Goal: Task Accomplishment & Management: Manage account settings

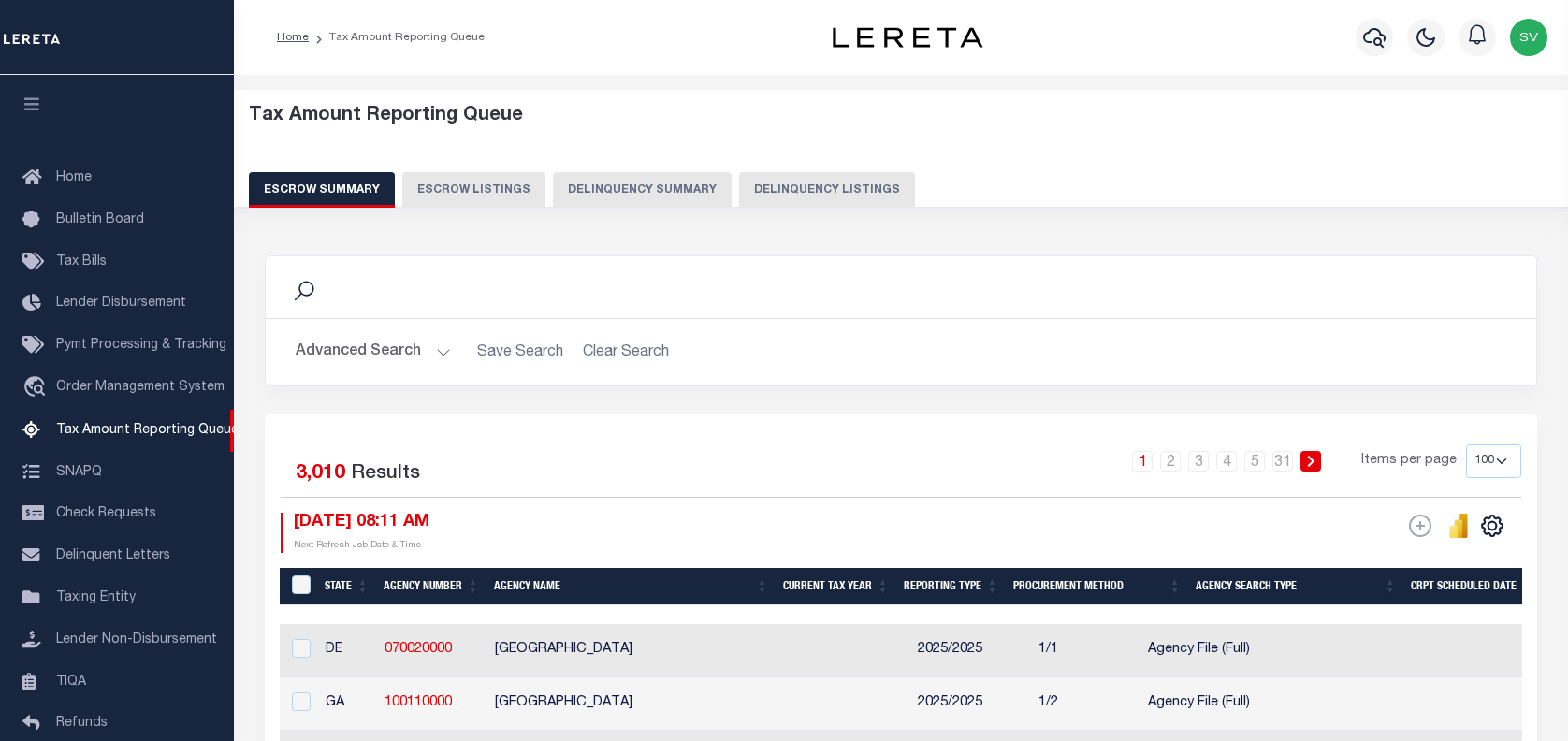
select select "100"
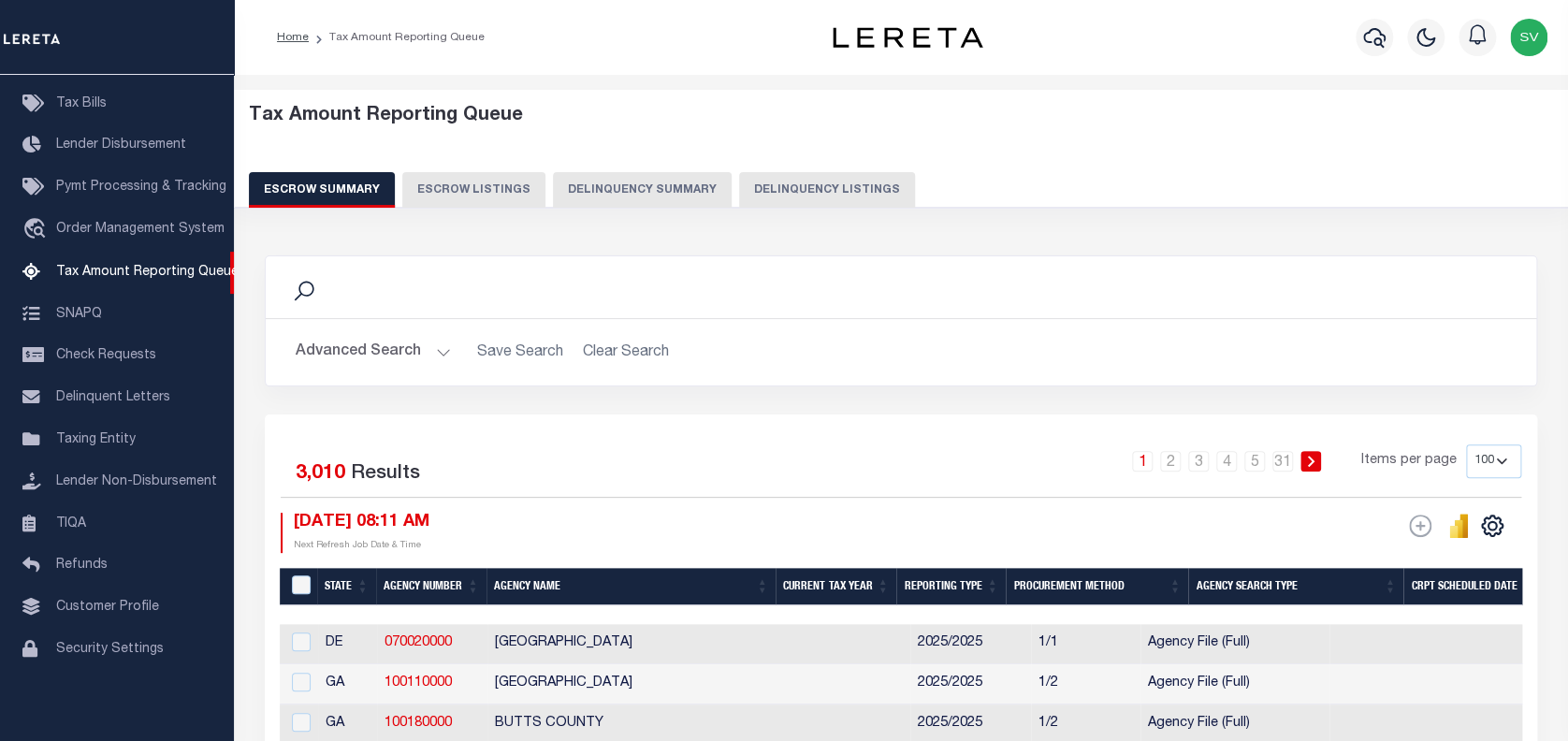
click at [773, 187] on button "Delinquency Listings" at bounding box center [827, 190] width 176 height 36
select select "100"
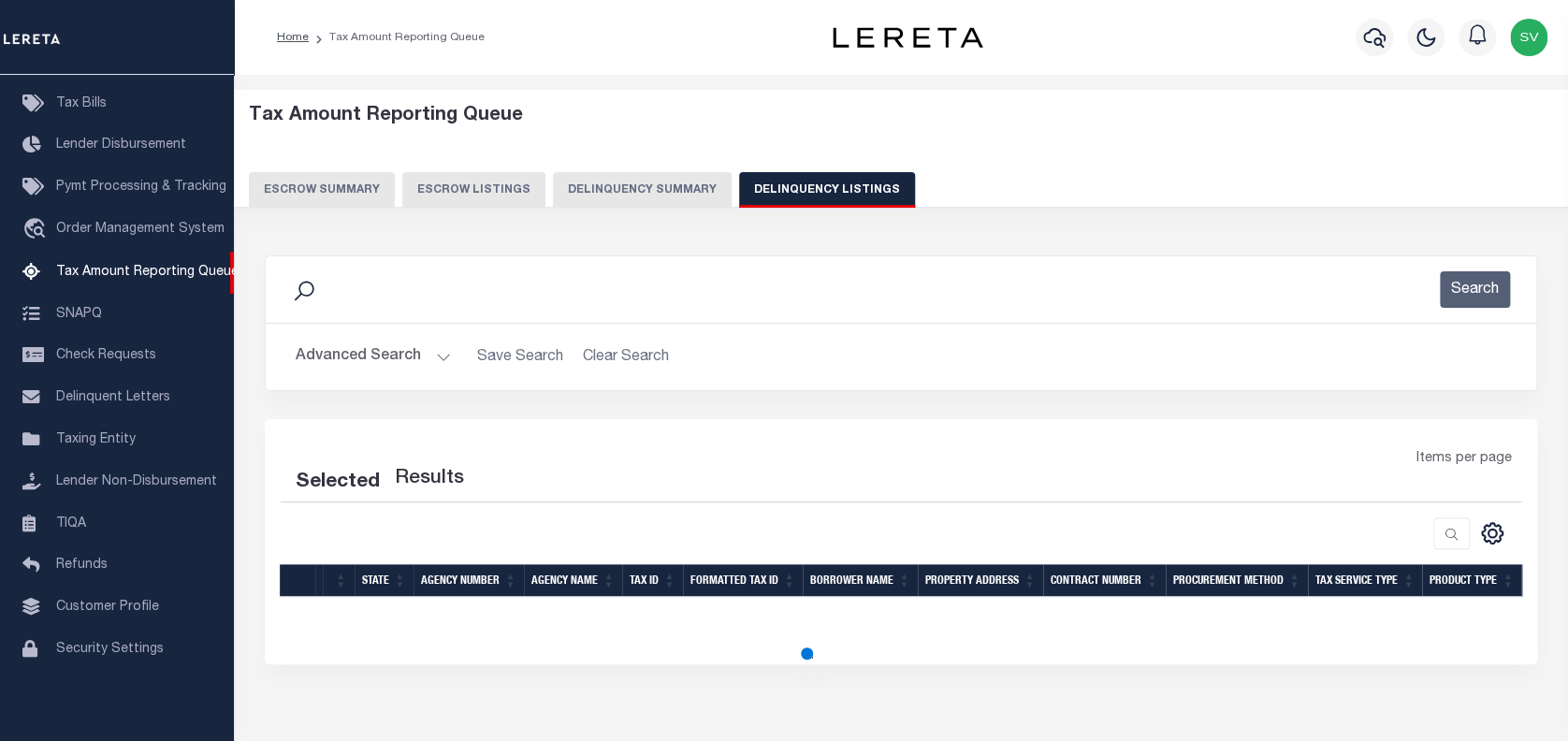
select select "100"
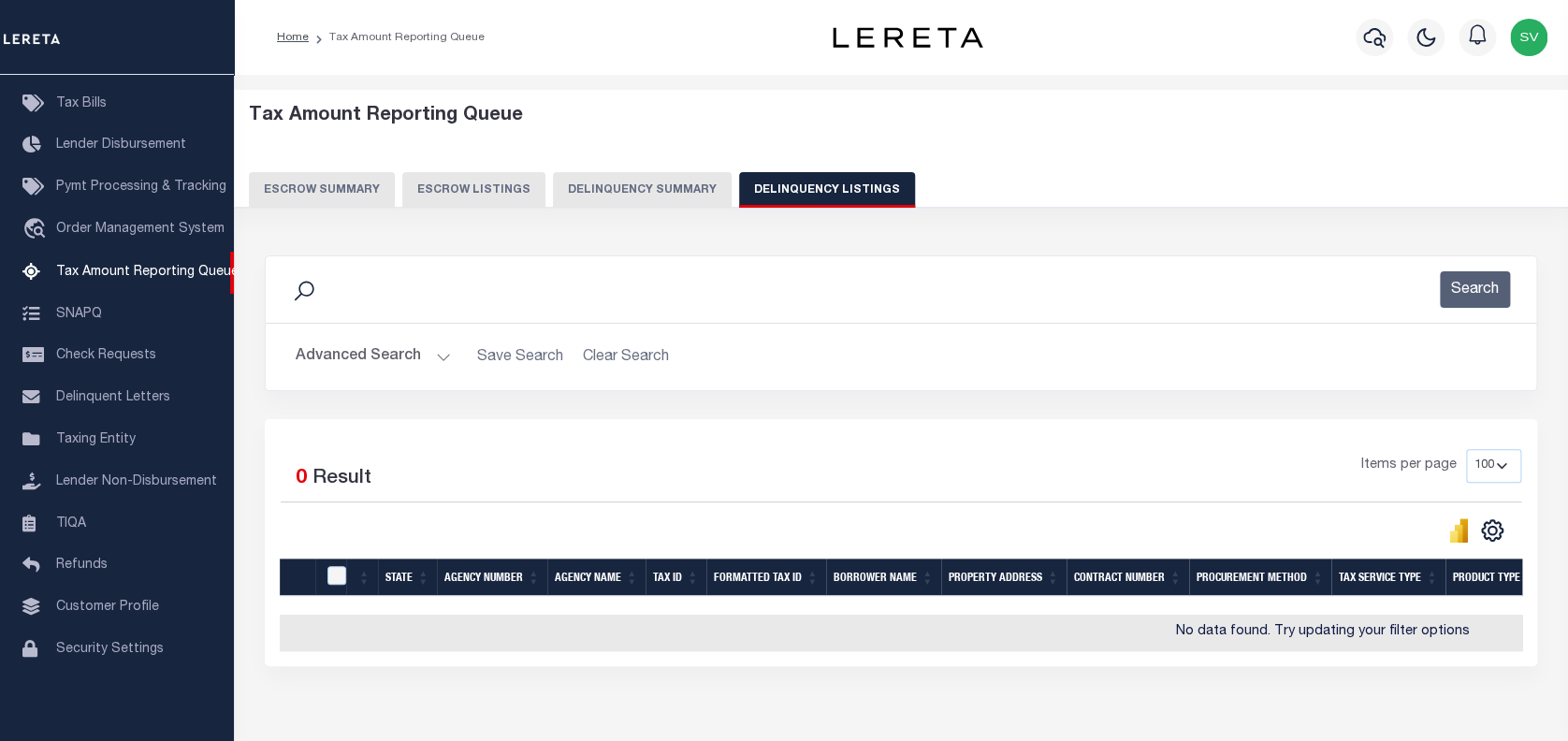
click at [300, 282] on icon at bounding box center [304, 291] width 24 height 24
click at [308, 290] on icon at bounding box center [304, 291] width 24 height 24
click at [305, 292] on icon at bounding box center [304, 291] width 24 height 24
click at [300, 286] on icon at bounding box center [304, 291] width 24 height 24
click at [352, 361] on button "Advanced Search" at bounding box center [372, 356] width 155 height 37
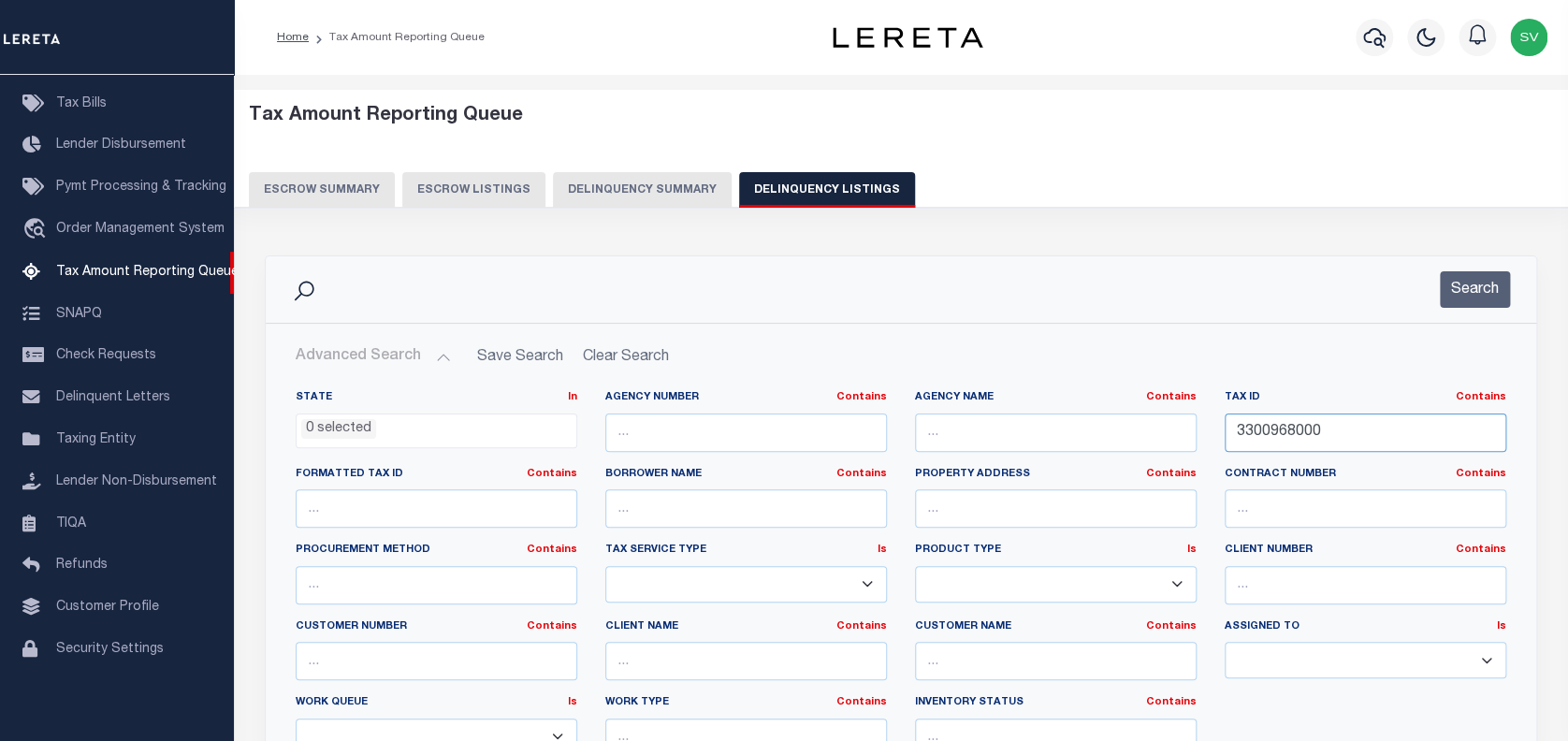
click at [1295, 426] on input "3300968000" at bounding box center [1365, 433] width 281 height 39
paste input "10038006"
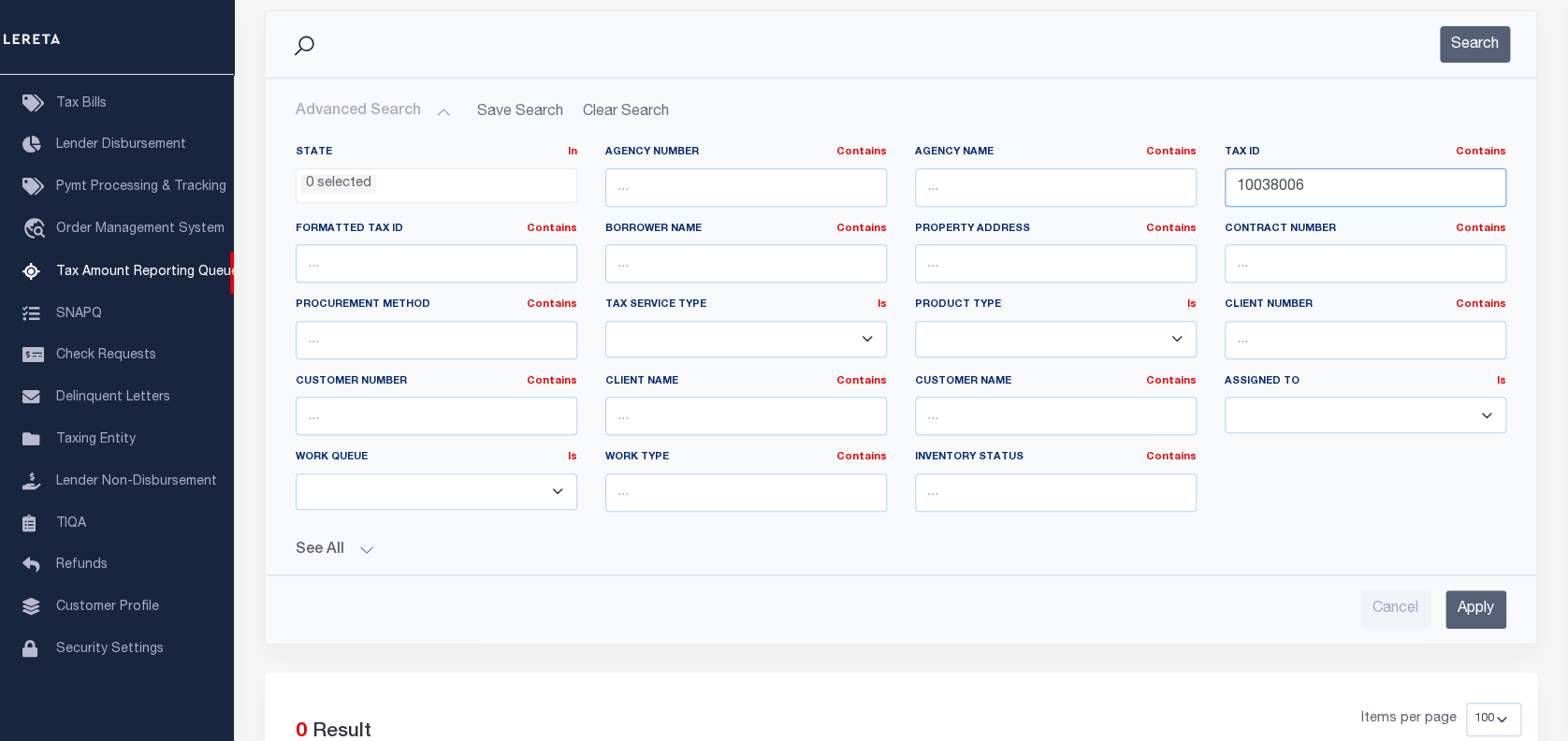
scroll to position [249, 0]
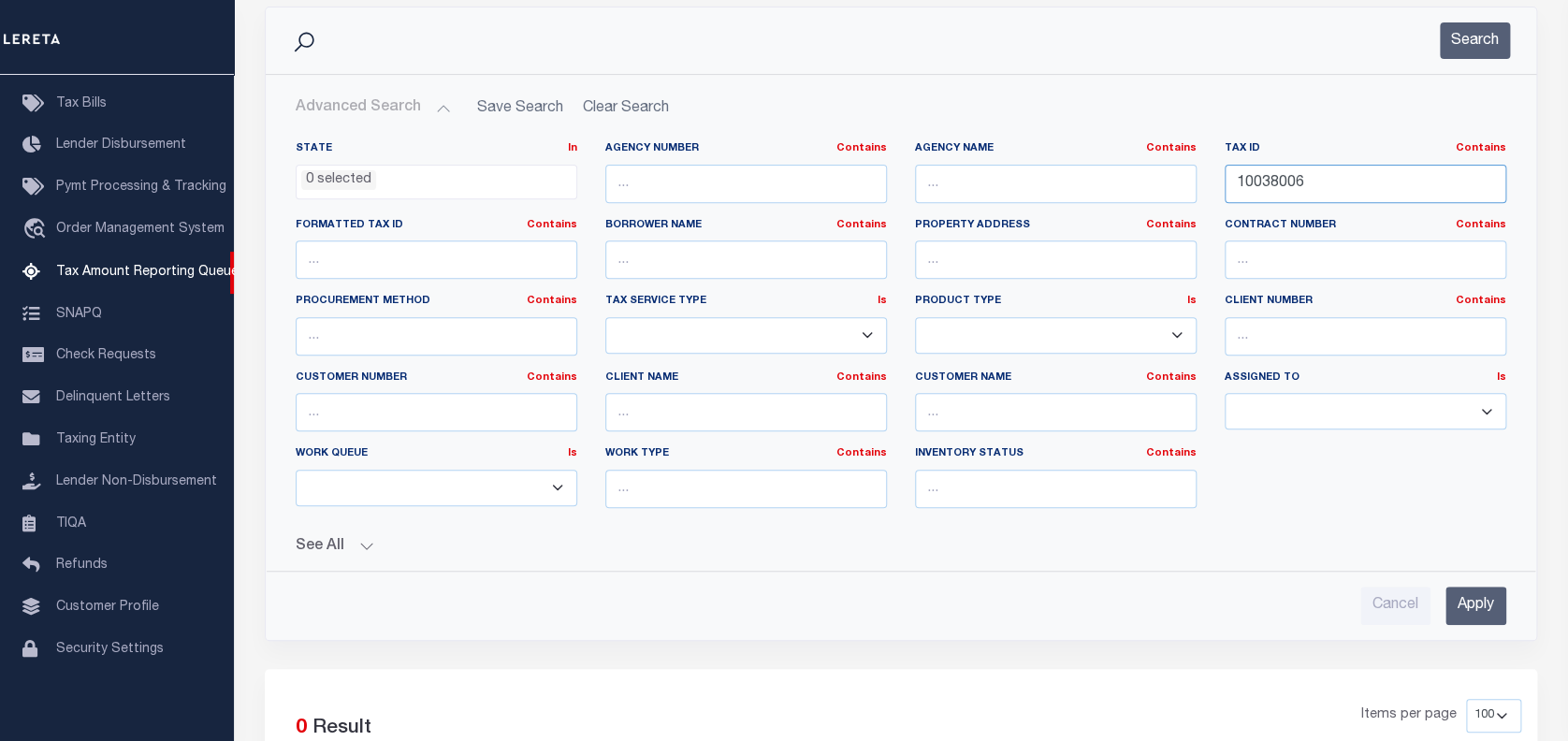
type input "10038006"
click at [1469, 591] on input "Apply" at bounding box center [1476, 606] width 61 height 39
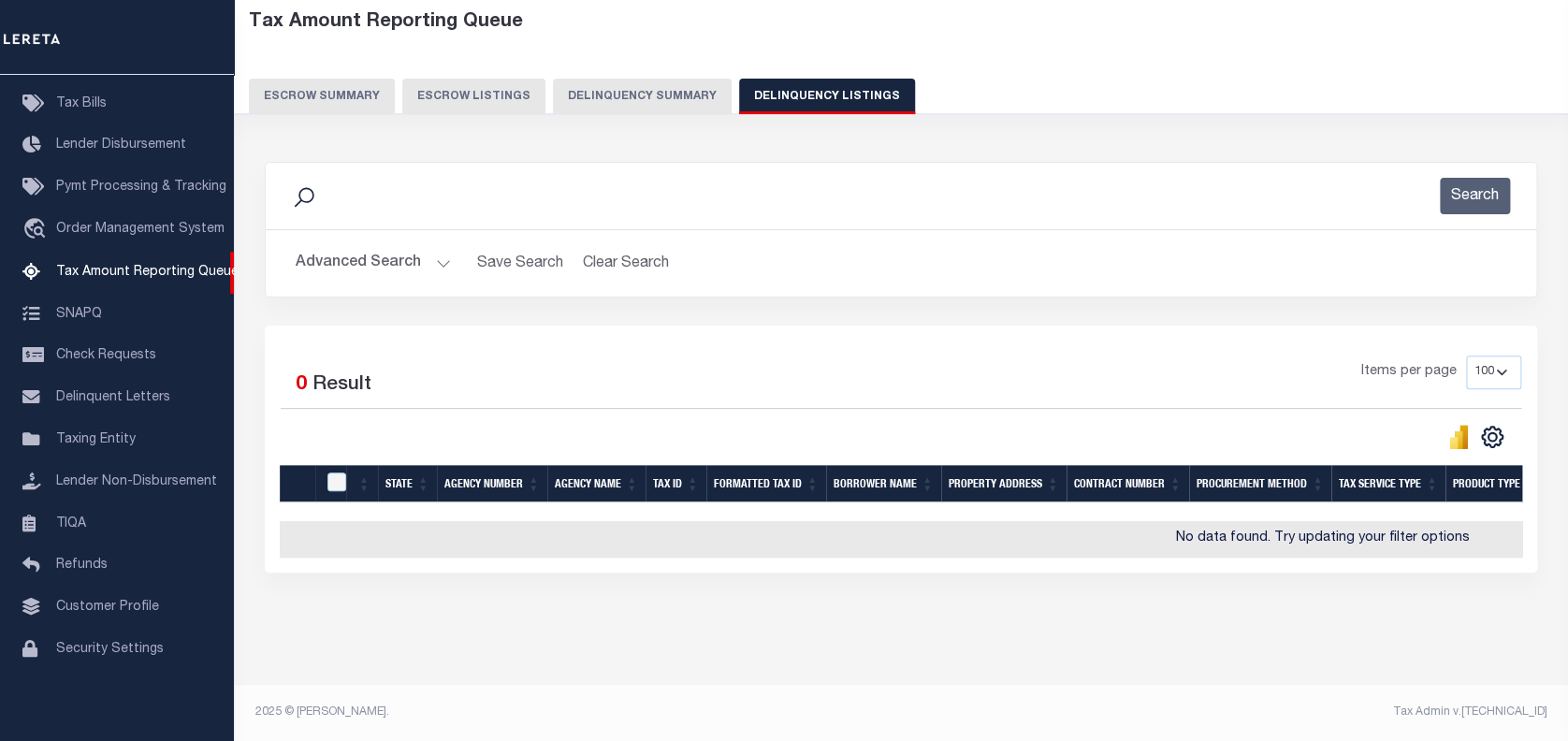
scroll to position [106, 0]
click at [368, 247] on button "Advanced Search" at bounding box center [372, 263] width 155 height 37
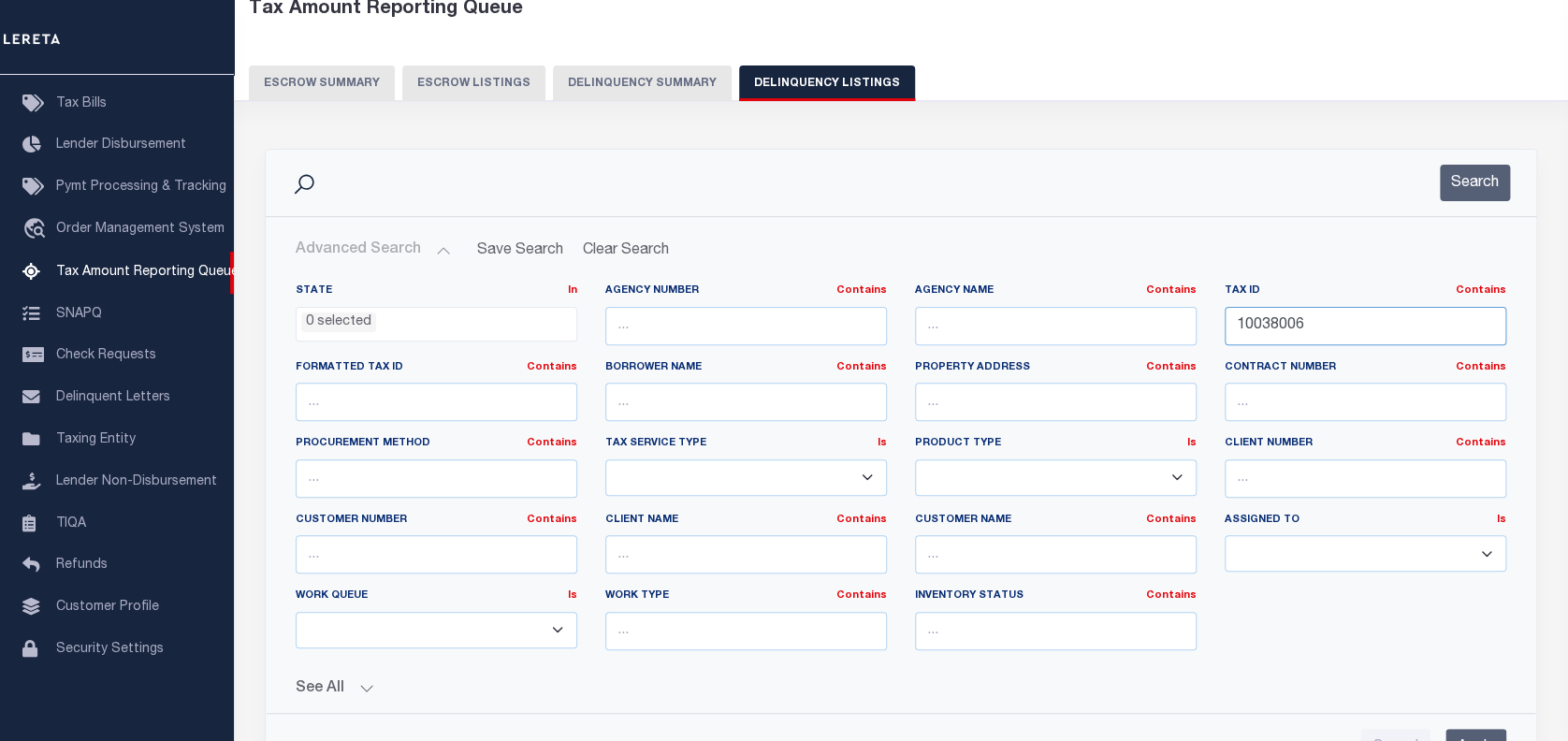
paste input "3300976000"
click at [1281, 323] on input "10038006" at bounding box center [1365, 325] width 281 height 39
paste input "3300976000"
type input "3300976000"
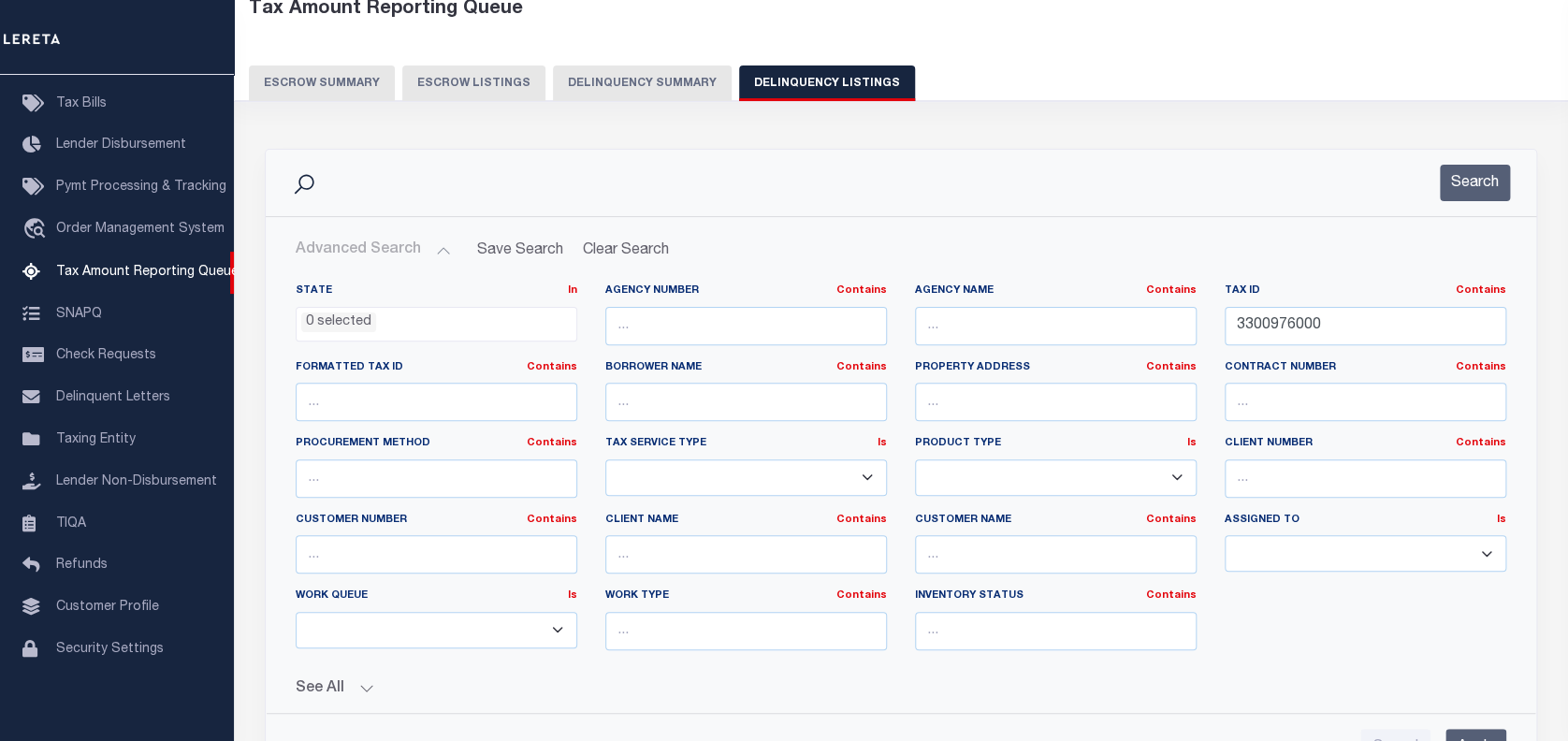
click at [1465, 723] on div "Cancel Apply" at bounding box center [900, 740] width 1241 height 54
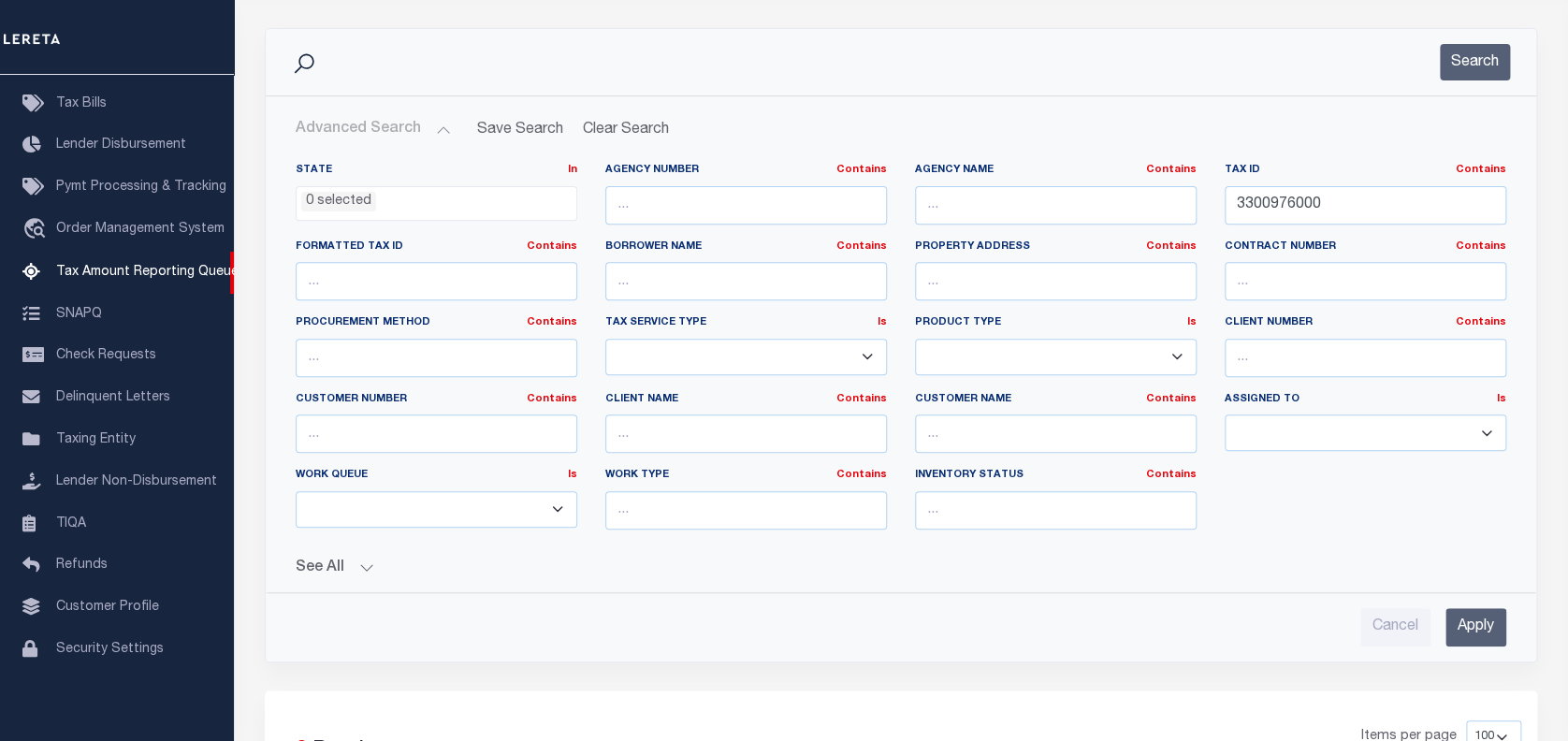
scroll to position [232, 0]
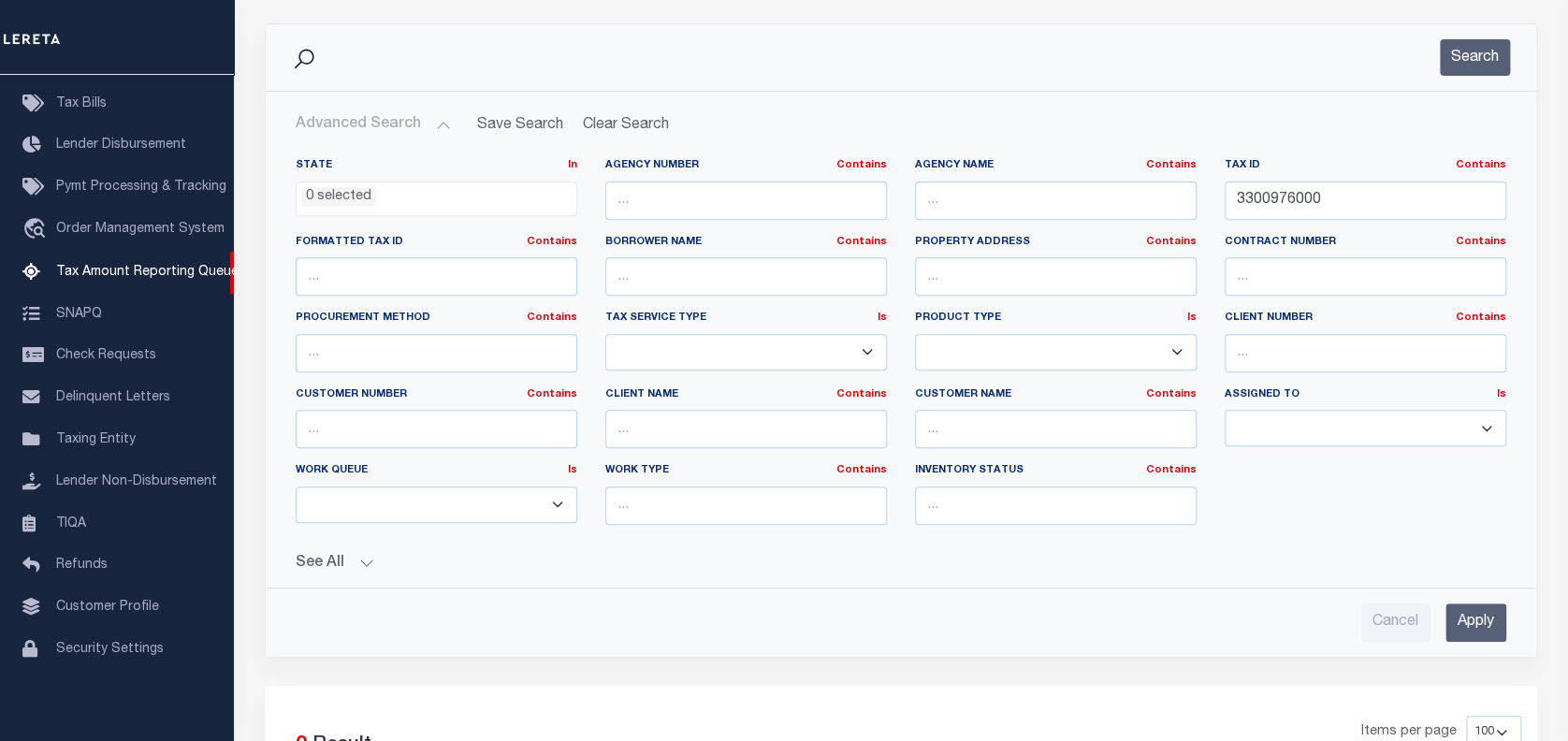
click at [1467, 625] on input "Apply" at bounding box center [1476, 623] width 61 height 39
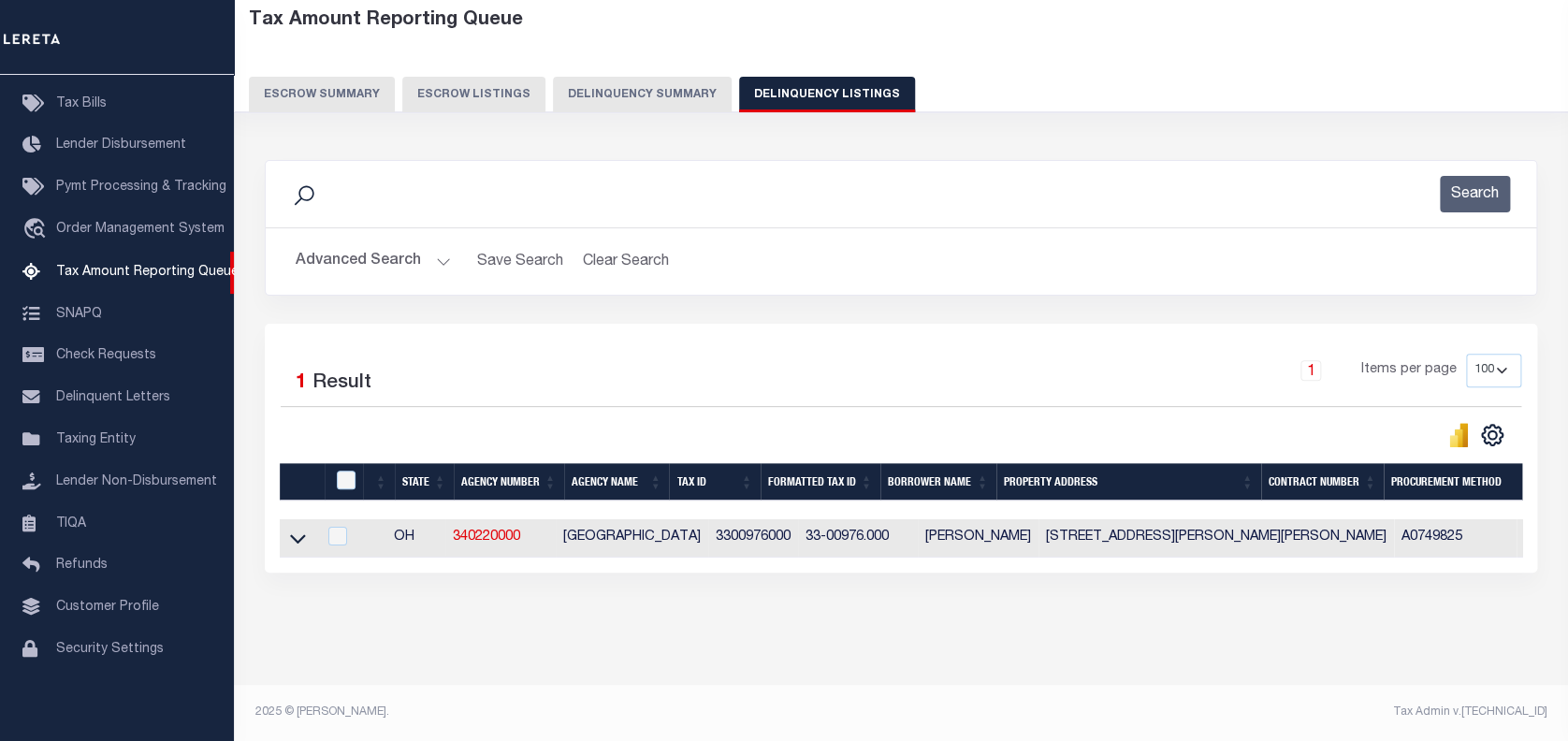
scroll to position [109, 0]
click at [294, 535] on icon at bounding box center [297, 540] width 16 height 9
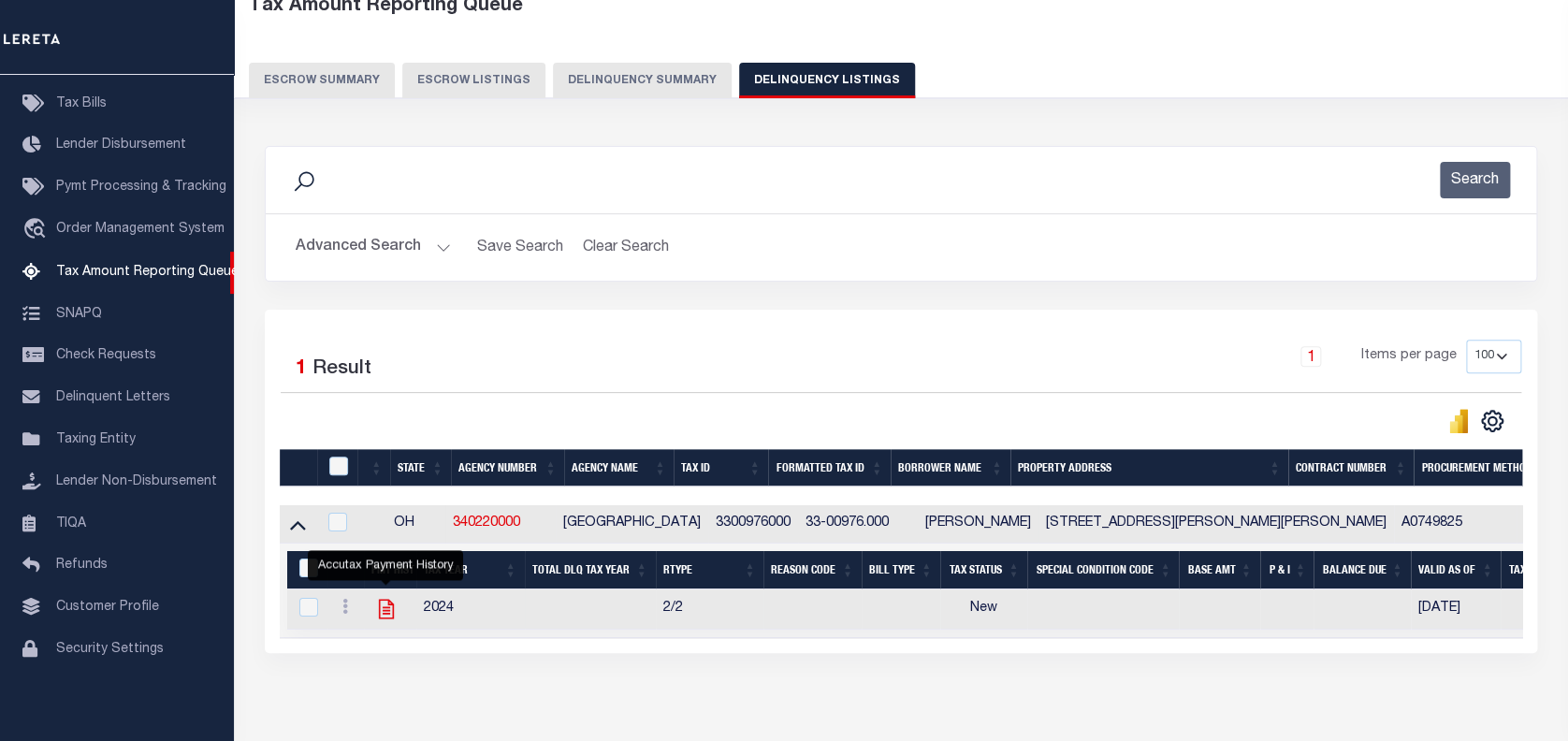
click at [386, 606] on icon "" at bounding box center [387, 609] width 24 height 24
checkbox input "true"
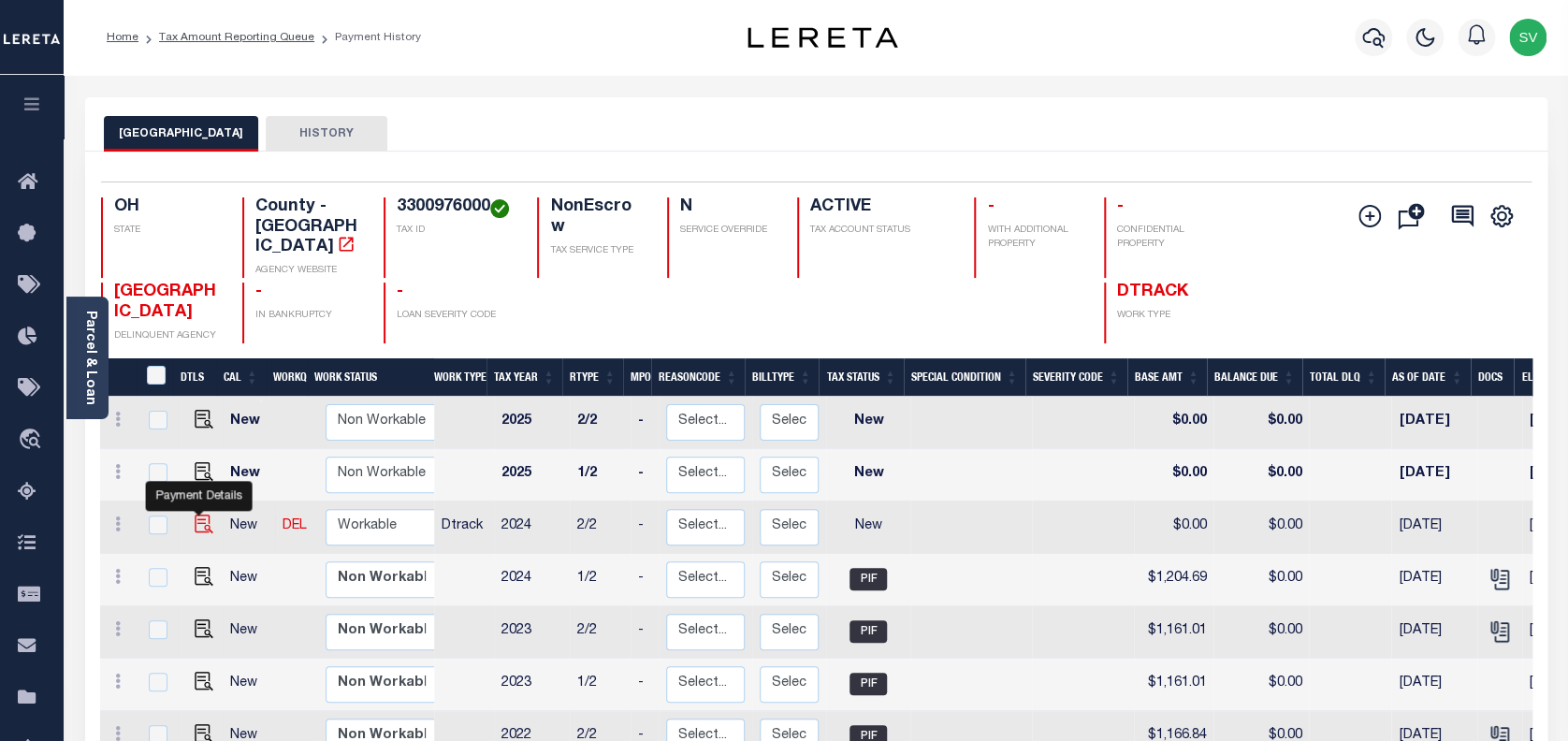
click at [195, 514] on img "" at bounding box center [204, 524] width 19 height 19
checkbox input "true"
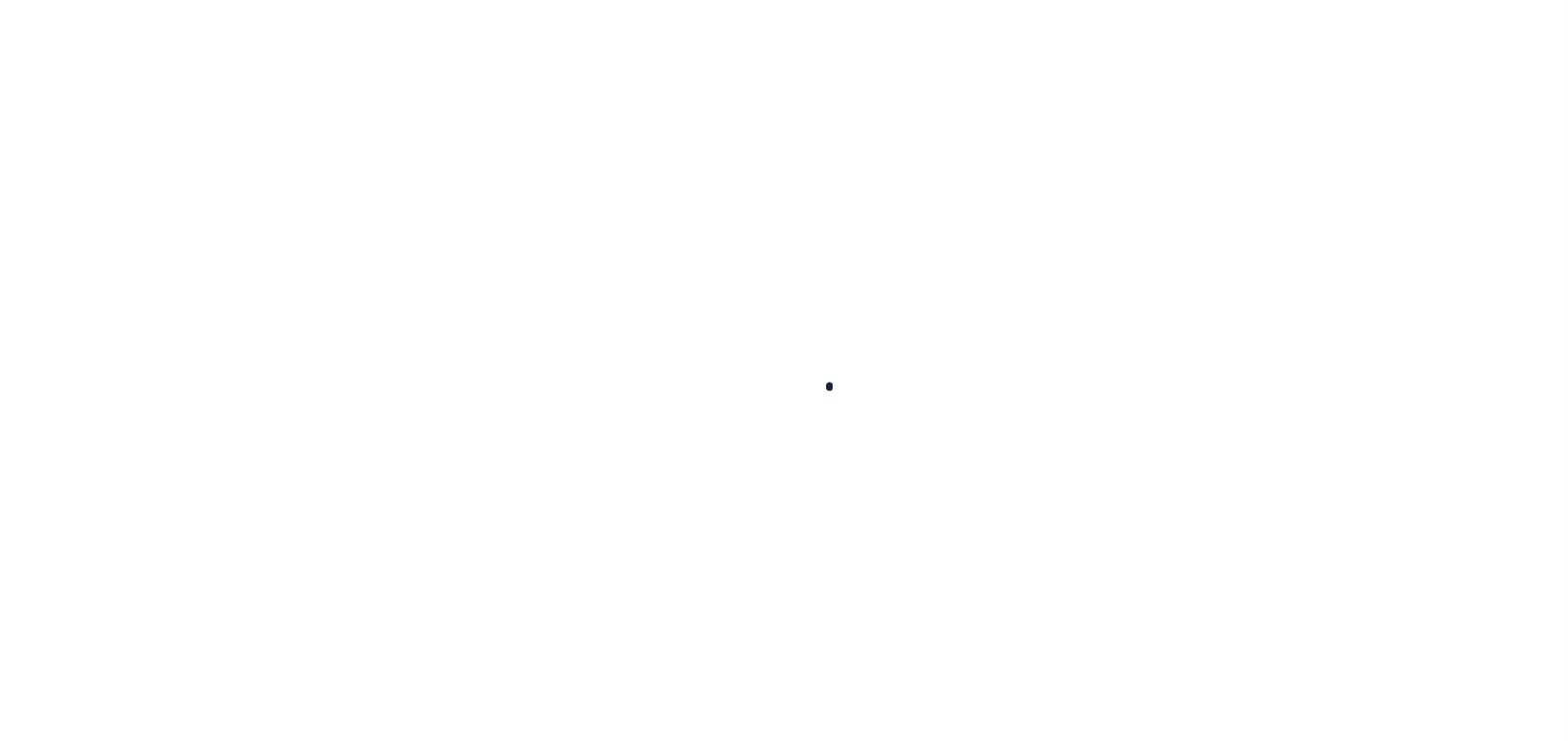
checkbox input "false"
type input "06/06/2025"
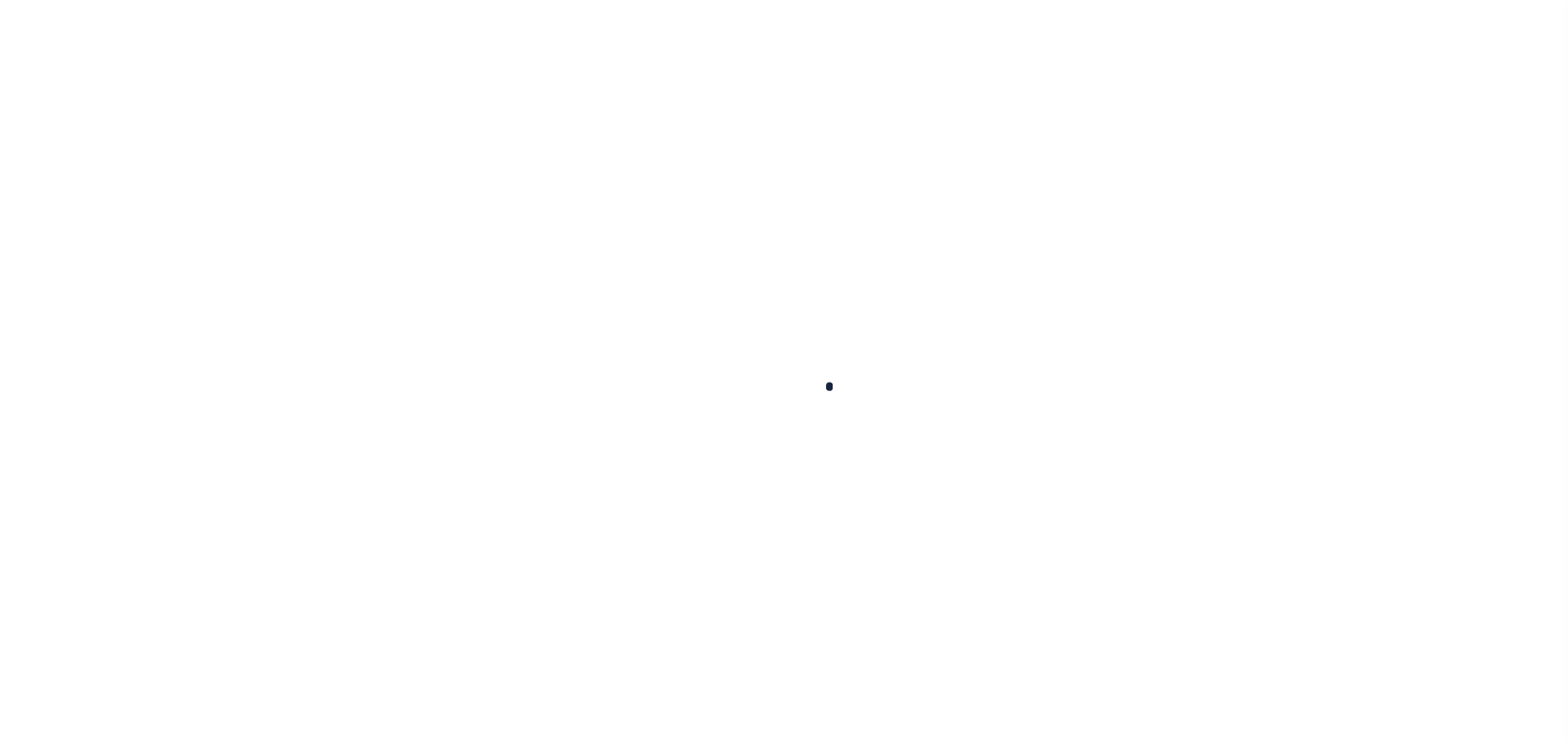
select select "NW2"
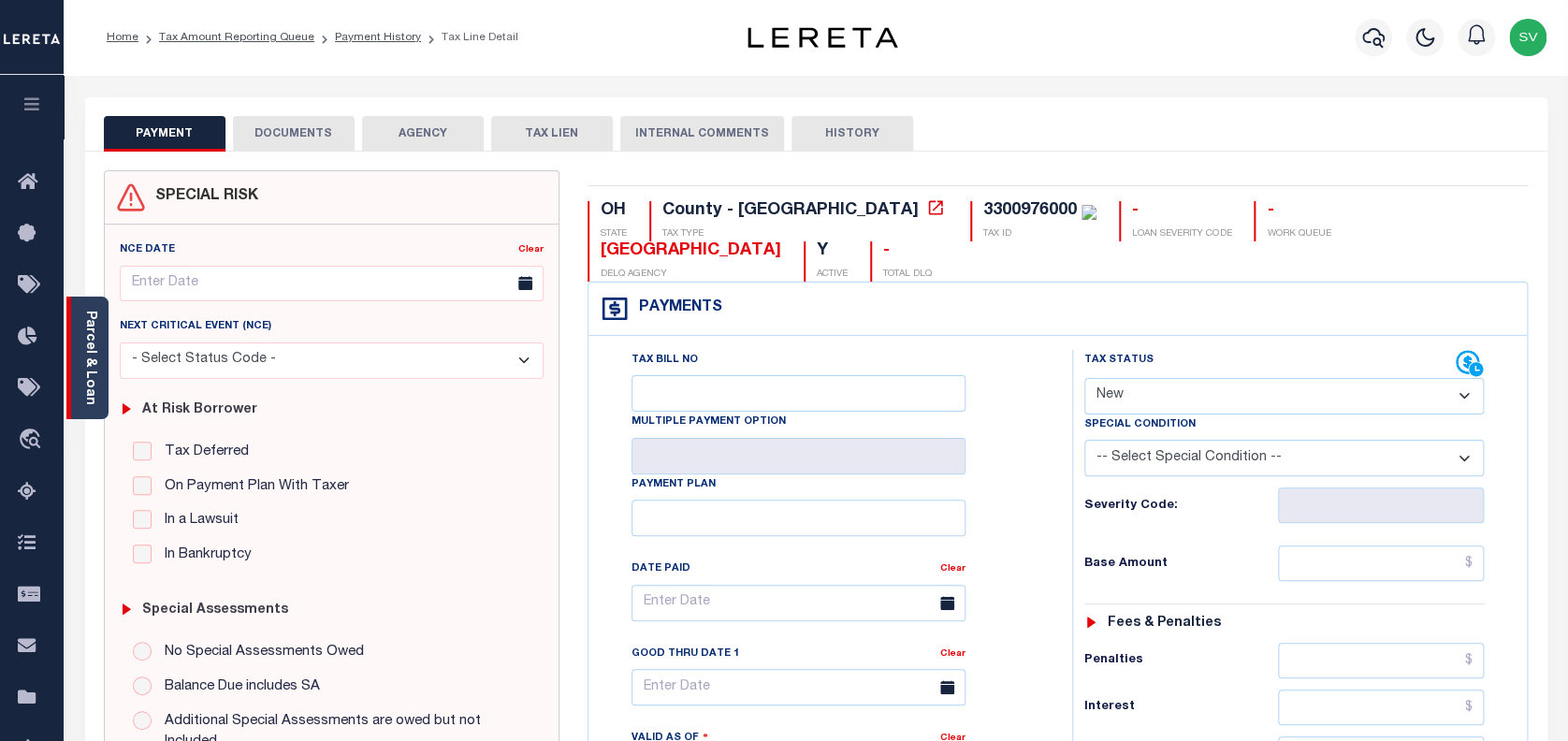
click at [87, 345] on link "Parcel & Loan" at bounding box center [90, 357] width 13 height 94
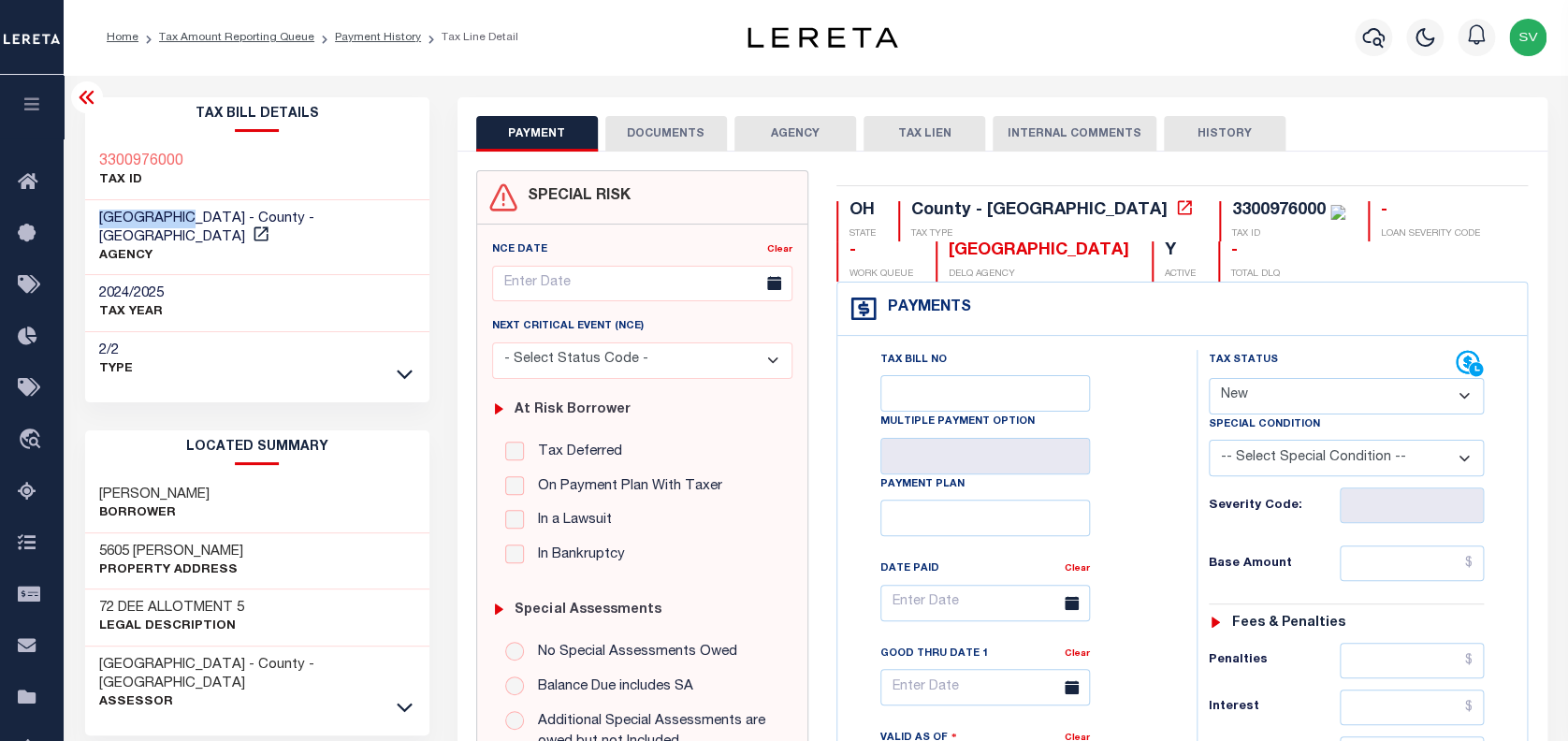
copy span "[GEOGRAPHIC_DATA]"
drag, startPoint x: 187, startPoint y: 213, endPoint x: 97, endPoint y: 214, distance: 90.0
click at [86, 214] on div "ERIE COUNTY - County - OH AGENCY" at bounding box center [258, 238] width 344 height 76
click at [642, 141] on button "DOCUMENTS" at bounding box center [666, 134] width 121 height 36
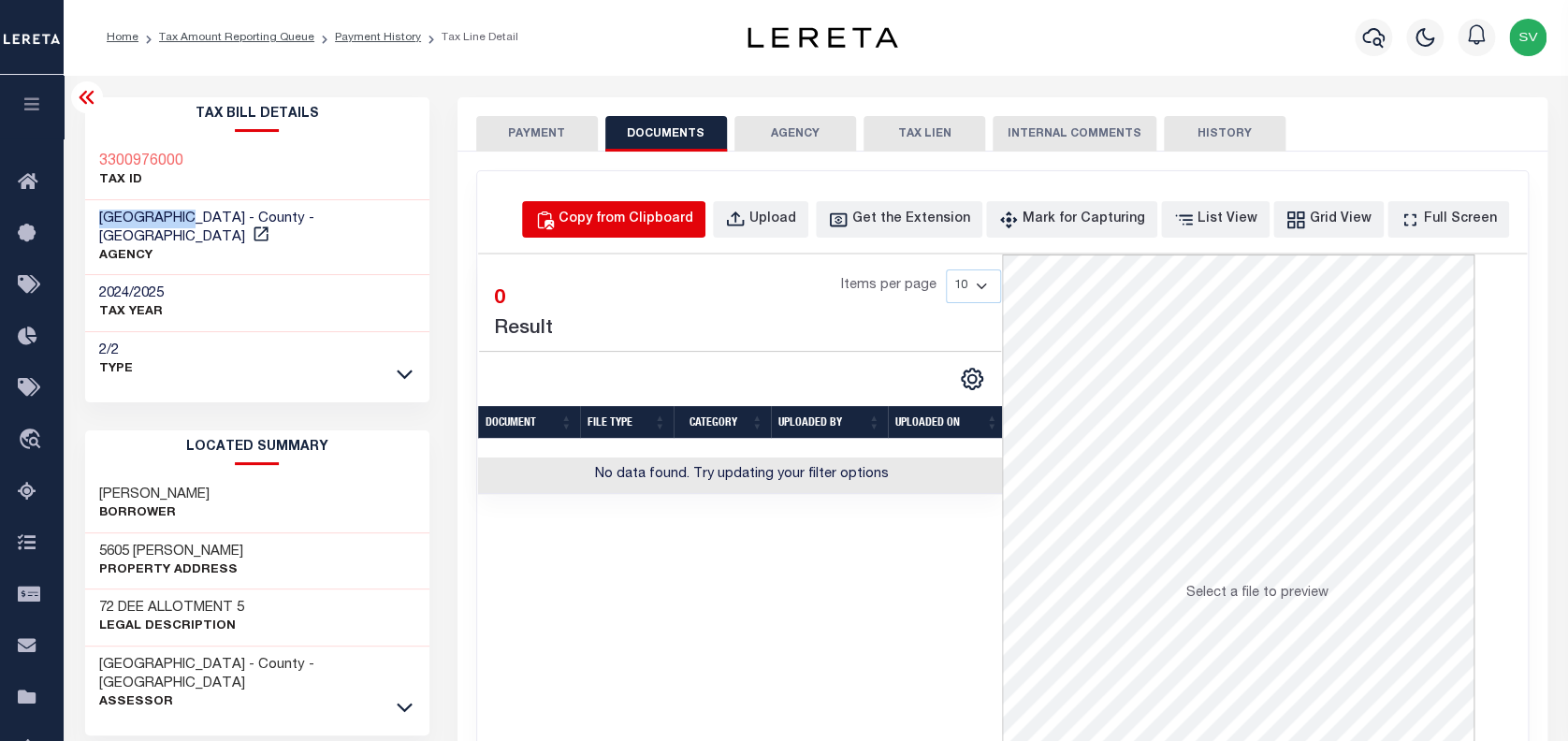
click at [683, 215] on div "Copy from Clipboard" at bounding box center [626, 220] width 135 height 21
select select "POP"
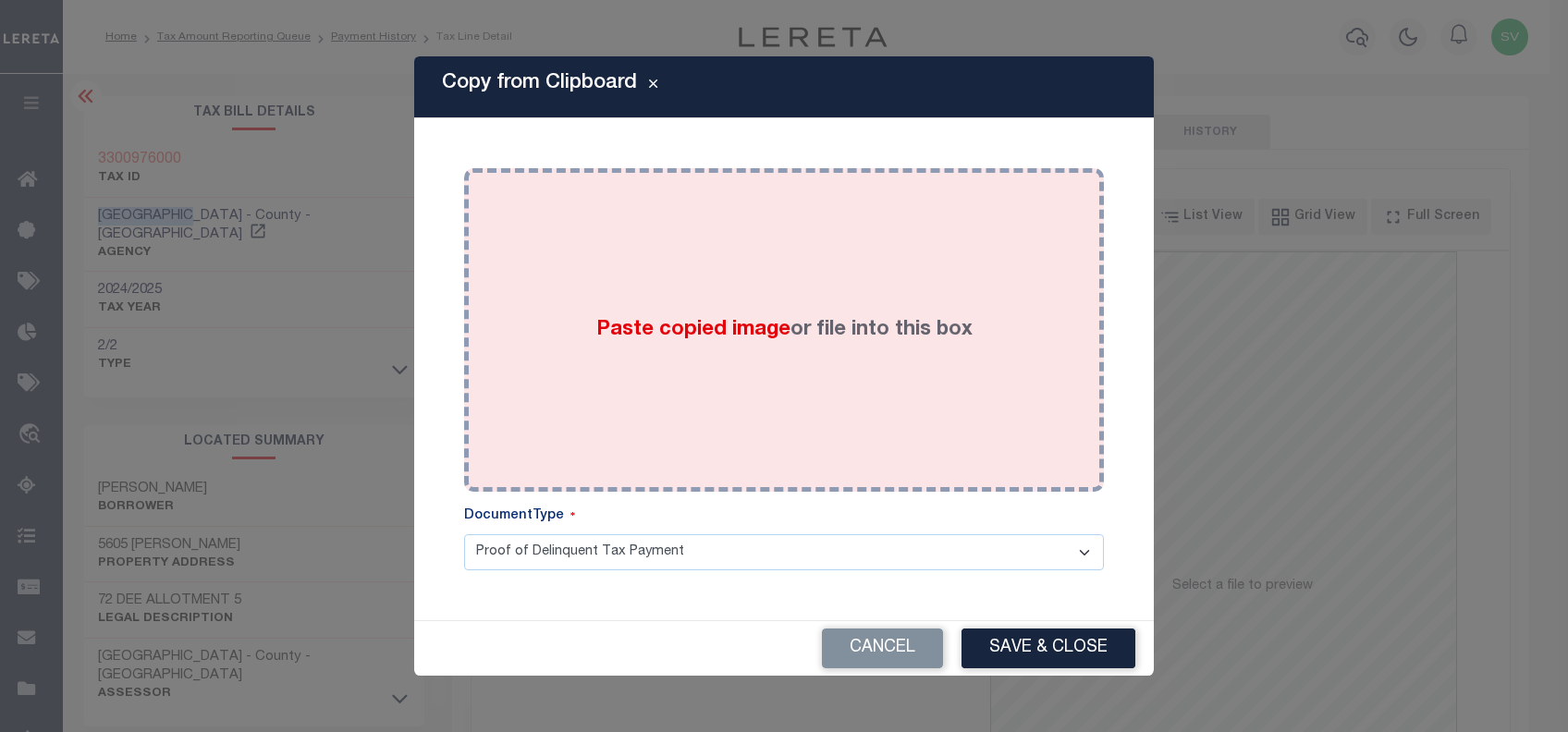
click at [843, 281] on div "Paste copied image or file into this box" at bounding box center [784, 330] width 613 height 295
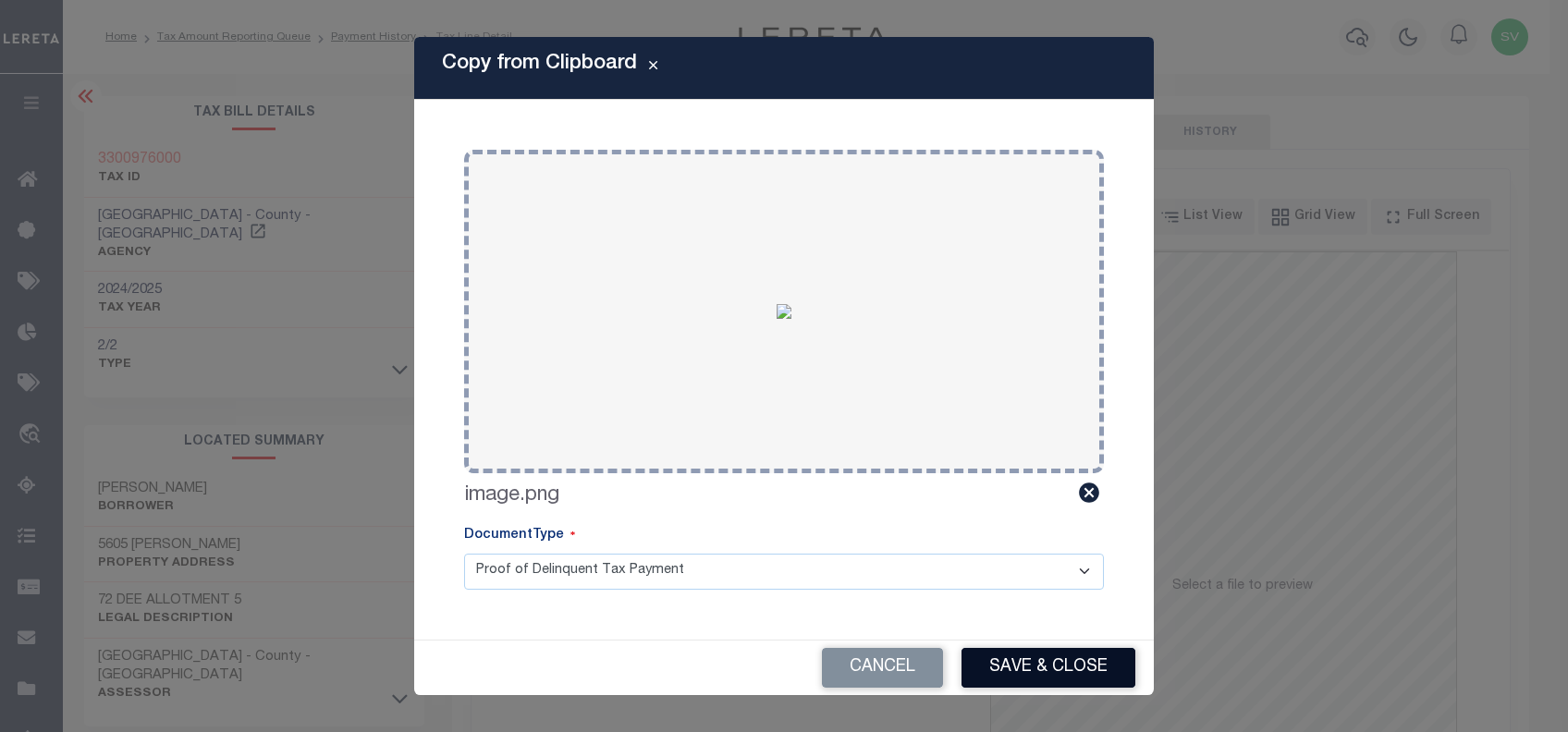
click at [1044, 657] on button "Save & Close" at bounding box center [1048, 667] width 174 height 40
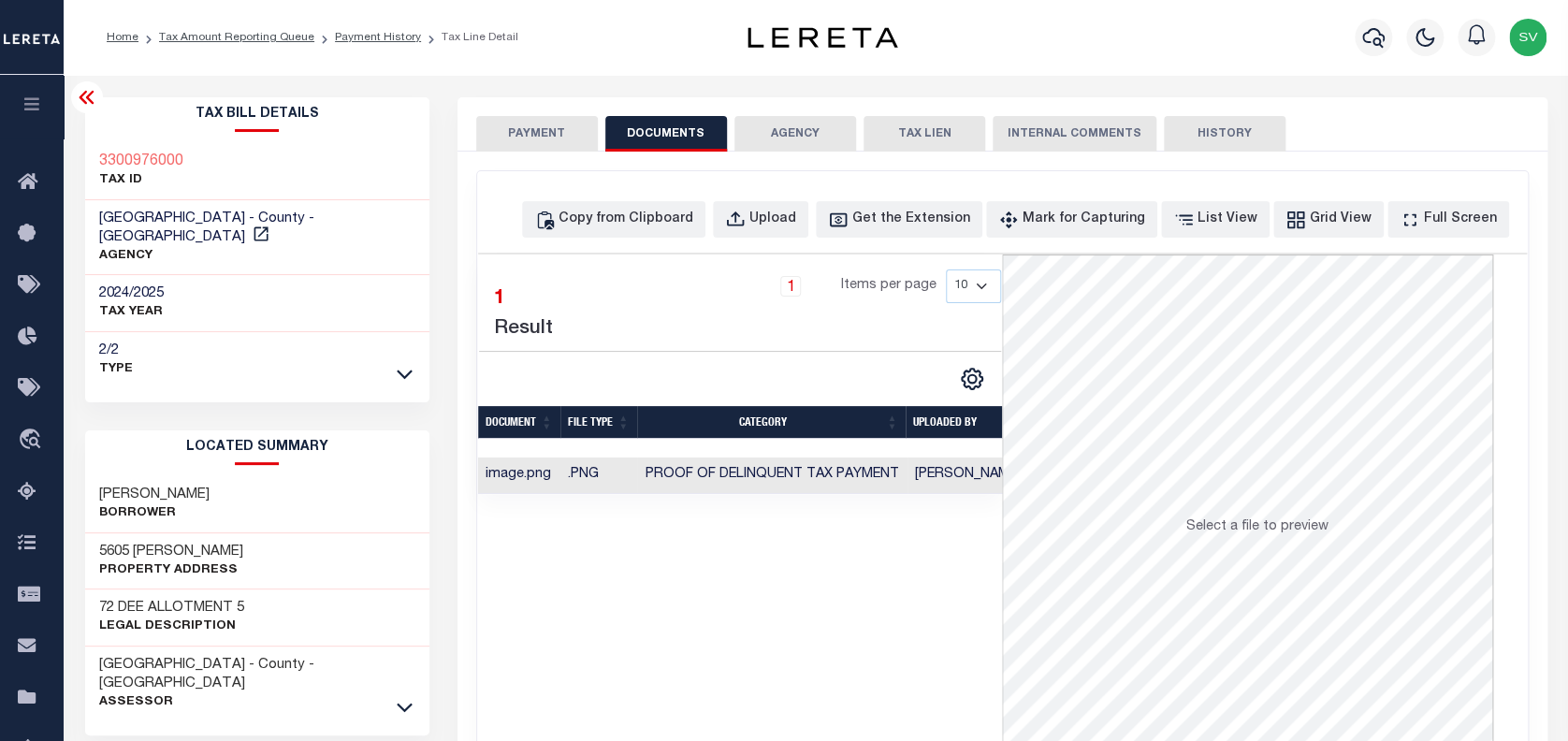
click at [521, 125] on button "PAYMENT" at bounding box center [536, 134] width 121 height 36
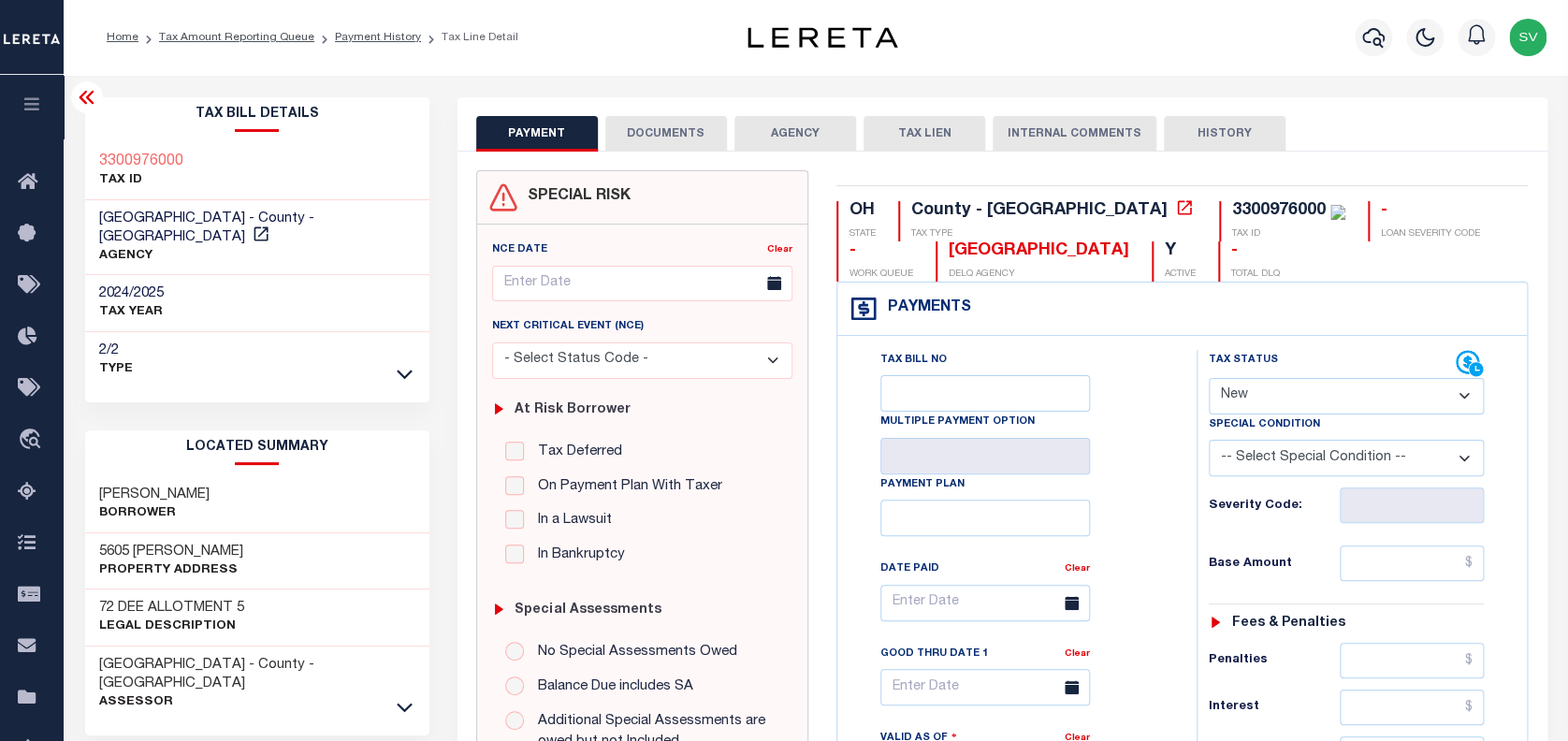
click at [1287, 401] on select "- Select Status Code - Open Due/Unpaid Paid Incomplete No Tax Due Internal Refu…" at bounding box center [1346, 396] width 276 height 37
select select "PYD"
click at [1209, 379] on select "- Select Status Code - Open Due/Unpaid Paid Incomplete No Tax Due Internal Refu…" at bounding box center [1346, 396] width 276 height 37
type input "10/10/2025"
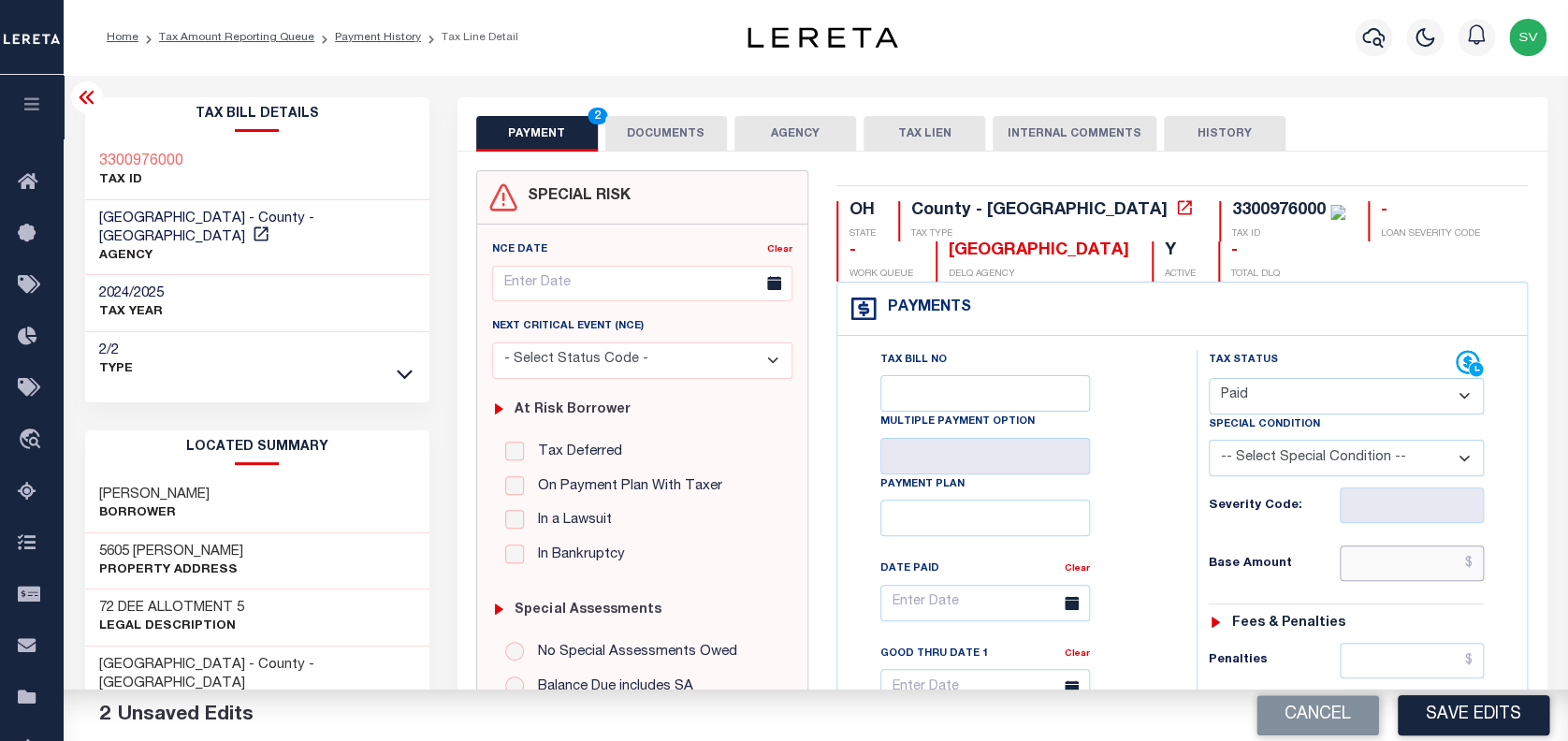
click at [1403, 568] on input "text" at bounding box center [1412, 563] width 144 height 36
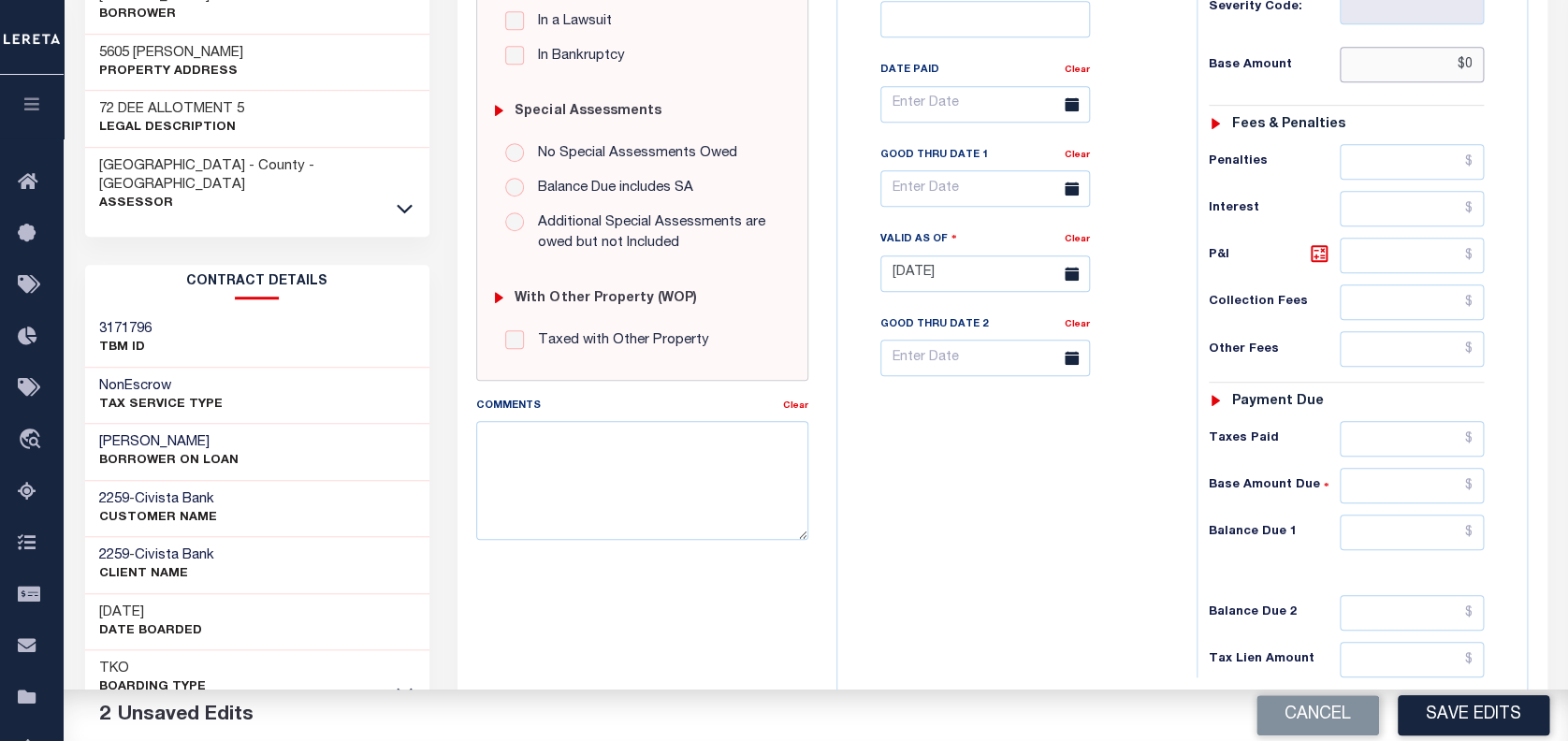
scroll to position [623, 0]
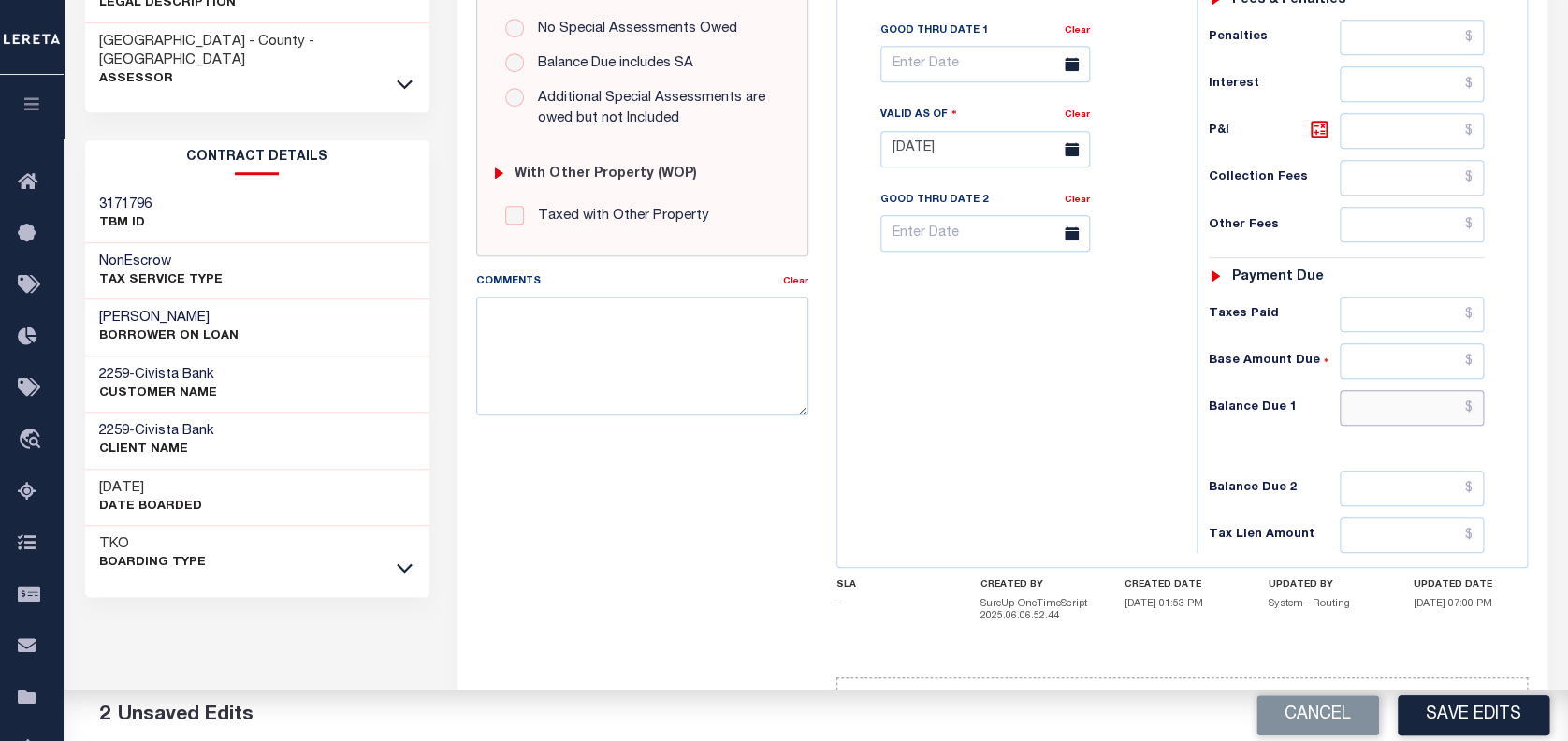
click at [1374, 406] on input "text" at bounding box center [1412, 408] width 144 height 36
type input "$0.00"
click at [1474, 711] on button "Save Edits" at bounding box center [1473, 715] width 151 height 40
checkbox input "false"
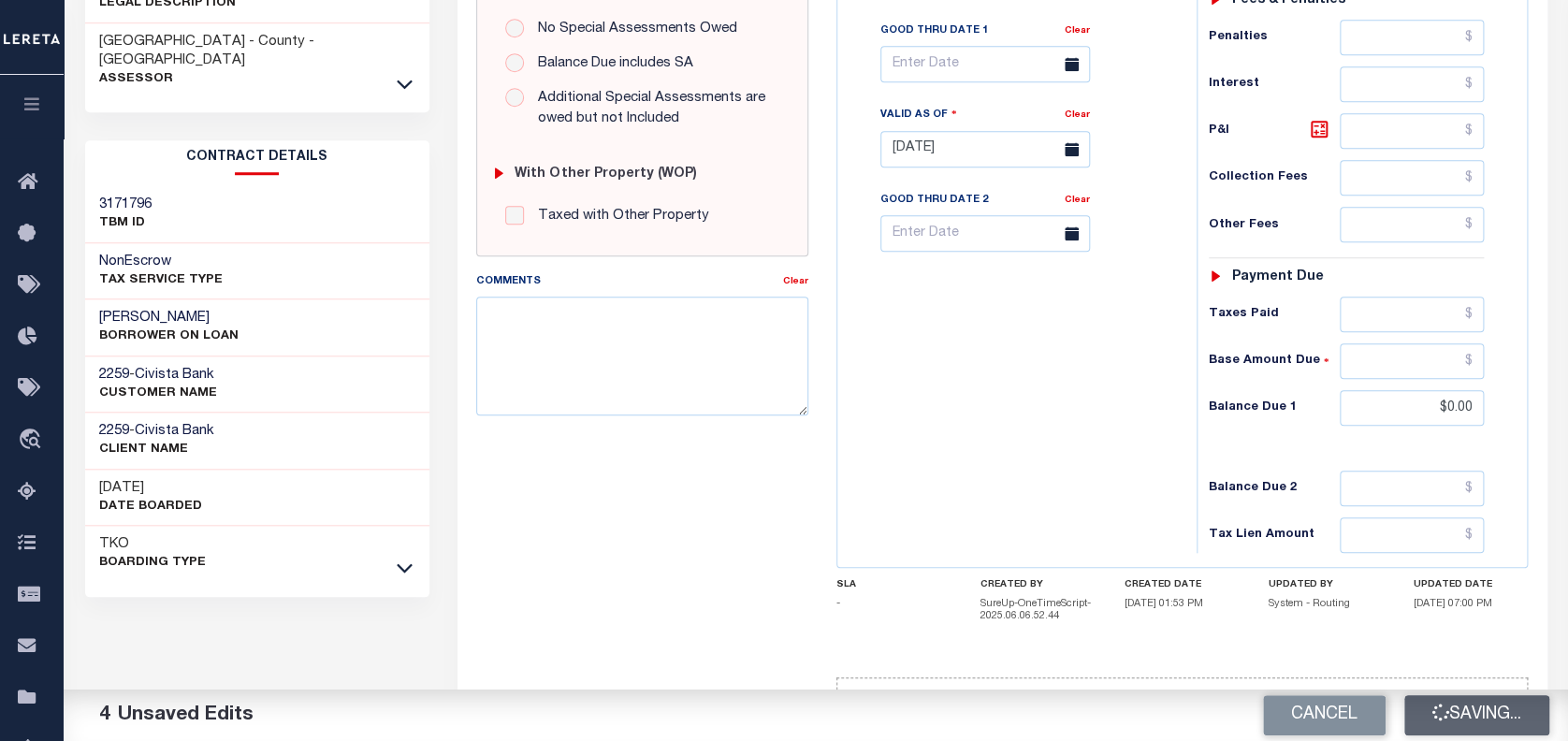
checkbox input "false"
type input "$0"
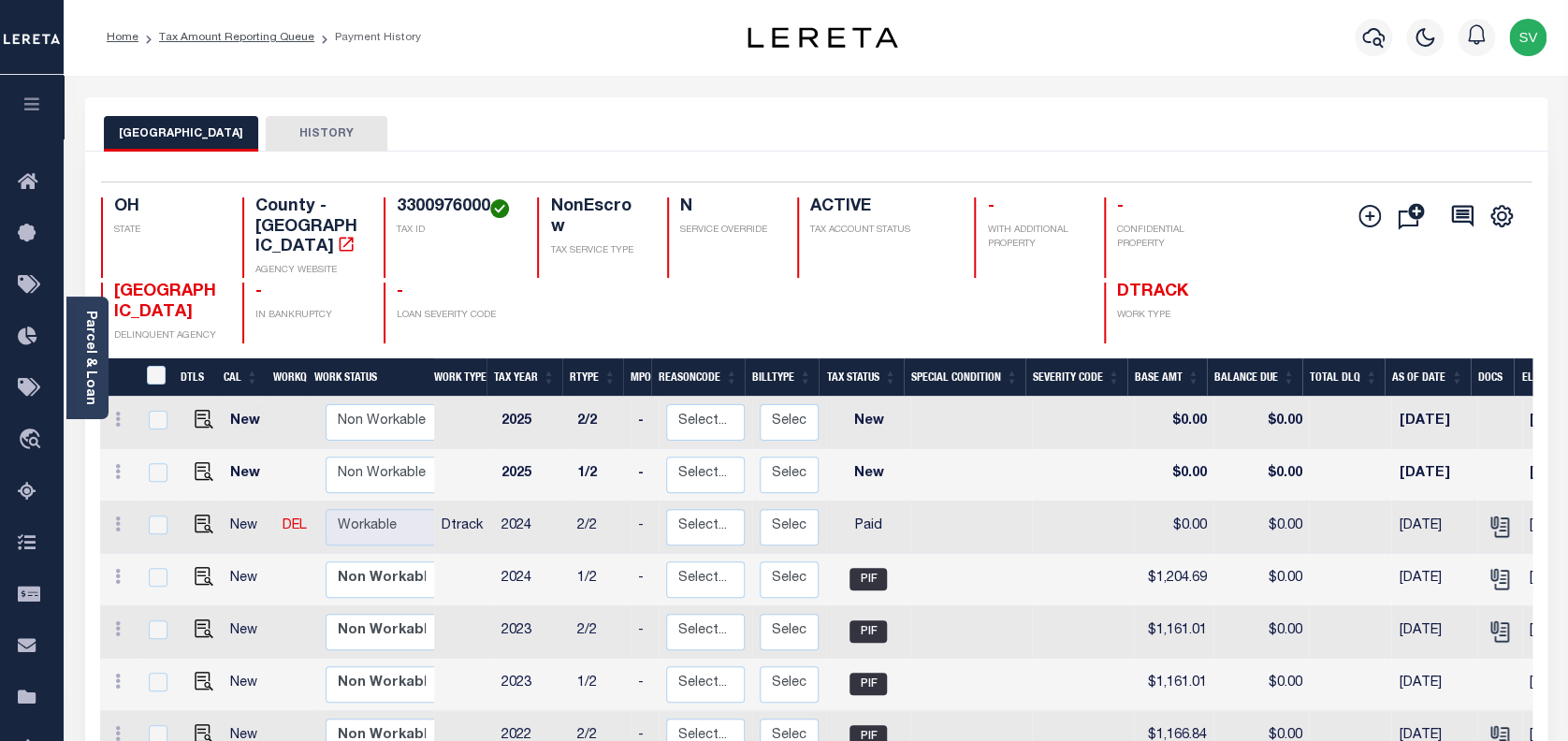
click at [24, 492] on icon at bounding box center [33, 492] width 30 height 24
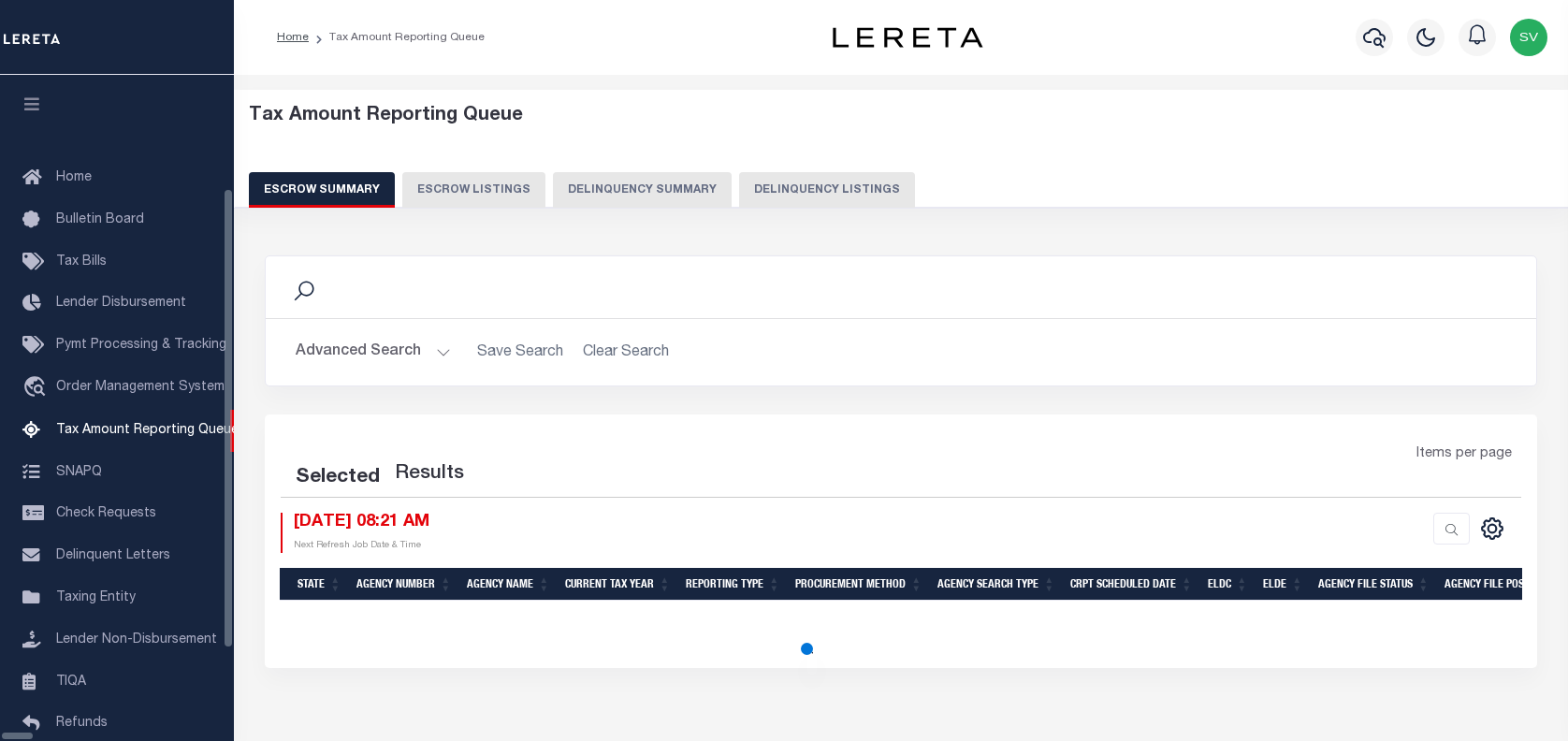
select select "100"
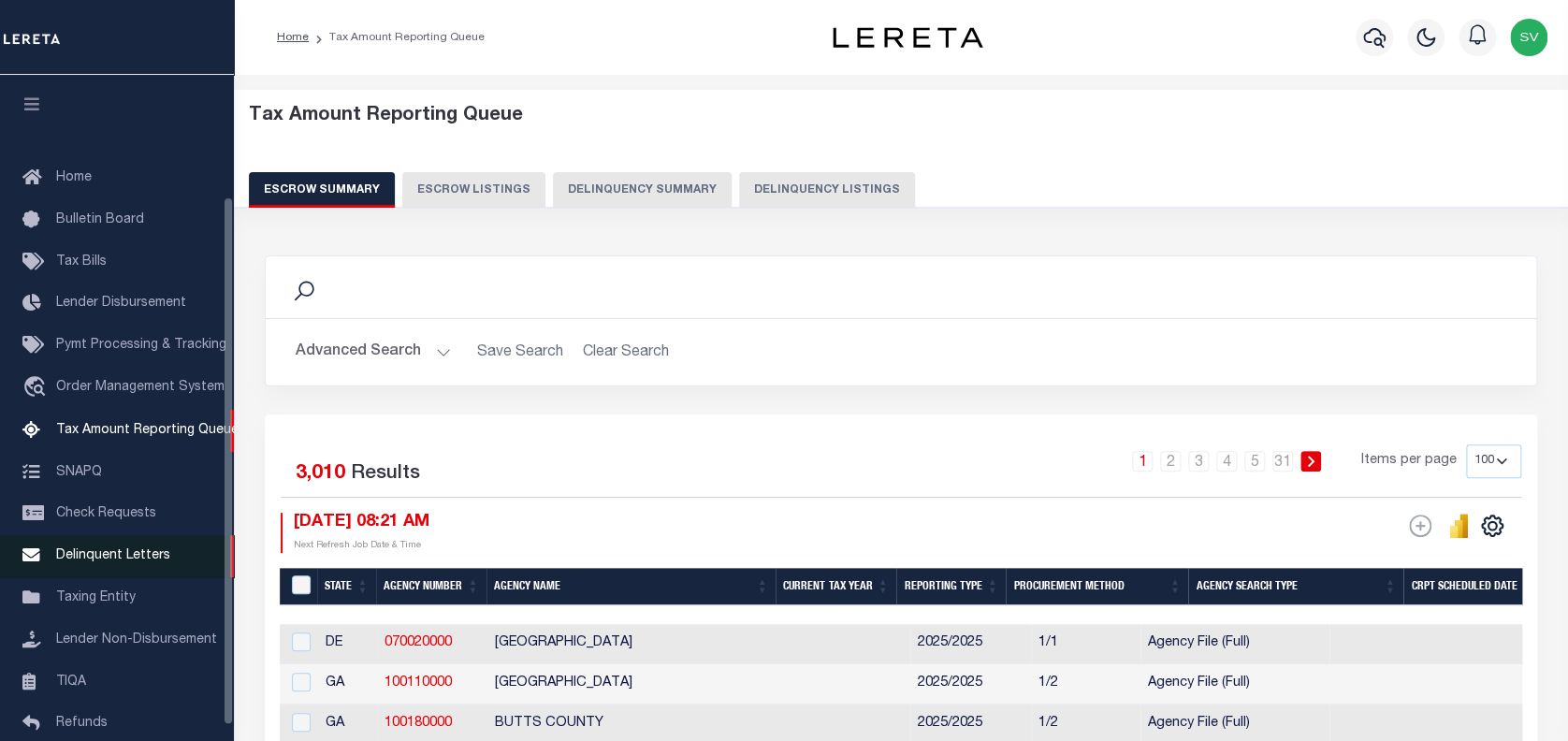
scroll to position [152, 0]
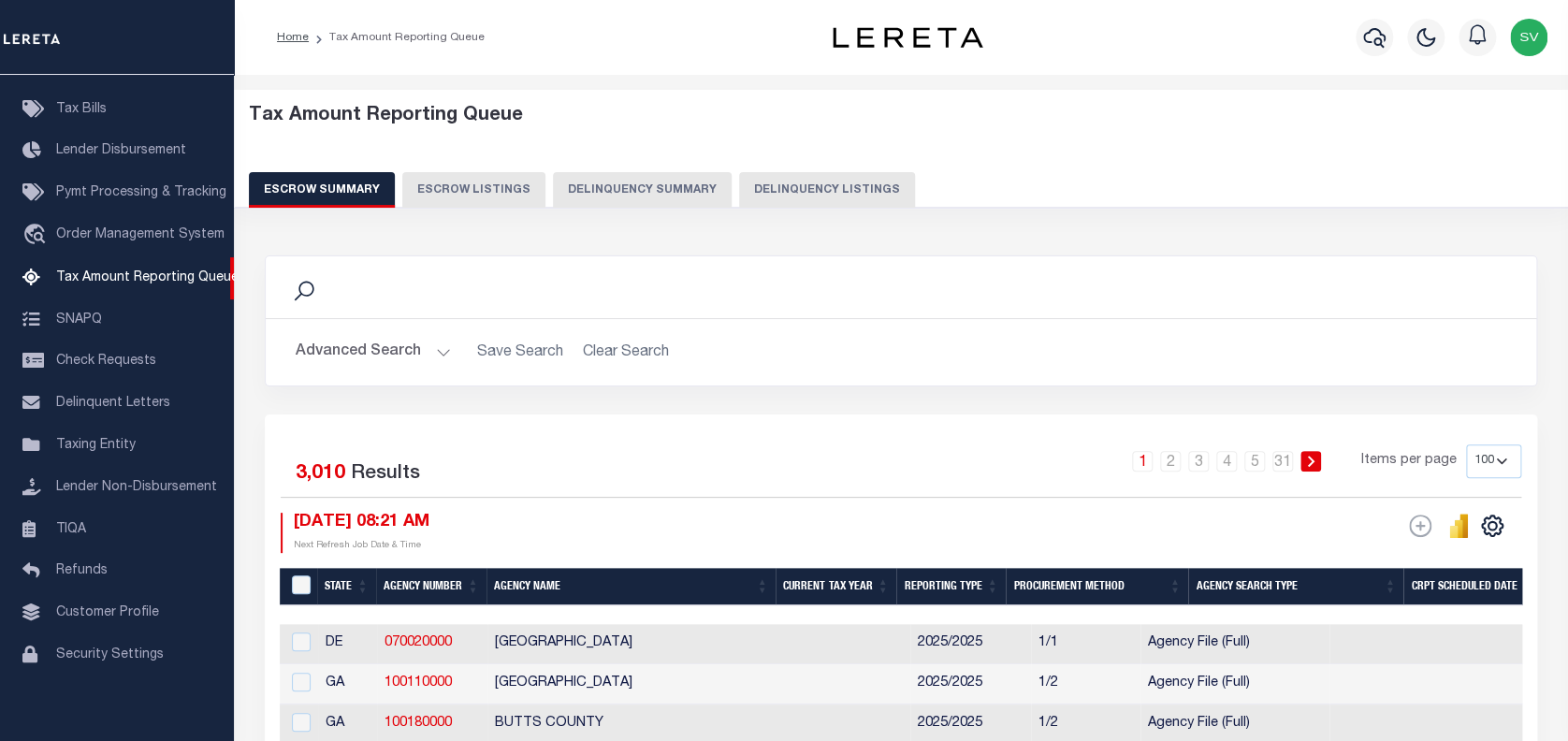
click at [847, 190] on button "Delinquency Listings" at bounding box center [827, 190] width 176 height 36
select select "100"
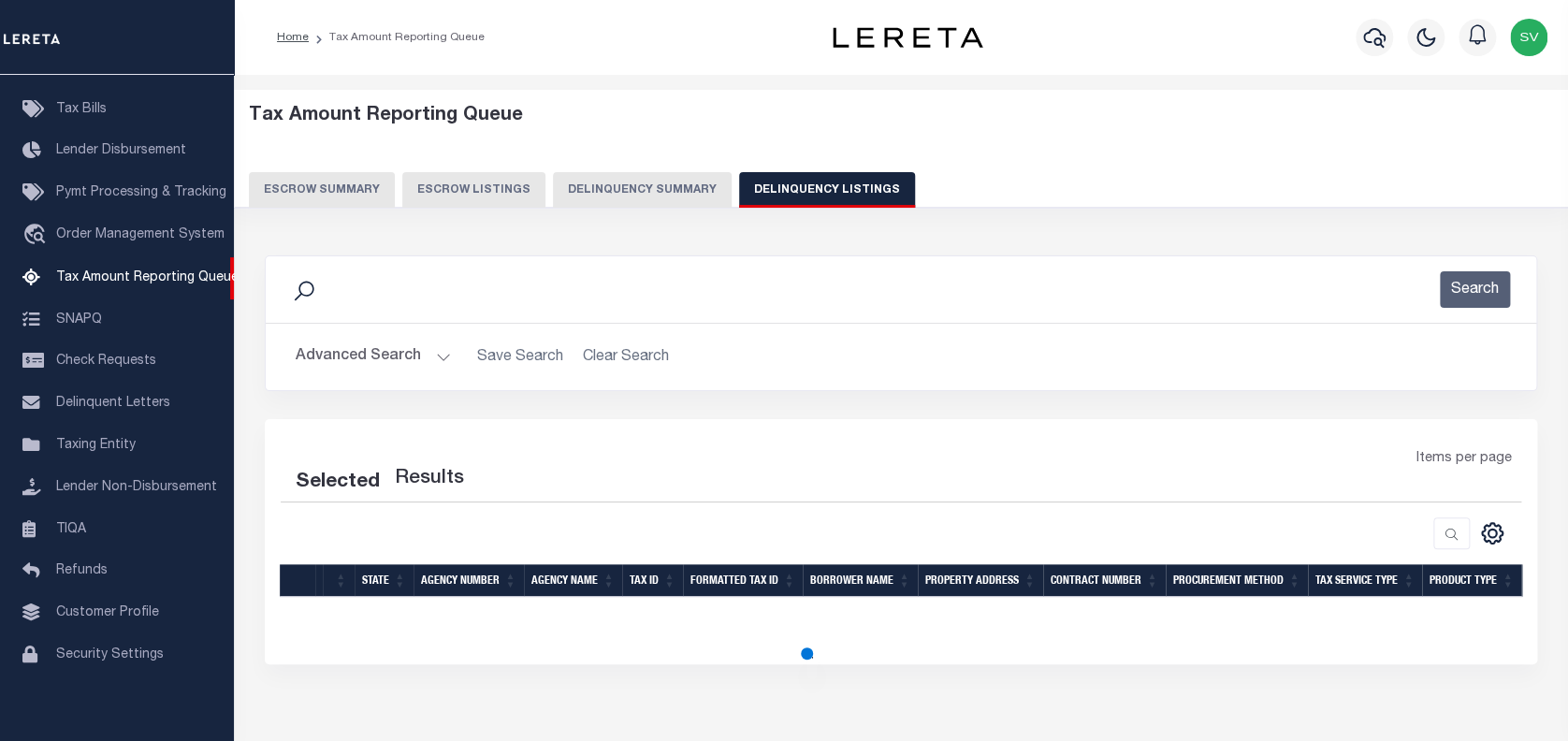
select select "100"
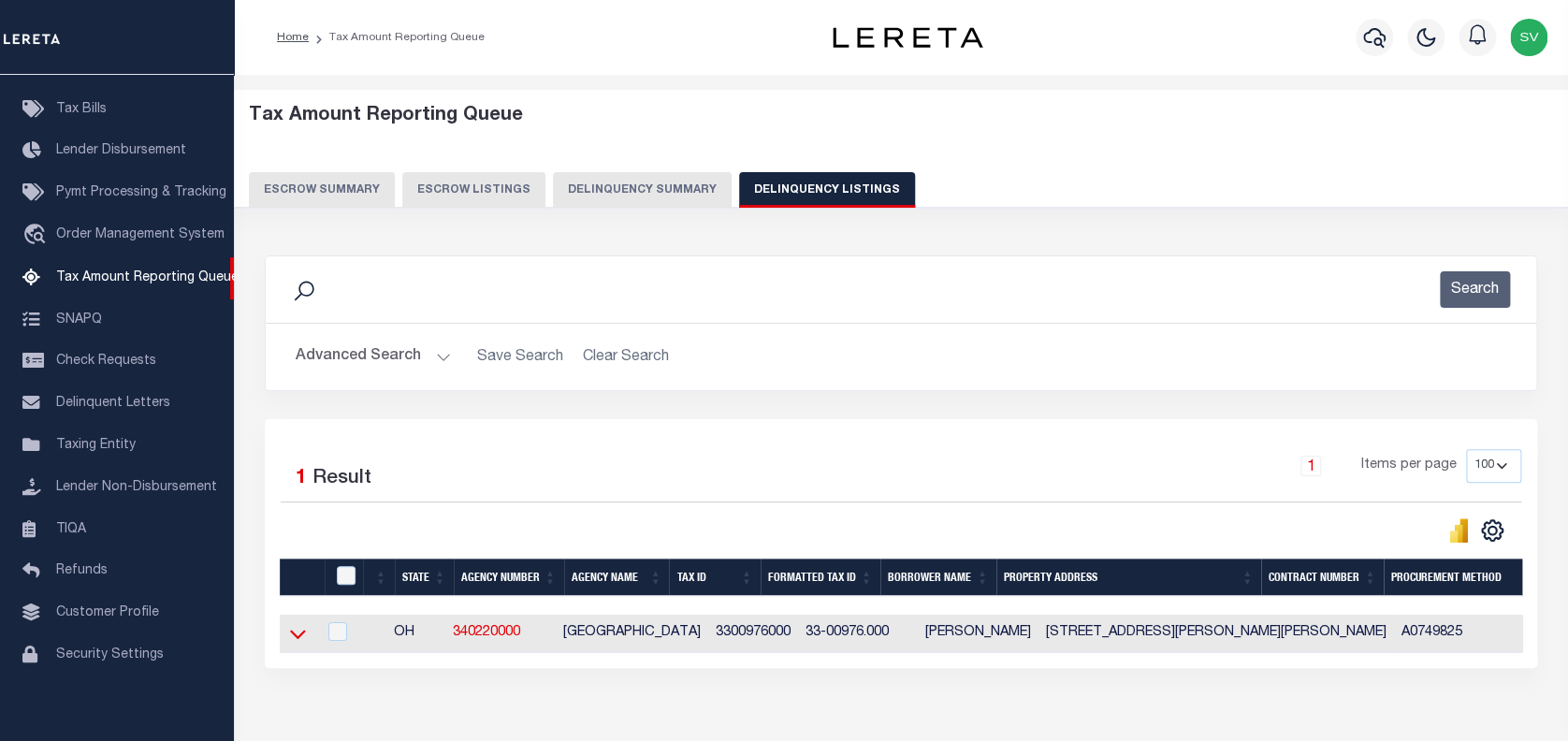
click at [298, 639] on icon at bounding box center [297, 636] width 16 height 9
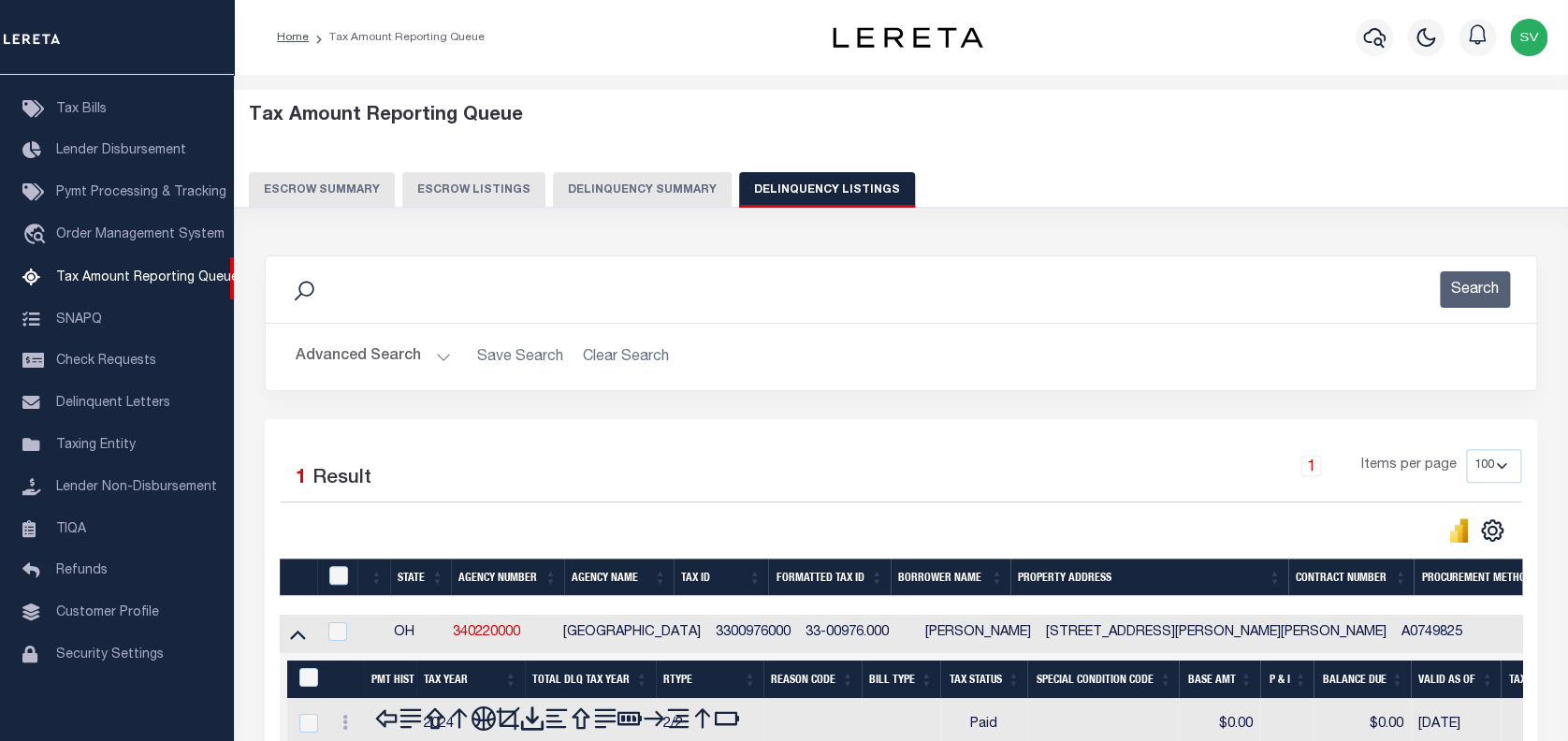
scroll to position [109, 0]
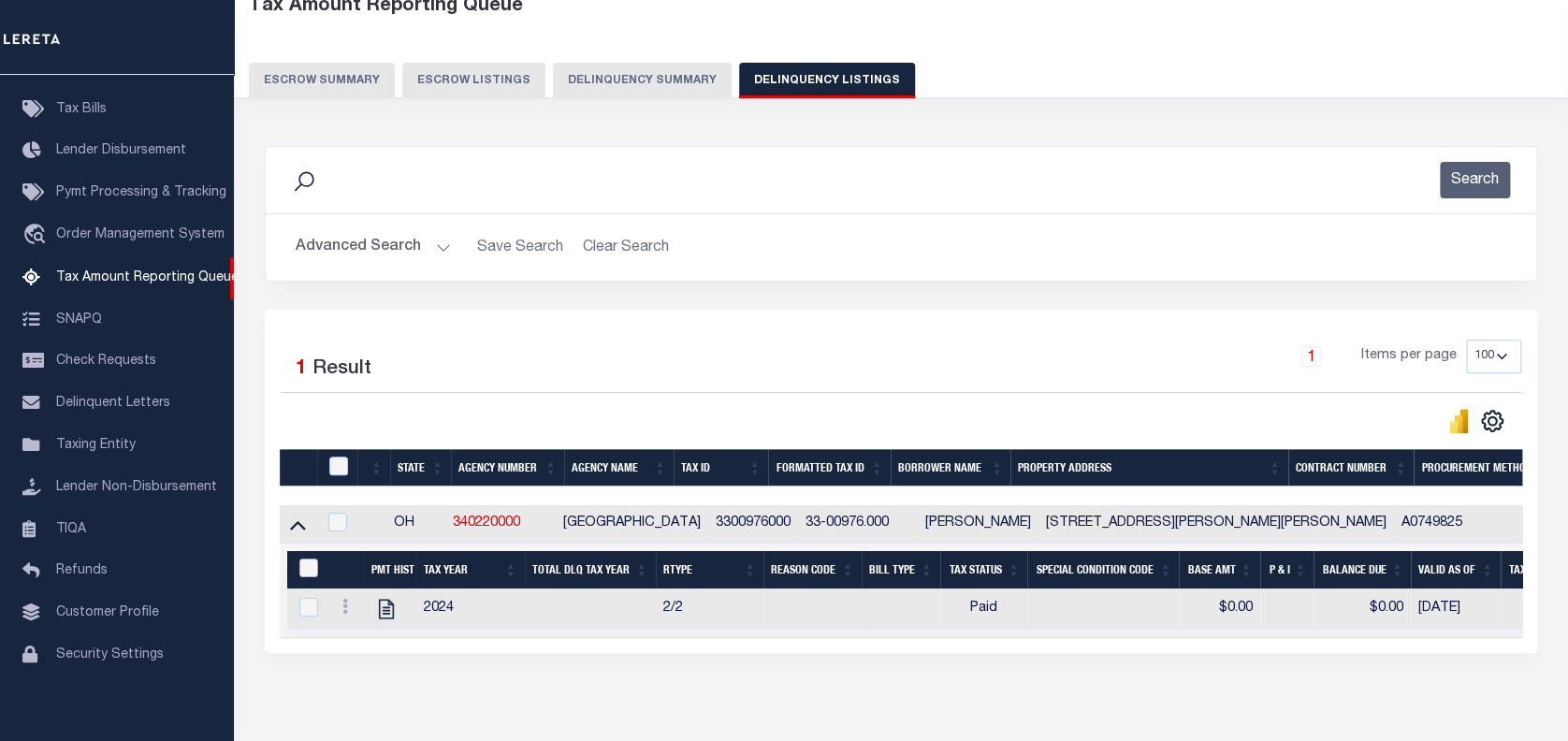
click at [309, 572] on input "&nbsp;" at bounding box center [309, 568] width 19 height 19
checkbox input "true"
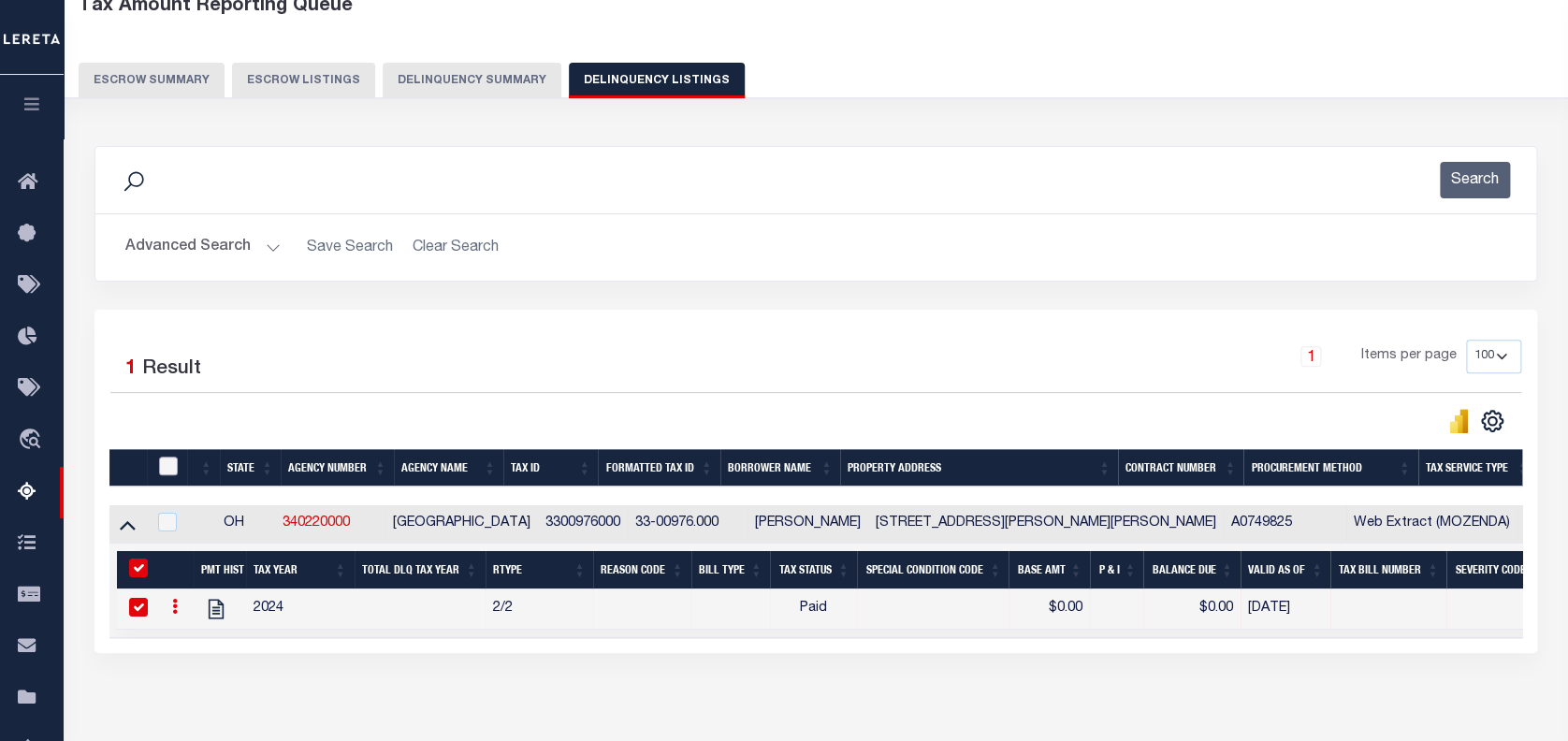
click at [163, 461] on input "checkbox" at bounding box center [168, 465] width 19 height 19
checkbox input "true"
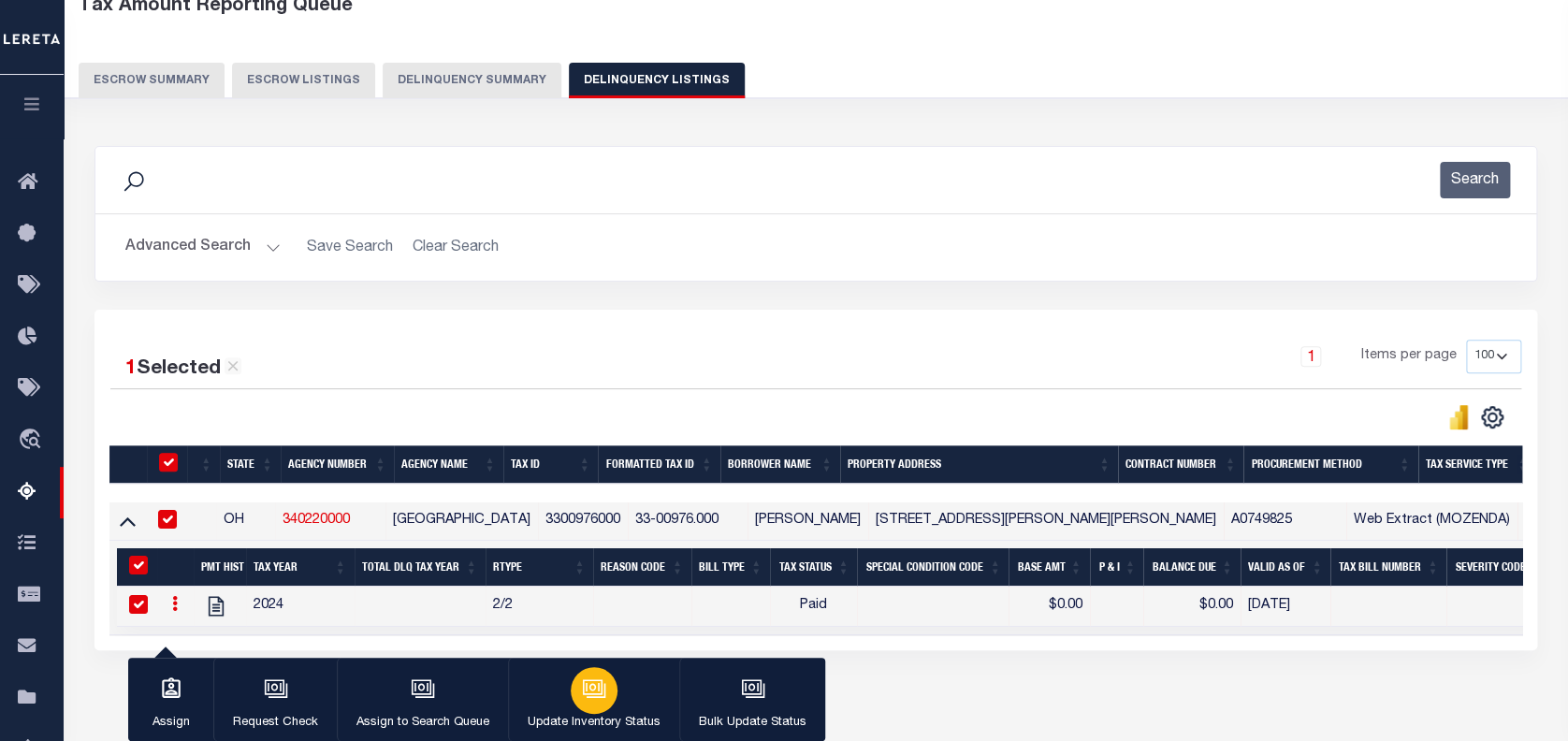
click at [601, 688] on icon "button" at bounding box center [596, 689] width 19 height 14
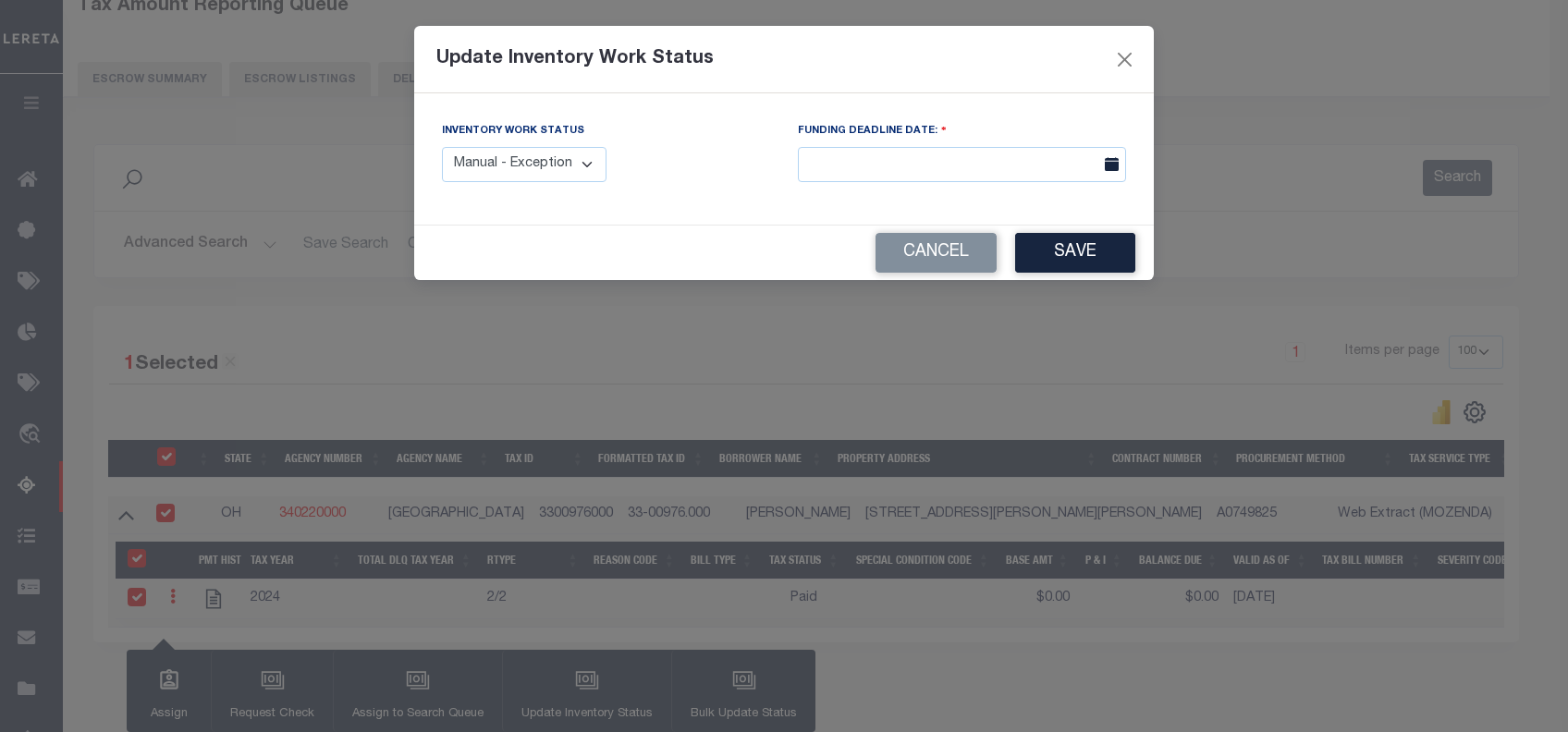
click at [553, 163] on select "Manual - Exception Pended - Awaiting Search Late Add Exception Completed" at bounding box center [524, 164] width 165 height 36
select select "4"
click at [442, 147] on select "Manual - Exception Pended - Awaiting Search Late Add Exception Completed" at bounding box center [524, 164] width 165 height 36
click at [1069, 259] on button "Save" at bounding box center [1074, 253] width 120 height 40
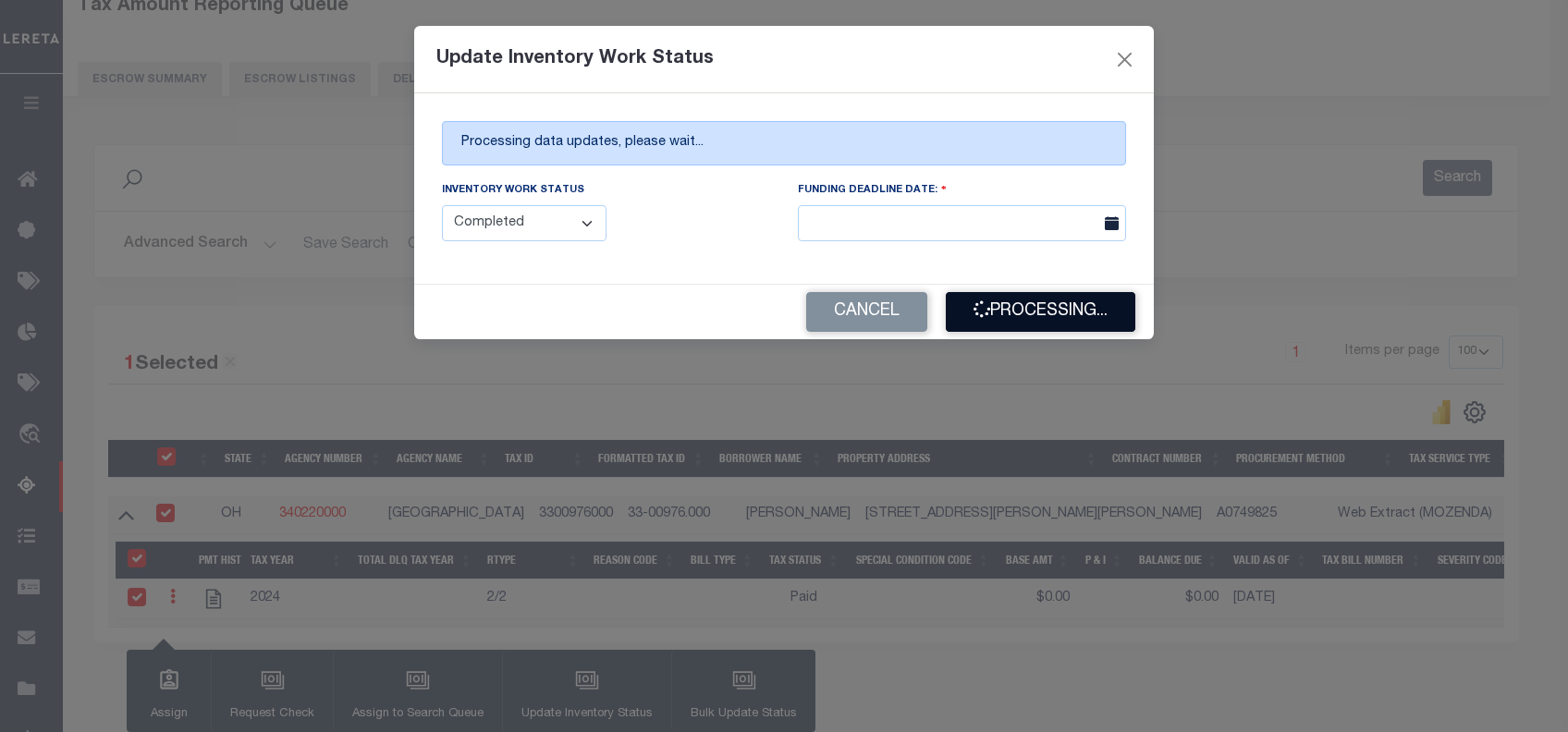
click at [1018, 310] on button "Processing..." at bounding box center [1041, 311] width 190 height 40
click at [1055, 321] on button "Processing..." at bounding box center [1041, 311] width 190 height 40
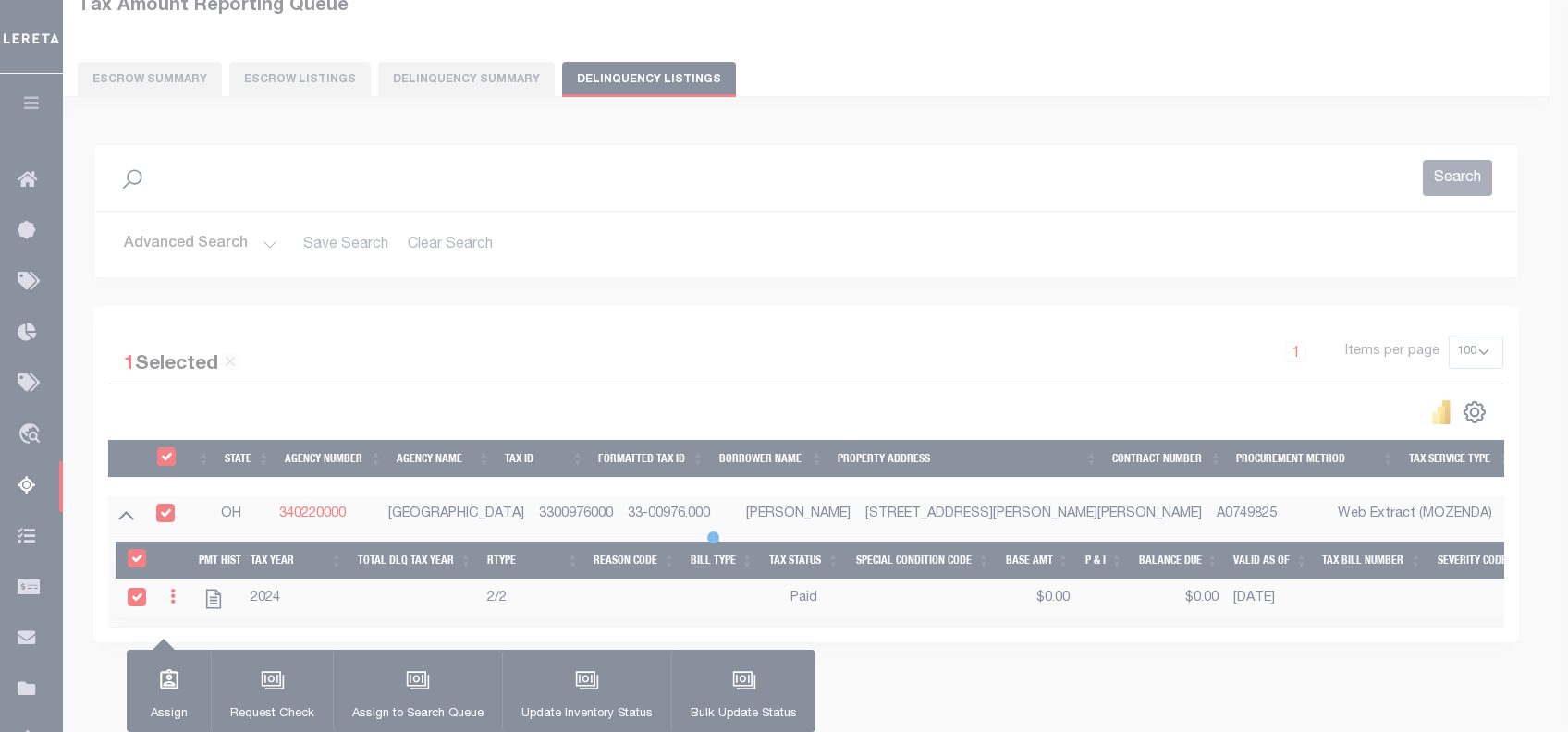
click at [1028, 318] on div "Update Inventory Work Status Processing data updates, please wait... Inventory …" at bounding box center [784, 366] width 1568 height 732
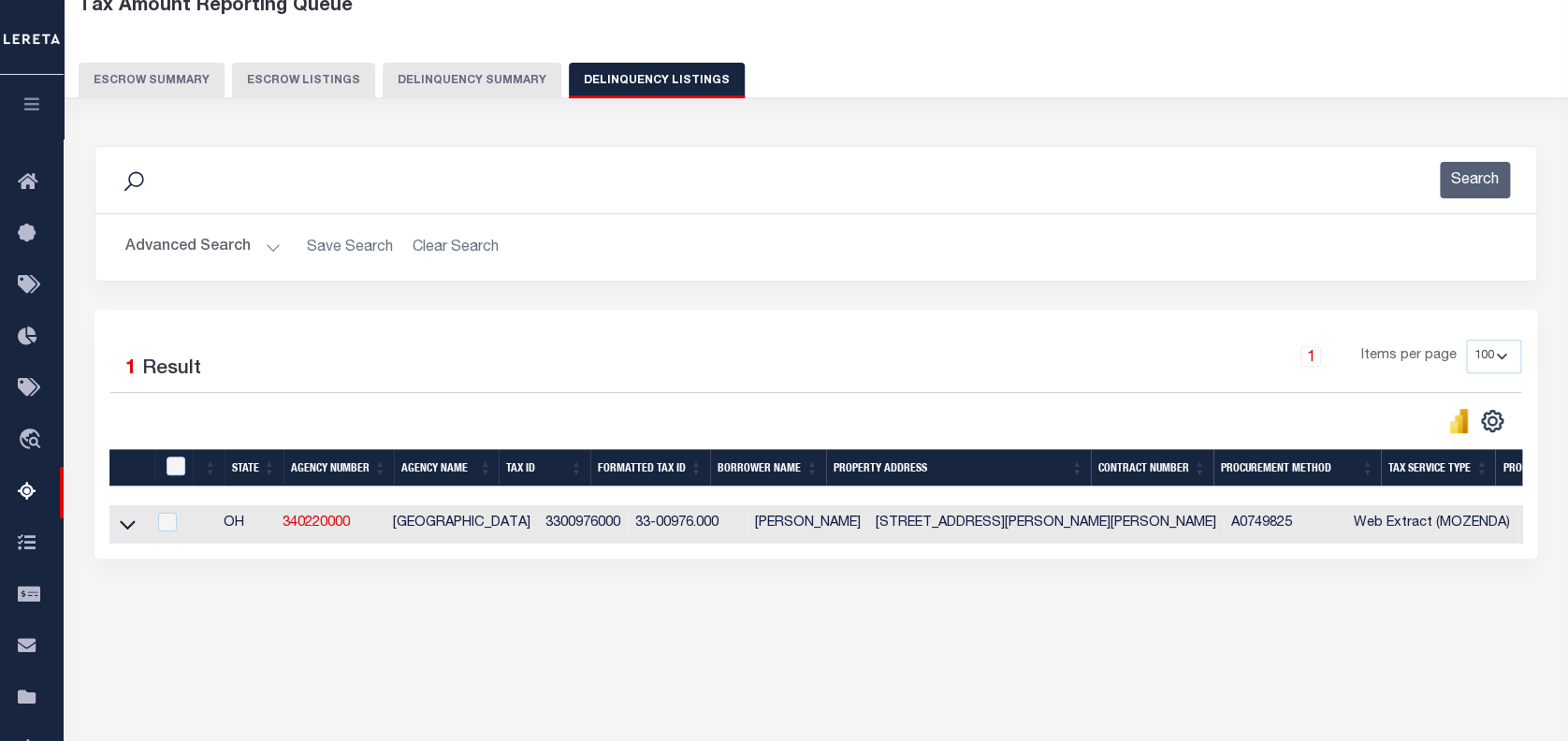
click at [179, 253] on button "Advanced Search" at bounding box center [202, 247] width 155 height 37
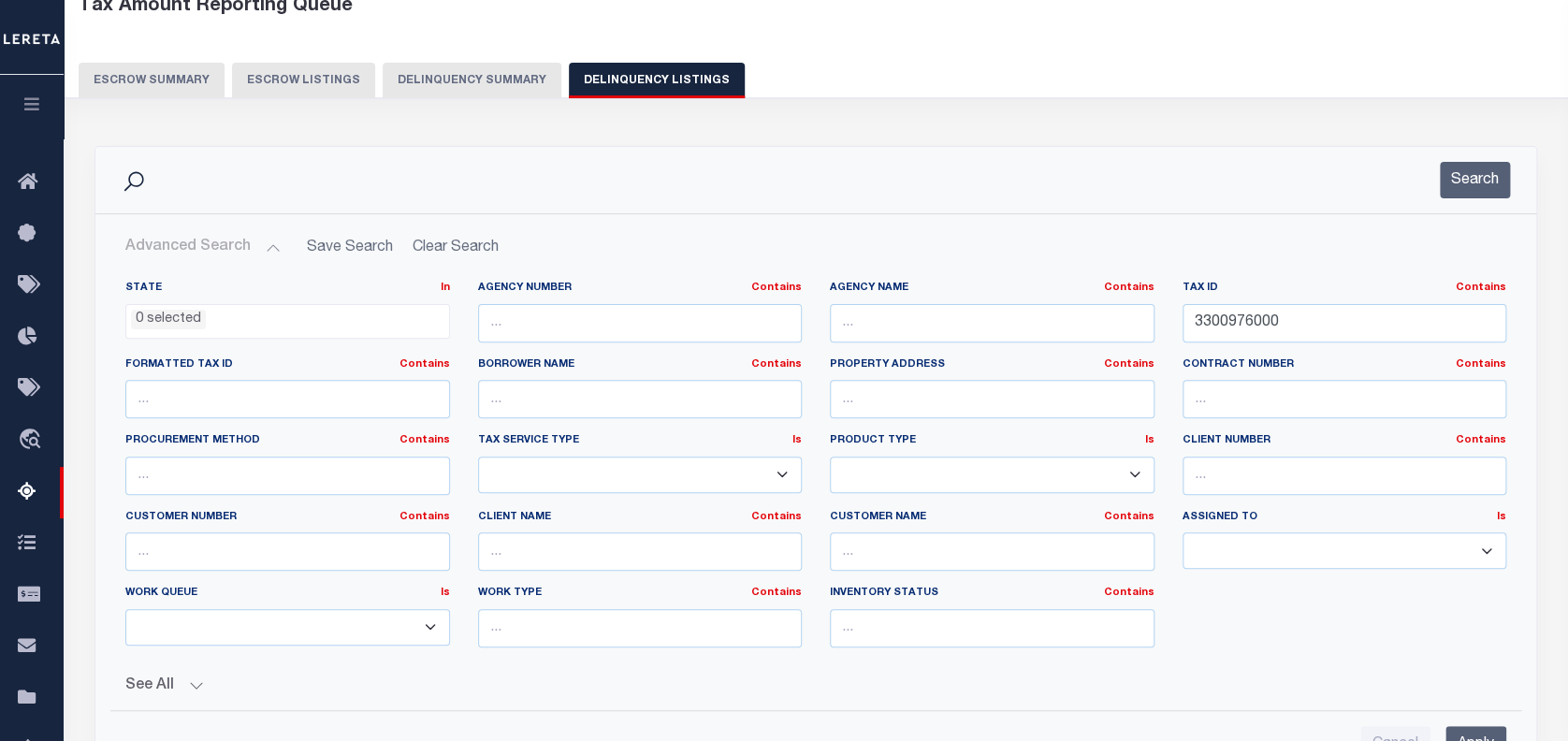
click at [187, 246] on button "Advanced Search" at bounding box center [202, 247] width 155 height 37
click at [1238, 323] on input "3300976000" at bounding box center [1344, 323] width 325 height 39
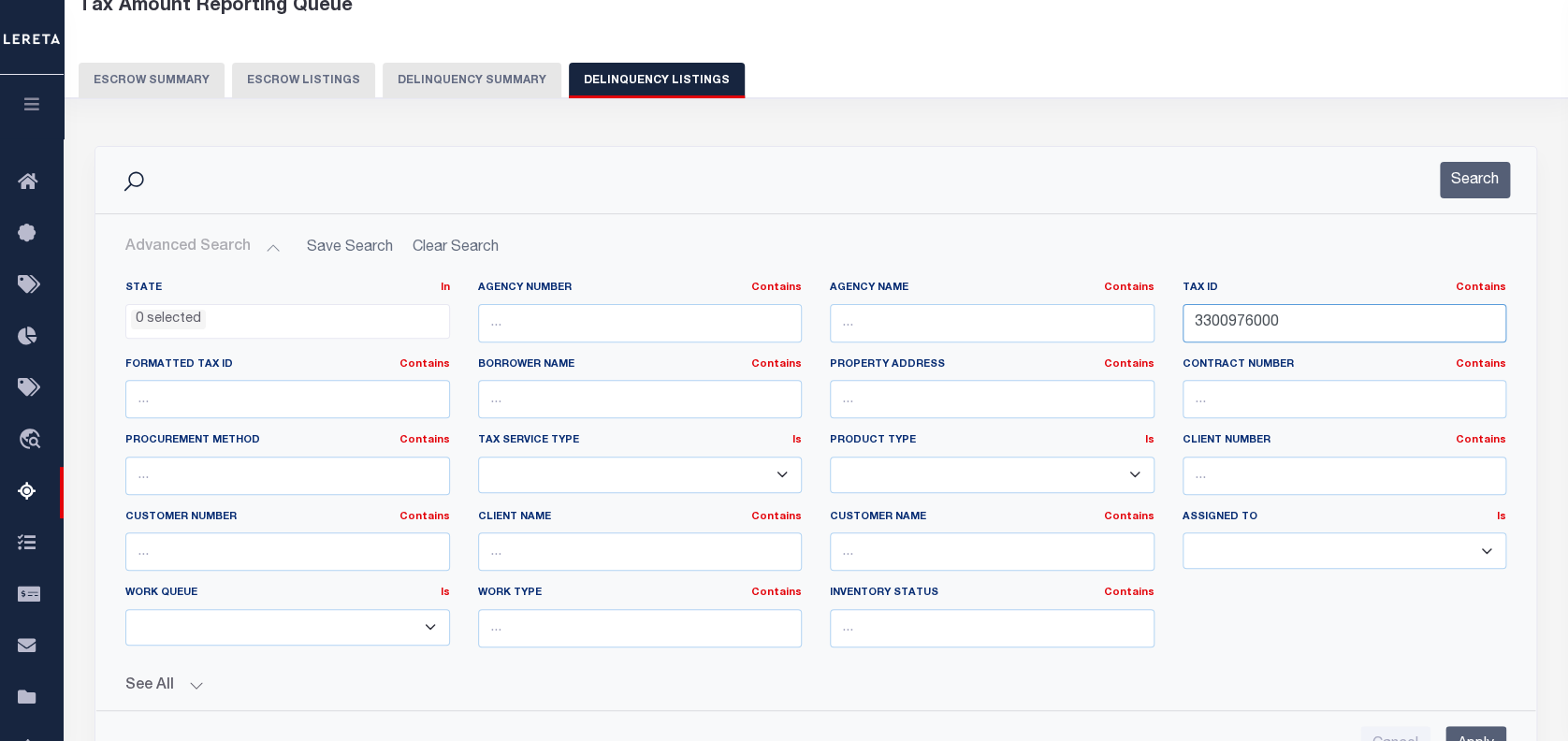
paste input "97001"
type input "3300997001"
click at [1482, 730] on input "Apply" at bounding box center [1476, 745] width 61 height 39
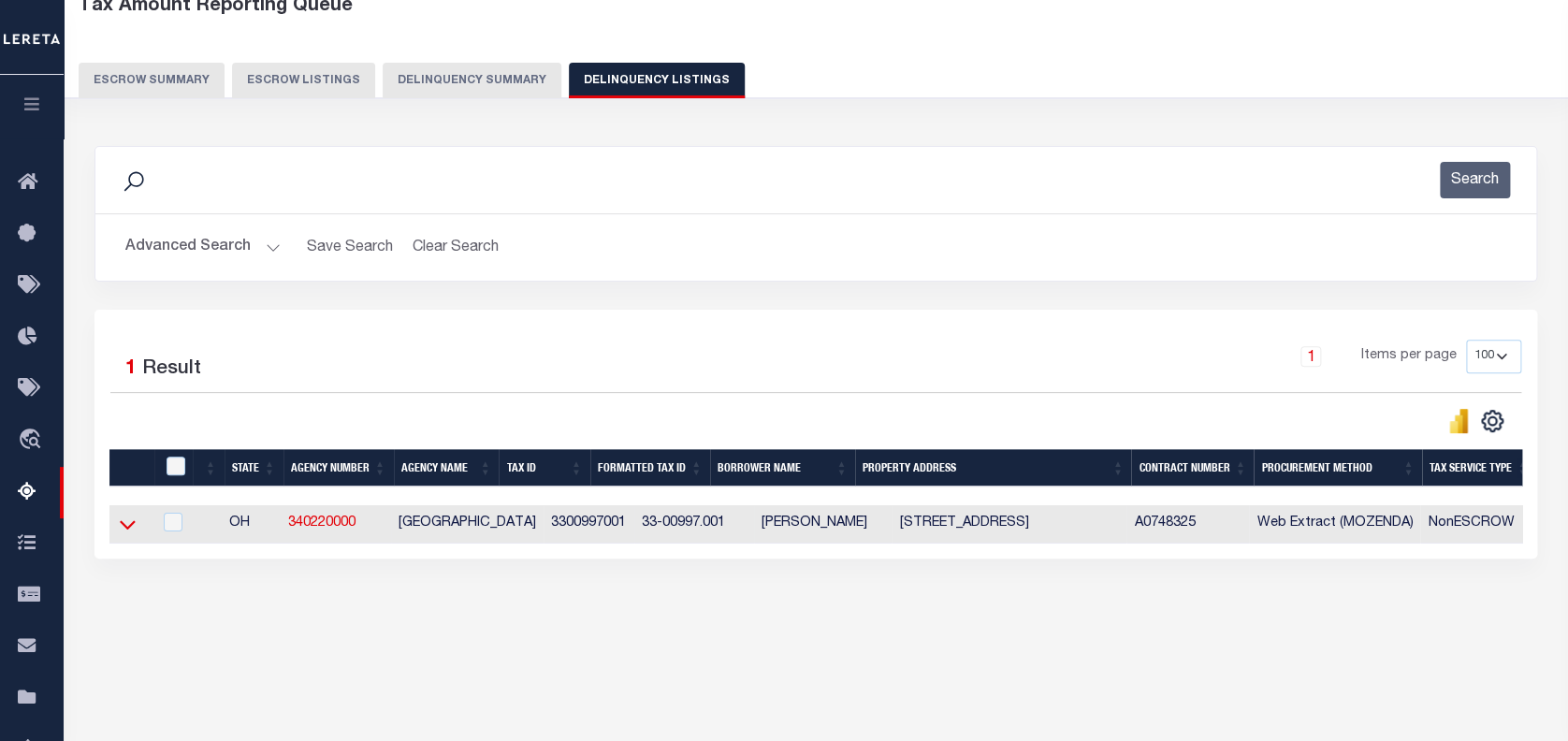
click at [126, 526] on icon at bounding box center [127, 524] width 16 height 20
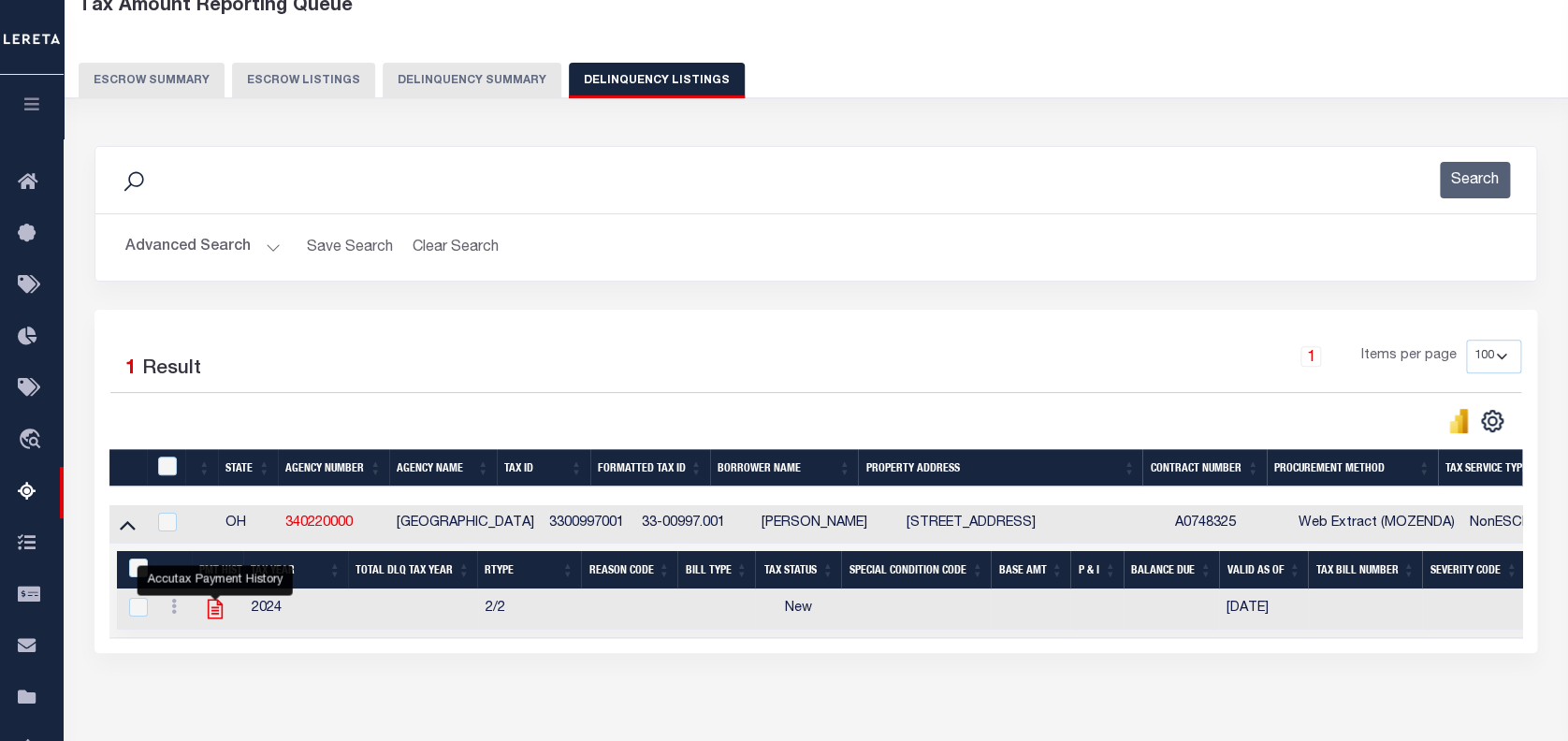
click at [220, 611] on icon "" at bounding box center [215, 609] width 24 height 24
checkbox input "true"
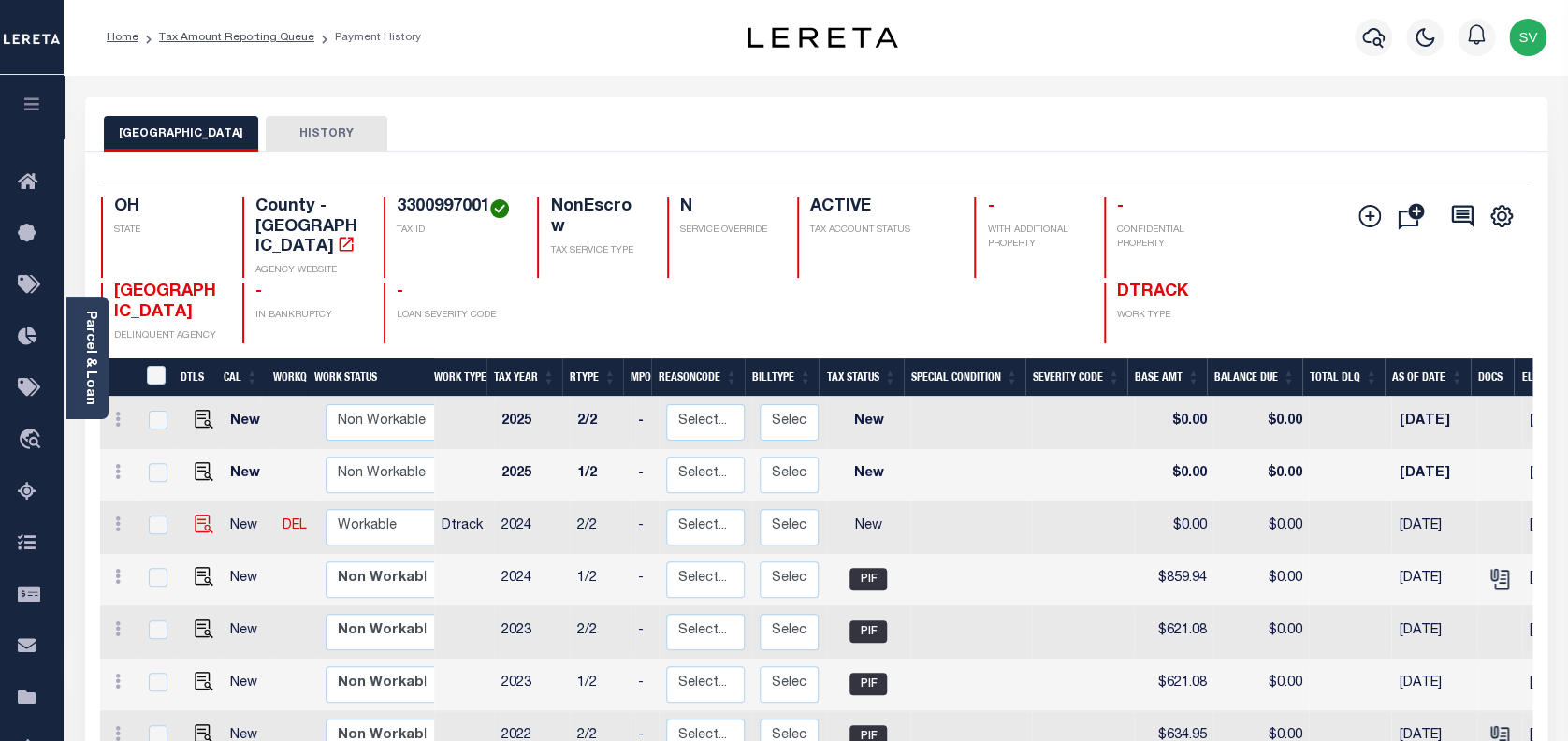
click at [195, 514] on img at bounding box center [204, 524] width 19 height 19
checkbox input "true"
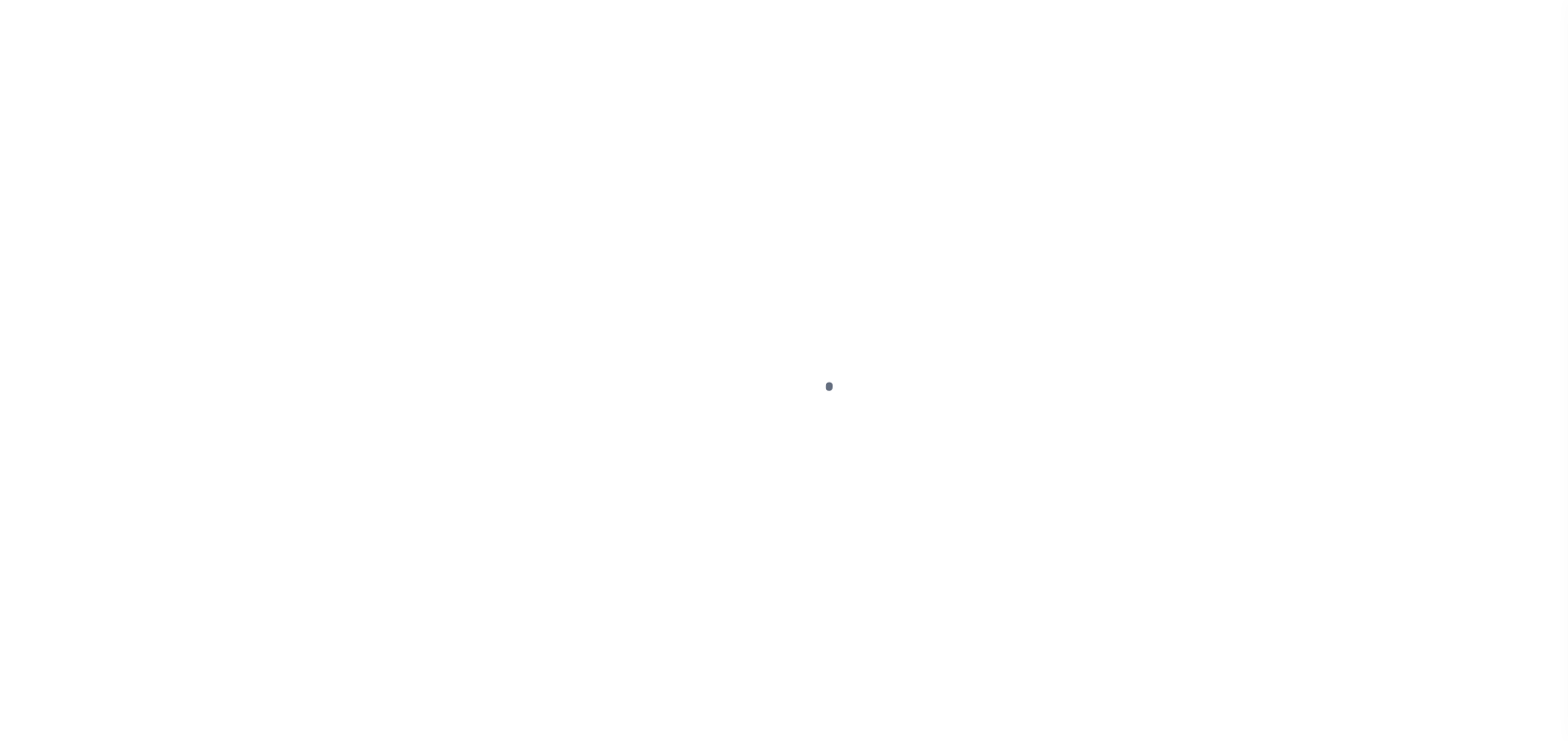
select select "NW2"
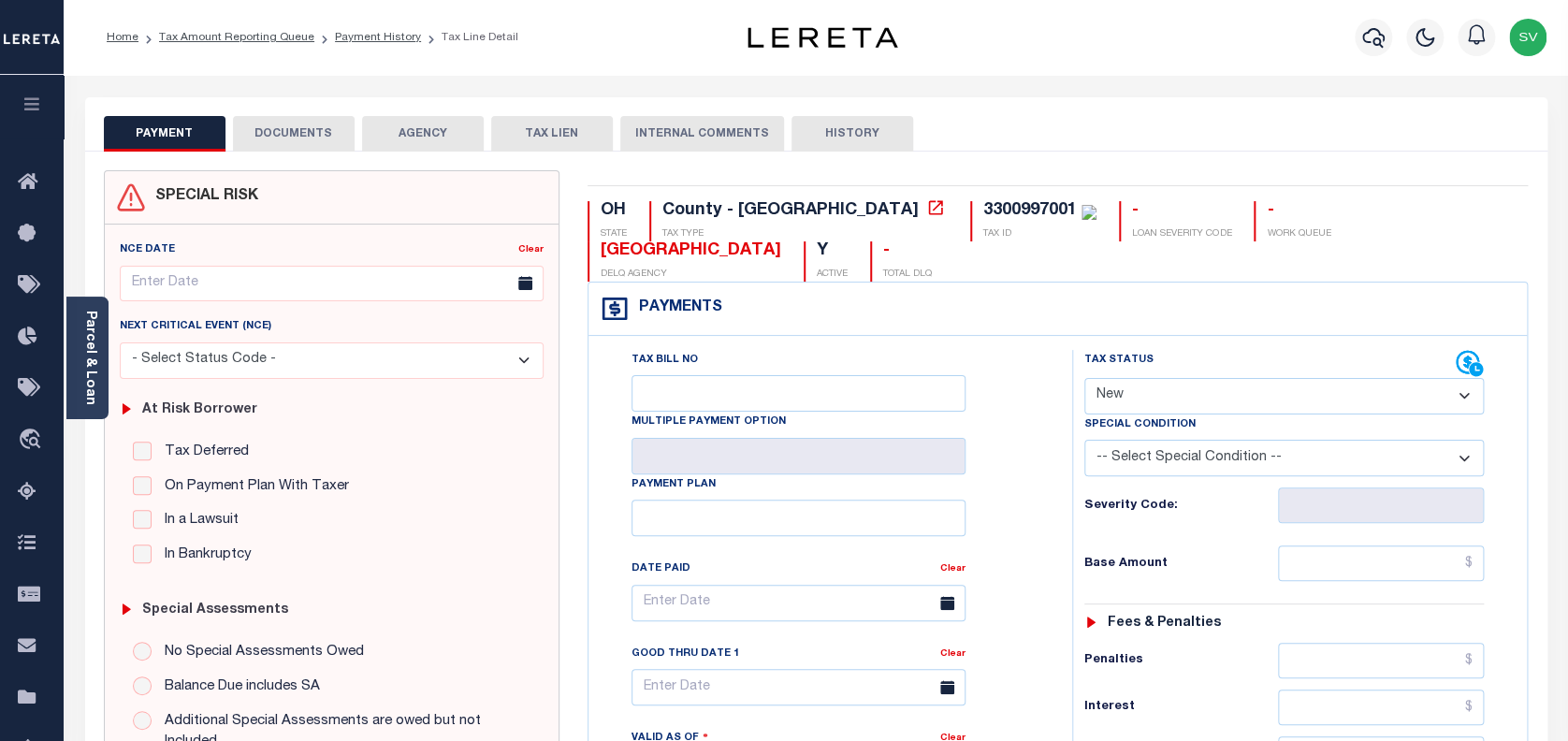
click at [287, 140] on button "DOCUMENTS" at bounding box center [293, 134] width 121 height 36
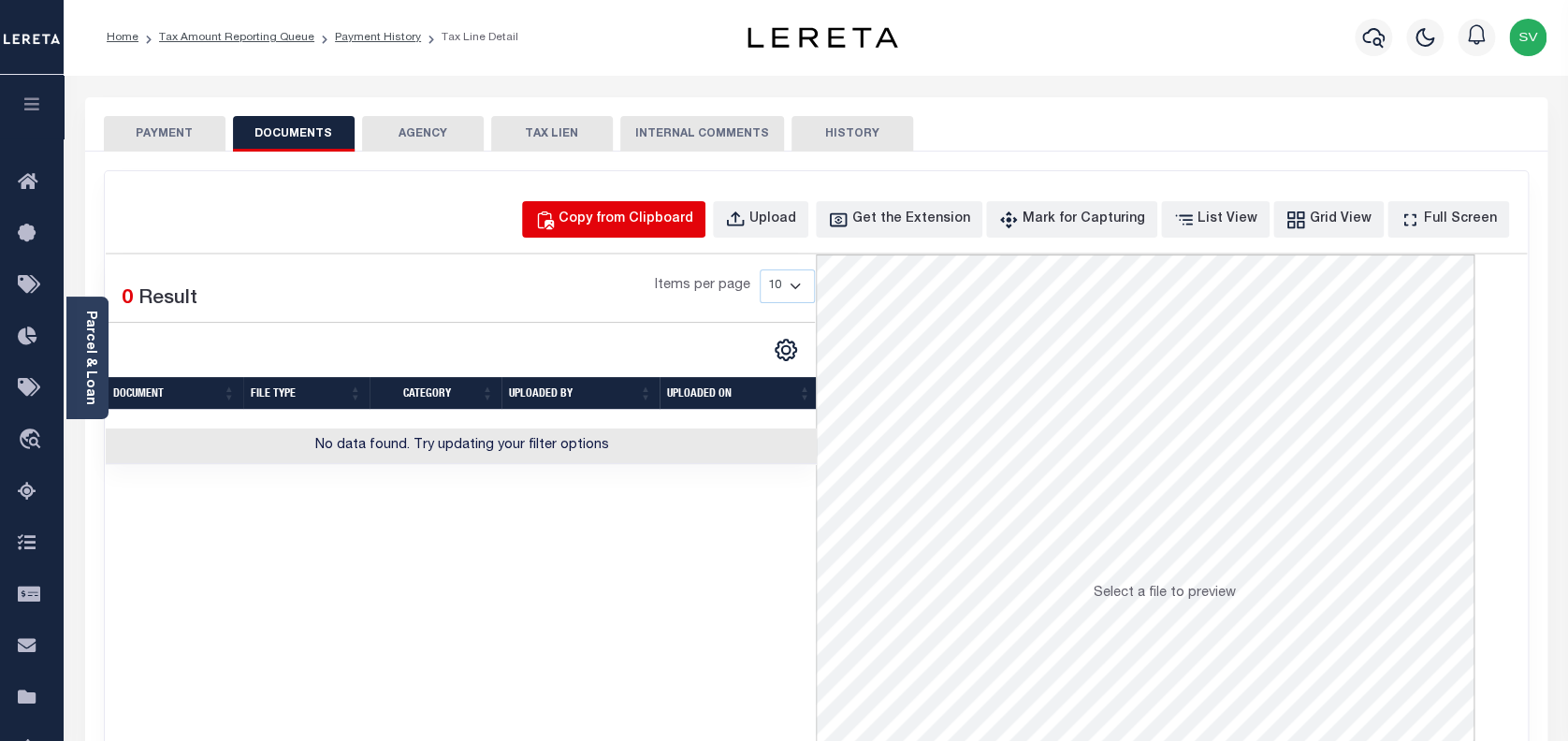
click at [648, 210] on div "Copy from Clipboard" at bounding box center [626, 220] width 135 height 21
select select "POP"
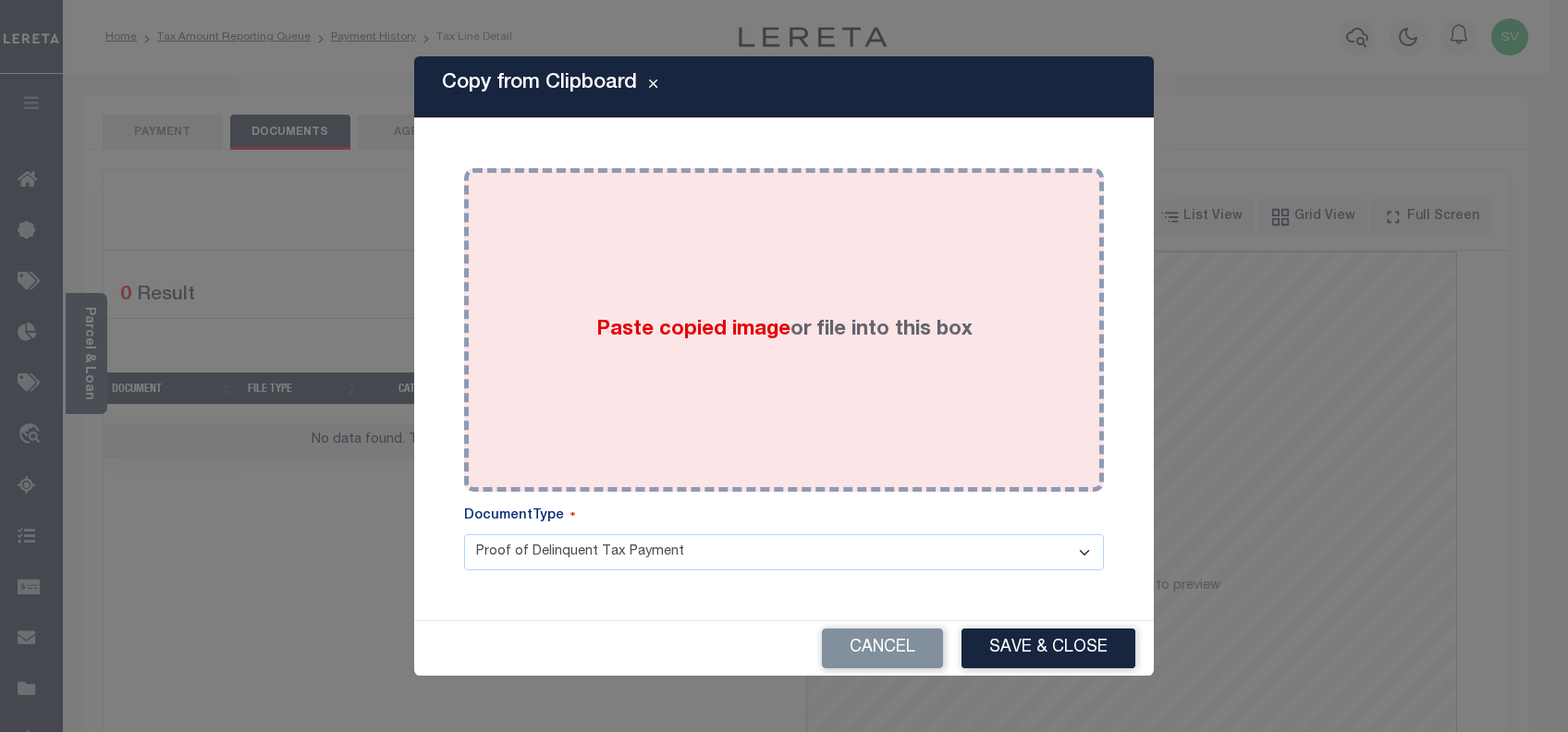
click at [757, 284] on div "Paste copied image or file into this box" at bounding box center [784, 330] width 613 height 295
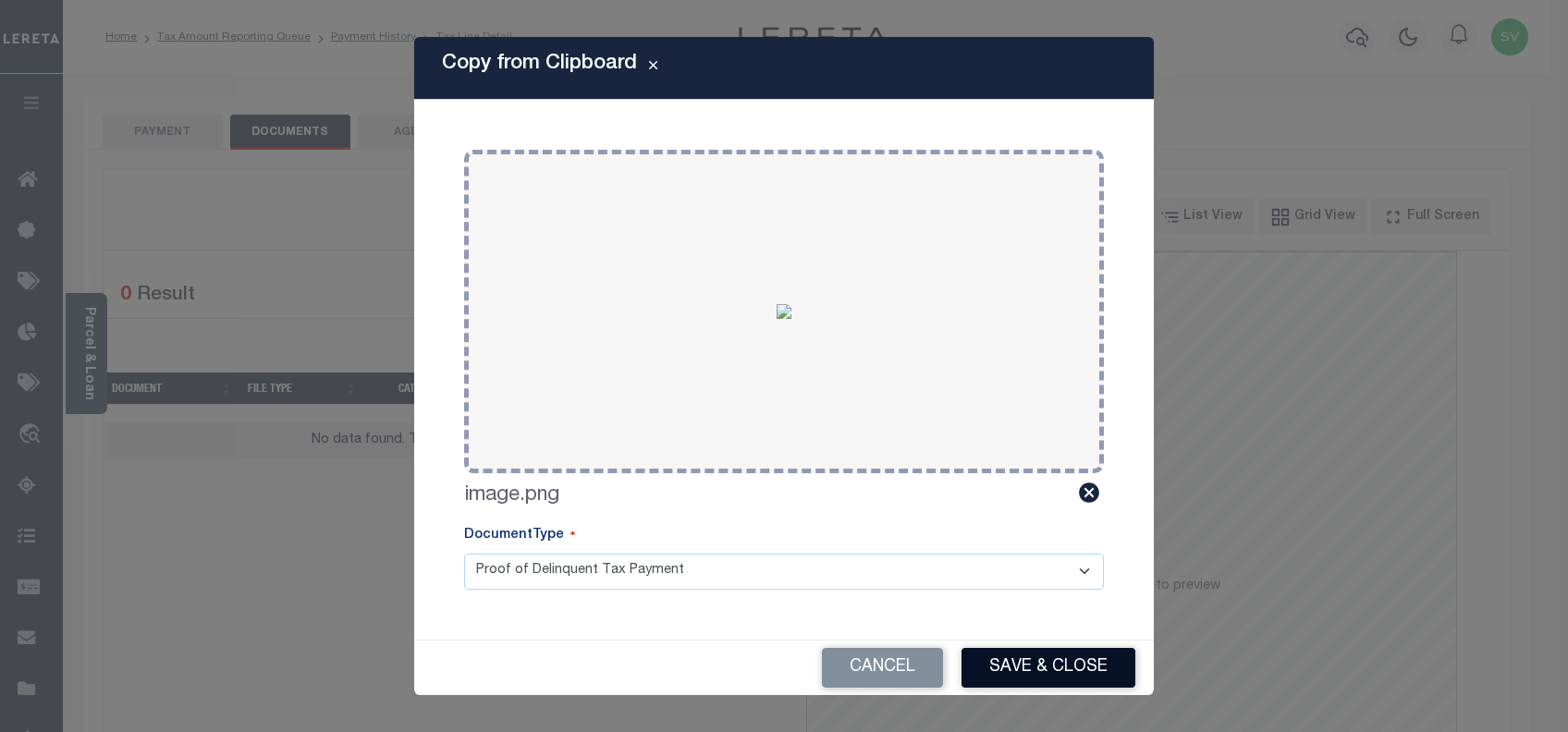
click at [1051, 656] on button "Save & Close" at bounding box center [1048, 667] width 174 height 40
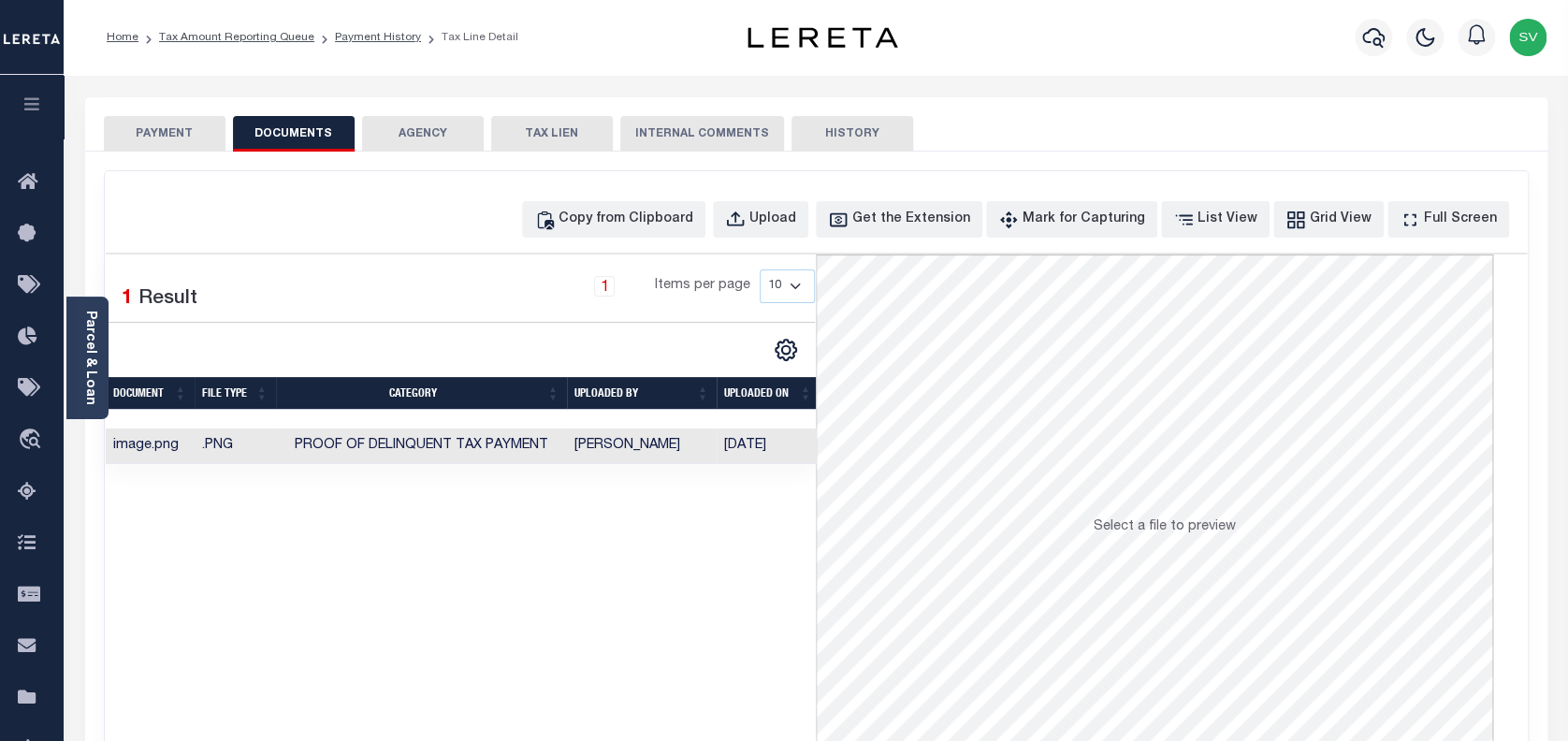
click at [169, 133] on button "PAYMENT" at bounding box center [164, 134] width 121 height 36
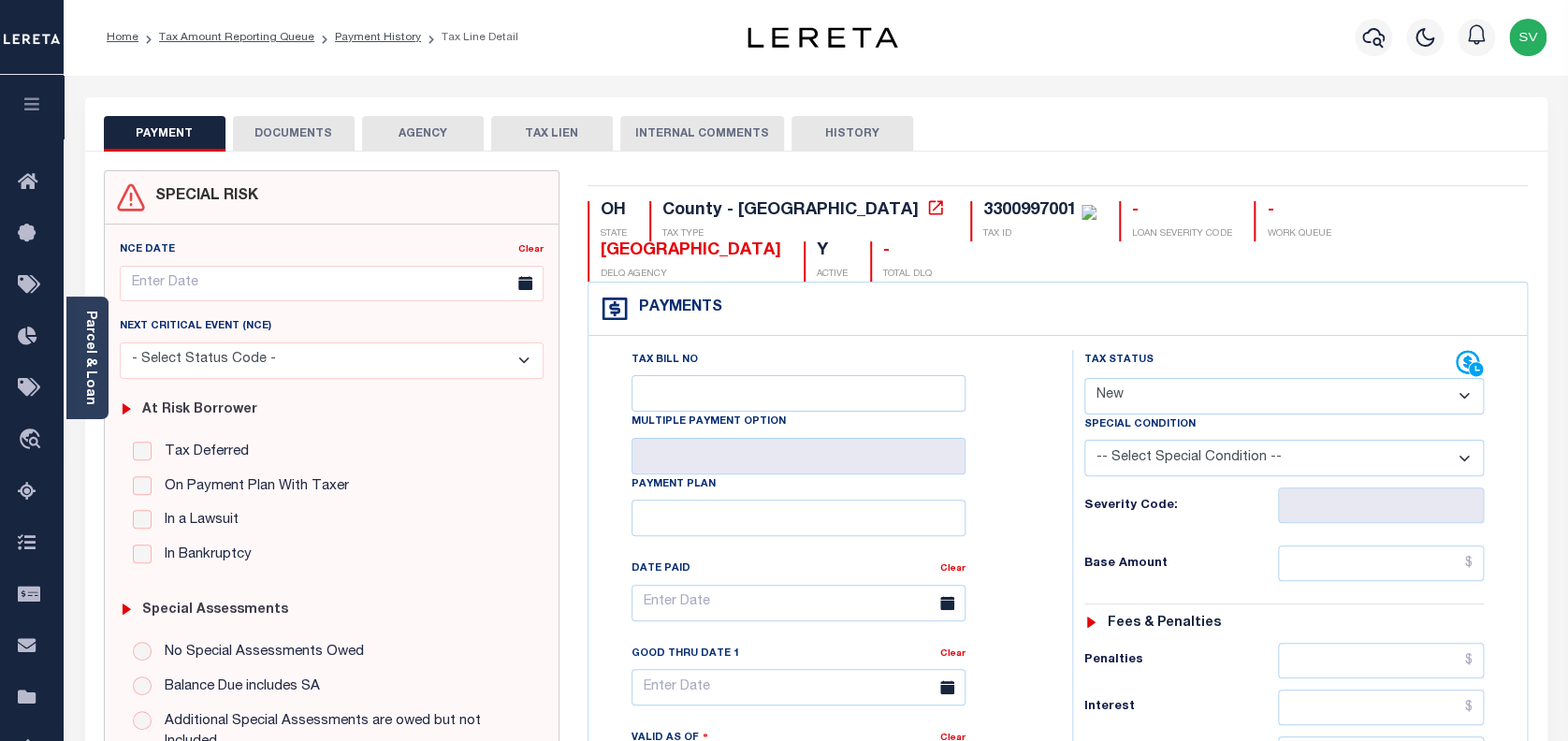
click at [1220, 378] on select "- Select Status Code - Open Due/Unpaid Paid Incomplete No Tax Due Internal Refu…" at bounding box center [1285, 396] width 401 height 37
select select "PYD"
click at [1085, 378] on select "- Select Status Code - Open Due/Unpaid Paid Incomplete No Tax Due Internal Refu…" at bounding box center [1285, 396] width 401 height 37
type input "[DATE]"
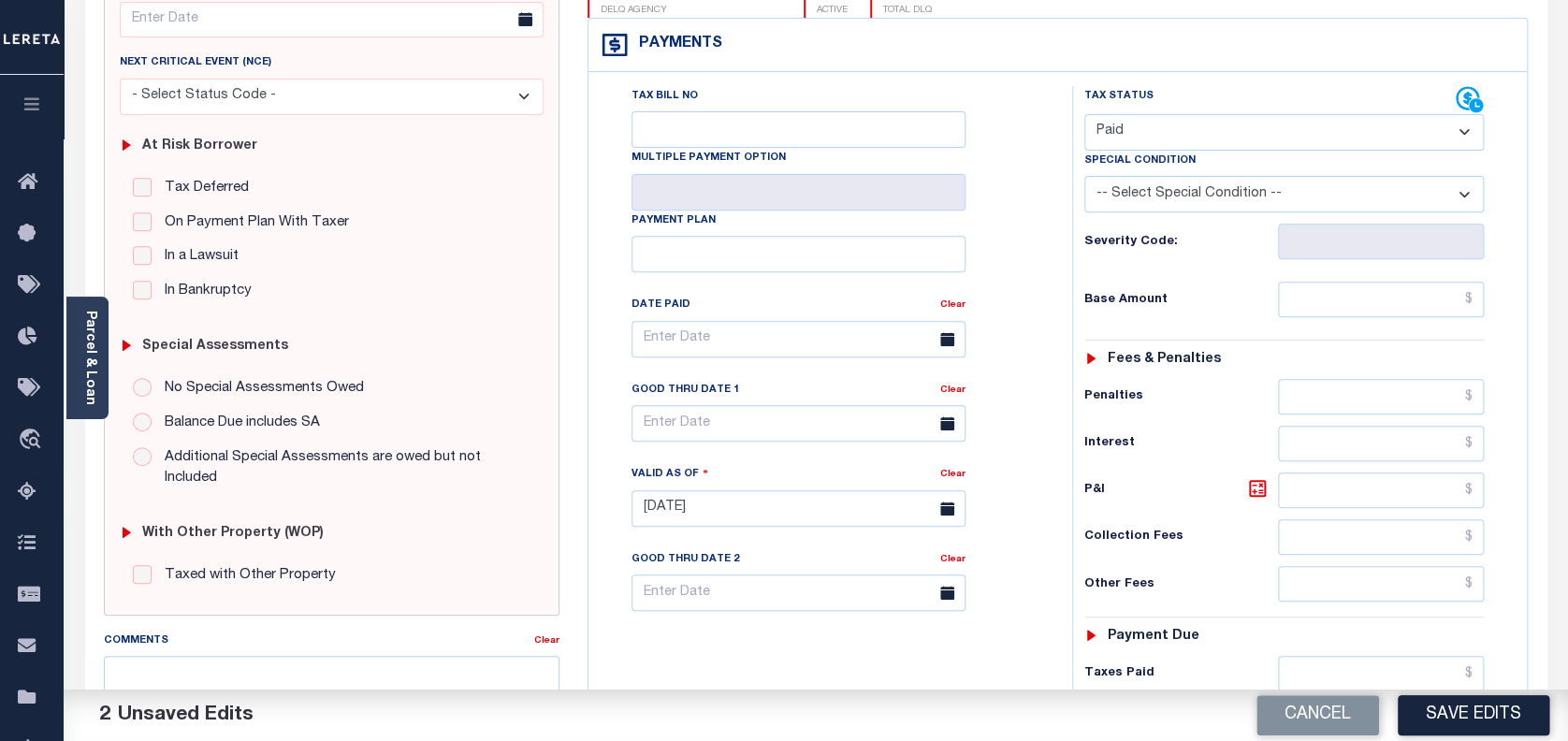
scroll to position [374, 0]
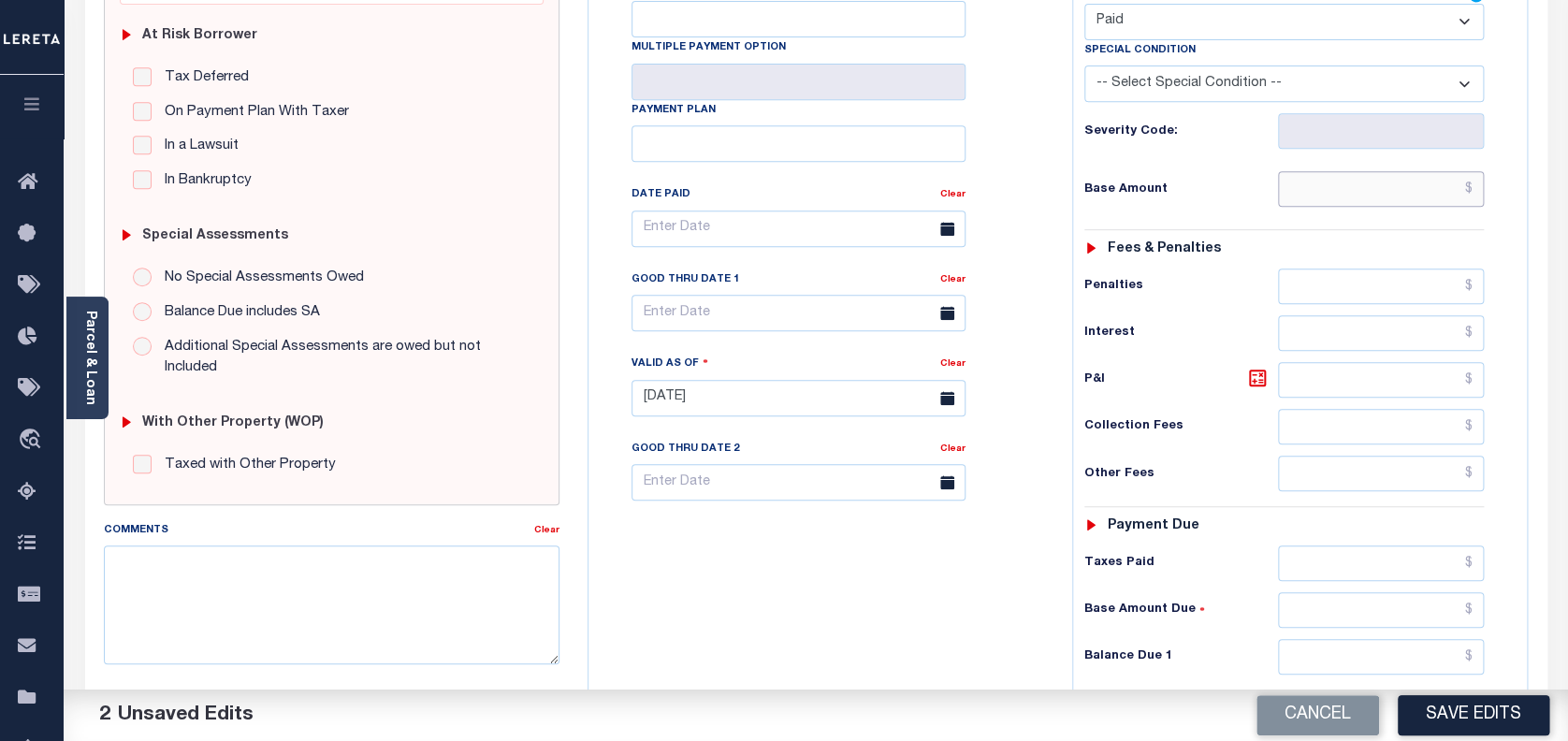
click at [1390, 171] on input "text" at bounding box center [1382, 189] width 207 height 36
click at [1390, 171] on input "0" at bounding box center [1382, 189] width 207 height 36
click at [1375, 639] on input "text" at bounding box center [1382, 656] width 207 height 36
type input "$0.00"
click at [1375, 639] on input "text" at bounding box center [1382, 656] width 207 height 36
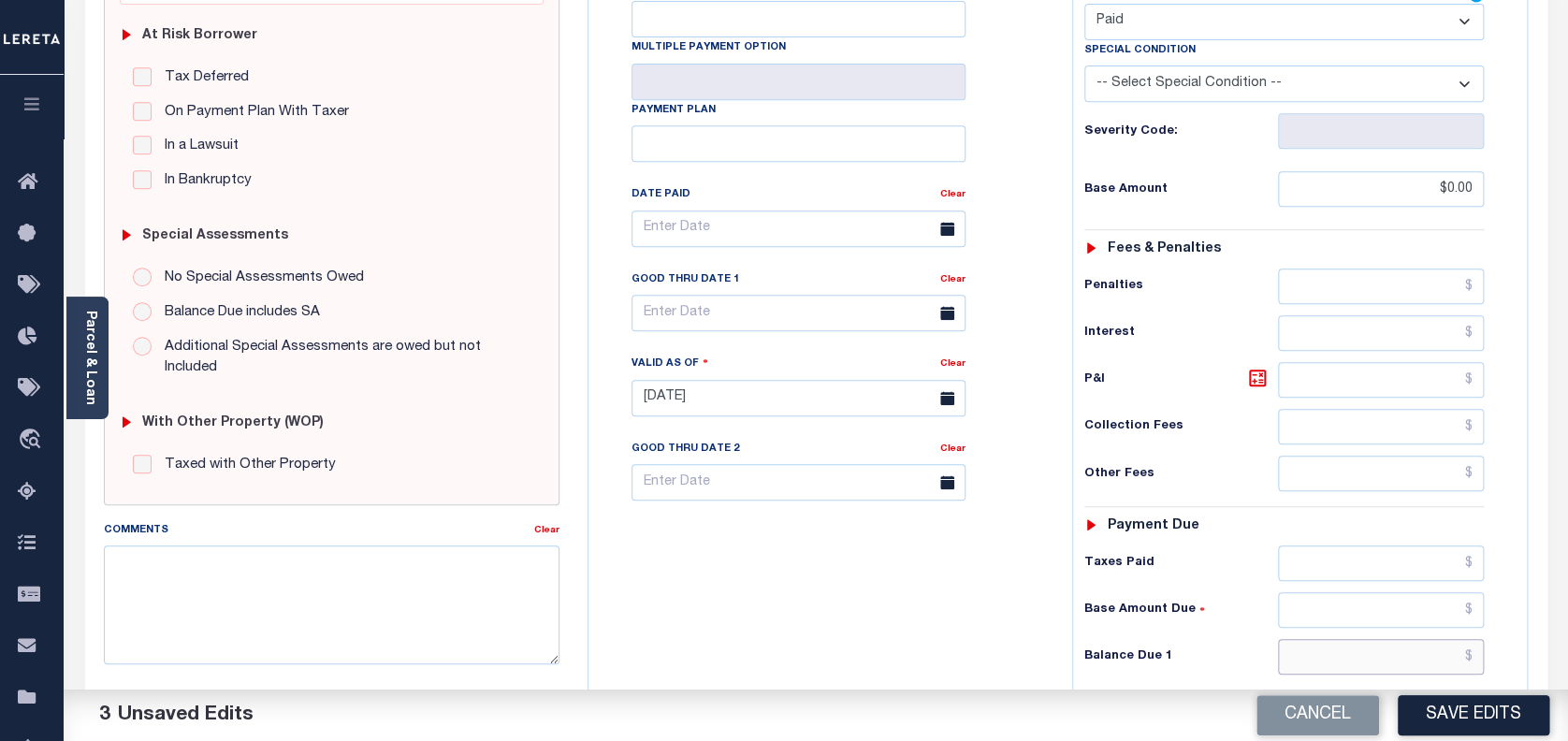
type input "$0.00"
click at [1464, 703] on button "Save Edits" at bounding box center [1473, 715] width 151 height 40
checkbox input "false"
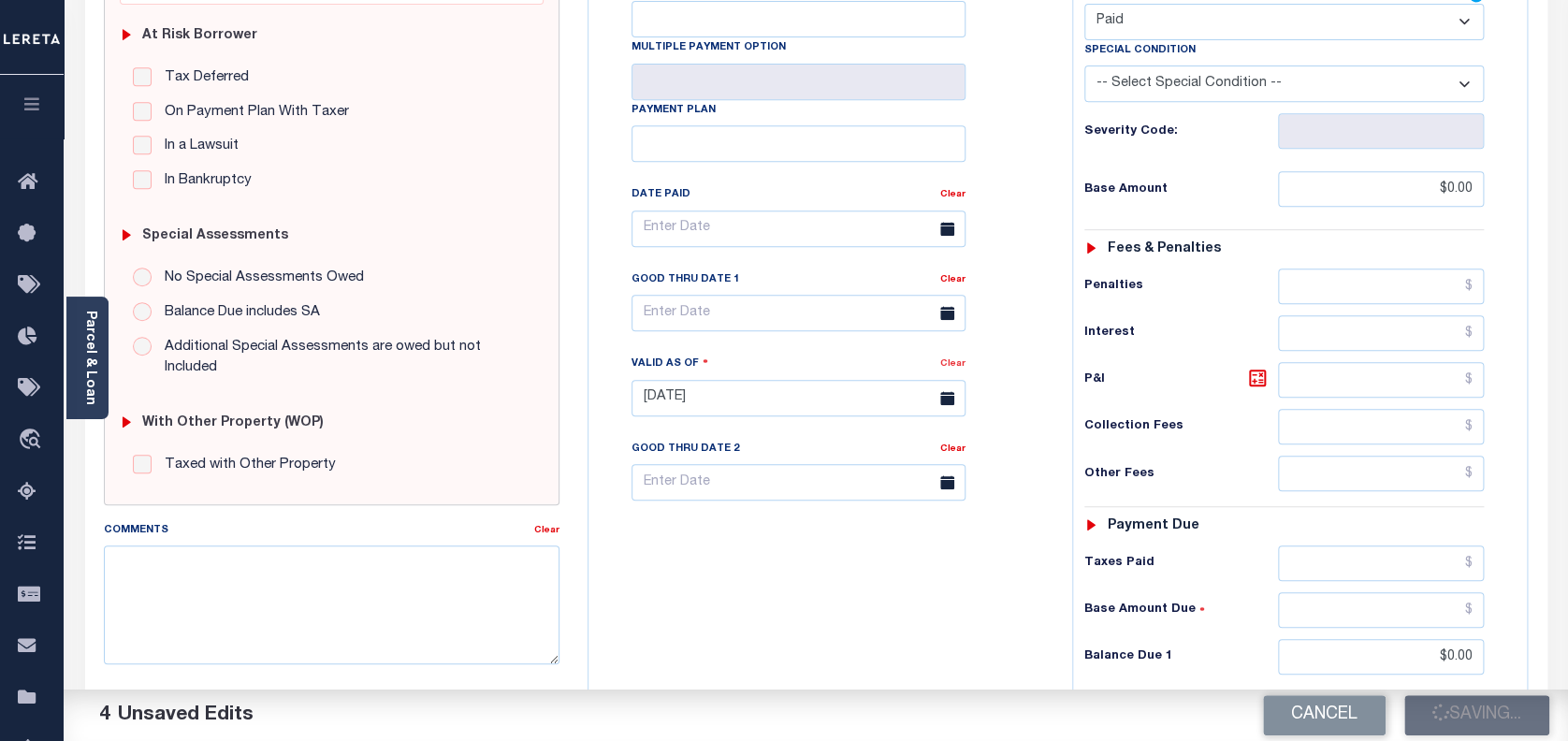
checkbox input "false"
type input "$0"
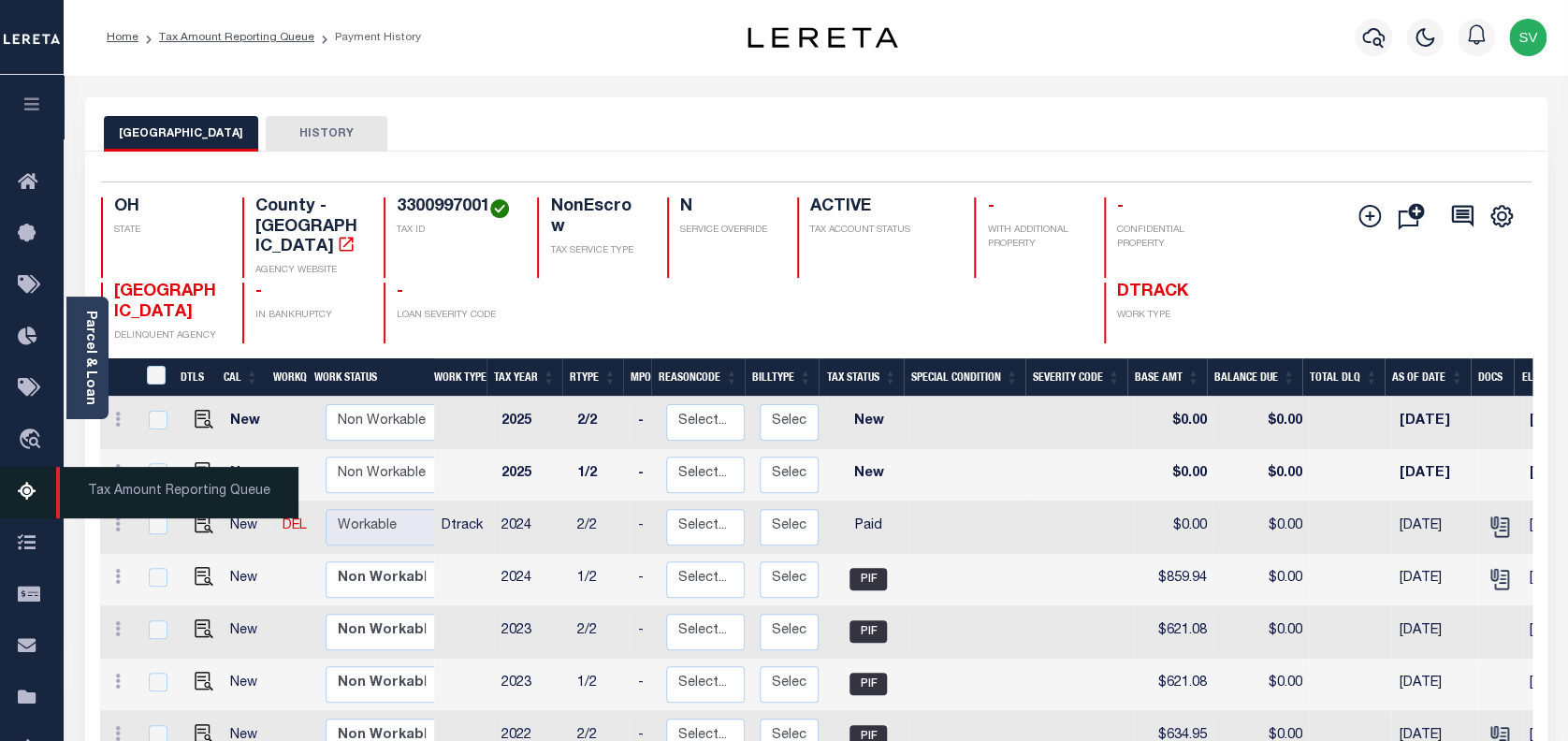
click at [29, 498] on icon at bounding box center [33, 492] width 30 height 24
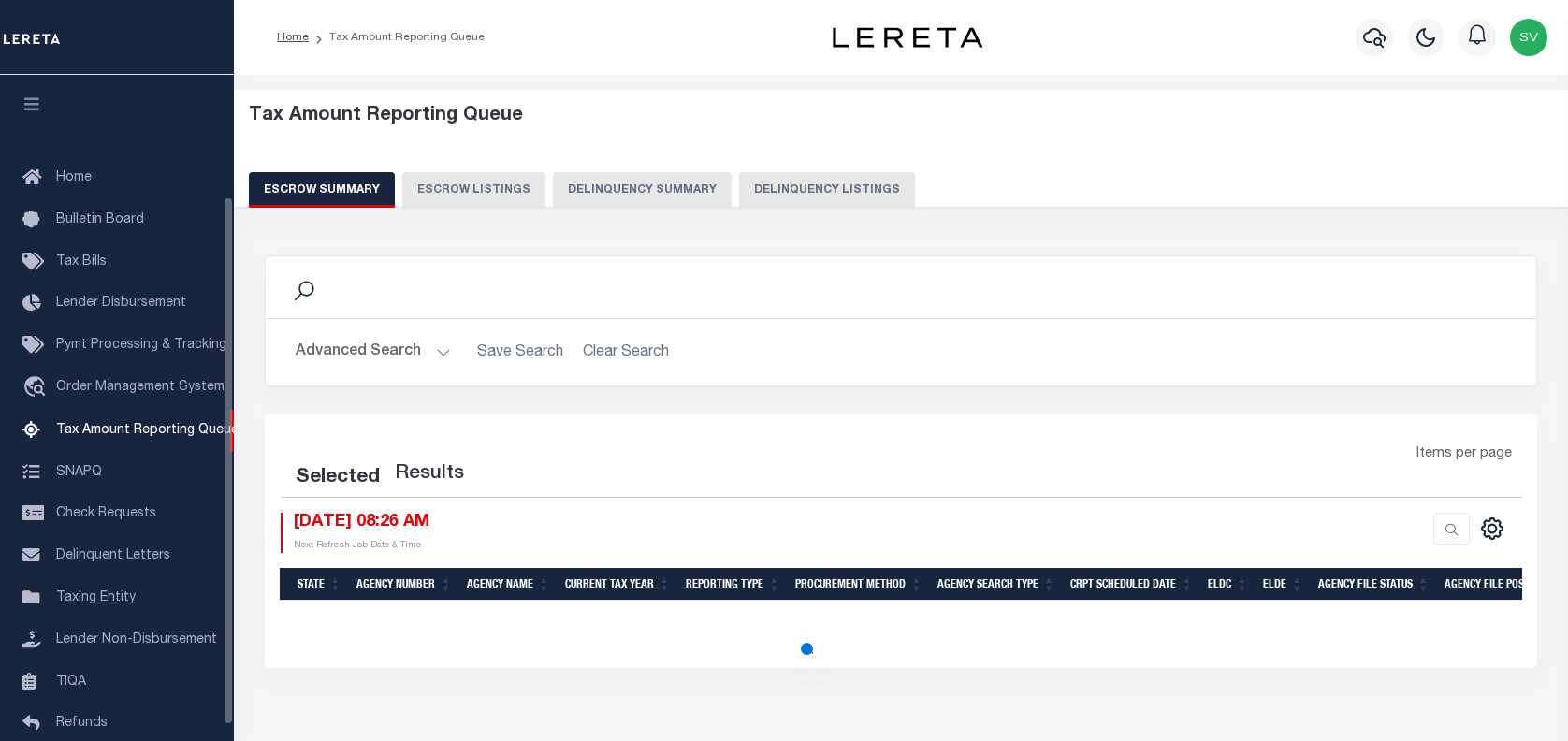
select select "100"
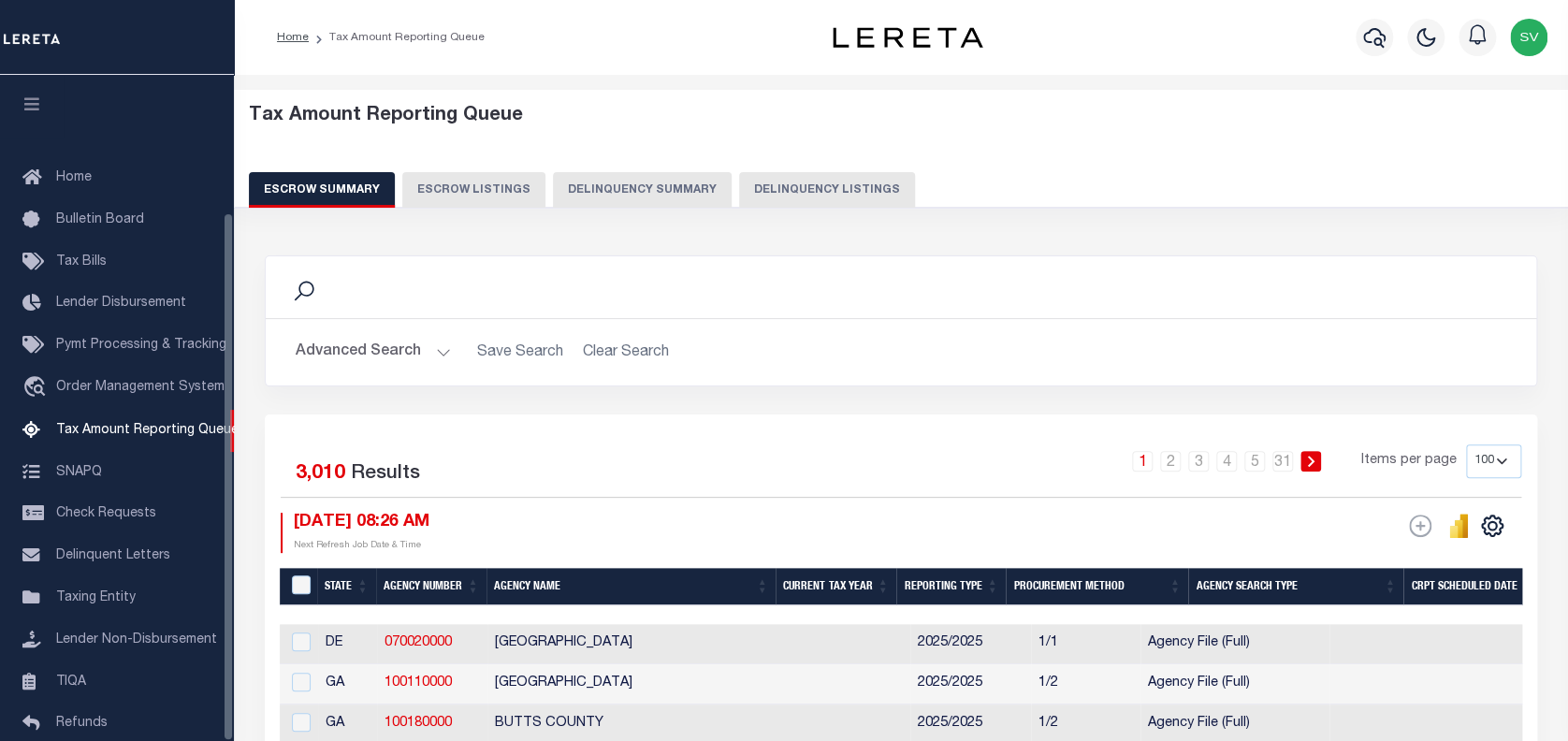
scroll to position [172, 0]
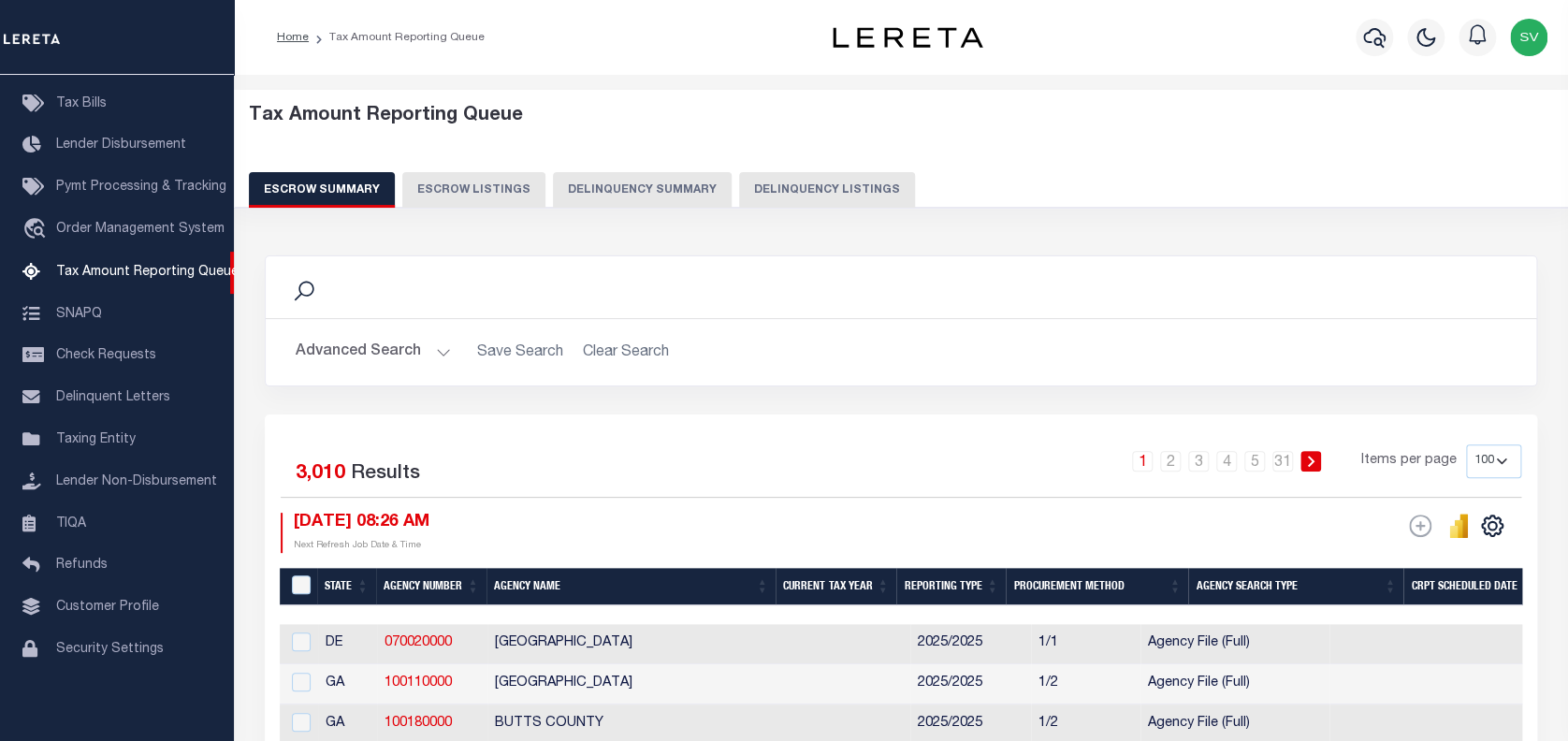
click at [827, 190] on button "Delinquency Listings" at bounding box center [827, 190] width 176 height 36
select select "100"
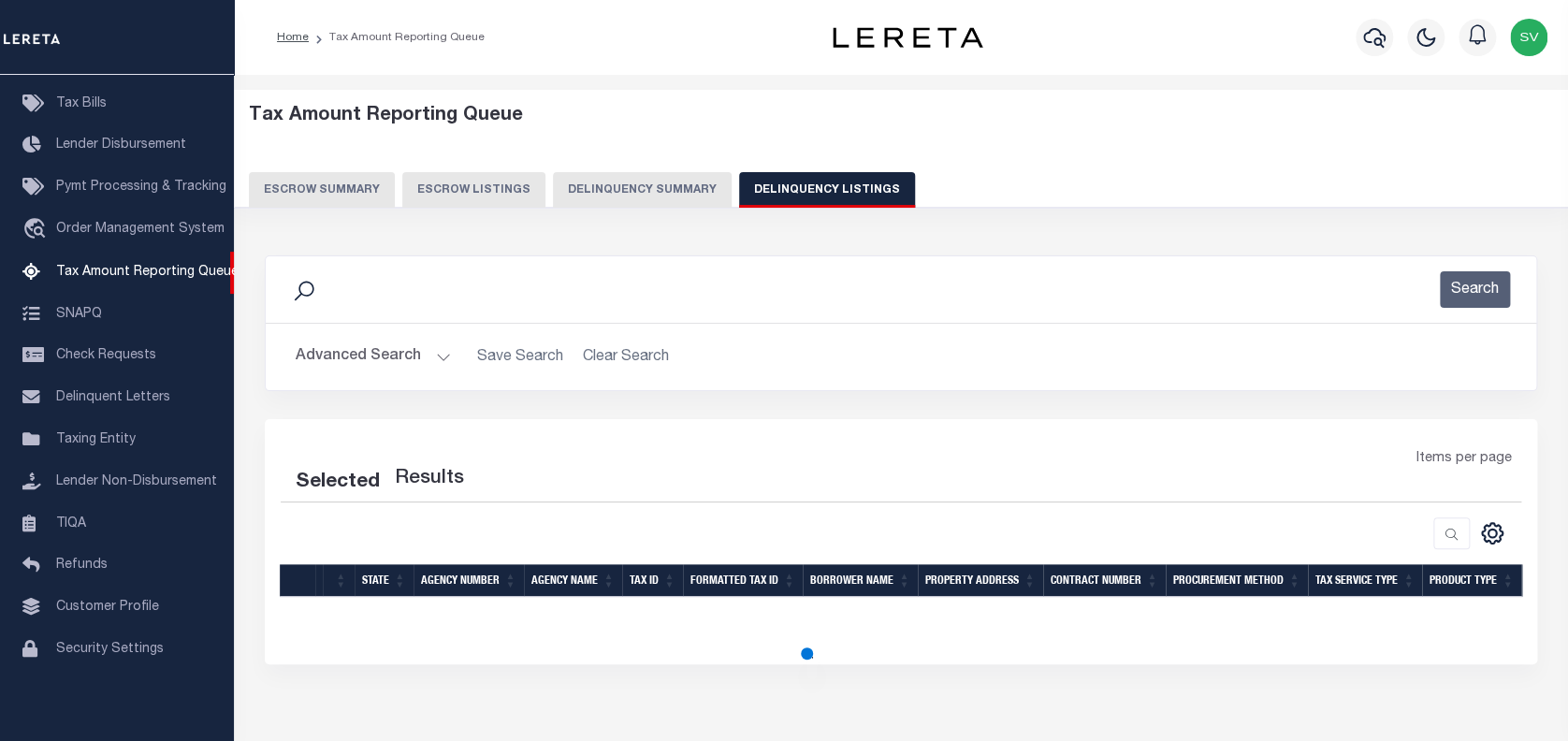
select select "100"
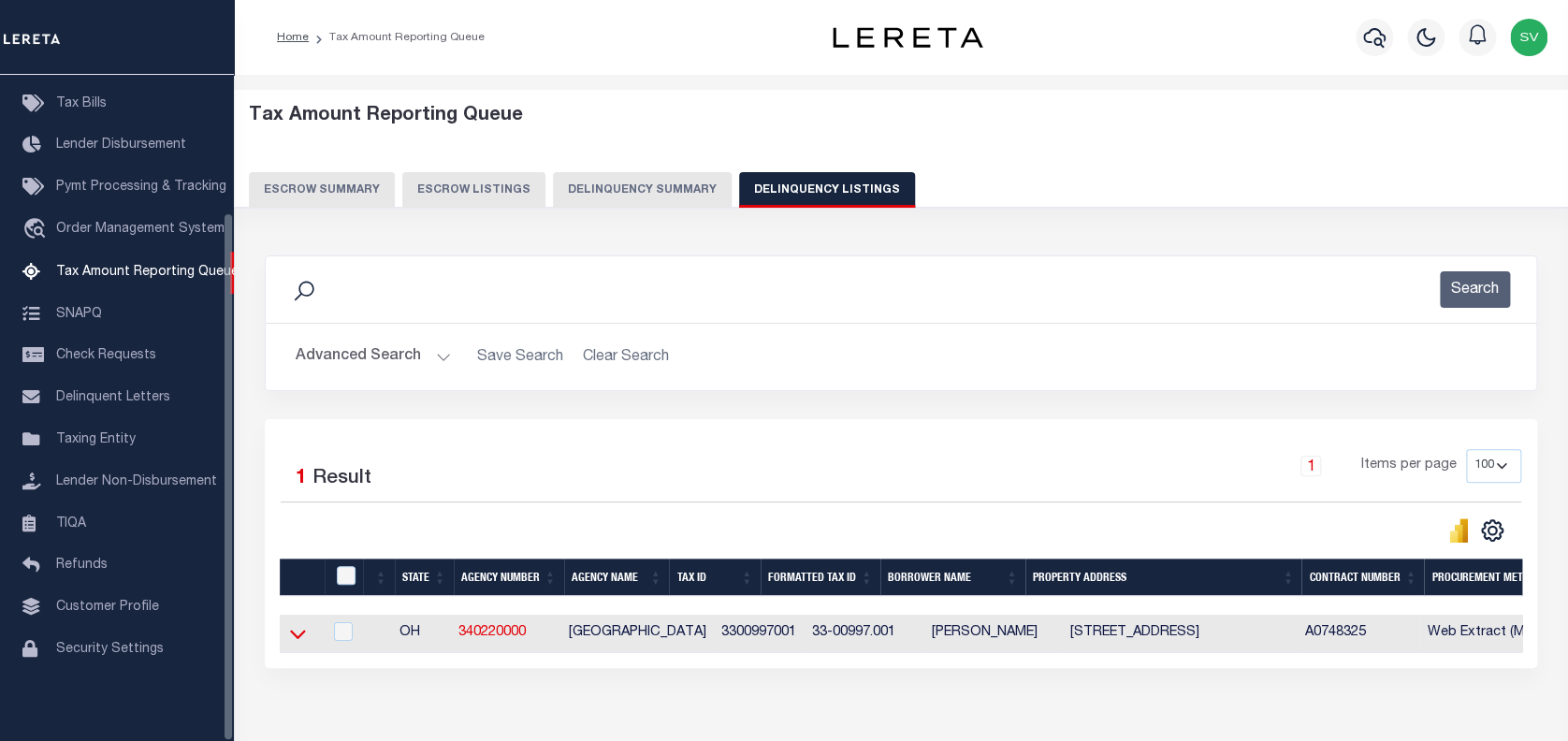
click at [294, 634] on icon at bounding box center [297, 634] width 16 height 20
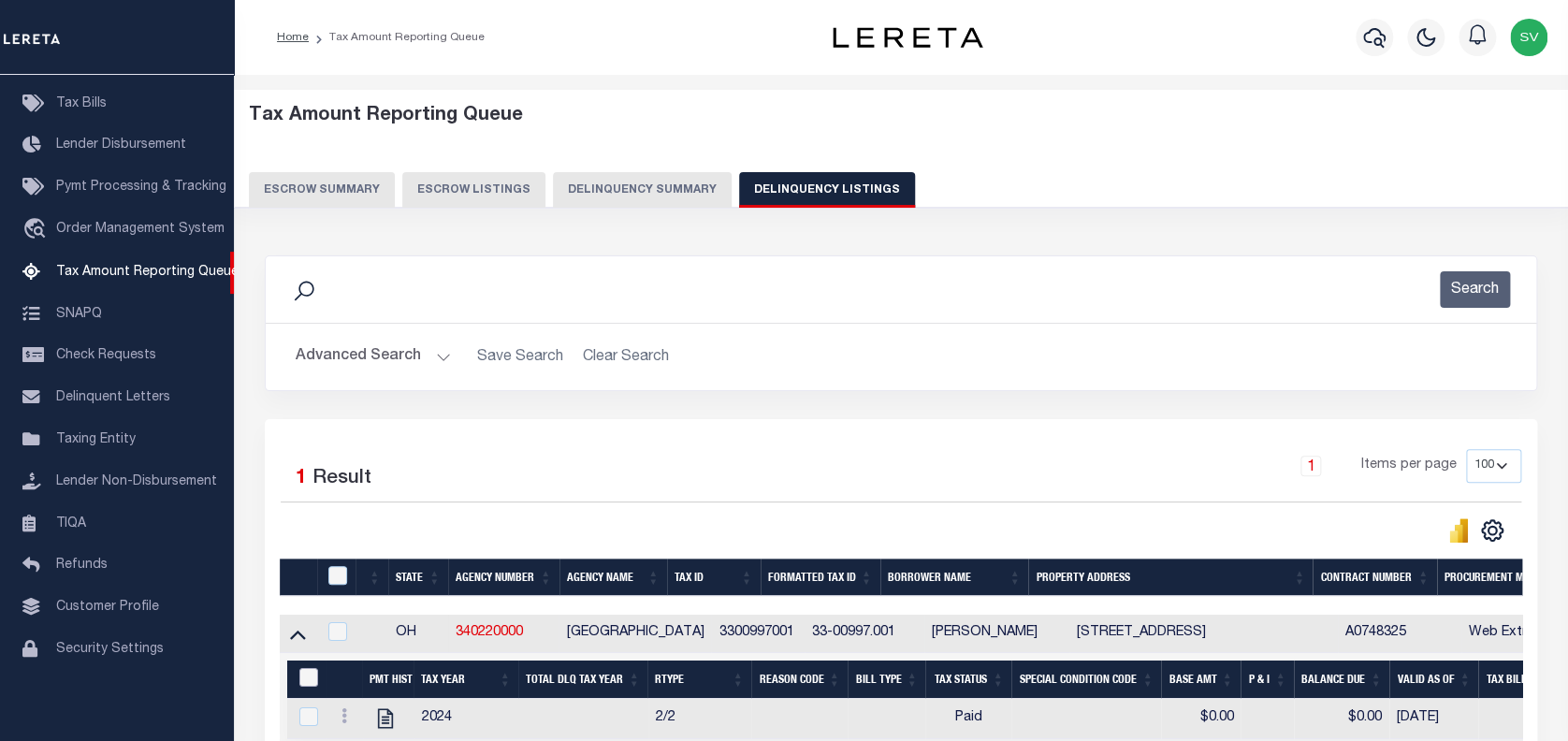
click at [305, 673] on input "&nbsp;" at bounding box center [309, 677] width 19 height 19
checkbox input "true"
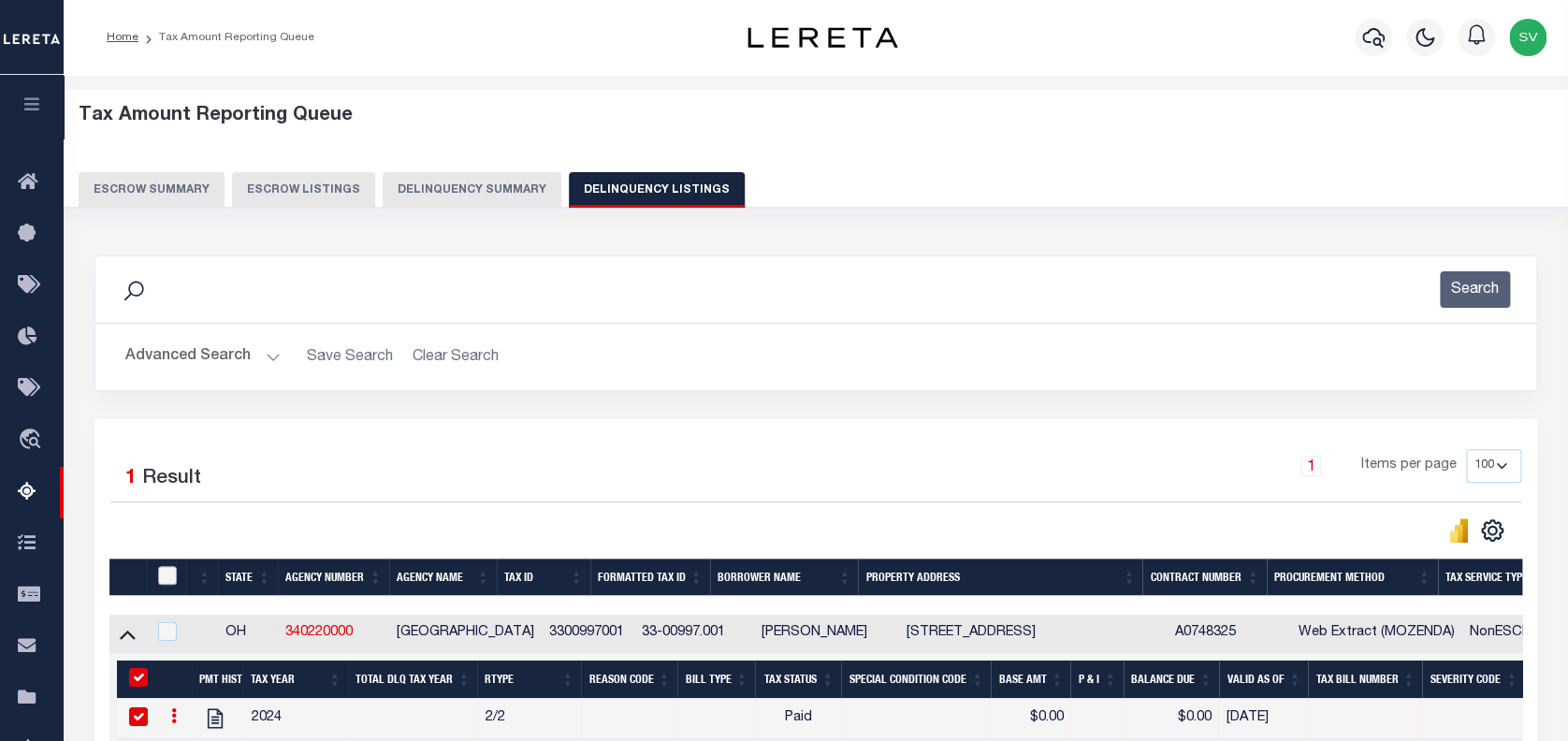
click at [163, 574] on input "checkbox" at bounding box center [167, 575] width 19 height 19
checkbox input "true"
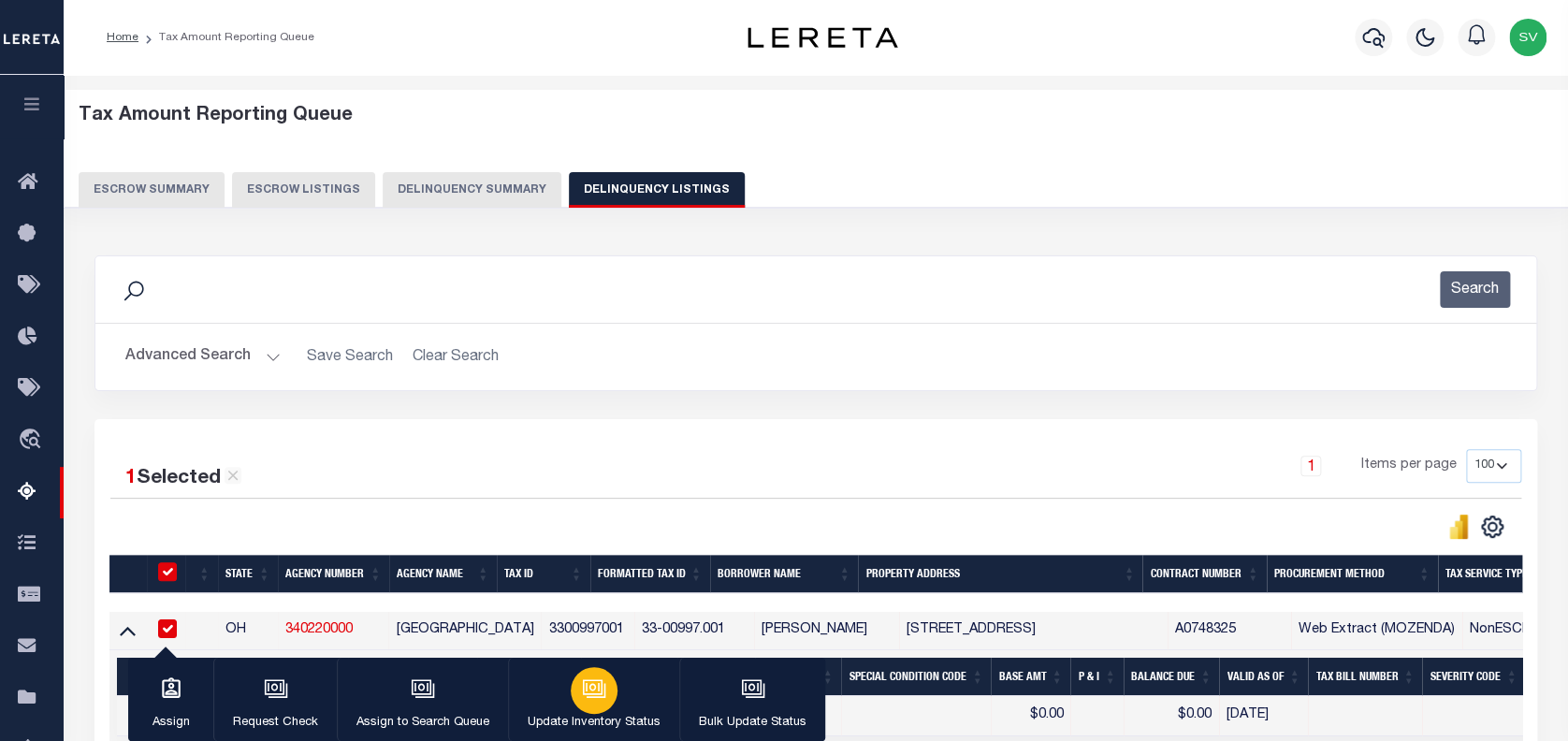
click at [584, 696] on icon "button" at bounding box center [594, 688] width 24 height 24
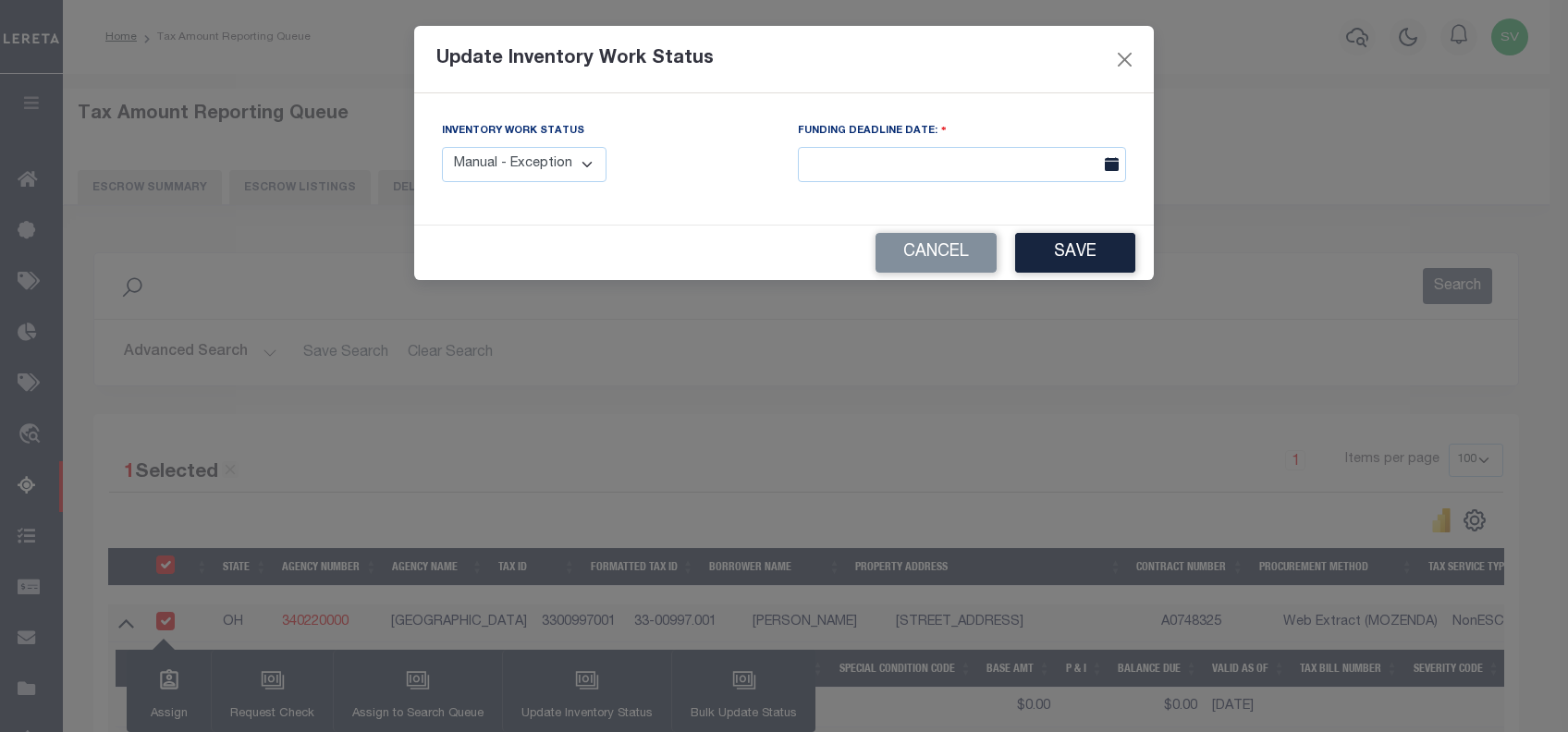
click at [500, 173] on select "Manual - Exception Pended - Awaiting Search Late Add Exception Completed" at bounding box center [524, 164] width 165 height 36
select select "4"
click at [442, 147] on select "Manual - Exception Pended - Awaiting Search Late Add Exception Completed" at bounding box center [524, 164] width 165 height 36
click at [1083, 256] on button "Save" at bounding box center [1074, 253] width 120 height 40
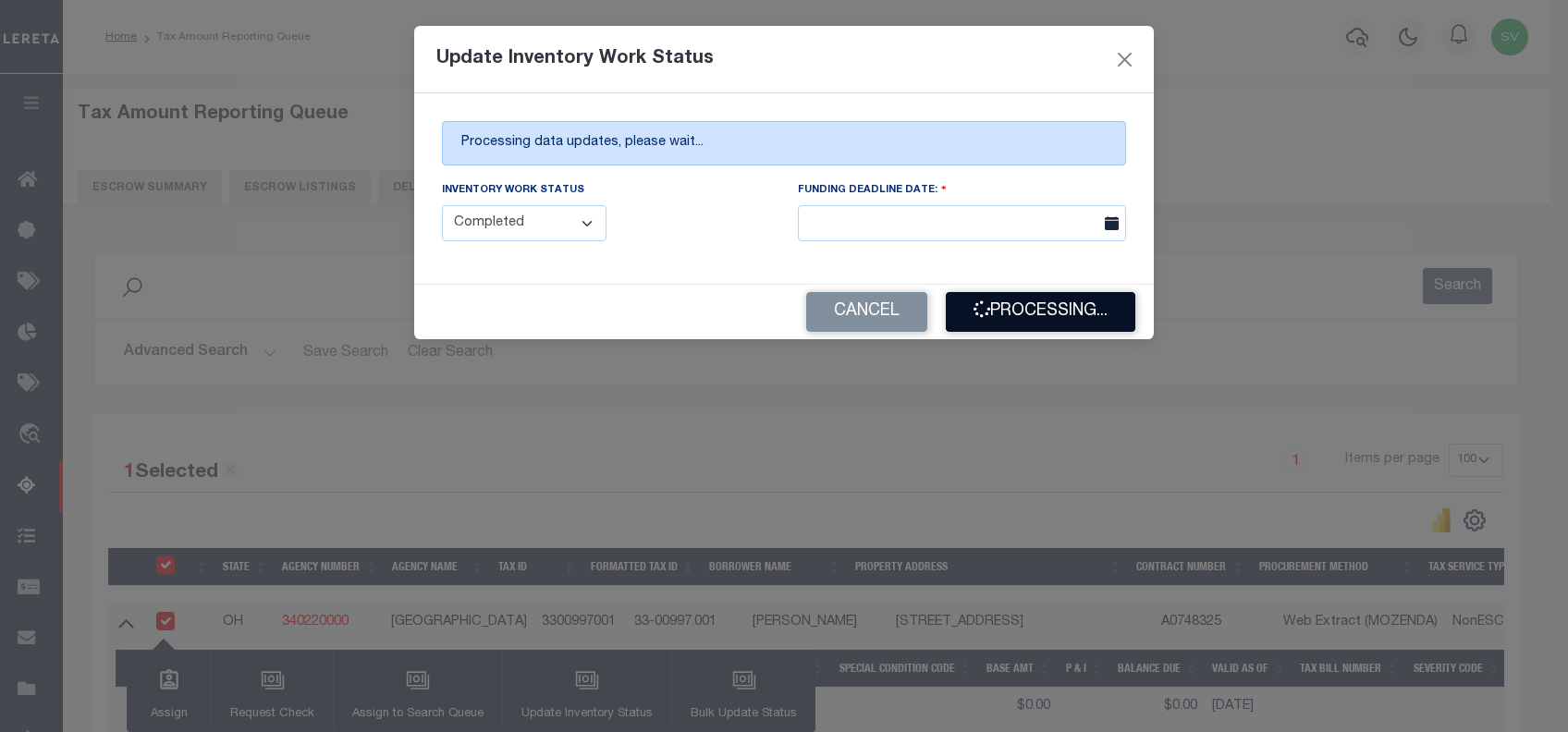
click at [1045, 320] on button "Processing..." at bounding box center [1041, 311] width 190 height 40
click at [1007, 315] on button "Processing..." at bounding box center [1041, 311] width 190 height 40
click at [1058, 320] on button "Processing..." at bounding box center [1041, 311] width 190 height 40
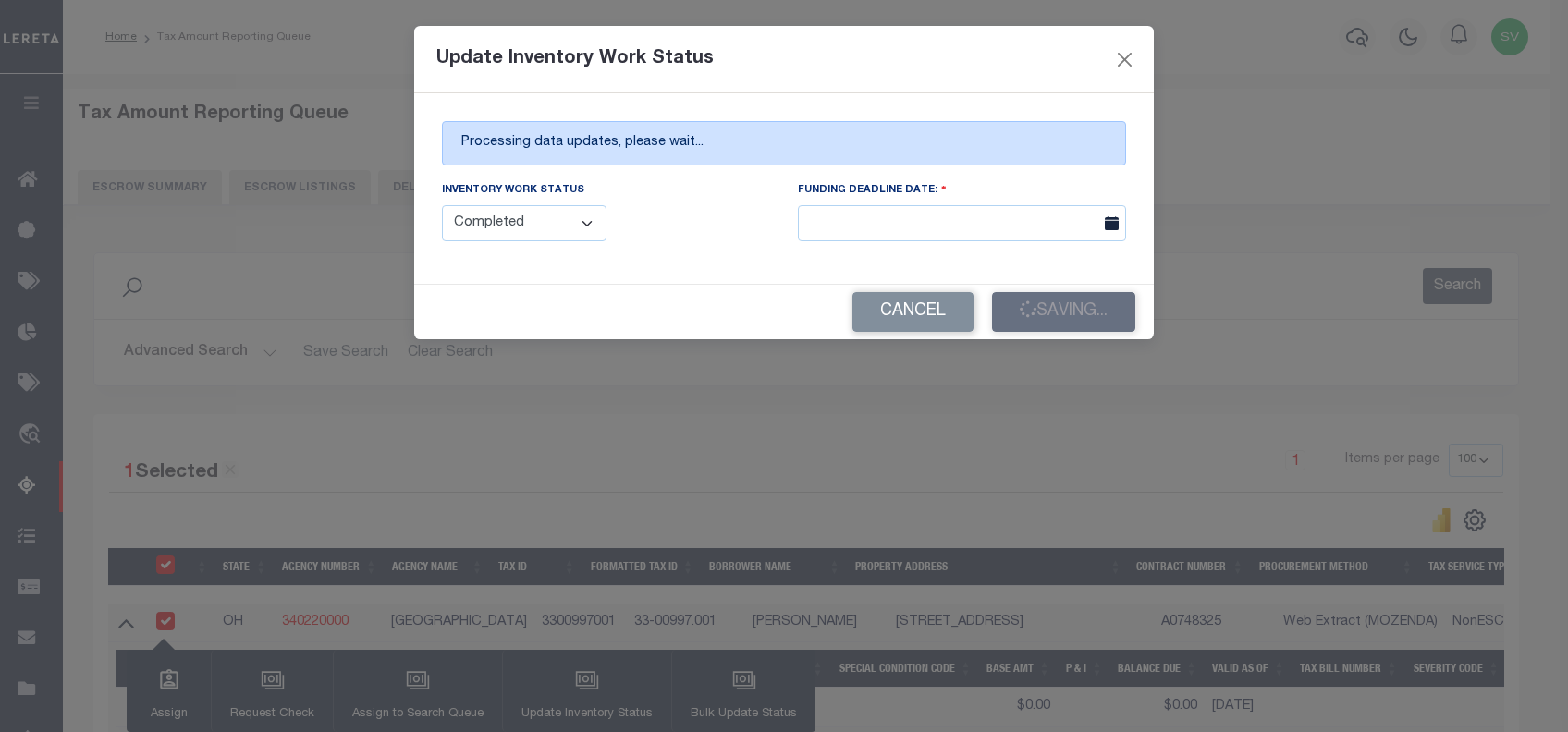
click at [1077, 325] on div "Cancel Saving..." at bounding box center [784, 311] width 740 height 55
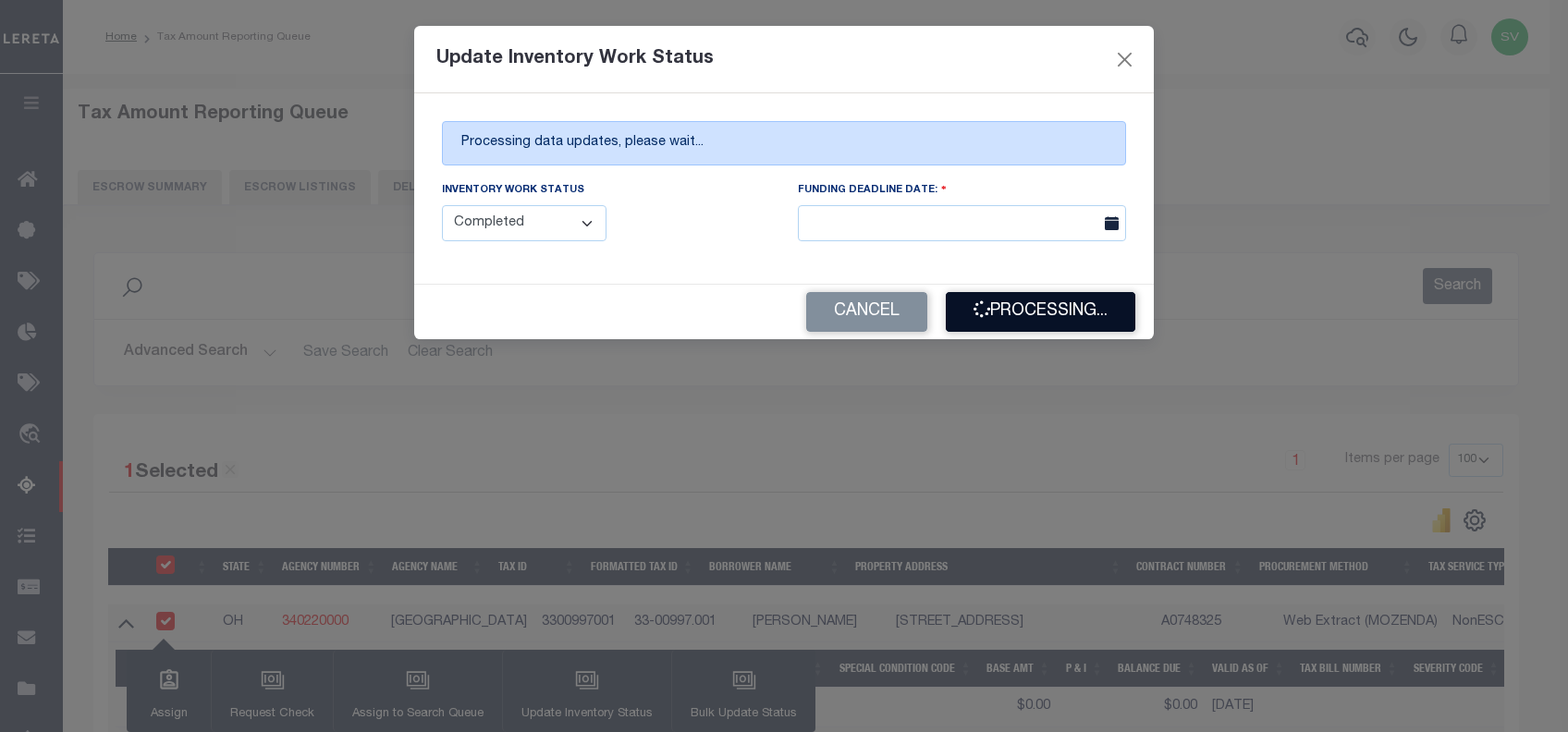
click at [1021, 316] on button "Processing..." at bounding box center [1041, 311] width 190 height 40
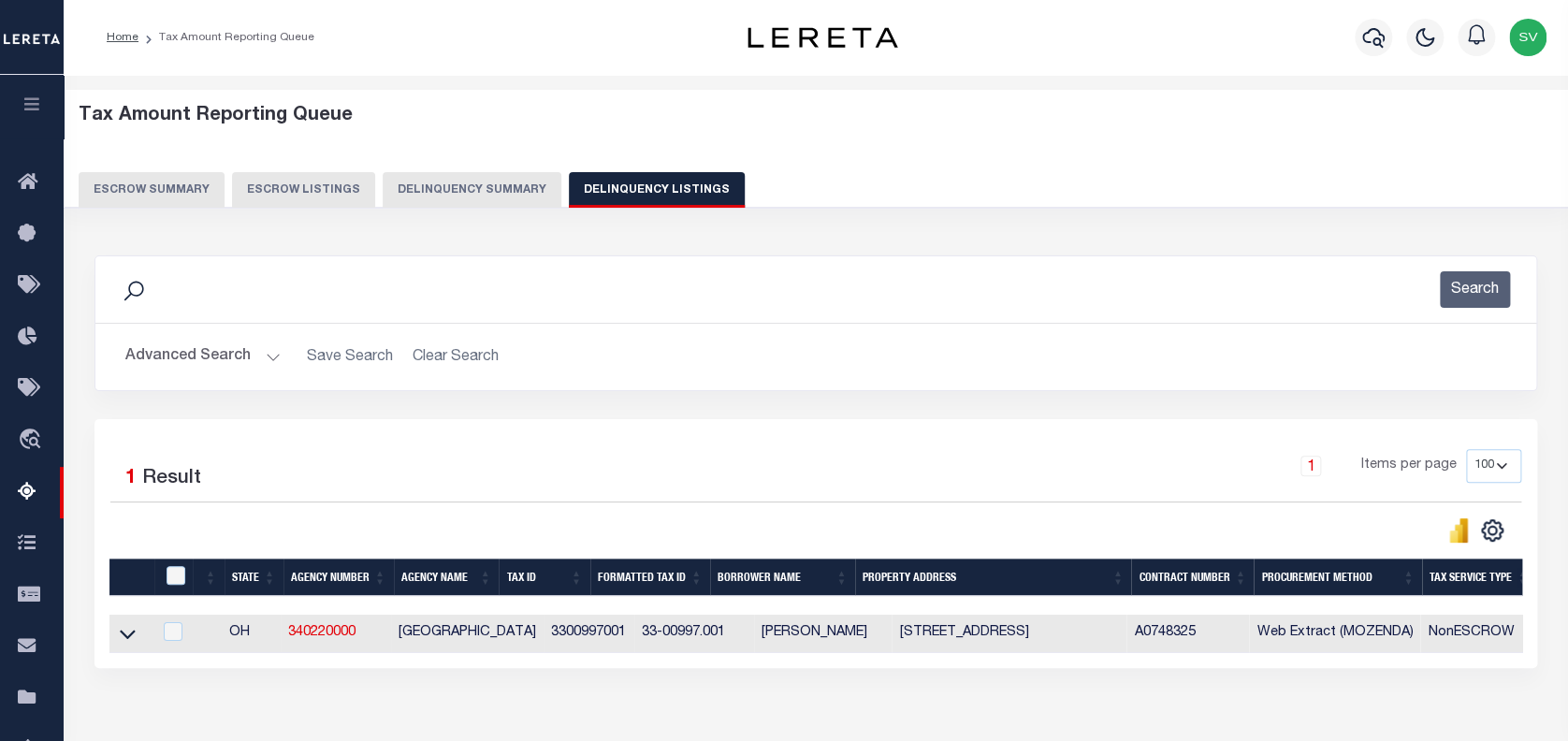
click at [168, 354] on button "Advanced Search" at bounding box center [202, 356] width 155 height 37
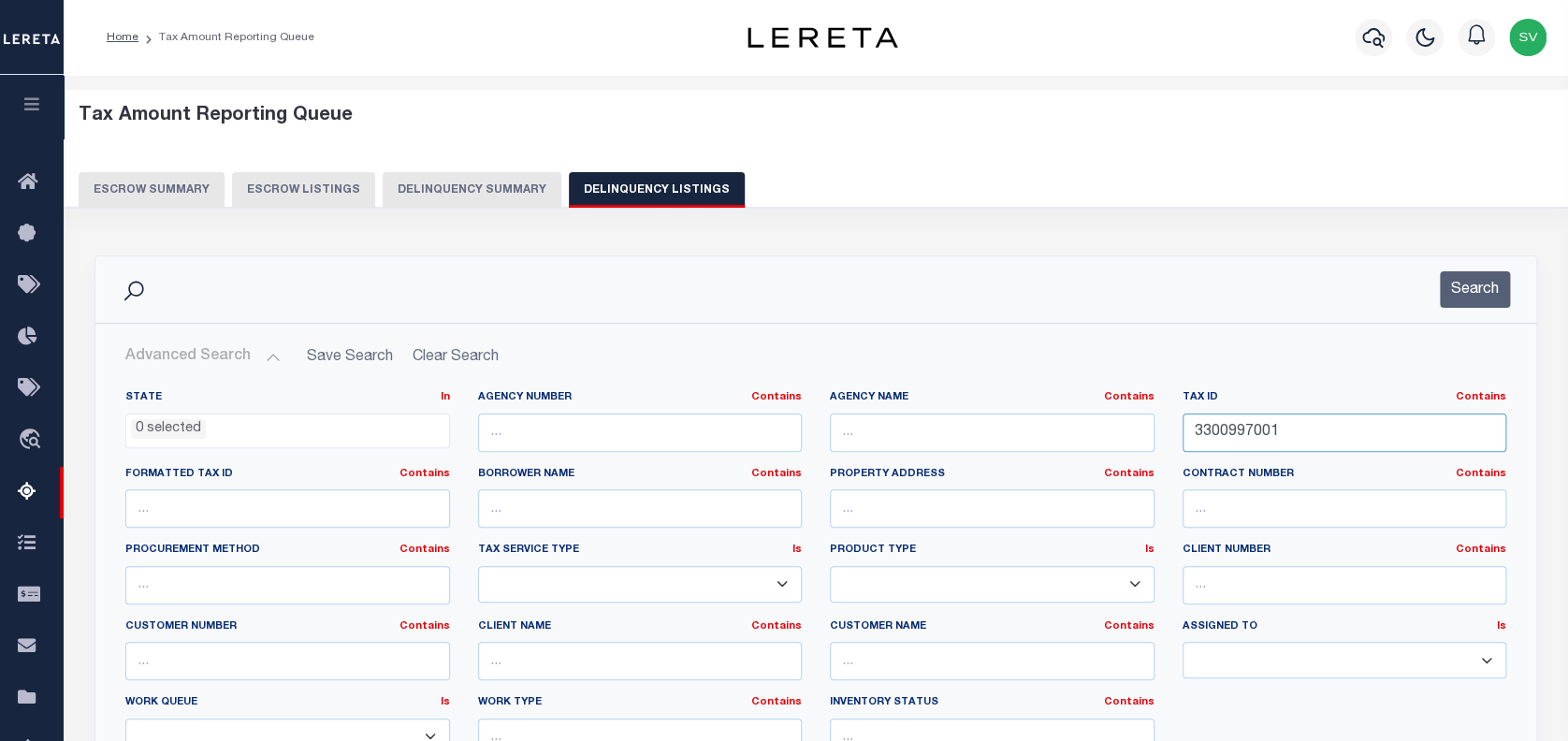
click at [1243, 427] on input "3300997001" at bounding box center [1344, 433] width 325 height 39
paste input "8000"
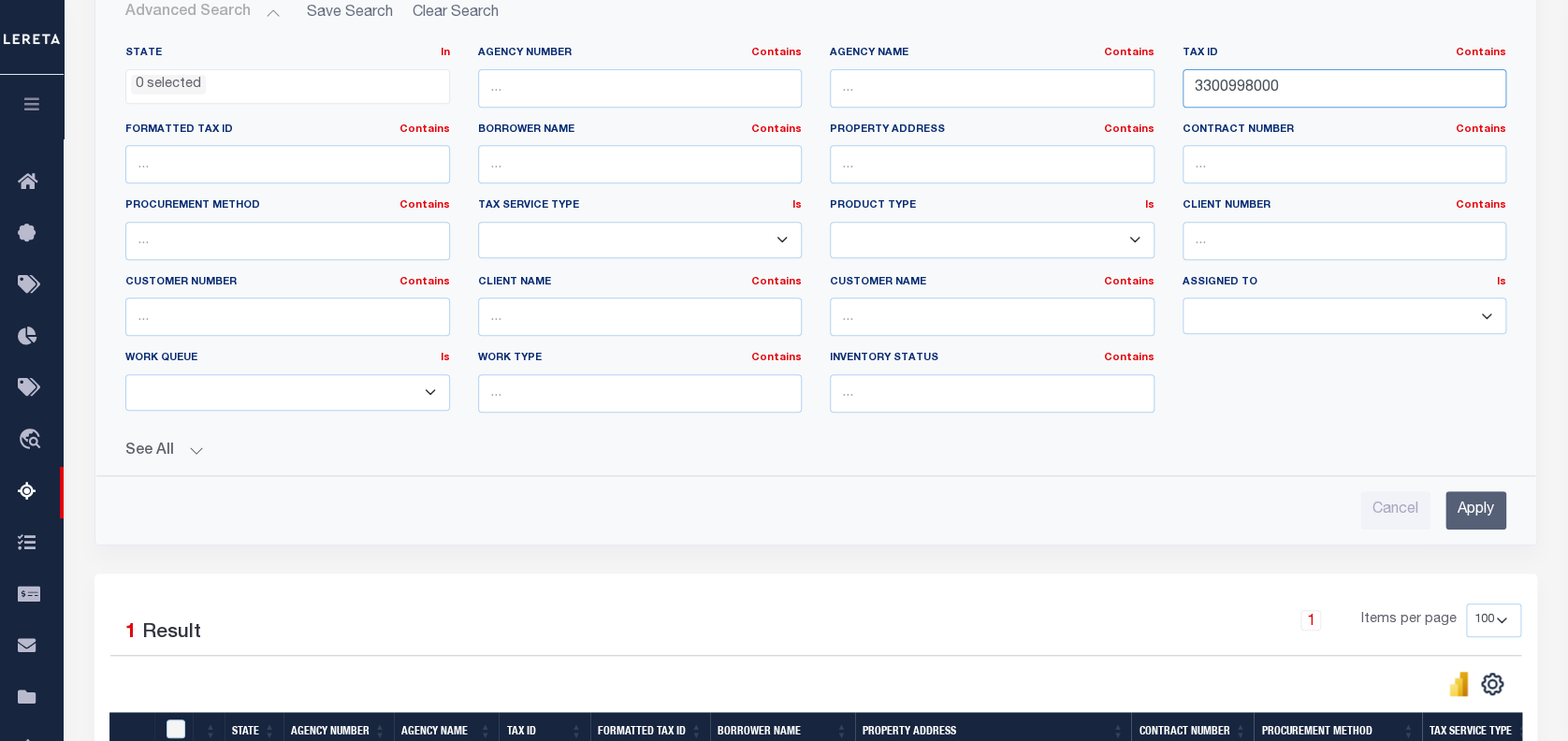
scroll to position [374, 0]
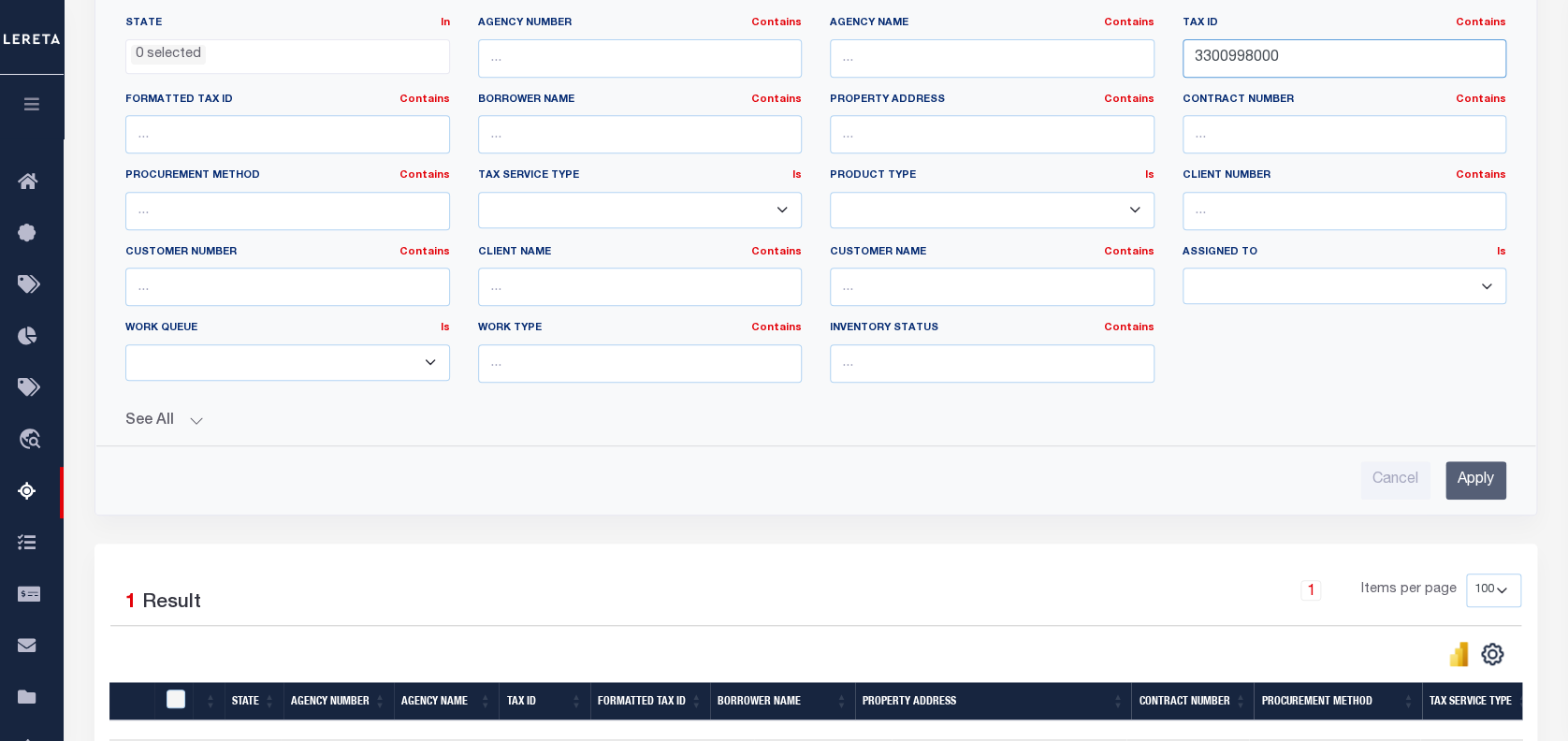
type input "3300998000"
click at [1478, 480] on input "Apply" at bounding box center [1476, 480] width 61 height 39
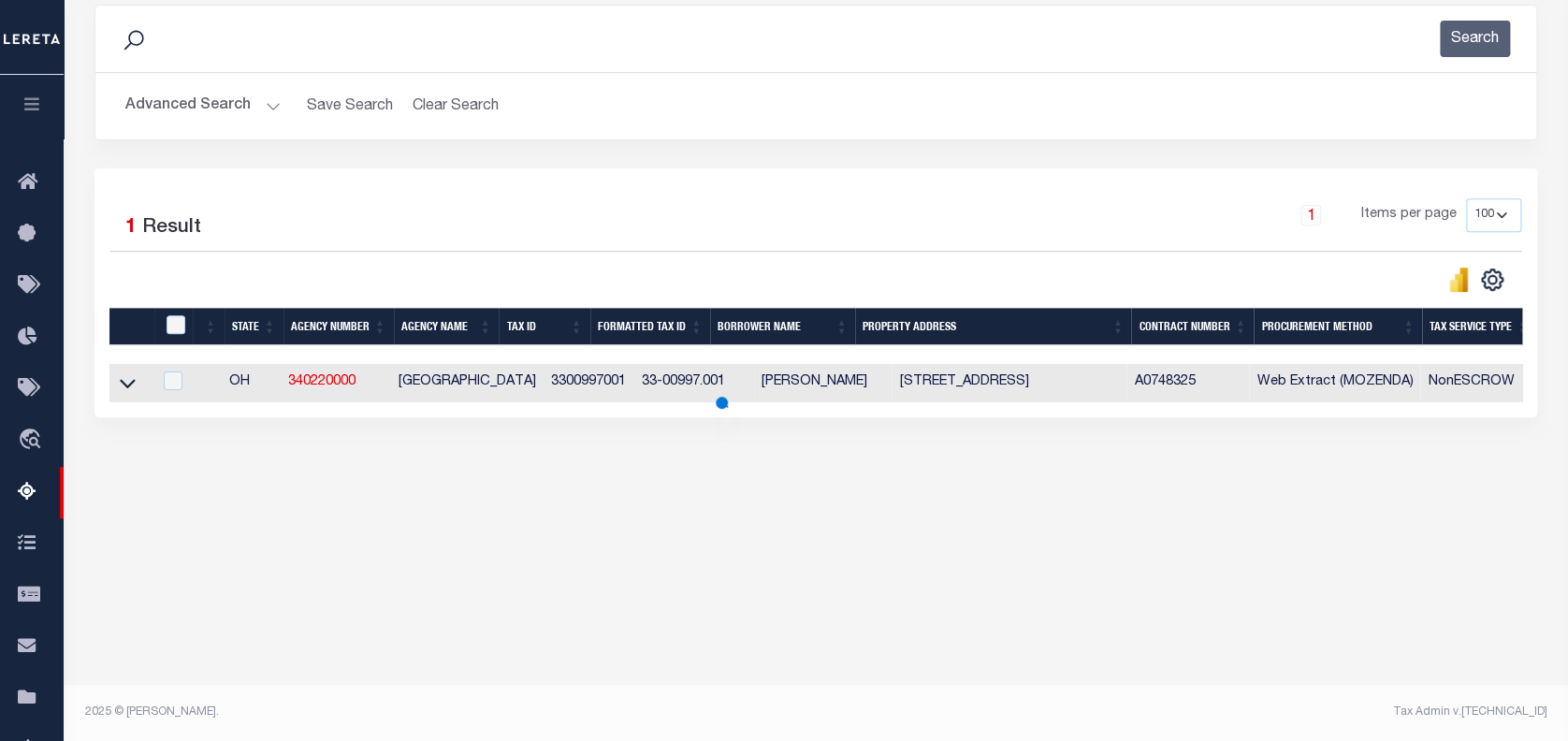
click at [1475, 252] on div "1 Selected 1 Result 1 Items per page 10 25 50 100 500" at bounding box center [816, 225] width 1411 height 54
click at [124, 384] on icon at bounding box center [127, 383] width 16 height 20
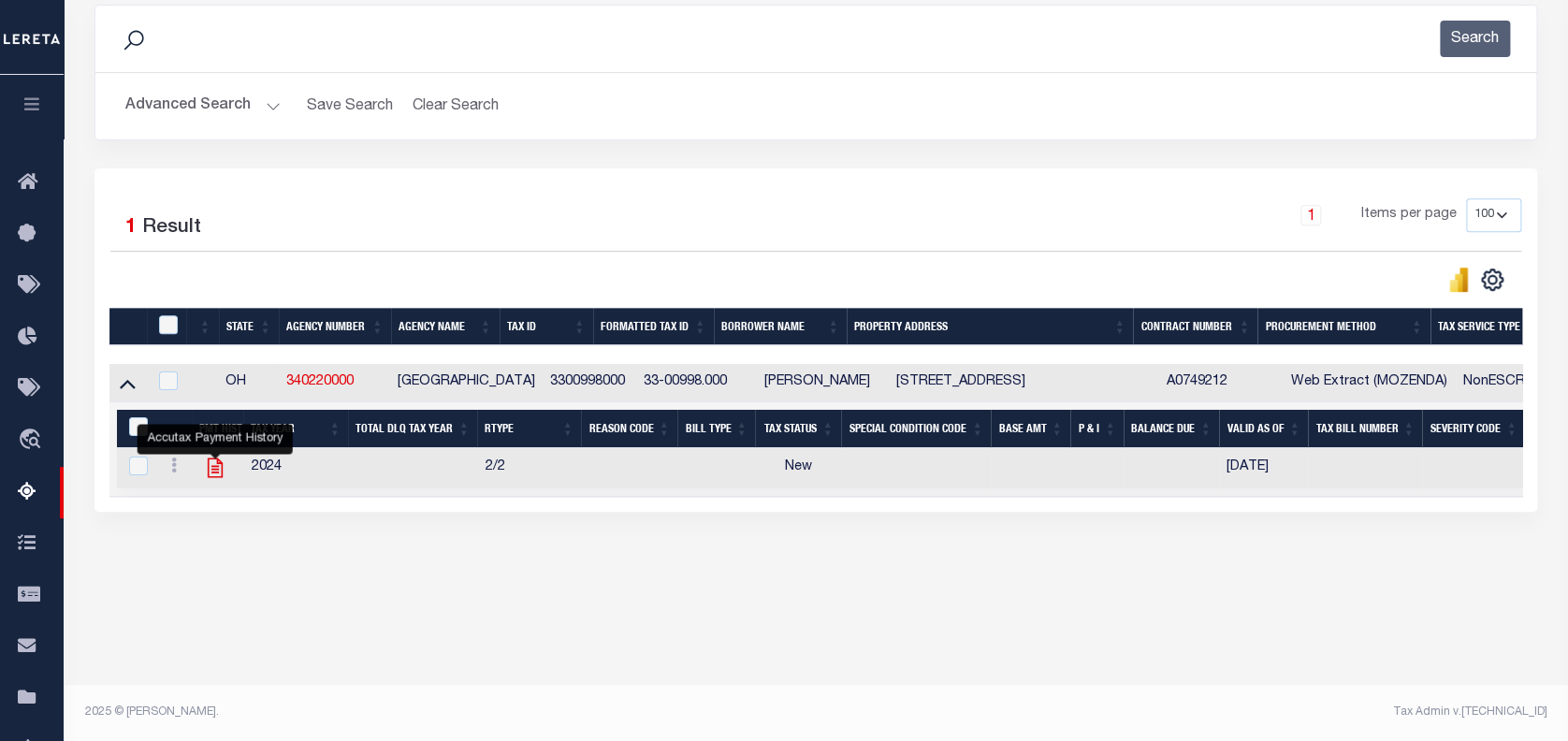
click at [213, 467] on icon "" at bounding box center [215, 467] width 24 height 24
checkbox input "true"
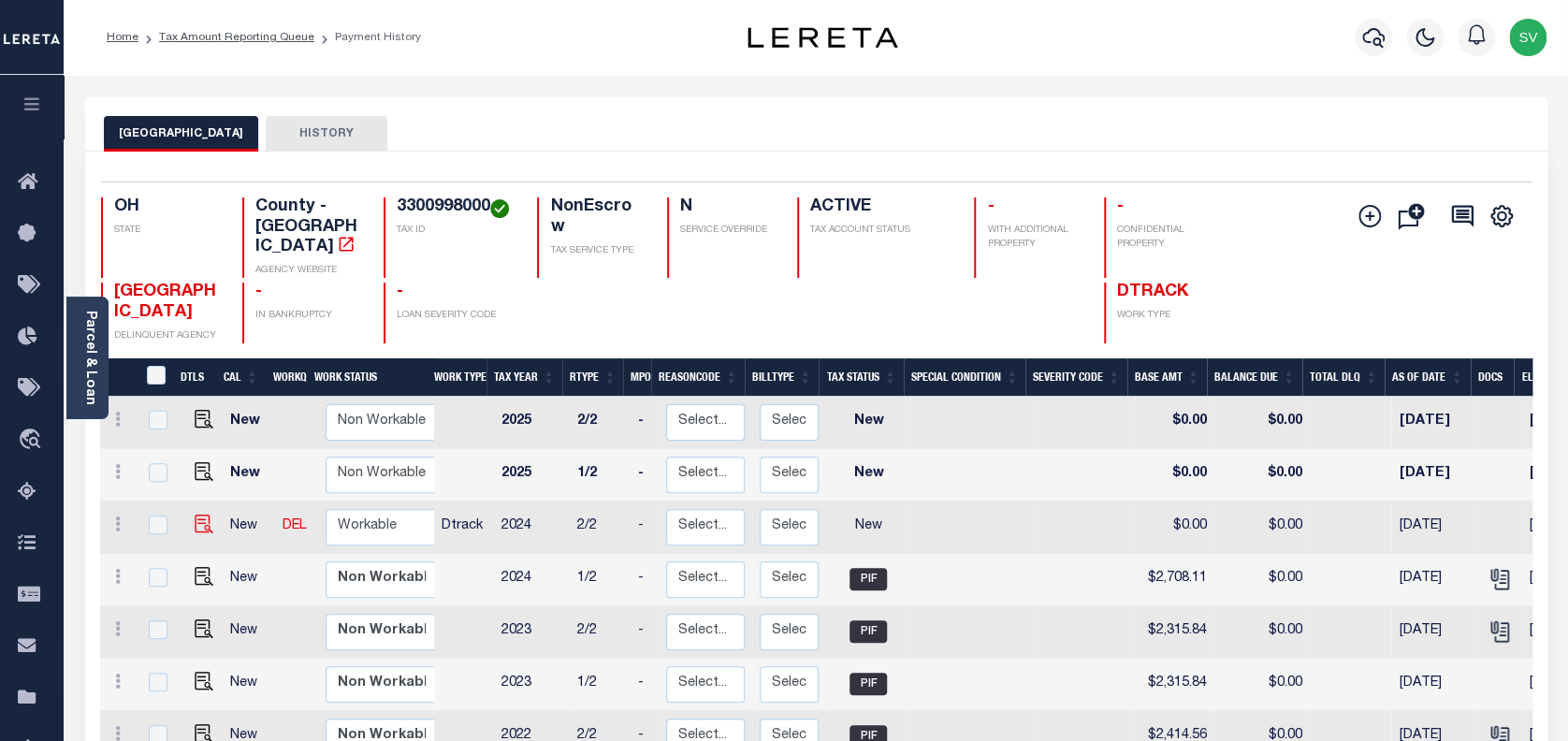
click at [196, 514] on img at bounding box center [204, 524] width 19 height 19
checkbox input "true"
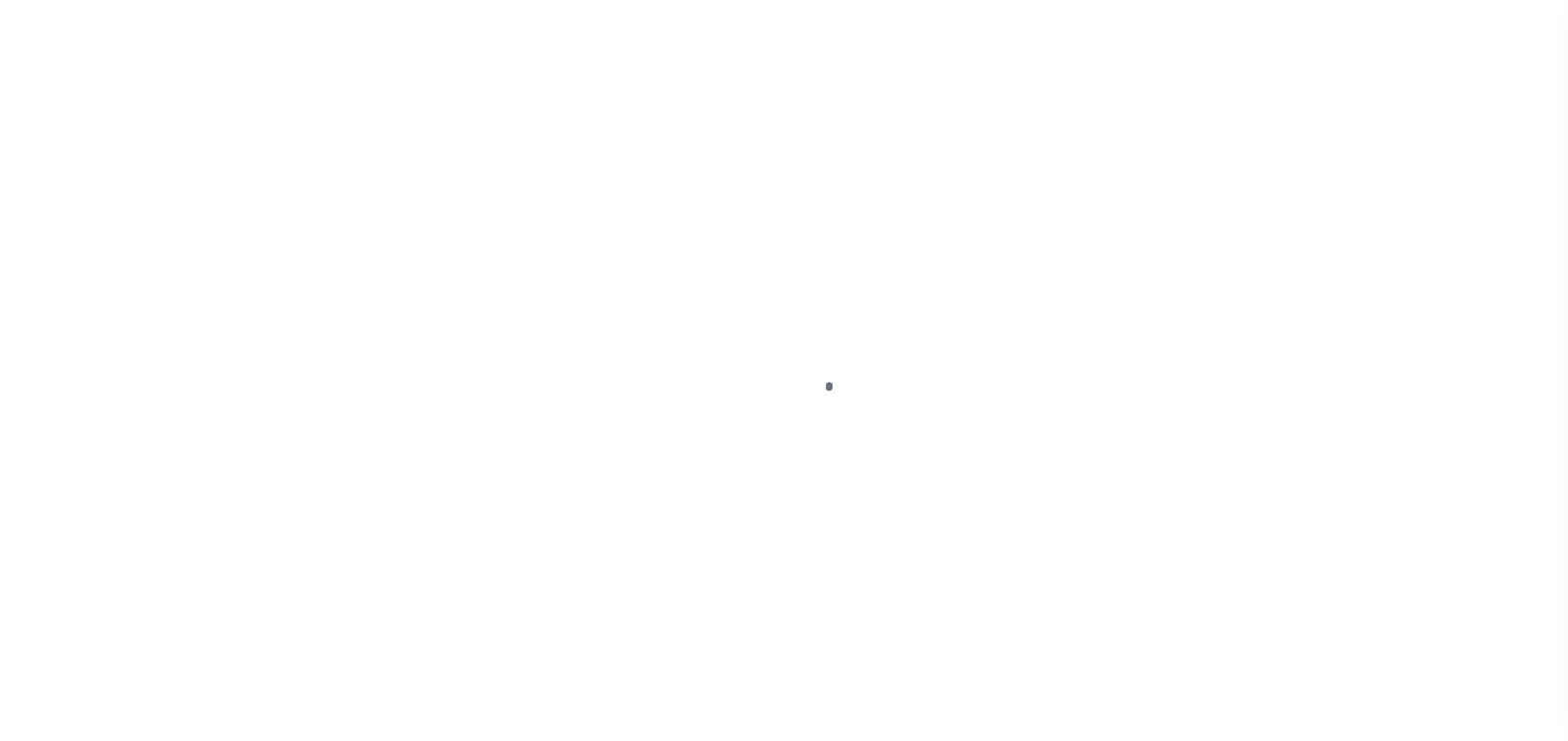
select select "NW2"
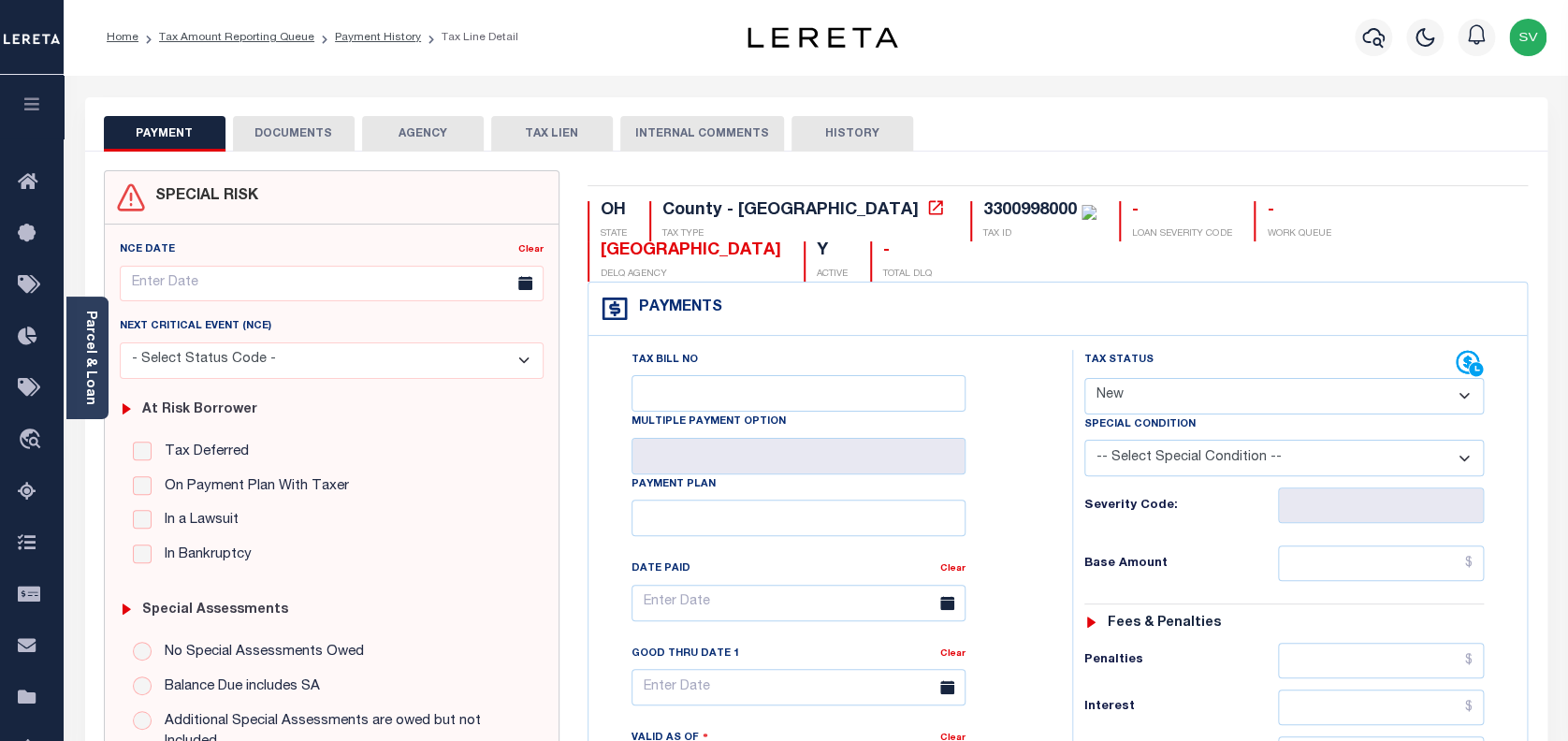
click at [305, 131] on button "DOCUMENTS" at bounding box center [293, 134] width 121 height 36
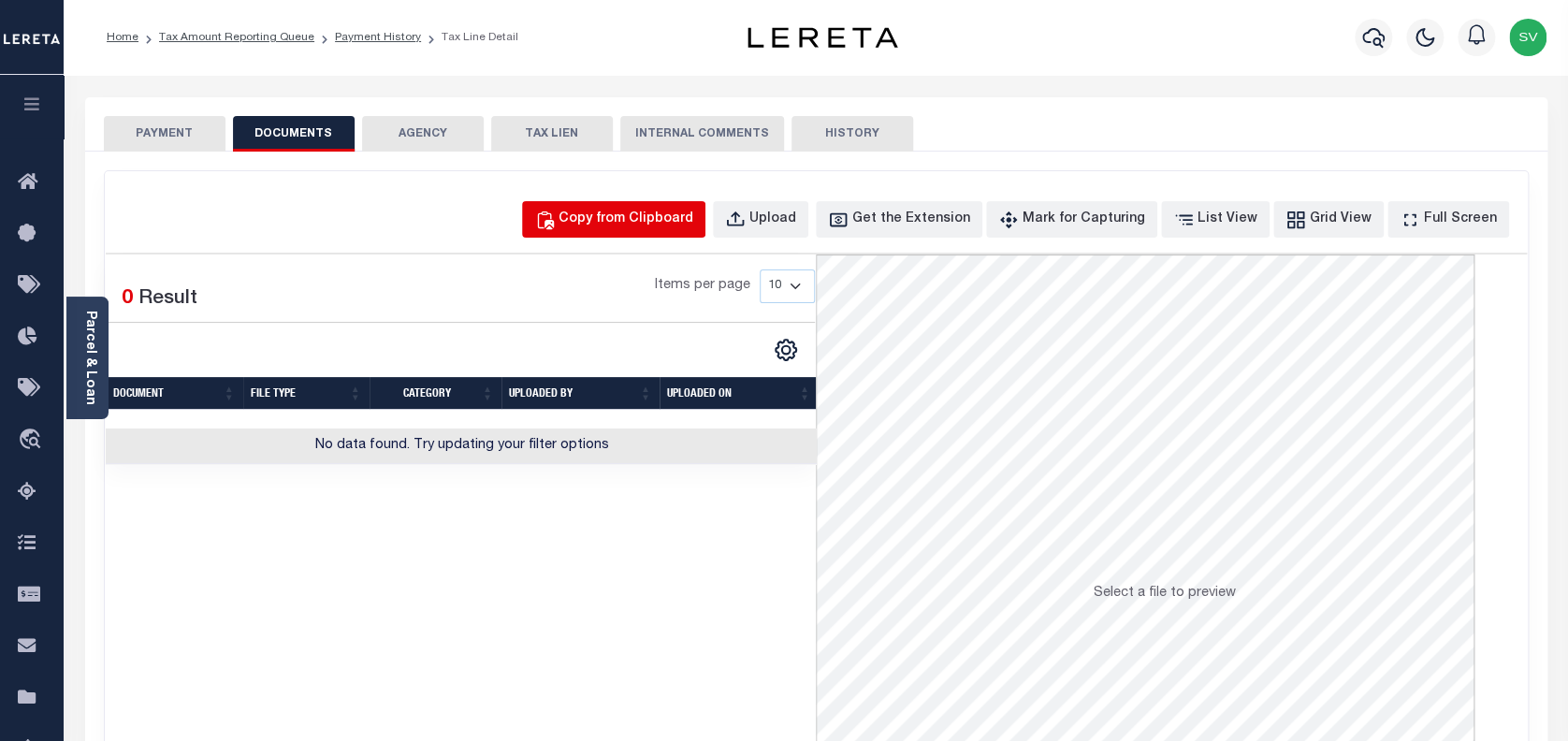
click at [651, 212] on div "Copy from Clipboard" at bounding box center [626, 220] width 135 height 21
select select "POP"
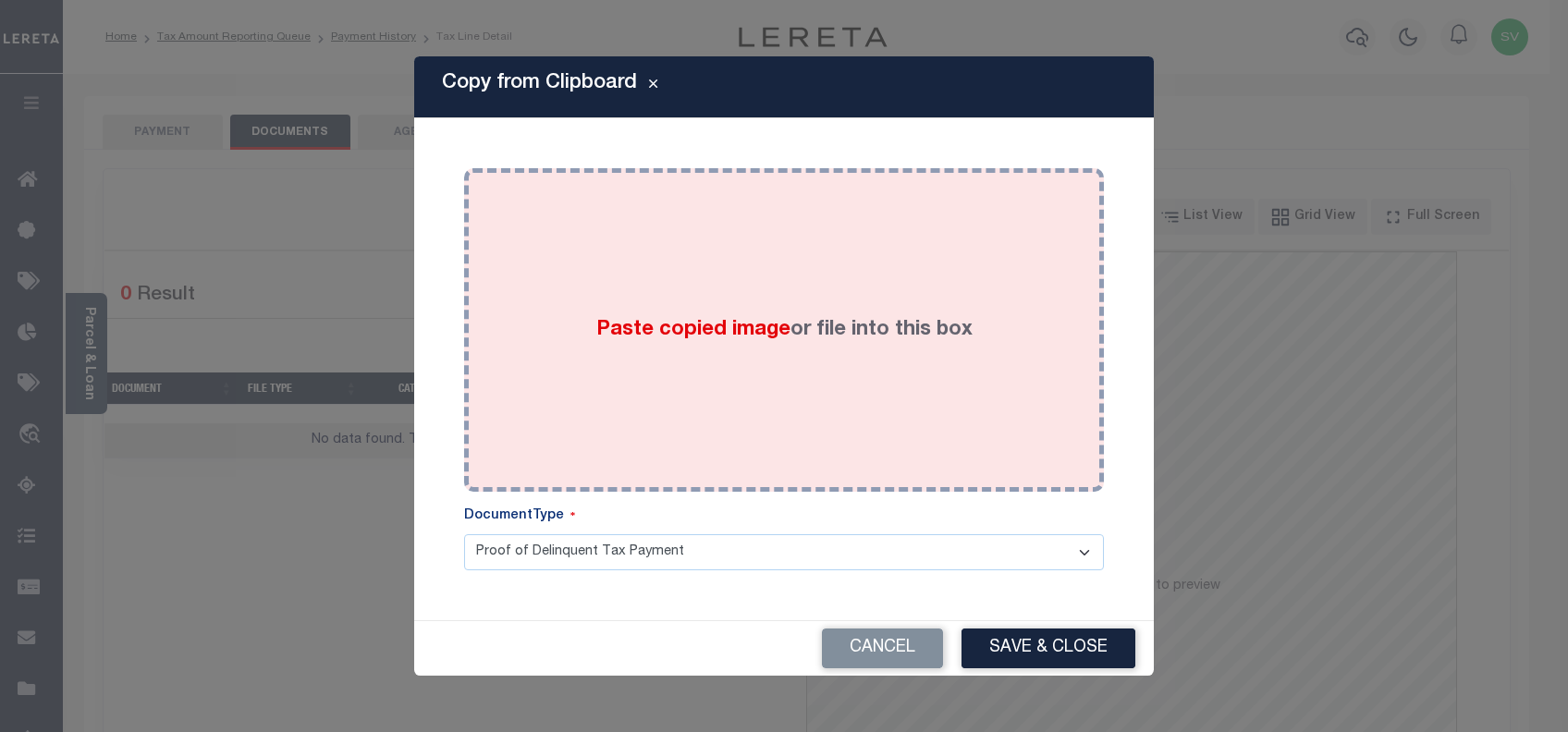
click at [732, 337] on span "Paste copied image" at bounding box center [693, 330] width 194 height 20
click at [856, 386] on div "Paste copied image or file into this box" at bounding box center [784, 330] width 613 height 295
click at [791, 395] on div "Paste copied image or file into this box" at bounding box center [784, 330] width 613 height 295
click at [804, 369] on div "Paste copied image or file into this box" at bounding box center [784, 330] width 613 height 295
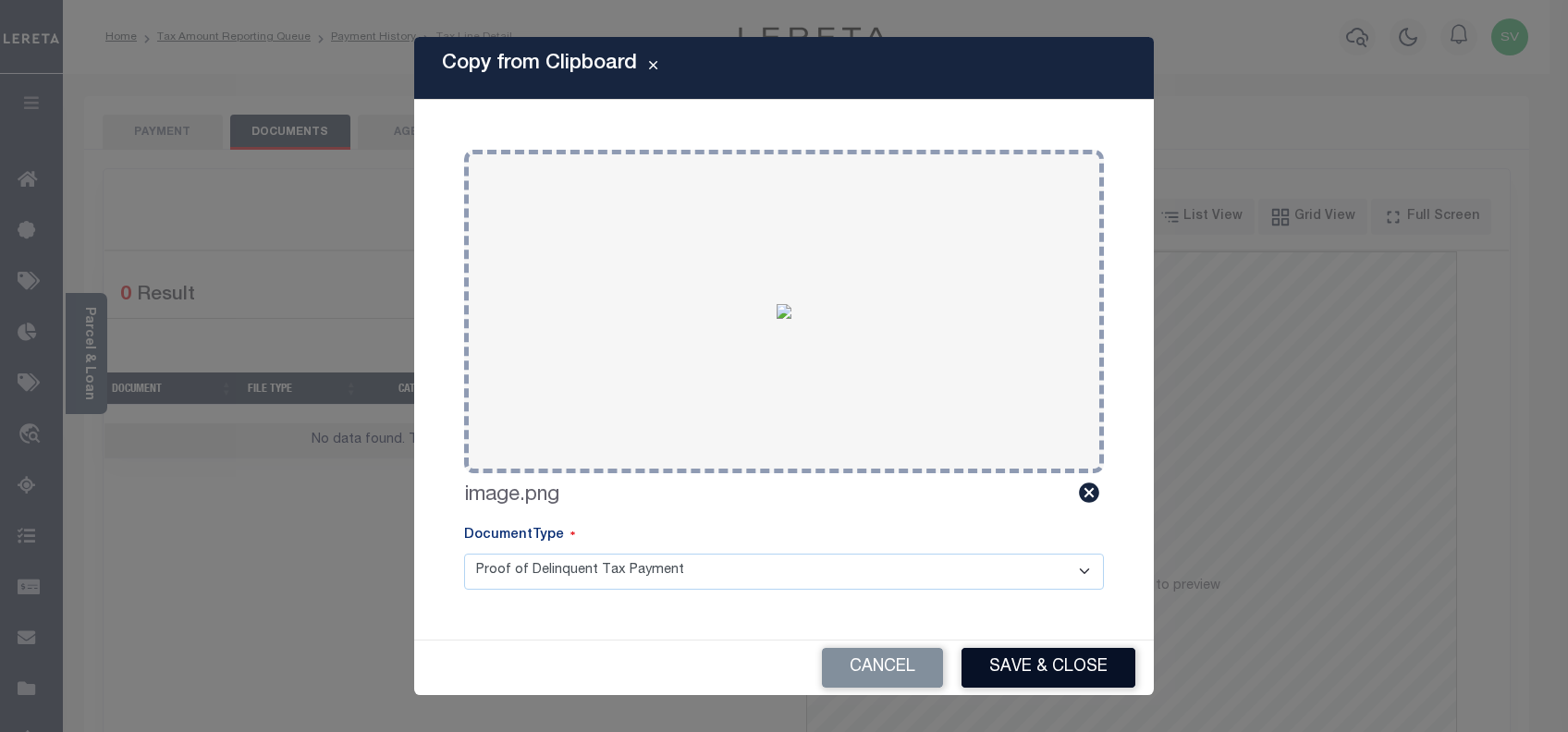
click at [1065, 667] on button "Save & Close" at bounding box center [1048, 667] width 174 height 40
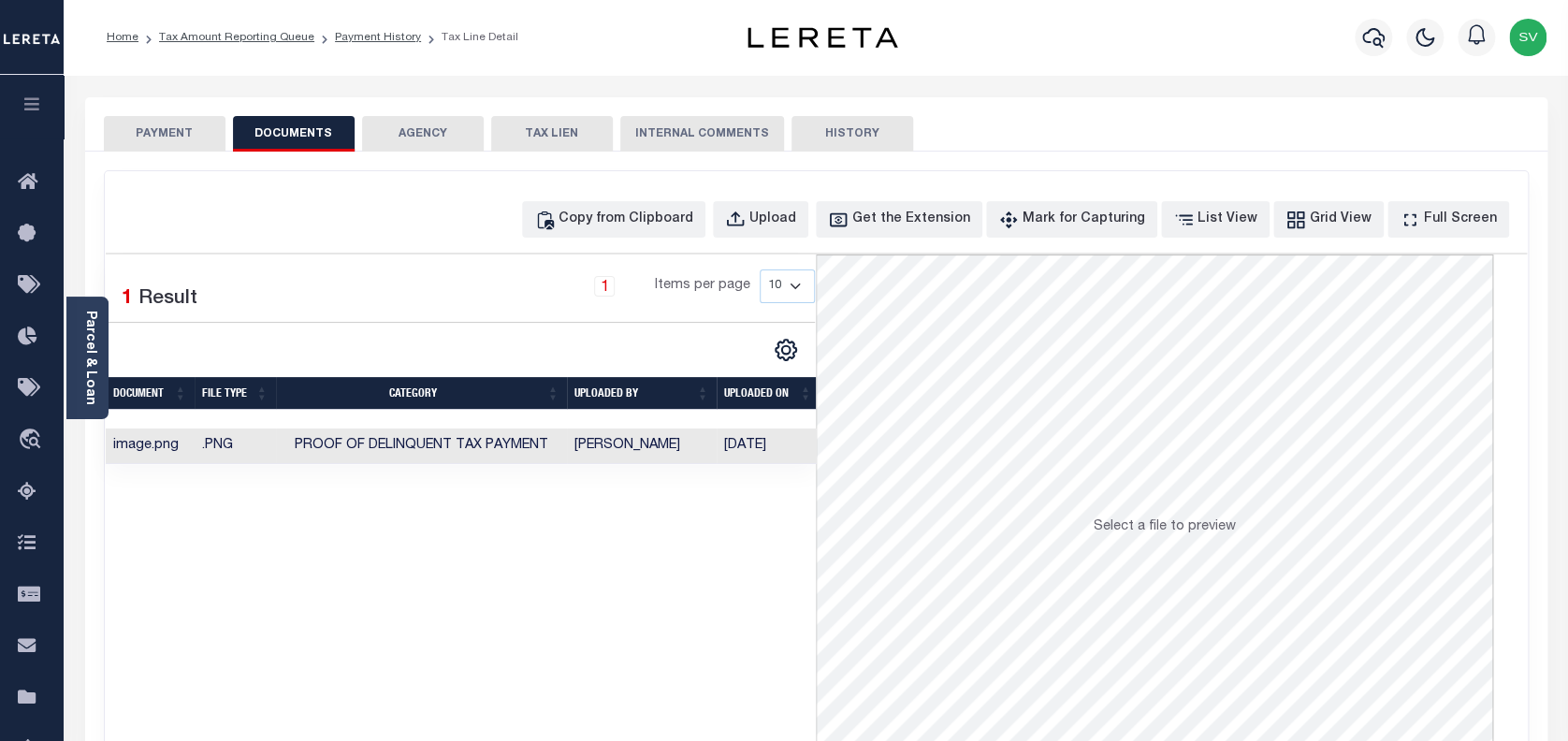
click at [172, 134] on button "PAYMENT" at bounding box center [164, 134] width 121 height 36
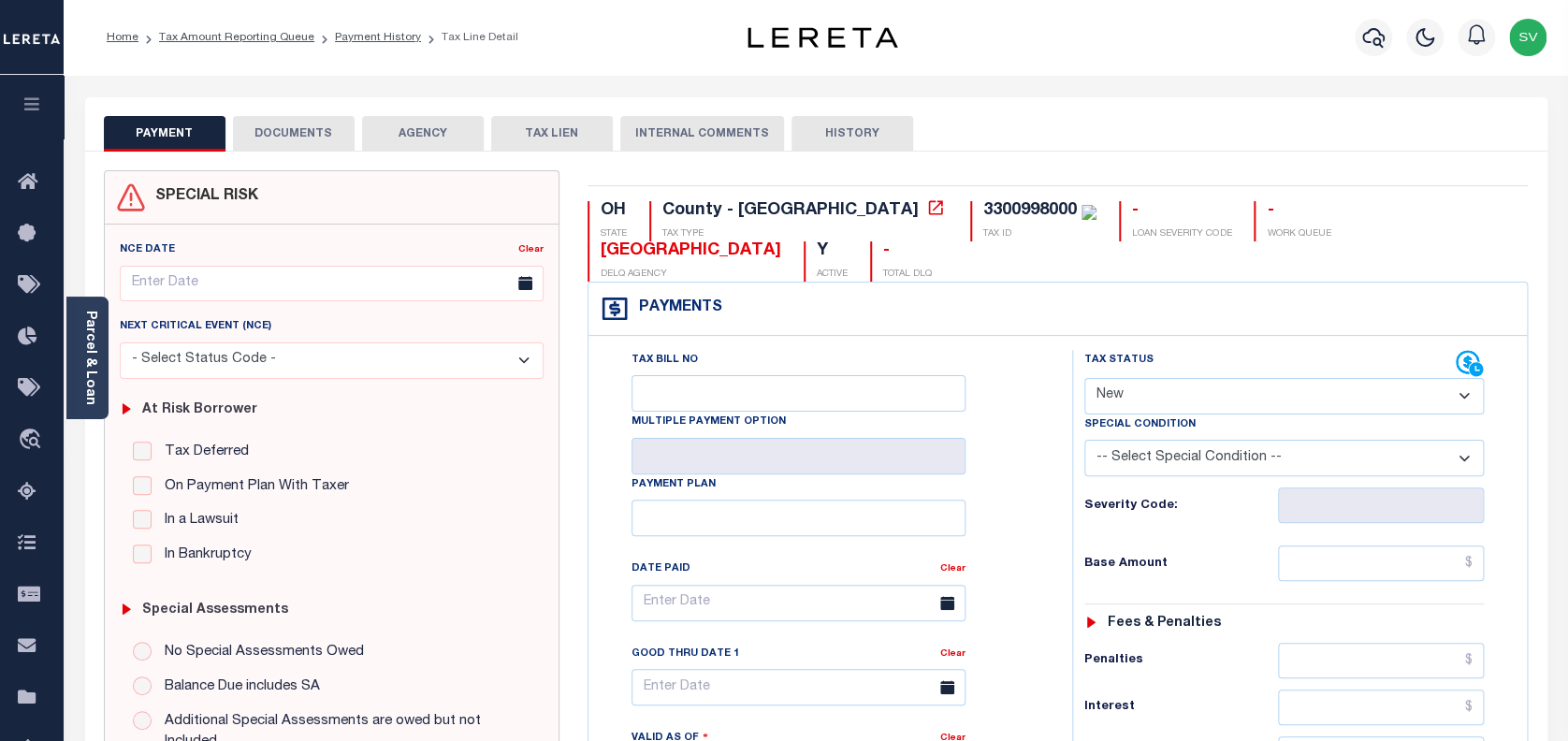
click at [1225, 378] on select "- Select Status Code - Open Due/Unpaid Paid Incomplete No Tax Due Internal Refu…" at bounding box center [1285, 396] width 401 height 37
select select "PYD"
click at [1085, 378] on select "- Select Status Code - Open Due/Unpaid Paid Incomplete No Tax Due Internal Refu…" at bounding box center [1285, 396] width 401 height 37
type input "[DATE]"
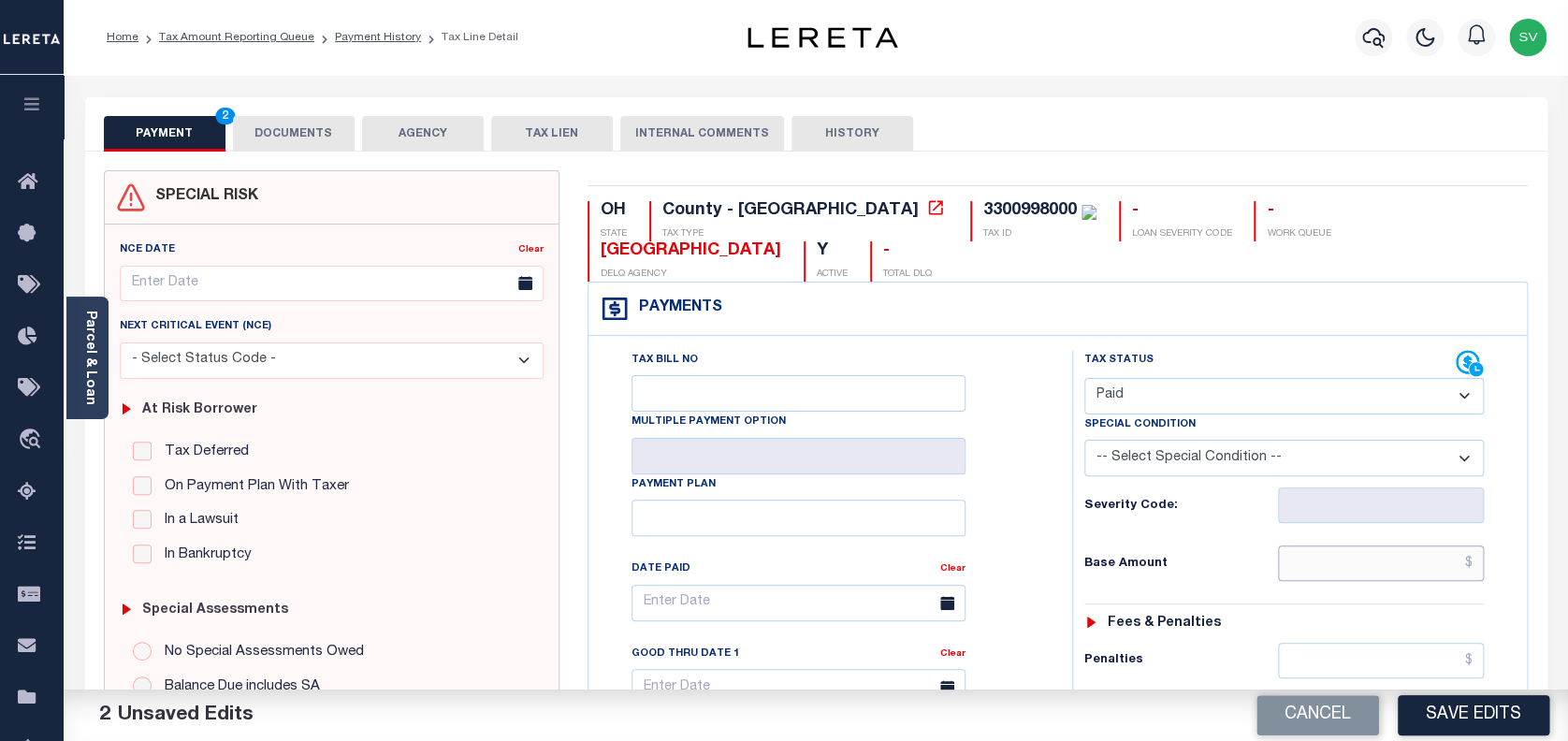
click at [1374, 545] on input "text" at bounding box center [1382, 563] width 207 height 36
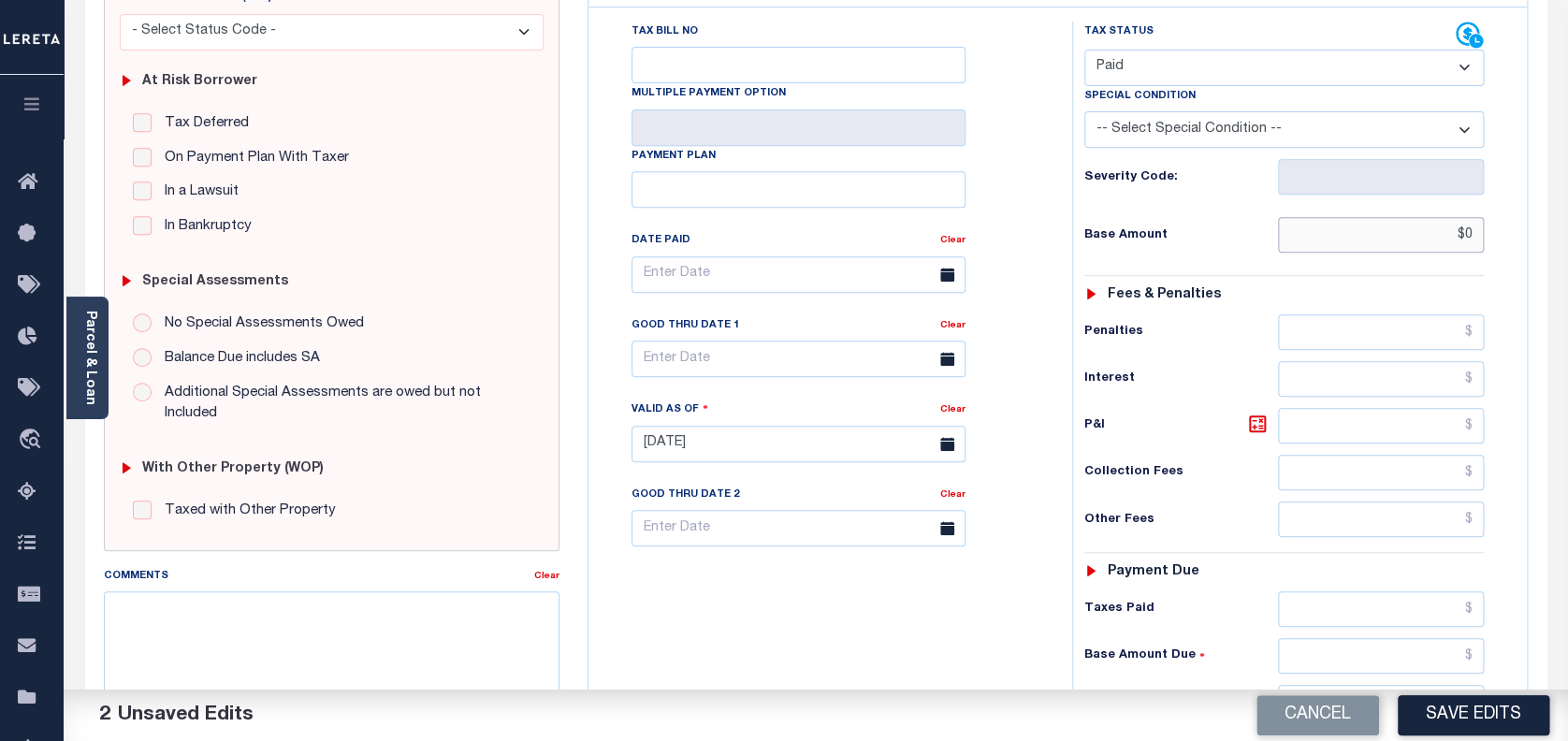
scroll to position [374, 0]
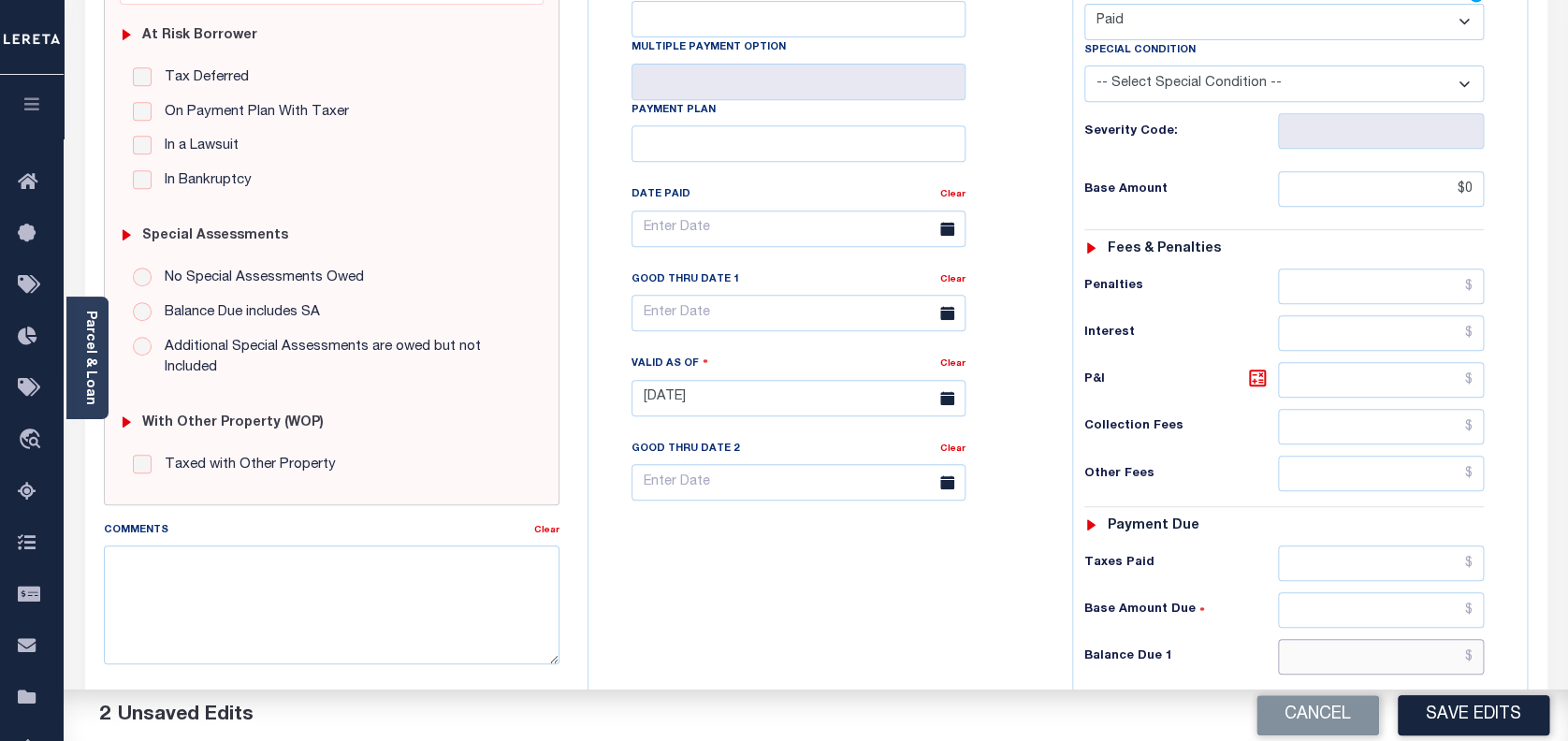
click at [1355, 639] on input "text" at bounding box center [1382, 656] width 207 height 36
type input "$0.00"
click at [1468, 709] on button "Save Edits" at bounding box center [1473, 715] width 151 height 40
checkbox input "false"
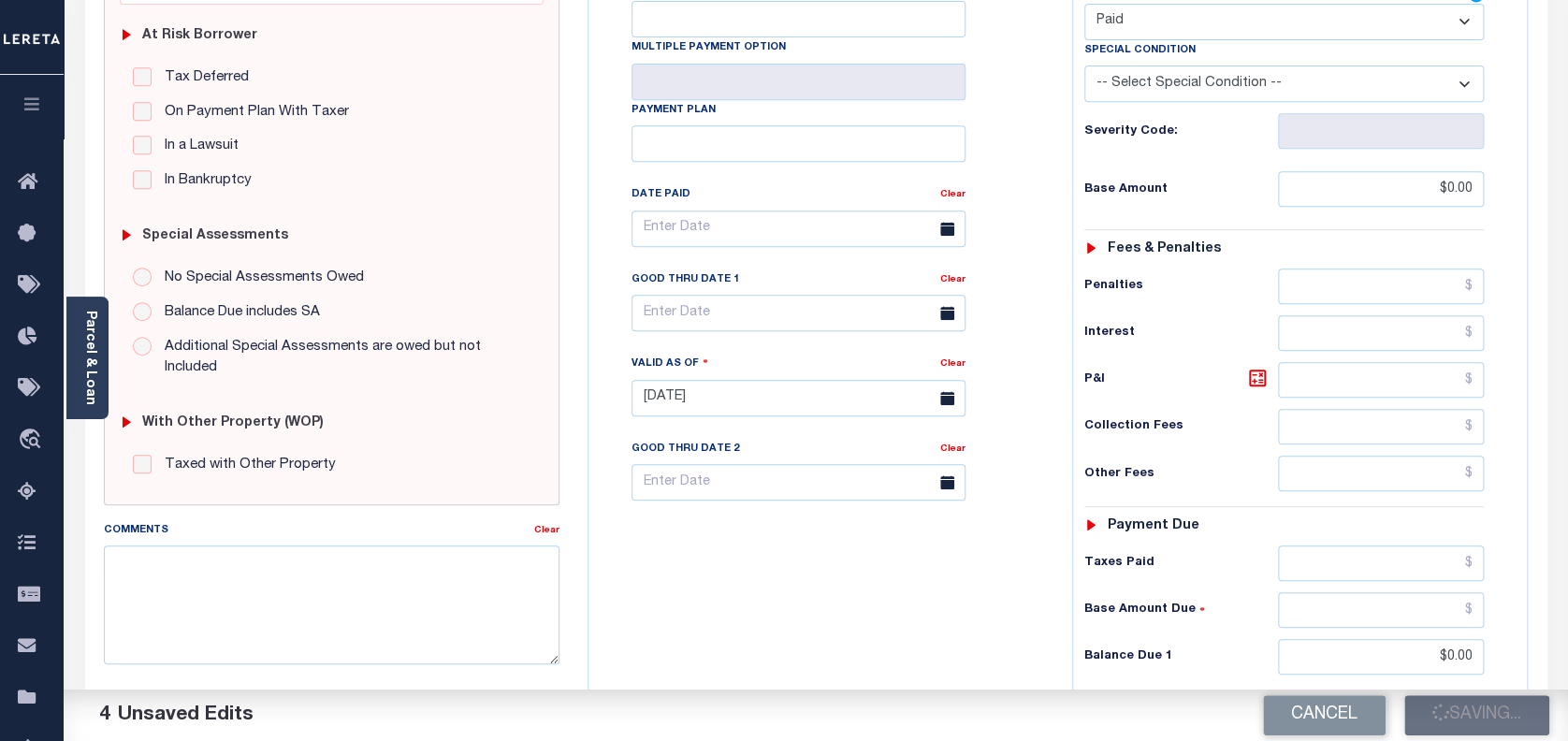
checkbox input "false"
type input "$0"
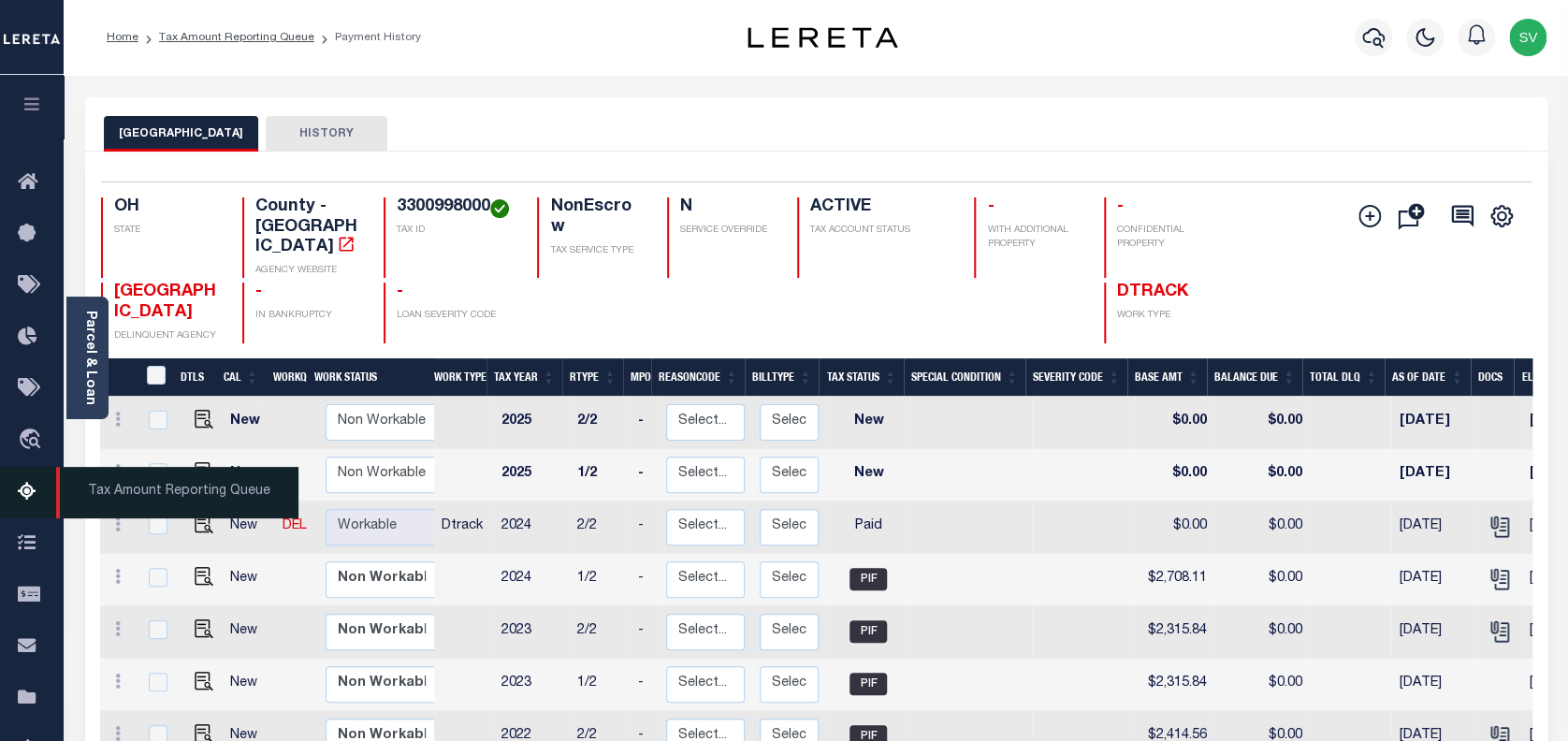
click at [30, 497] on icon at bounding box center [33, 492] width 30 height 24
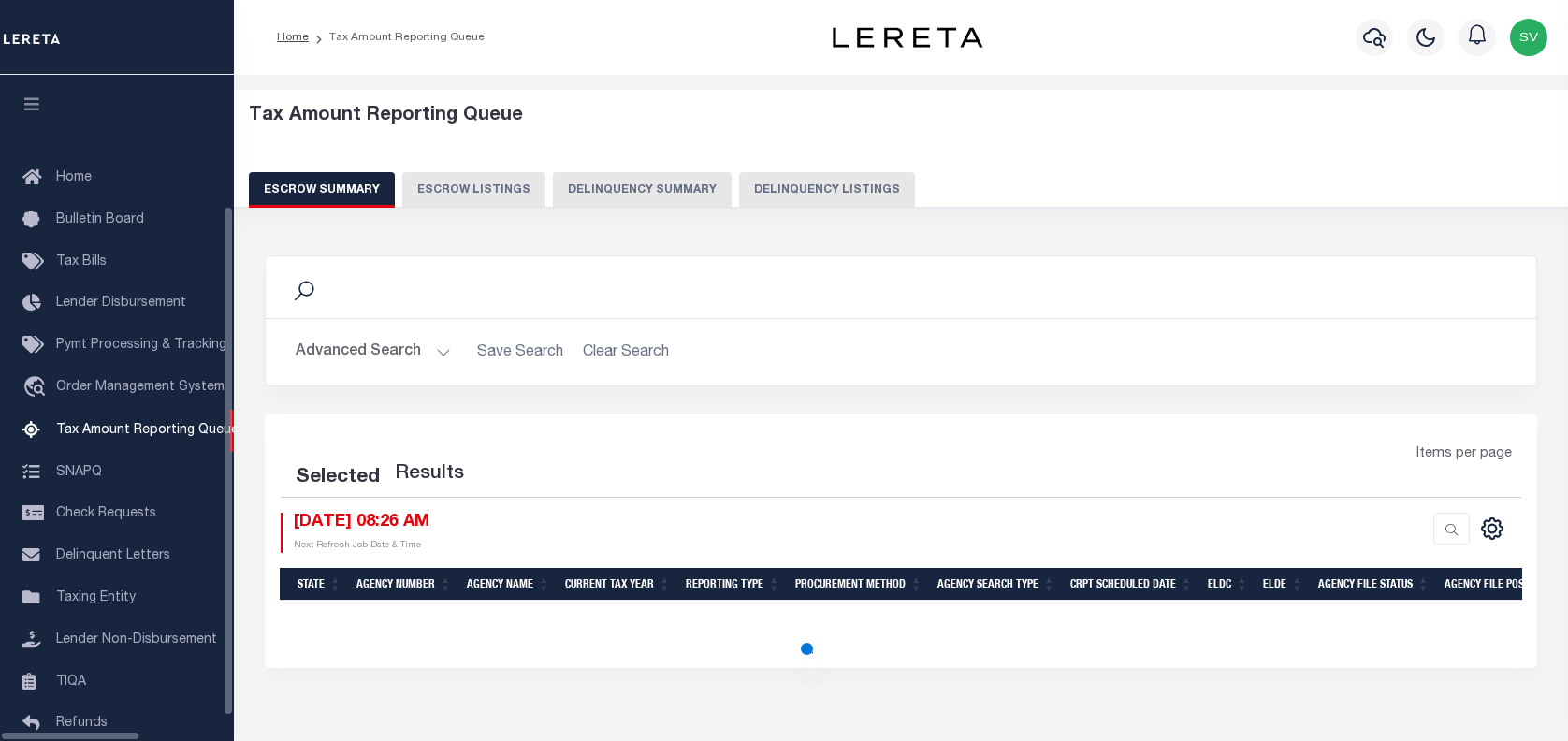
click at [767, 196] on button "Delinquency Listings" at bounding box center [827, 190] width 176 height 36
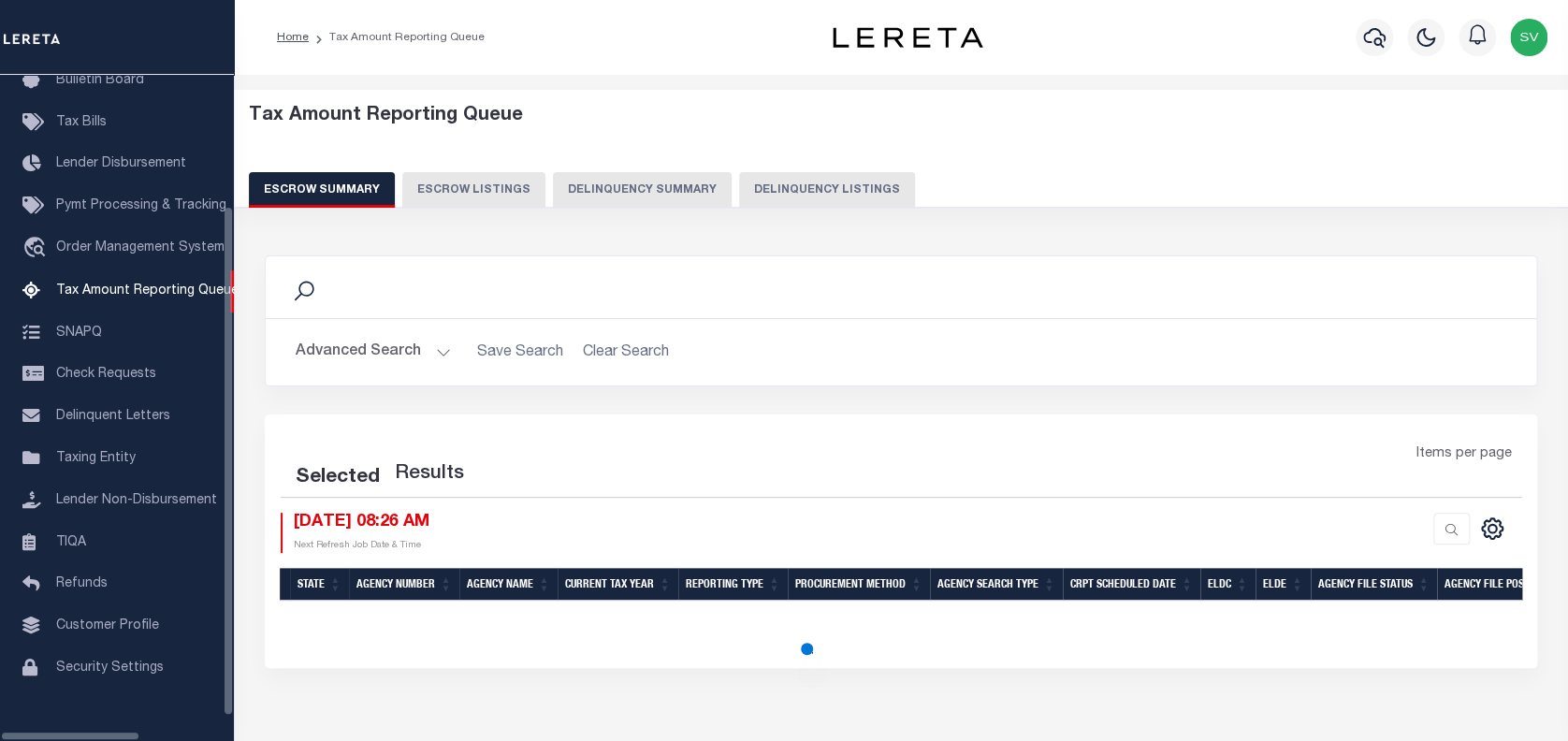
select select "100"
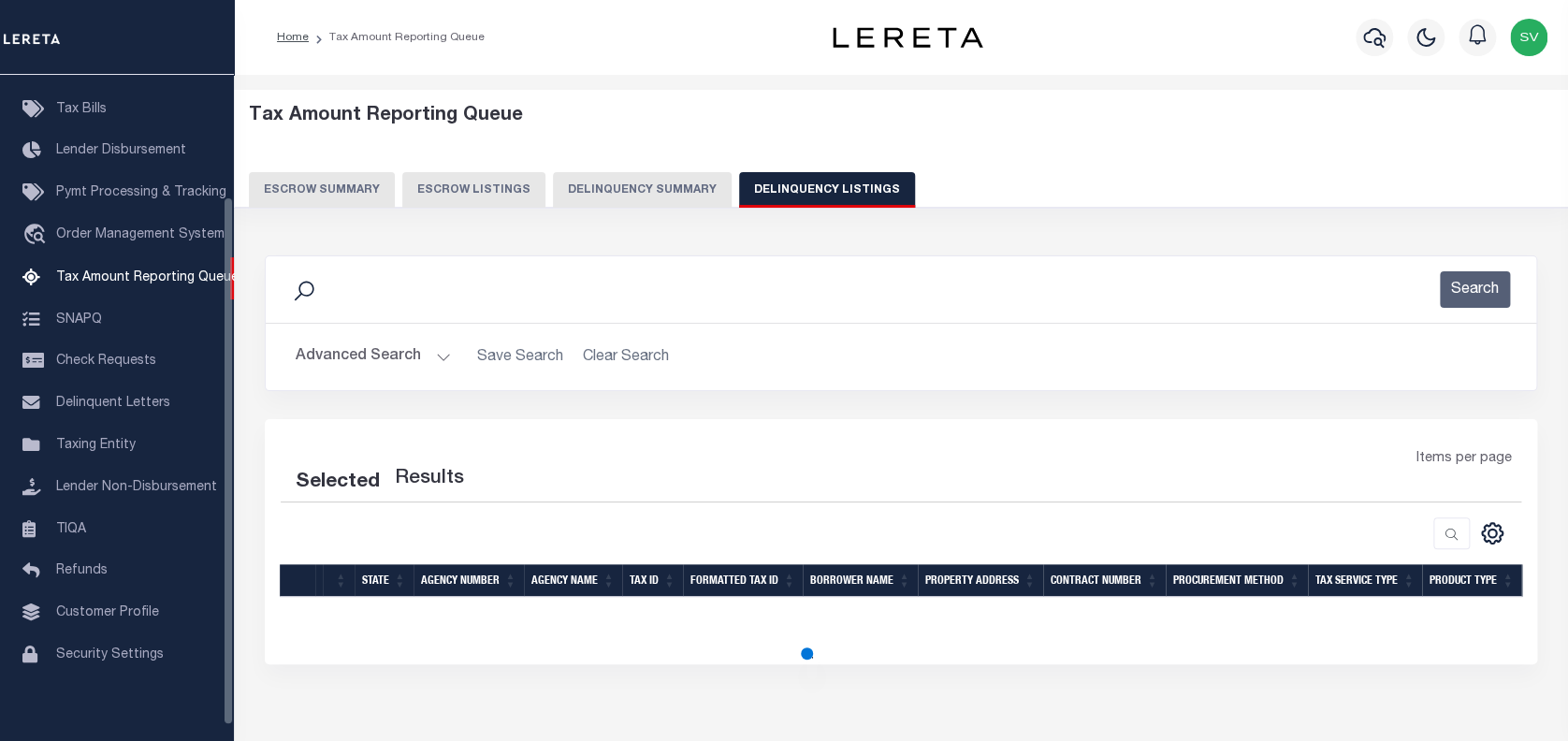
select select "100"
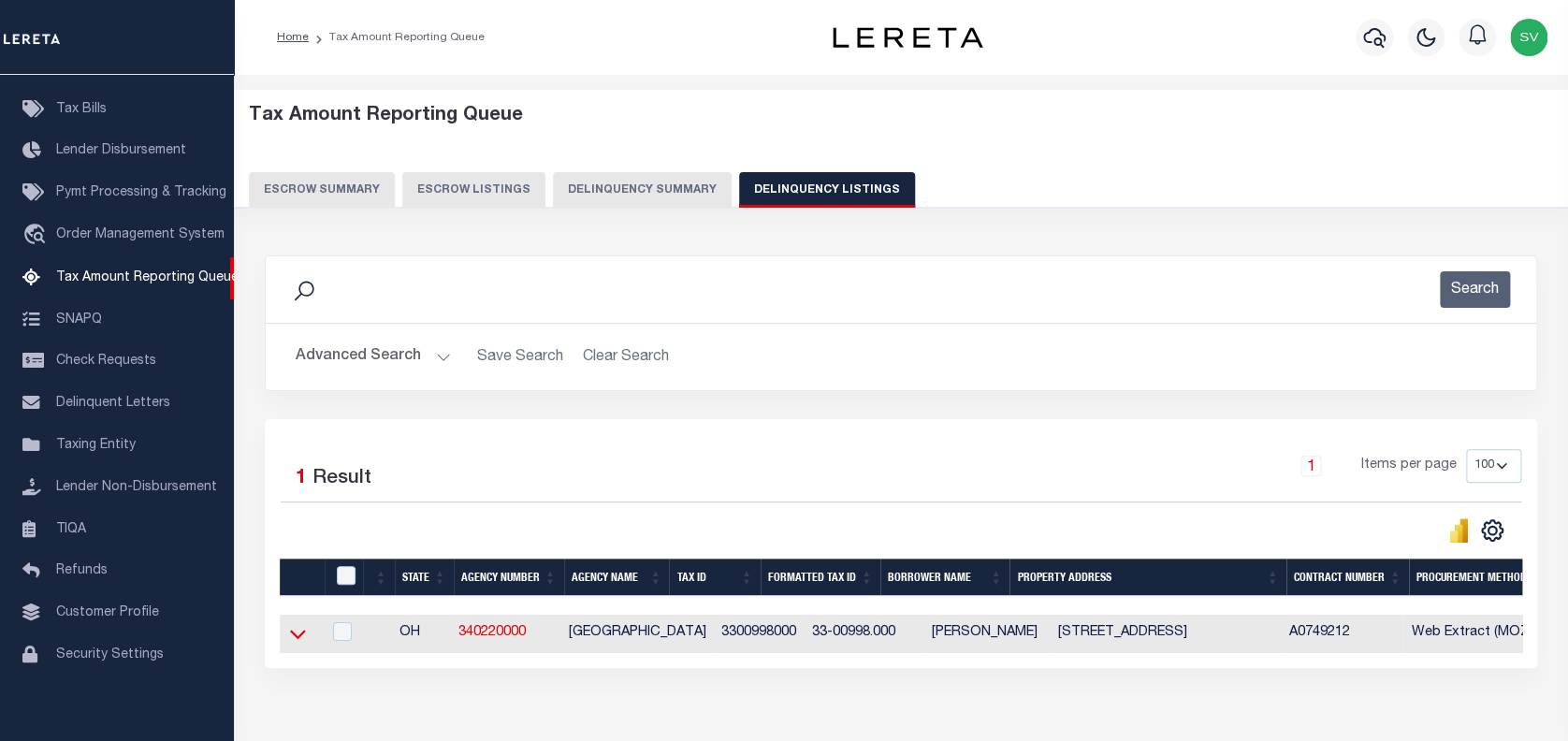
click at [292, 643] on icon at bounding box center [297, 634] width 16 height 20
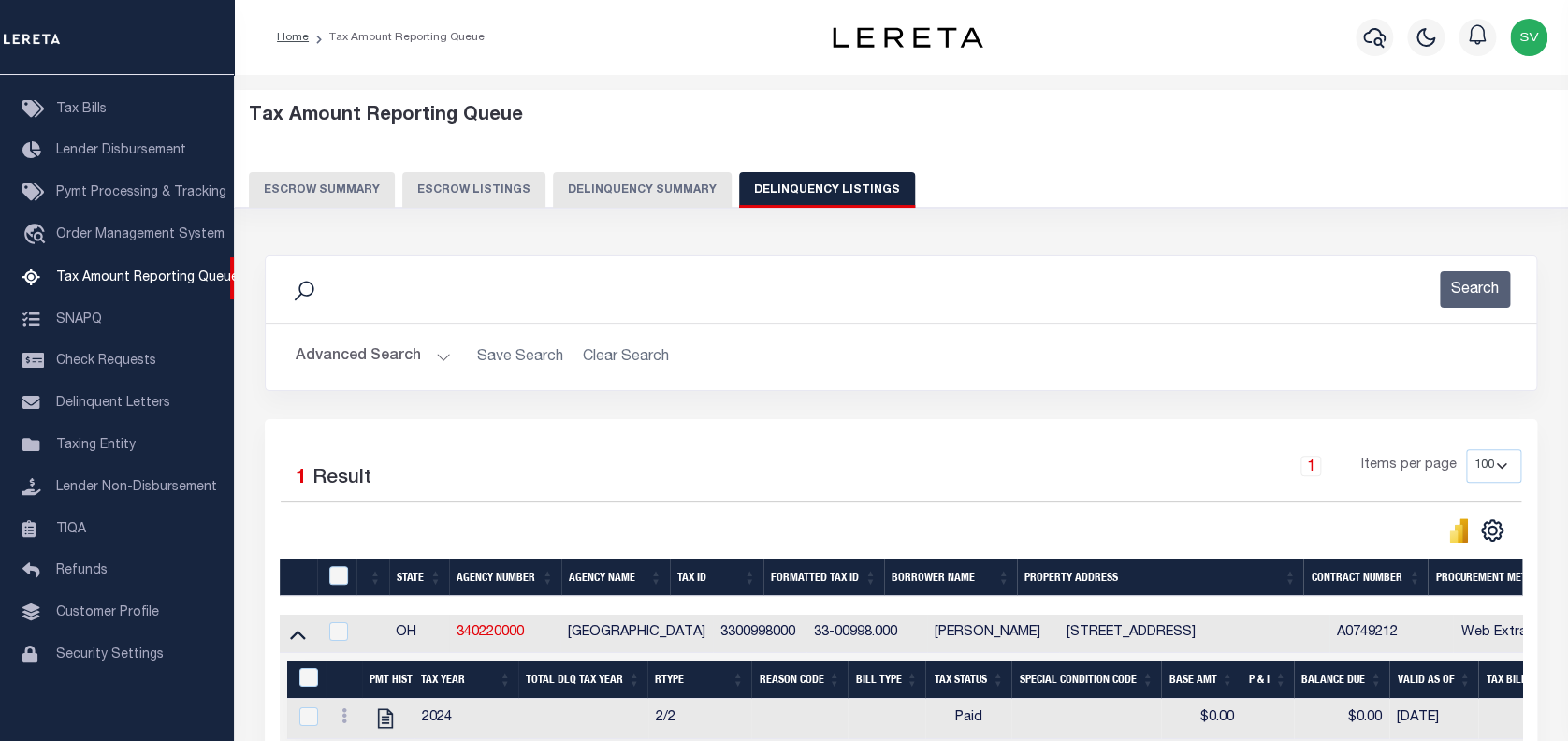
click at [307, 668] on th "&nbsp;" at bounding box center [306, 679] width 39 height 39
click at [307, 675] on input "&nbsp;" at bounding box center [309, 677] width 19 height 19
checkbox input "true"
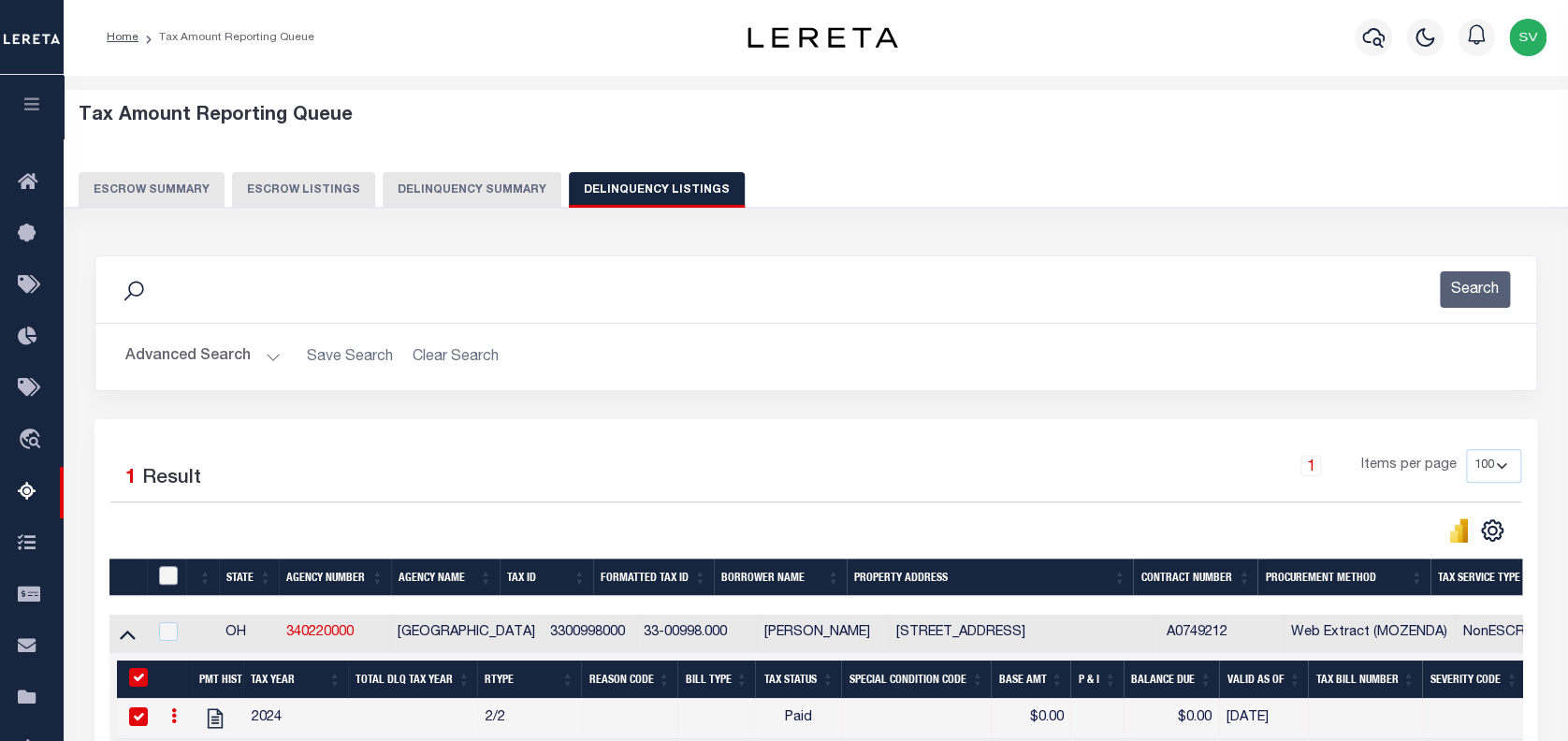
click at [169, 575] on input "checkbox" at bounding box center [168, 575] width 19 height 19
checkbox input "true"
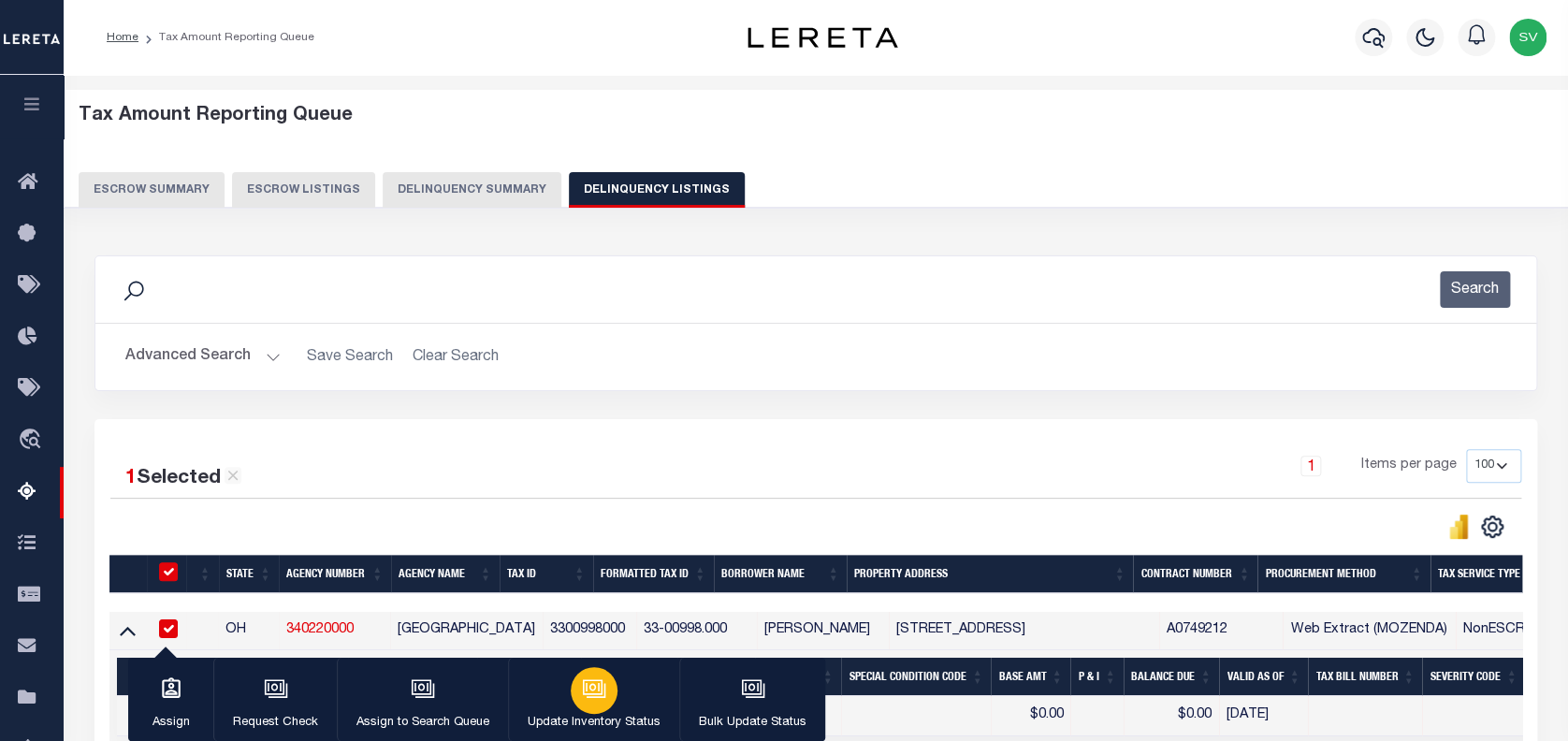
click at [591, 704] on div "button" at bounding box center [594, 690] width 47 height 47
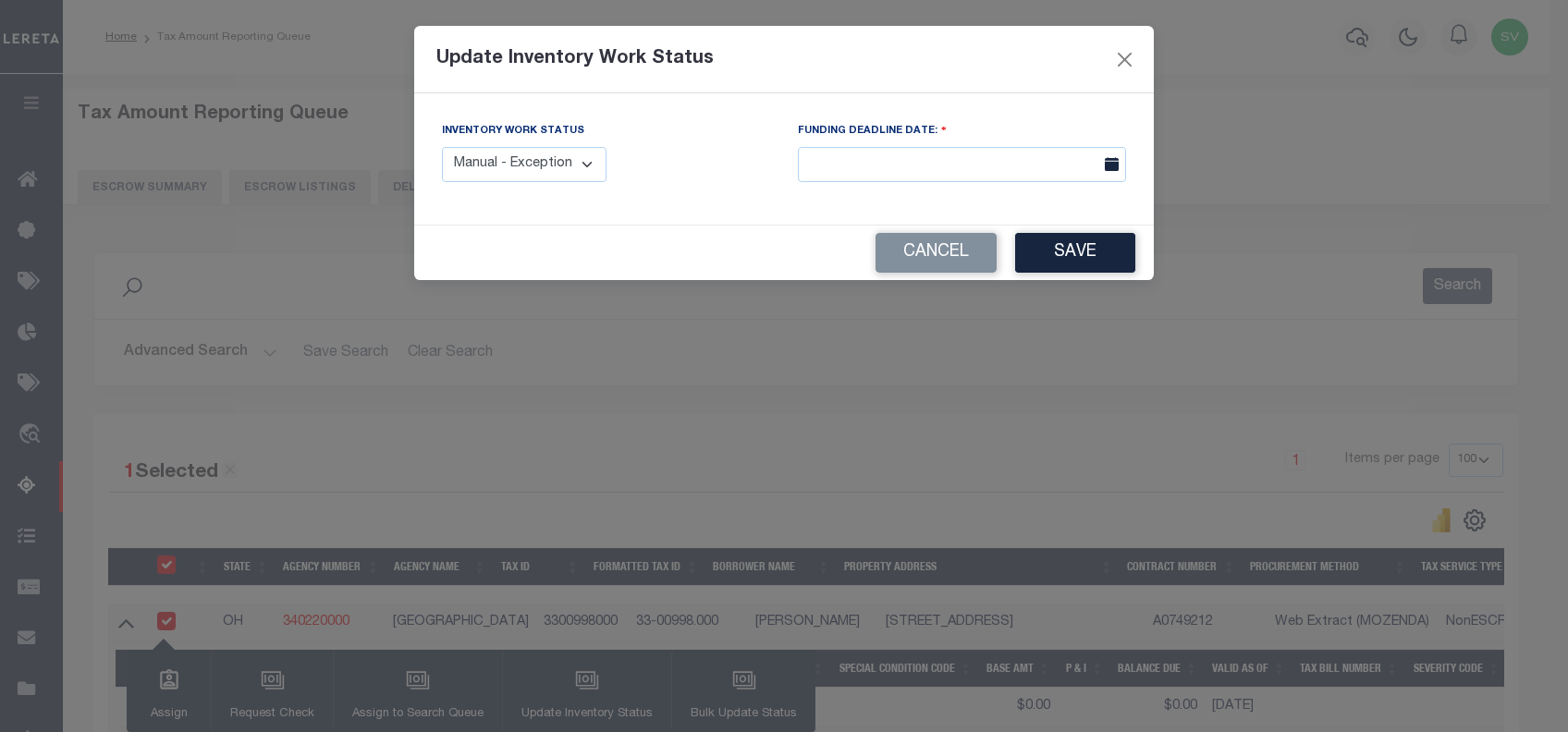
click at [518, 167] on select "Manual - Exception Pended - Awaiting Search Late Add Exception Completed" at bounding box center [524, 164] width 165 height 36
select select "4"
click at [442, 147] on select "Manual - Exception Pended - Awaiting Search Late Add Exception Completed" at bounding box center [524, 164] width 165 height 36
click at [1070, 255] on button "Save" at bounding box center [1074, 253] width 120 height 40
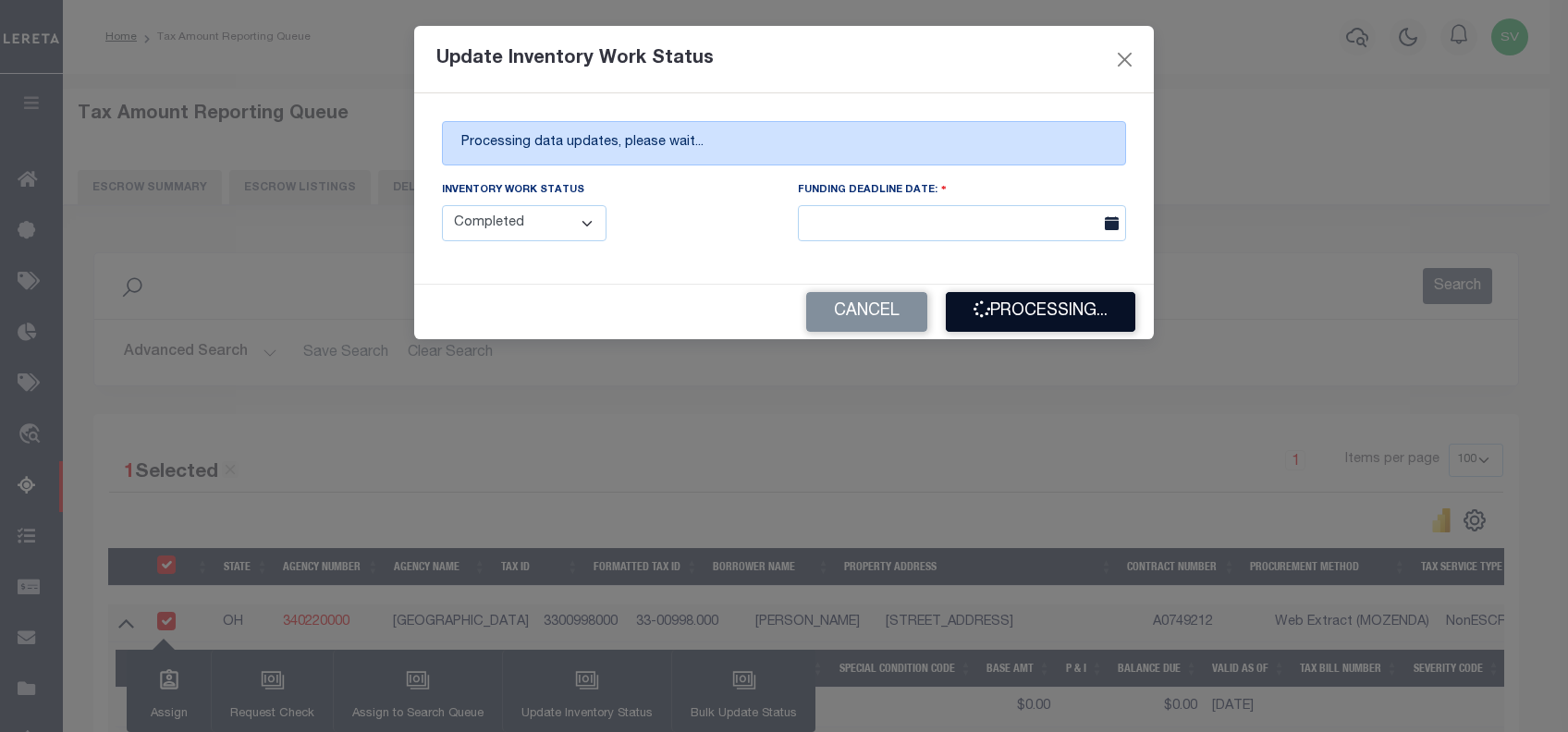
click at [1022, 303] on button "Processing..." at bounding box center [1041, 311] width 190 height 40
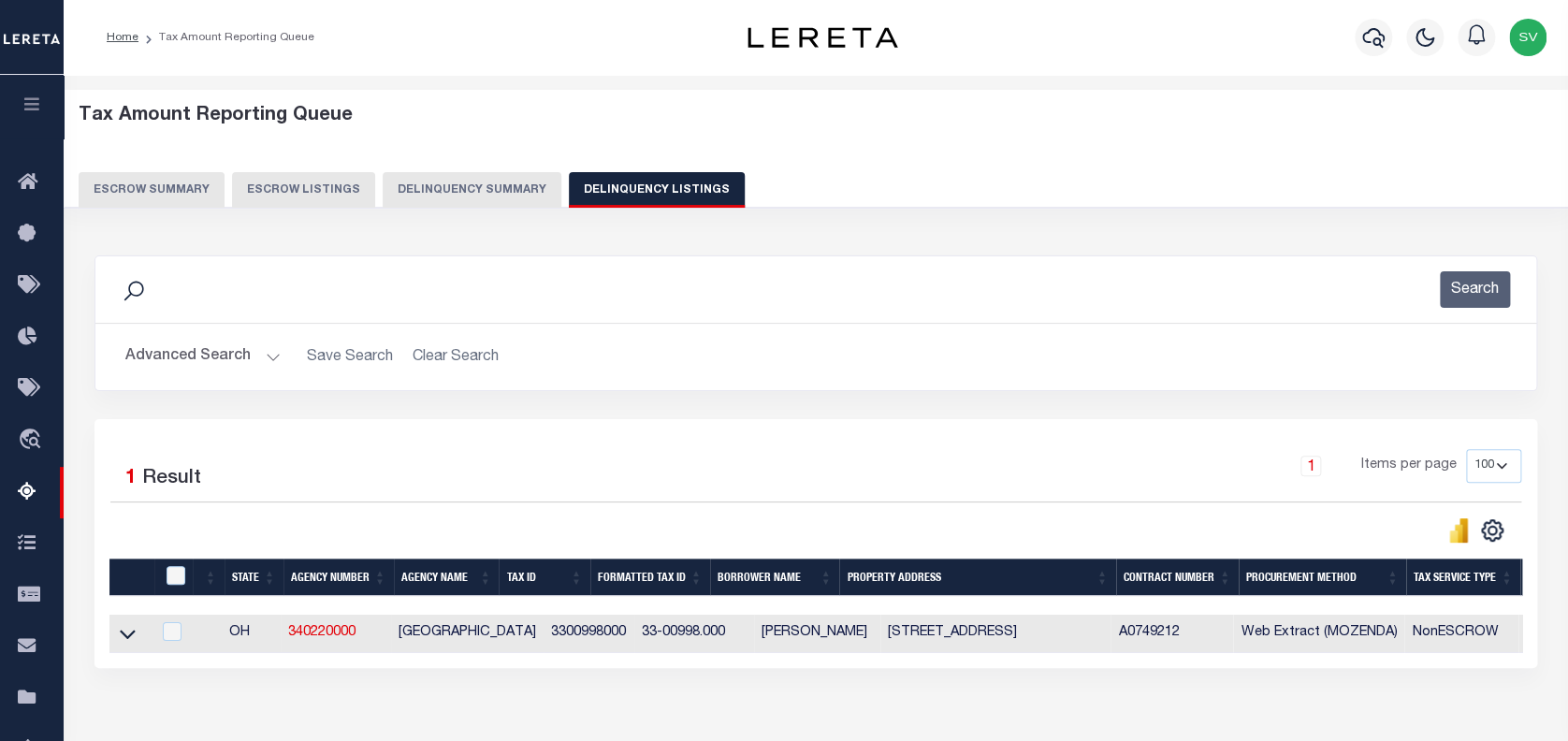
click at [190, 346] on button "Advanced Search" at bounding box center [202, 356] width 155 height 37
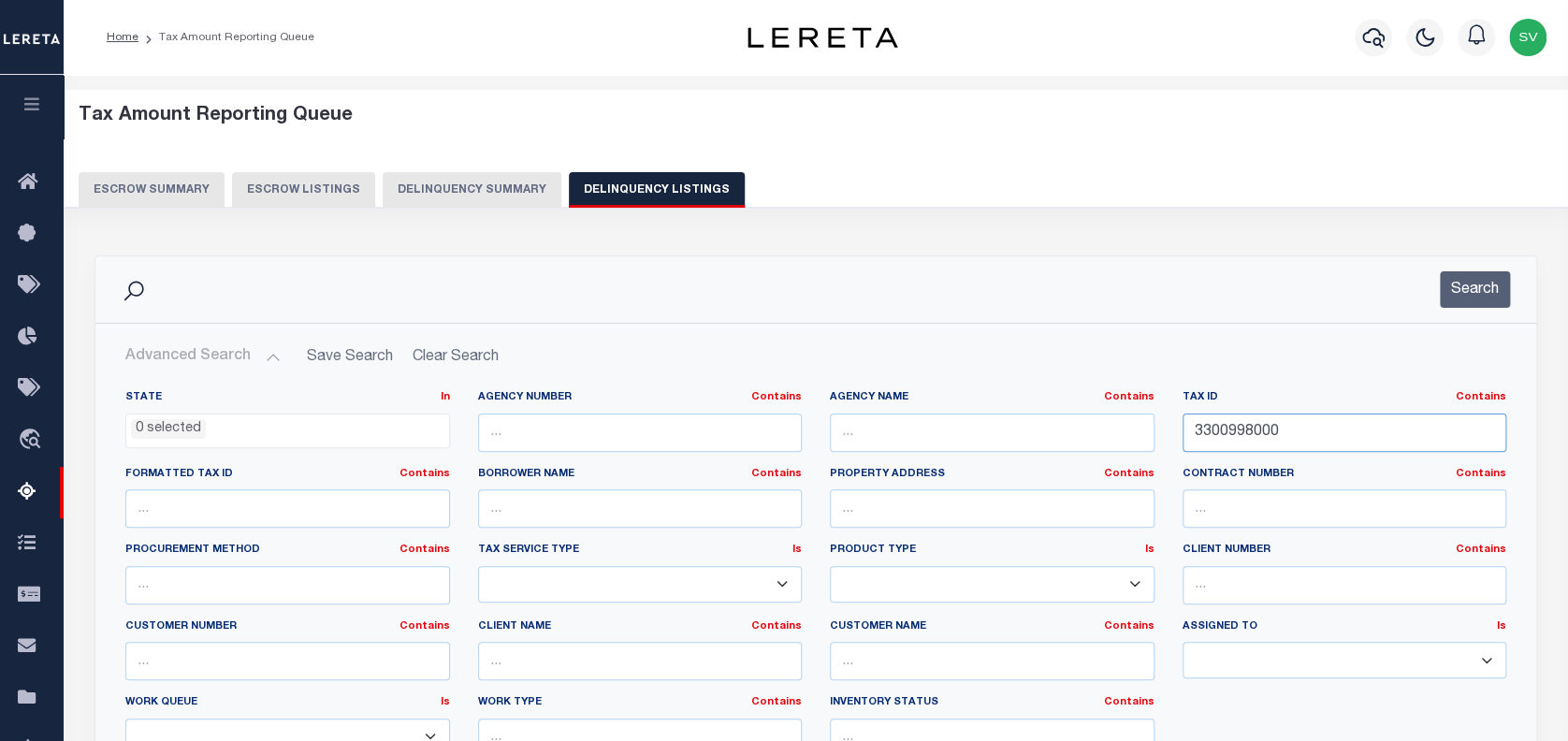
click at [1218, 431] on input "3300998000" at bounding box center [1344, 433] width 325 height 39
paste input "1023"
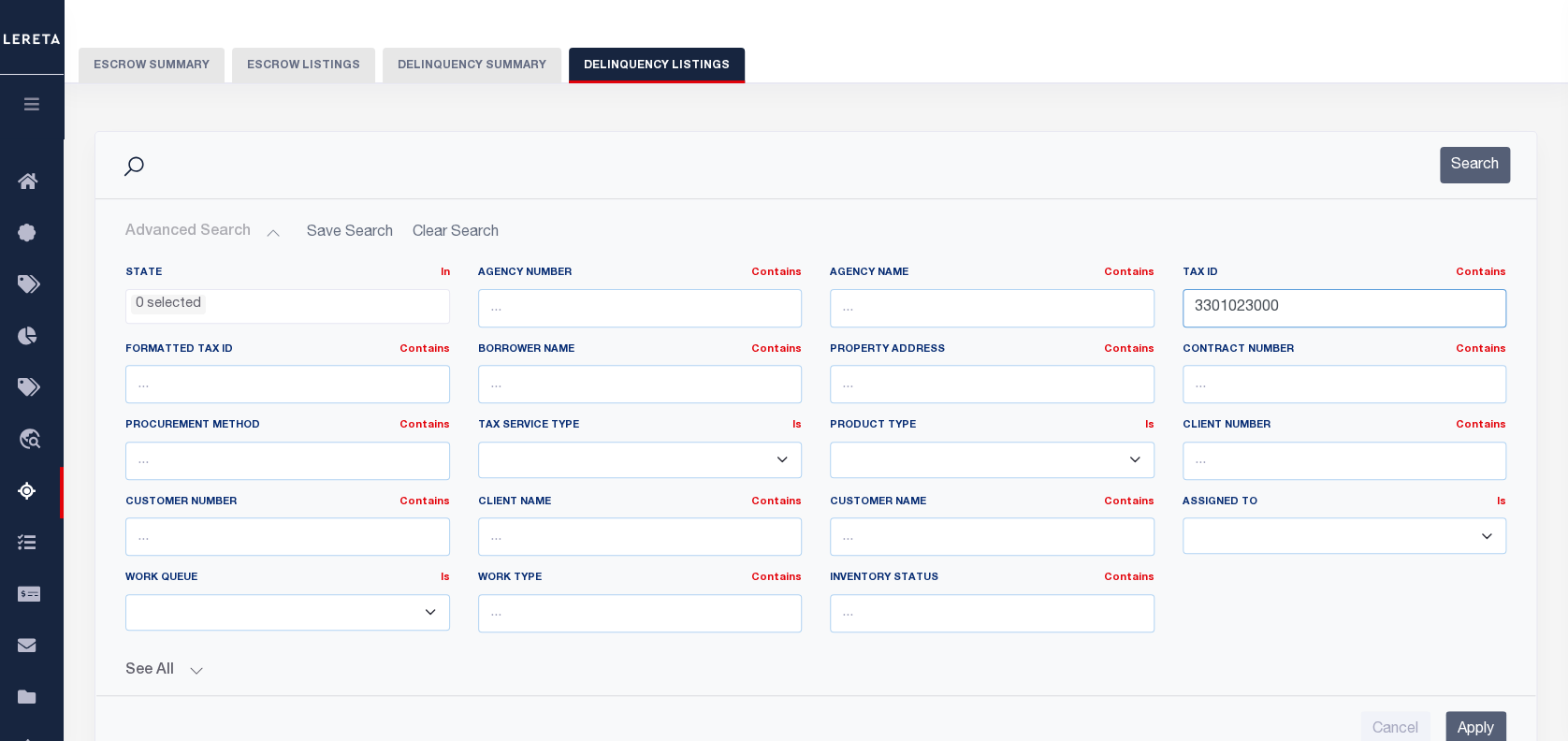
type input "3301023000"
click at [1473, 723] on input "Apply" at bounding box center [1476, 730] width 61 height 39
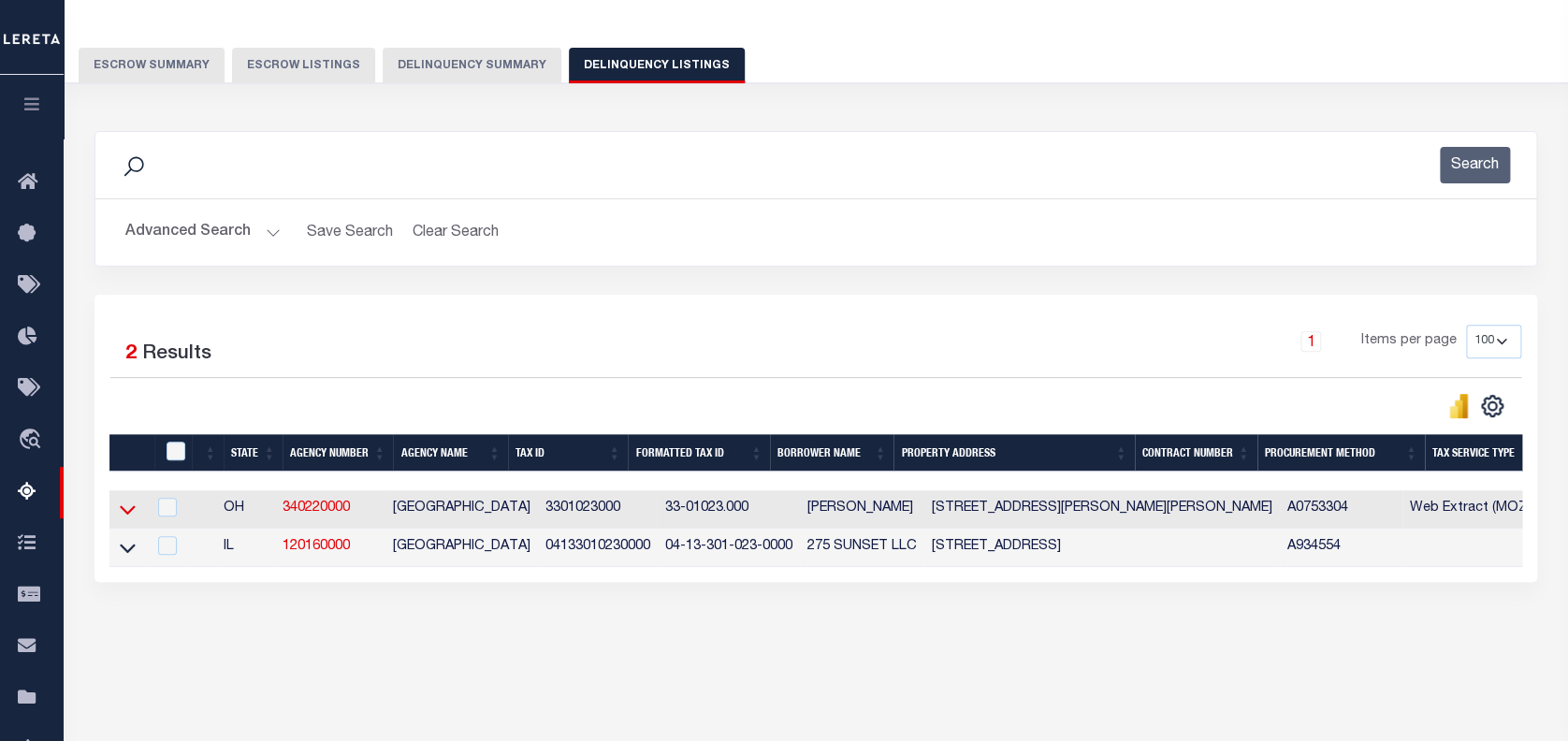
click at [127, 509] on icon at bounding box center [127, 509] width 16 height 20
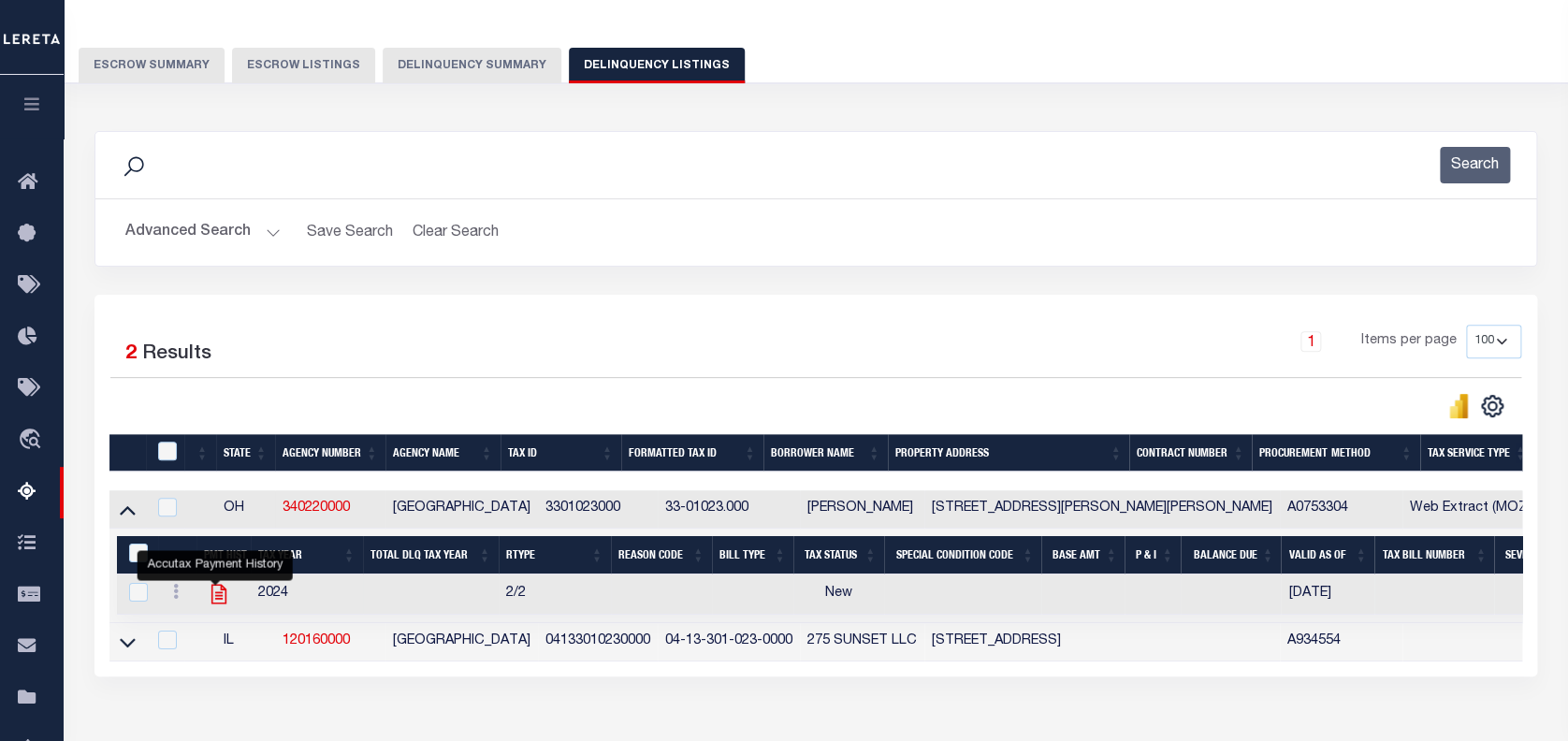
click at [214, 596] on icon "" at bounding box center [219, 594] width 15 height 20
checkbox input "true"
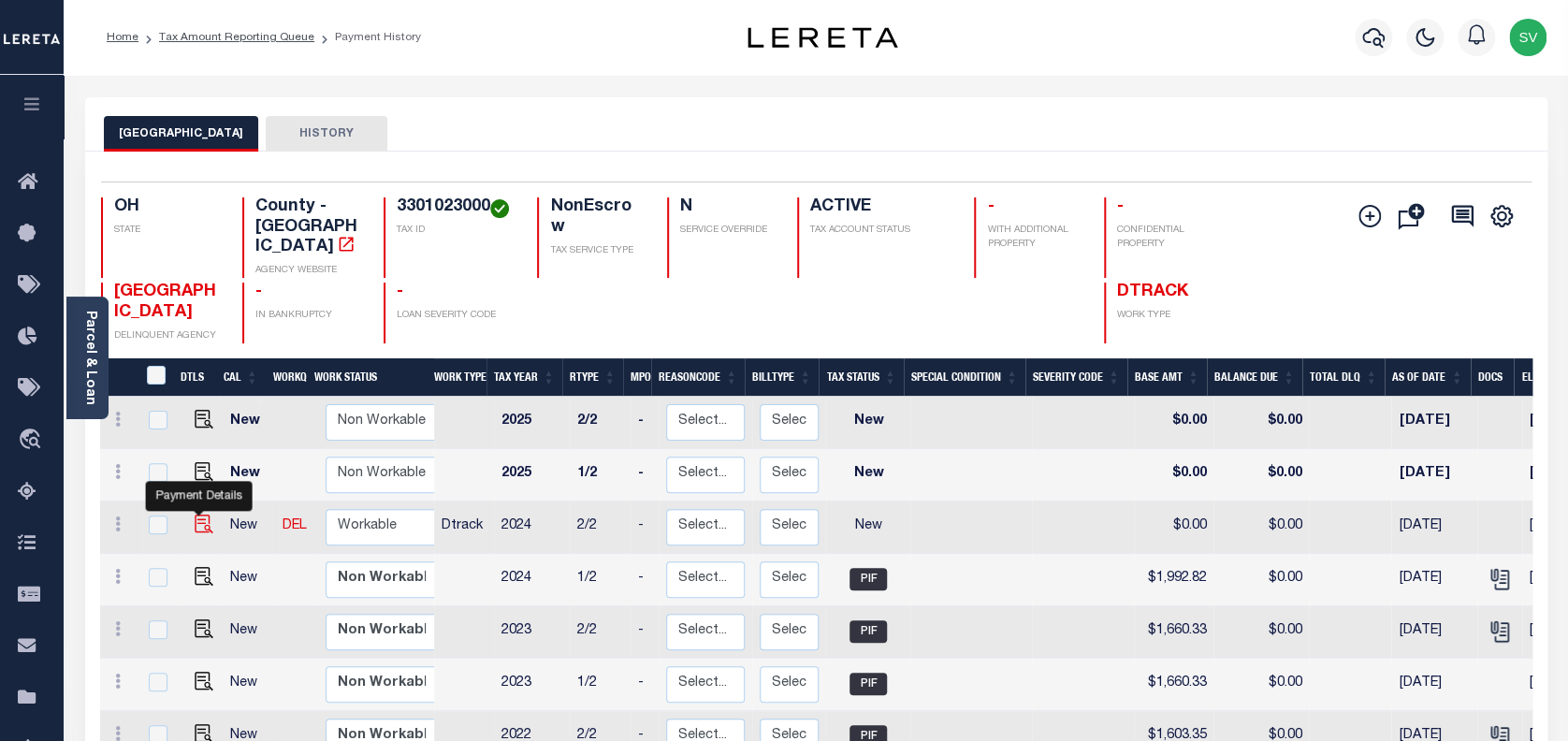
click at [195, 514] on img "" at bounding box center [204, 524] width 19 height 19
checkbox input "true"
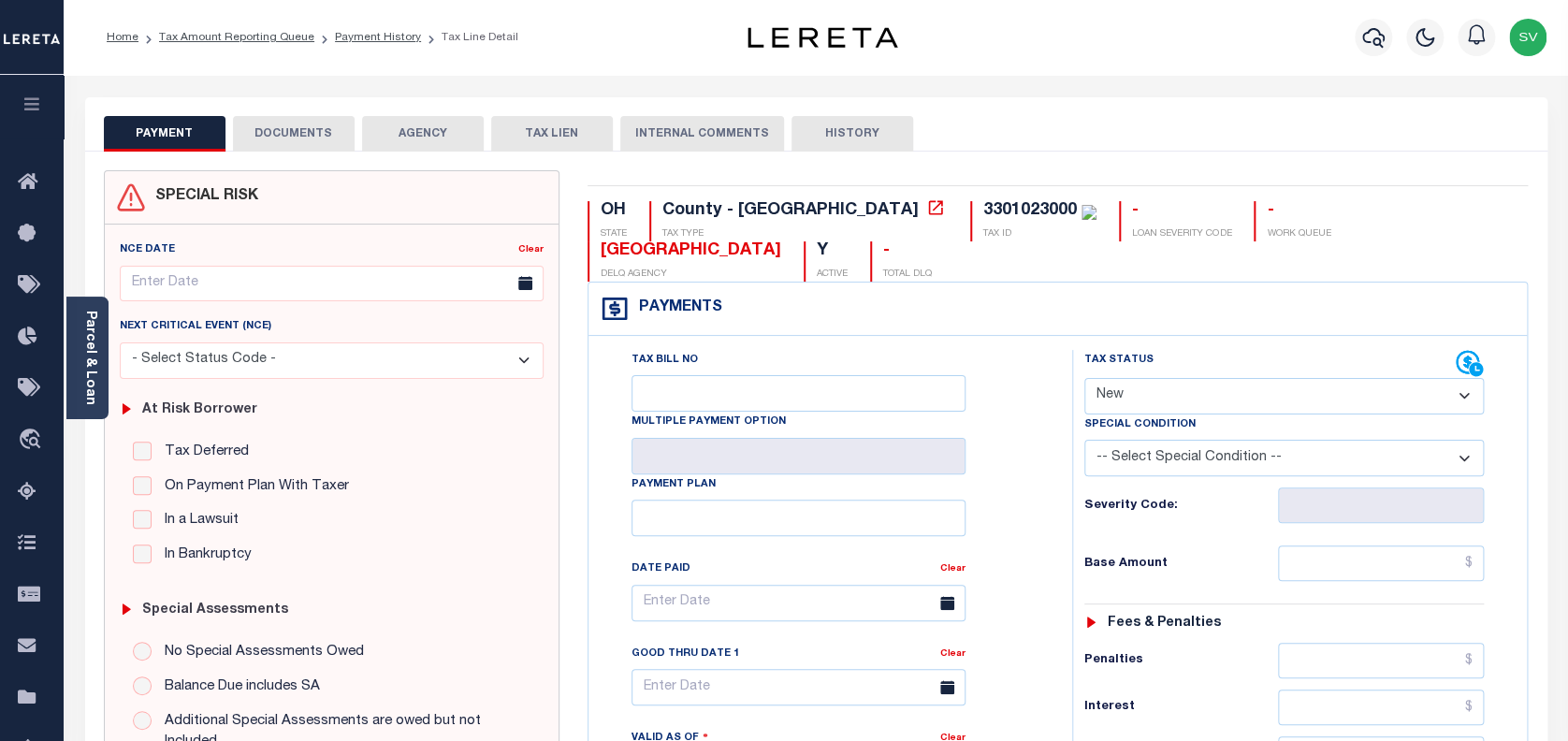
click at [303, 122] on button "DOCUMENTS" at bounding box center [293, 134] width 121 height 36
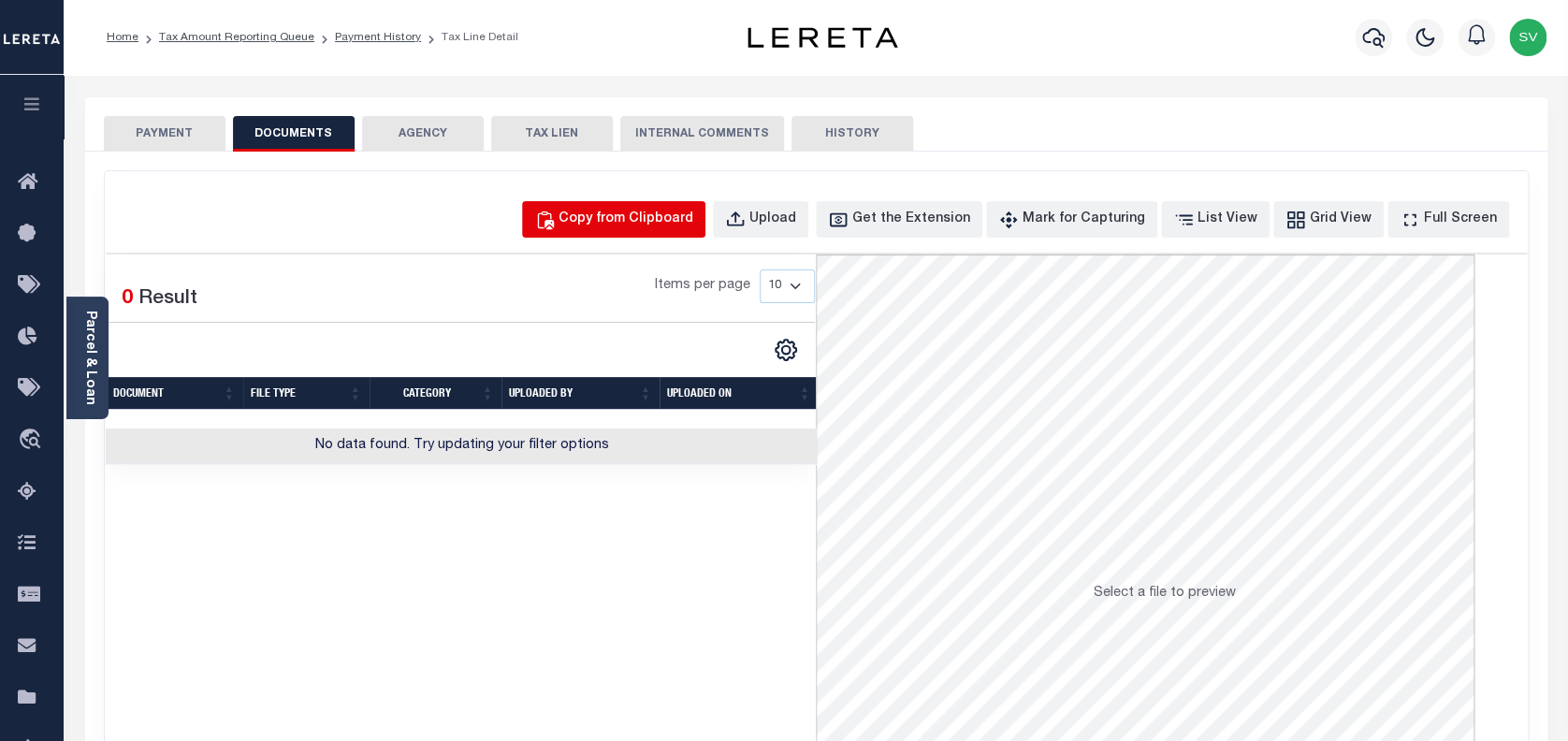
click at [663, 227] on div "Copy from Clipboard" at bounding box center [626, 220] width 135 height 21
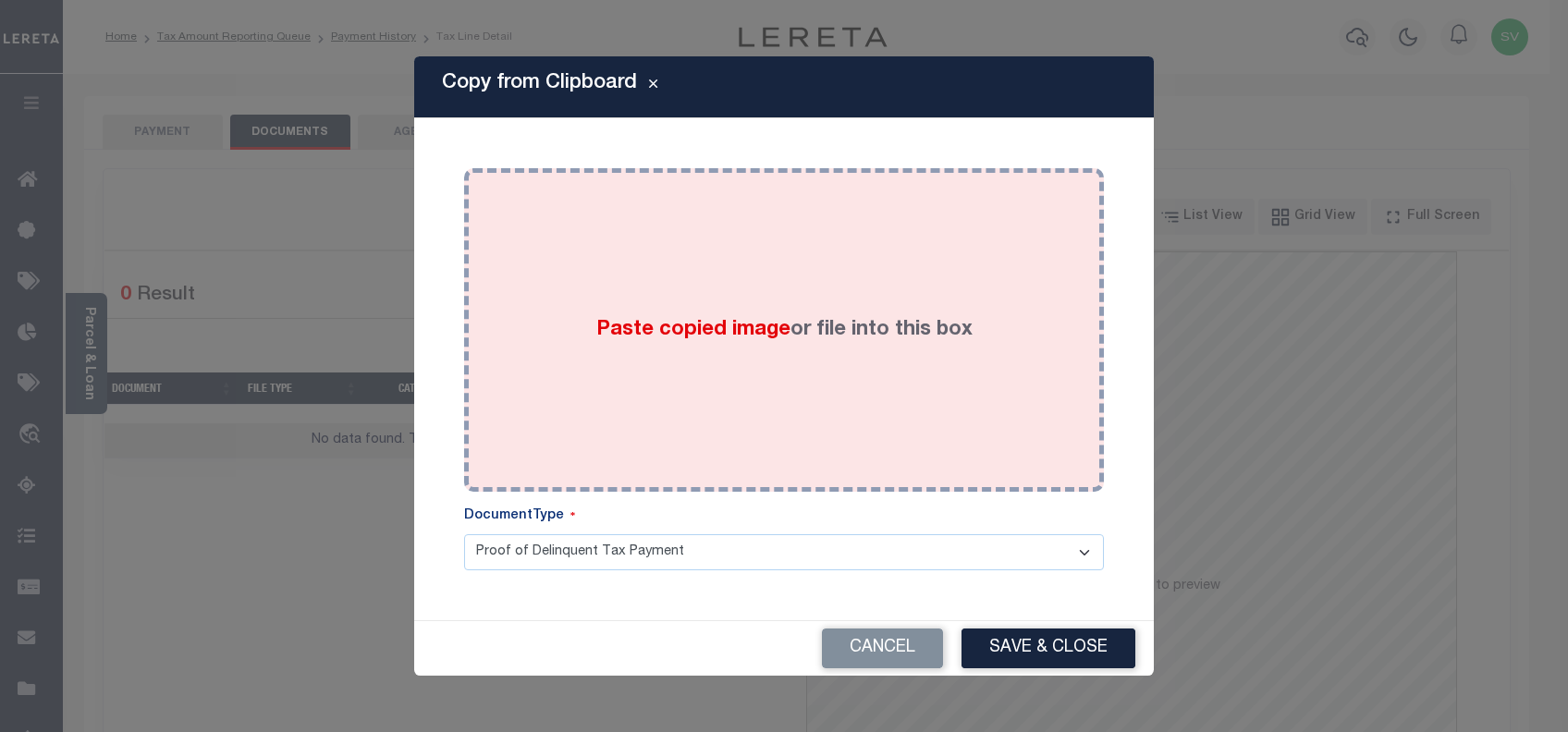
click at [708, 310] on div "Paste copied image or file into this box" at bounding box center [784, 330] width 613 height 295
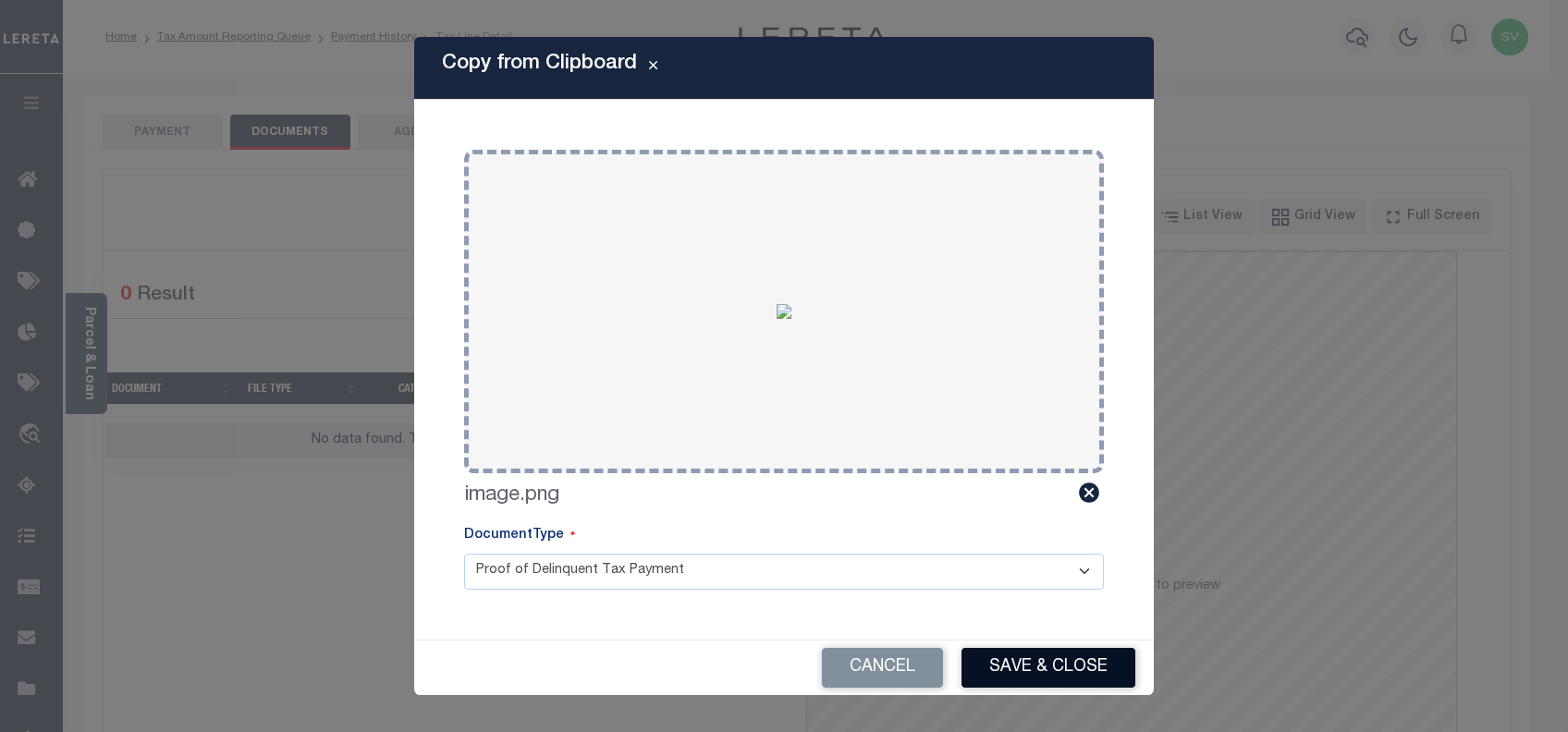
click at [1017, 669] on button "Save & Close" at bounding box center [1048, 667] width 174 height 40
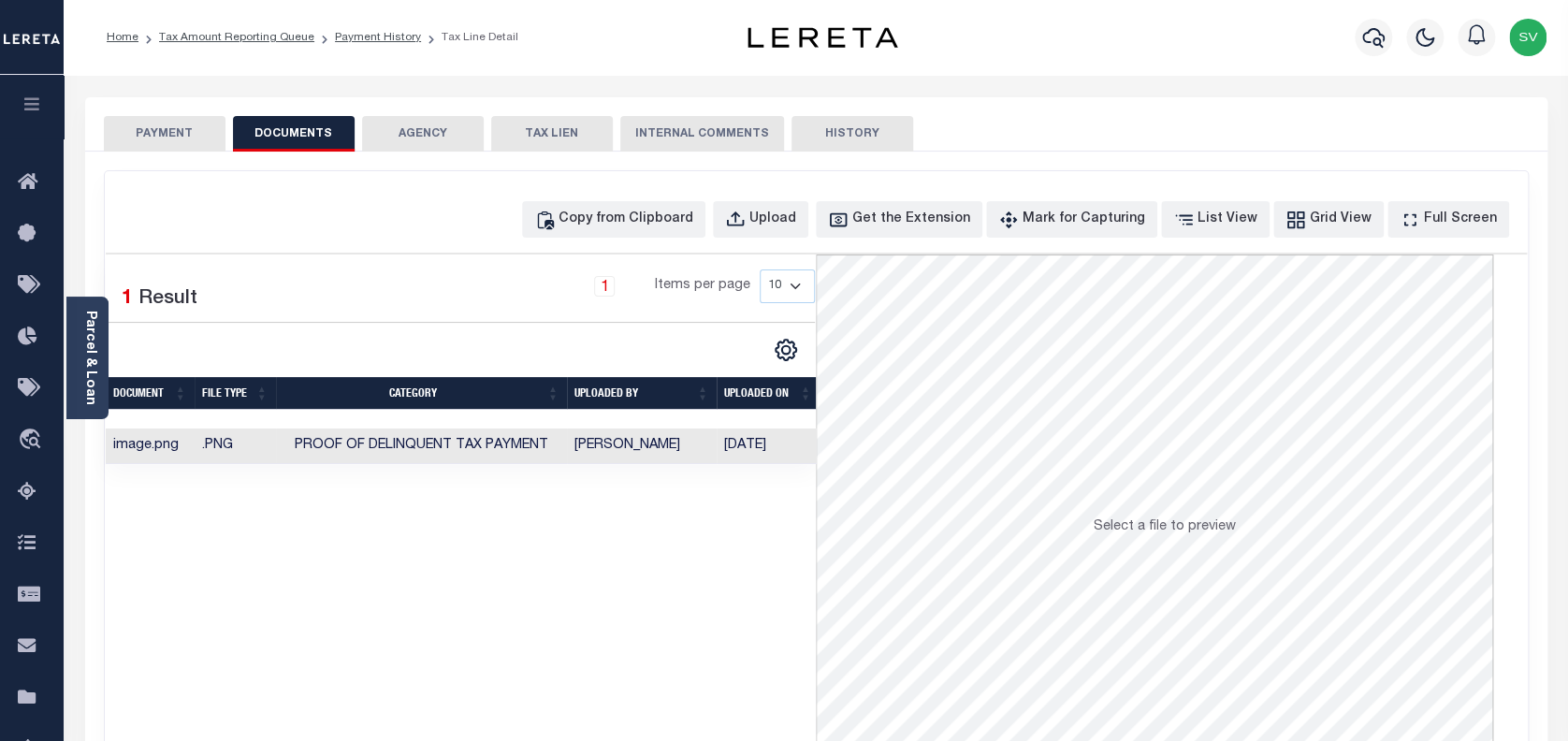
click at [171, 131] on button "PAYMENT" at bounding box center [164, 134] width 121 height 36
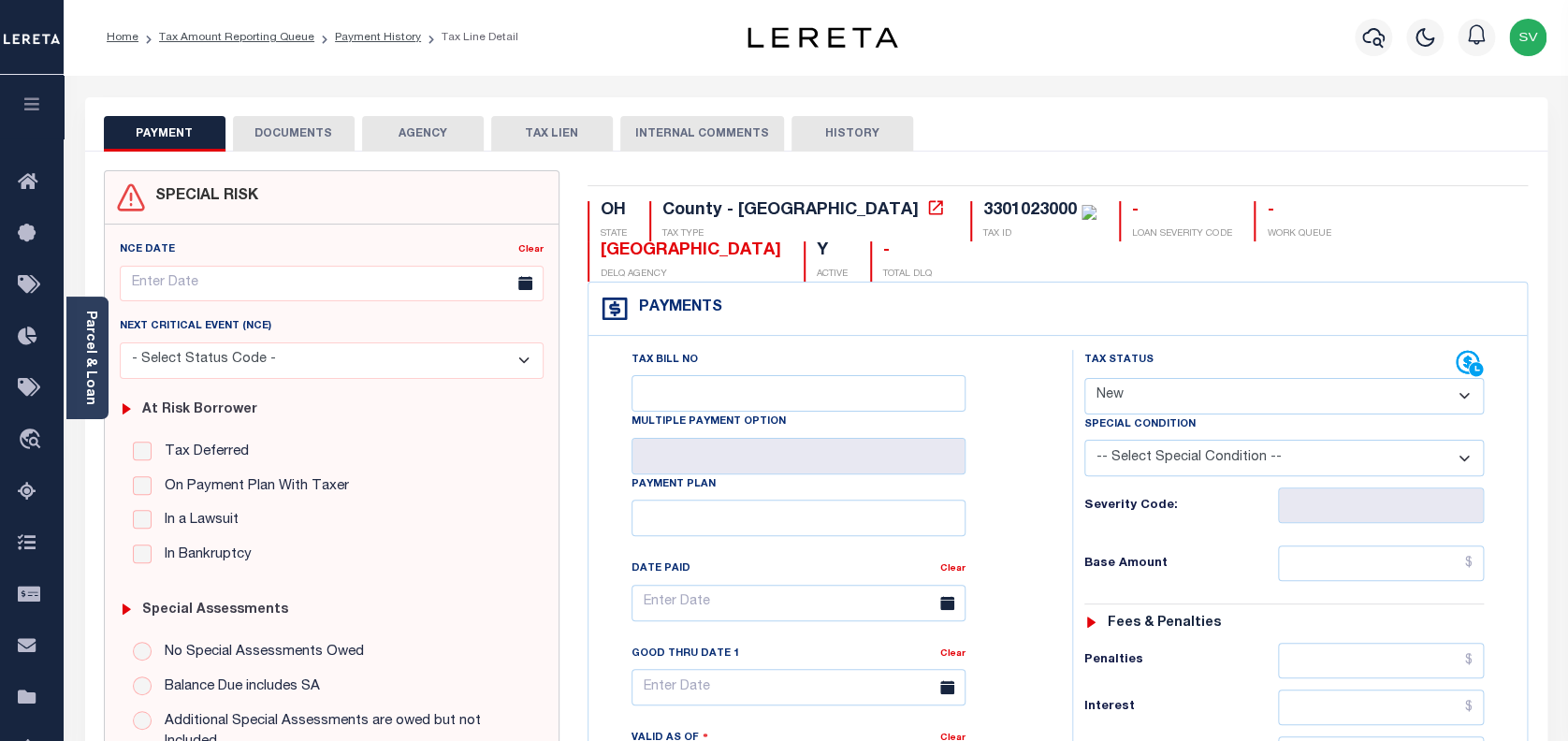
click at [1228, 378] on select "- Select Status Code - Open Due/Unpaid Paid Incomplete No Tax Due Internal Refu…" at bounding box center [1285, 396] width 401 height 37
select select "PYD"
click at [1085, 378] on select "- Select Status Code - Open Due/Unpaid Paid Incomplete No Tax Due Internal Refu…" at bounding box center [1285, 396] width 401 height 37
type input "[DATE]"
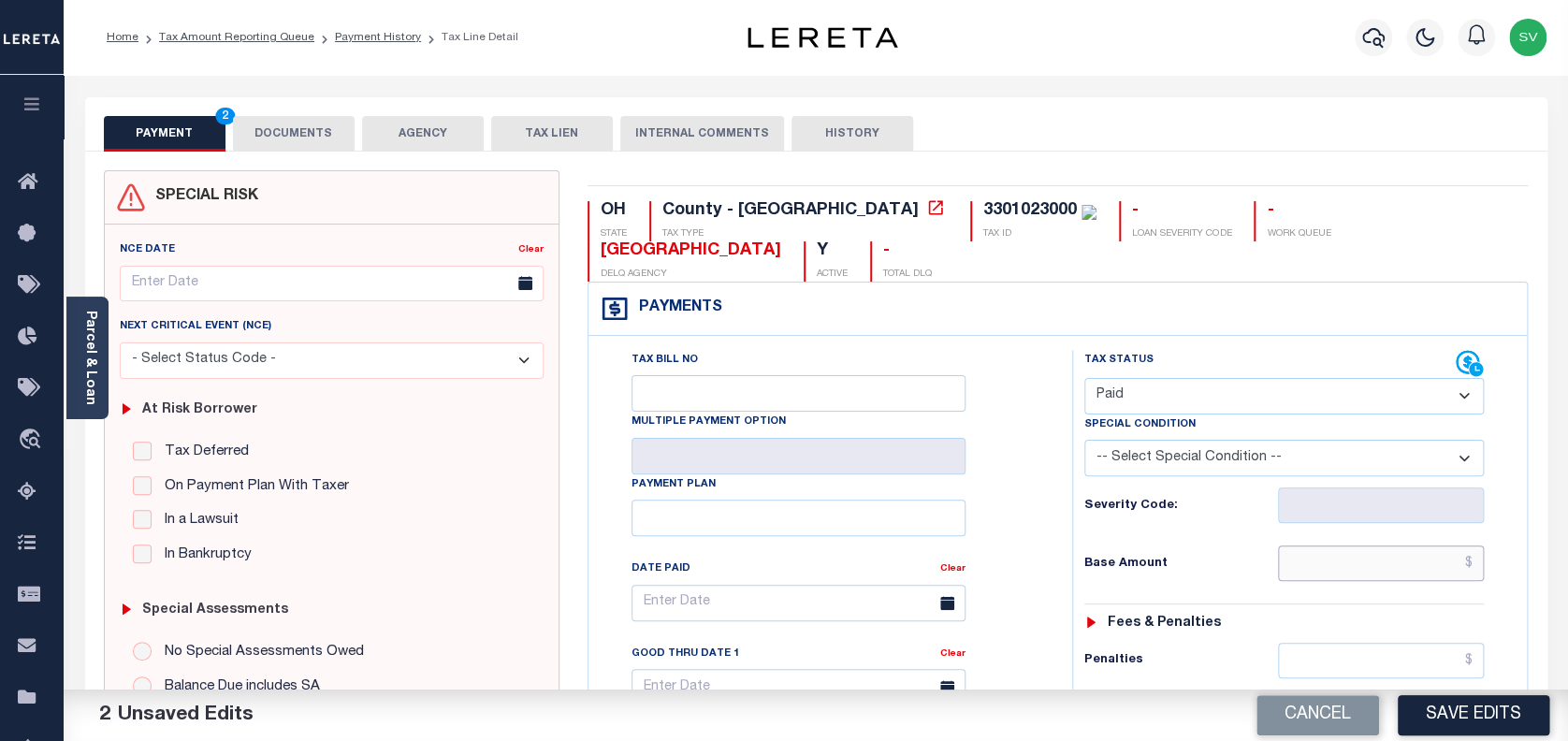
click at [1354, 545] on input "text" at bounding box center [1382, 563] width 207 height 36
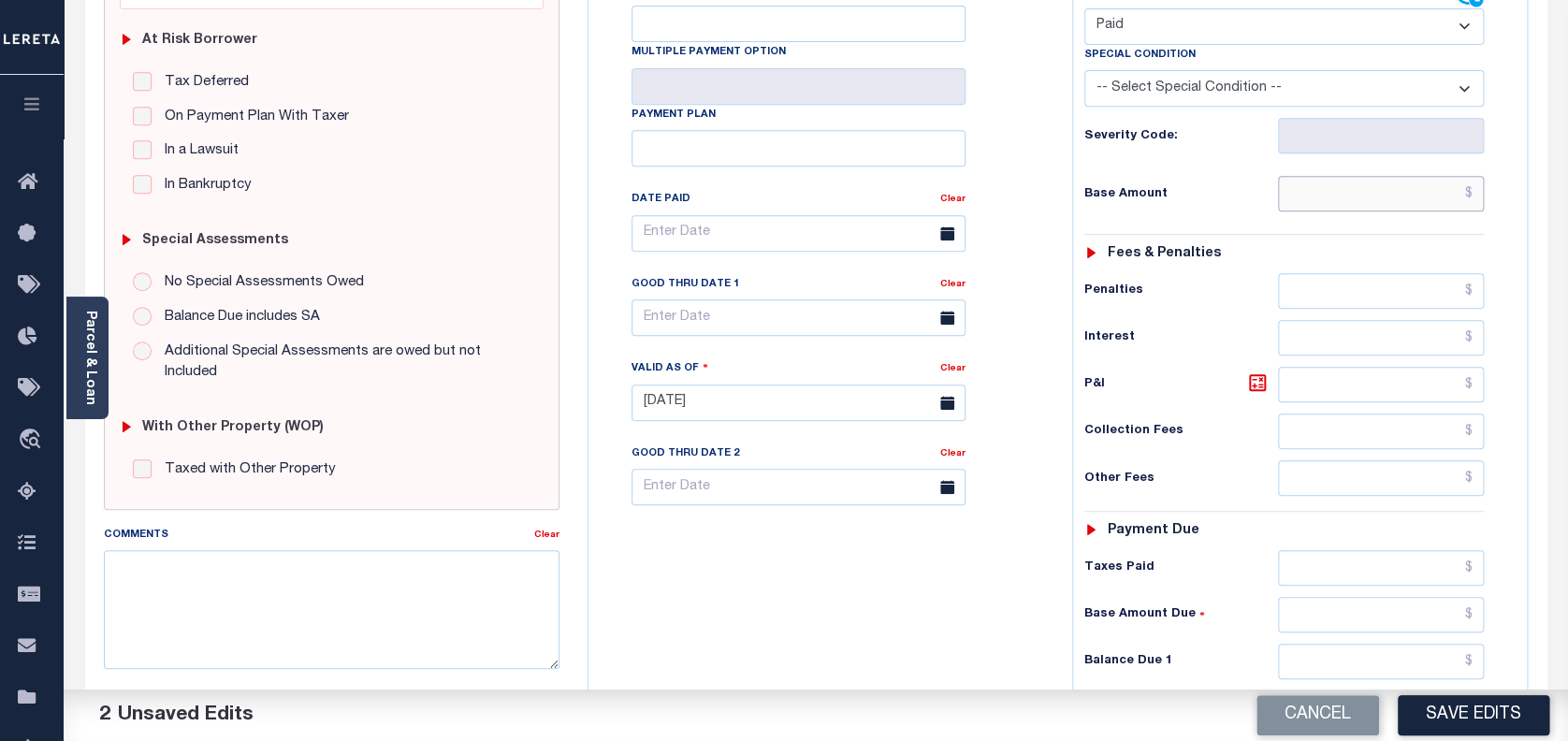
scroll to position [374, 0]
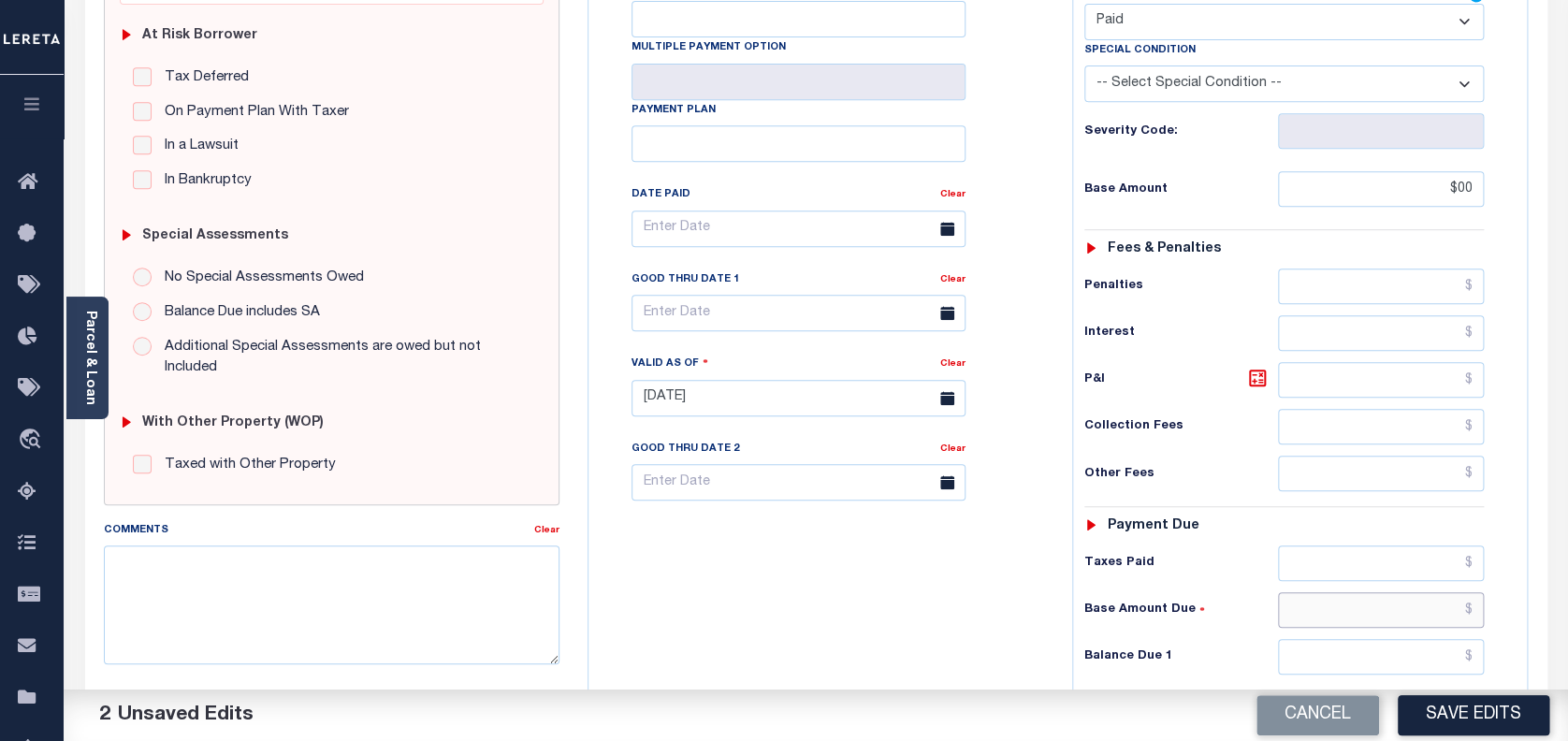
type input "$00.00"
click at [1338, 592] on input "text" at bounding box center [1382, 610] width 207 height 36
type input "$0.00"
click at [1482, 719] on button "Save Edits" at bounding box center [1473, 715] width 151 height 40
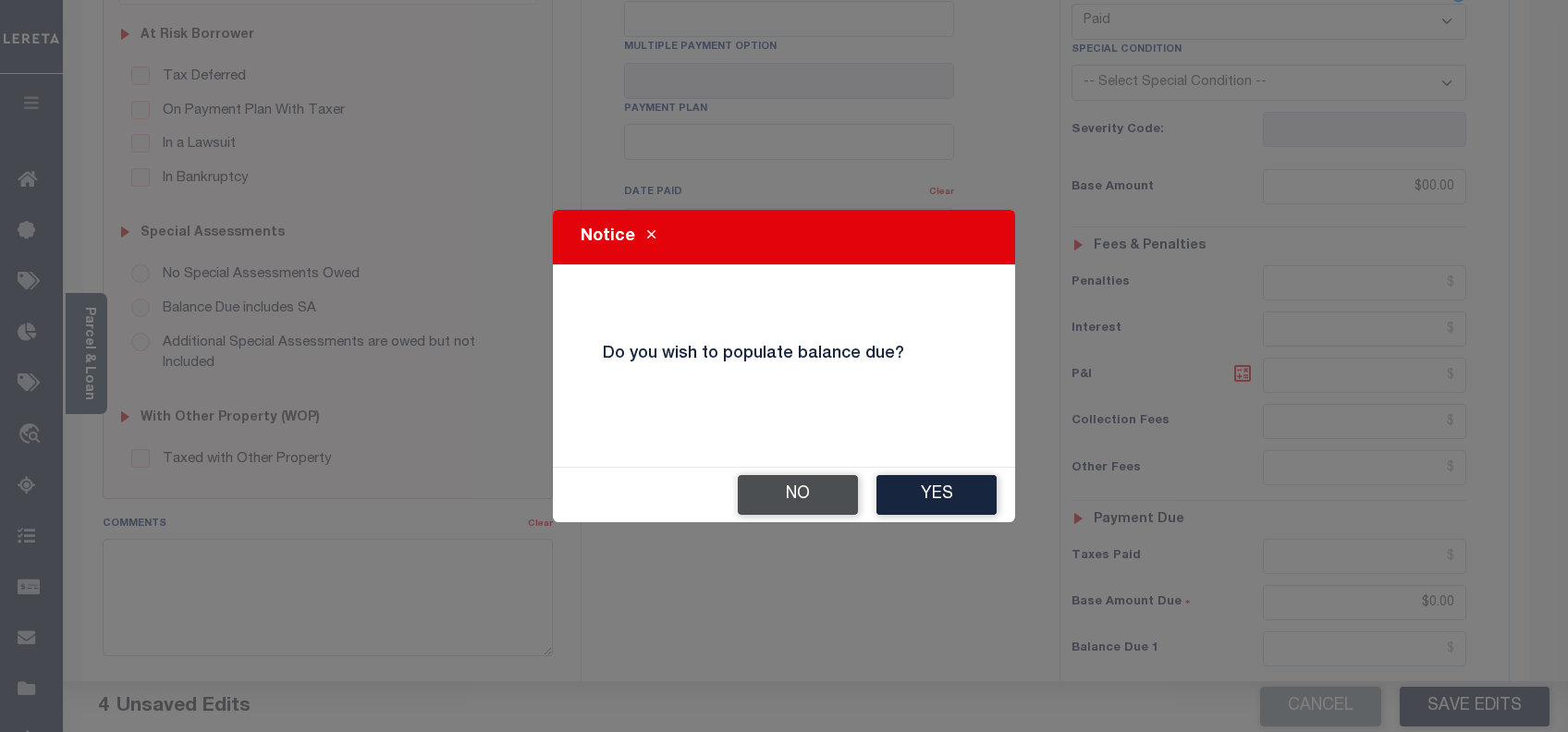
click at [824, 493] on button "No" at bounding box center [797, 494] width 120 height 40
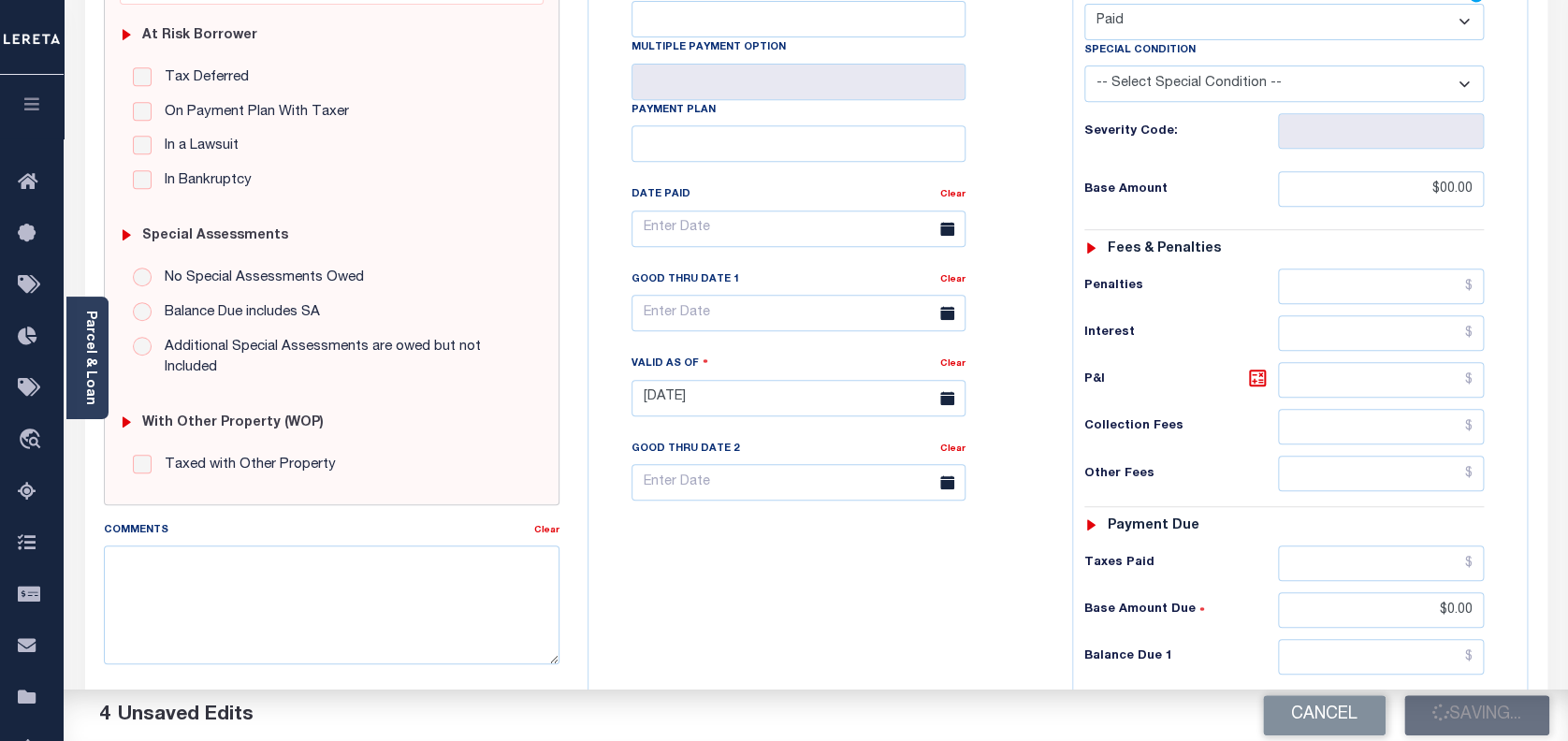
checkbox input "false"
type input "$0"
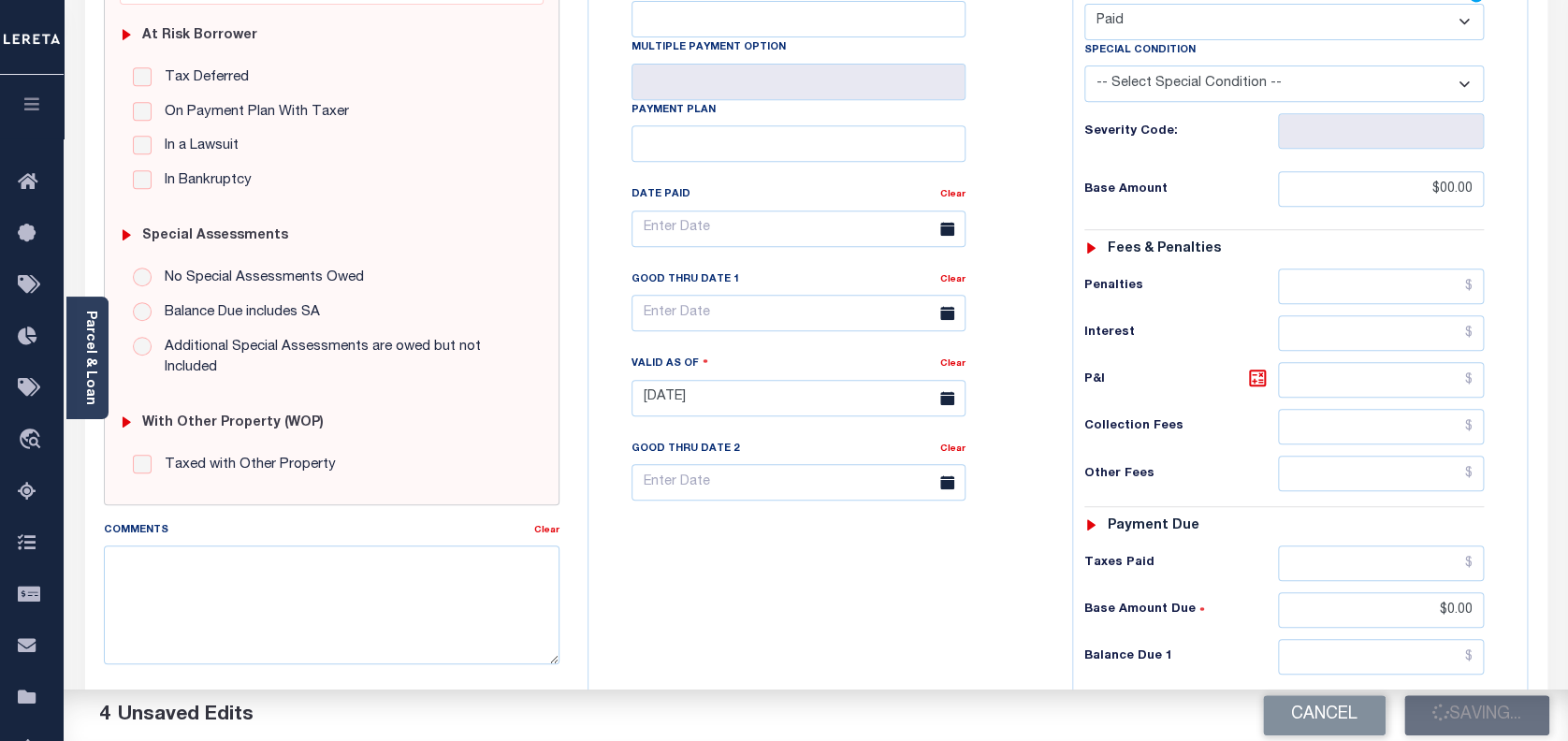
type input "$0"
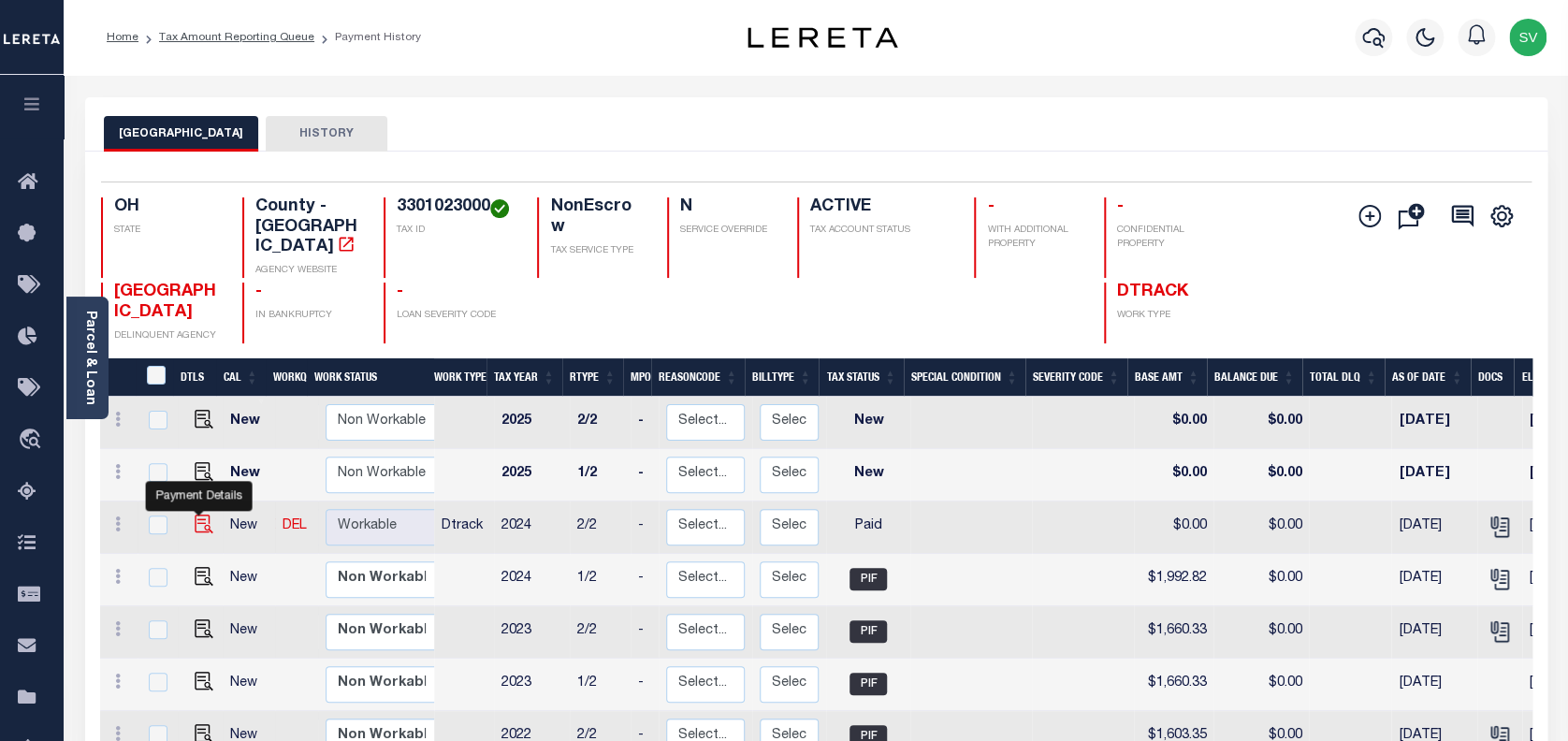
click at [195, 514] on img "" at bounding box center [204, 524] width 19 height 19
checkbox input "true"
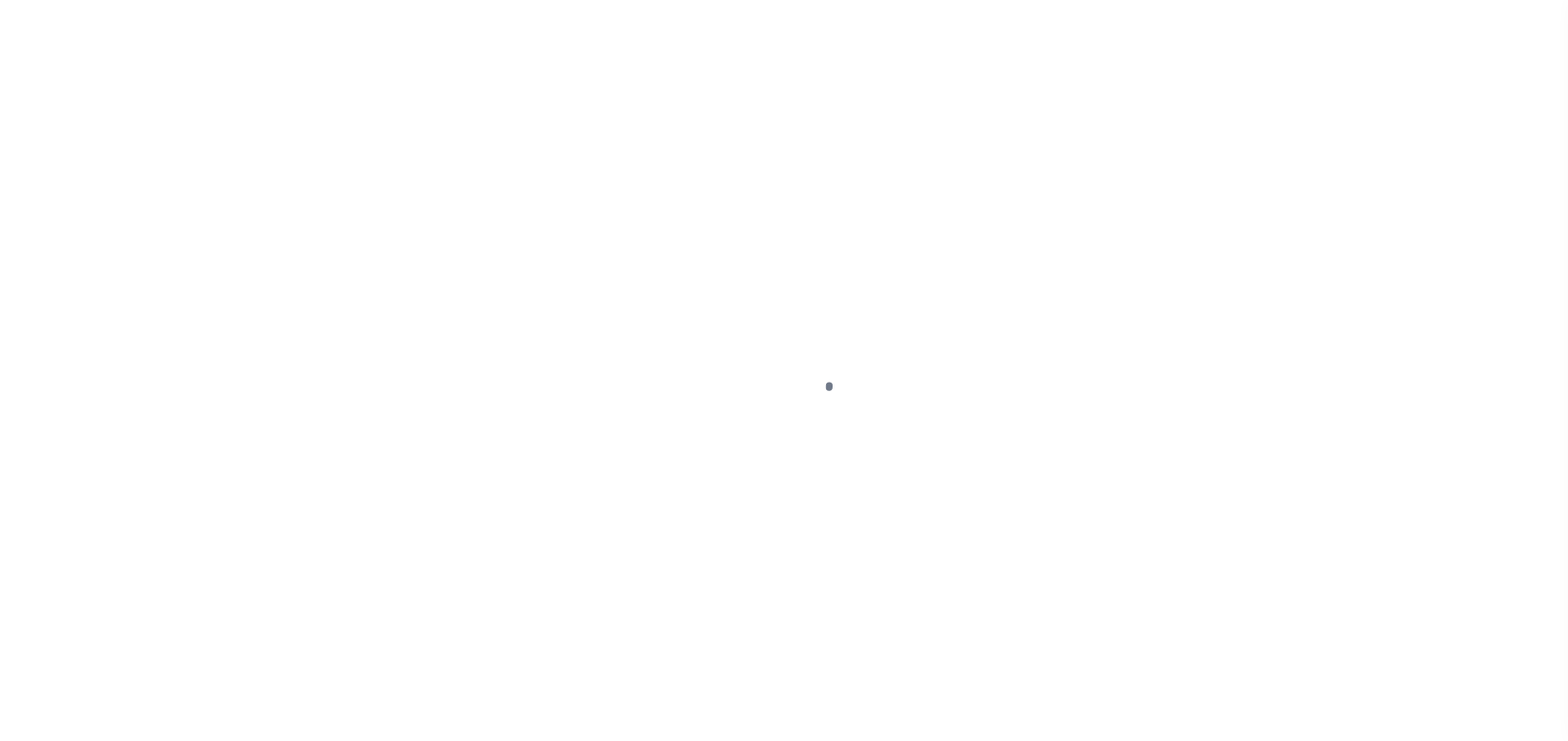
select select "PYD"
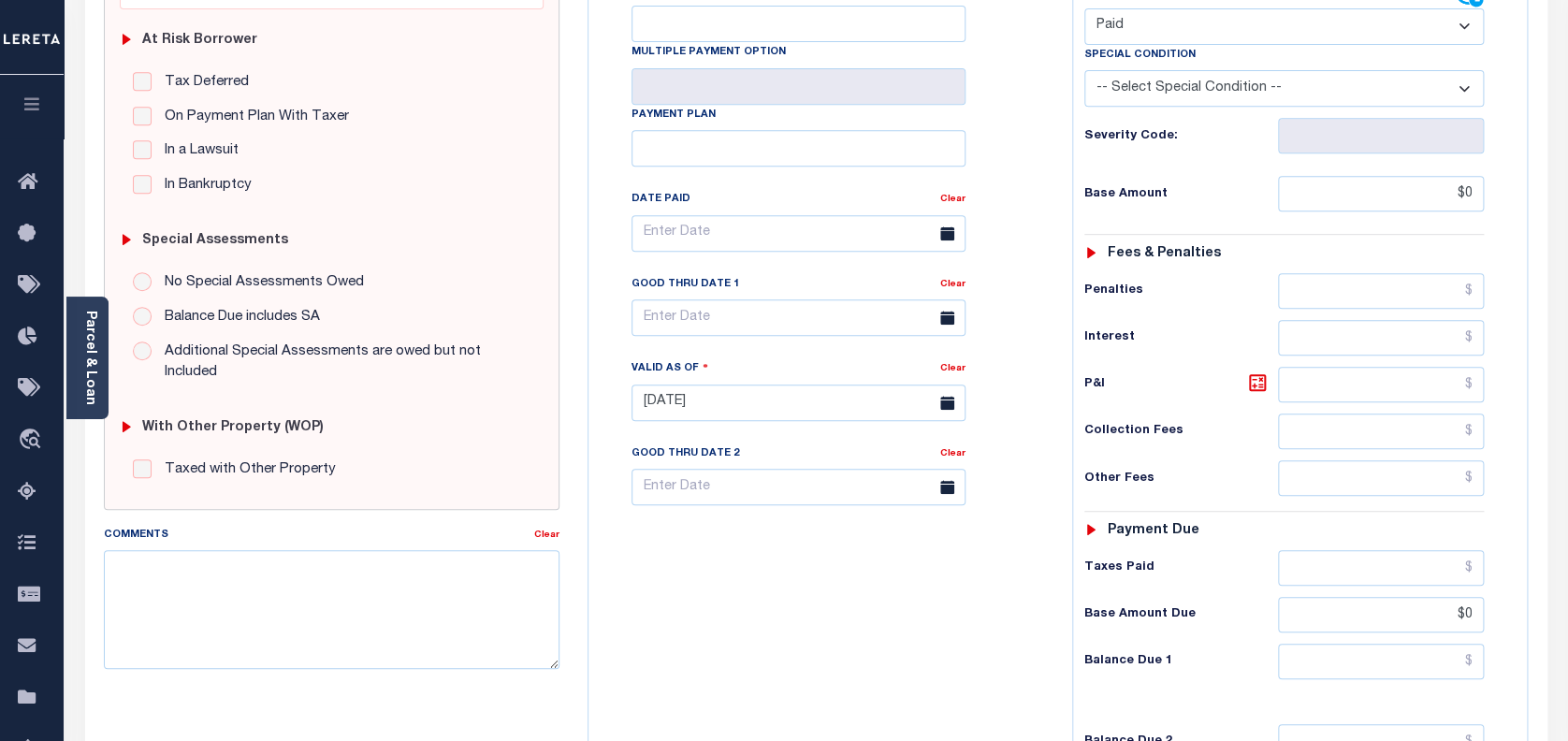
scroll to position [374, 0]
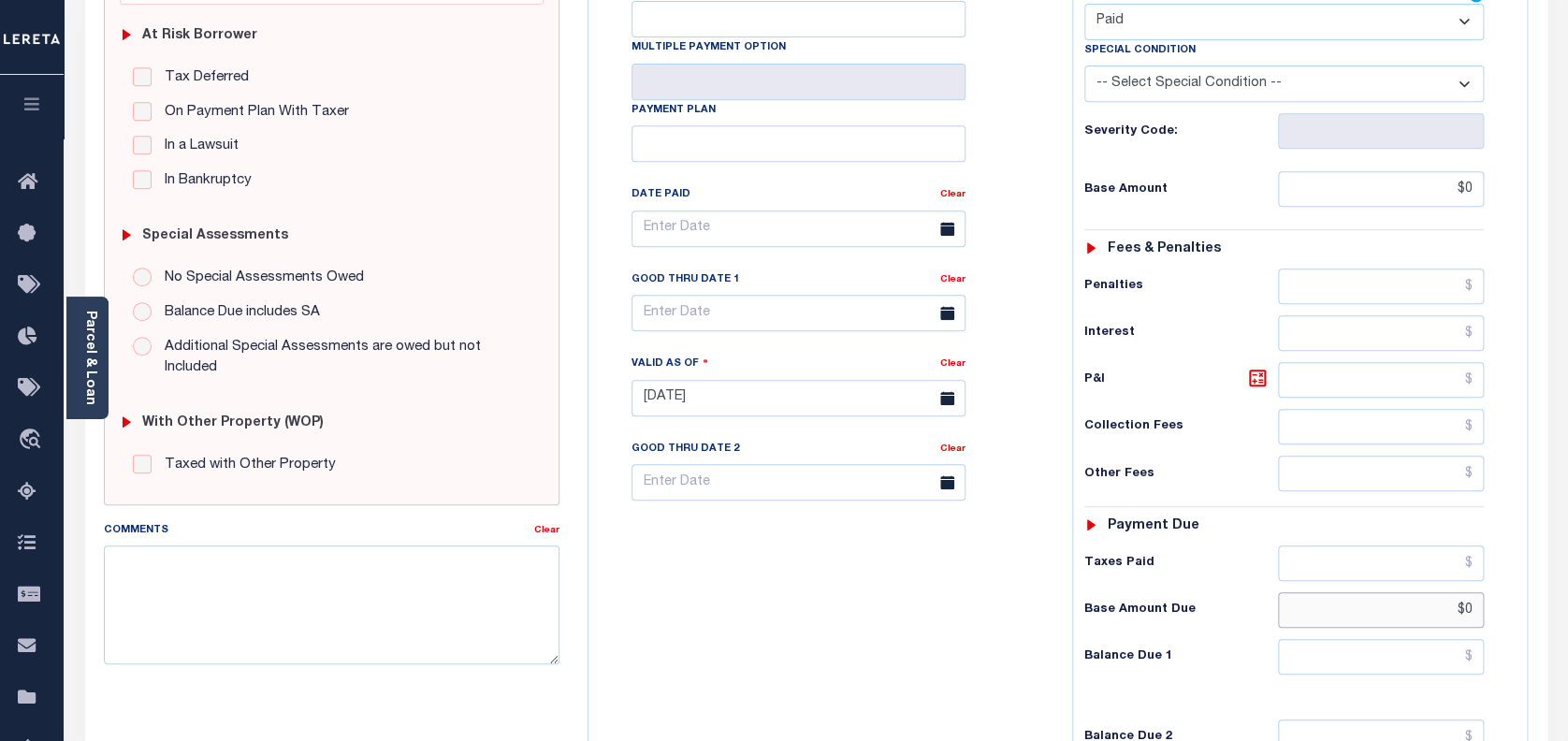
click at [1467, 592] on input "$0" at bounding box center [1382, 610] width 207 height 36
type input "$"
click at [1465, 639] on input "text" at bounding box center [1382, 656] width 207 height 36
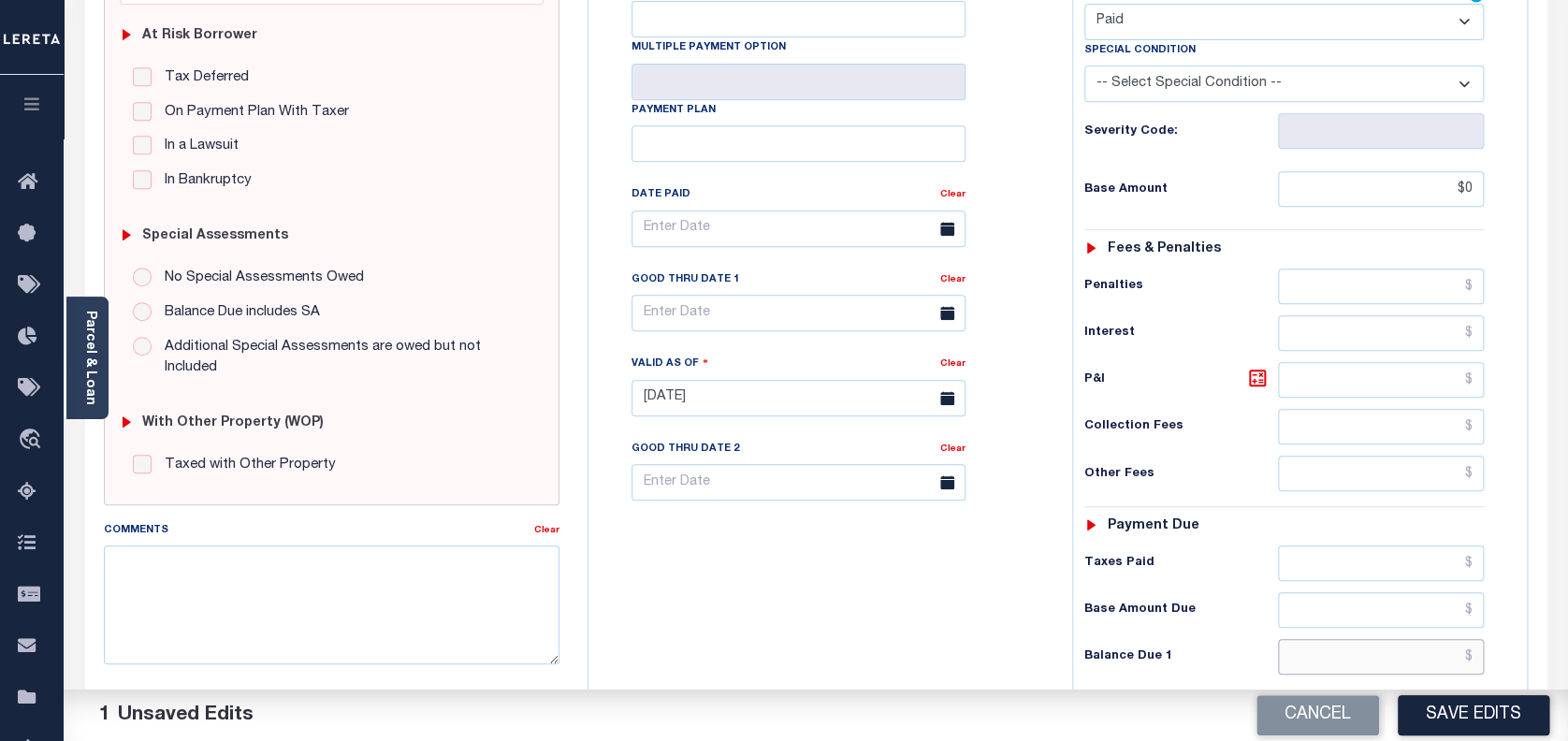
type input "$0.00"
click at [1445, 728] on button "Save Edits" at bounding box center [1473, 715] width 151 height 40
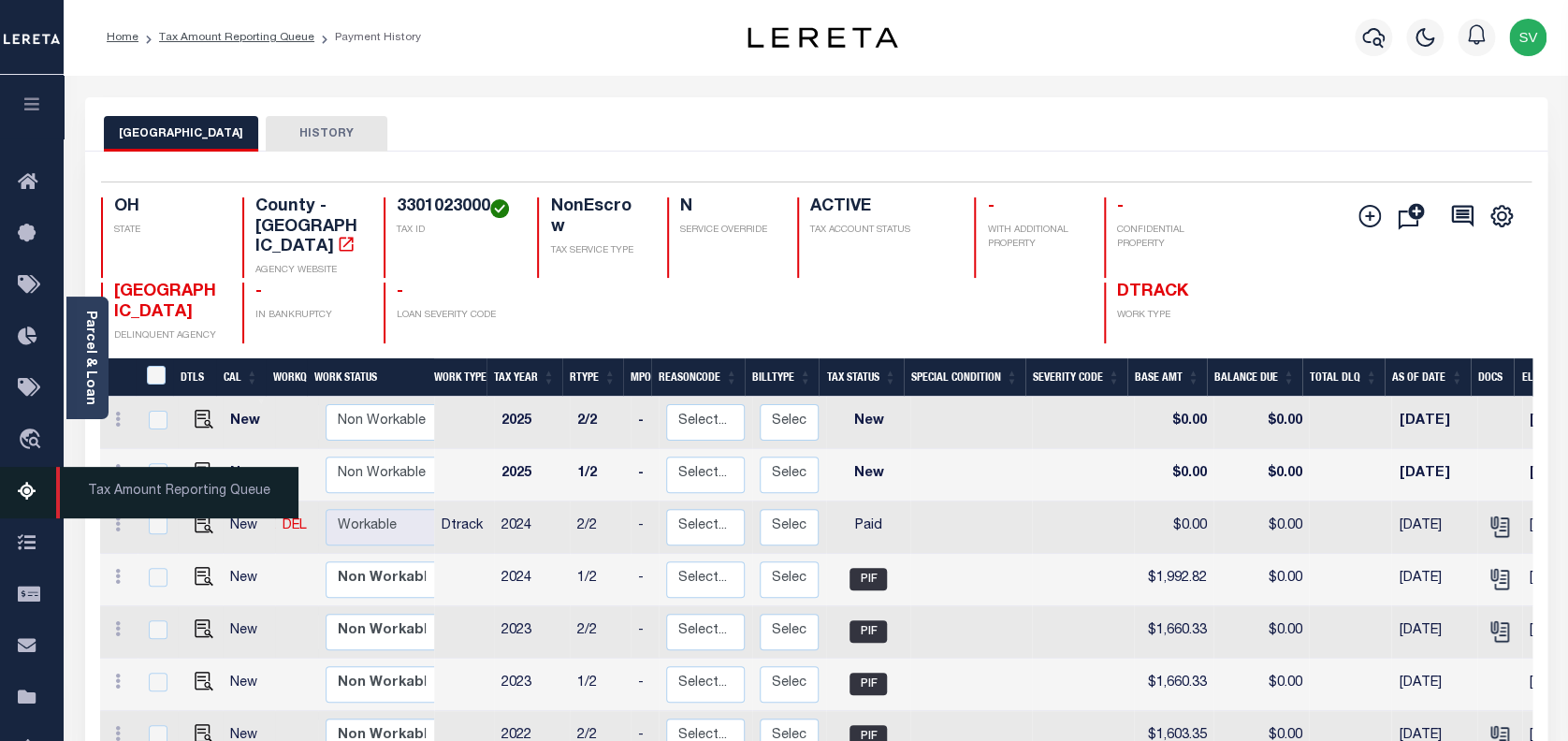
click at [23, 494] on icon at bounding box center [33, 492] width 30 height 24
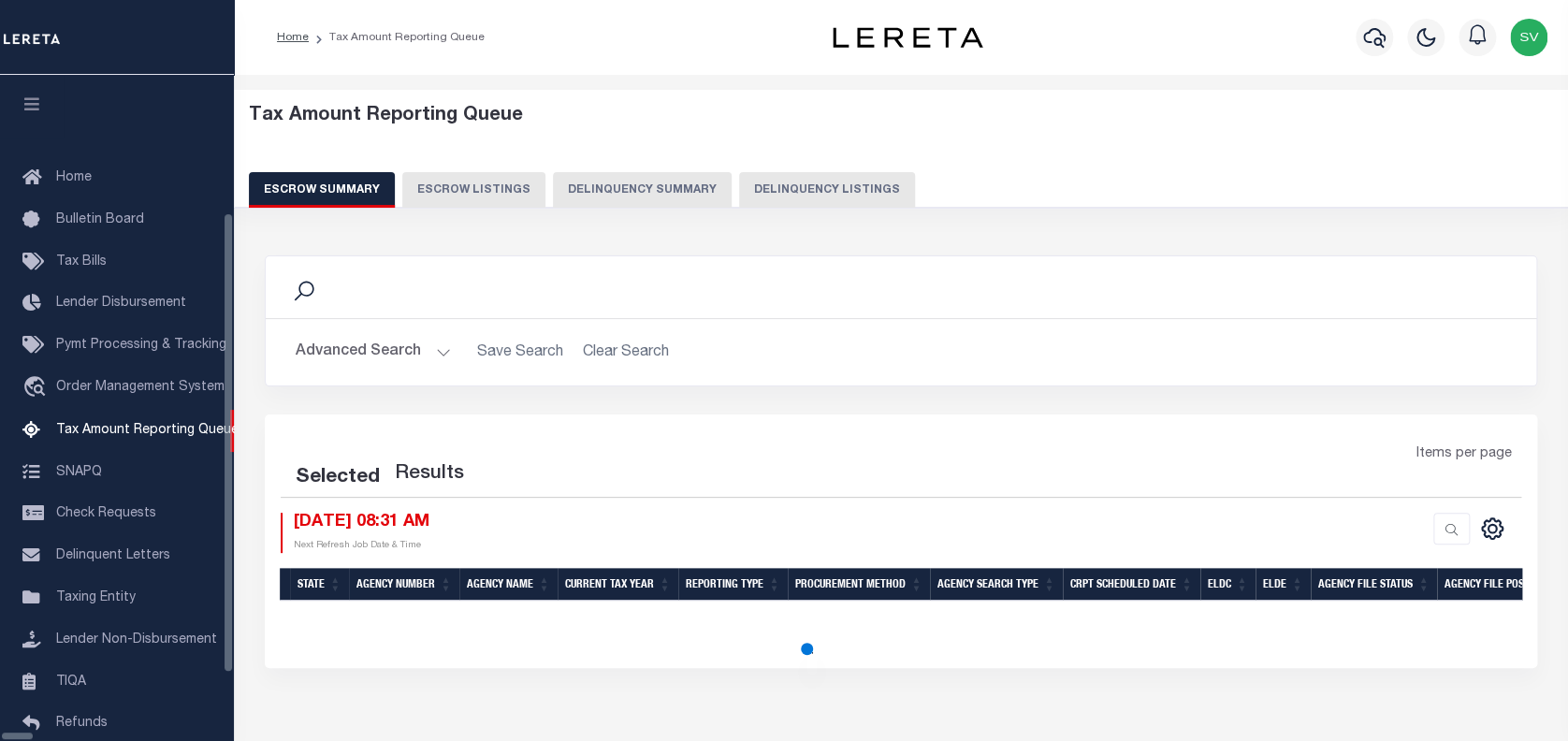
scroll to position [152, 0]
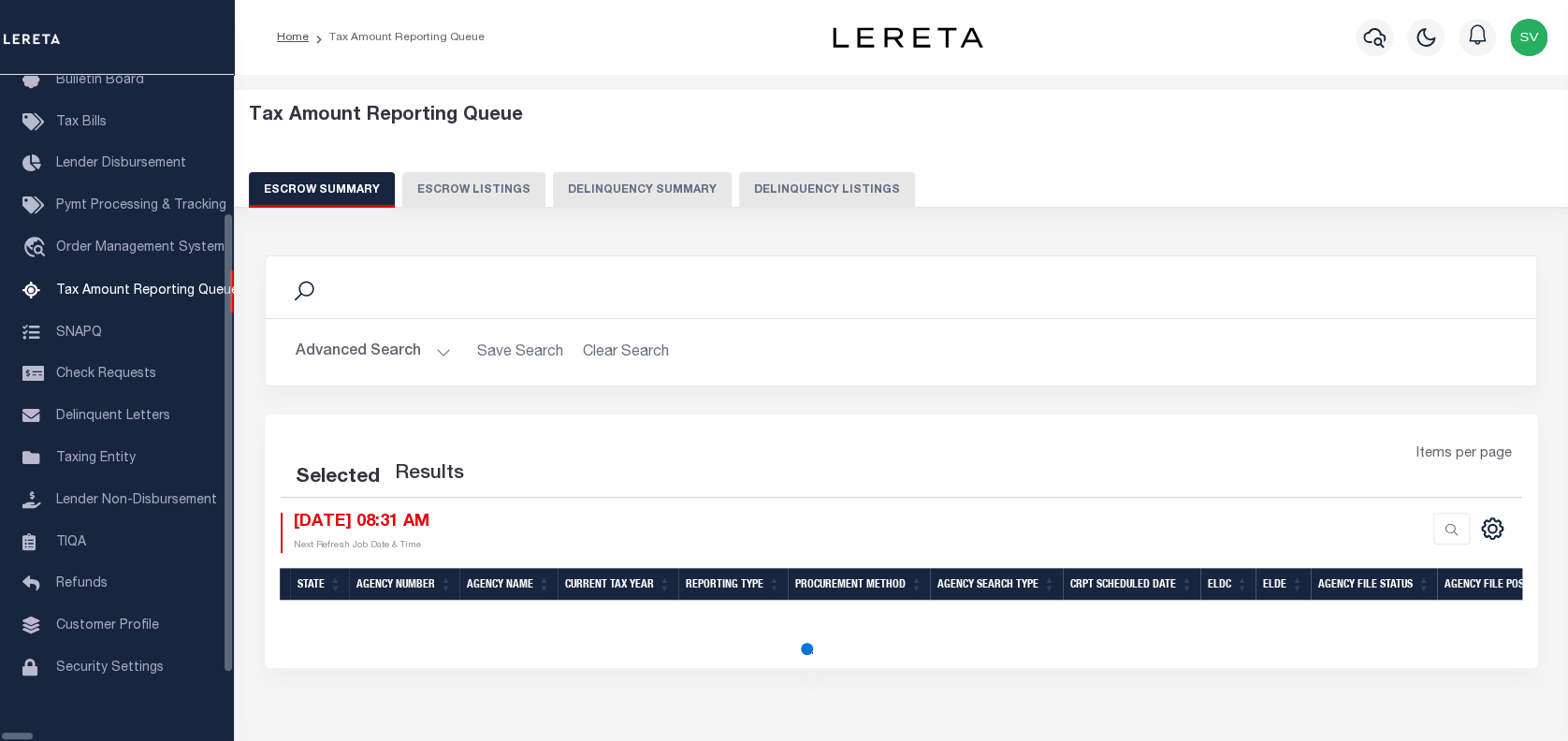
select select "100"
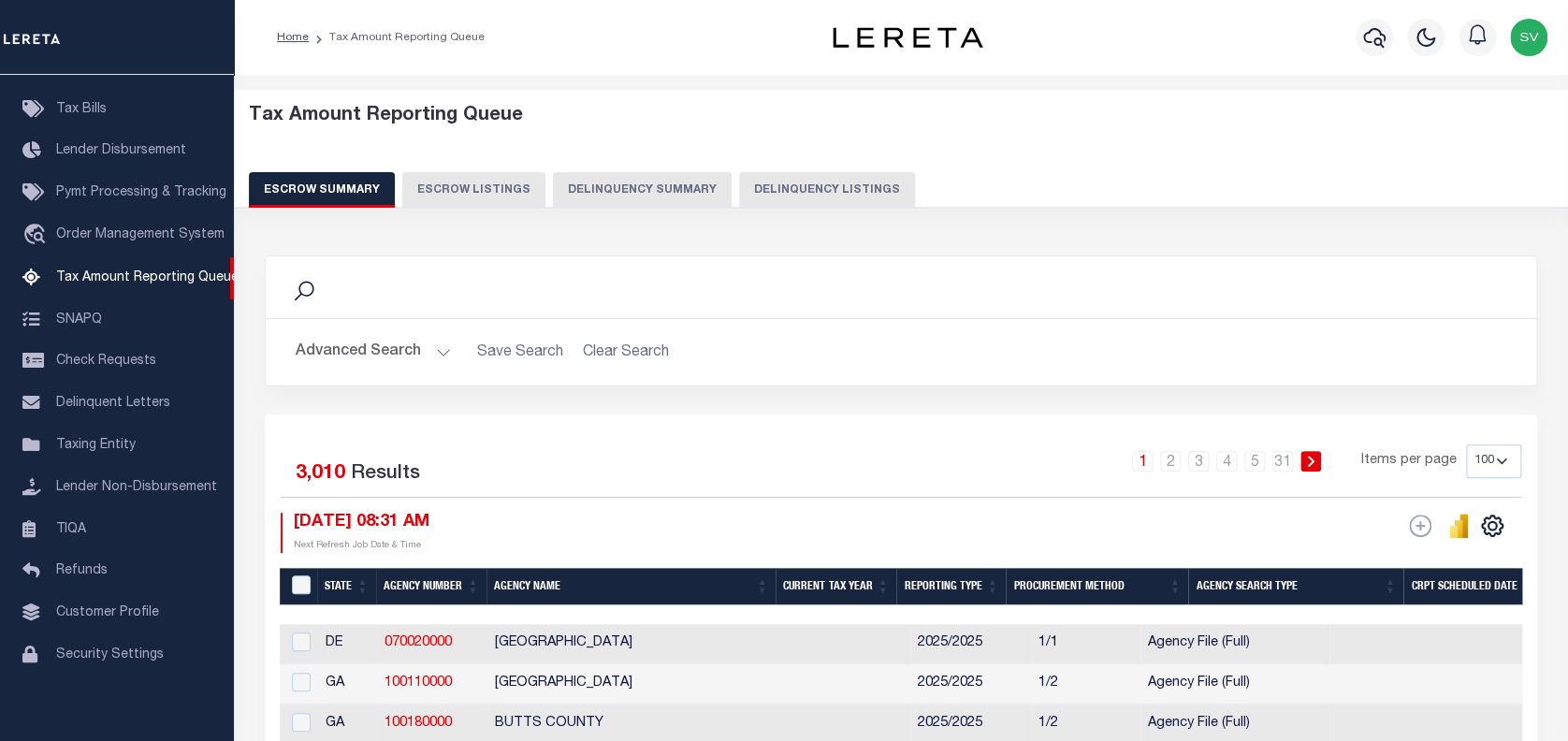
click at [373, 347] on button "Advanced Search" at bounding box center [372, 352] width 155 height 37
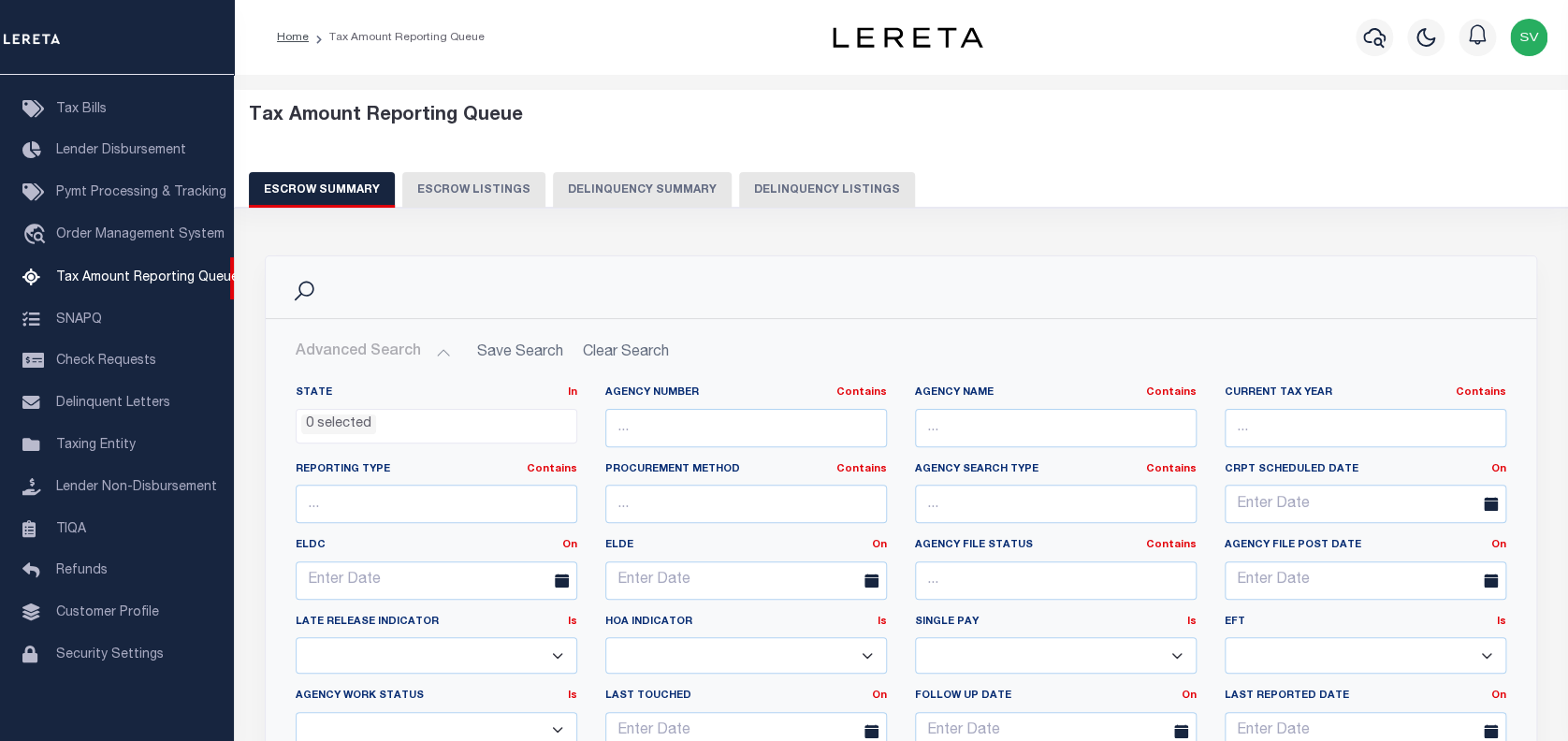
click at [812, 178] on button "Delinquency Listings" at bounding box center [827, 190] width 176 height 36
select select "100"
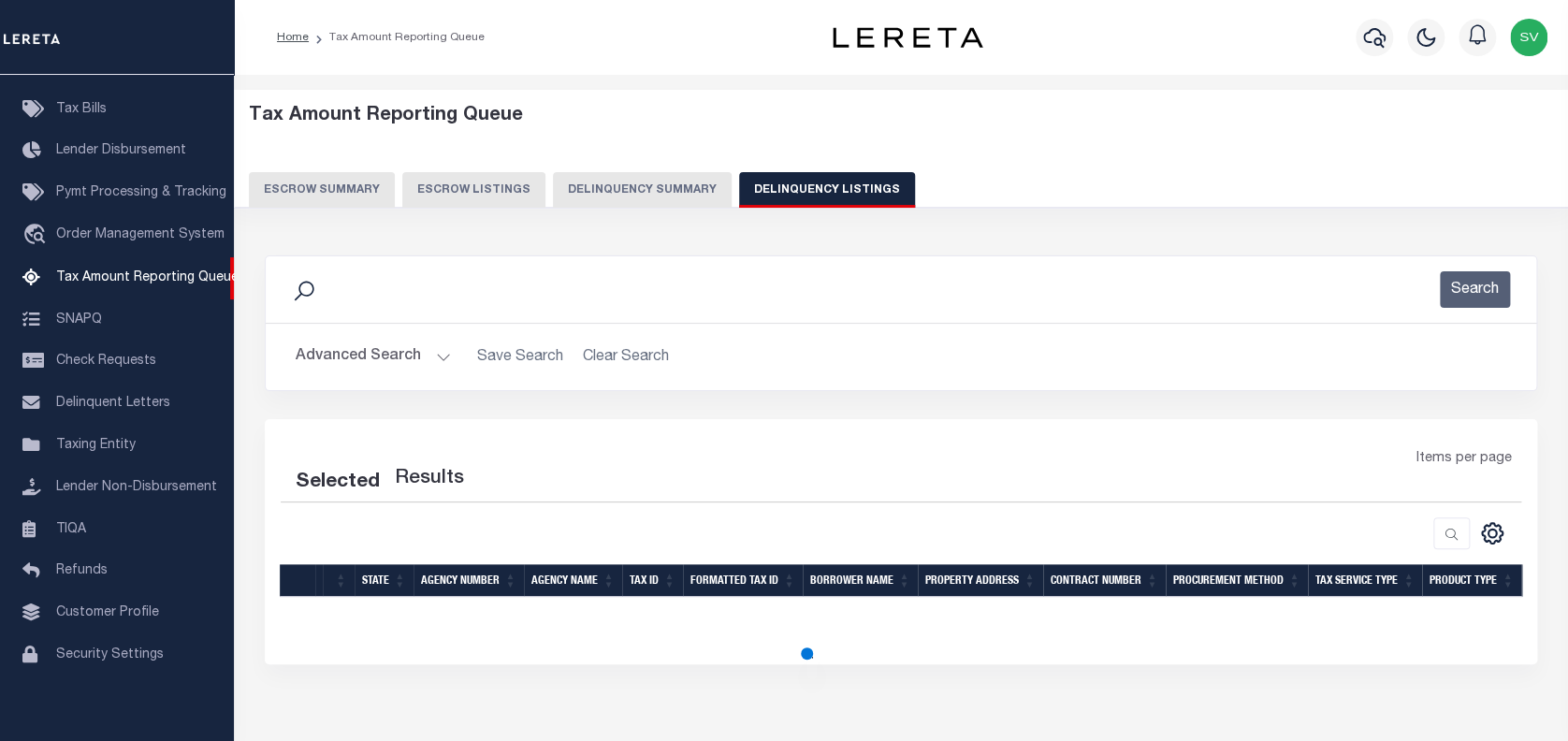
select select "100"
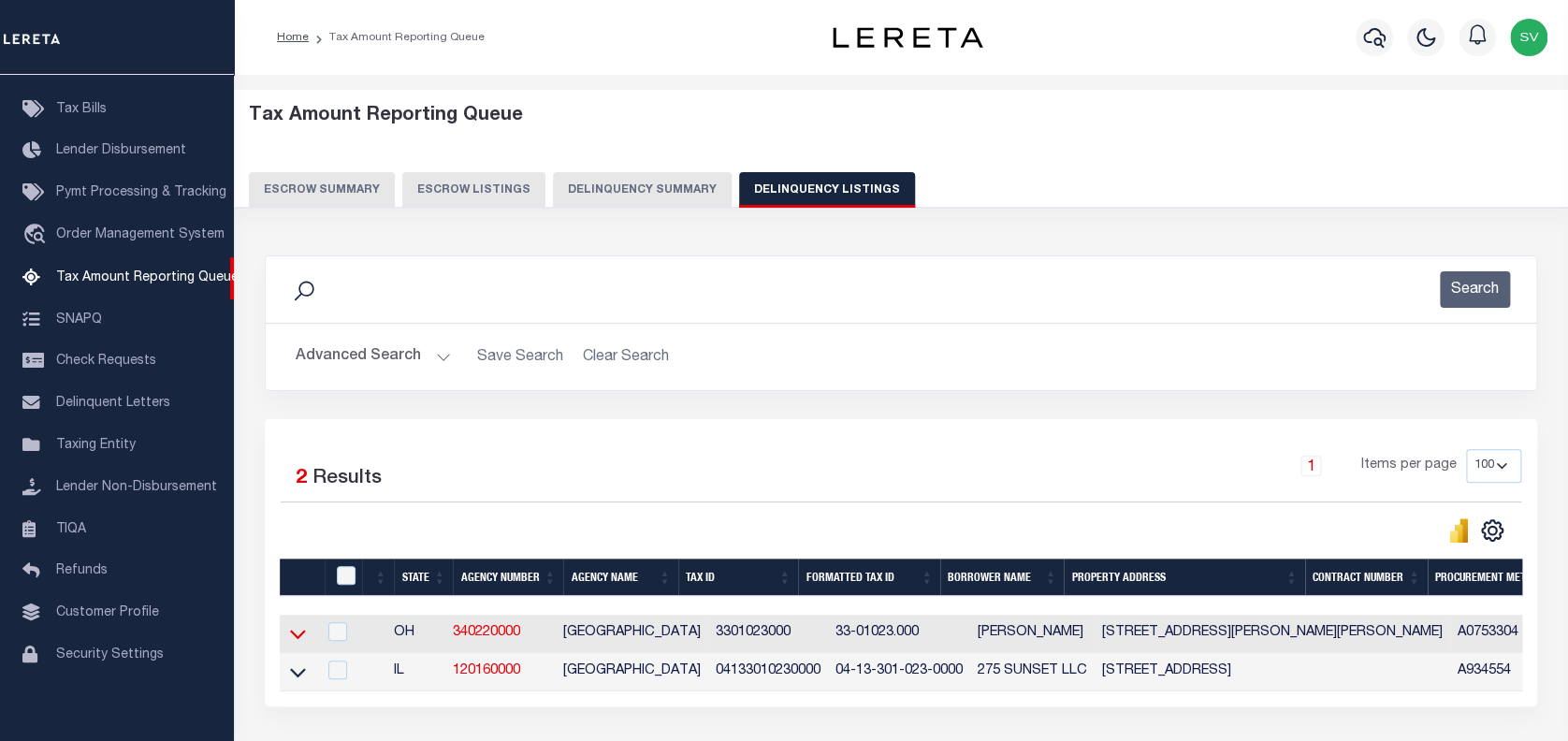
click at [293, 629] on icon at bounding box center [297, 634] width 16 height 20
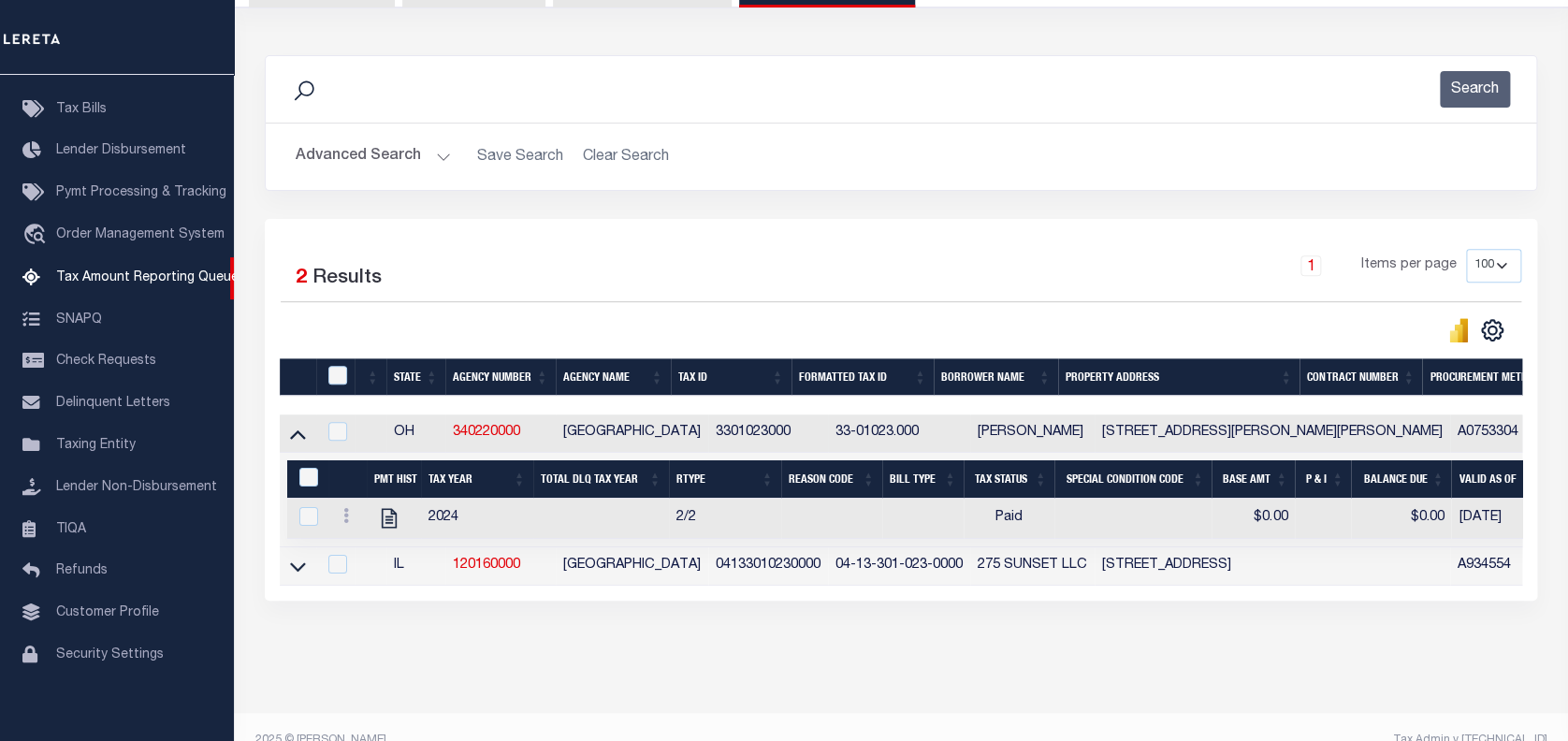
scroll to position [244, 0]
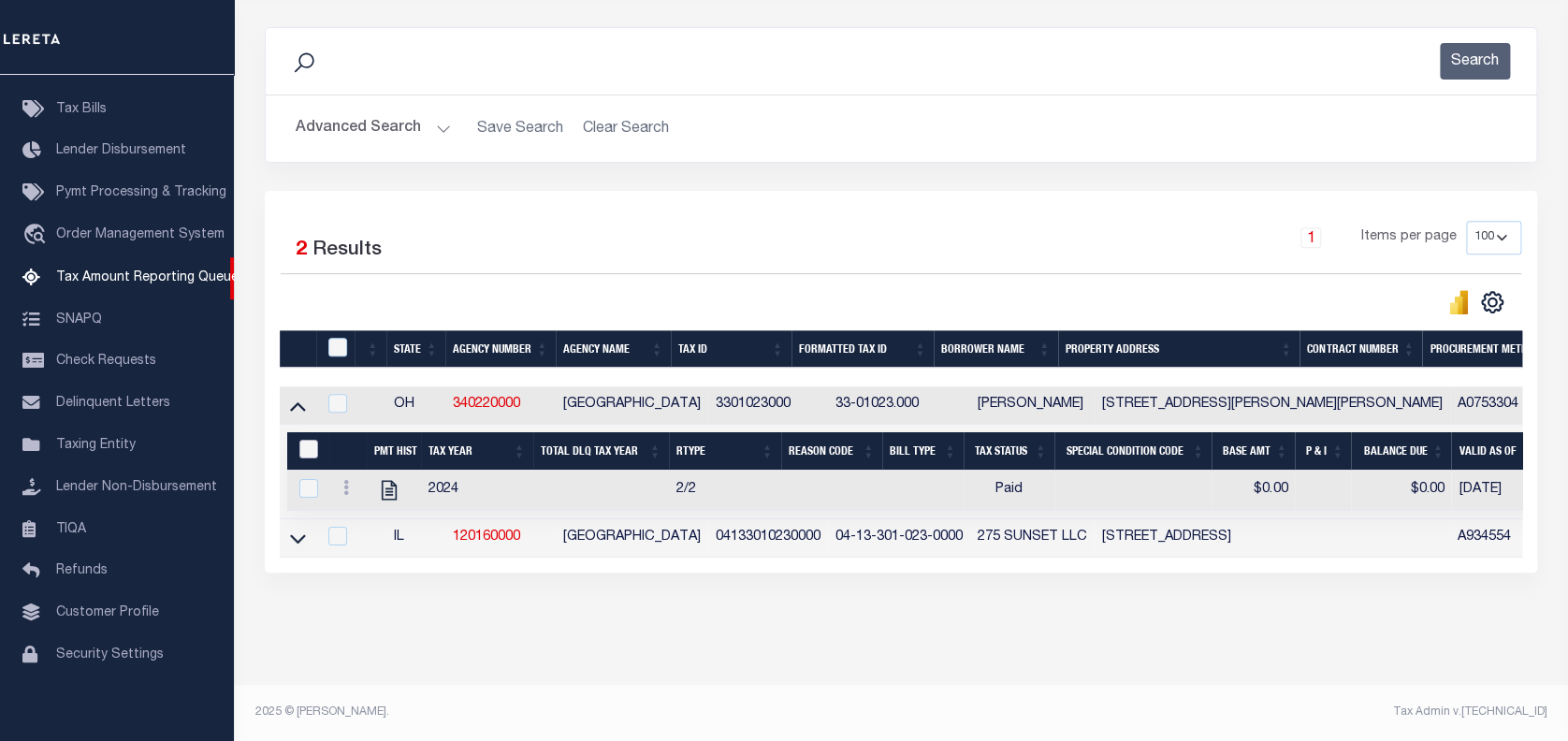
click at [300, 444] on input "&nbsp;" at bounding box center [309, 449] width 19 height 19
checkbox input "true"
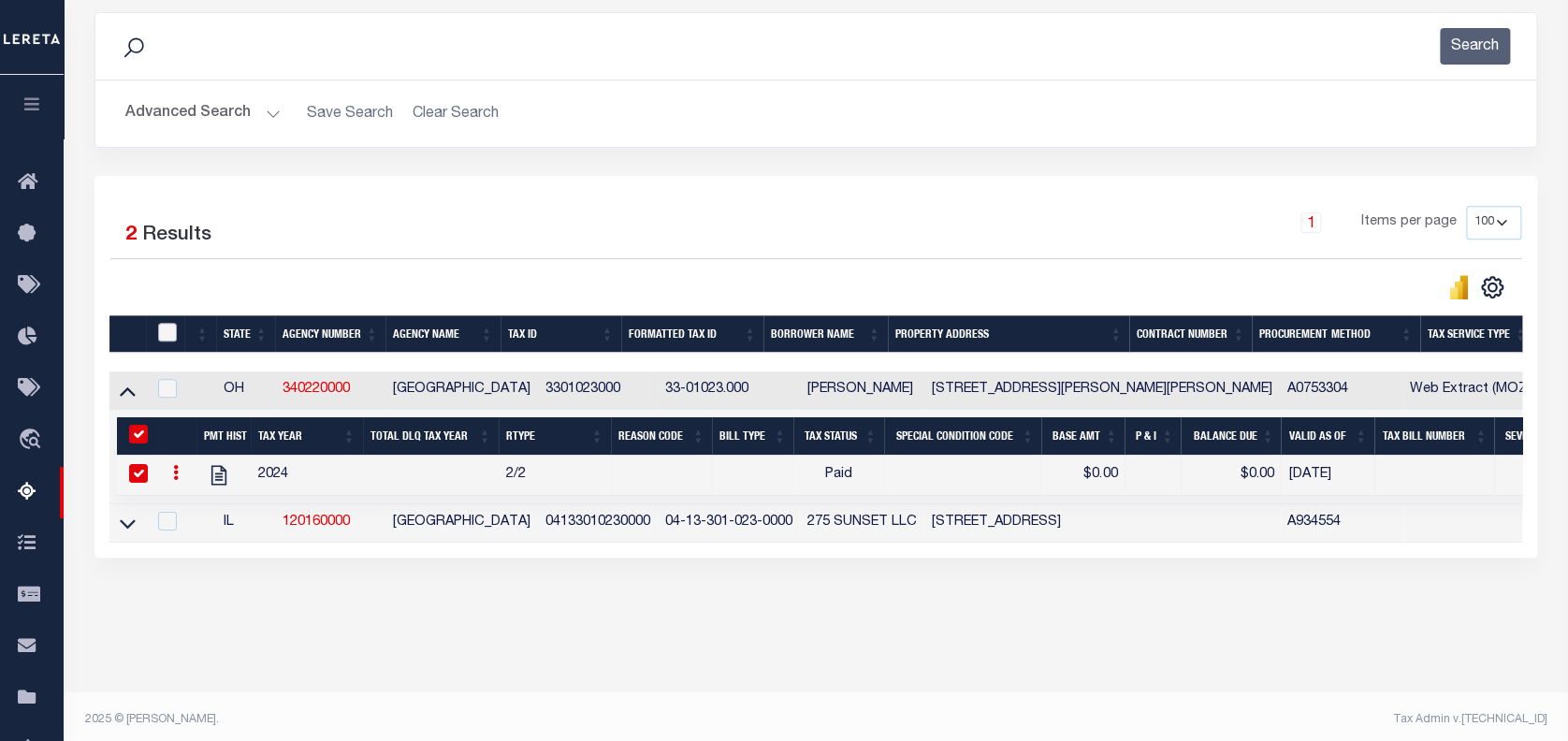
click at [171, 331] on input "checkbox" at bounding box center [167, 332] width 19 height 19
checkbox input "true"
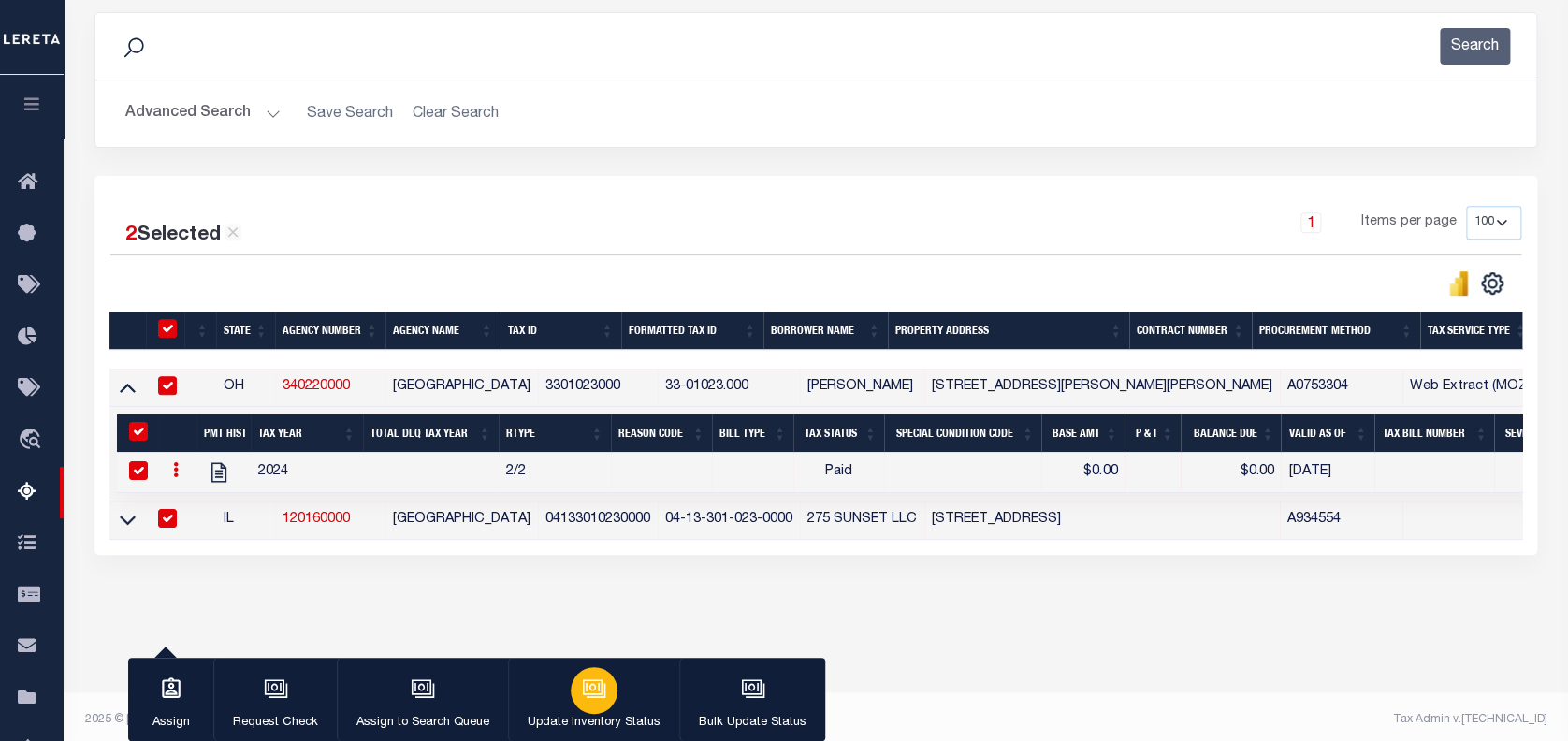
click at [599, 686] on icon "button" at bounding box center [594, 688] width 24 height 24
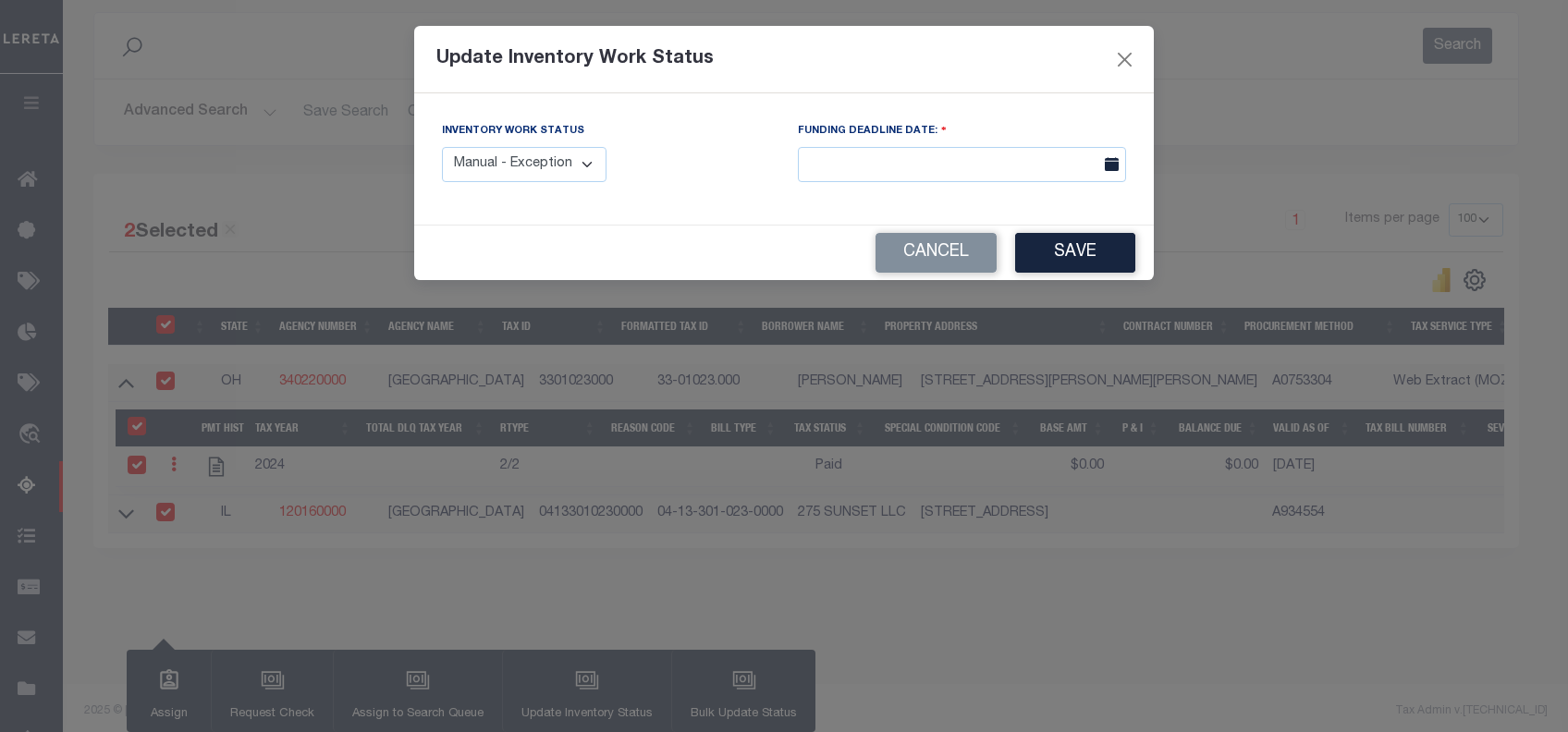
click at [547, 163] on select "Manual - Exception Pended - Awaiting Search Late Add Exception Completed" at bounding box center [524, 164] width 165 height 36
select select "4"
click at [442, 147] on select "Manual - Exception Pended - Awaiting Search Late Add Exception Completed" at bounding box center [524, 164] width 165 height 36
click at [1067, 253] on button "Save" at bounding box center [1074, 253] width 120 height 40
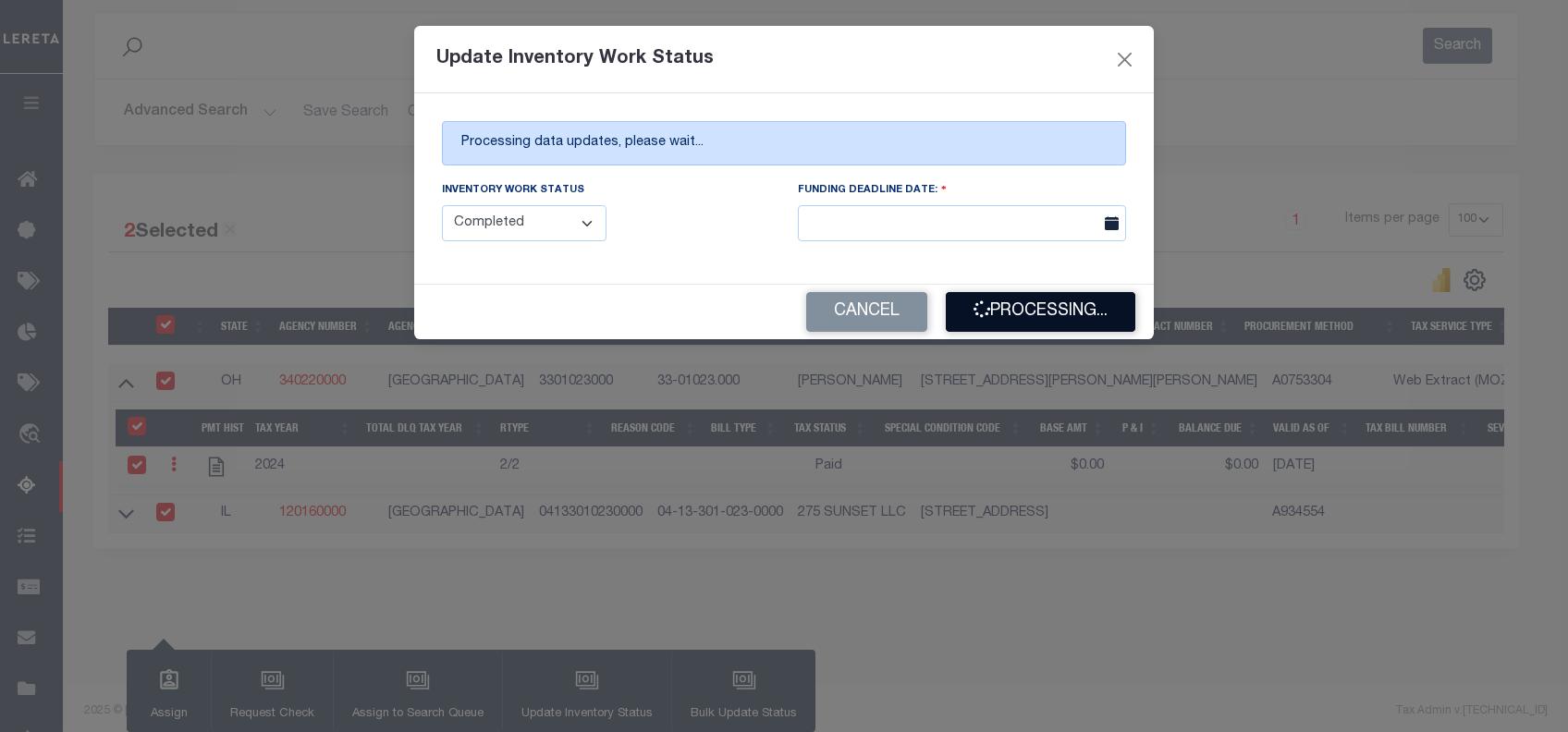
click at [1033, 317] on button "Processing..." at bounding box center [1041, 311] width 190 height 40
click at [1041, 319] on button "Processing..." at bounding box center [1041, 311] width 190 height 40
click at [1046, 320] on button "Processing..." at bounding box center [1041, 311] width 190 height 40
click at [1047, 322] on button "Processing..." at bounding box center [1041, 311] width 190 height 40
click at [1055, 321] on button "Processing..." at bounding box center [1041, 311] width 190 height 40
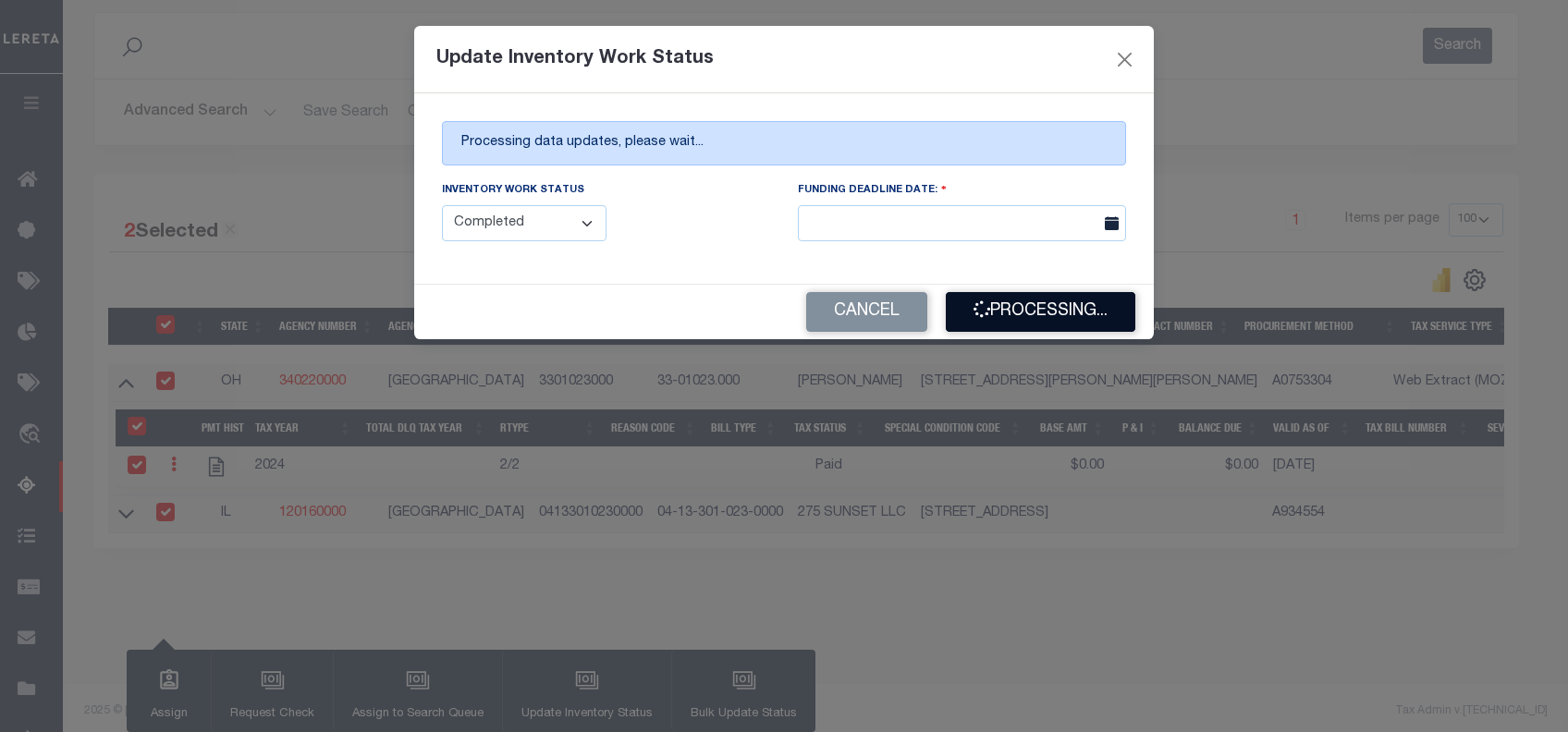
click at [1041, 320] on button "Processing..." at bounding box center [1041, 311] width 190 height 40
click at [999, 321] on button "Processing..." at bounding box center [1041, 311] width 190 height 40
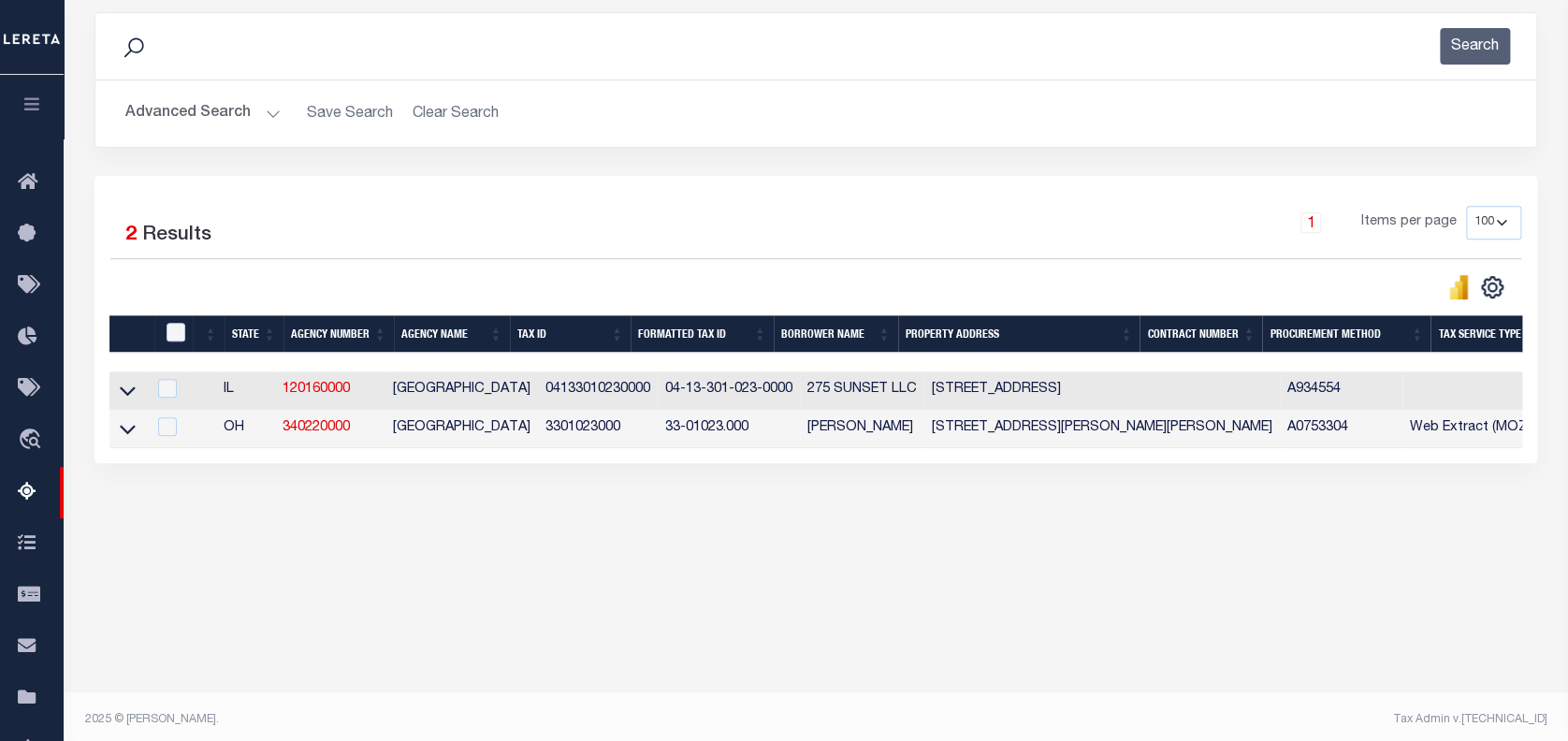
click at [150, 118] on button "Advanced Search" at bounding box center [202, 113] width 155 height 37
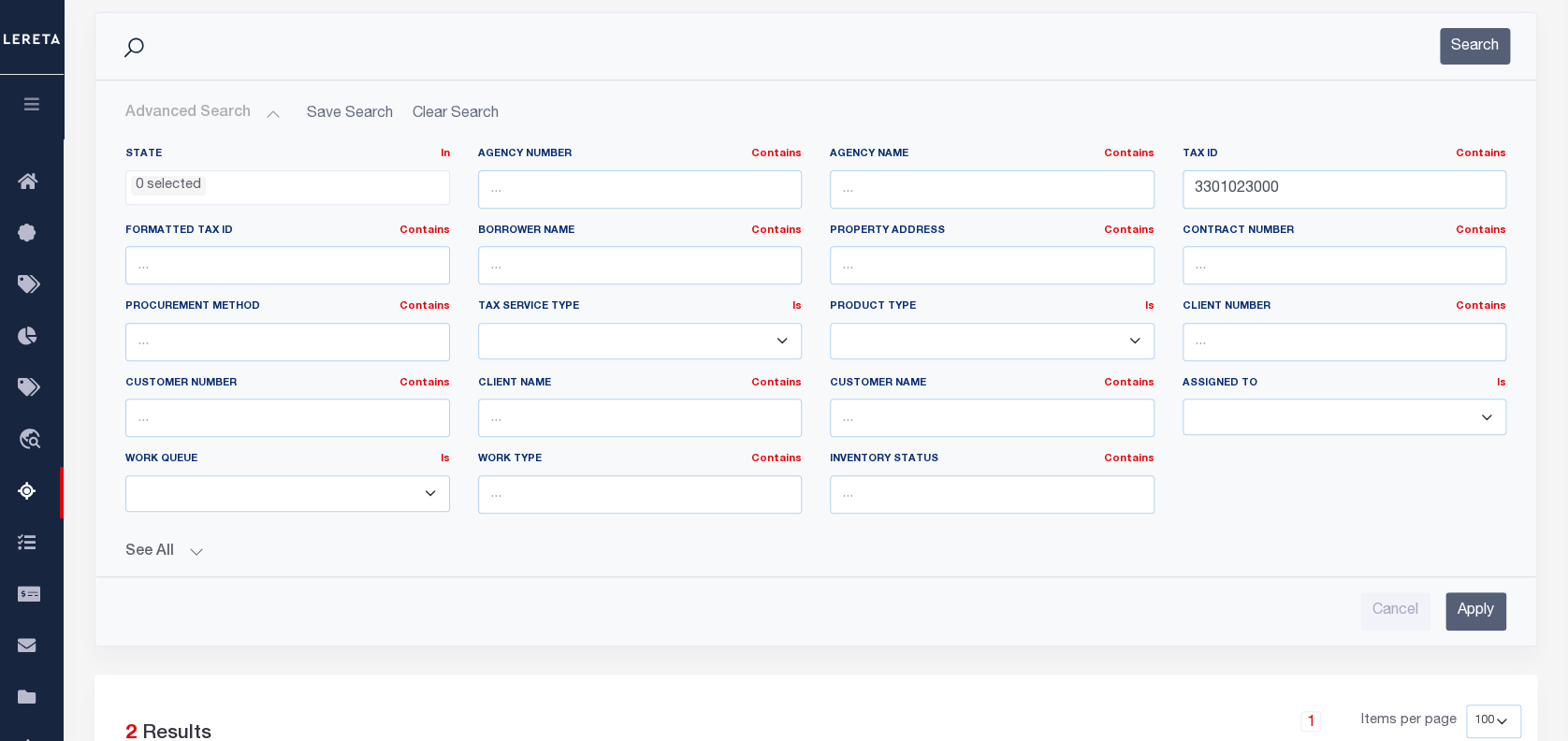
click at [198, 187] on li "0 selected" at bounding box center [168, 186] width 75 height 21
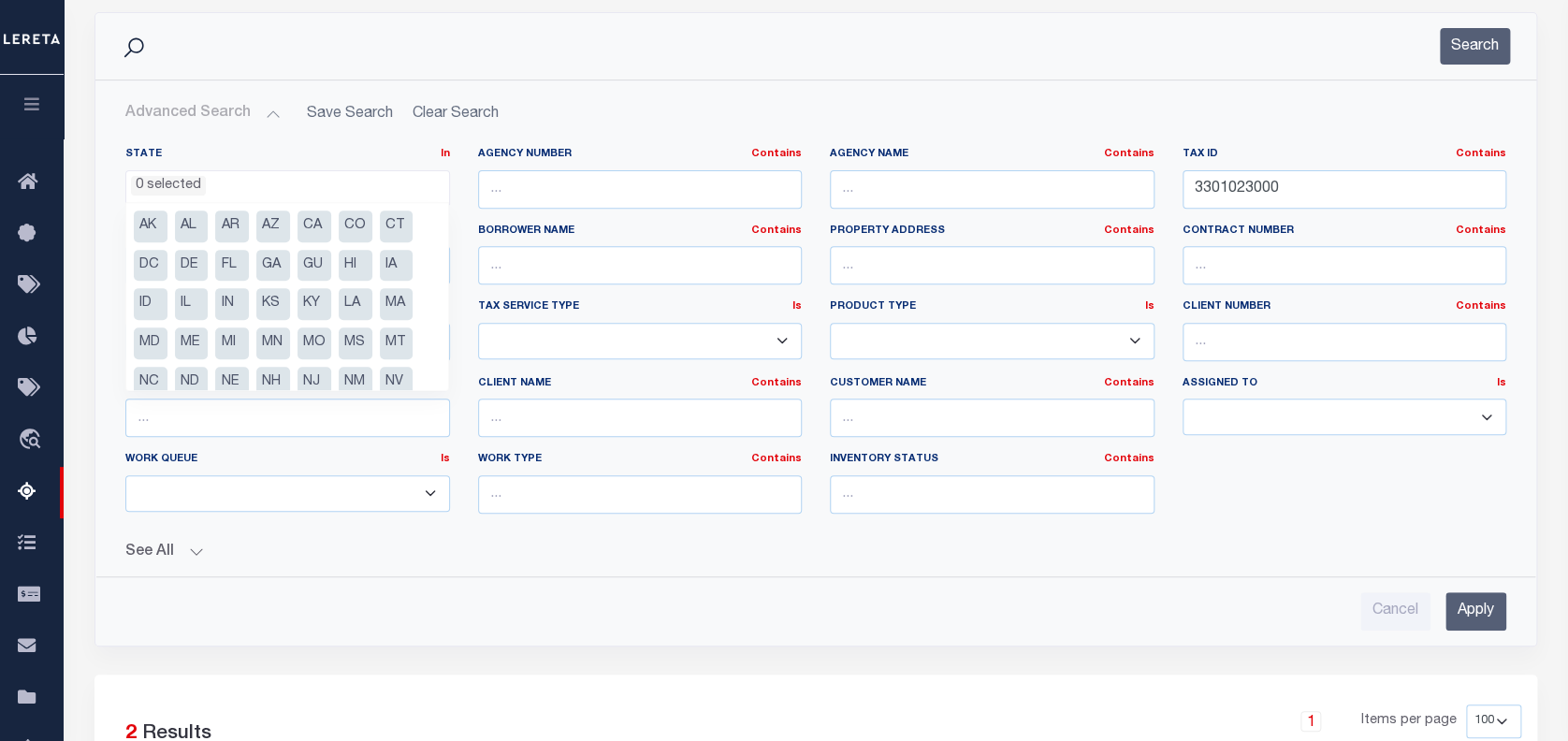
scroll to position [134, 0]
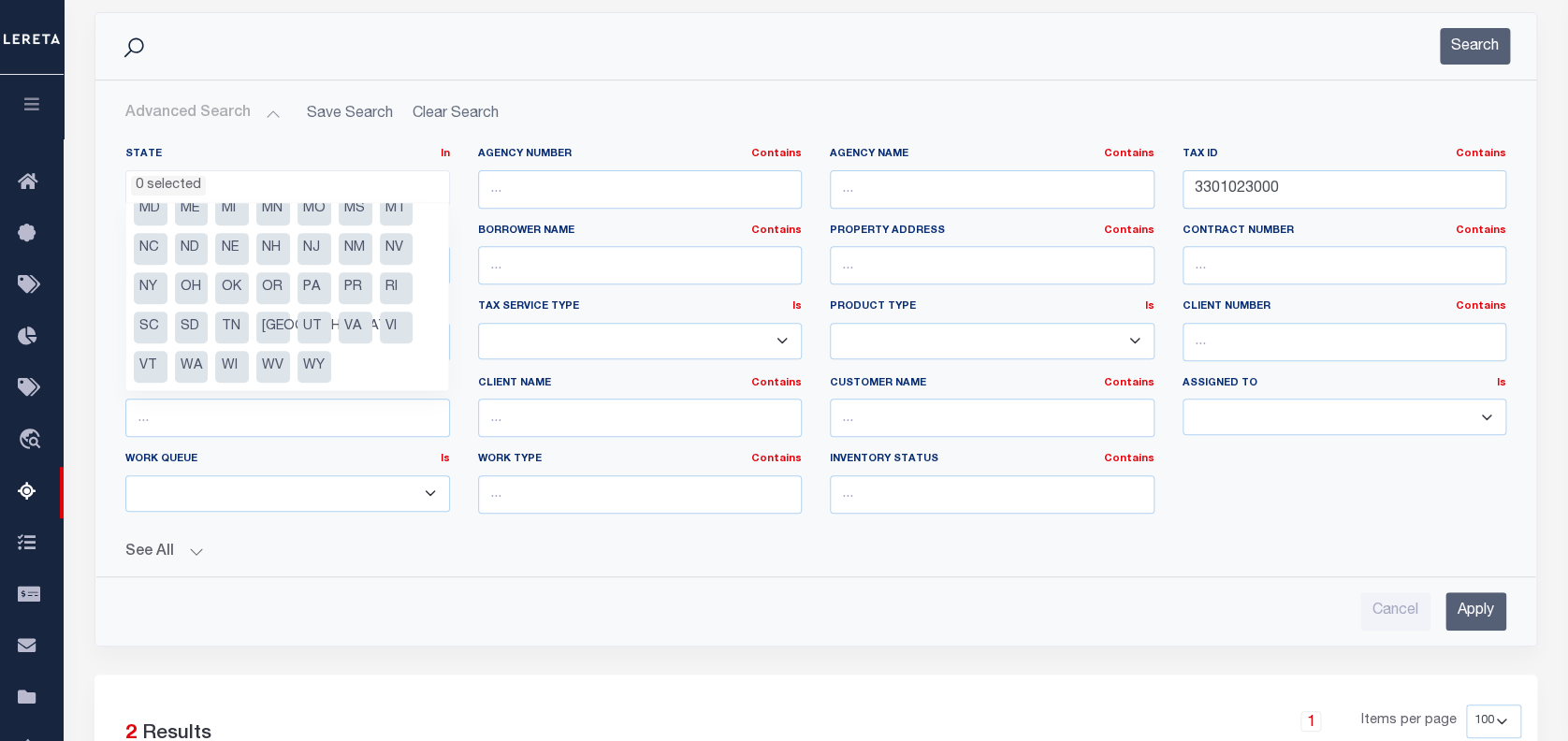
click at [195, 292] on li "OH" at bounding box center [192, 288] width 34 height 32
select select "OH"
click at [464, 461] on div "Work Type Contains Contains Is" at bounding box center [640, 491] width 353 height 77
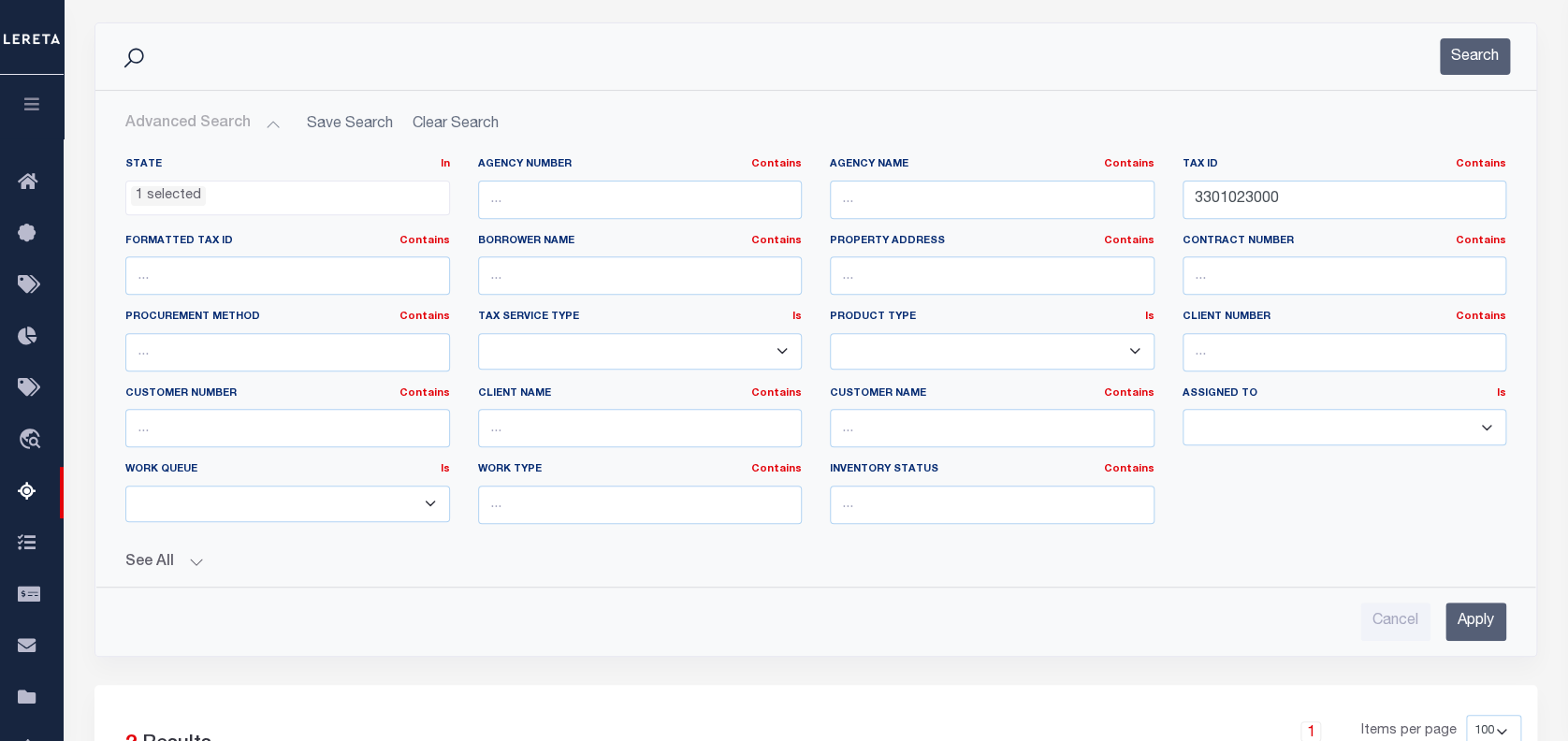
scroll to position [118, 0]
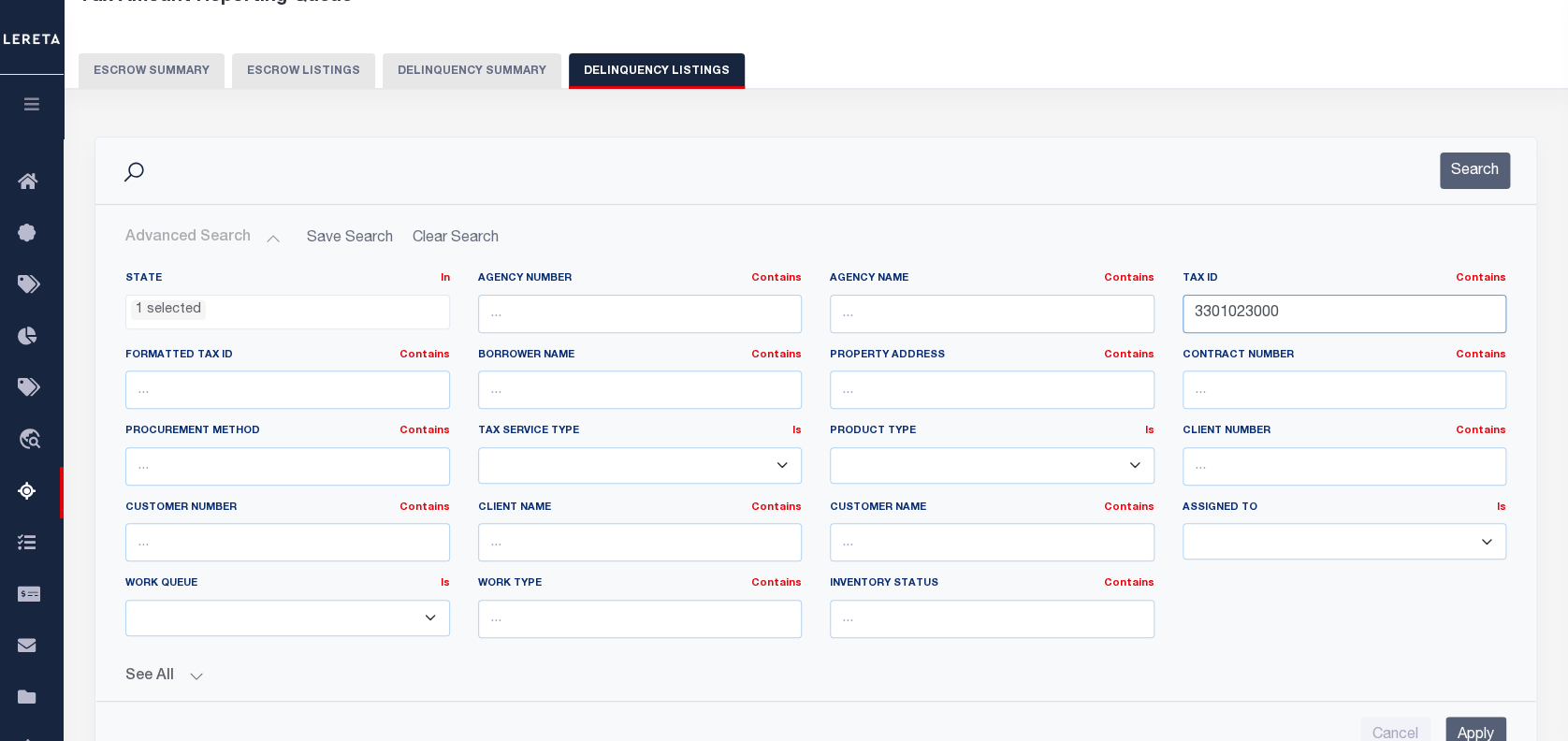
click at [1224, 305] on input "3301023000" at bounding box center [1344, 313] width 325 height 39
paste input "1"
type input "3301023001"
click at [1482, 722] on input "Apply" at bounding box center [1476, 735] width 61 height 39
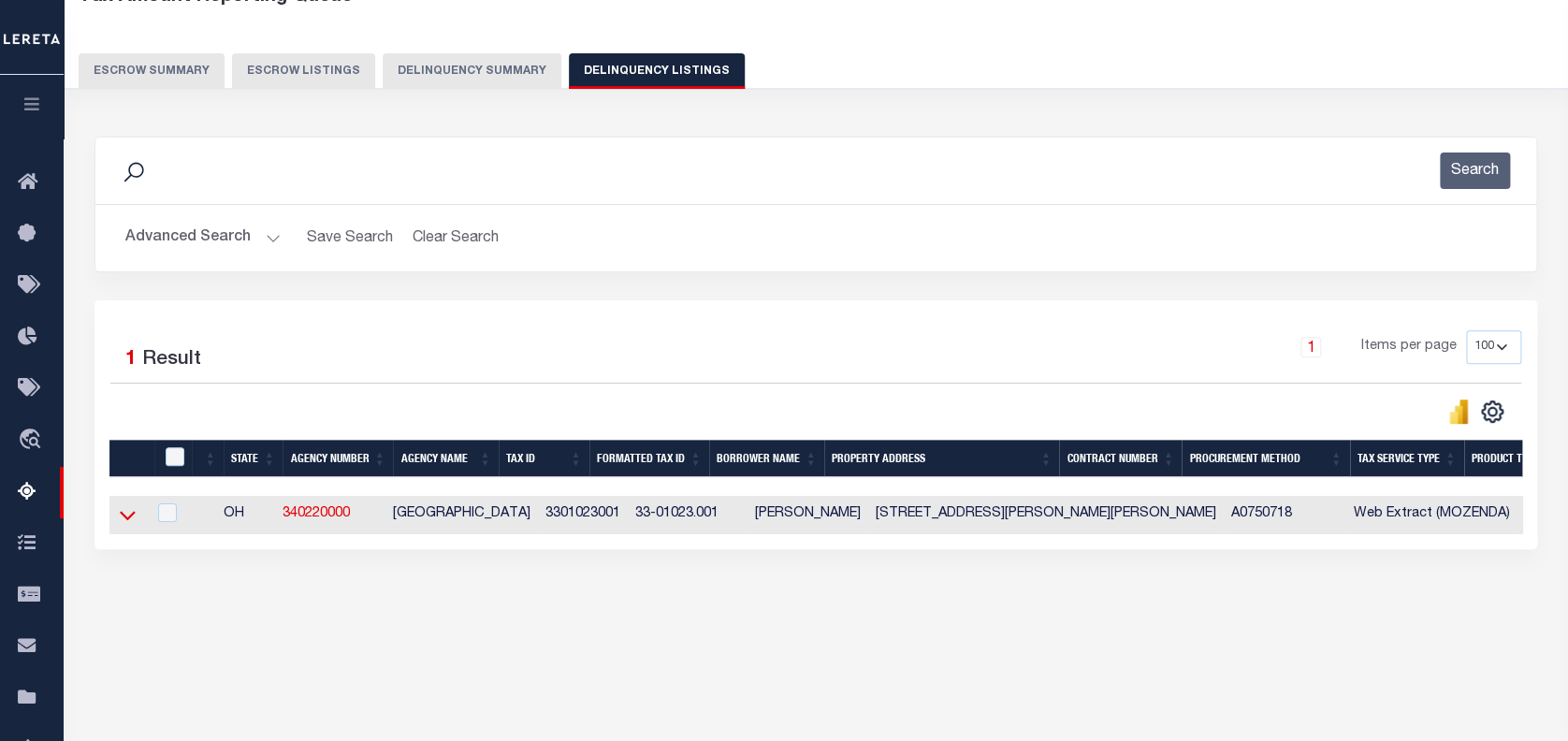
click at [123, 512] on icon at bounding box center [127, 514] width 16 height 20
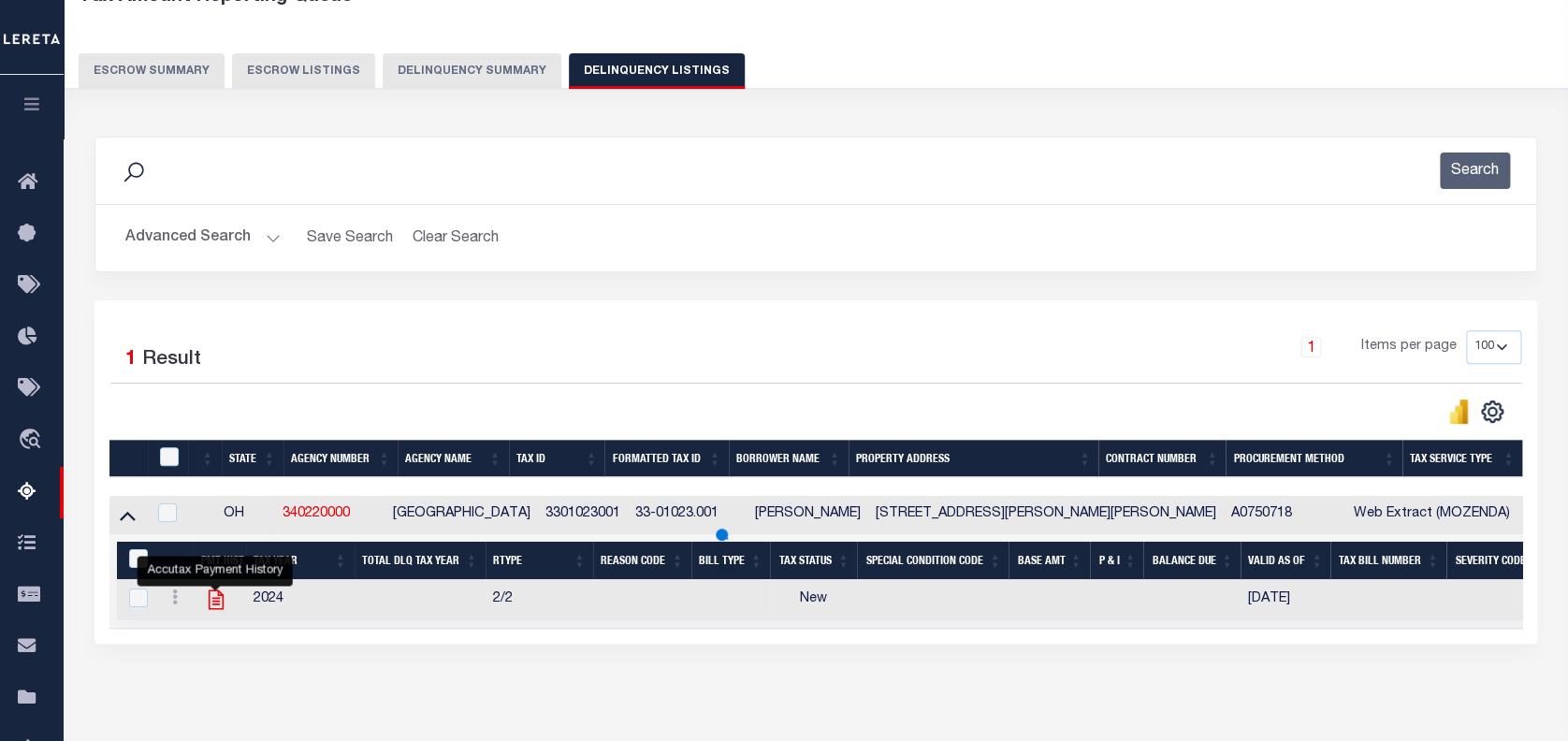
click at [214, 603] on icon "" at bounding box center [216, 600] width 24 height 24
checkbox input "true"
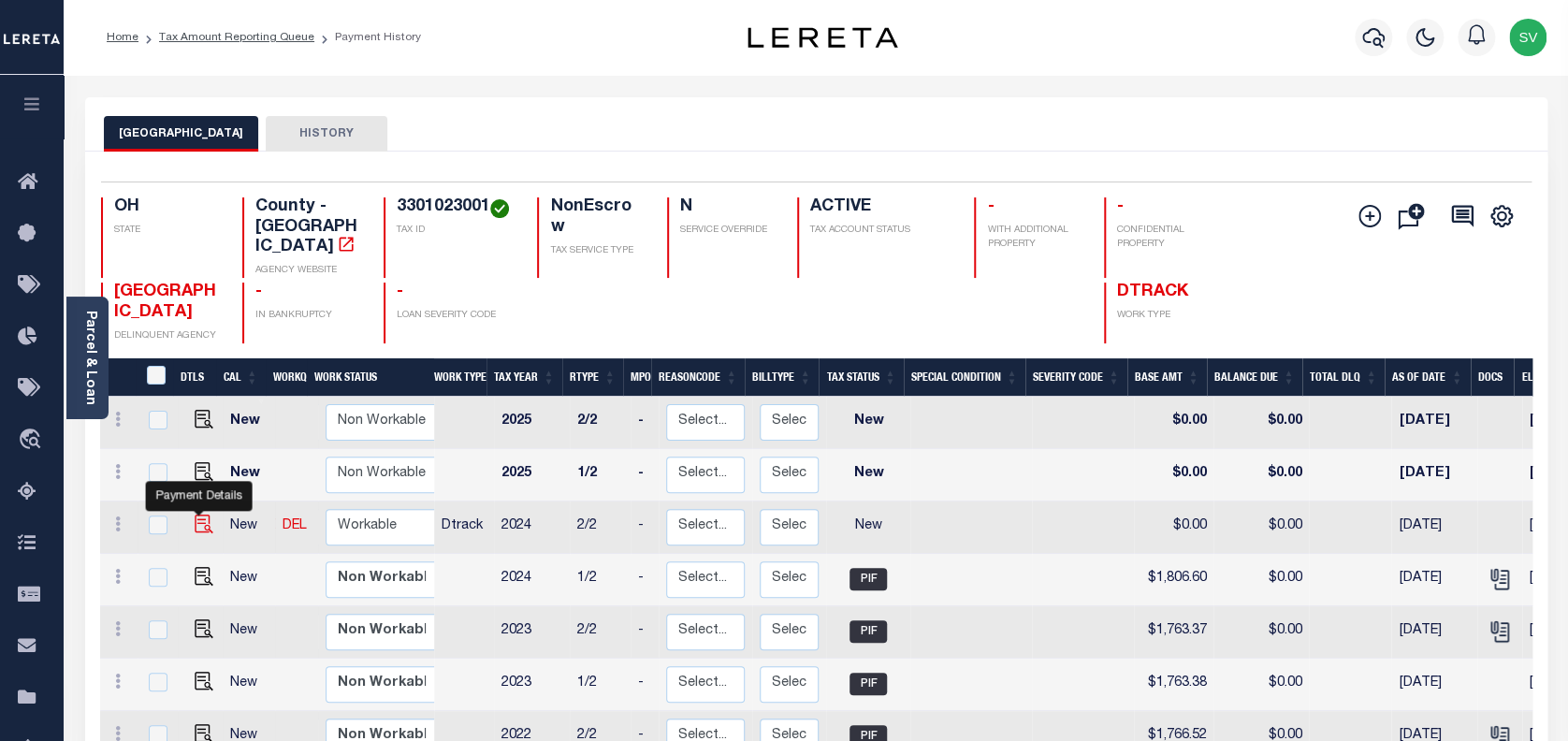
click at [195, 514] on img "" at bounding box center [204, 524] width 19 height 19
checkbox input "true"
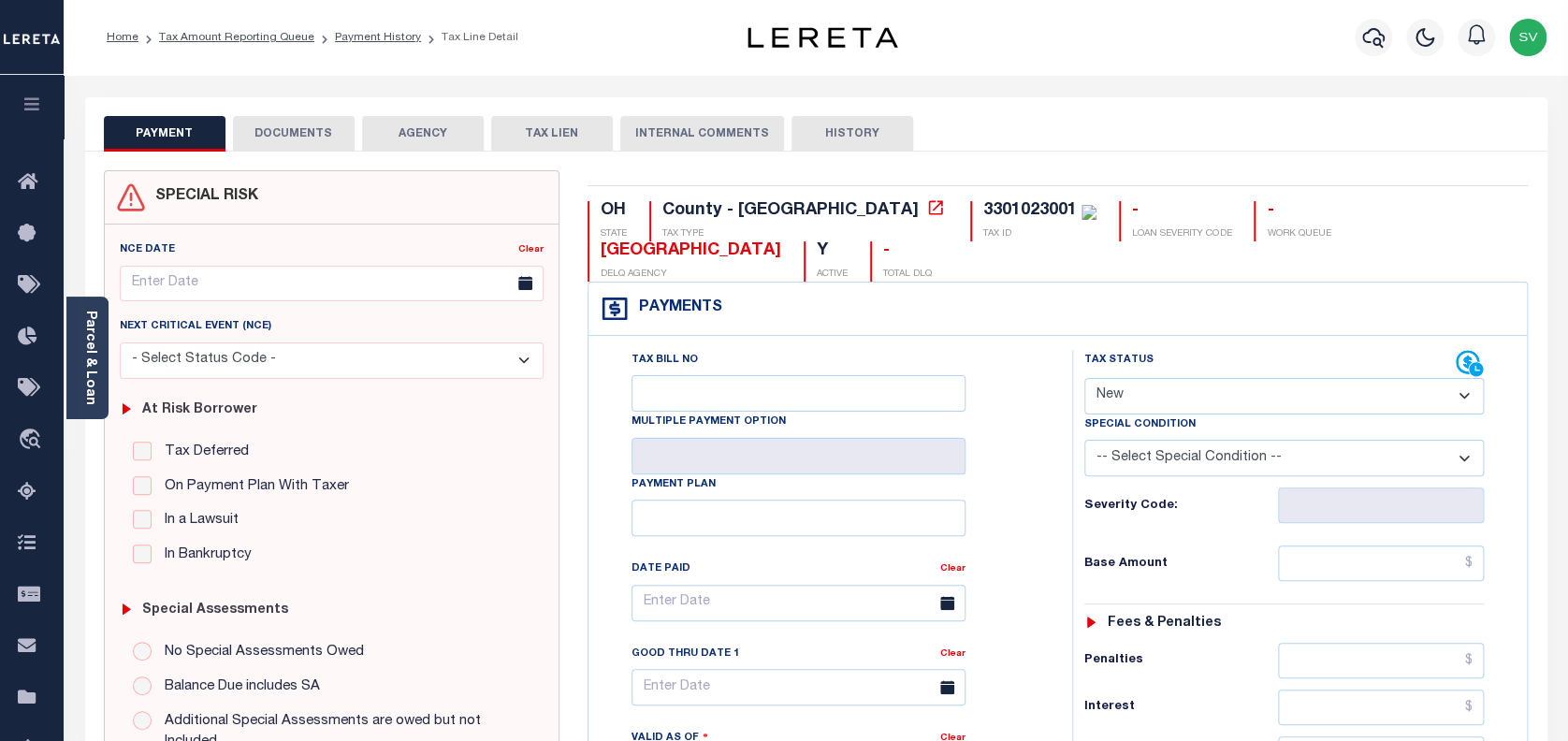
click at [288, 130] on button "DOCUMENTS" at bounding box center [293, 134] width 121 height 36
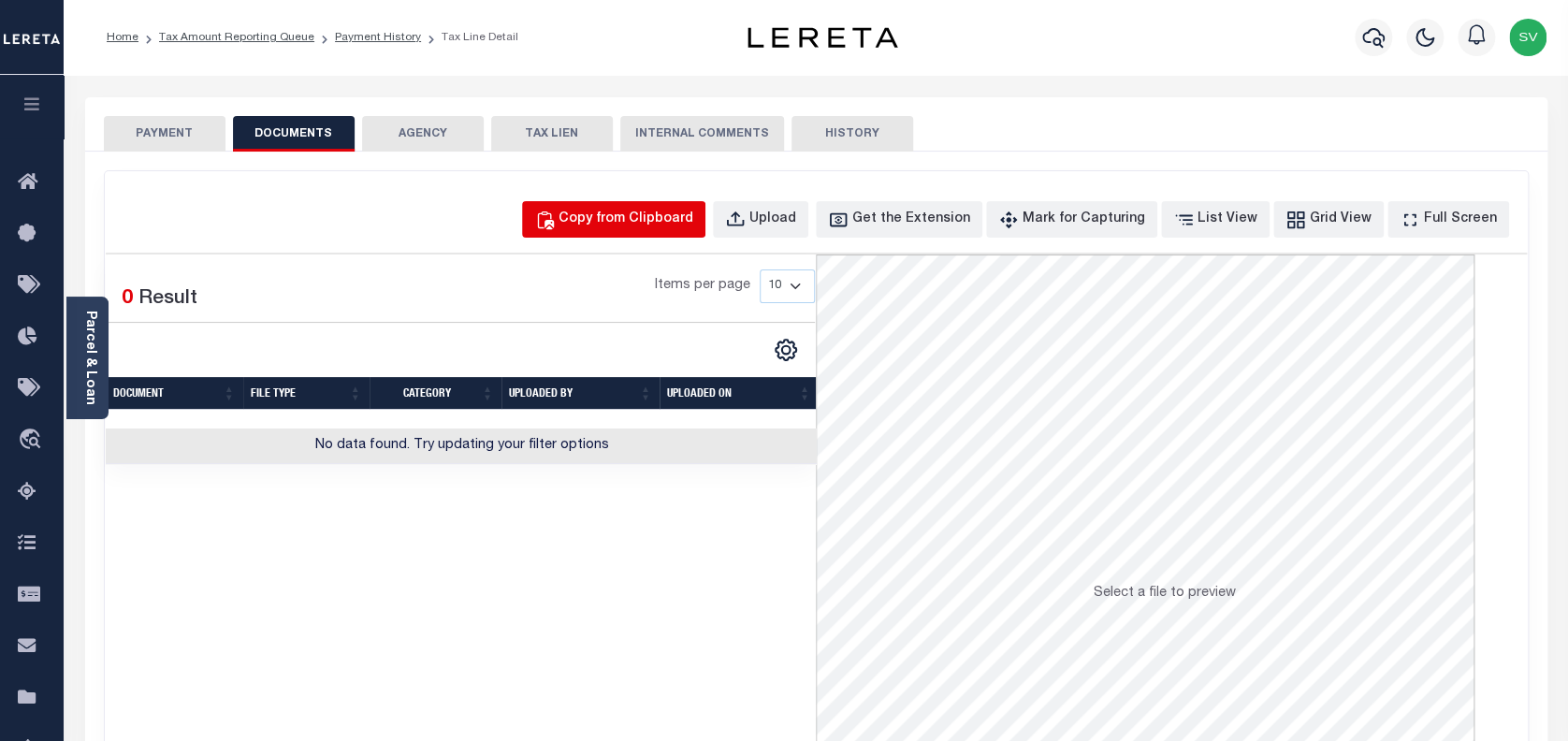
click at [655, 217] on div "Copy from Clipboard" at bounding box center [626, 220] width 135 height 21
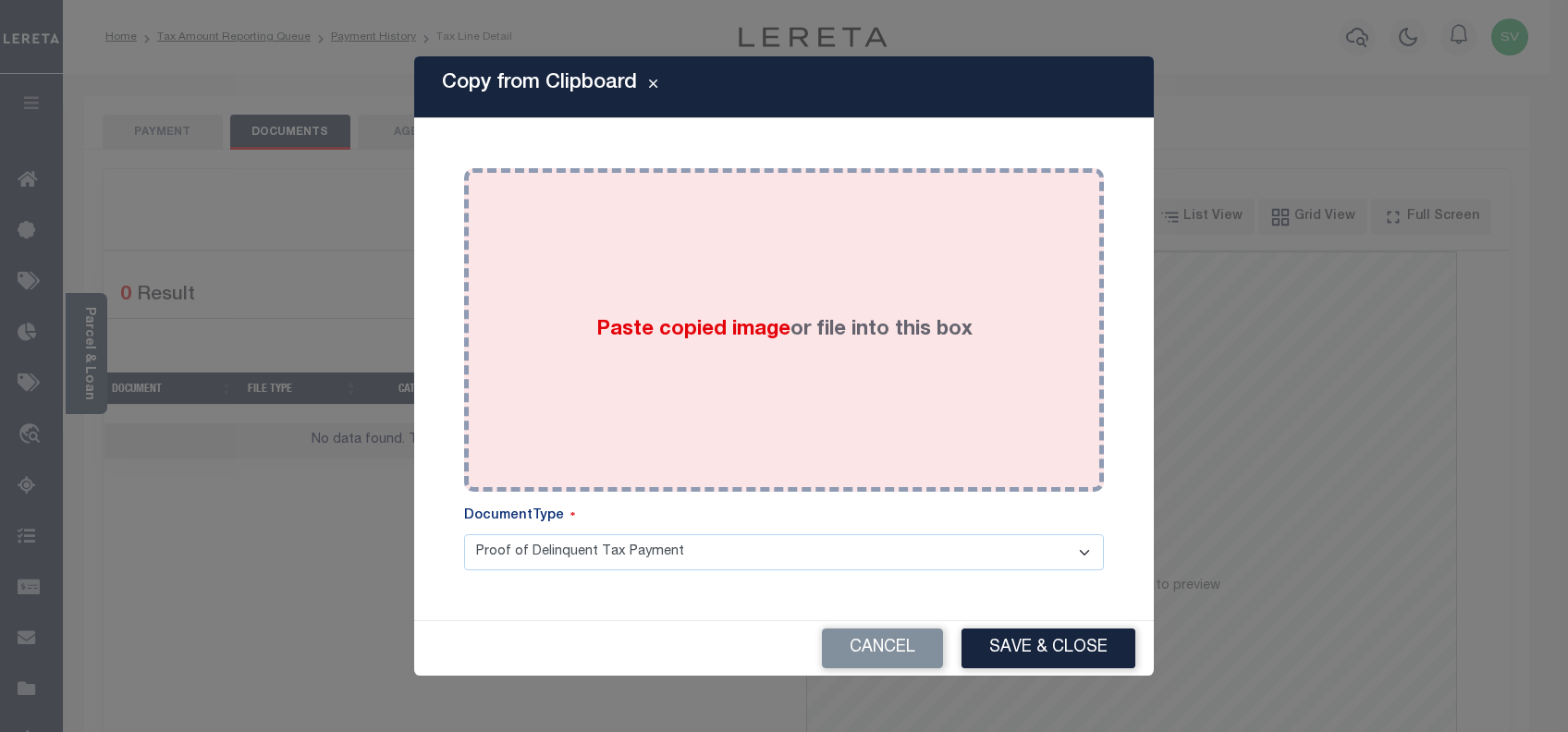
click at [808, 325] on label "Paste copied image or file into this box" at bounding box center [784, 330] width 376 height 31
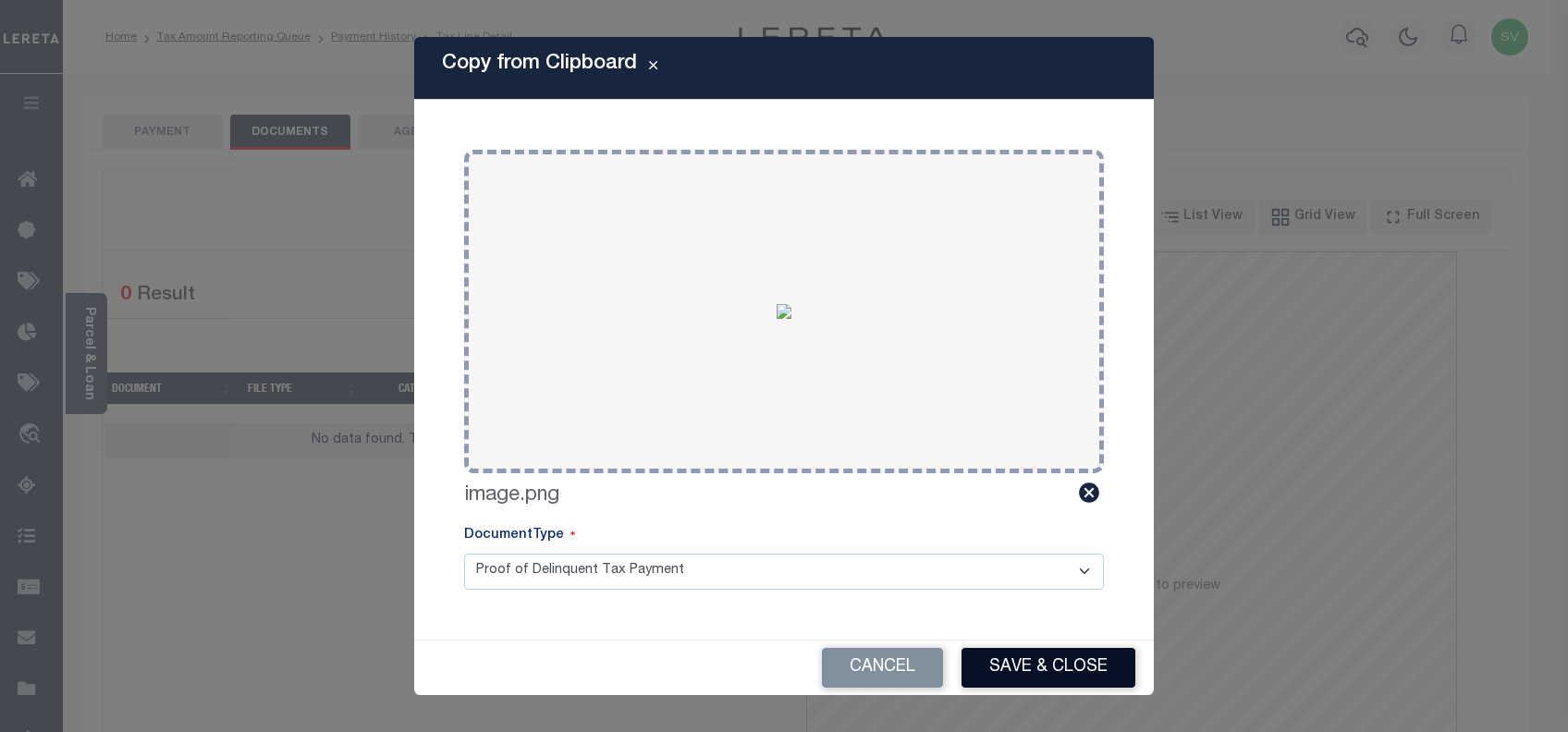
click at [1035, 680] on button "Save & Close" at bounding box center [1048, 667] width 174 height 40
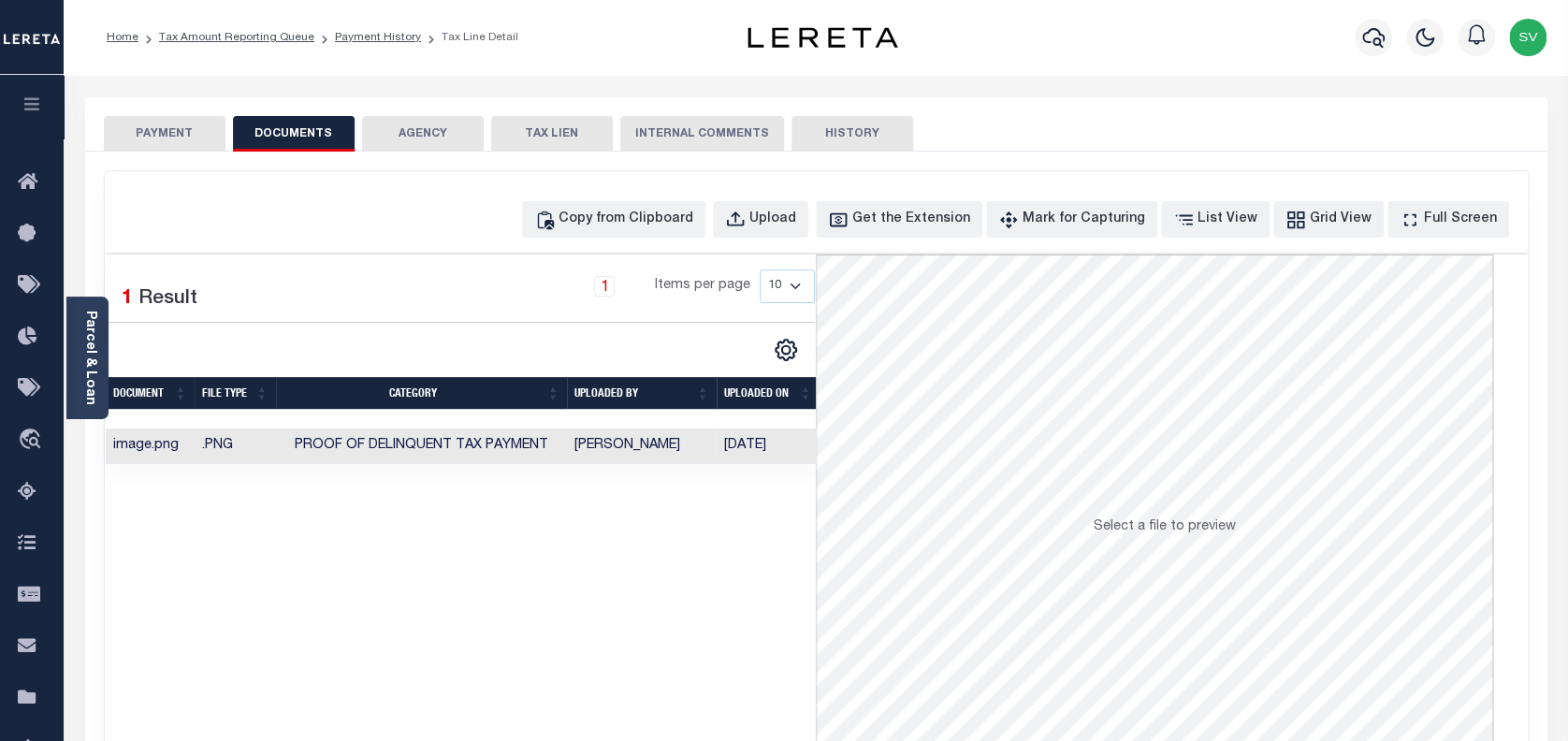
click at [152, 131] on button "PAYMENT" at bounding box center [164, 134] width 121 height 36
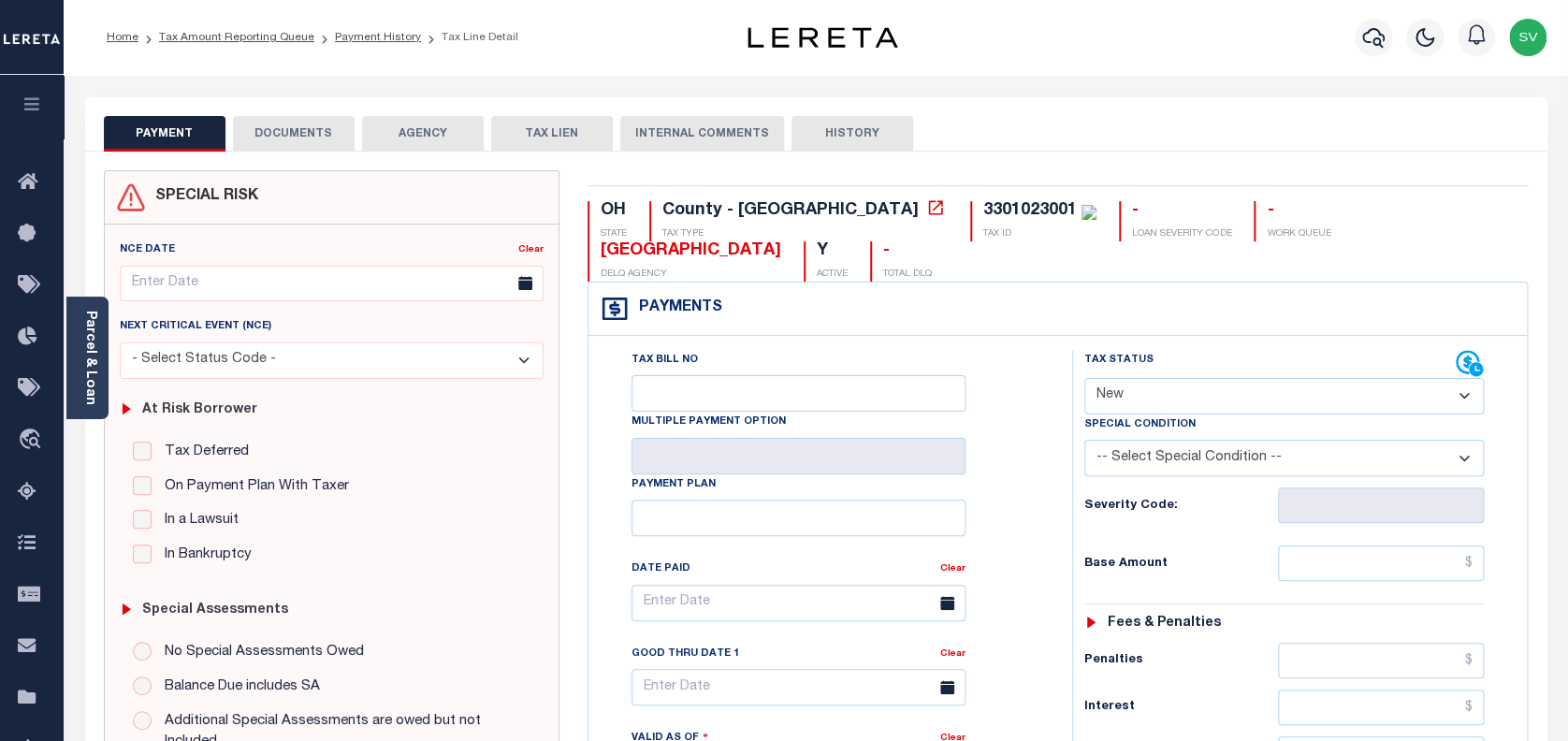
click at [1130, 378] on select "- Select Status Code - Open Due/Unpaid Paid Incomplete No Tax Due Internal Refu…" at bounding box center [1285, 396] width 401 height 37
select select "PYD"
click at [1085, 378] on select "- Select Status Code - Open Due/Unpaid Paid Incomplete No Tax Due Internal Refu…" at bounding box center [1285, 396] width 401 height 37
type input "[DATE]"
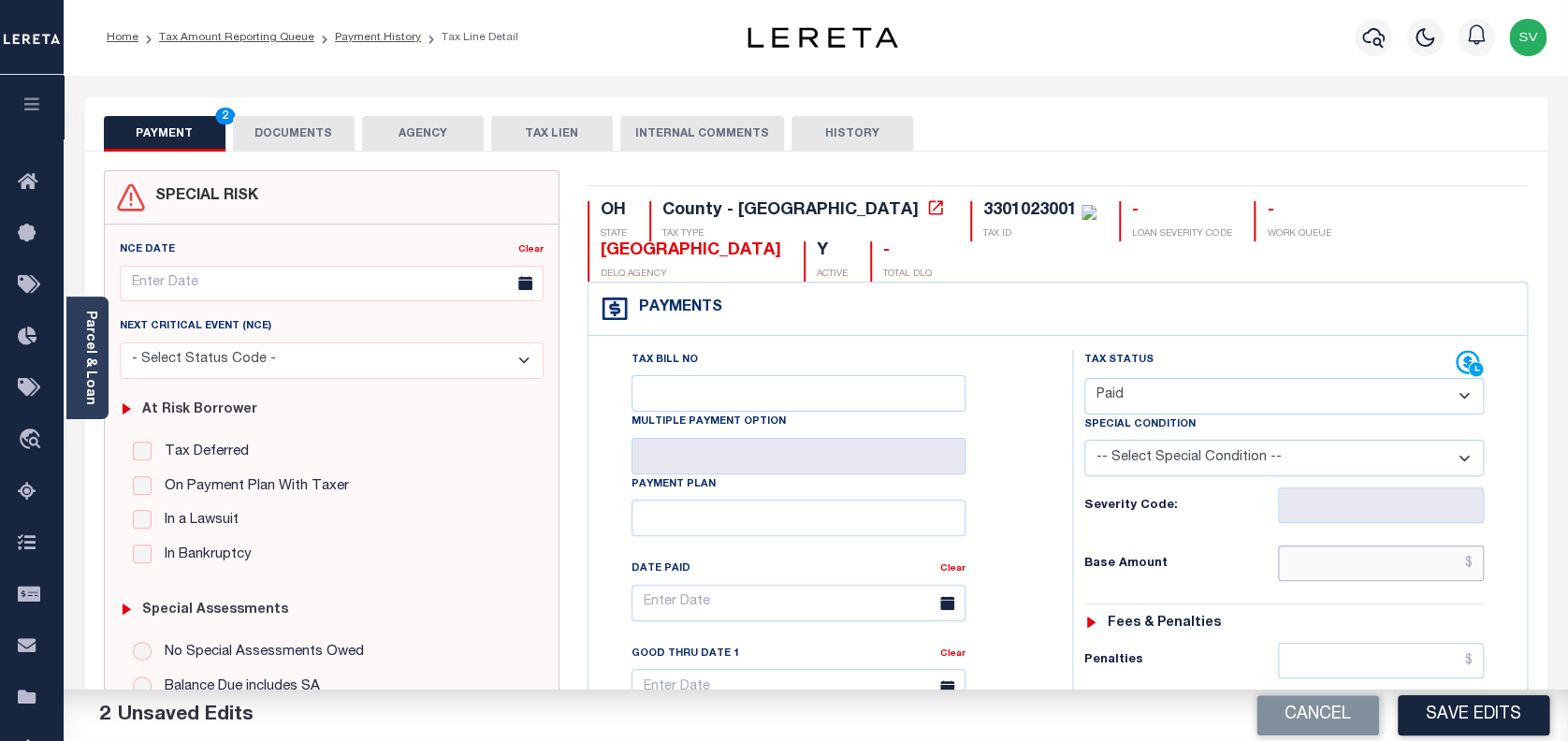
click at [1386, 545] on input "text" at bounding box center [1382, 563] width 207 height 36
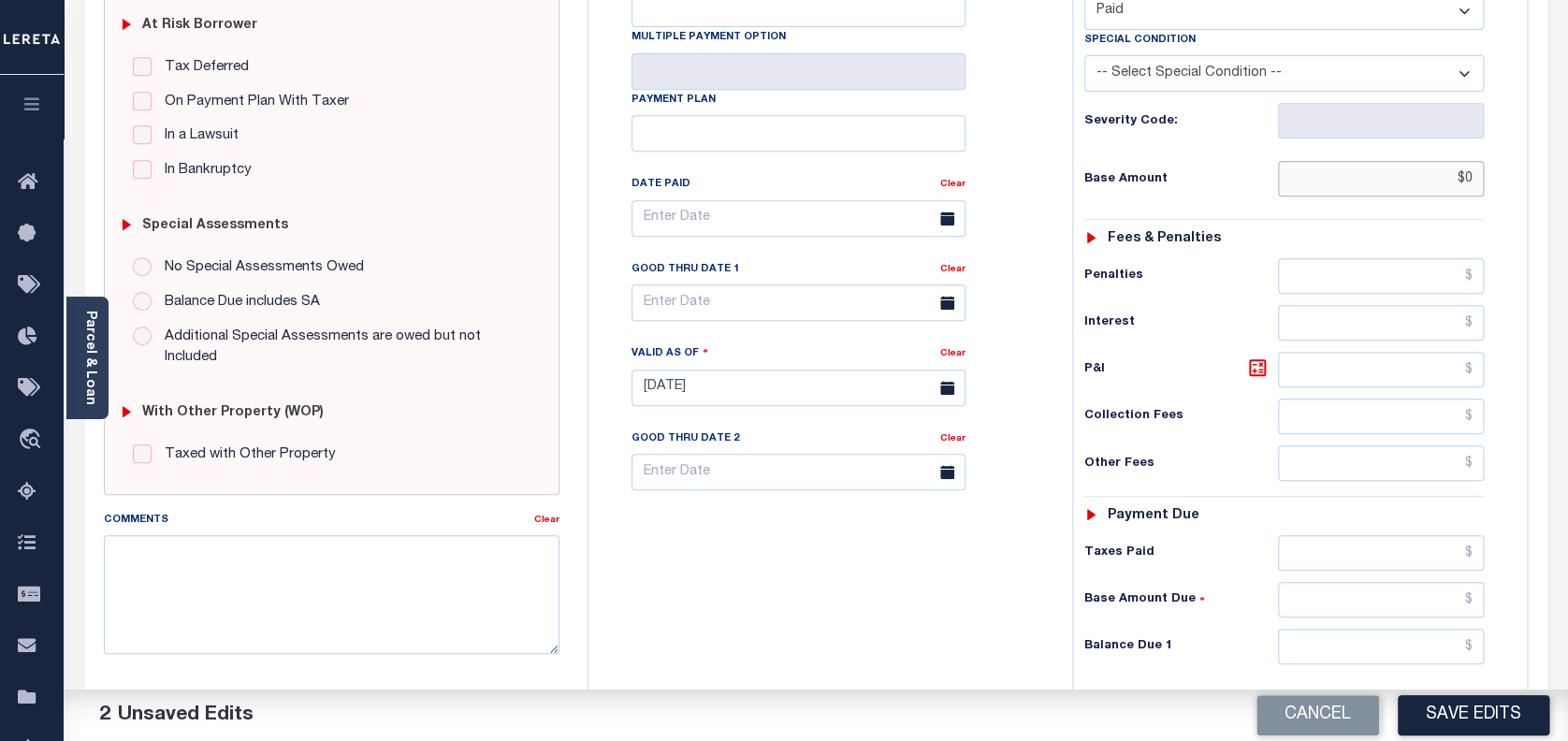
scroll to position [498, 0]
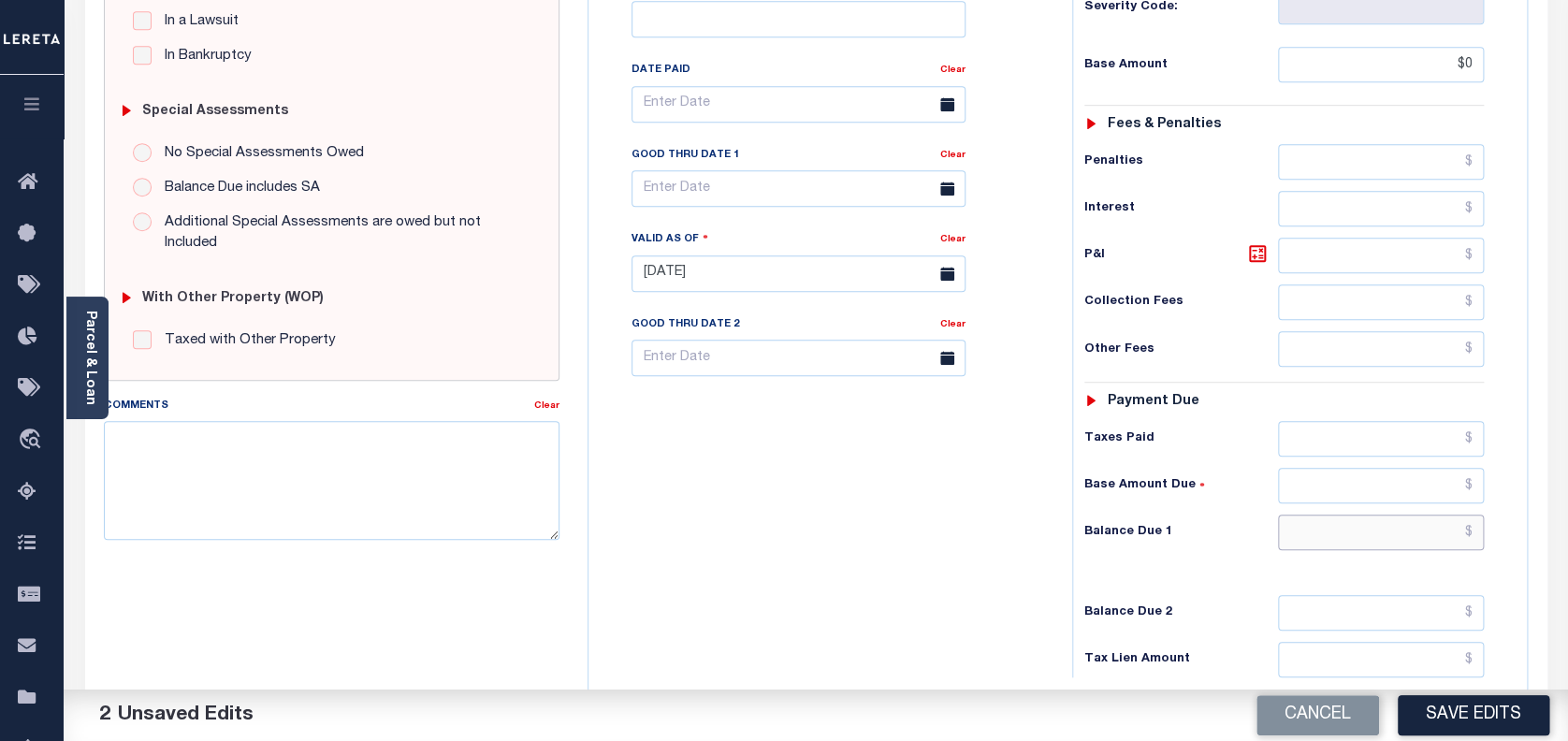
click at [1349, 514] on input "text" at bounding box center [1382, 532] width 207 height 36
type input "$0.00"
click at [1483, 712] on button "Save Edits" at bounding box center [1473, 715] width 151 height 40
checkbox input "false"
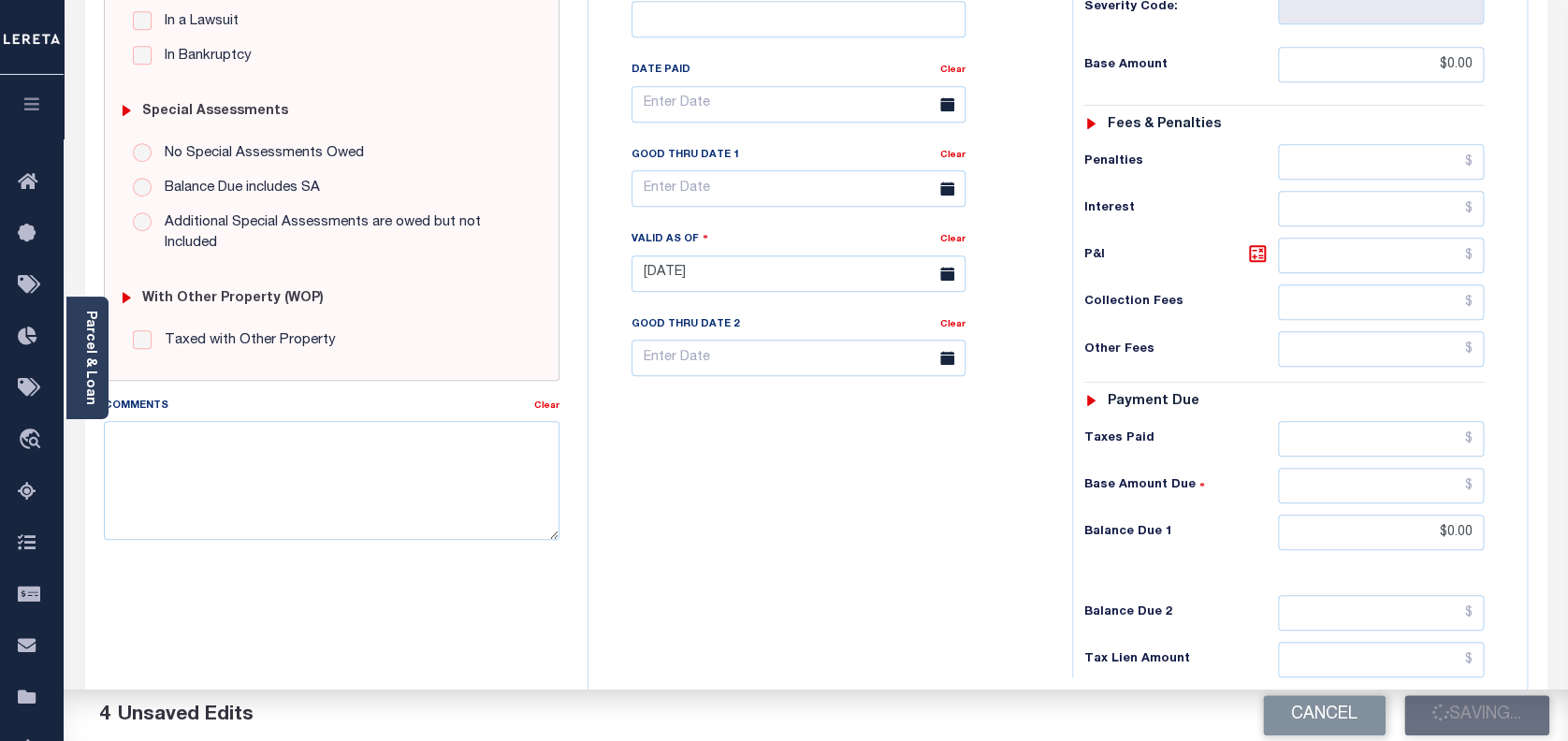
checkbox input "false"
type input "$0"
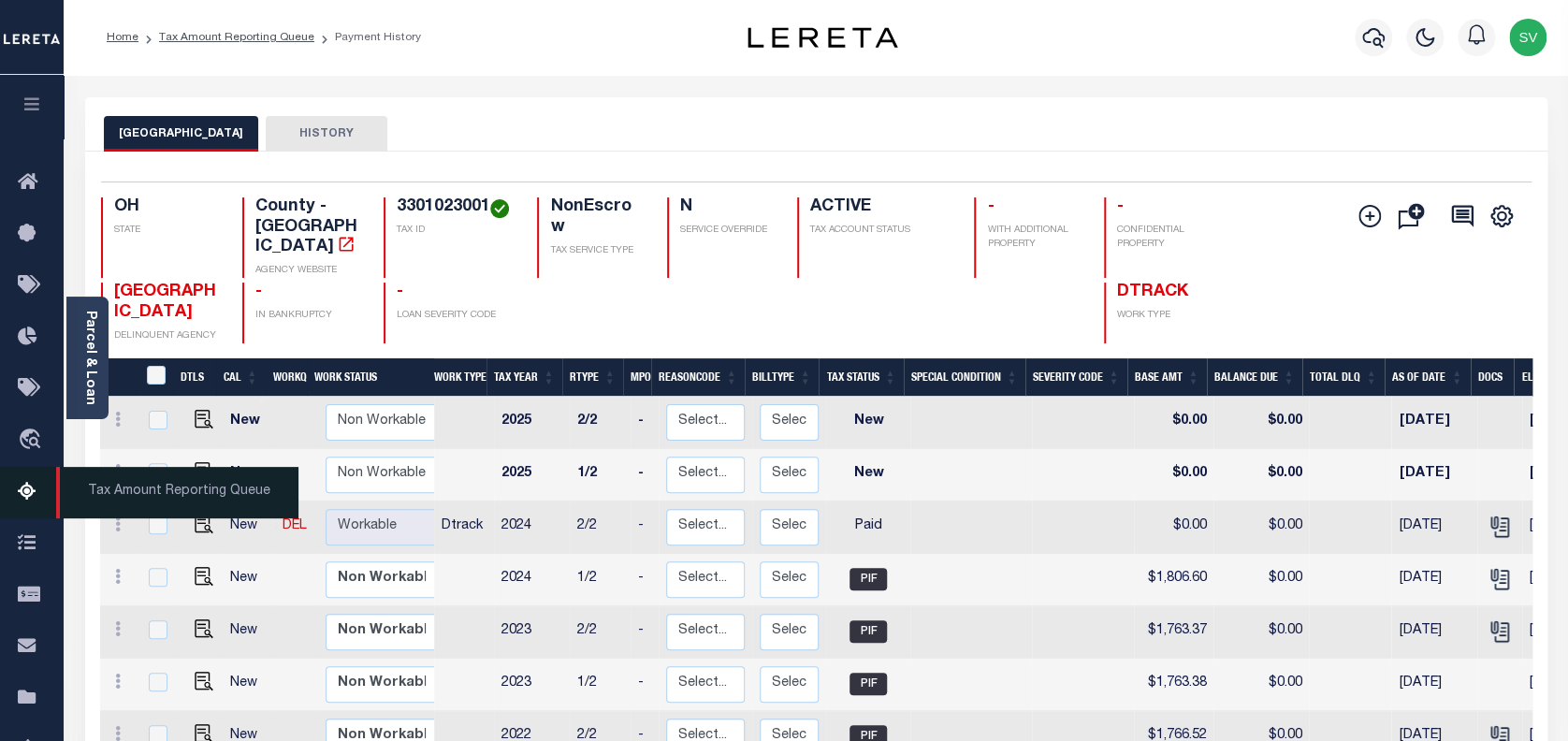
click at [25, 494] on icon at bounding box center [33, 492] width 30 height 24
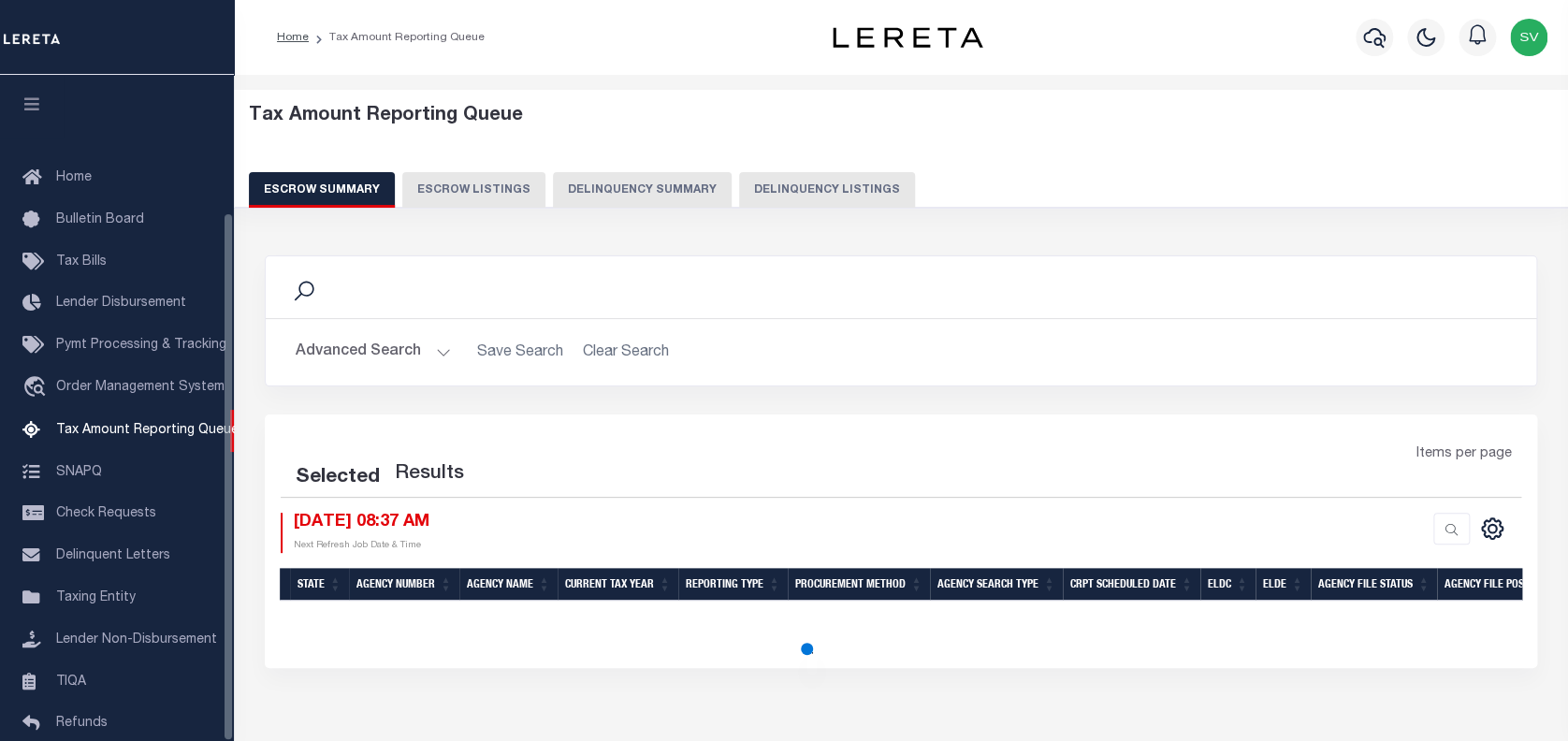
select select "100"
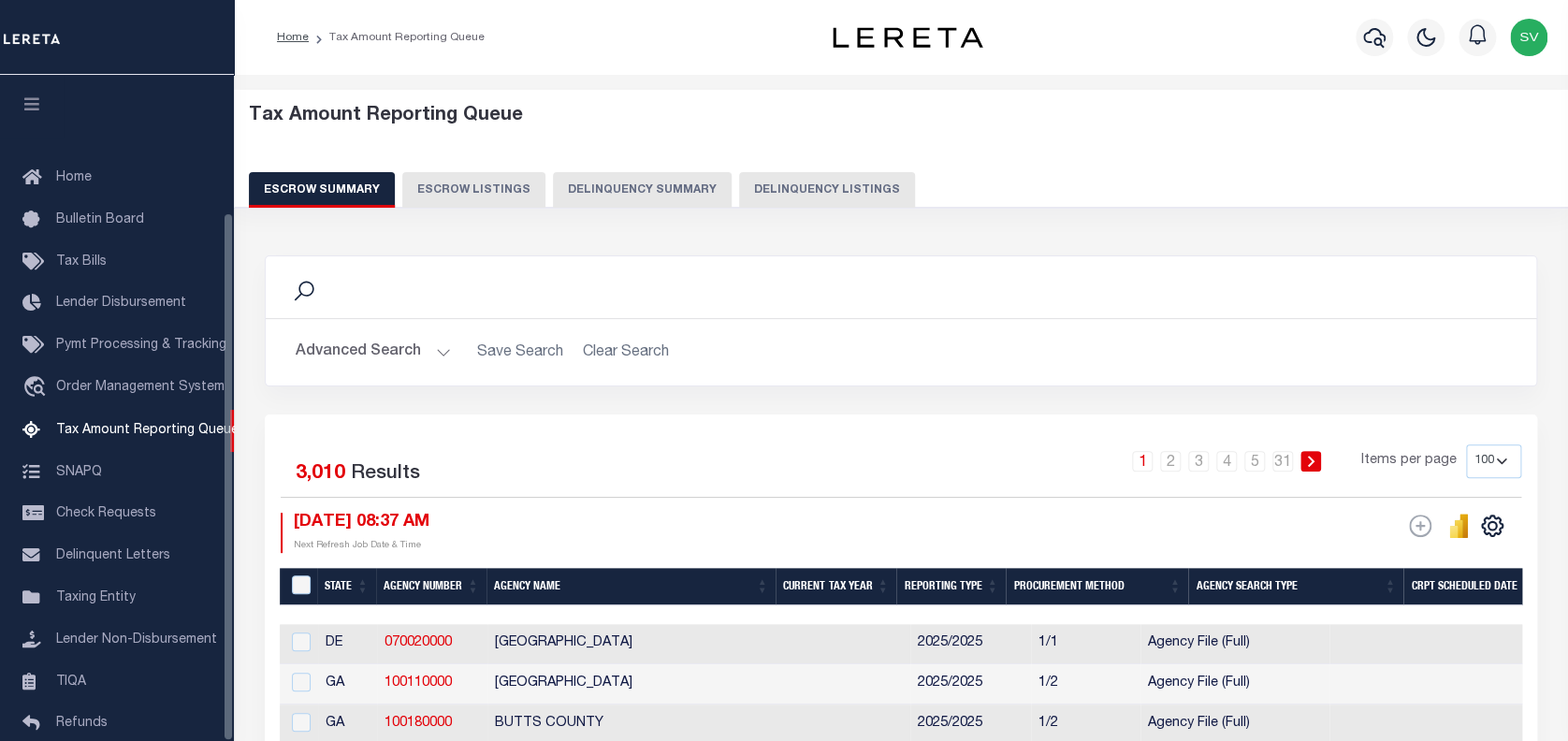
scroll to position [172, 0]
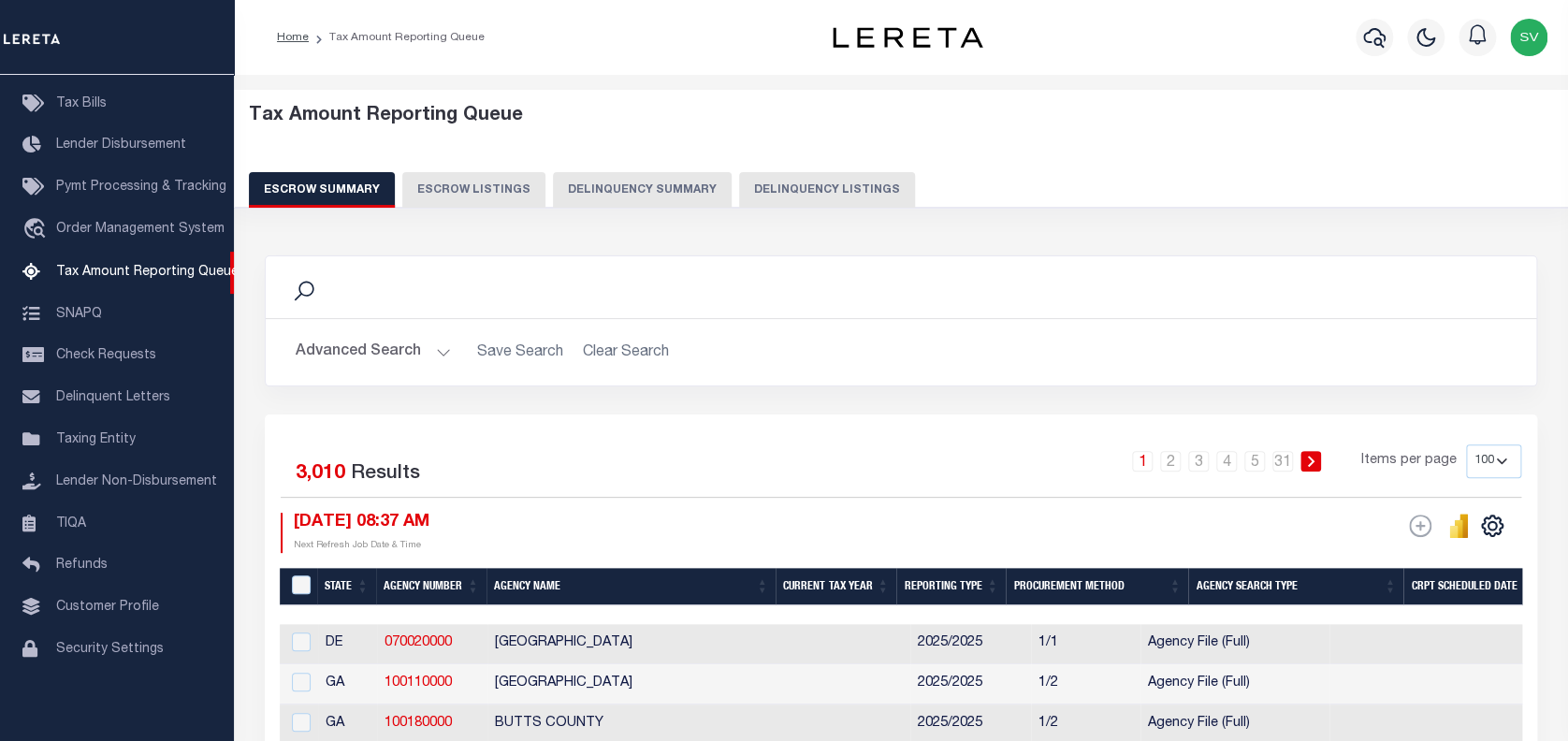
click at [831, 193] on button "Delinquency Listings" at bounding box center [827, 190] width 176 height 36
select select "100"
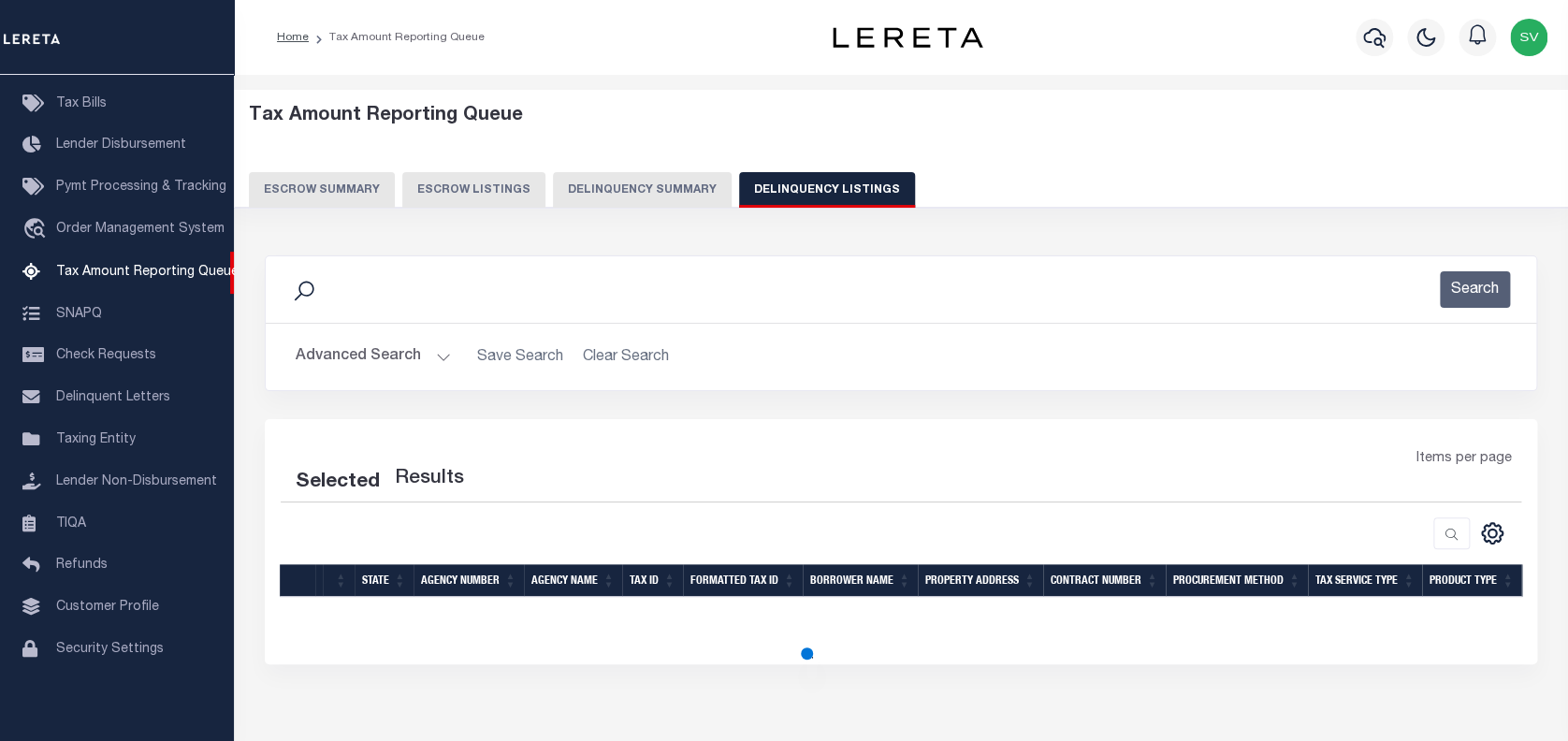
select select "100"
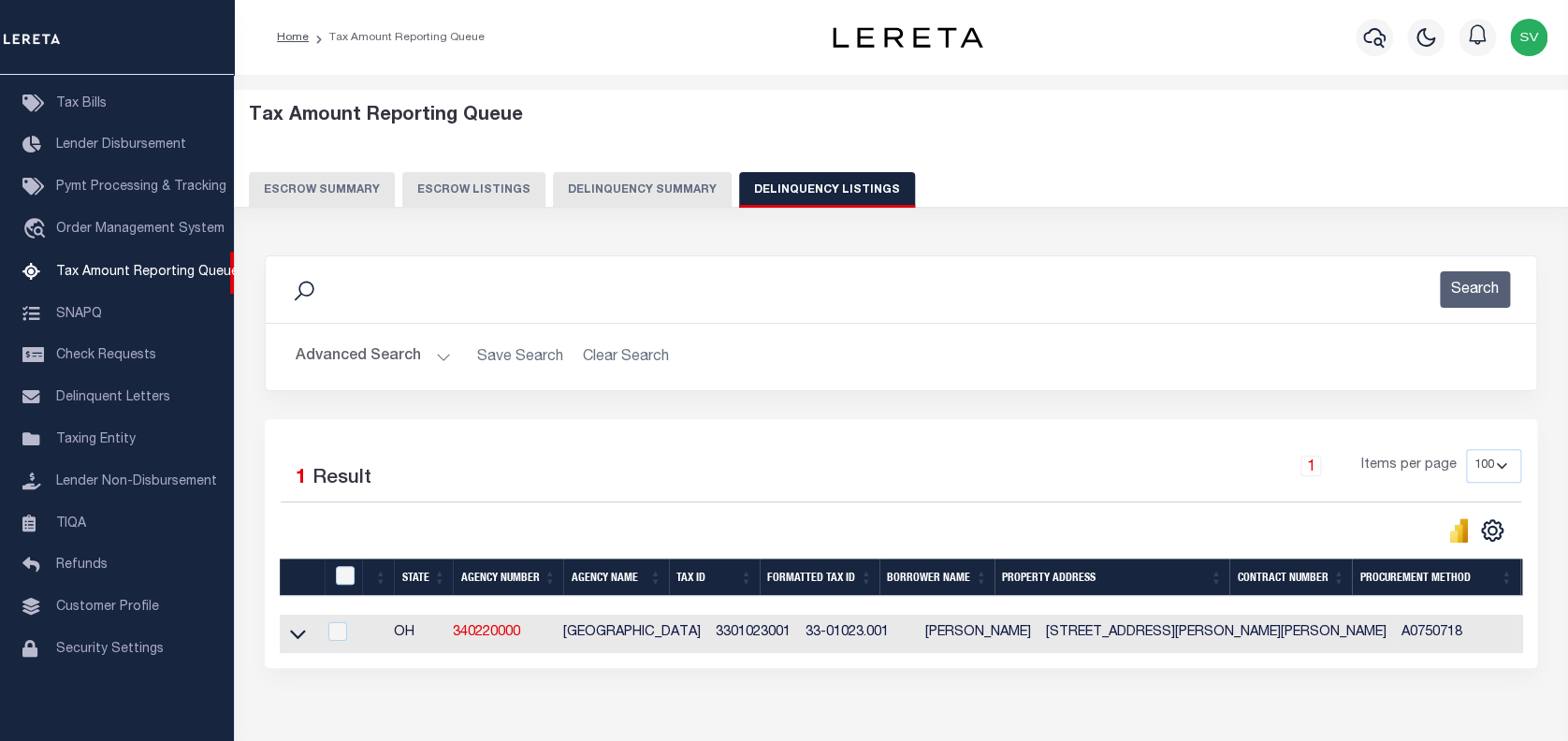
click at [301, 627] on icon at bounding box center [297, 634] width 16 height 20
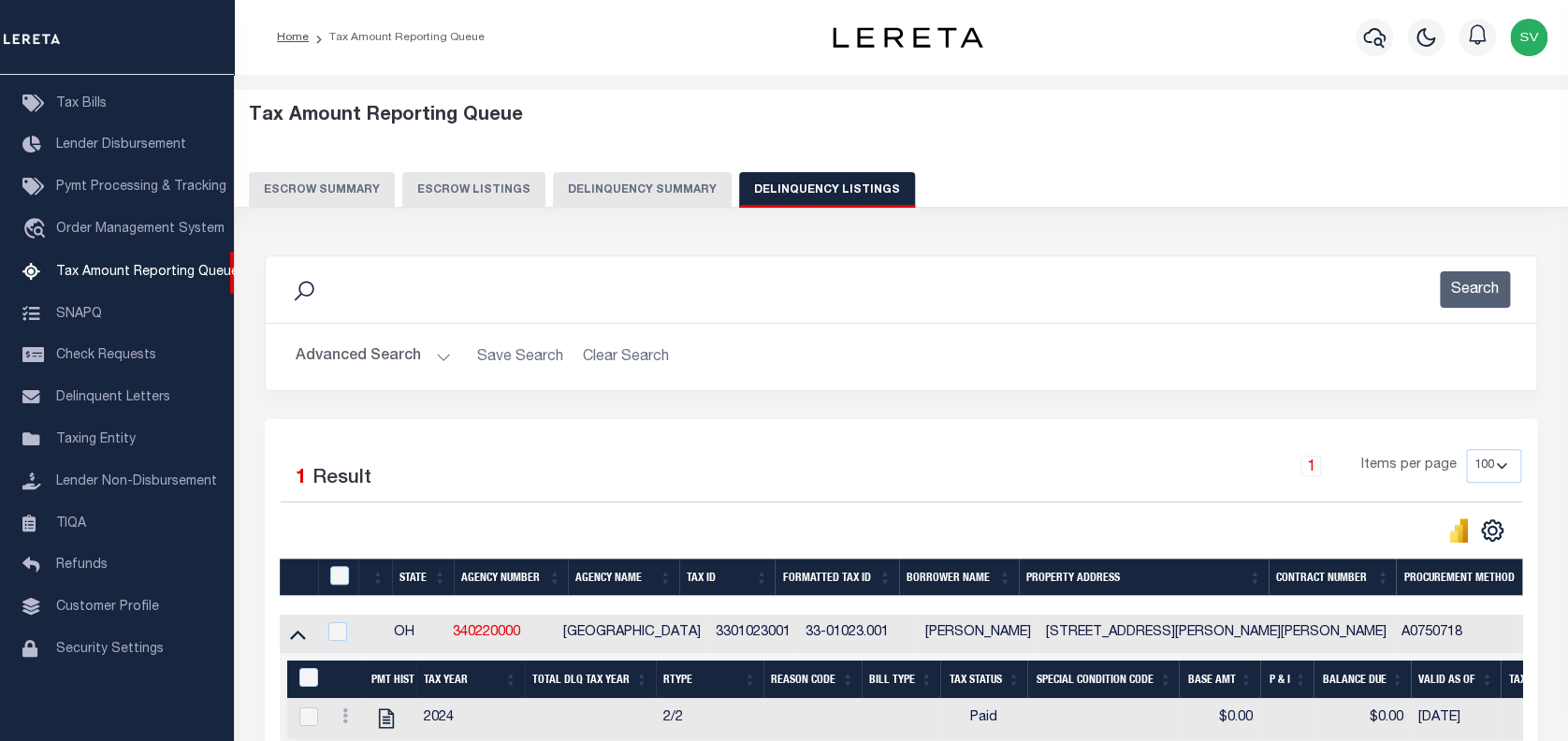
scroll to position [124, 0]
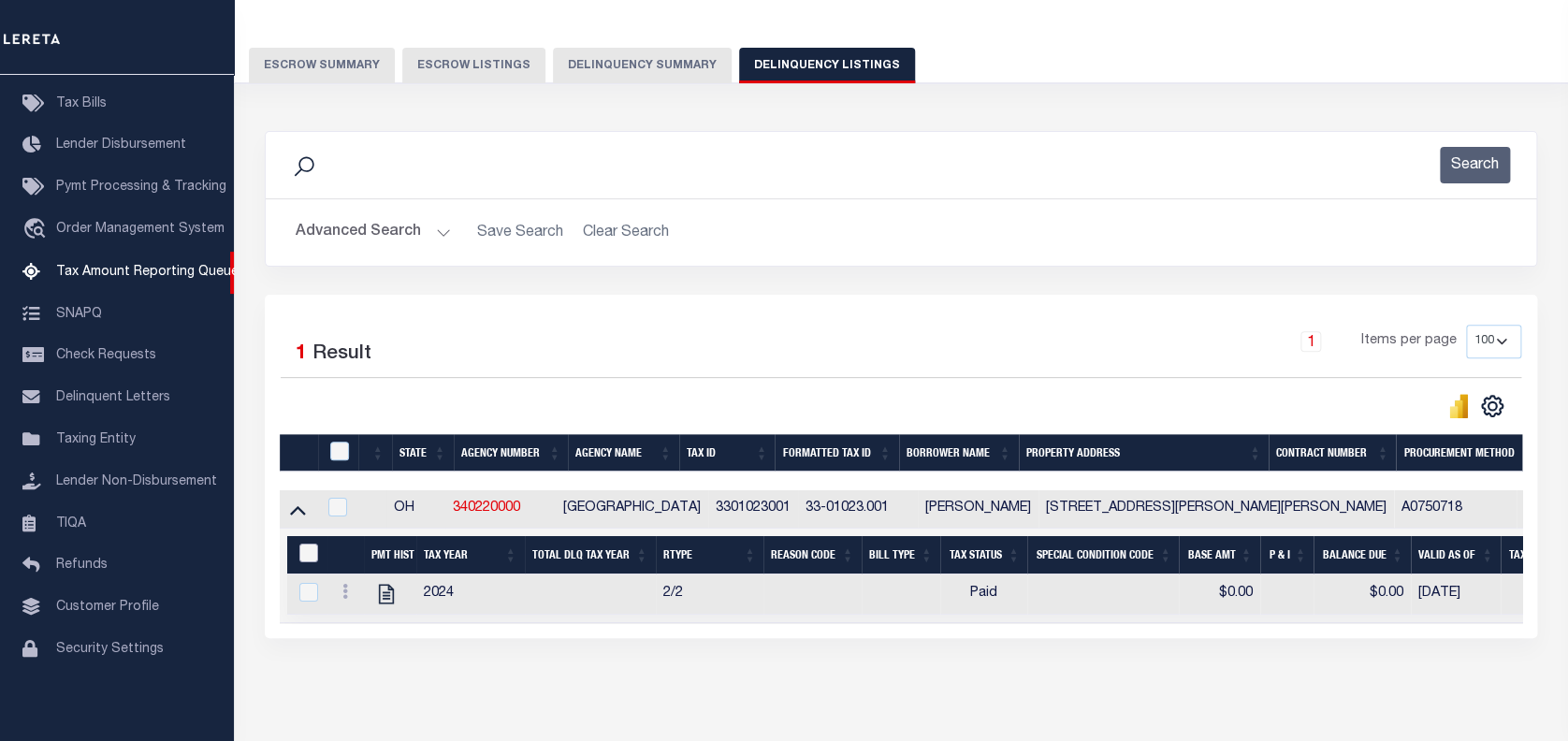
click at [302, 554] on input "&nbsp;" at bounding box center [309, 553] width 19 height 19
checkbox input "true"
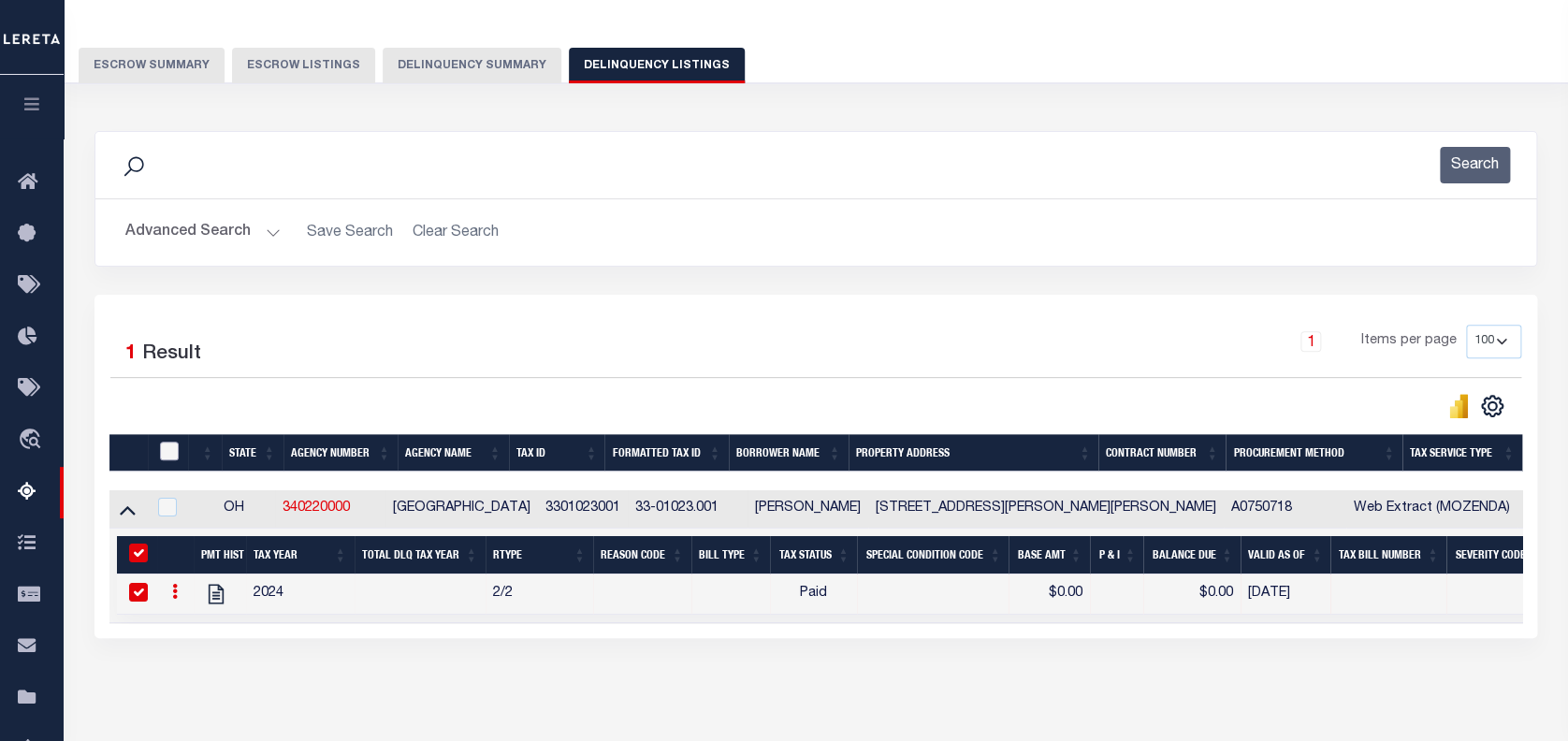
click at [165, 450] on input "checkbox" at bounding box center [169, 451] width 19 height 19
checkbox input "true"
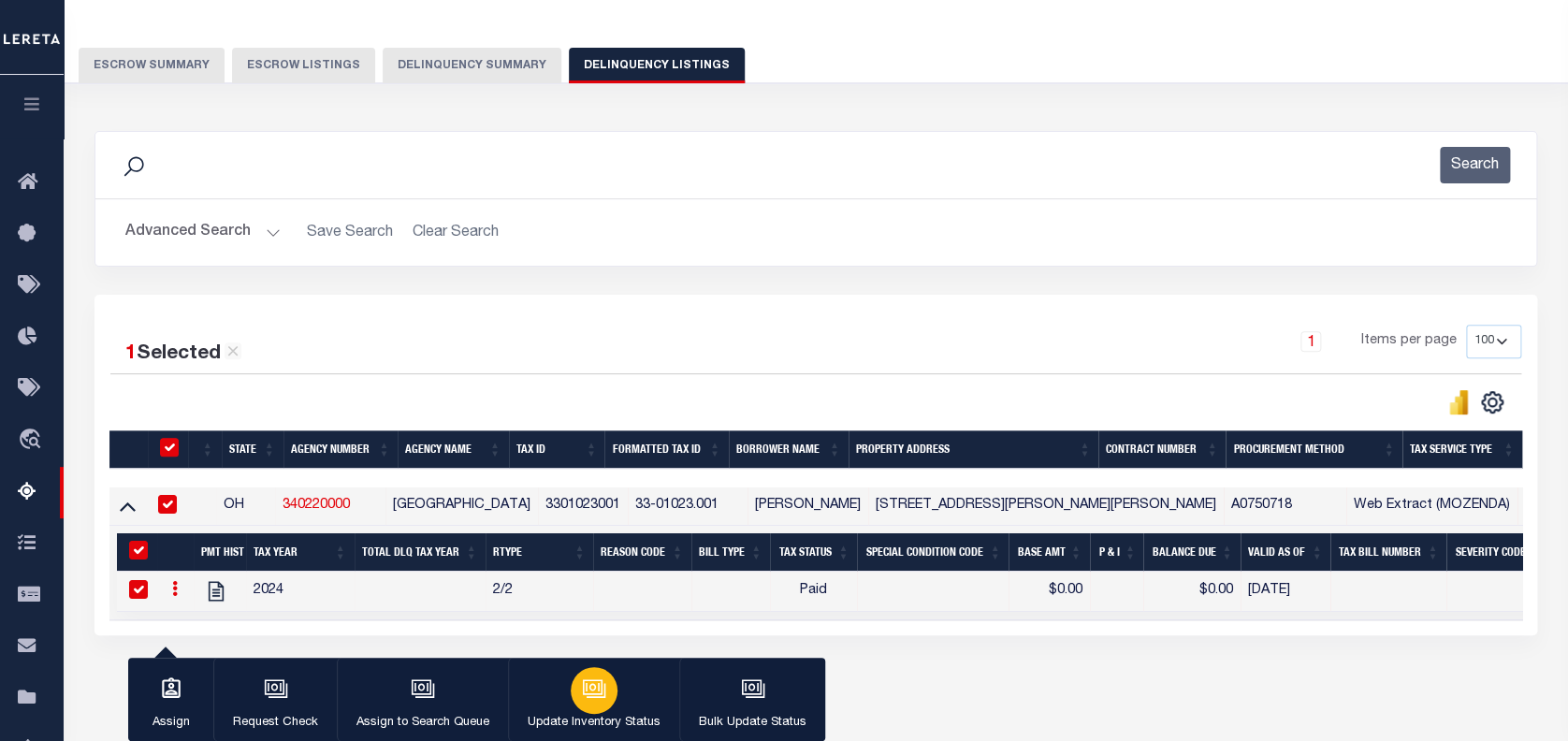
click at [590, 694] on icon "button" at bounding box center [593, 686] width 20 height 15
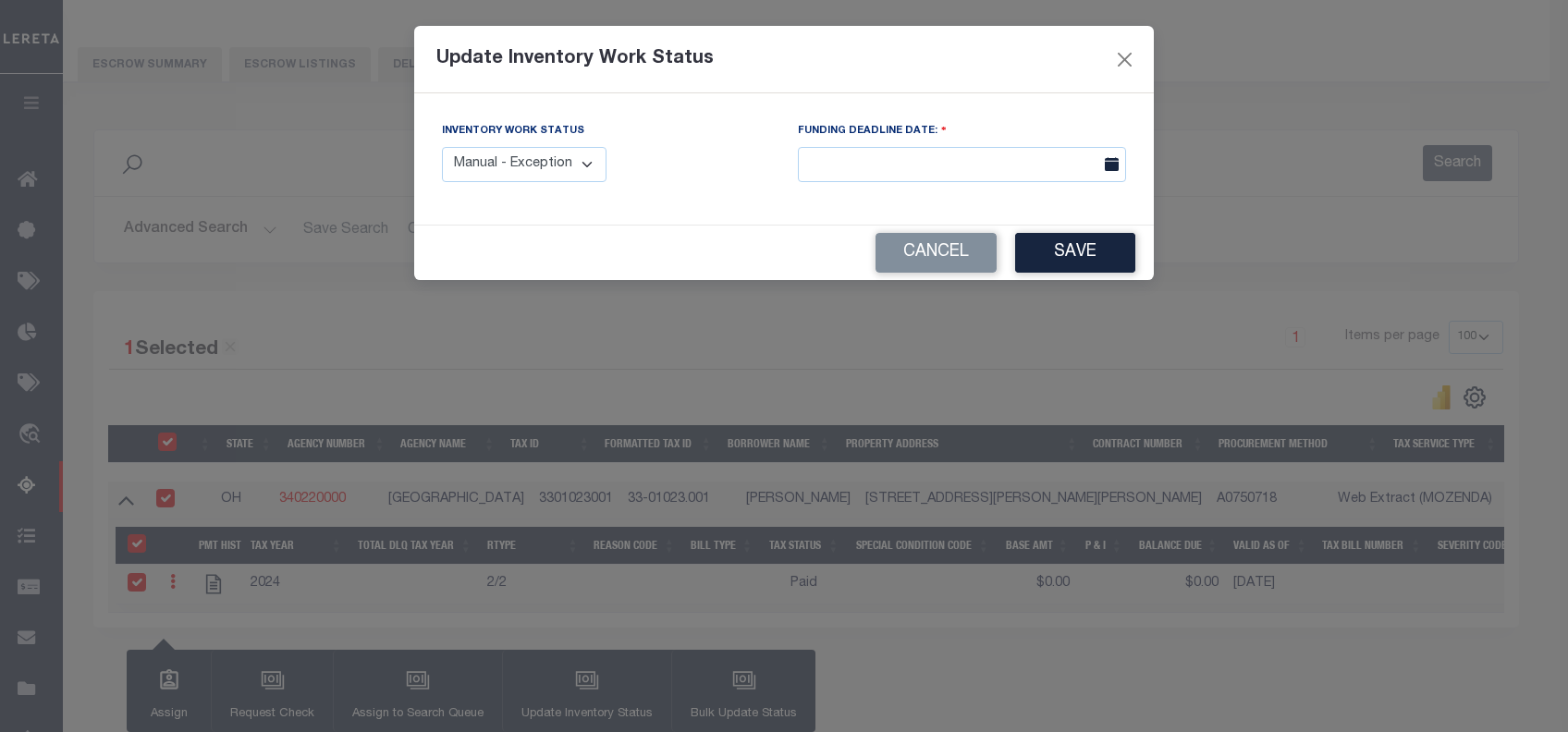
click at [552, 168] on select "Manual - Exception Pended - Awaiting Search Late Add Exception Completed" at bounding box center [524, 164] width 165 height 36
select select "4"
click at [442, 147] on select "Manual - Exception Pended - Awaiting Search Late Add Exception Completed" at bounding box center [524, 164] width 165 height 36
click at [1087, 246] on button "Save" at bounding box center [1074, 253] width 120 height 40
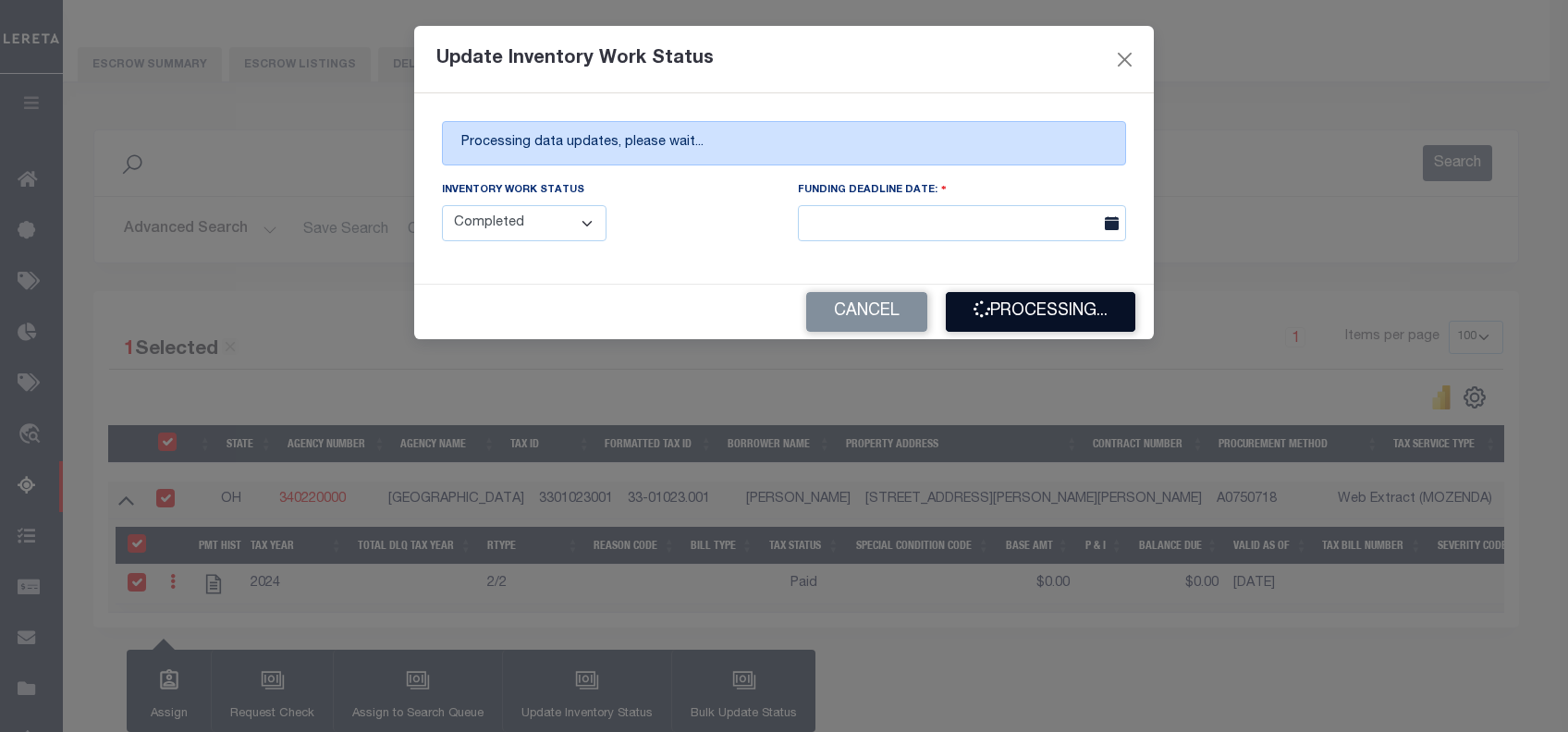
click at [1022, 316] on button "Processing..." at bounding box center [1041, 311] width 190 height 40
click at [1032, 320] on button "Processing..." at bounding box center [1041, 311] width 190 height 40
click at [1032, 320] on div "Cancel Processing..." at bounding box center [784, 311] width 740 height 55
click at [1029, 320] on button "Processing..." at bounding box center [1041, 311] width 190 height 40
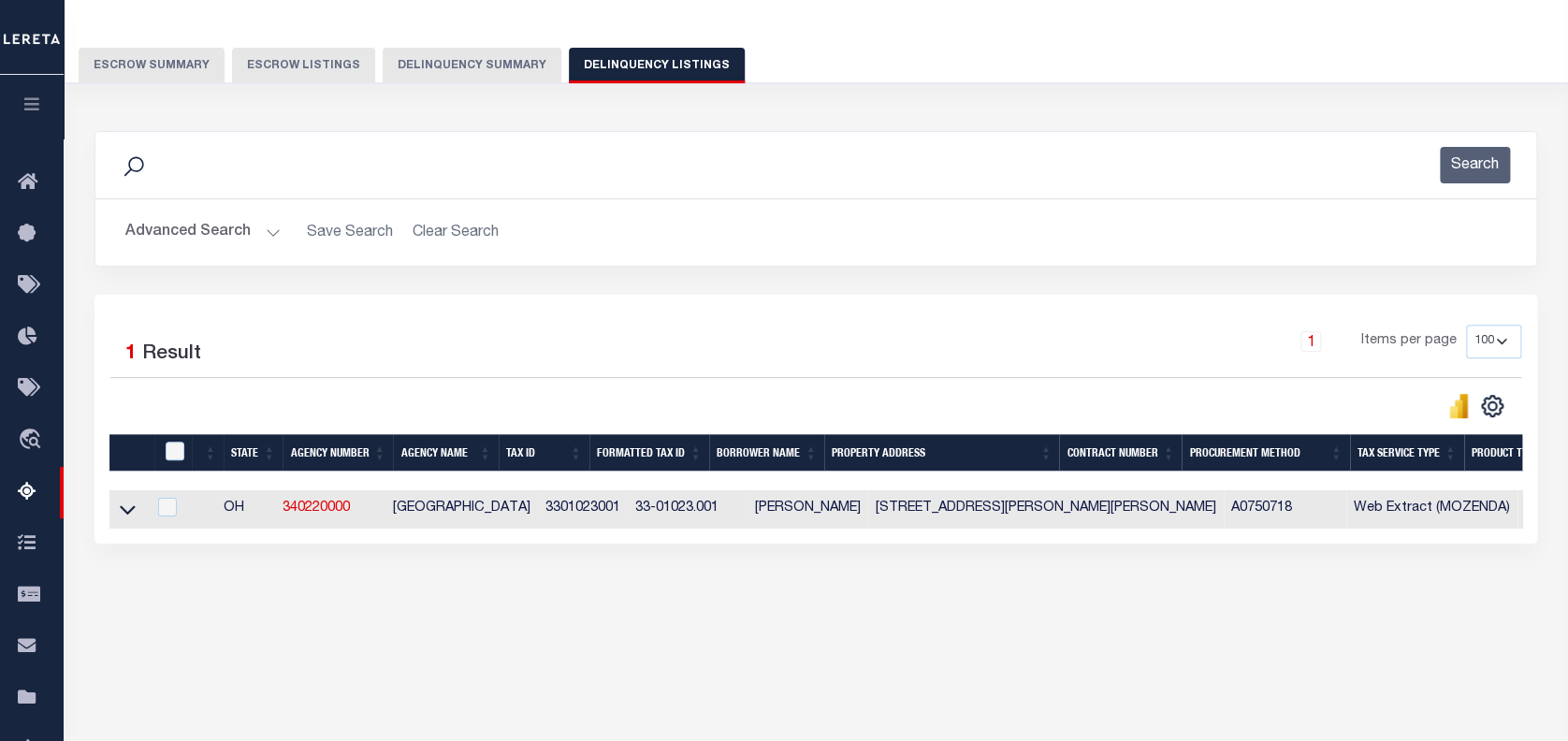
click at [162, 225] on button "Advanced Search" at bounding box center [202, 232] width 155 height 37
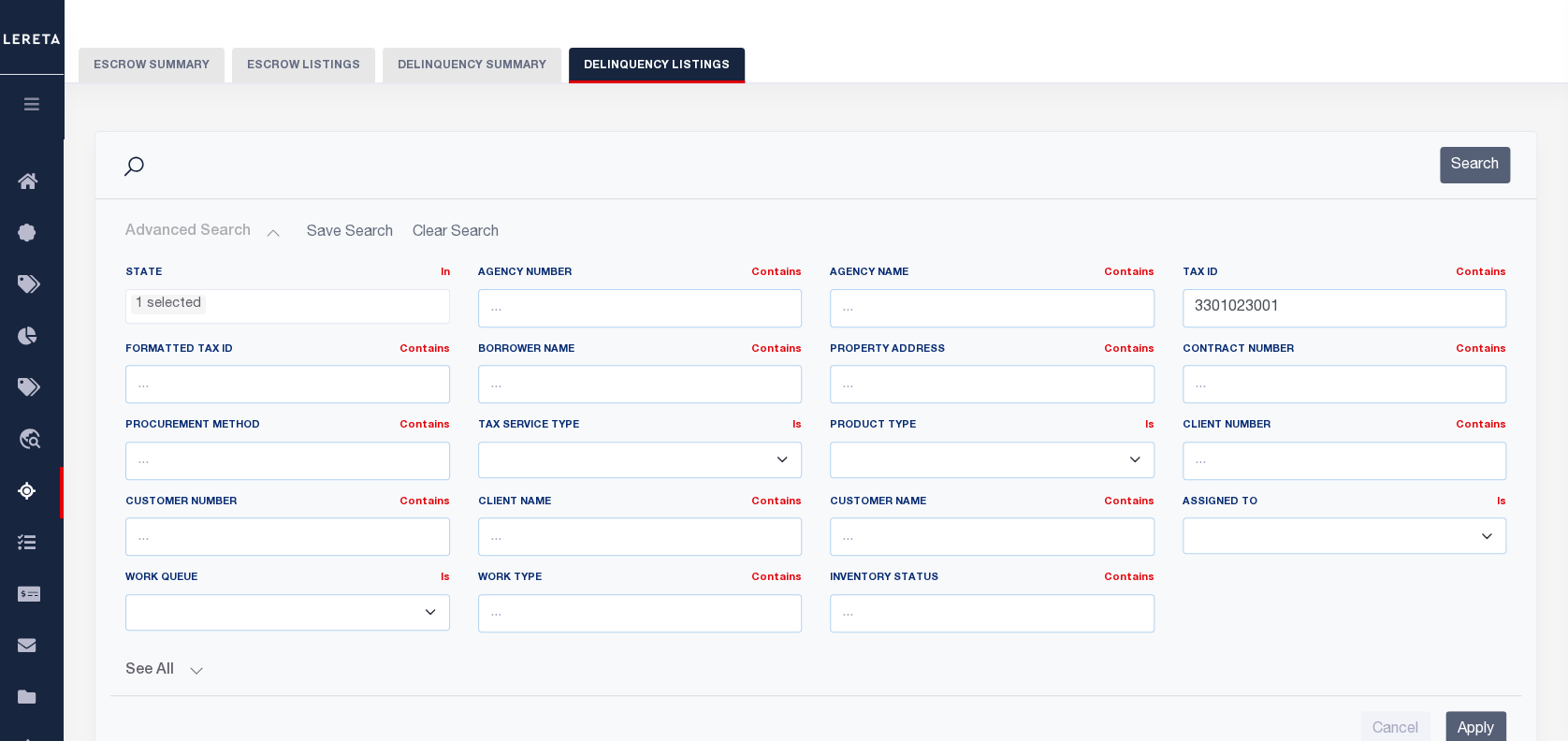
click at [174, 236] on button "Advanced Search" at bounding box center [202, 232] width 155 height 37
click at [1243, 309] on input "3301023001" at bounding box center [1344, 307] width 325 height 39
paste input "4000"
type input "3301024000"
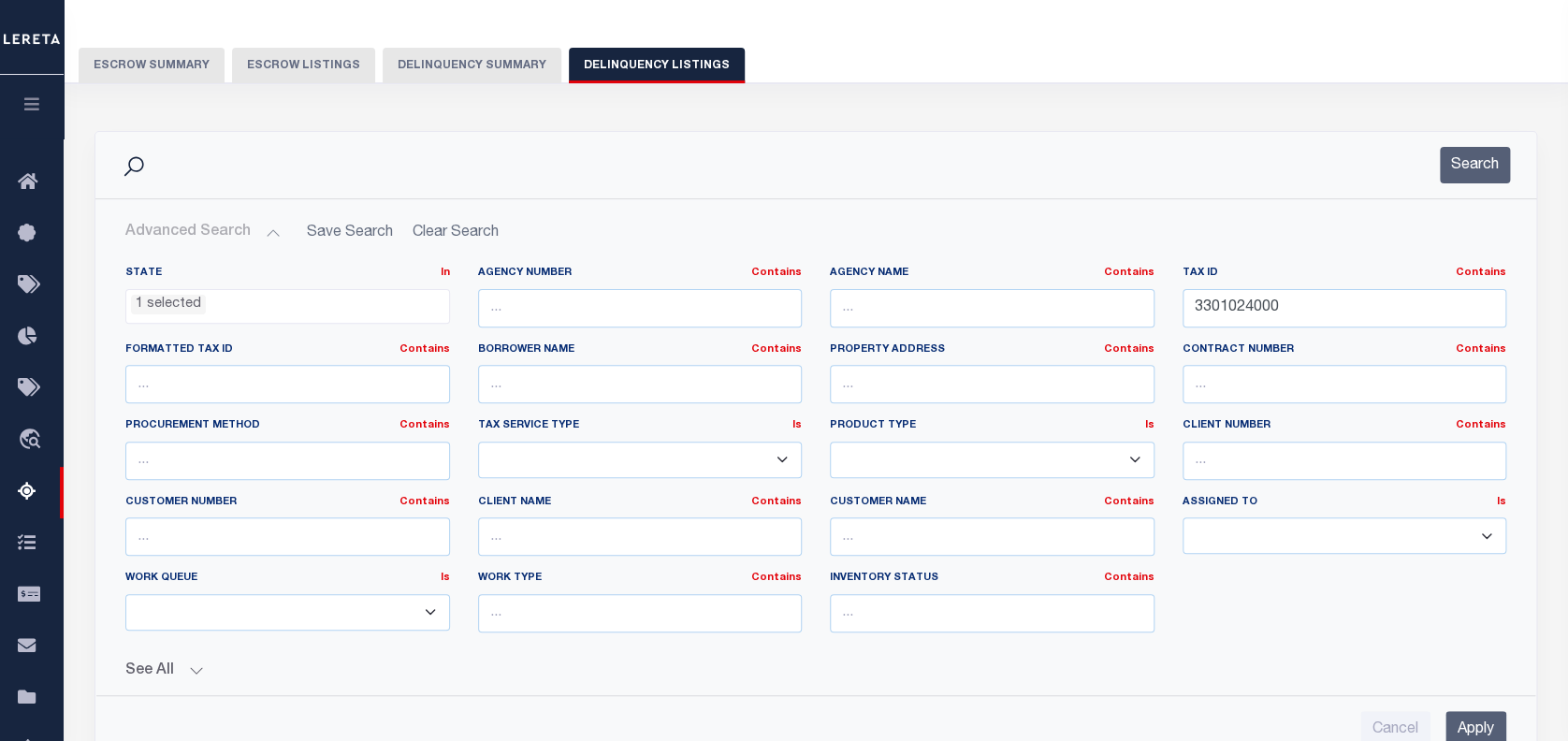
click at [1481, 716] on input "Apply" at bounding box center [1476, 730] width 61 height 39
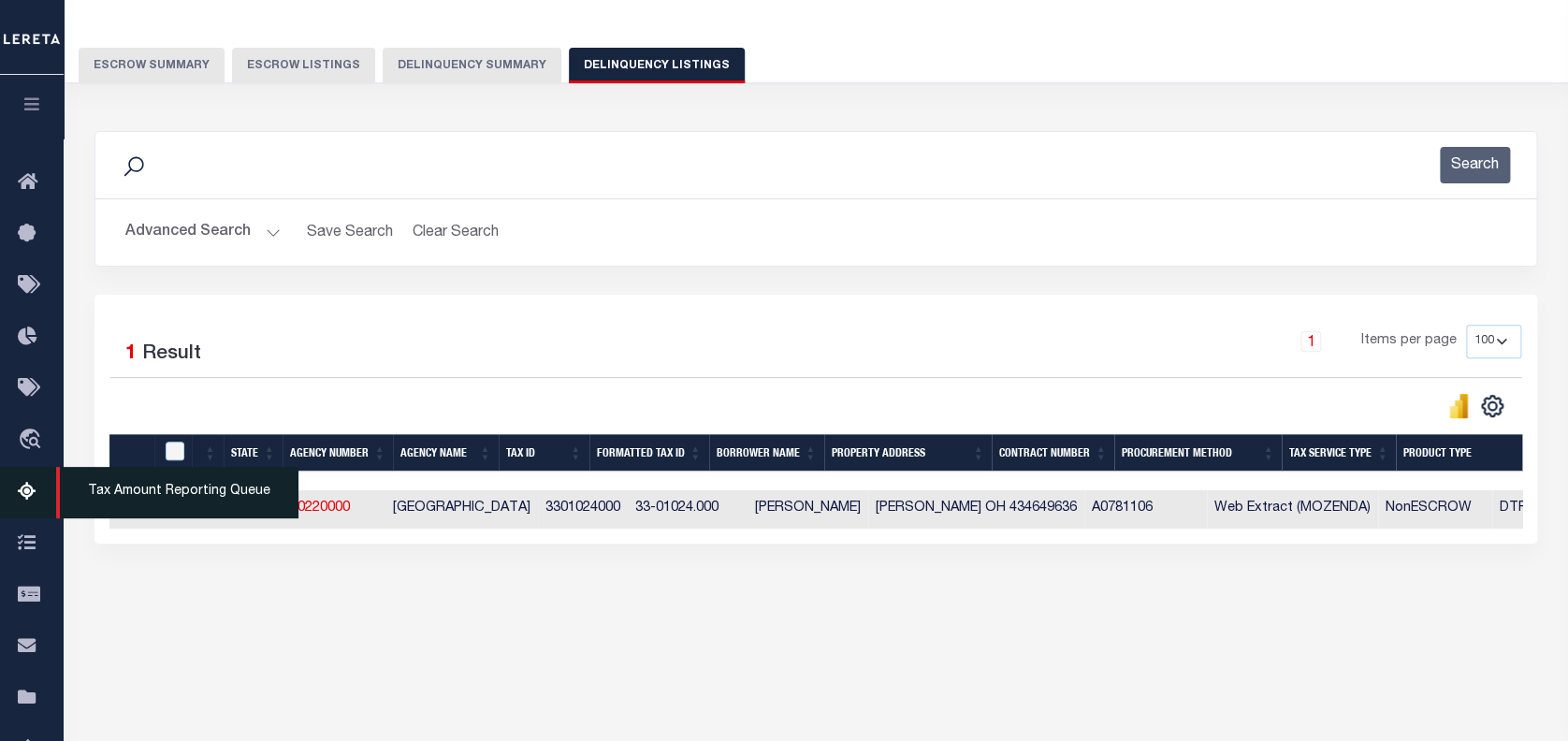
click at [125, 512] on span "Tax Amount Reporting Queue" at bounding box center [178, 492] width 243 height 52
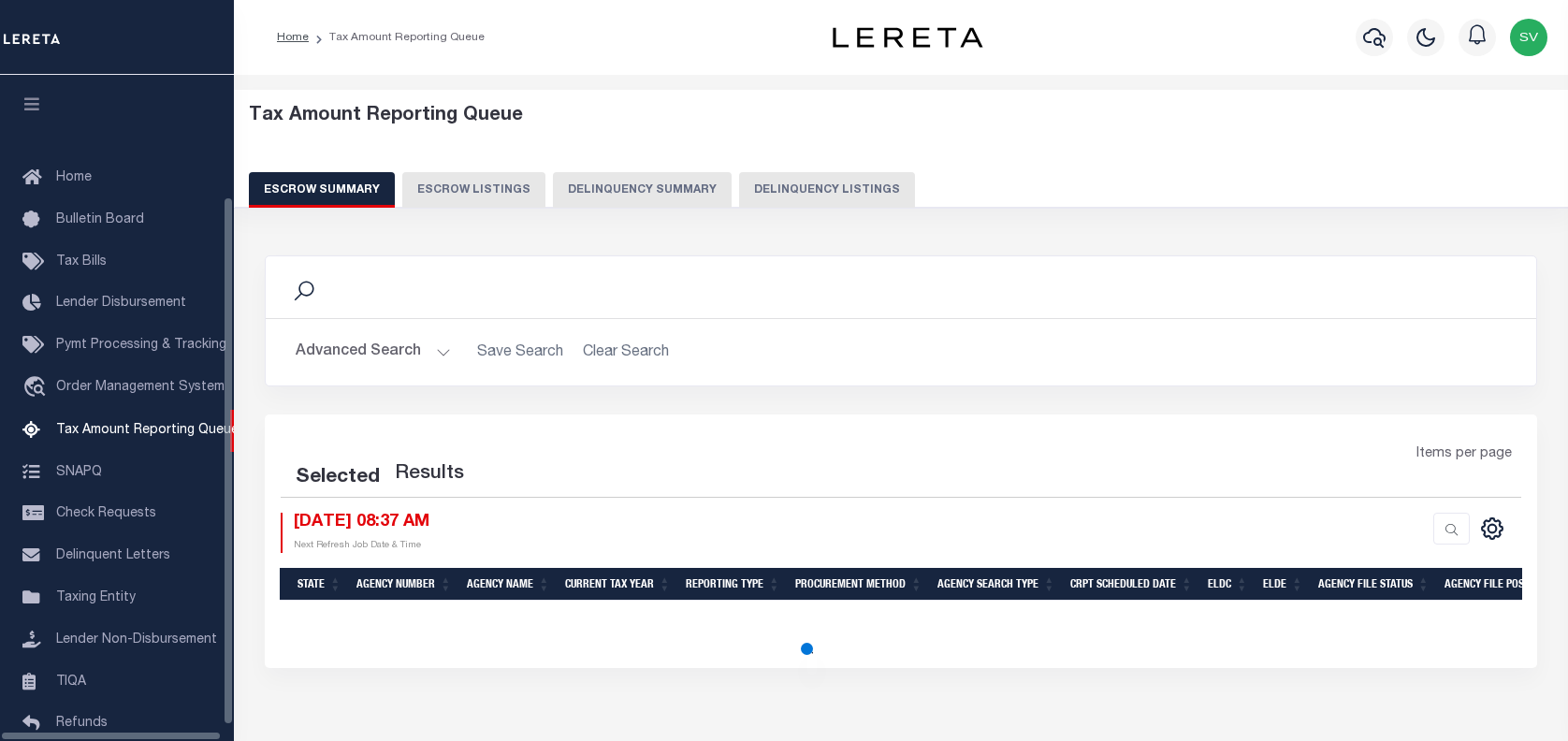
select select
select select "100"
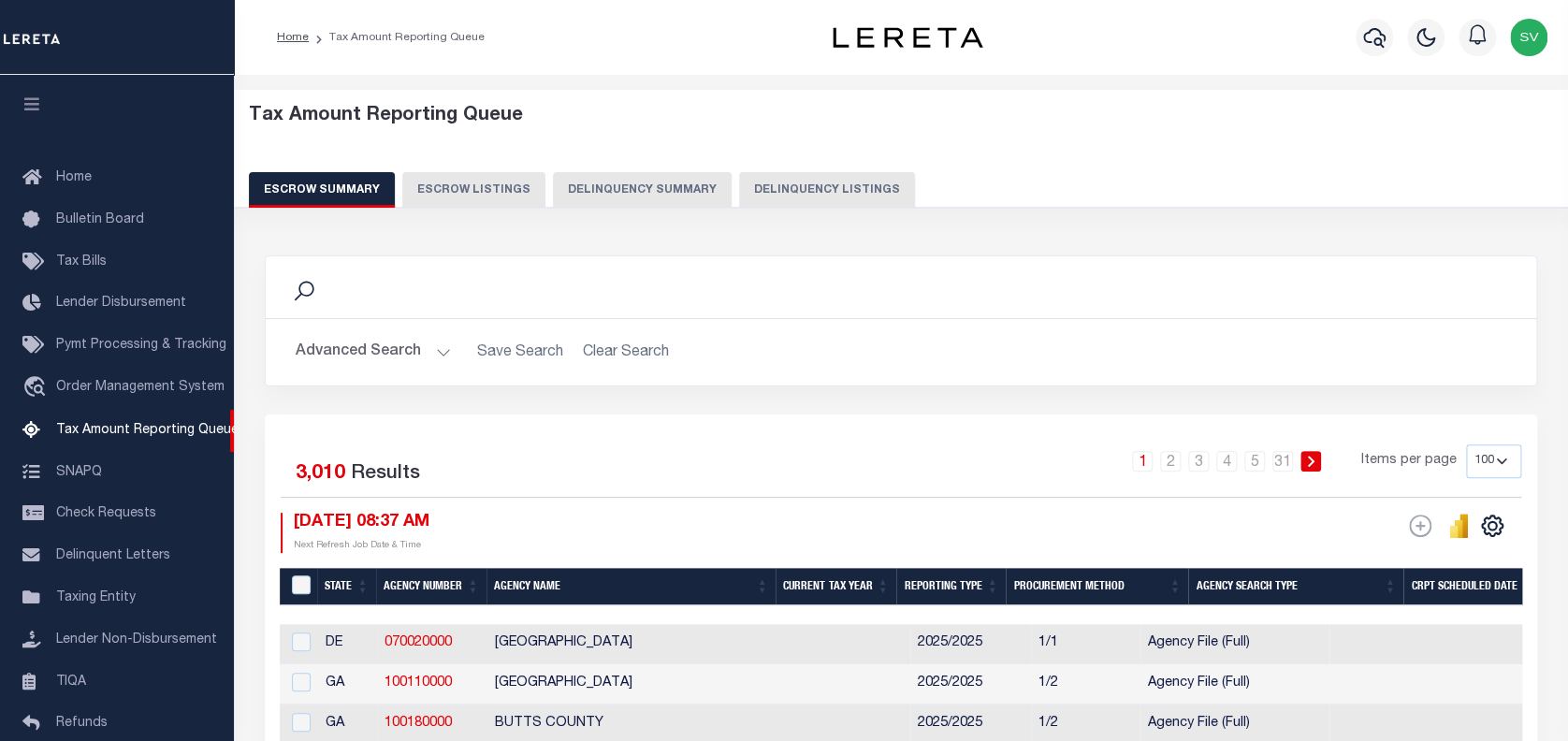
scroll to position [152, 0]
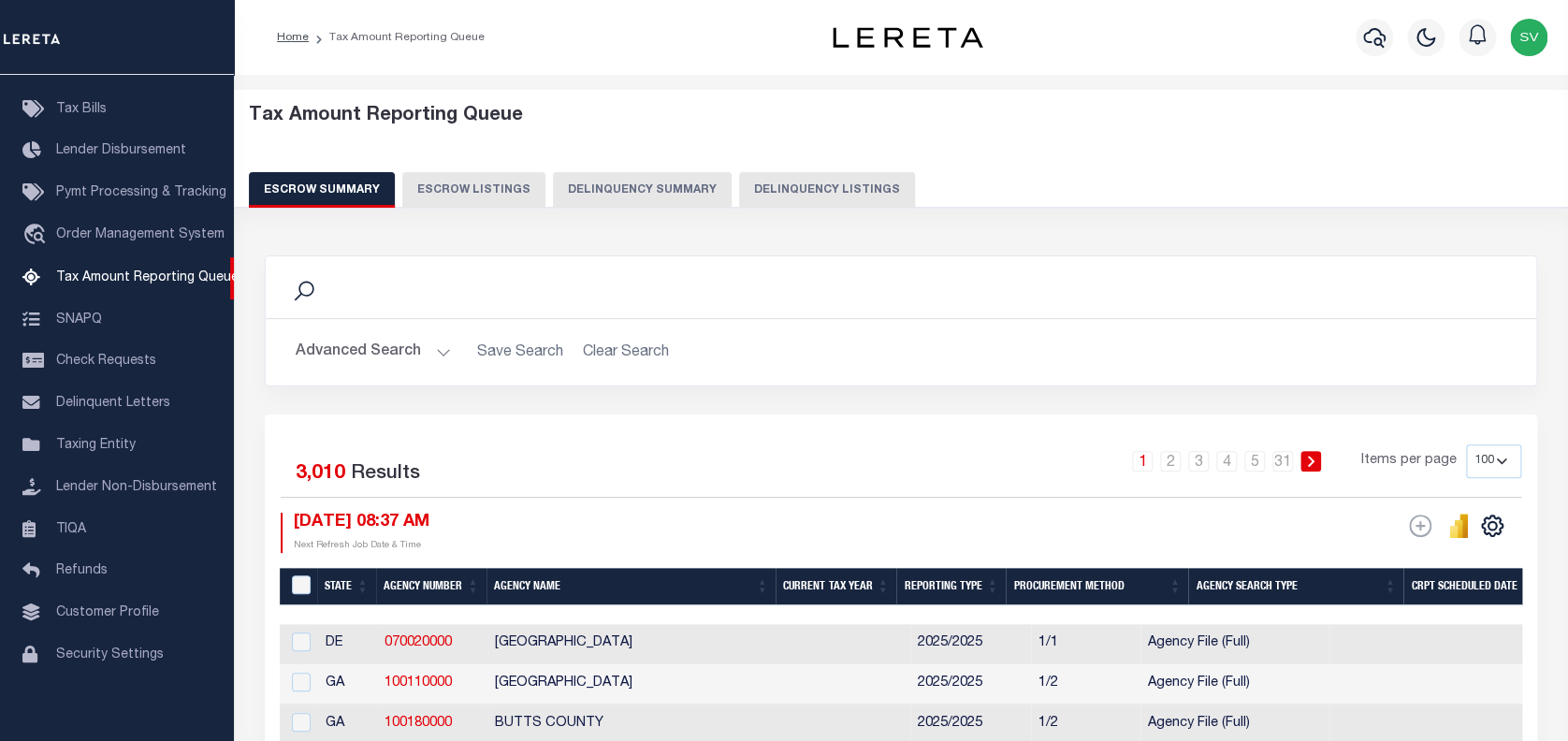
click at [372, 351] on button "Advanced Search" at bounding box center [372, 352] width 155 height 37
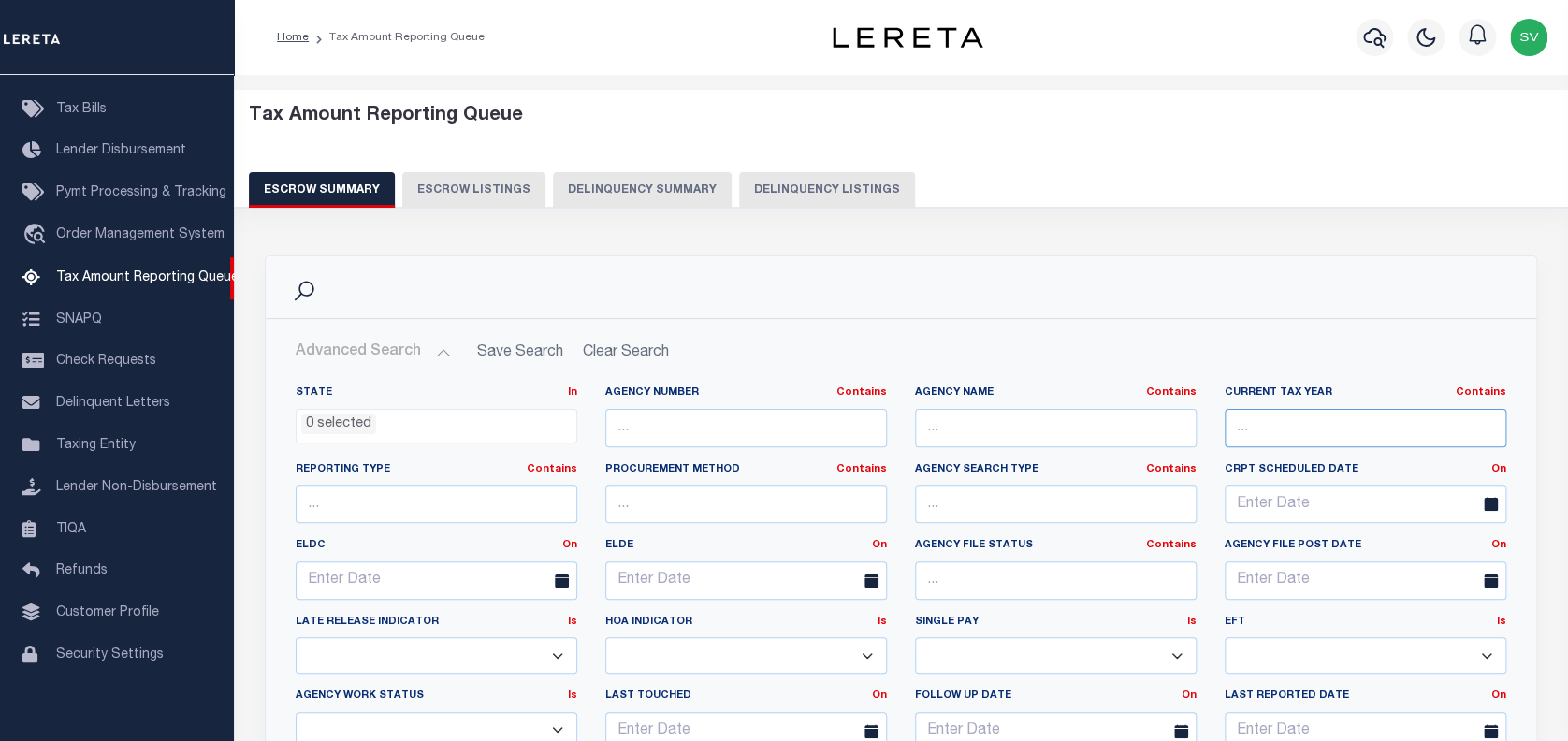
click at [1322, 431] on input "text" at bounding box center [1365, 428] width 281 height 39
click at [408, 419] on ul "0 selected" at bounding box center [436, 422] width 279 height 25
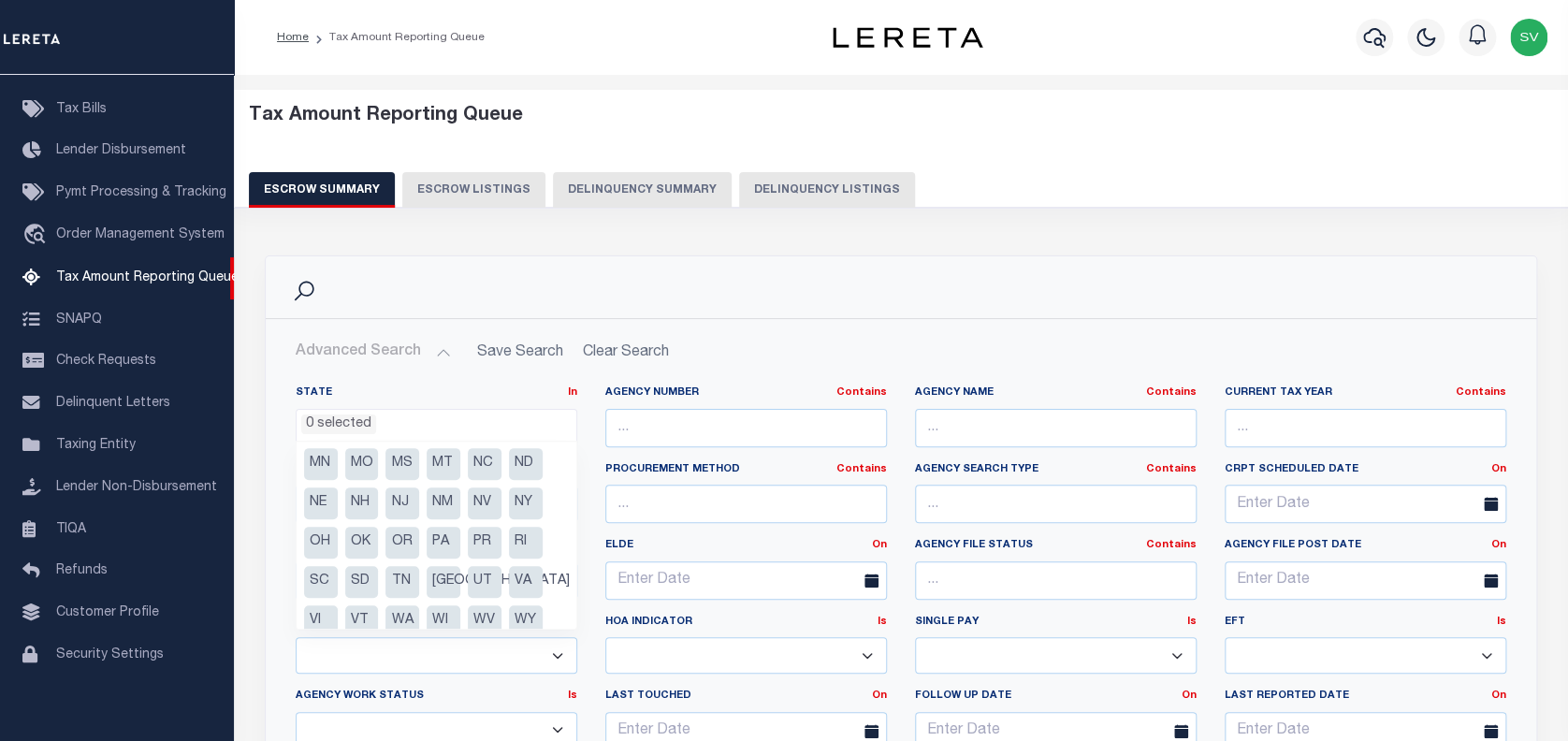
scroll to position [172, 0]
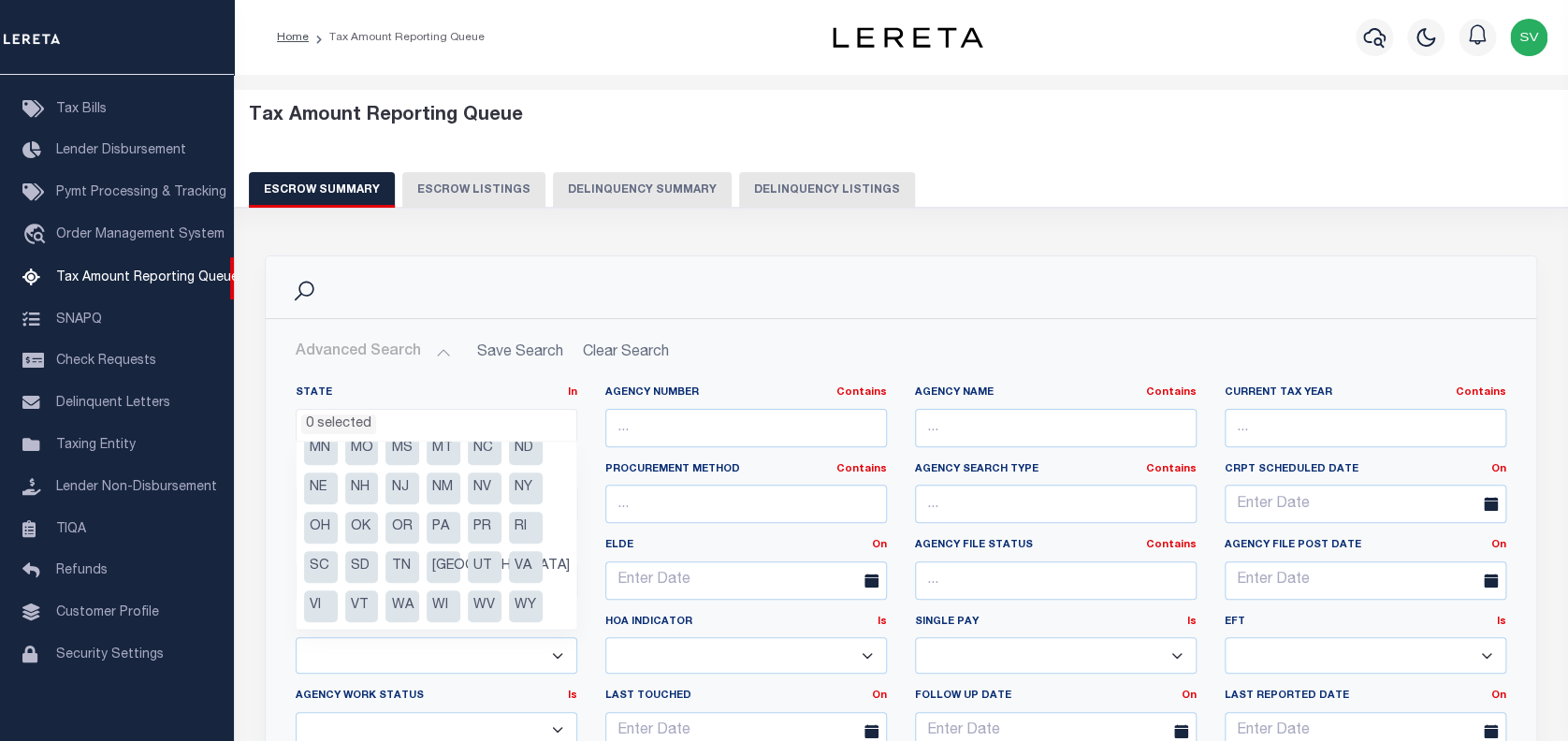
click at [319, 531] on li "OH" at bounding box center [321, 528] width 34 height 32
select select "OH"
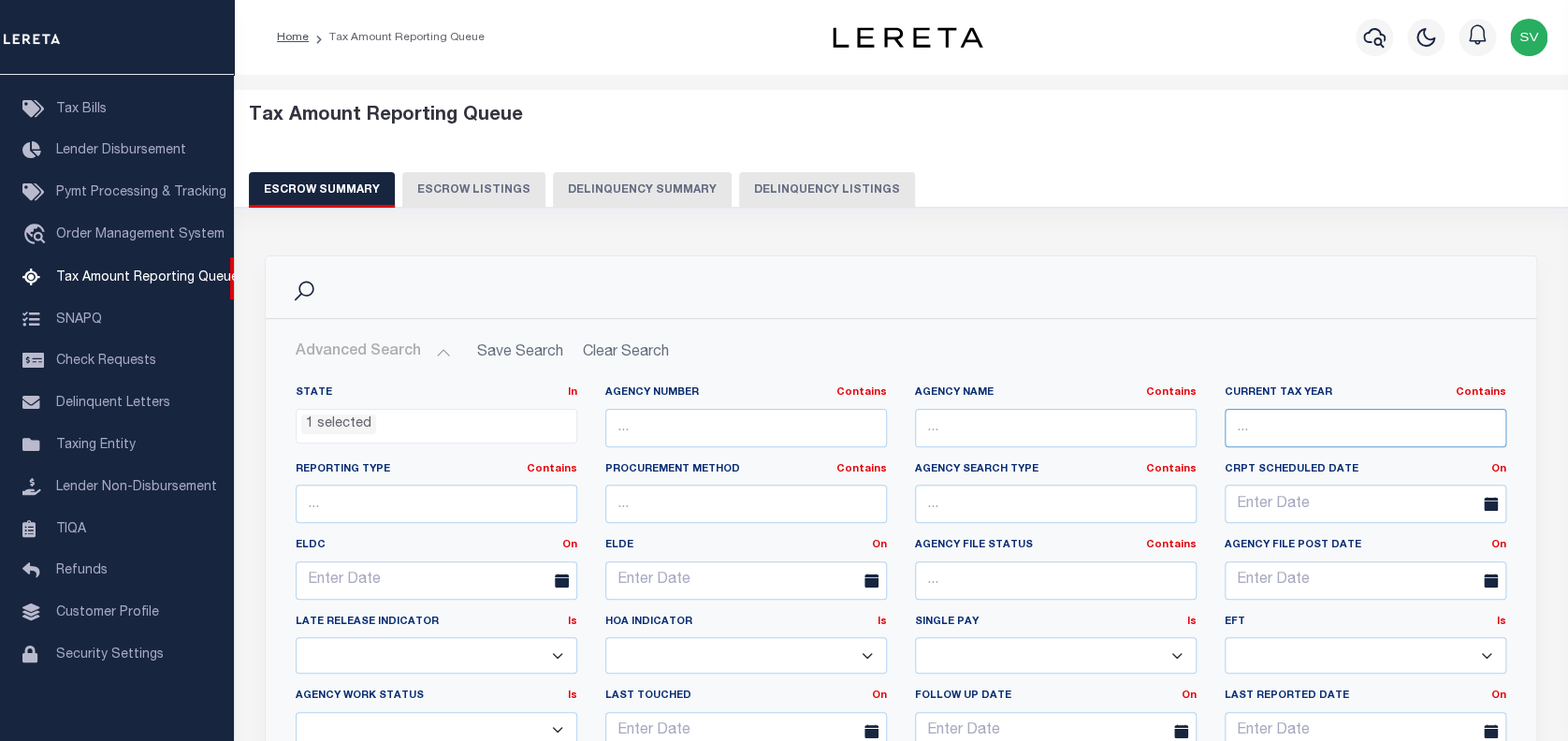
click at [1269, 425] on input "text" at bounding box center [1365, 428] width 281 height 39
click at [1284, 443] on input "text" at bounding box center [1365, 428] width 281 height 39
paste input "3301024000"
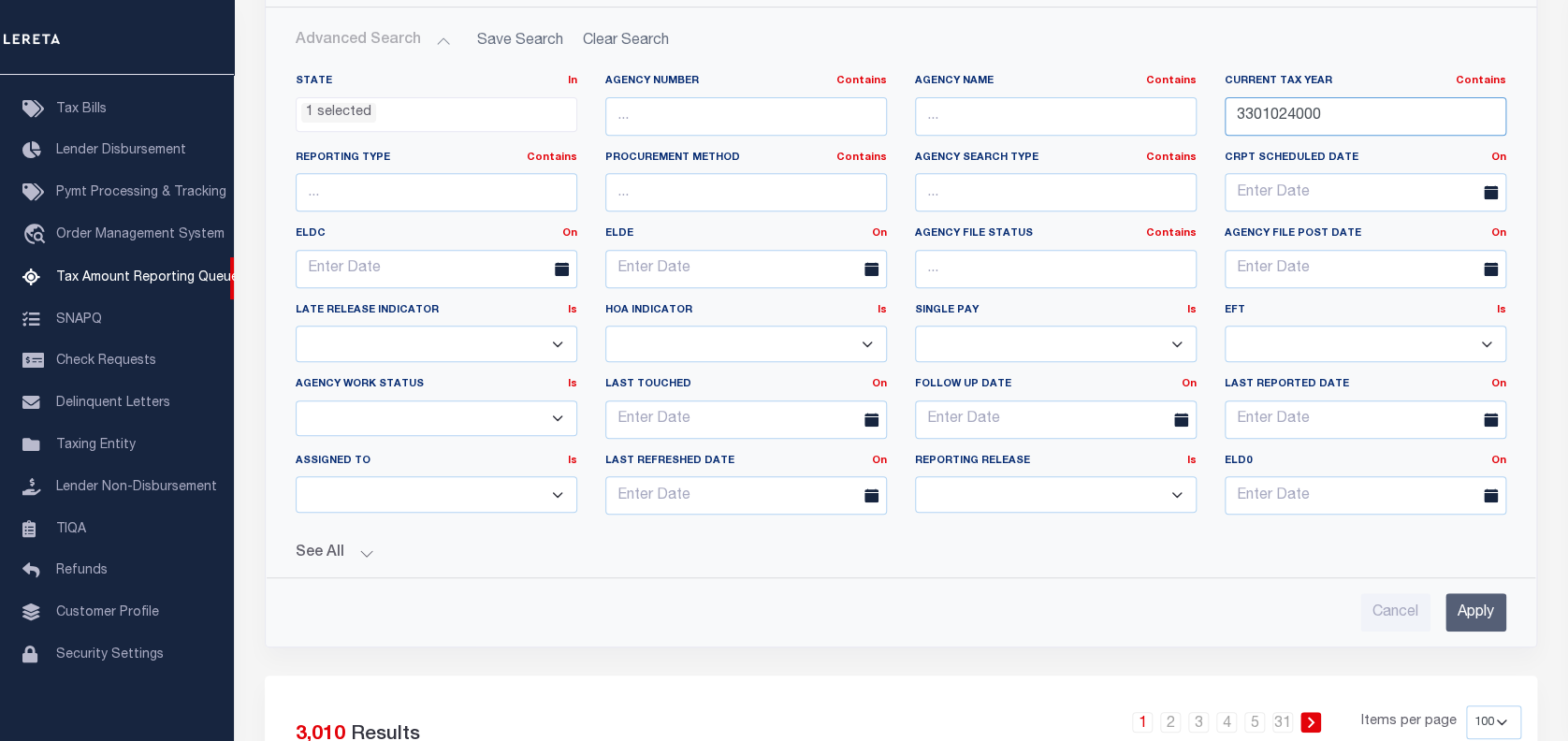
scroll to position [374, 0]
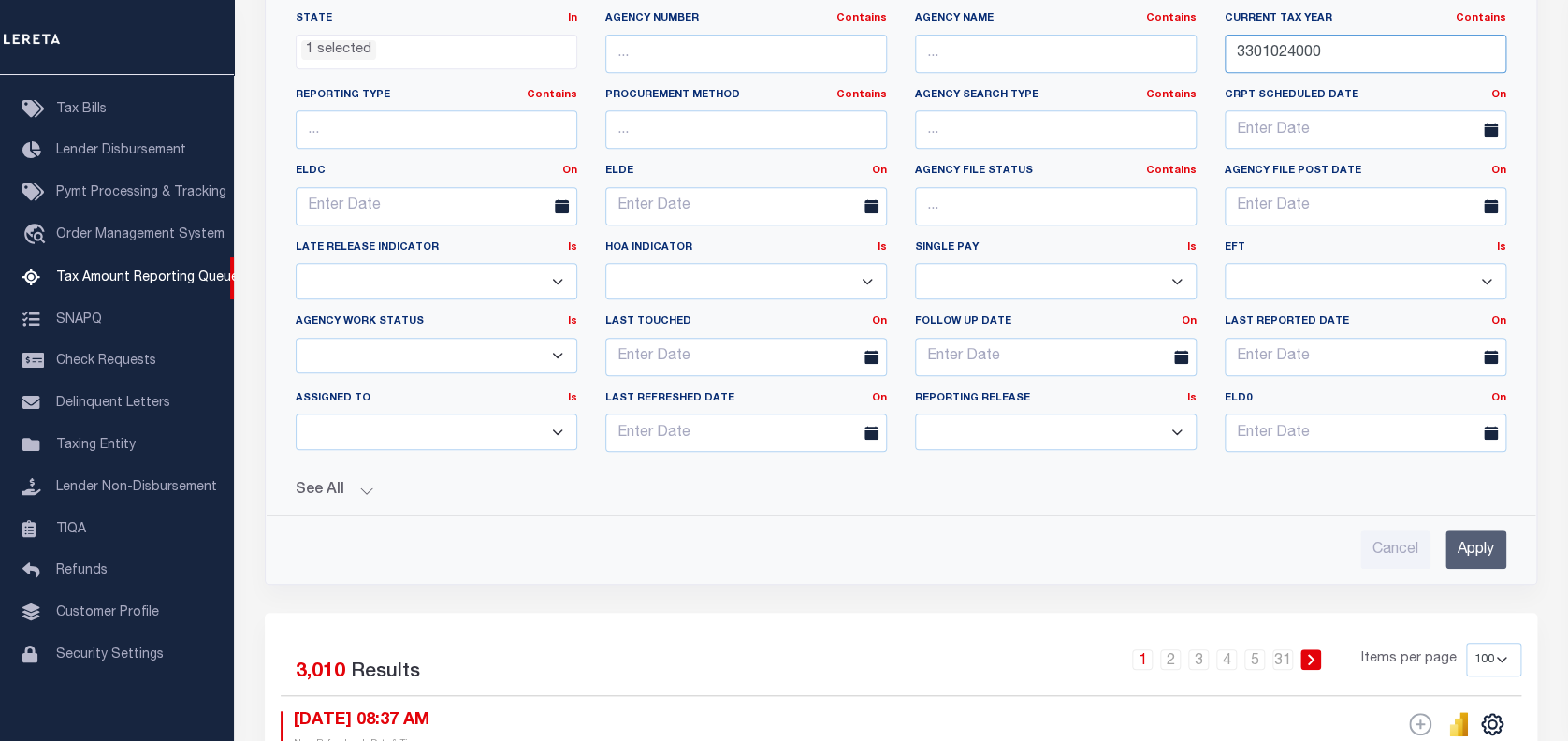
type input "3301024000"
click at [1471, 546] on input "Apply" at bounding box center [1476, 549] width 61 height 39
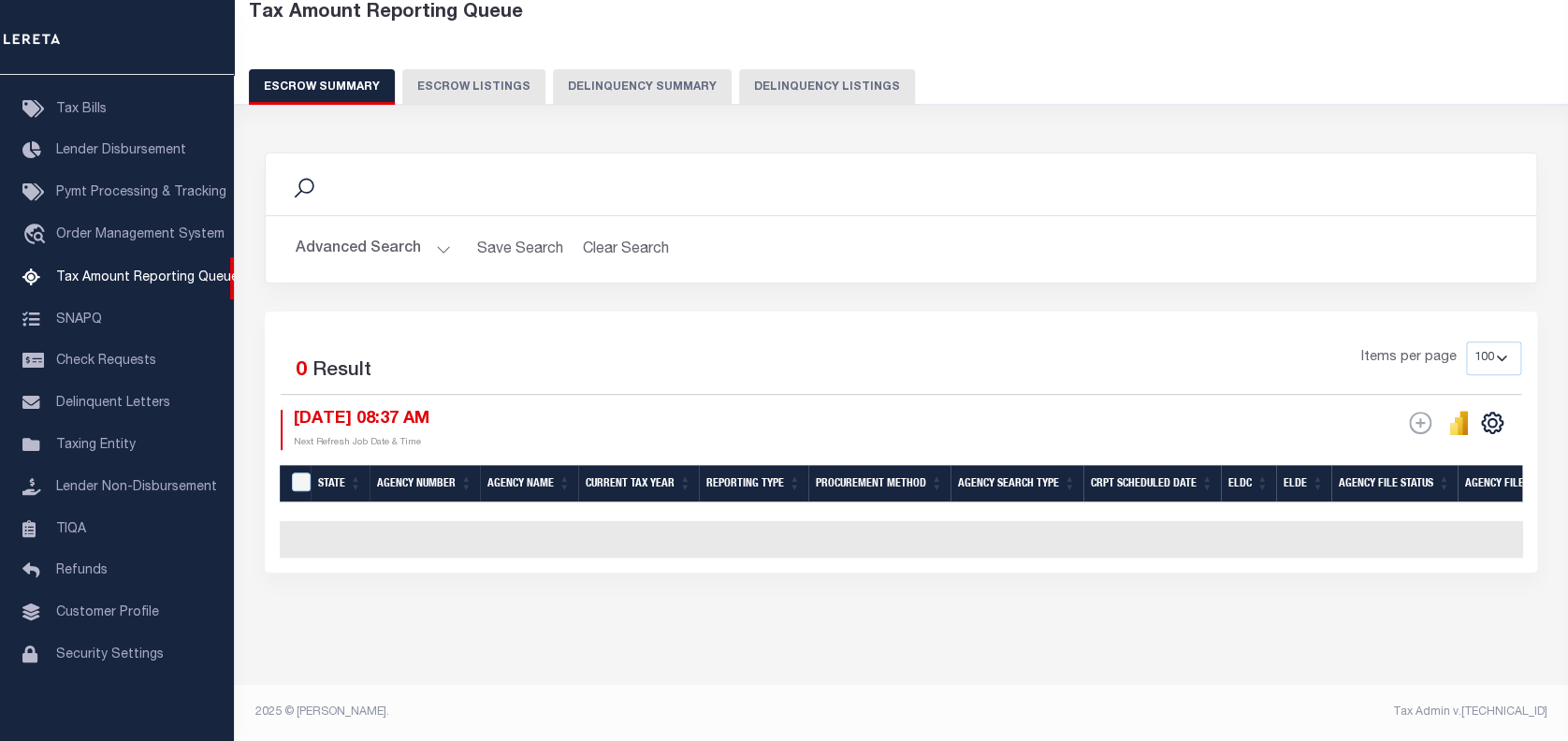
scroll to position [113, 0]
drag, startPoint x: 643, startPoint y: 558, endPoint x: 794, endPoint y: 560, distance: 151.0
click at [794, 560] on div "Selected 0 Result Items per page 10 25 50 100 500 10/10/2025 08:37 AM" at bounding box center [901, 442] width 1273 height 261
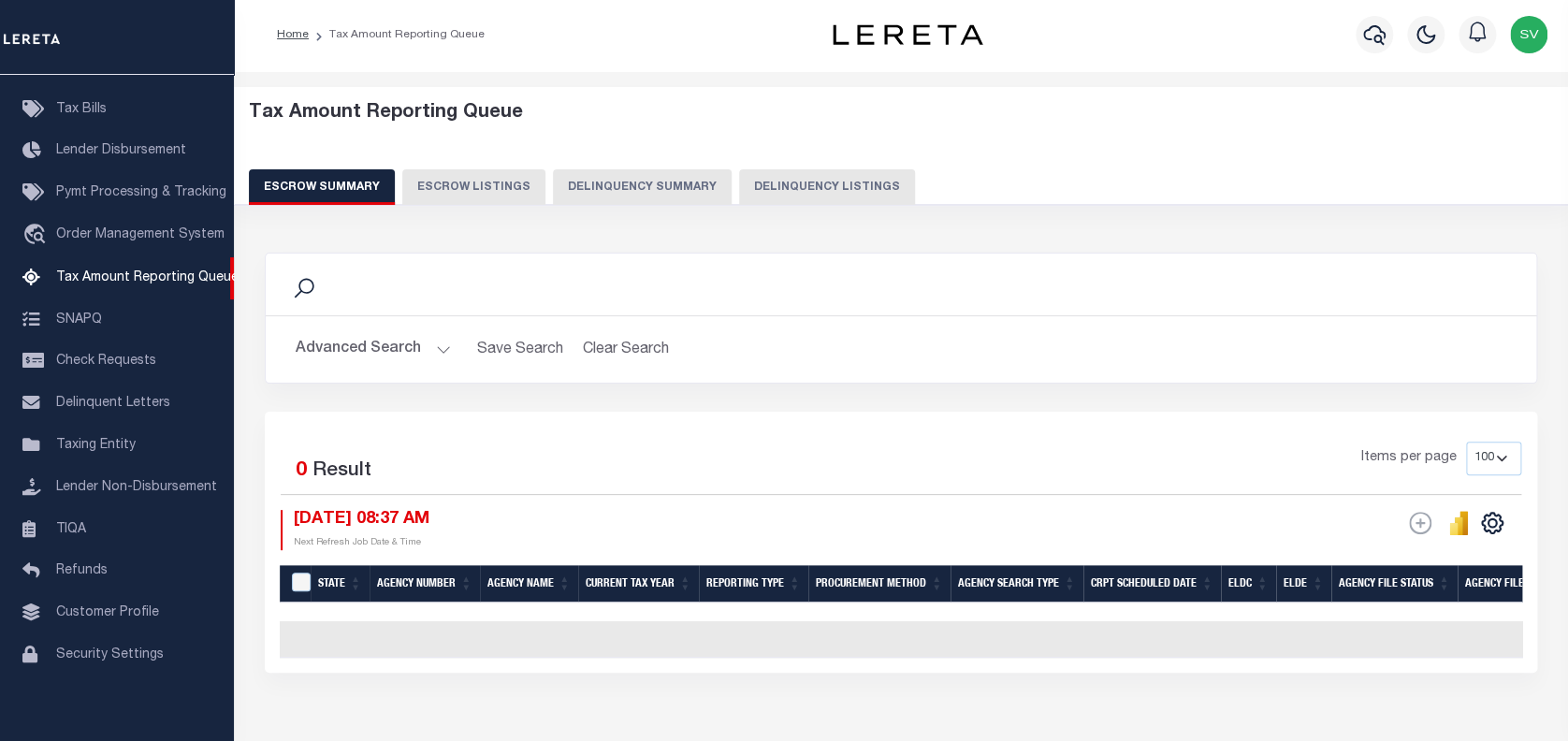
scroll to position [0, 0]
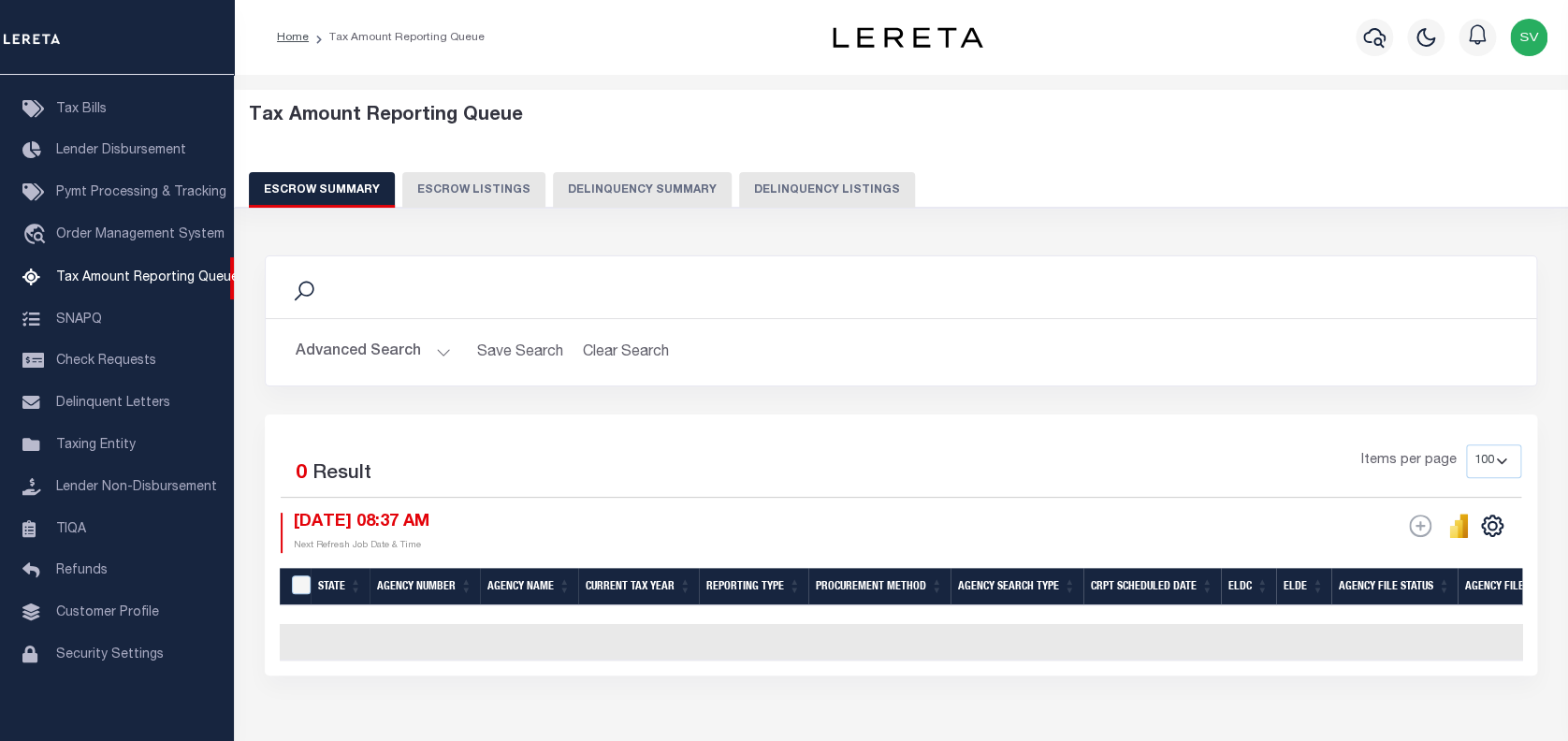
click at [821, 188] on button "Delinquency Listings" at bounding box center [827, 190] width 176 height 36
select select "100"
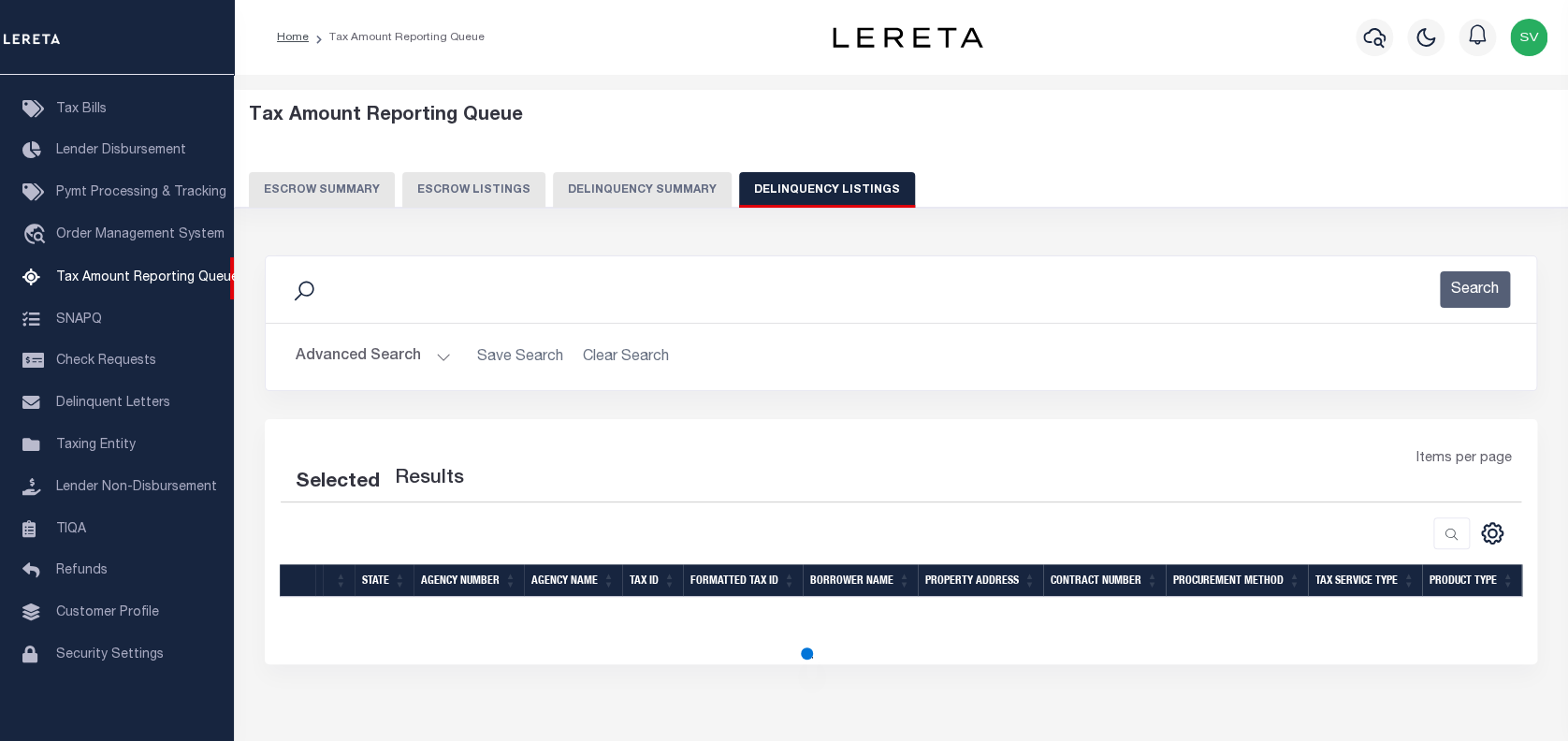
select select "100"
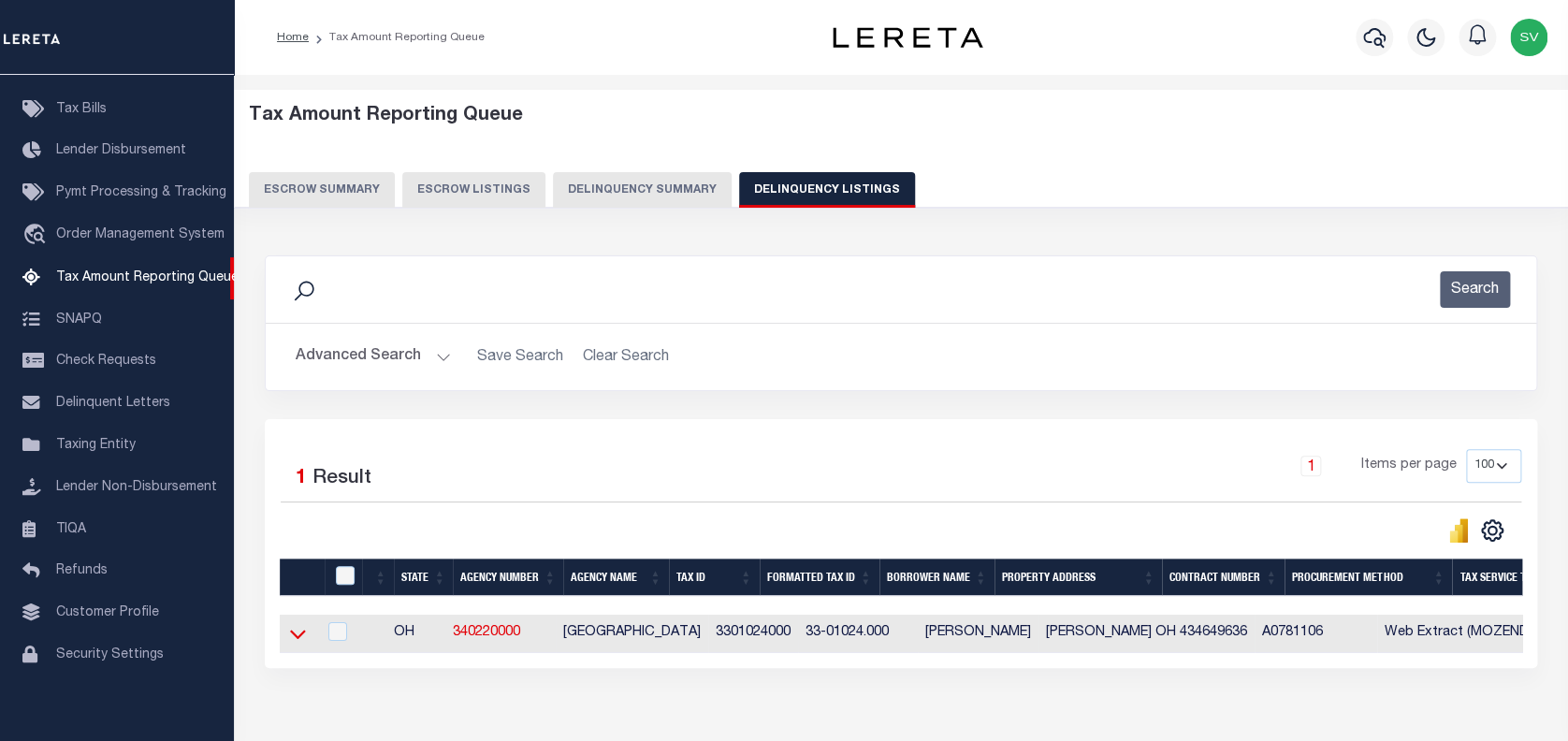
click at [297, 634] on icon at bounding box center [297, 634] width 16 height 20
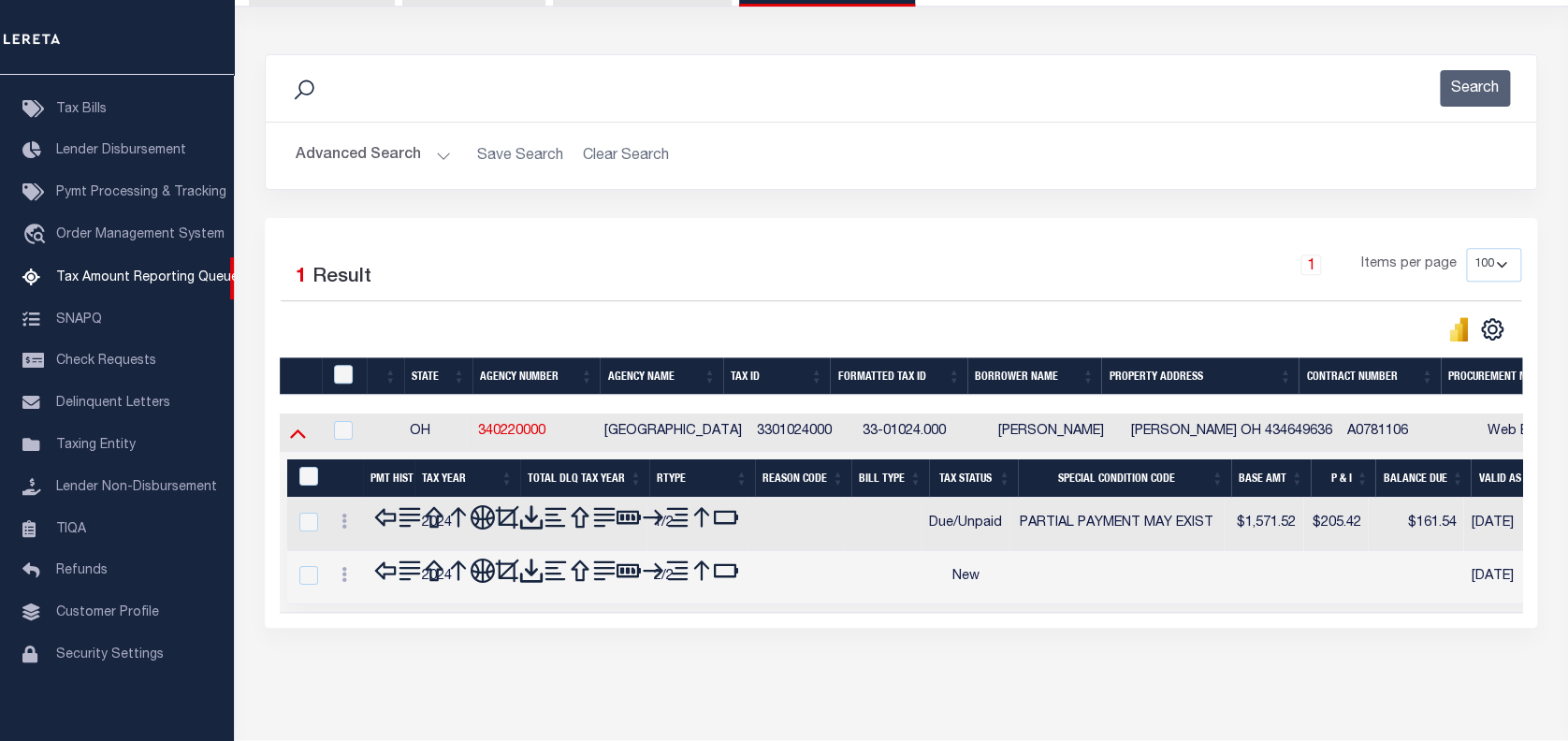
scroll to position [246, 0]
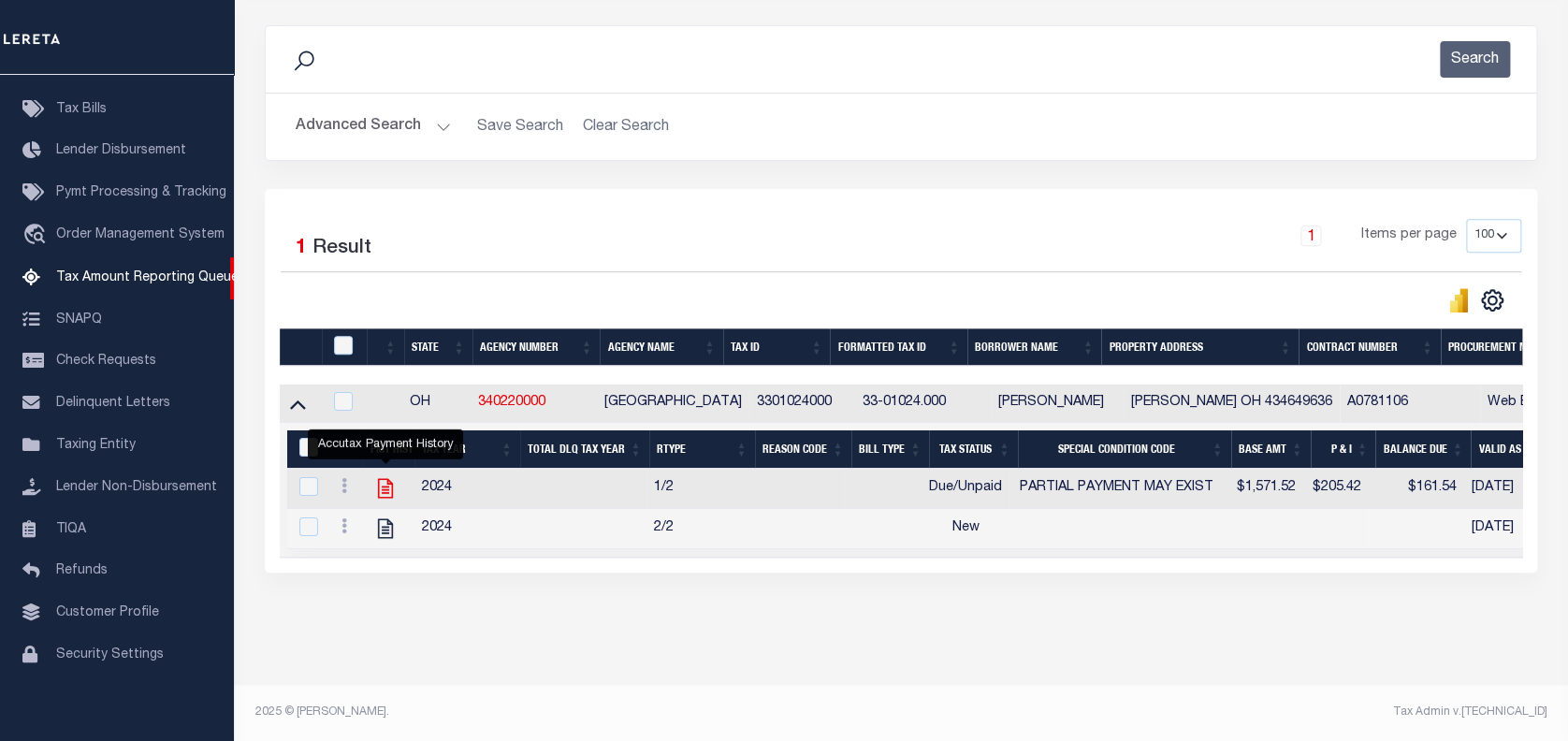
click at [381, 476] on icon "" at bounding box center [386, 488] width 24 height 24
checkbox input "true"
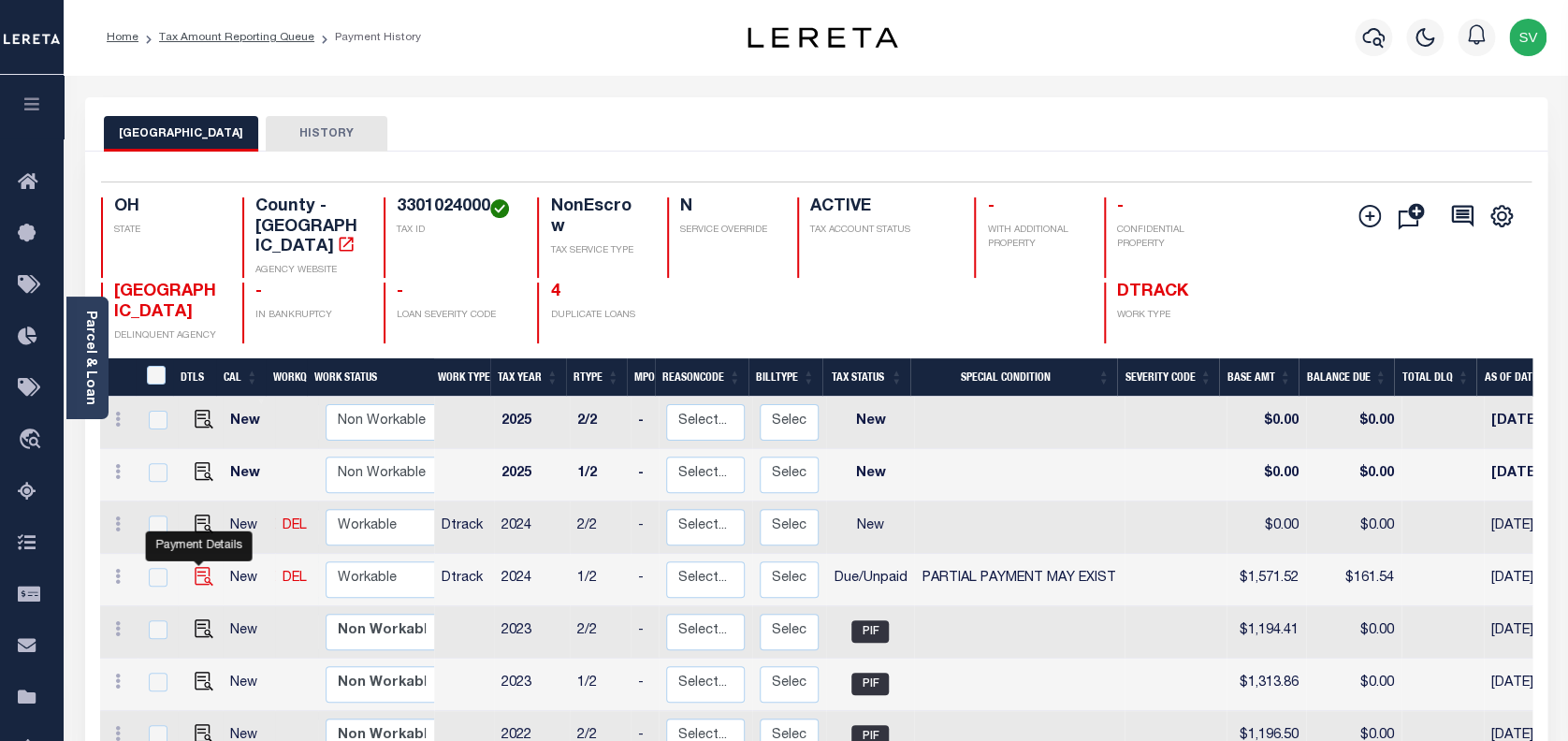
click at [195, 567] on img "" at bounding box center [204, 576] width 19 height 19
checkbox input "true"
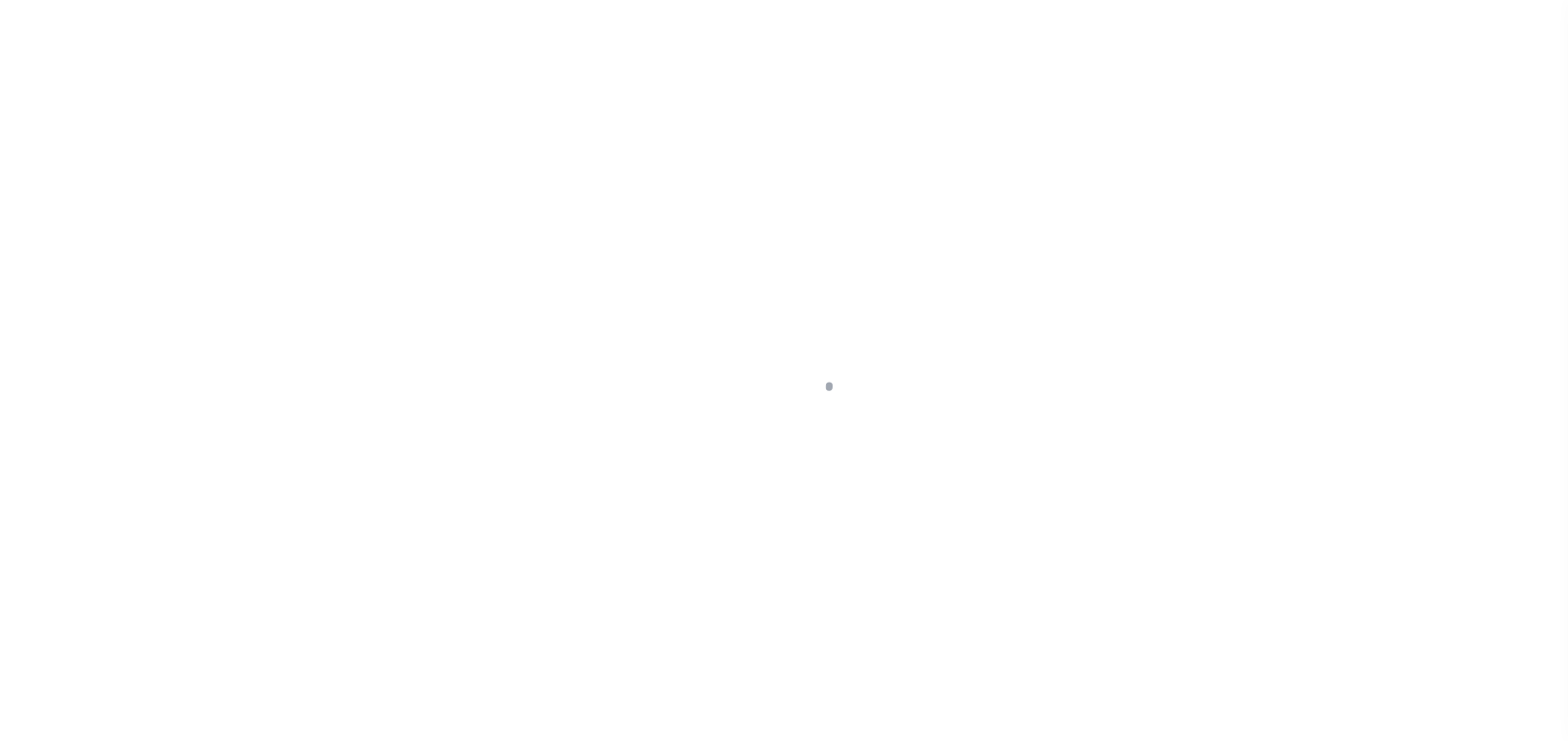
select select "DUE"
select select "15"
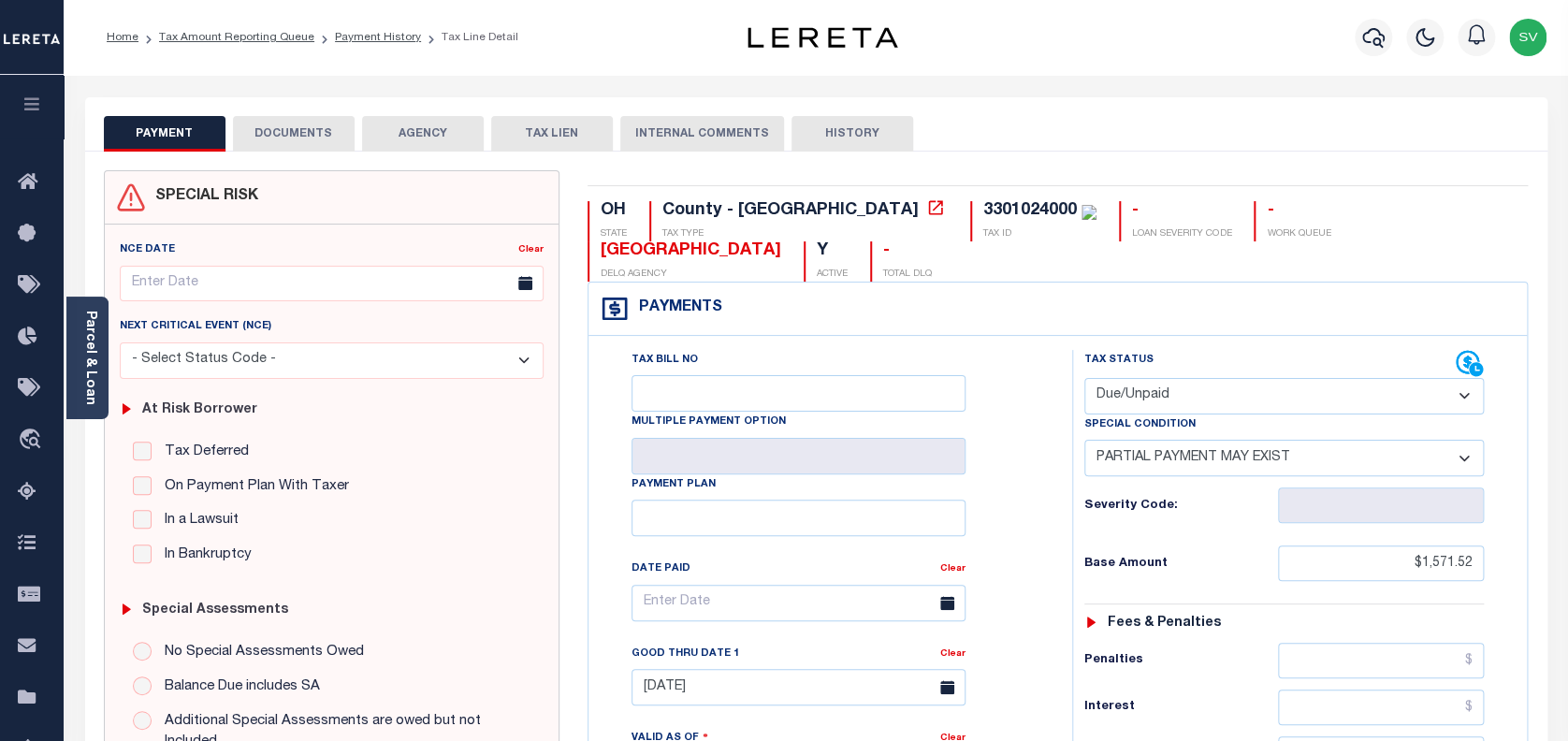
click at [303, 126] on button "DOCUMENTS" at bounding box center [293, 134] width 121 height 36
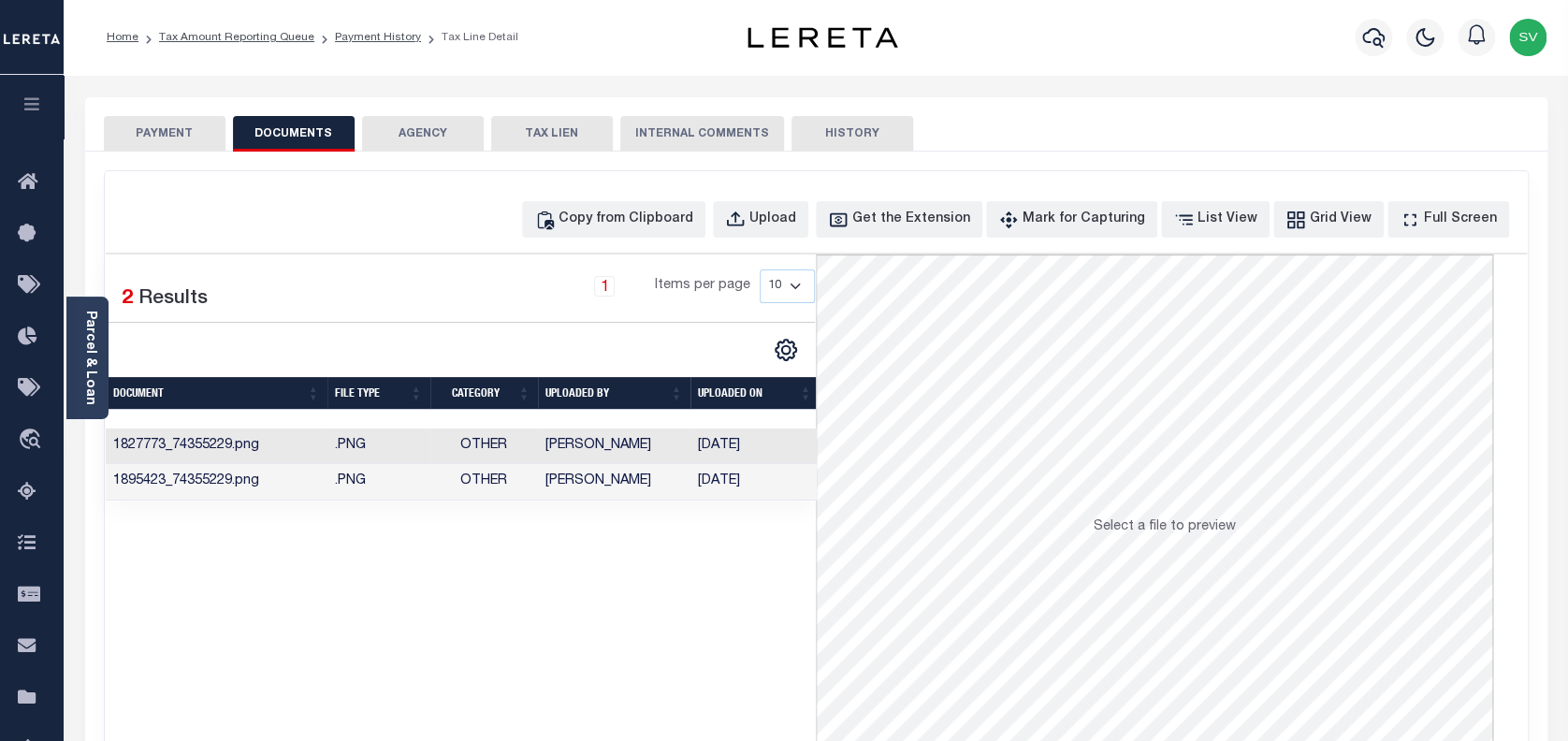
click at [297, 134] on button "DOCUMENTS" at bounding box center [293, 134] width 121 height 36
click at [693, 213] on div "Copy from Clipboard" at bounding box center [626, 220] width 135 height 21
select select "POP"
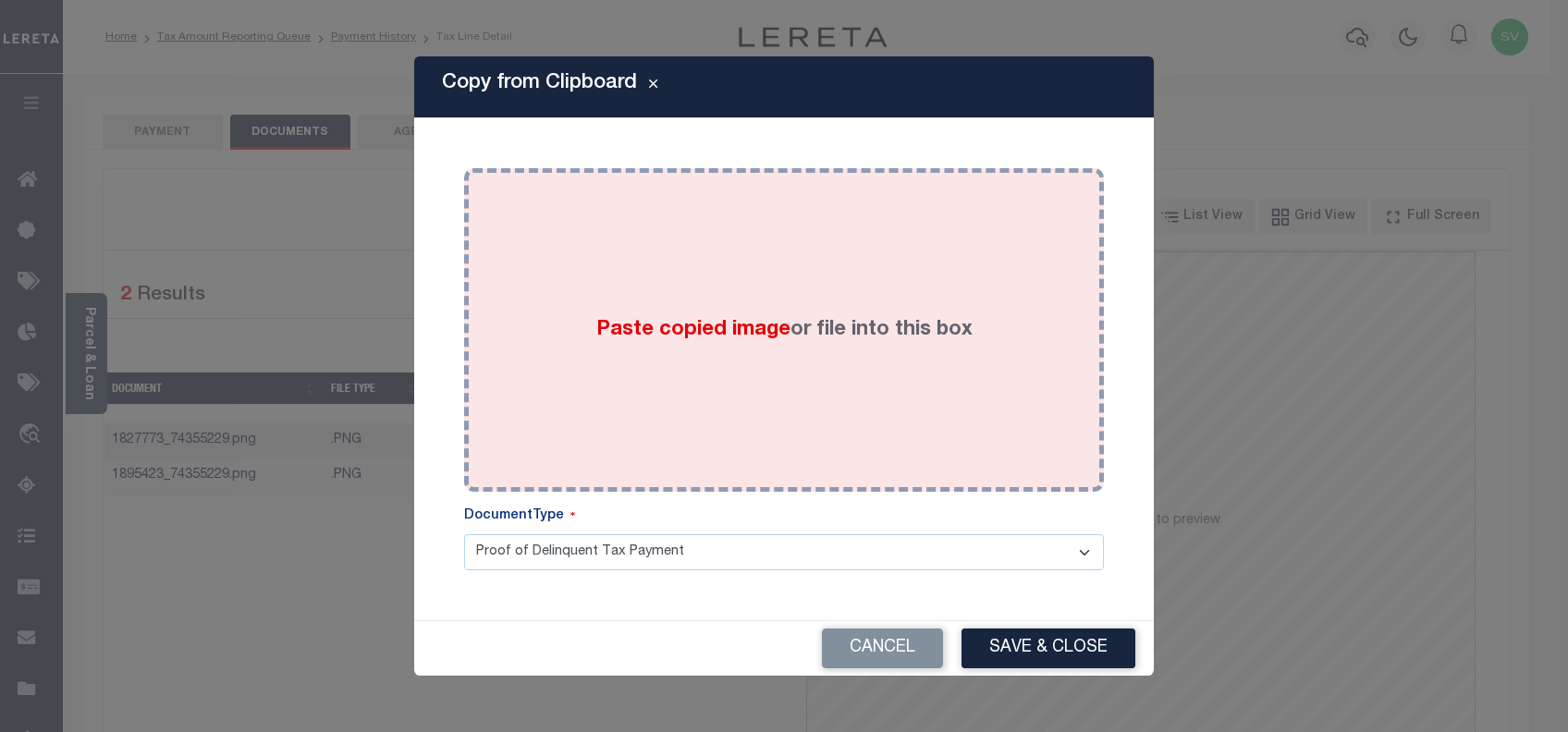
click at [827, 348] on div "Paste copied image or file into this box" at bounding box center [784, 330] width 613 height 295
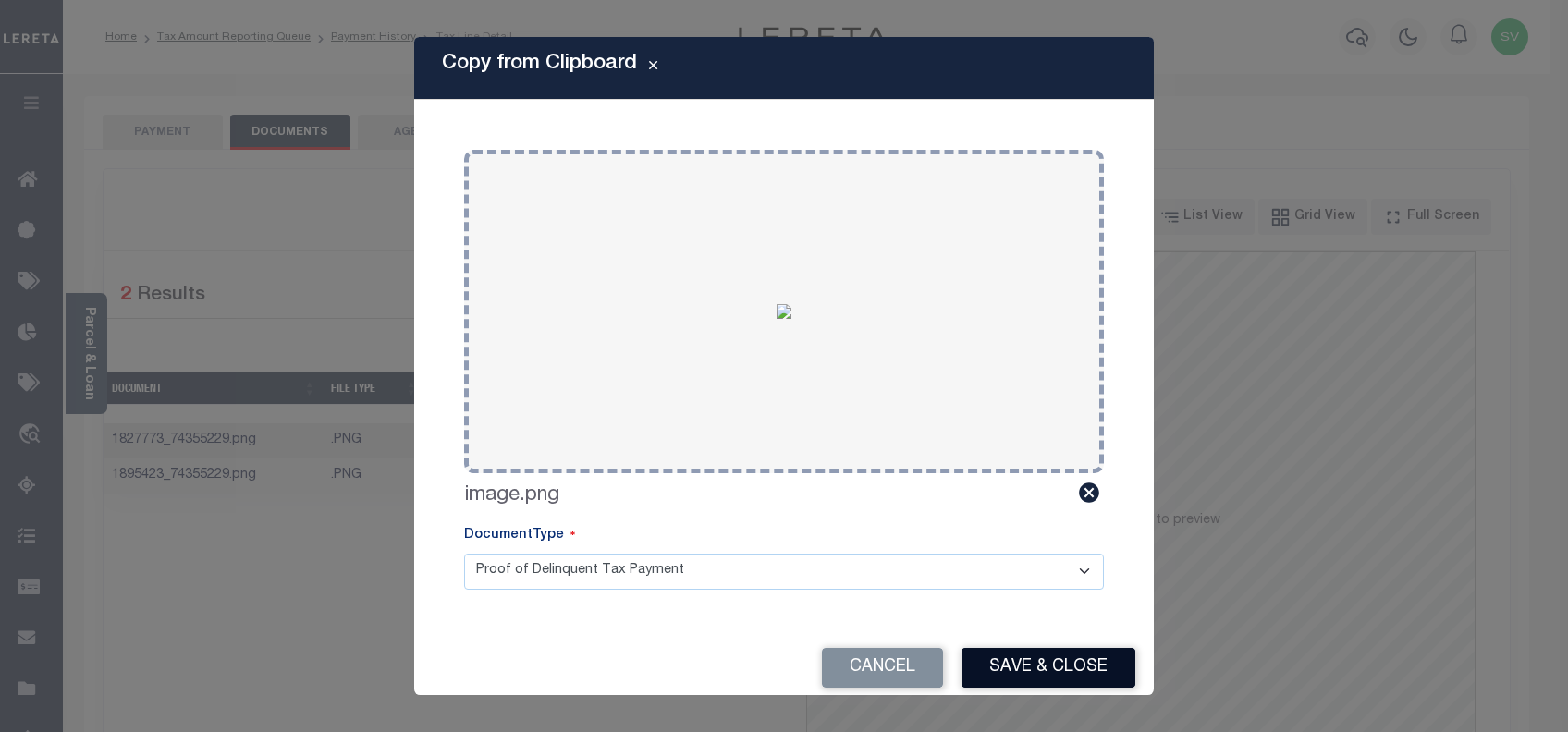
click at [1053, 667] on button "Save & Close" at bounding box center [1048, 667] width 174 height 40
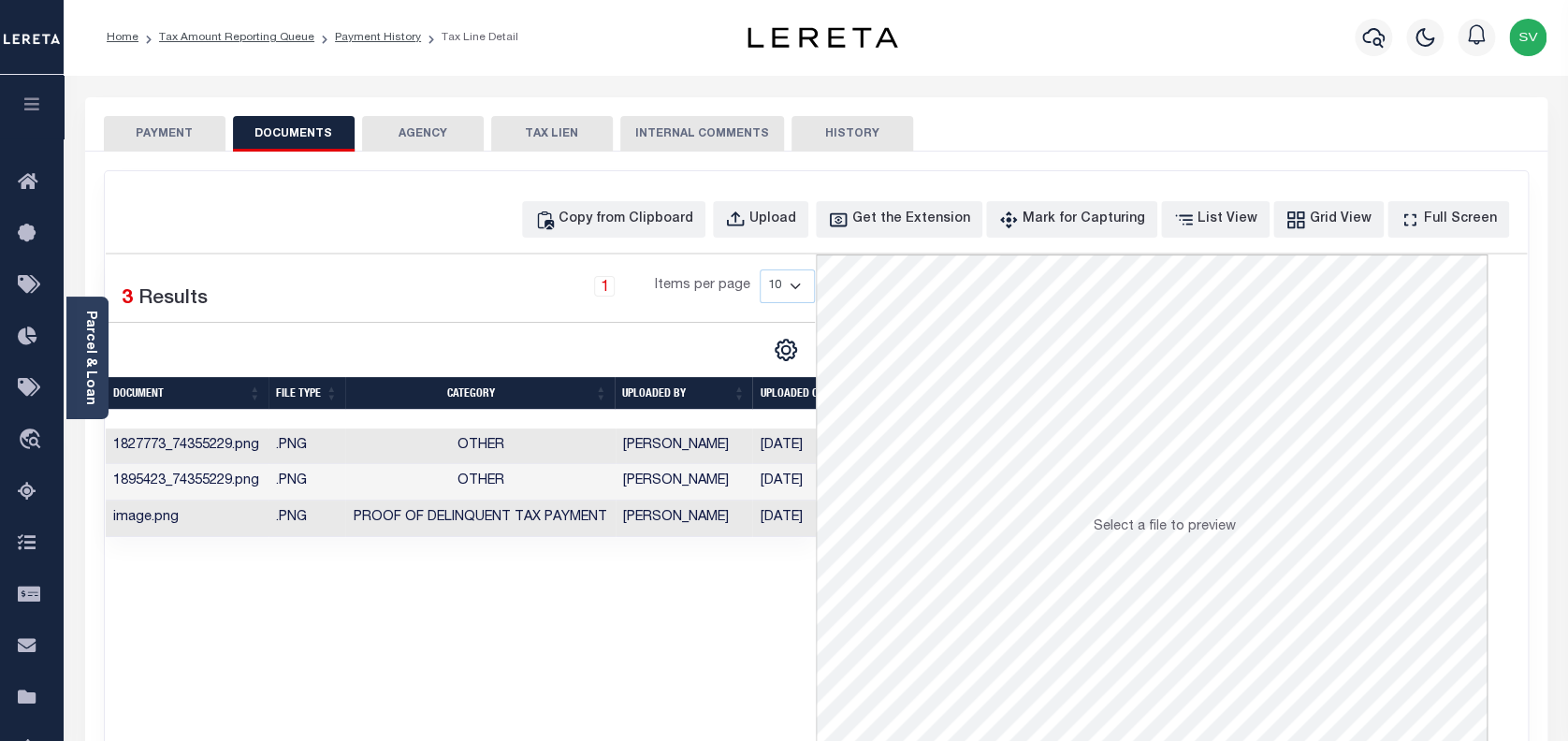
click at [182, 134] on button "PAYMENT" at bounding box center [164, 134] width 121 height 36
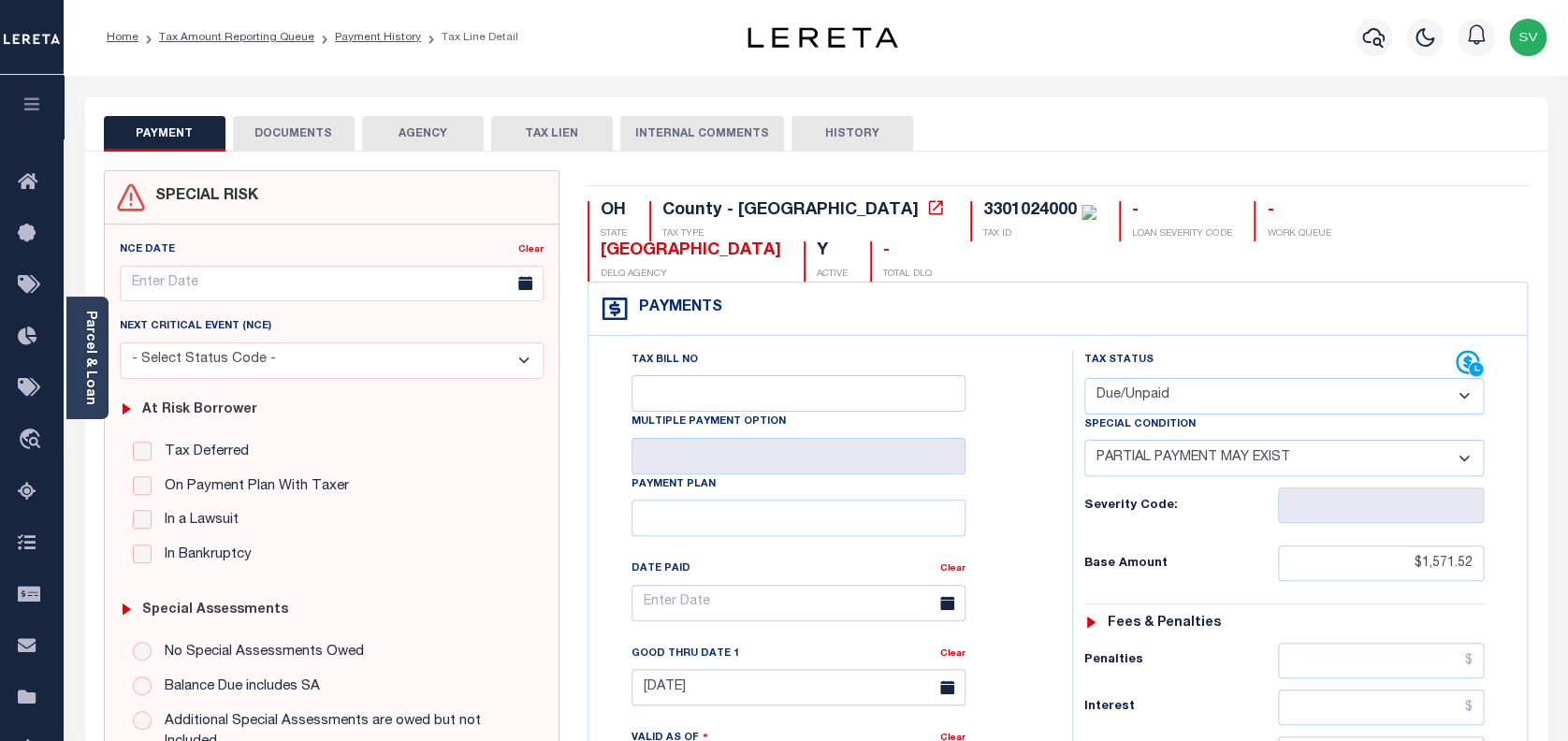
click at [1155, 378] on select "- Select Status Code - Open Due/Unpaid Paid Incomplete No Tax Due Internal Refu…" at bounding box center [1285, 396] width 401 height 37
select select "PYD"
click at [1085, 378] on select "- Select Status Code - Open Due/Unpaid Paid Incomplete No Tax Due Internal Refu…" at bounding box center [1285, 396] width 401 height 37
select select "0"
type input "[DATE]"
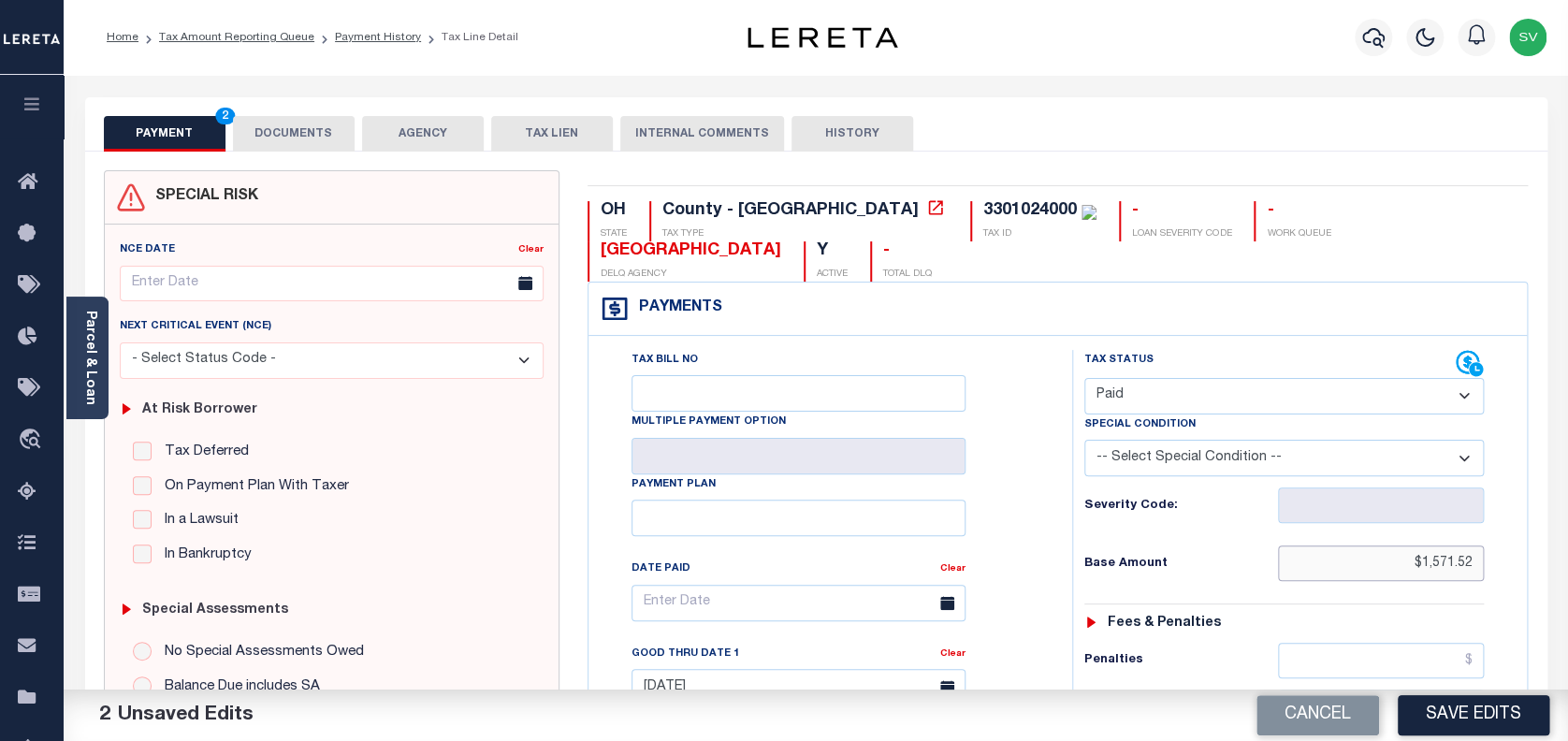
click at [1406, 545] on input "$1,571.52" at bounding box center [1382, 563] width 207 height 36
drag, startPoint x: 1406, startPoint y: 531, endPoint x: 1505, endPoint y: 531, distance: 99.0
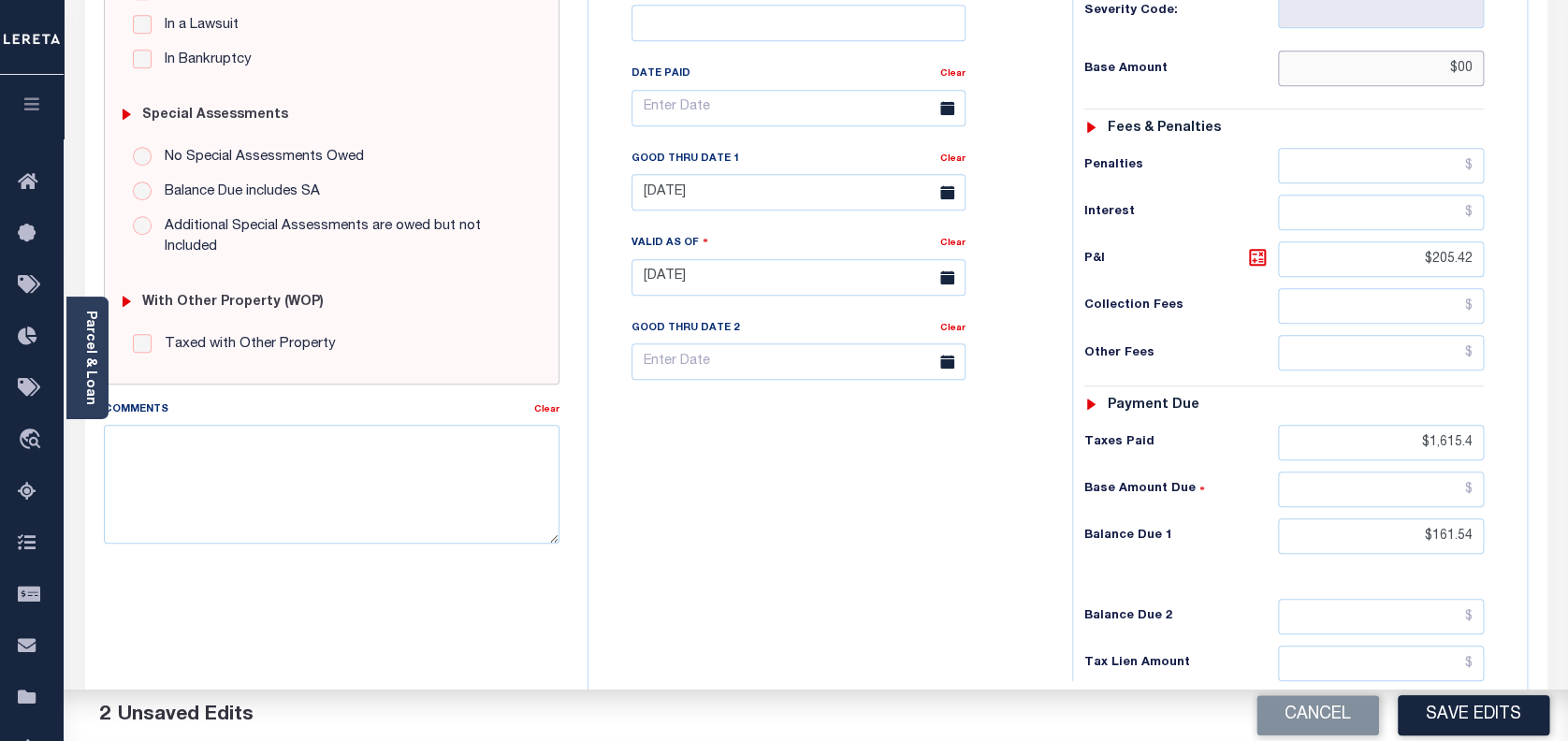
scroll to position [498, 0]
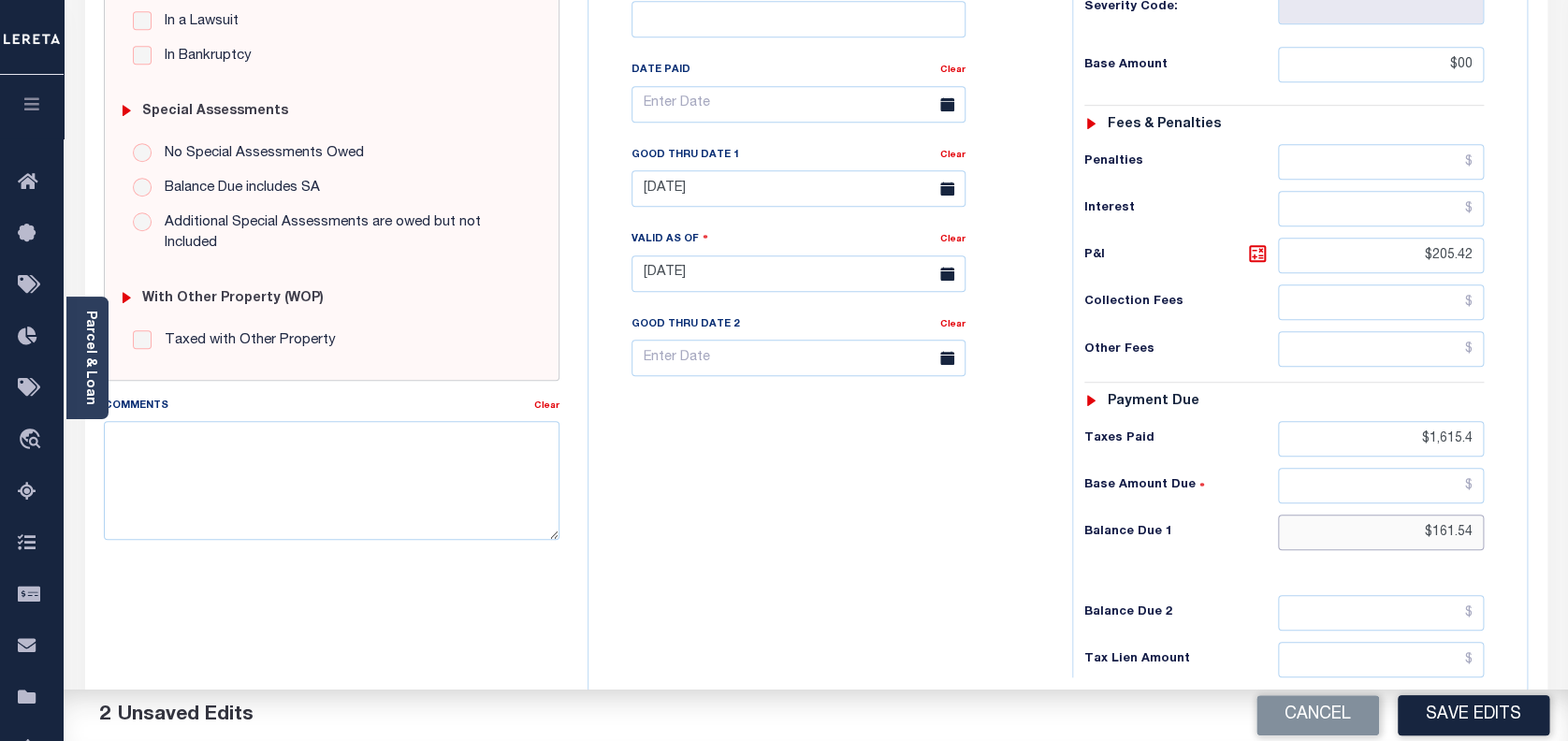
type input "$00.00"
click at [1442, 514] on input "$161.54" at bounding box center [1382, 532] width 207 height 36
drag, startPoint x: 1441, startPoint y: 488, endPoint x: 1486, endPoint y: 492, distance: 45.2
click at [1486, 492] on div "Tax Status Status - Select Status Code -" at bounding box center [1291, 264] width 437 height 826
type input "$00.00"
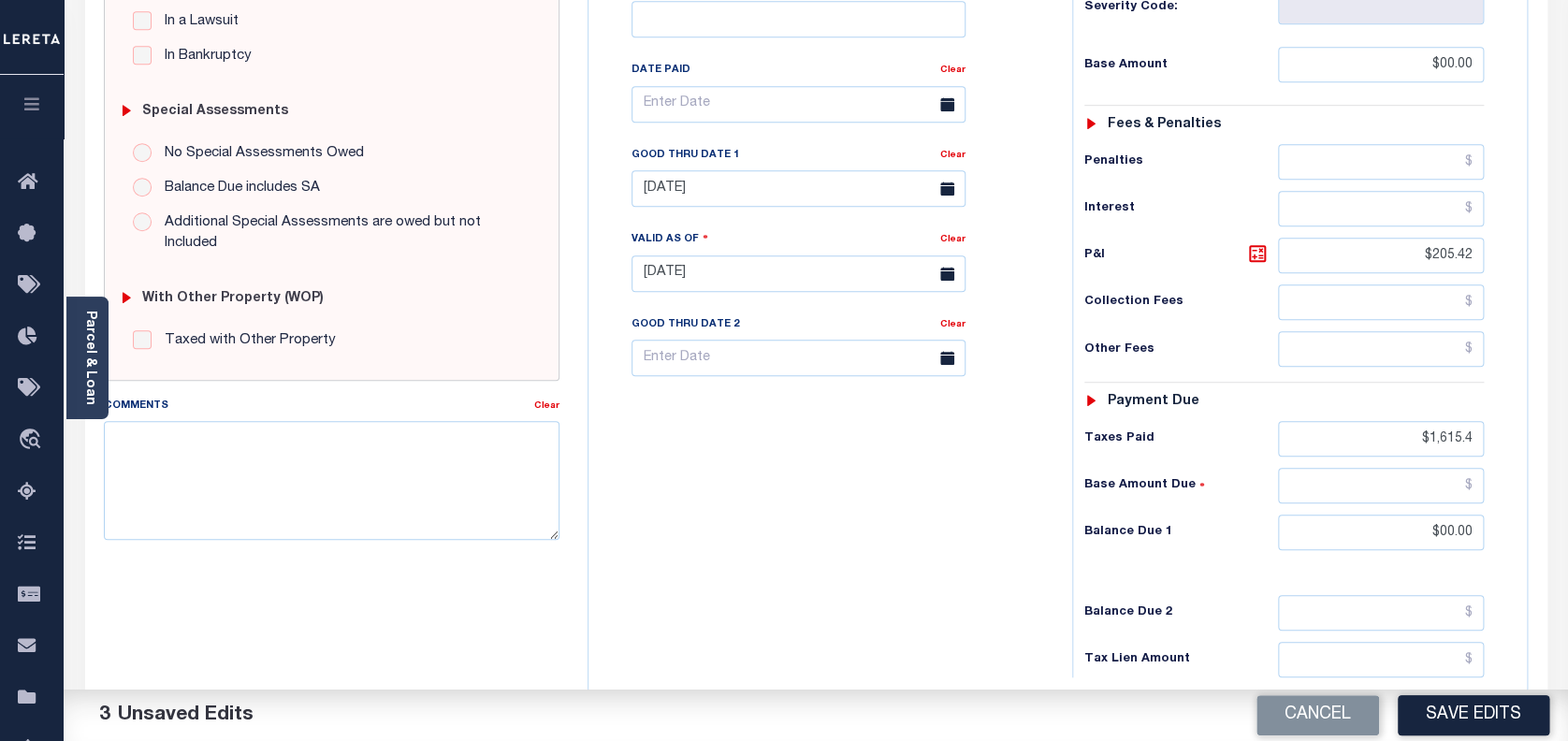
click at [1451, 541] on div "Tax Status Status - Select Status Code -" at bounding box center [1291, 264] width 437 height 826
drag, startPoint x: 1418, startPoint y: 393, endPoint x: 1490, endPoint y: 407, distance: 73.3
click at [1490, 407] on div "Tax Status Status - Select Status Code -" at bounding box center [1291, 264] width 437 height 826
drag, startPoint x: 1415, startPoint y: 213, endPoint x: 1505, endPoint y: 212, distance: 90.0
click at [1505, 212] on div "Tax Status Status - Select Status Code -" at bounding box center [1291, 264] width 437 height 826
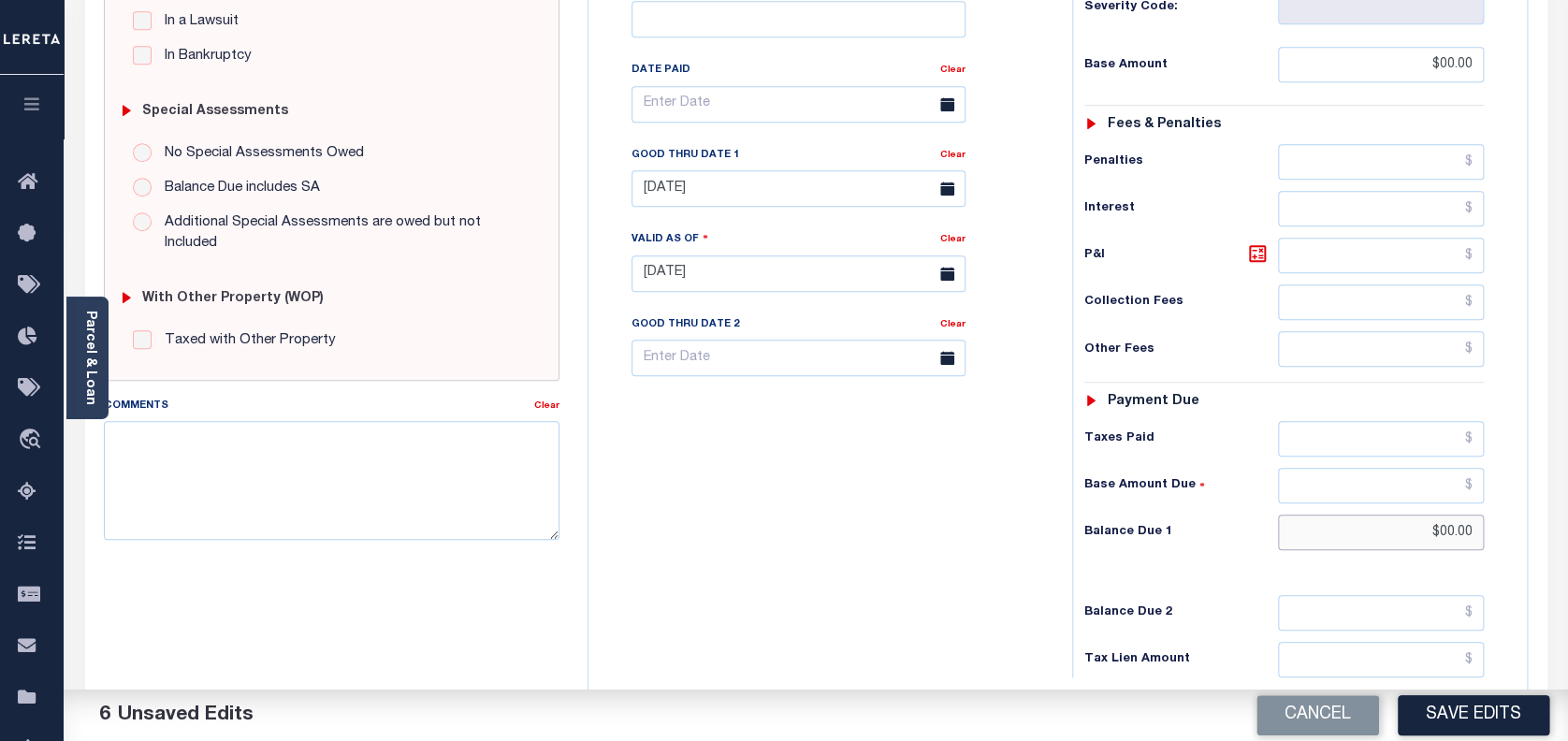
drag, startPoint x: 1479, startPoint y: 490, endPoint x: 1375, endPoint y: 488, distance: 104.0
click at [1375, 514] on input "$00.00" at bounding box center [1382, 532] width 207 height 36
click at [1440, 595] on input "text" at bounding box center [1382, 613] width 207 height 36
click at [1439, 514] on input "text" at bounding box center [1382, 532] width 207 height 36
type input "$0.00"
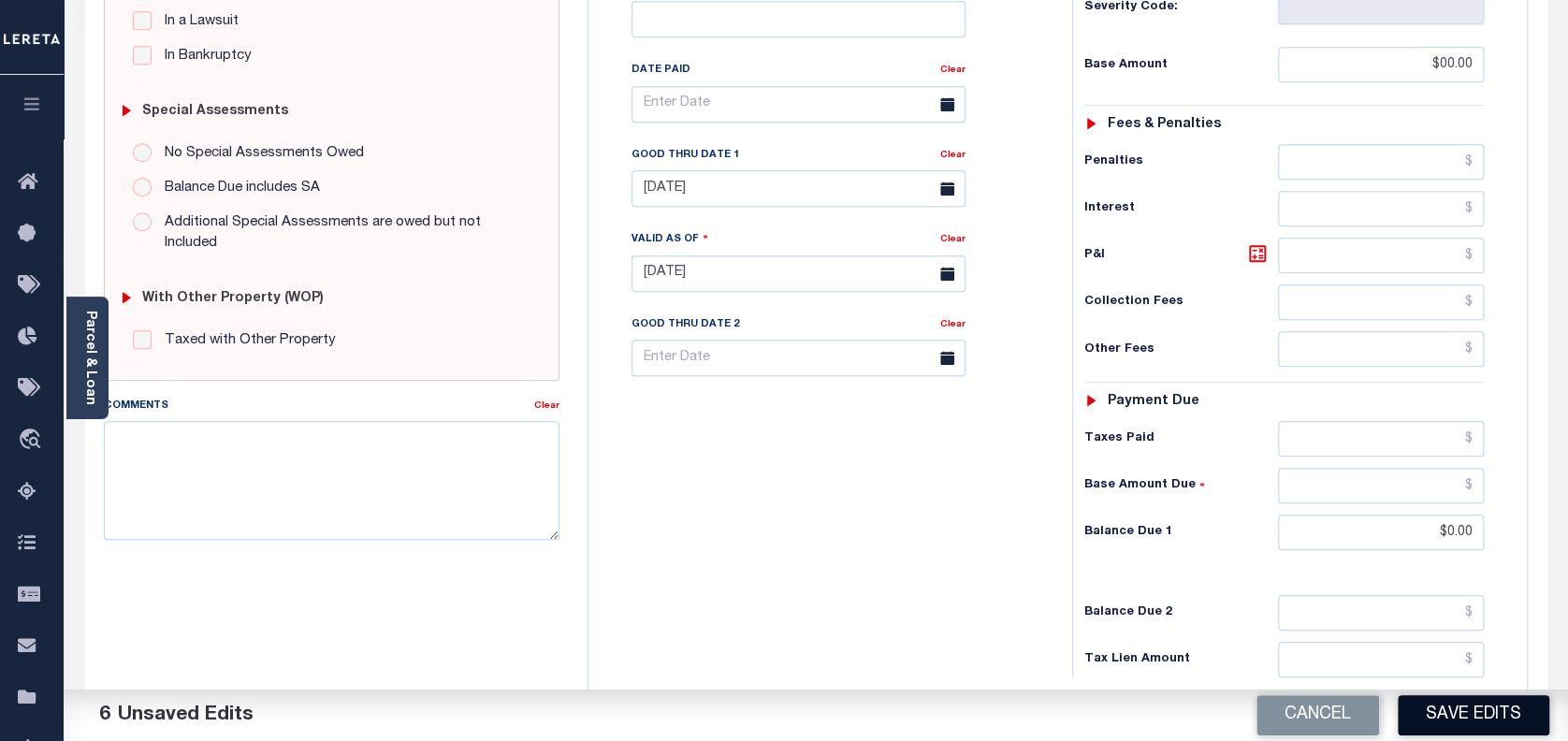
click at [1481, 715] on button "Save Edits" at bounding box center [1473, 715] width 151 height 40
checkbox input "false"
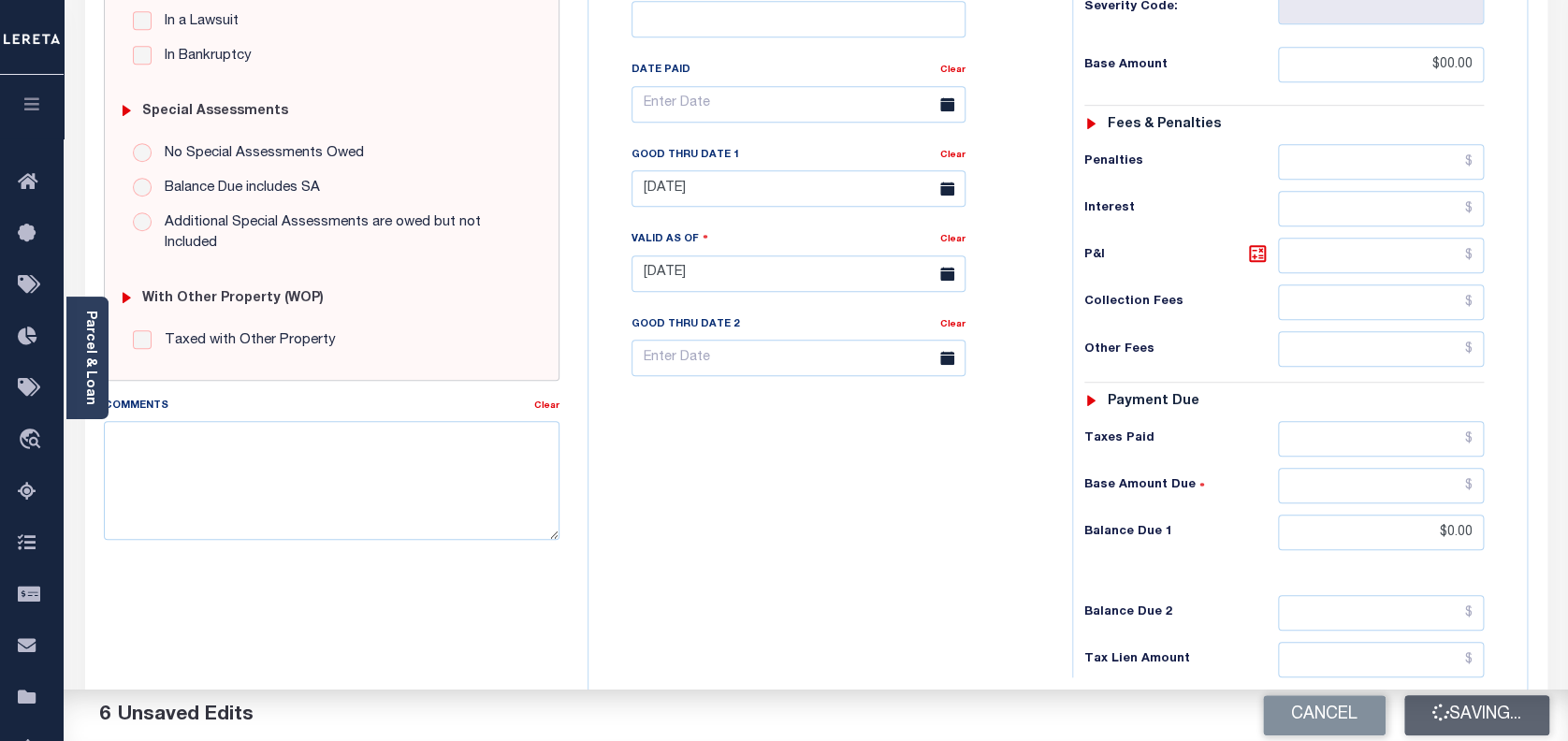
type input "$0"
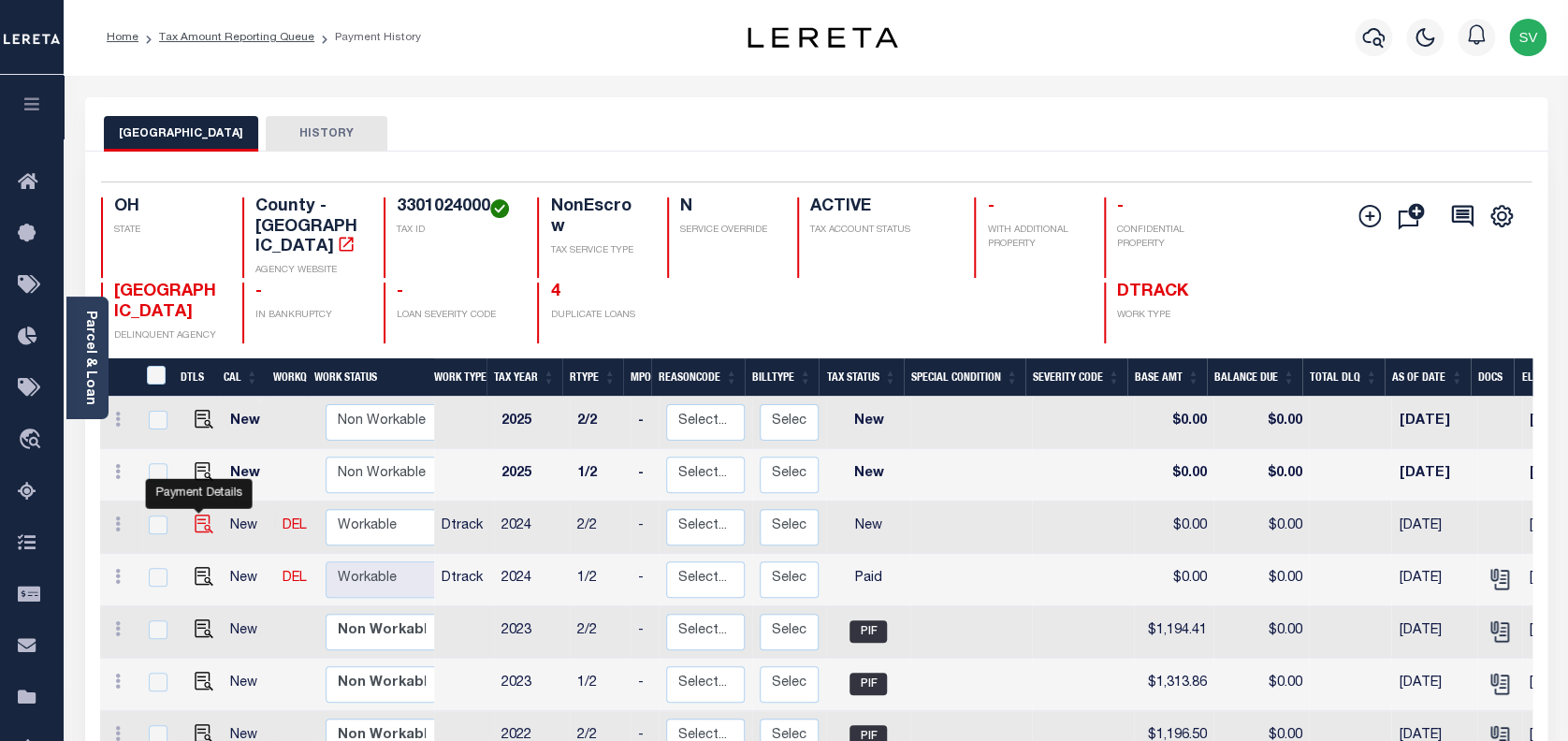
click at [198, 514] on img "" at bounding box center [204, 524] width 19 height 19
checkbox input "true"
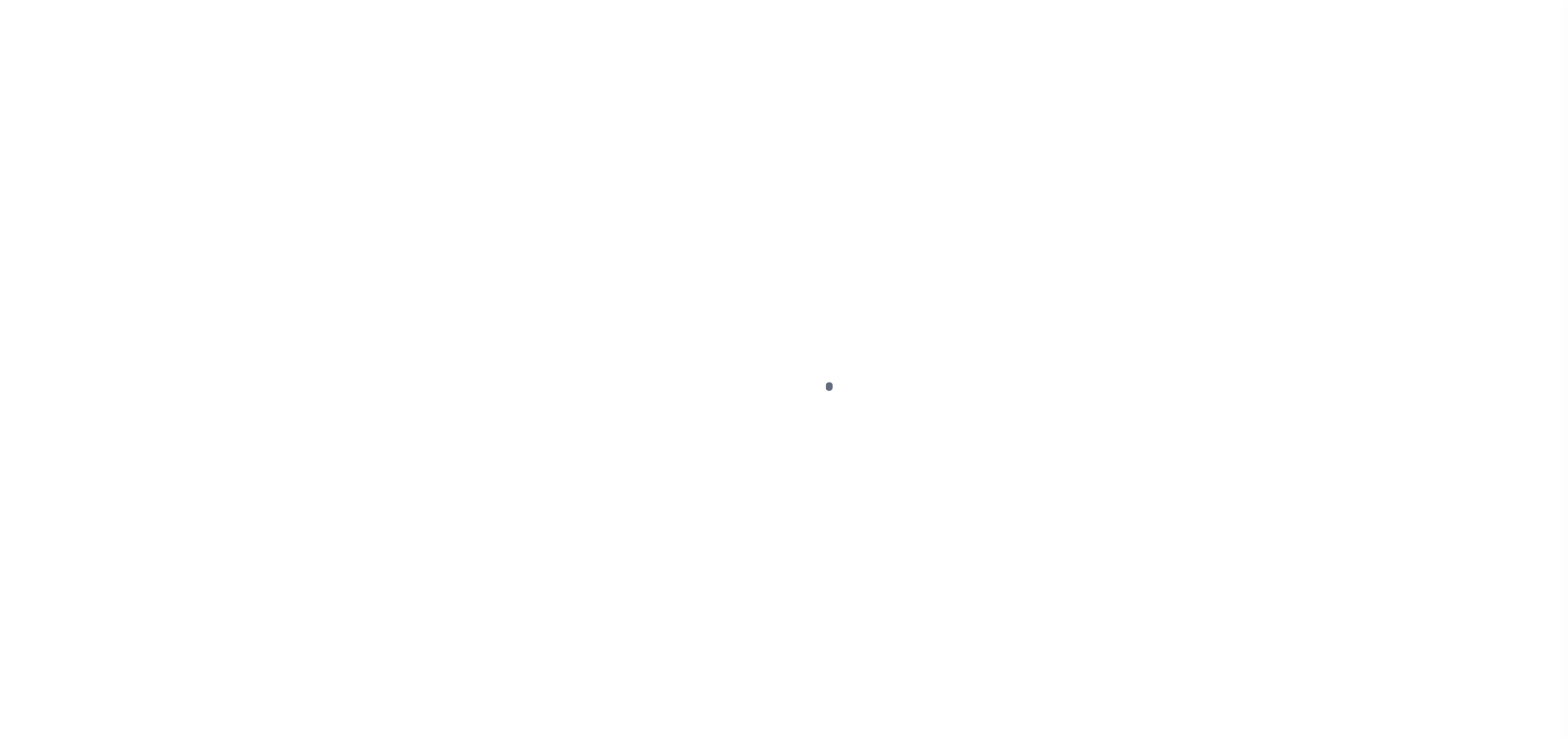
select select "NW2"
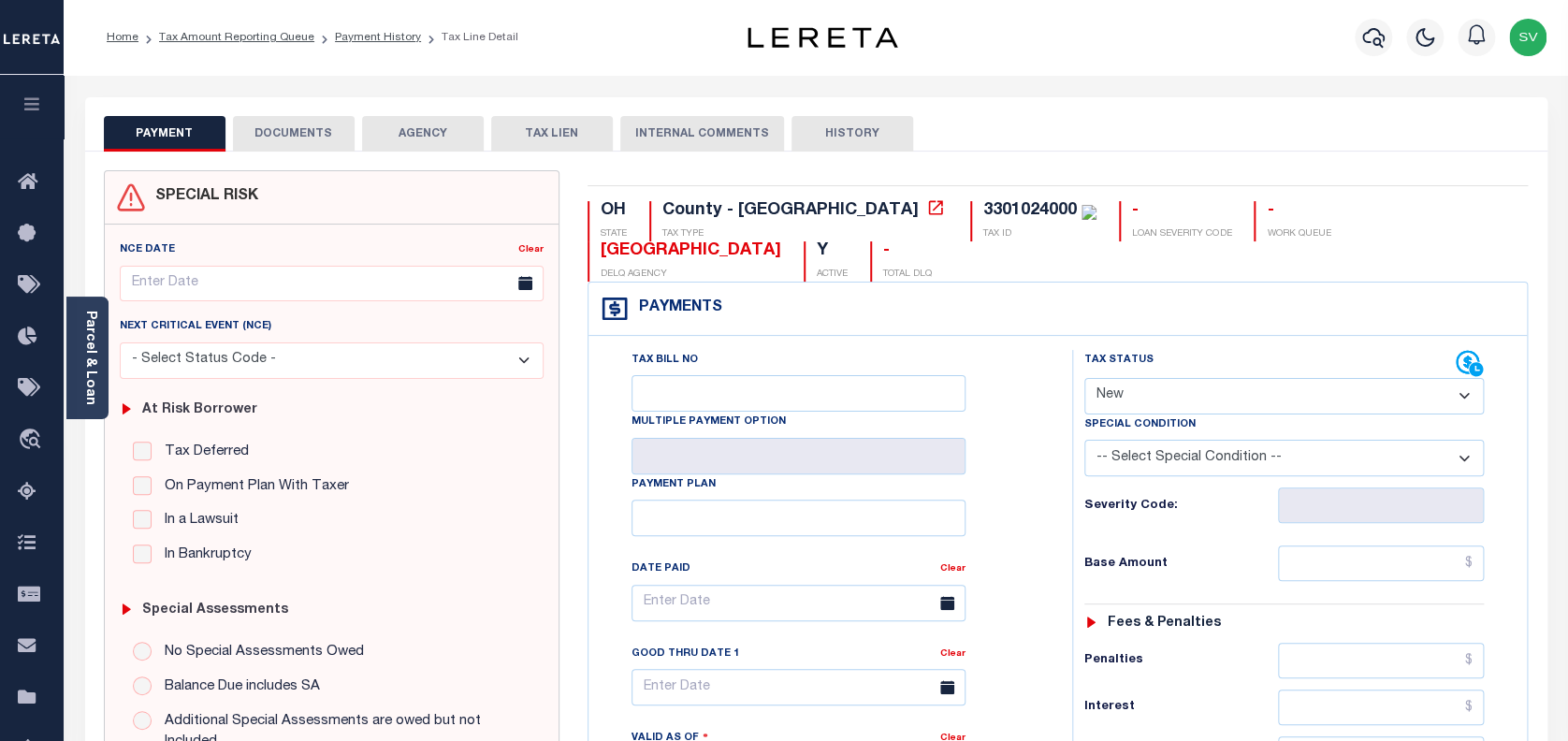
click at [308, 136] on button "DOCUMENTS" at bounding box center [293, 134] width 121 height 36
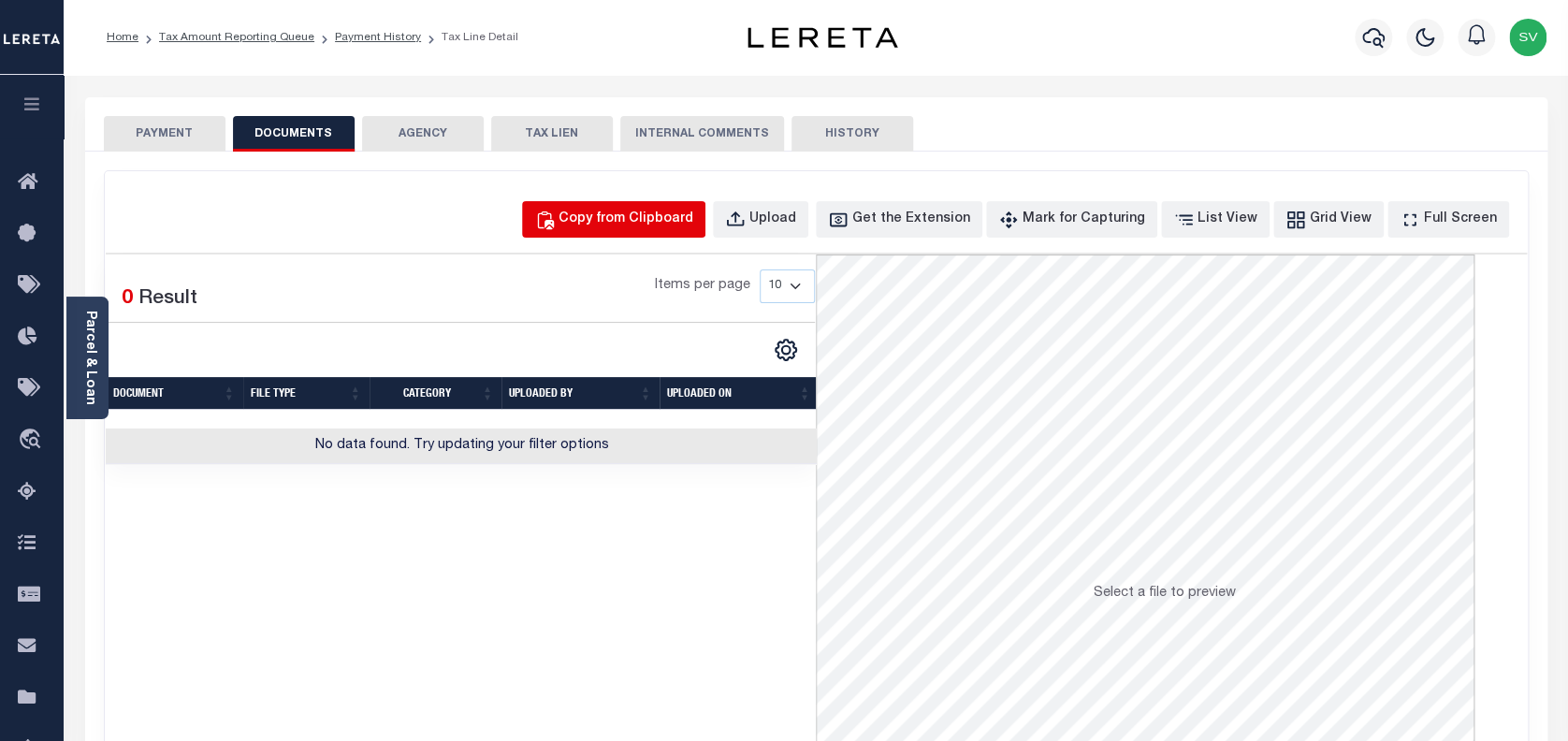
click at [641, 219] on div "Copy from Clipboard" at bounding box center [626, 220] width 135 height 21
select select "POP"
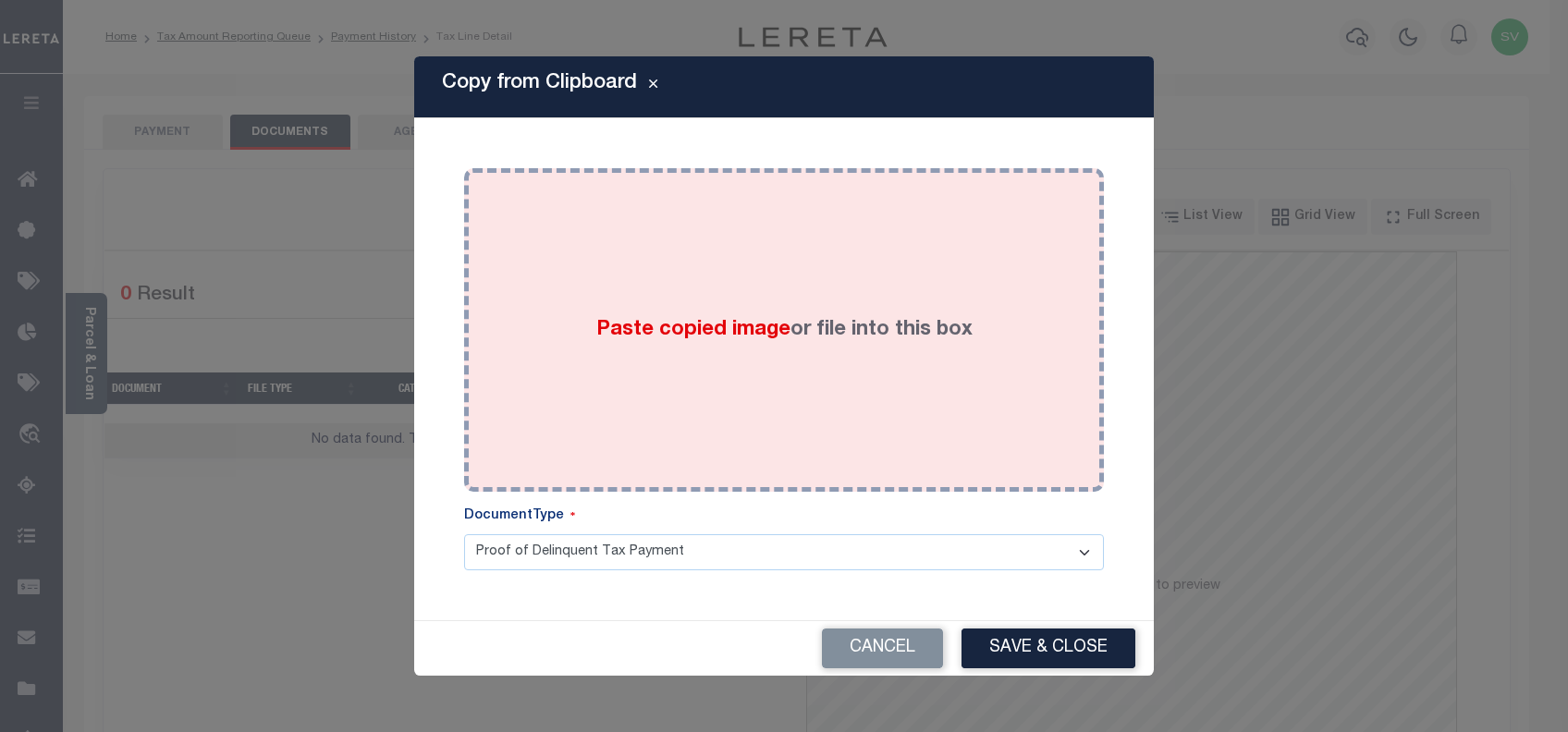
click at [741, 329] on span "Paste copied image" at bounding box center [693, 330] width 194 height 20
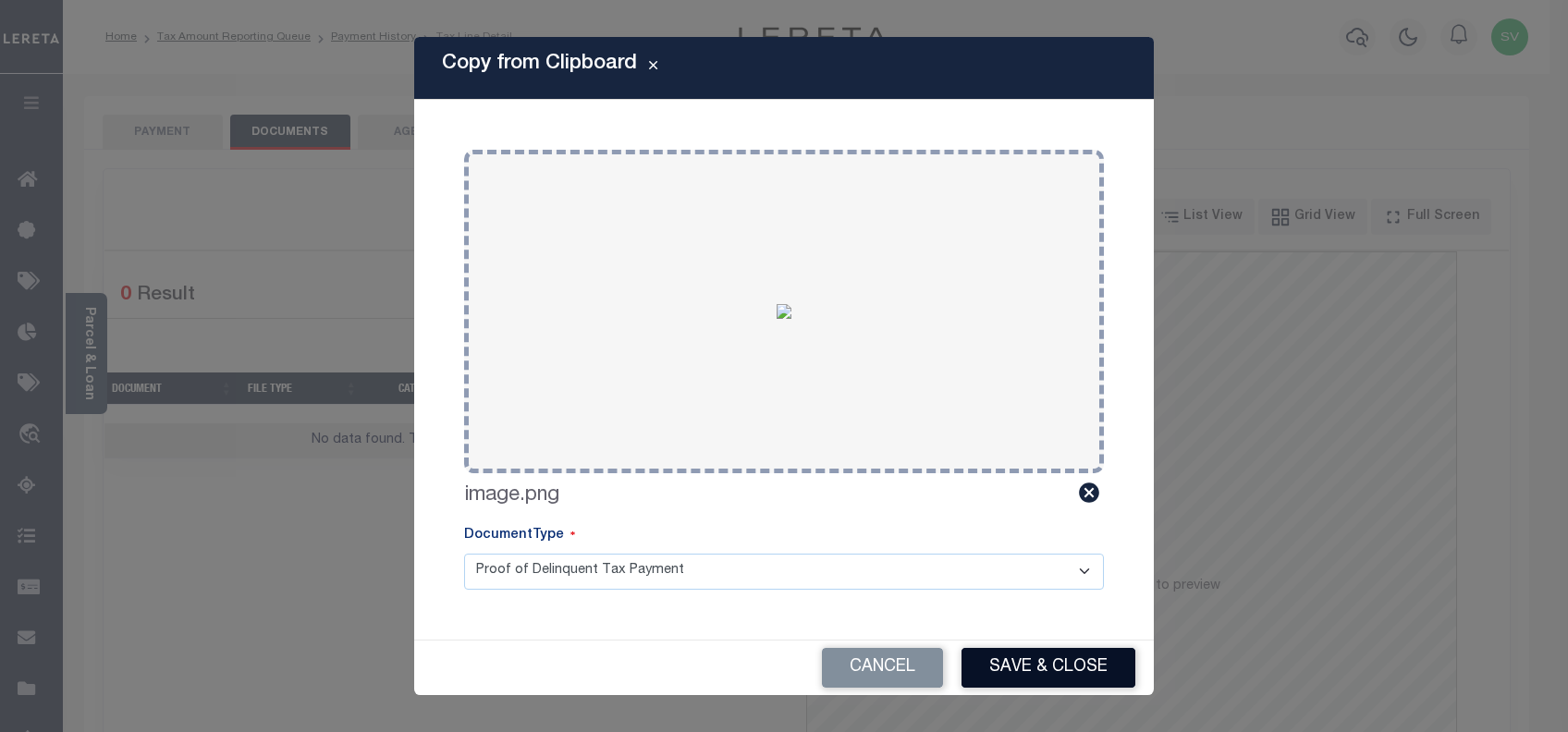
click at [1042, 650] on button "Save & Close" at bounding box center [1048, 667] width 174 height 40
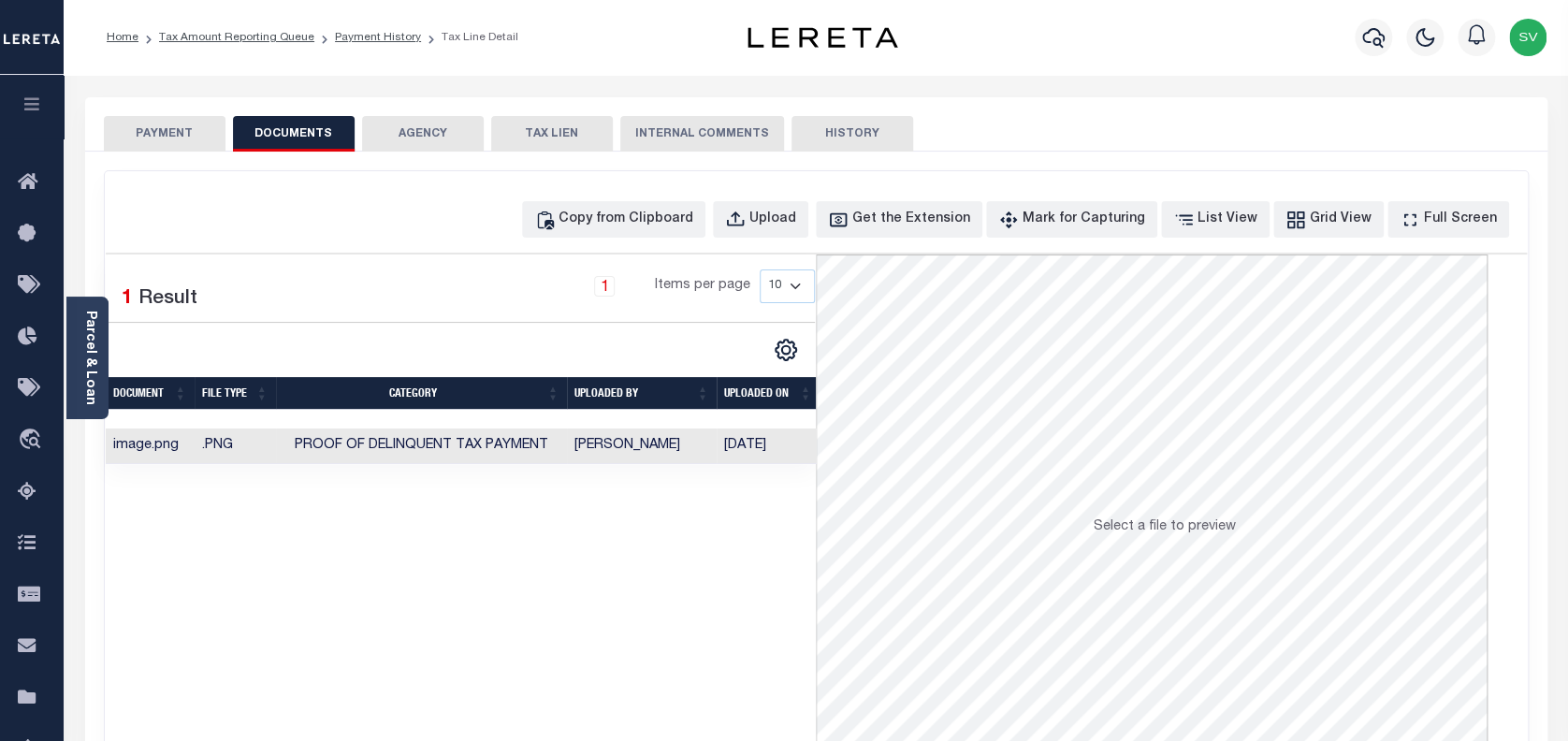
click at [159, 133] on button "PAYMENT" at bounding box center [164, 134] width 121 height 36
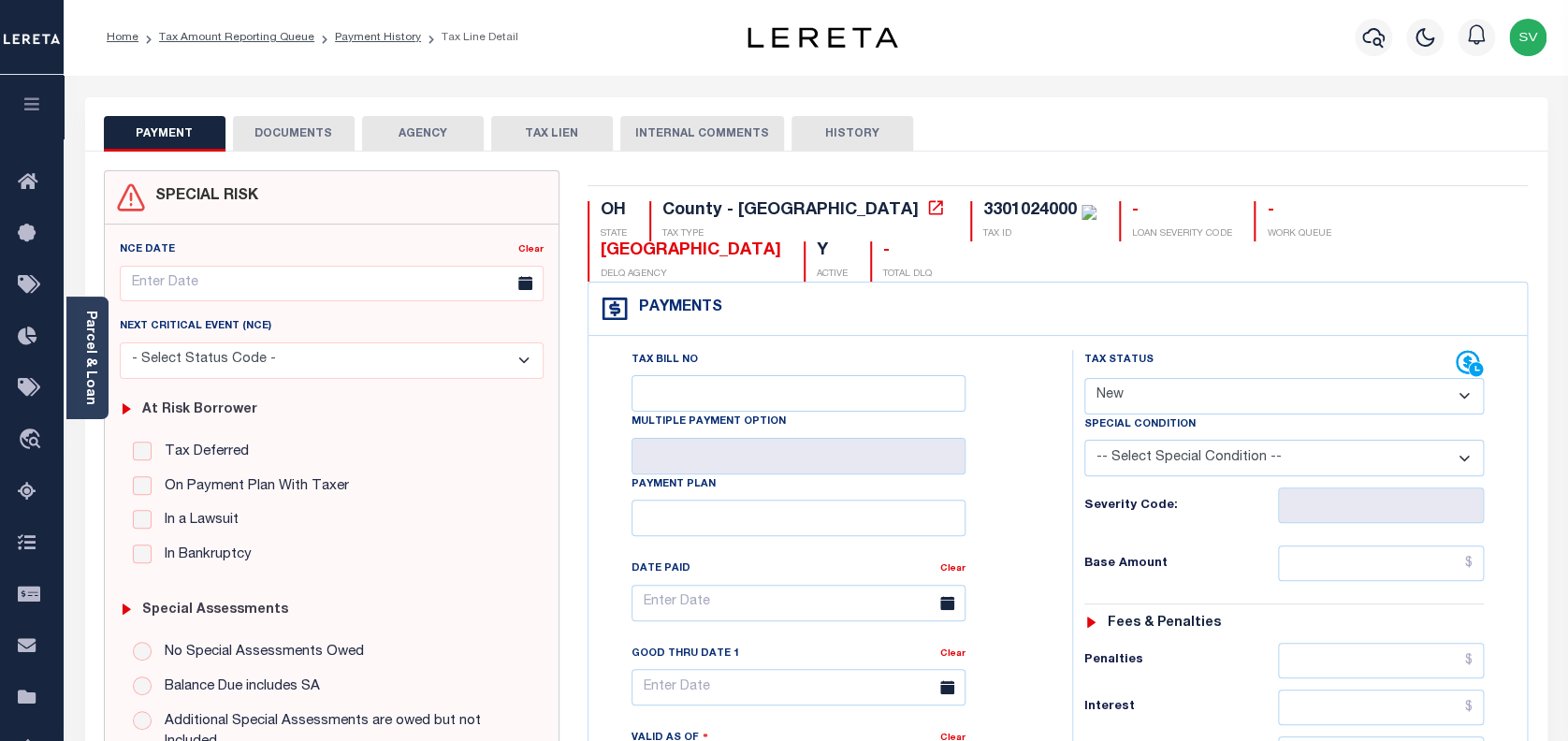
click at [1272, 378] on select "- Select Status Code - Open Due/Unpaid Paid Incomplete No Tax Due Internal Refu…" at bounding box center [1285, 396] width 401 height 37
select select "PYD"
click at [1085, 378] on select "- Select Status Code - Open Due/Unpaid Paid Incomplete No Tax Due Internal Refu…" at bounding box center [1285, 396] width 401 height 37
type input "[DATE]"
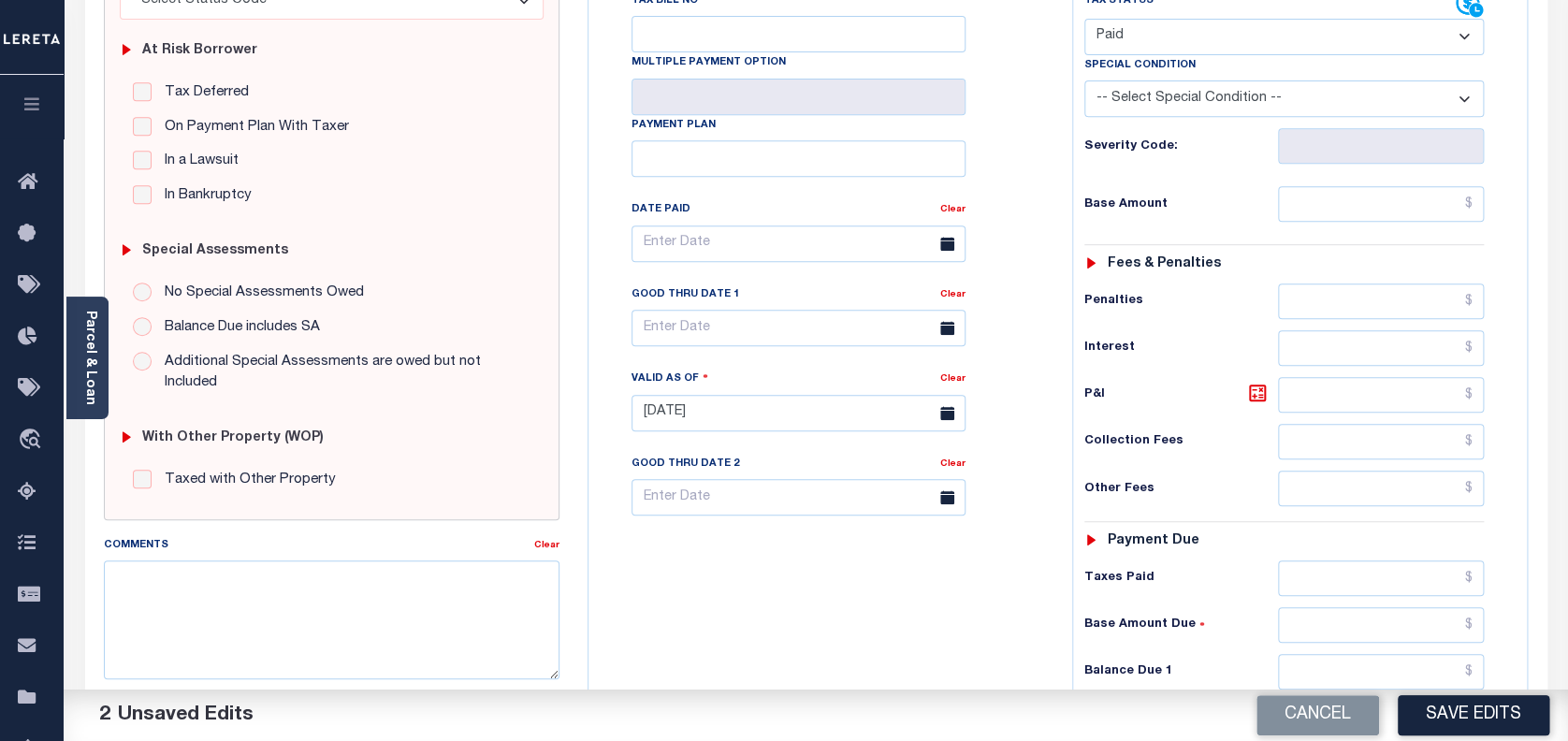
scroll to position [374, 0]
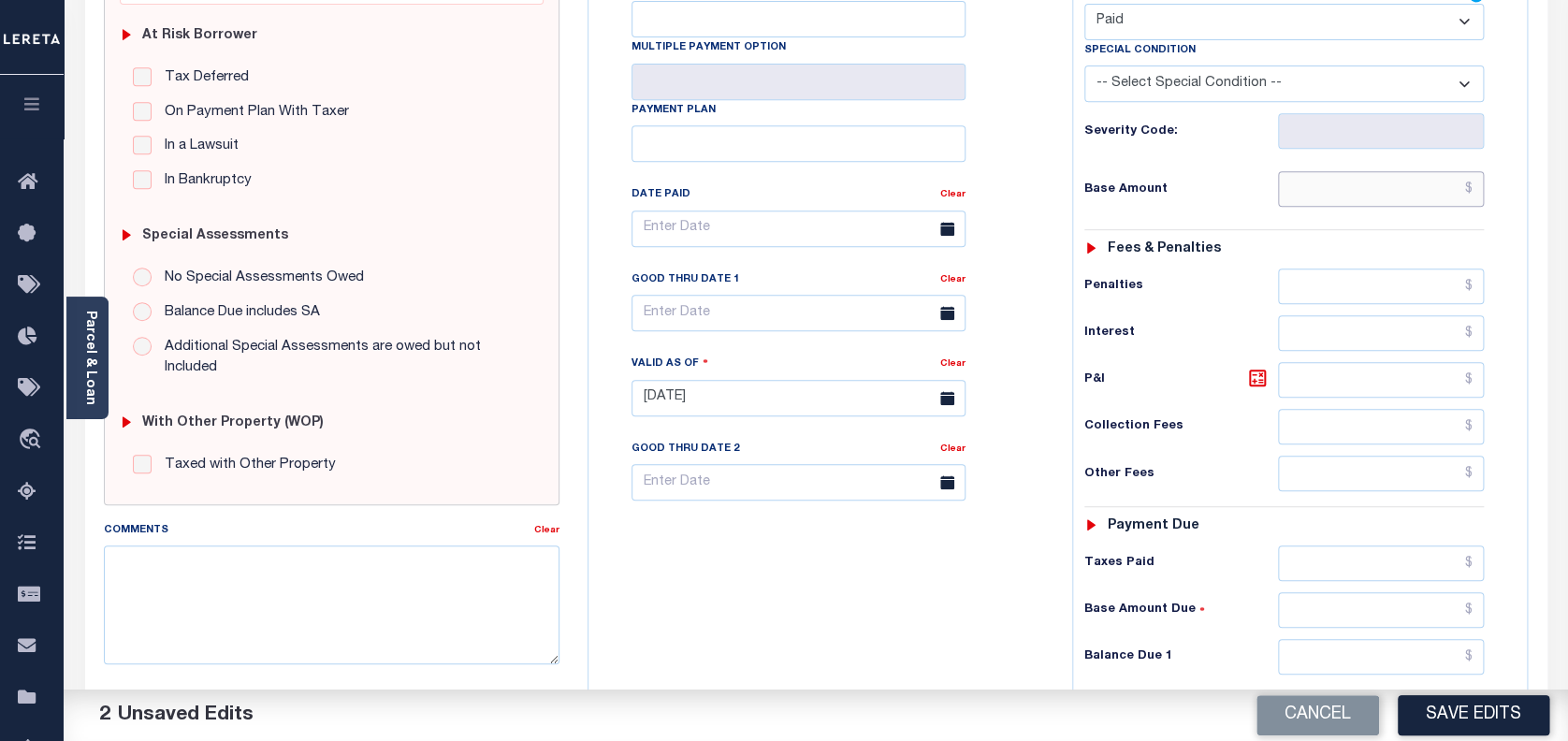
click at [1387, 171] on input "text" at bounding box center [1382, 189] width 207 height 36
click at [1400, 639] on input "text" at bounding box center [1382, 656] width 207 height 36
type input "$0.00"
click at [1405, 639] on input "text" at bounding box center [1382, 656] width 207 height 36
type input "$0.00"
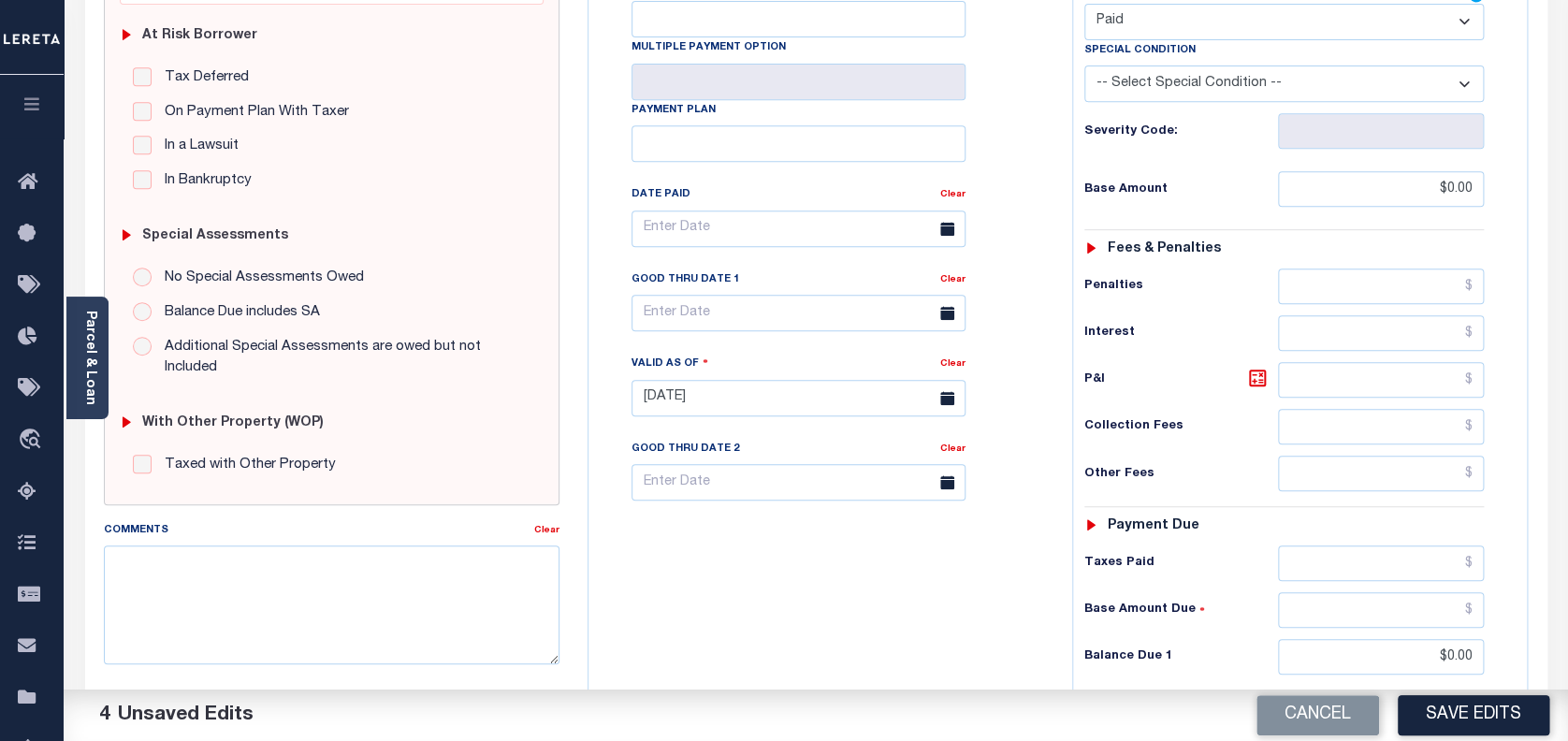
click at [1120, 498] on div "Parcel & Loan Tax Bill Details 3301024000 TAX ID AGENCY 2024/2025 2/2" at bounding box center [816, 374] width 1505 height 1348
click at [1488, 717] on button "Save Edits" at bounding box center [1473, 715] width 151 height 40
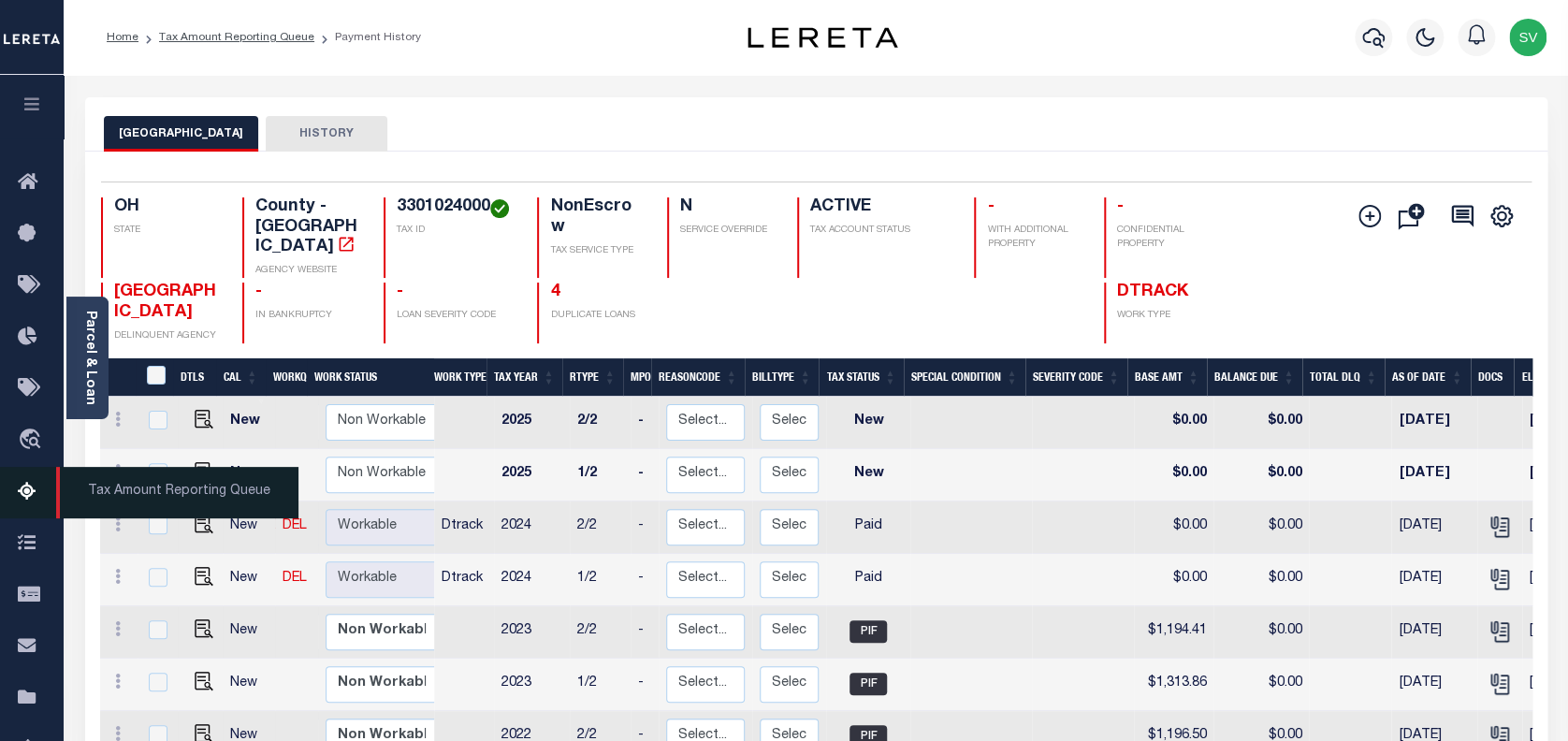
click at [24, 496] on icon at bounding box center [33, 492] width 30 height 24
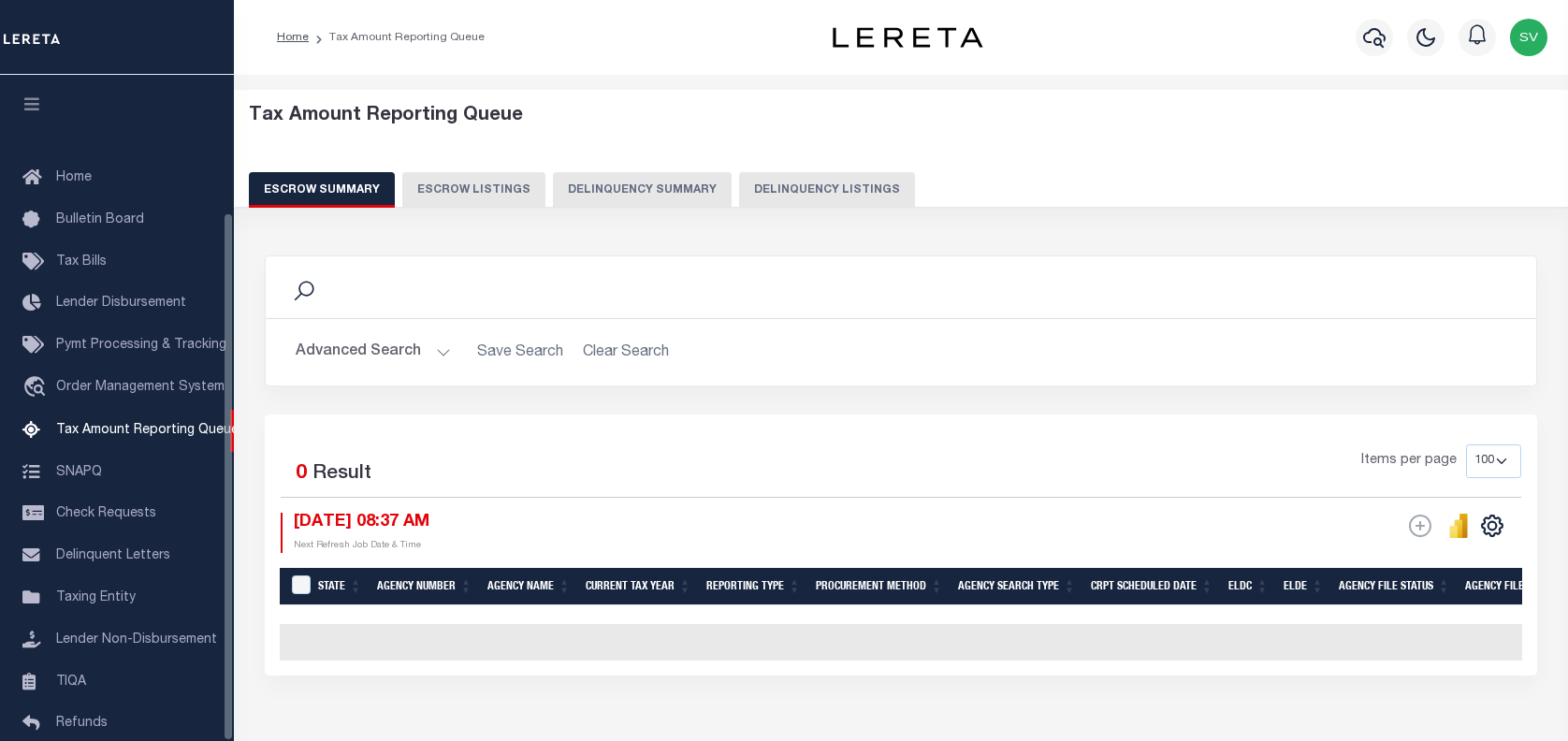
select select "100"
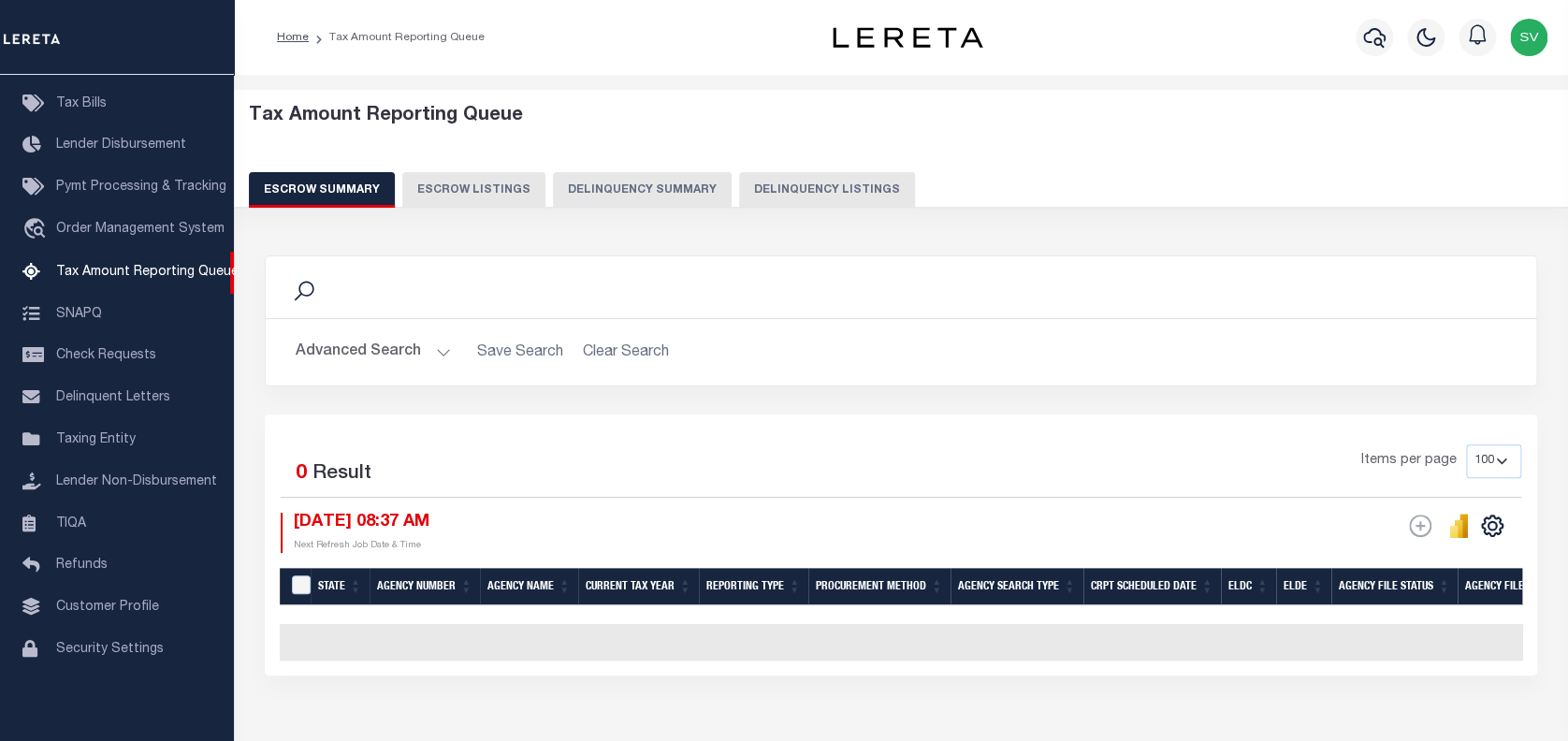
click at [820, 184] on button "Delinquency Listings" at bounding box center [827, 190] width 176 height 36
select select "100"
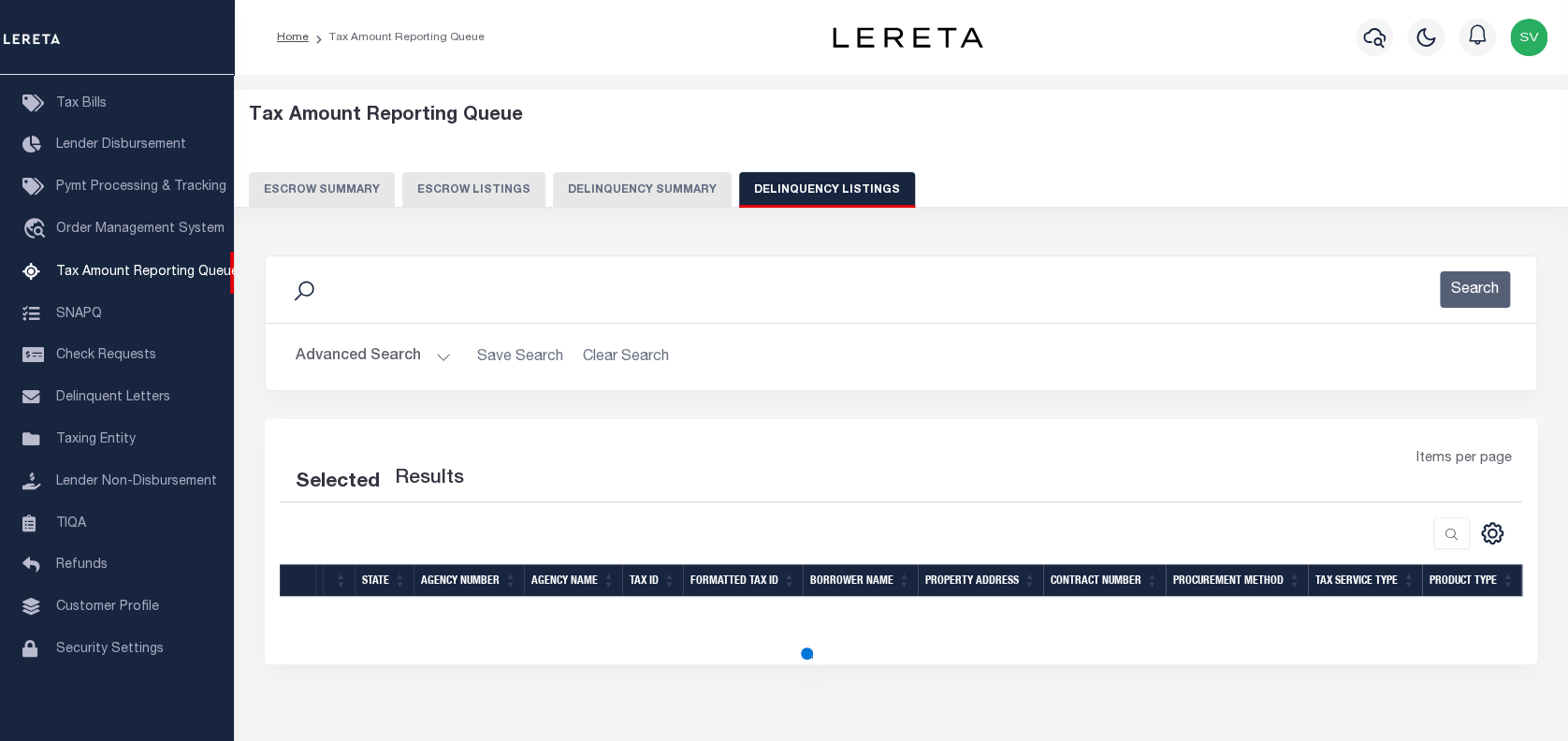
select select "100"
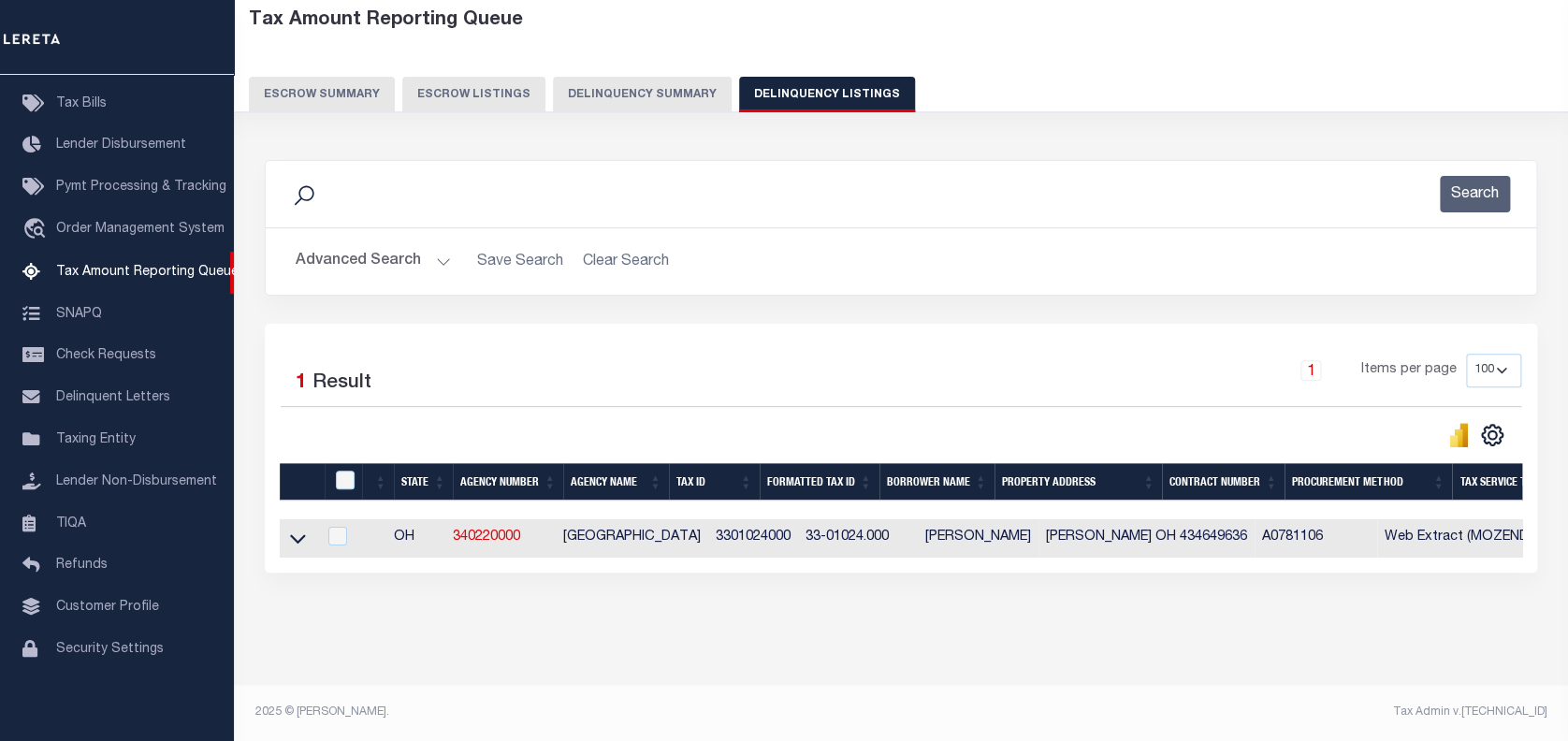
scroll to position [109, 0]
click at [297, 528] on icon at bounding box center [297, 538] width 16 height 20
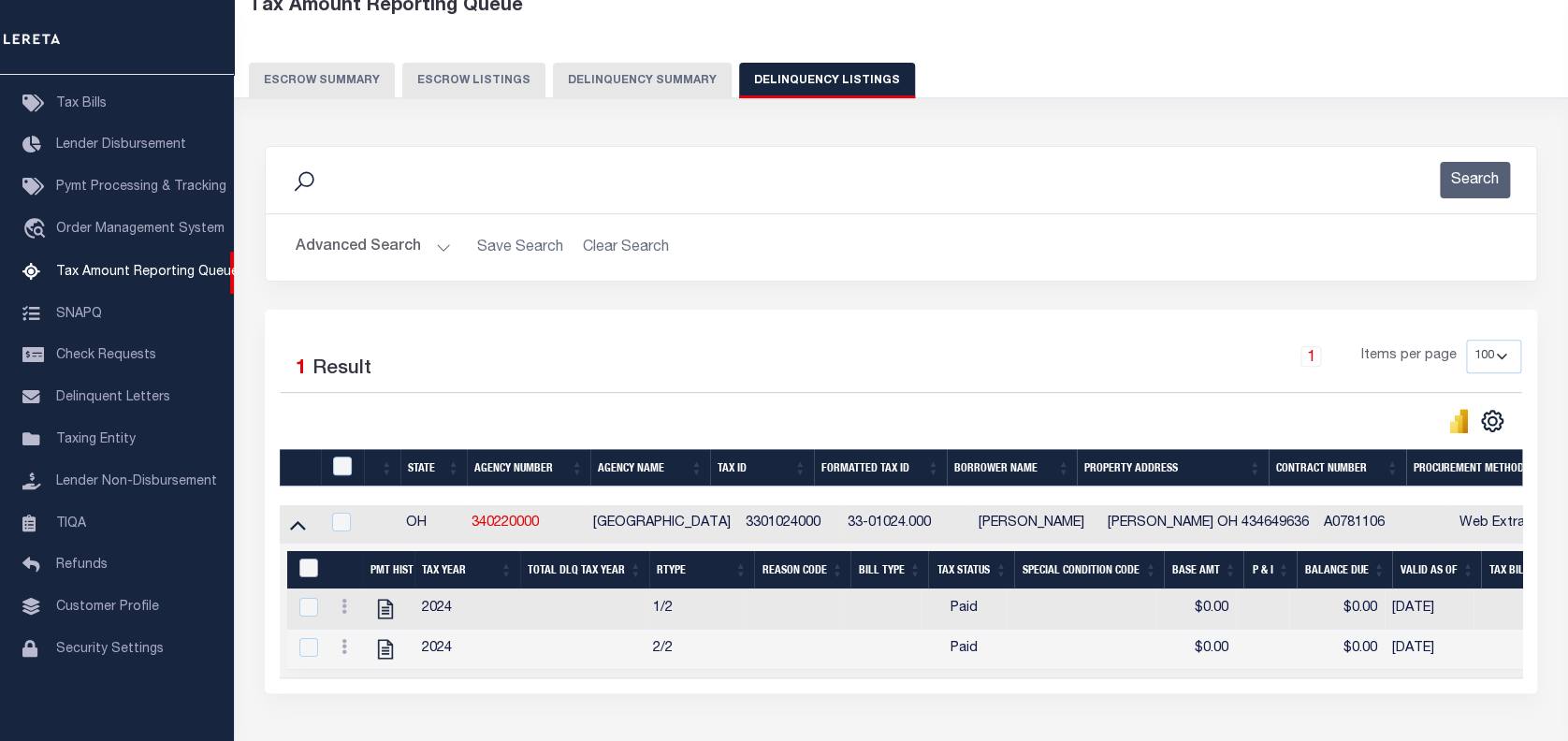
click at [308, 566] on input "&nbsp;" at bounding box center [309, 568] width 19 height 19
checkbox input "true"
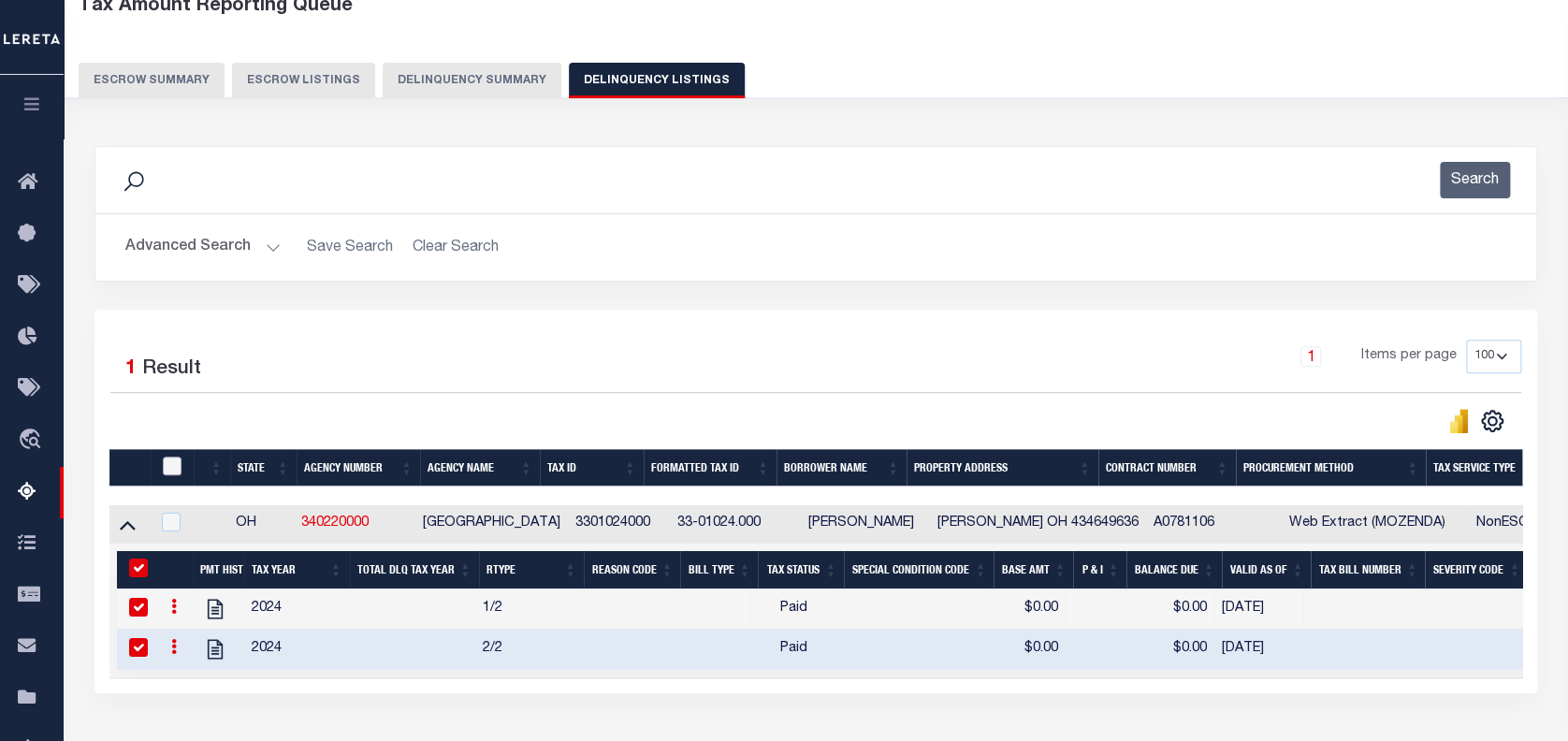
click at [164, 463] on input "checkbox" at bounding box center [172, 465] width 19 height 19
checkbox input "true"
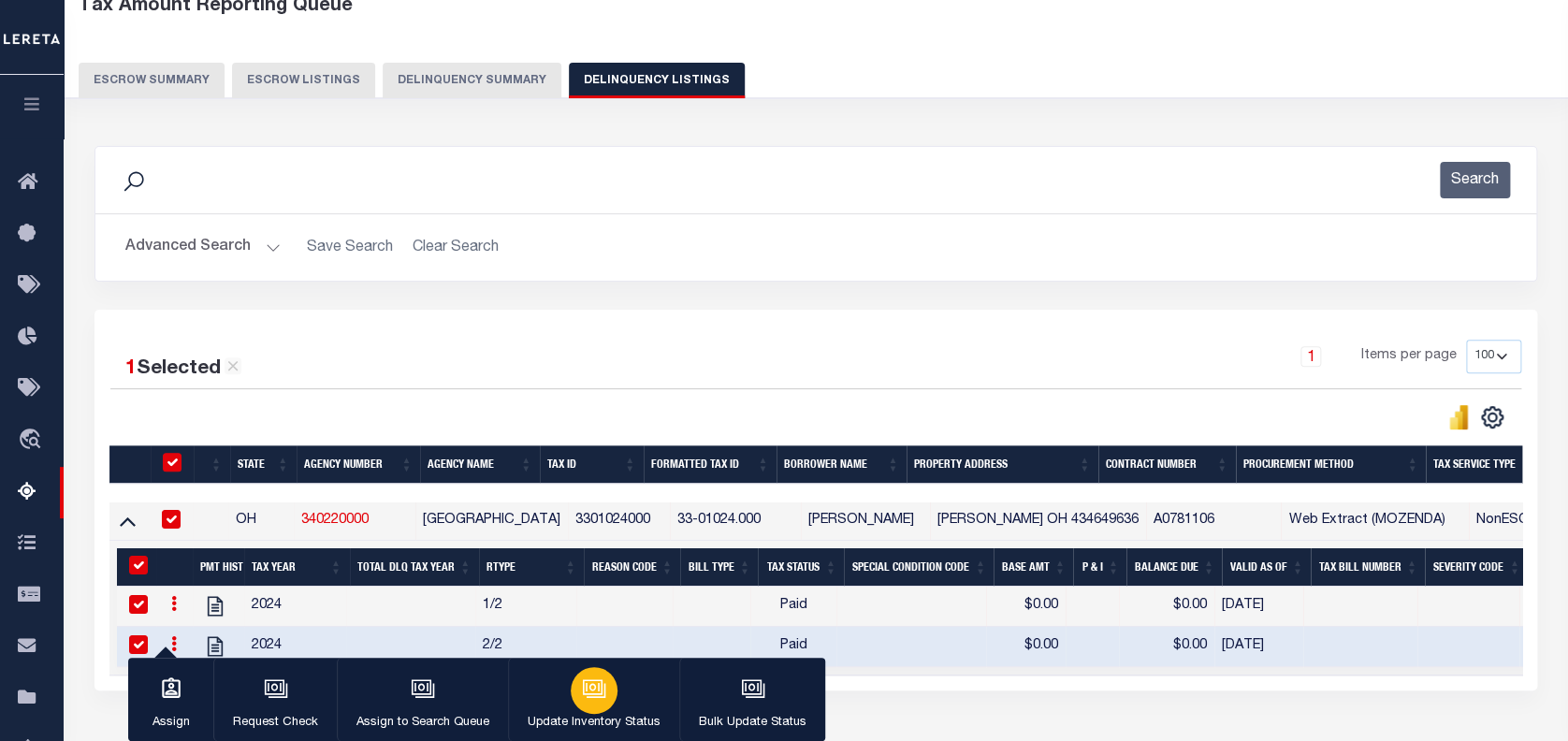
click at [595, 693] on icon "button" at bounding box center [594, 688] width 24 height 24
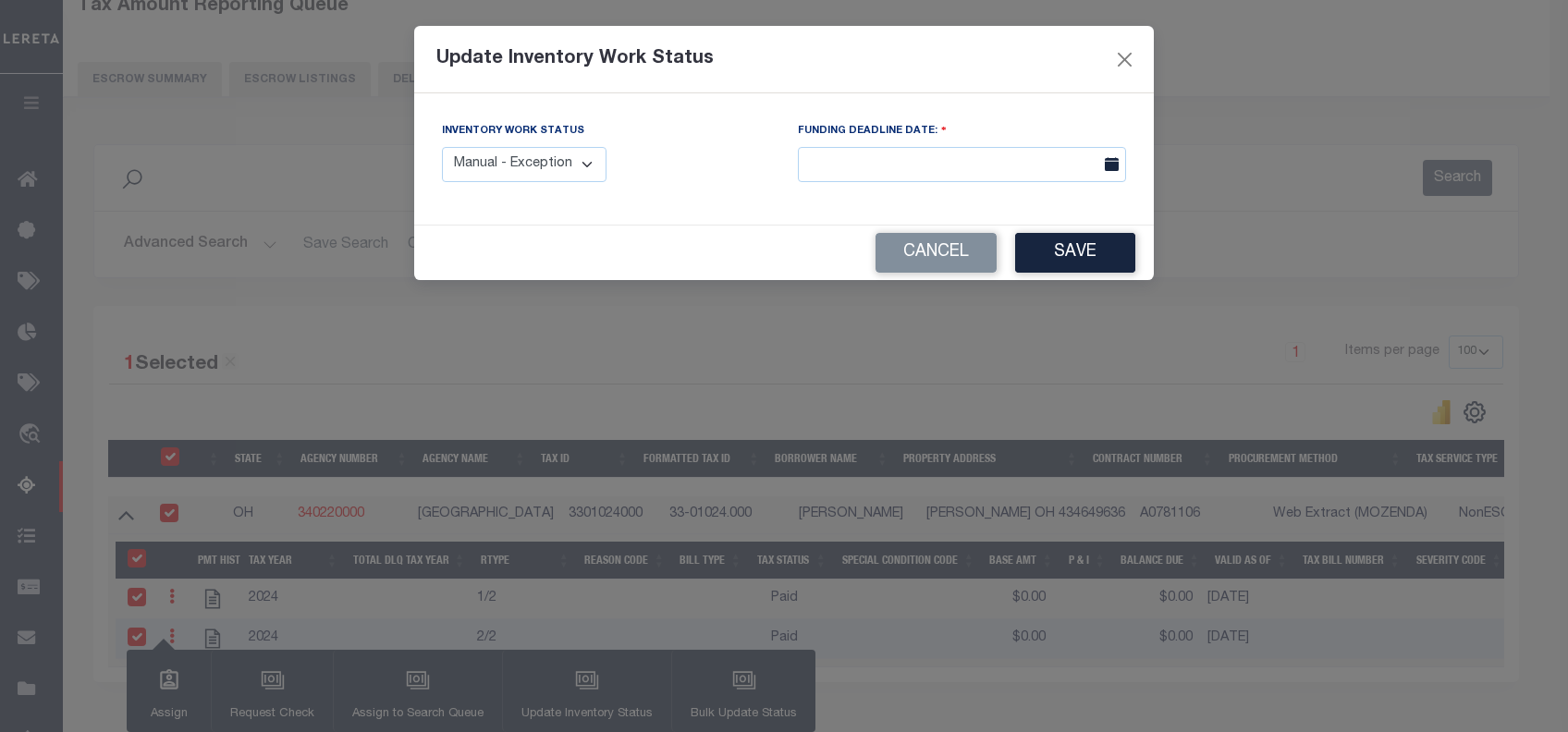
click at [541, 148] on select "Manual - Exception Pended - Awaiting Search Late Add Exception Completed" at bounding box center [524, 164] width 165 height 36
click at [541, 163] on select "Manual - Exception Pended - Awaiting Search Late Add Exception Completed" at bounding box center [524, 164] width 165 height 36
click at [535, 155] on select "Manual - Exception Pended - Awaiting Search Late Add Exception Completed" at bounding box center [524, 164] width 165 height 36
select select "4"
click at [442, 147] on select "Manual - Exception Pended - Awaiting Search Late Add Exception Completed" at bounding box center [524, 164] width 165 height 36
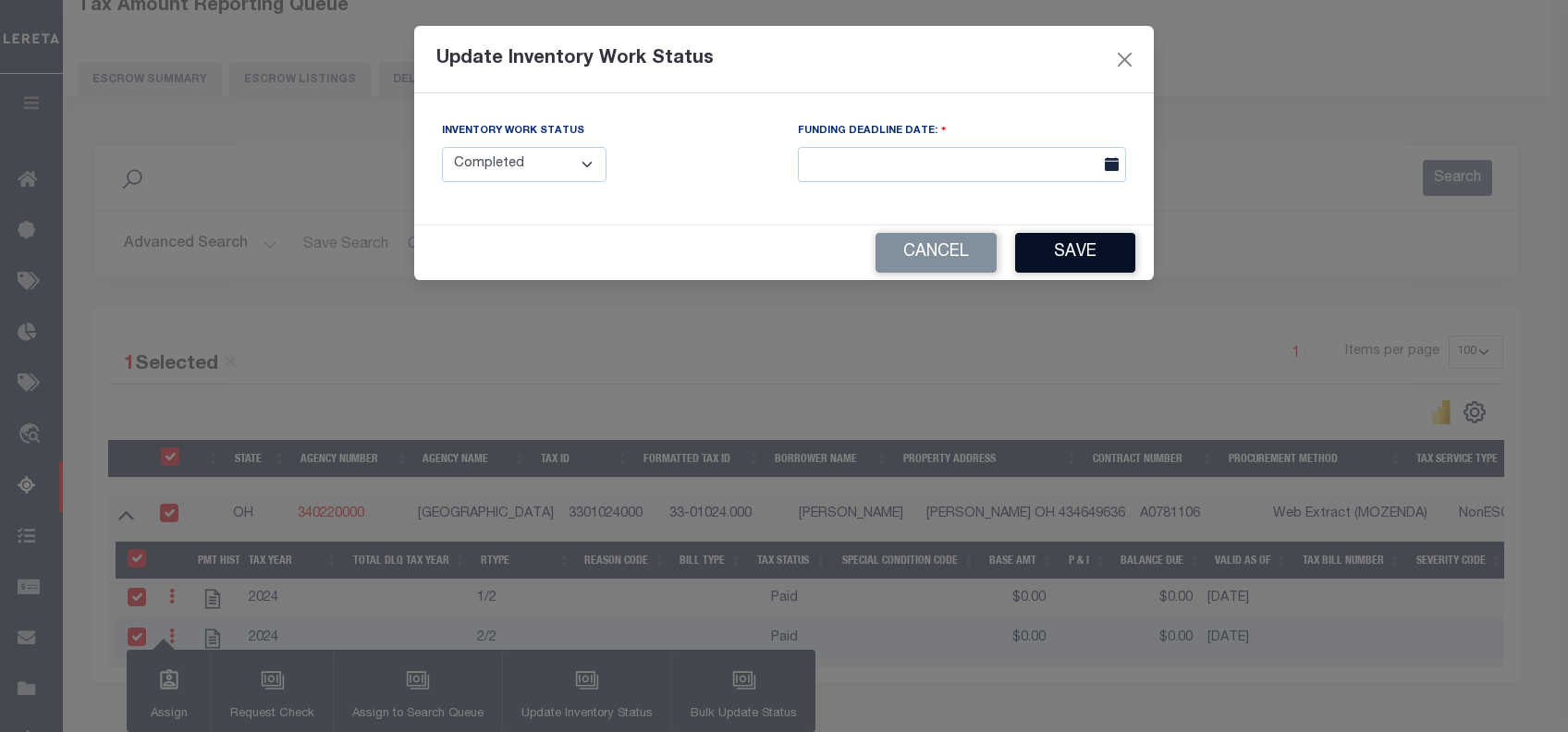
click at [1052, 260] on button "Save" at bounding box center [1074, 253] width 120 height 40
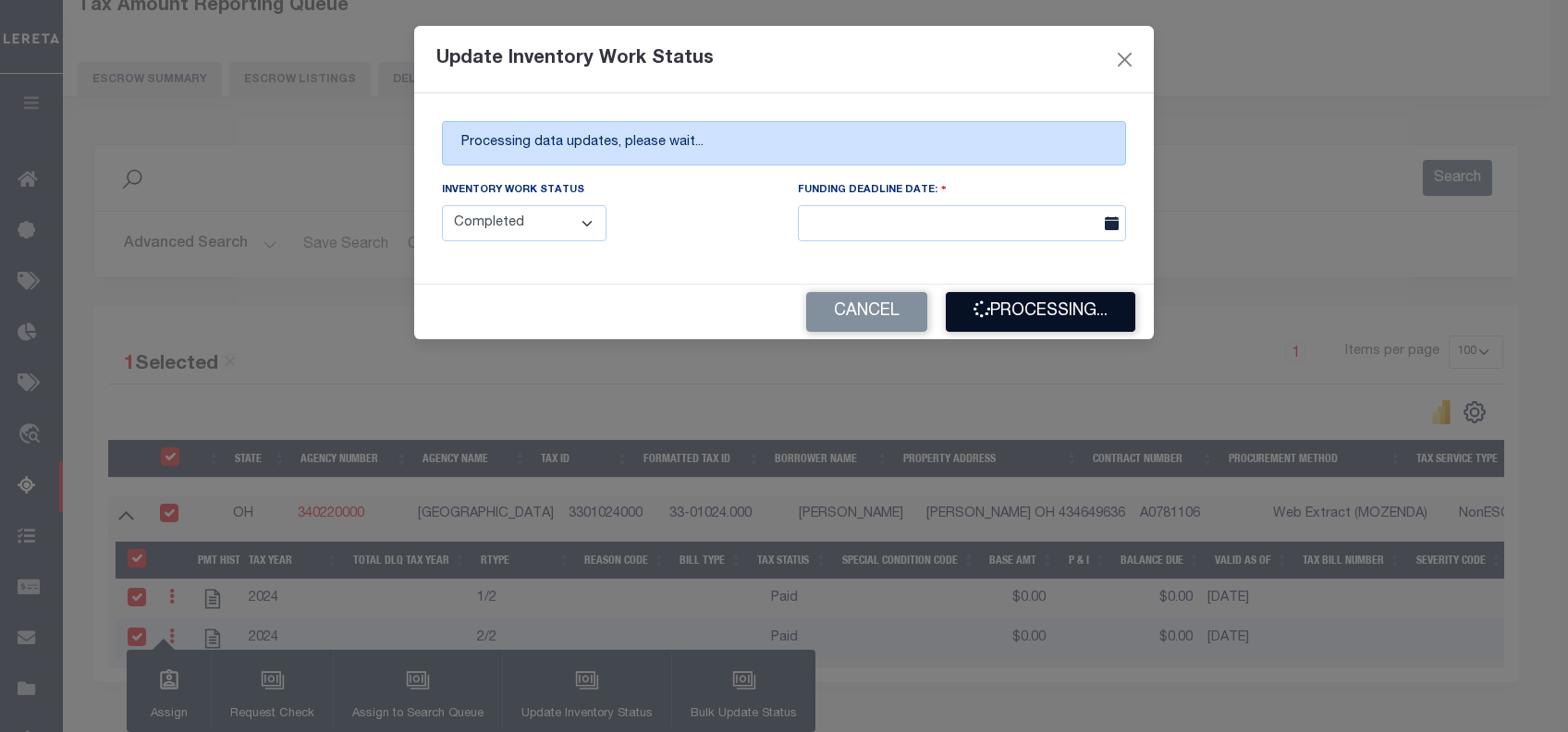
click at [1063, 316] on button "Processing..." at bounding box center [1041, 311] width 190 height 40
click at [1050, 320] on button "Processing..." at bounding box center [1041, 311] width 190 height 40
click at [1035, 320] on button "Processing..." at bounding box center [1041, 311] width 190 height 40
click at [1065, 311] on button "Processing..." at bounding box center [1041, 311] width 190 height 40
click at [1048, 320] on button "Processing..." at bounding box center [1041, 311] width 190 height 40
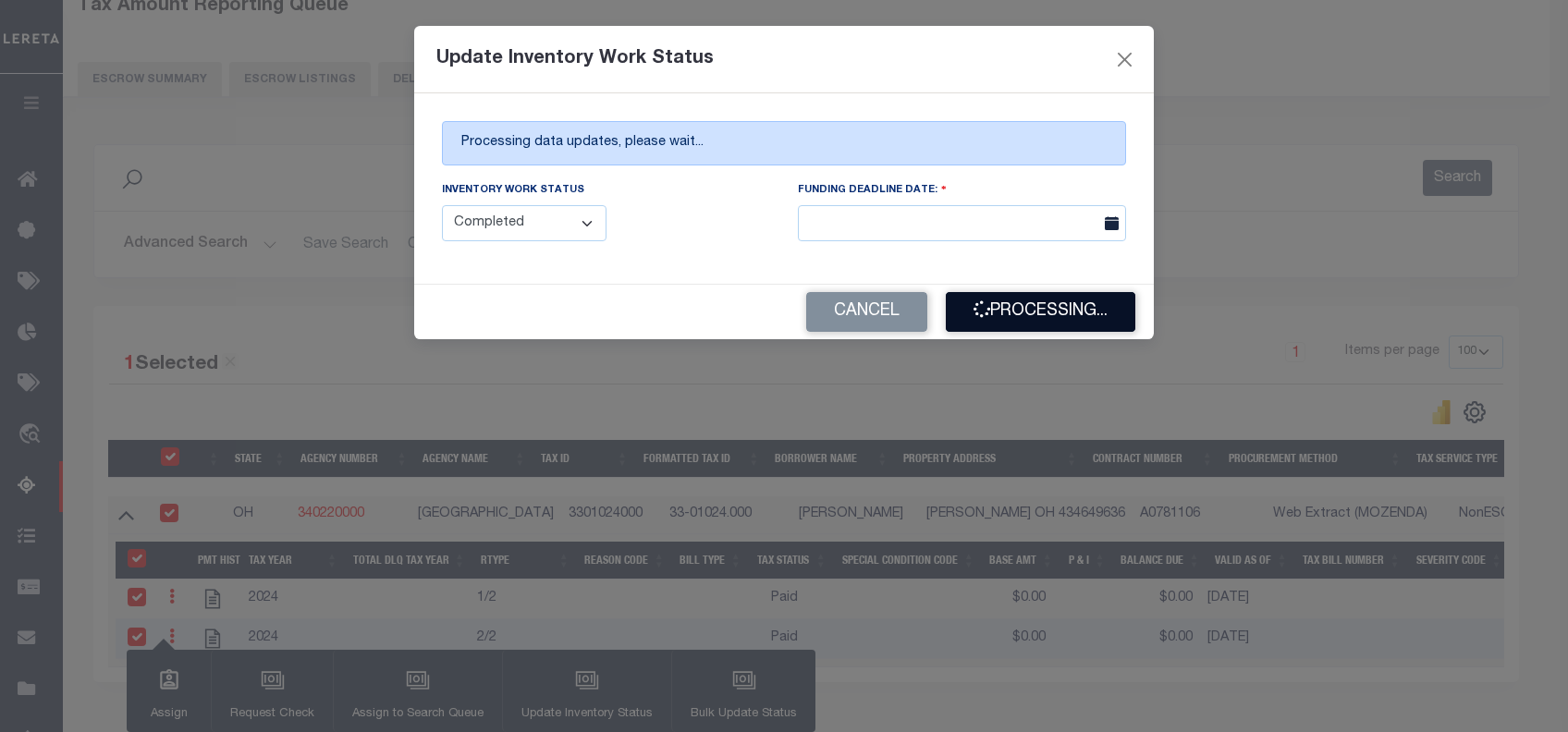
click at [1007, 321] on button "Processing..." at bounding box center [1041, 311] width 190 height 40
click at [1050, 322] on button "Processing..." at bounding box center [1041, 311] width 190 height 40
click at [1049, 322] on button "Processing..." at bounding box center [1041, 311] width 190 height 40
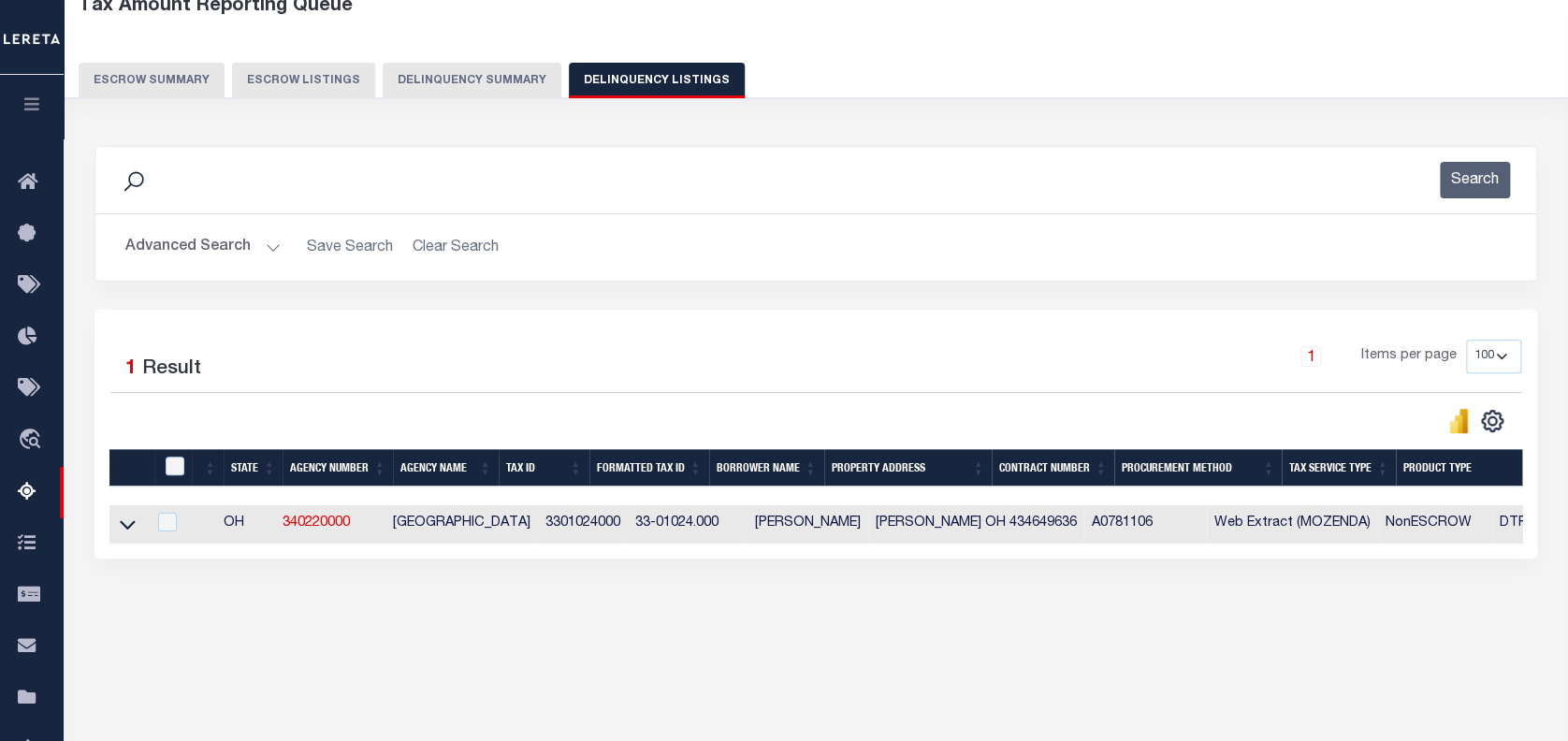
click at [172, 247] on button "Advanced Search" at bounding box center [202, 247] width 155 height 37
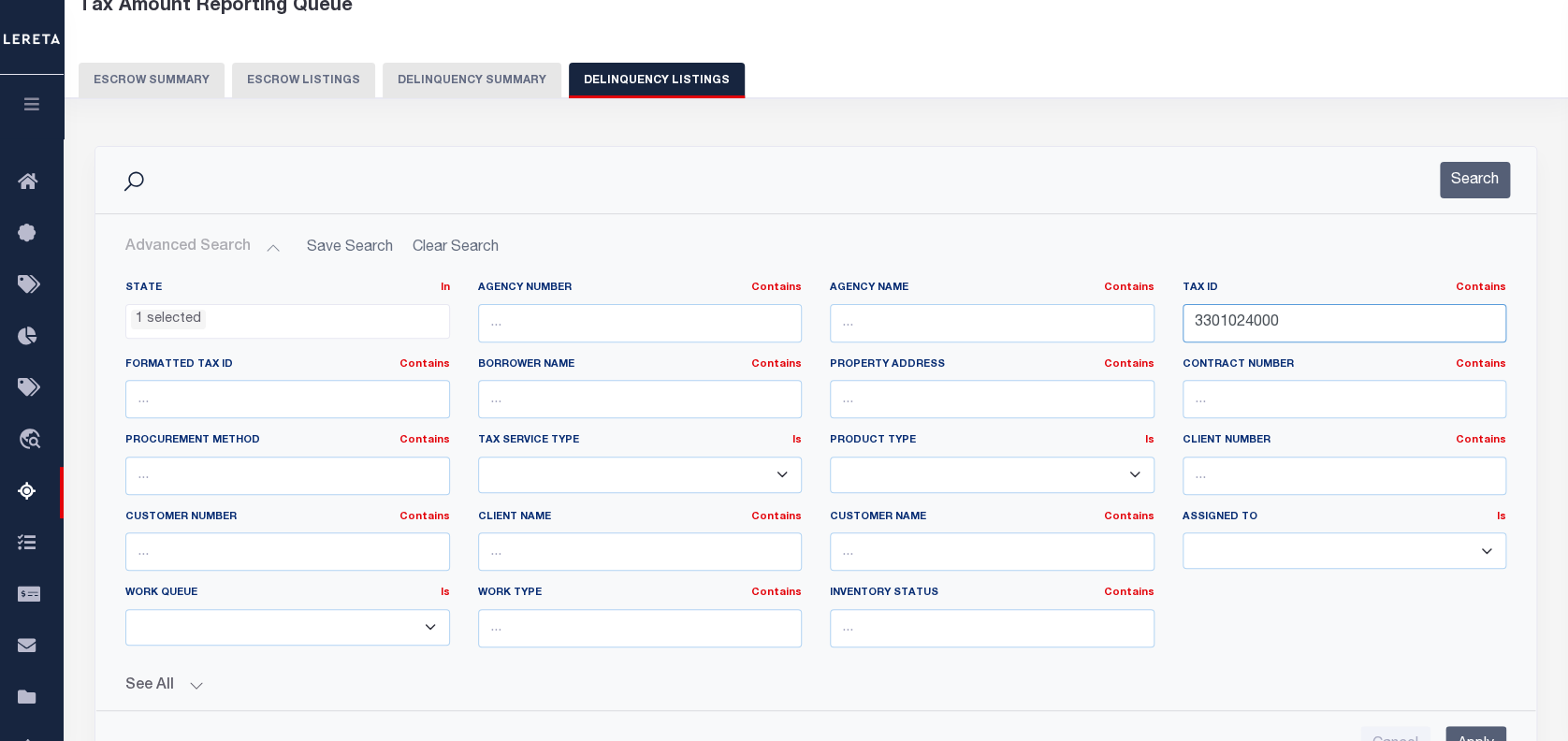
click at [1230, 321] on input "3301024000" at bounding box center [1344, 323] width 325 height 39
paste input "3301024002"
click at [1230, 321] on input "3301024000" at bounding box center [1344, 323] width 325 height 39
paste input "024002"
type input "3301024002"
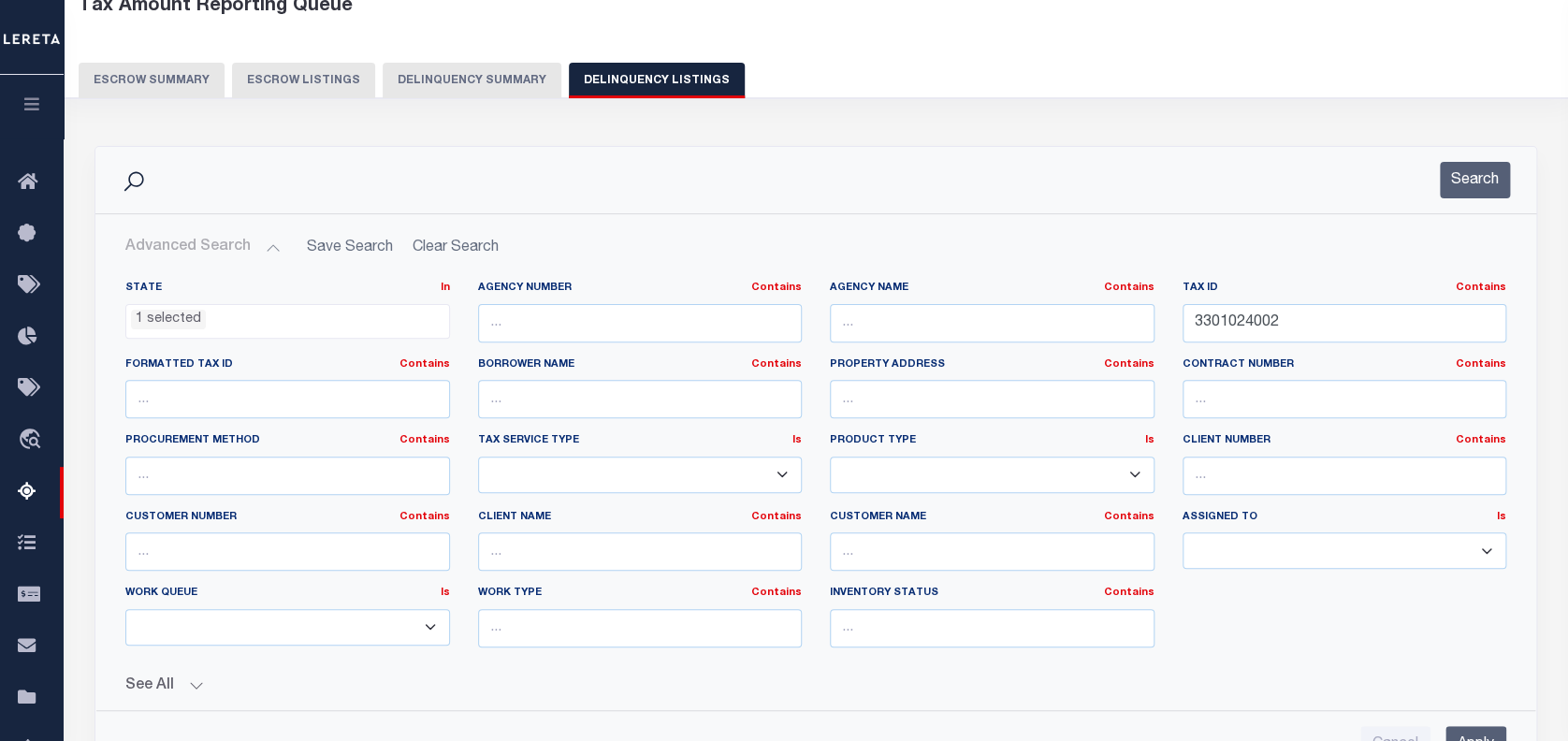
click at [1465, 730] on input "Apply" at bounding box center [1476, 745] width 61 height 39
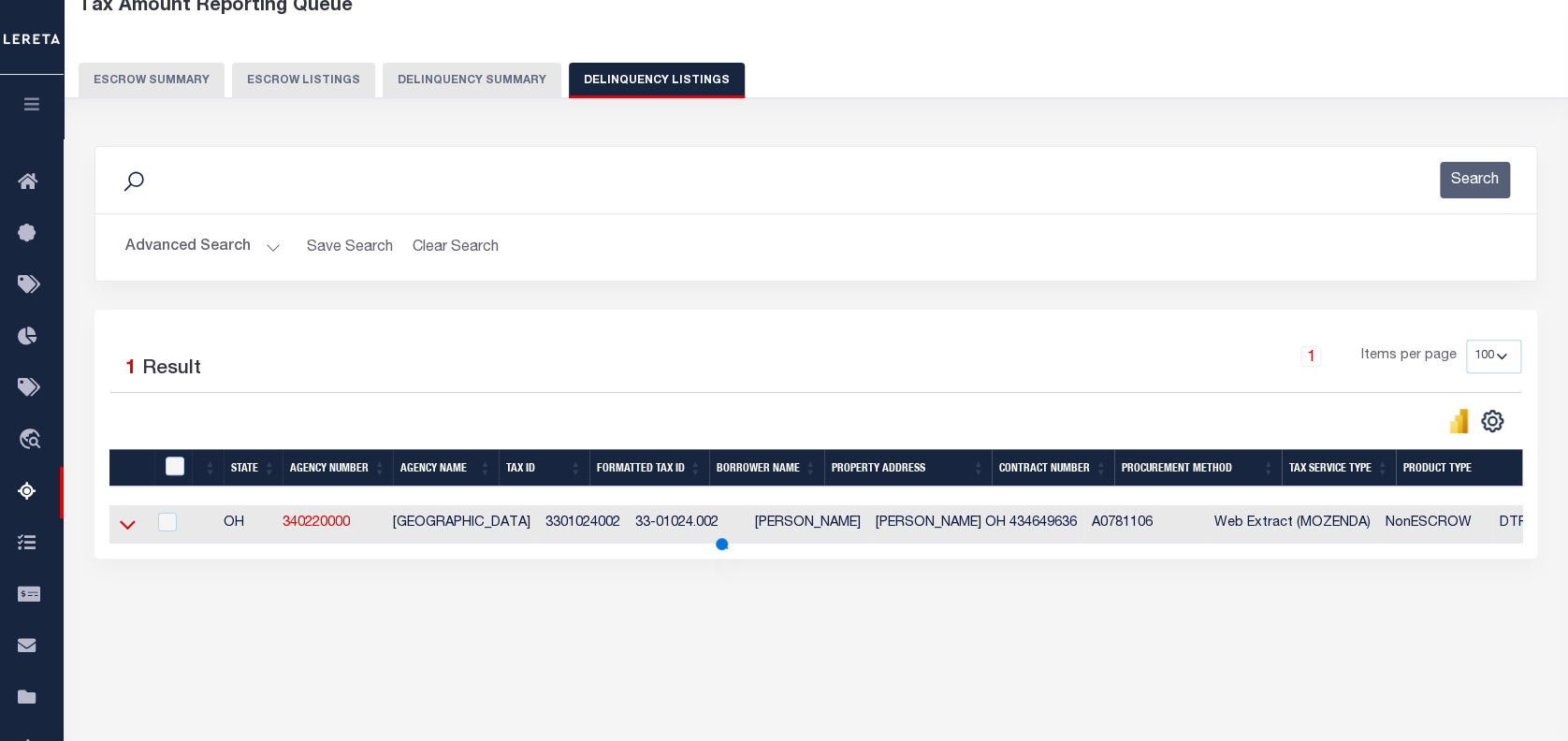
click at [129, 518] on icon at bounding box center [127, 524] width 16 height 20
click at [133, 533] on icon at bounding box center [127, 524] width 16 height 20
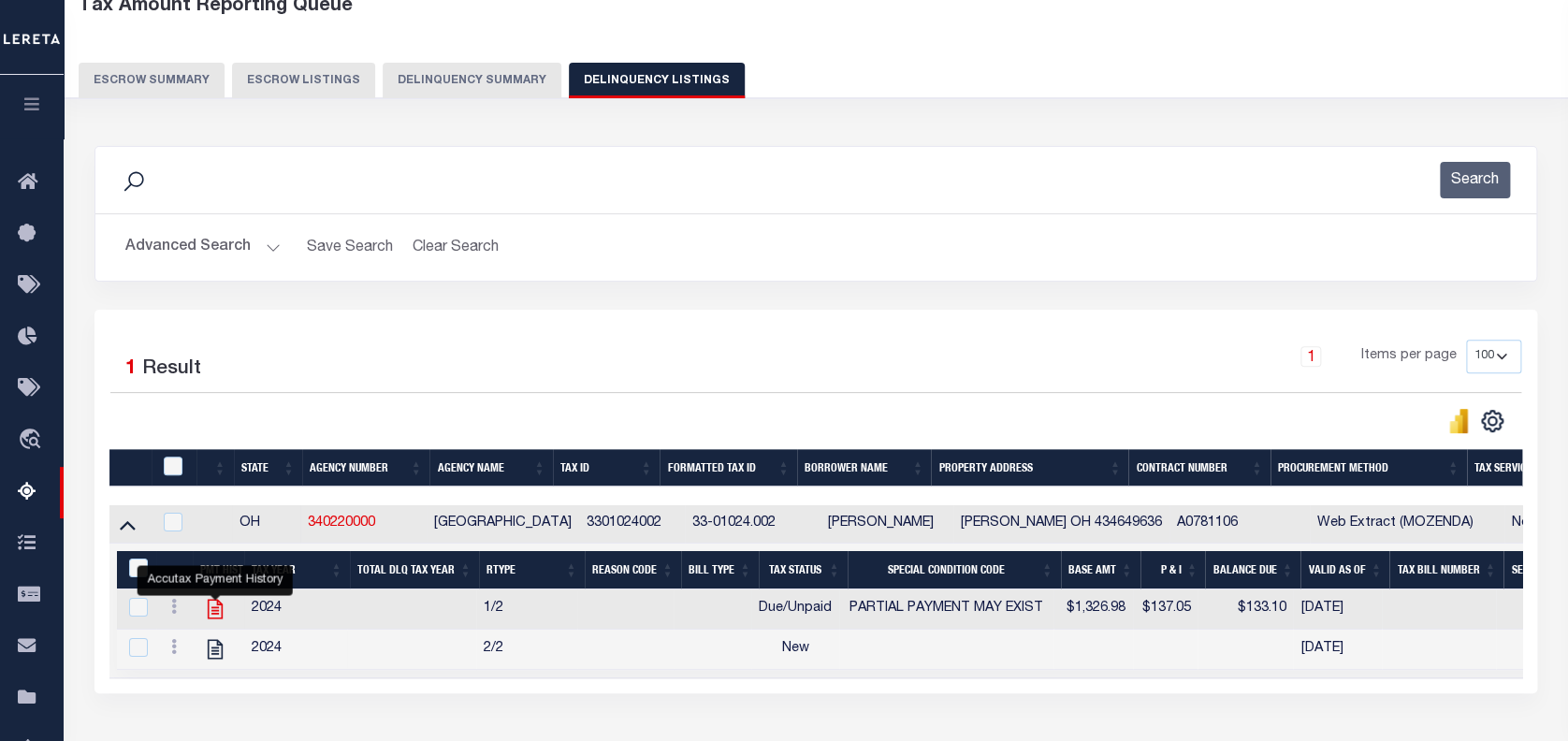
click at [214, 607] on icon "" at bounding box center [215, 609] width 24 height 24
checkbox input "false"
checkbox input "true"
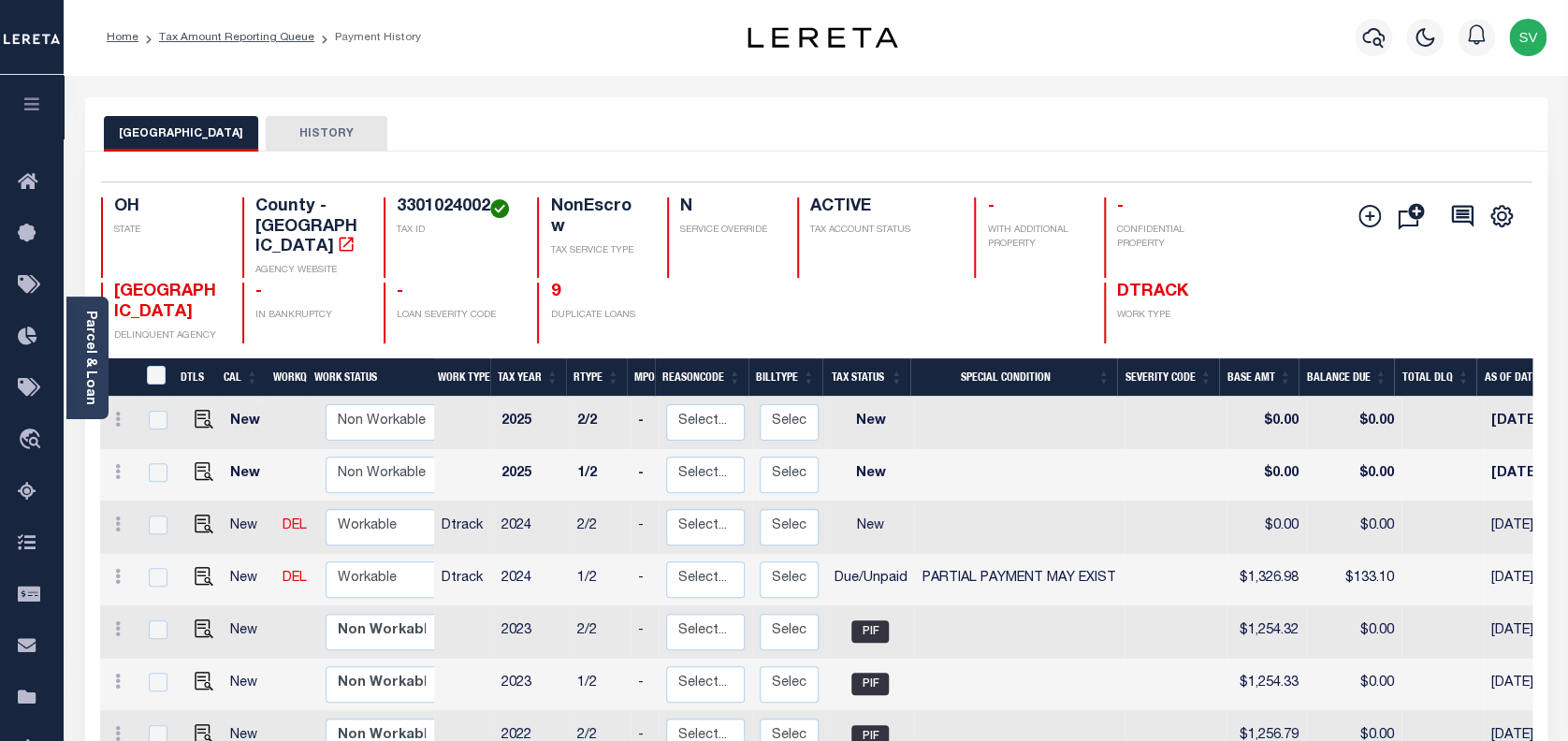
click at [187, 572] on link at bounding box center [199, 578] width 28 height 13
checkbox input "true"
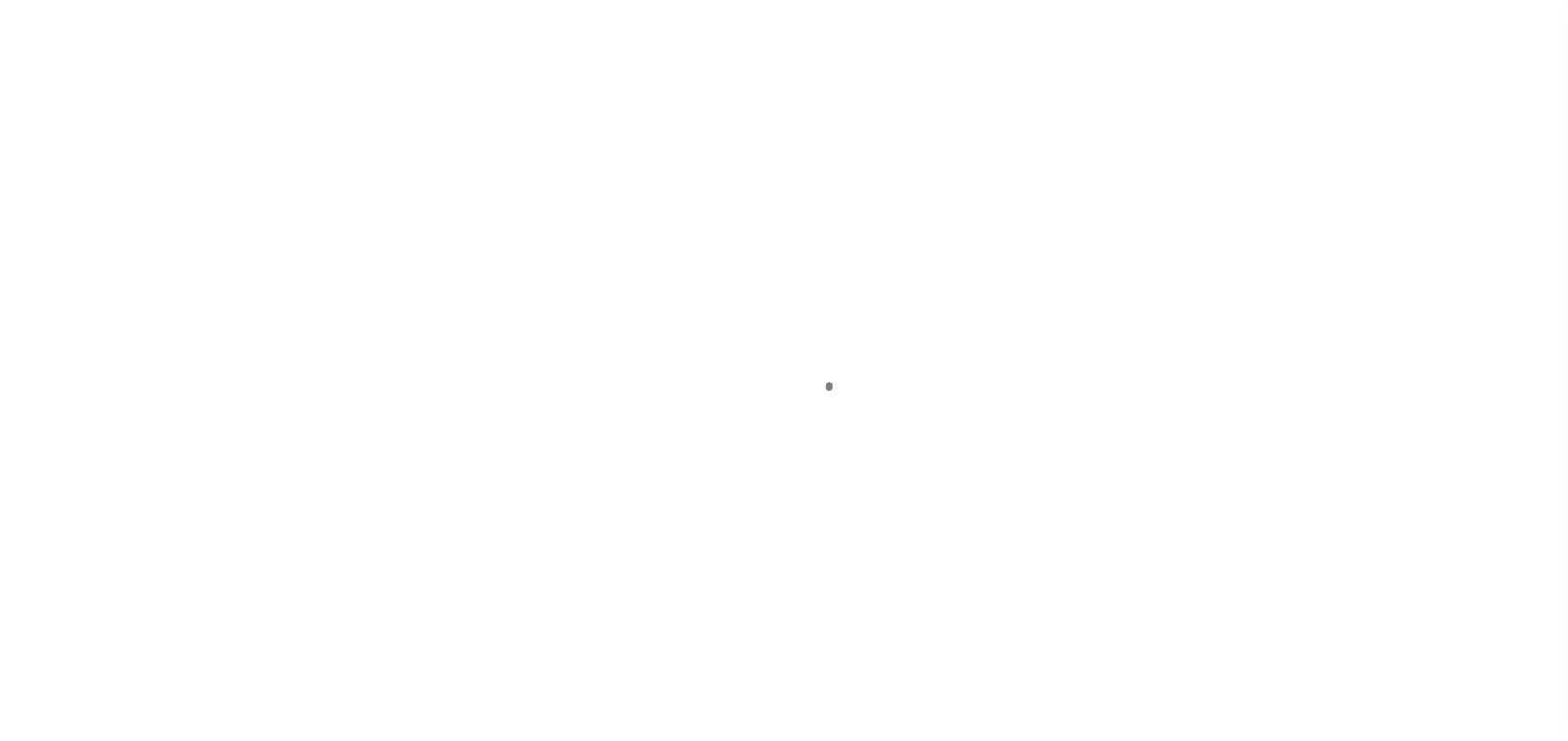
select select "DUE"
select select "15"
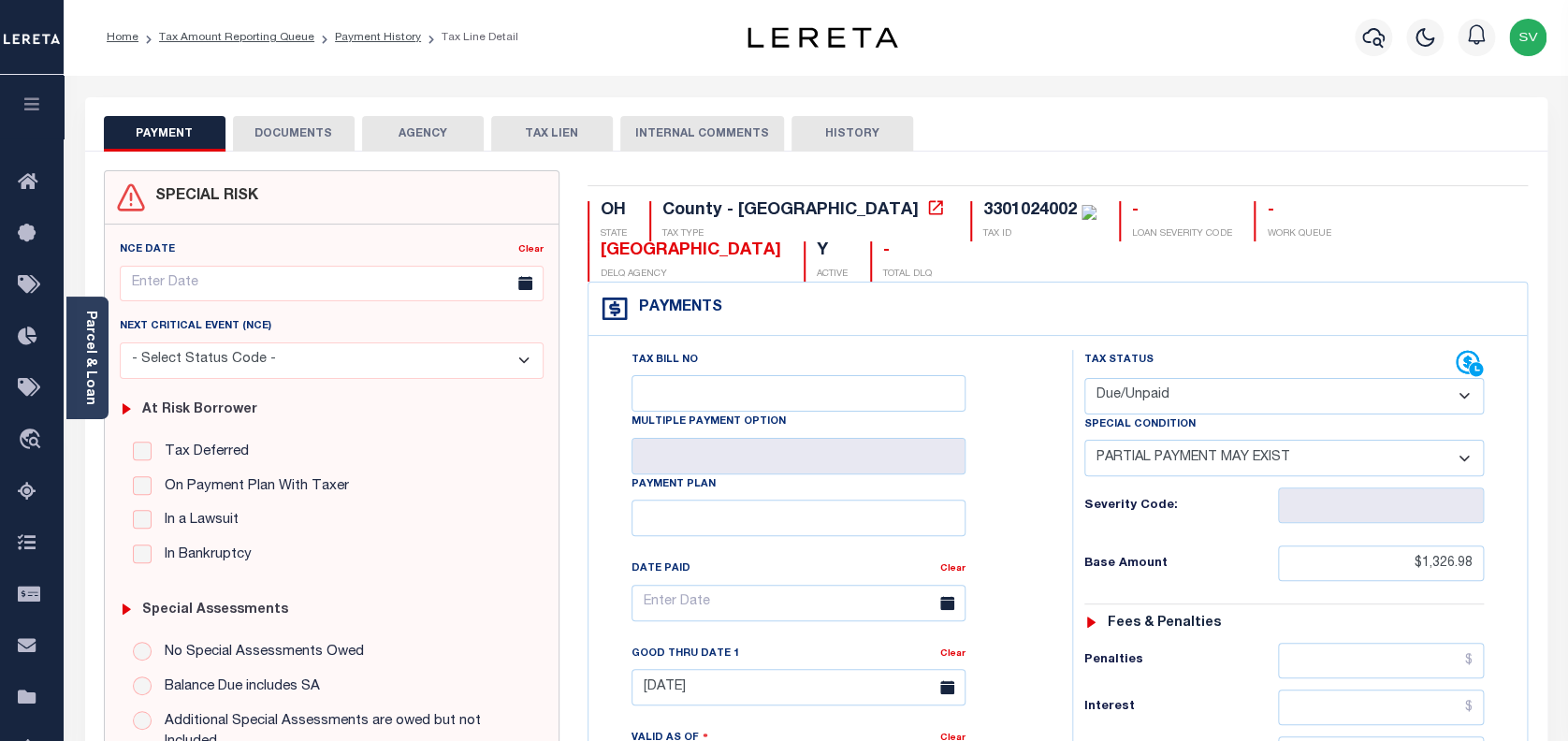
click at [294, 142] on button "DOCUMENTS" at bounding box center [293, 134] width 121 height 36
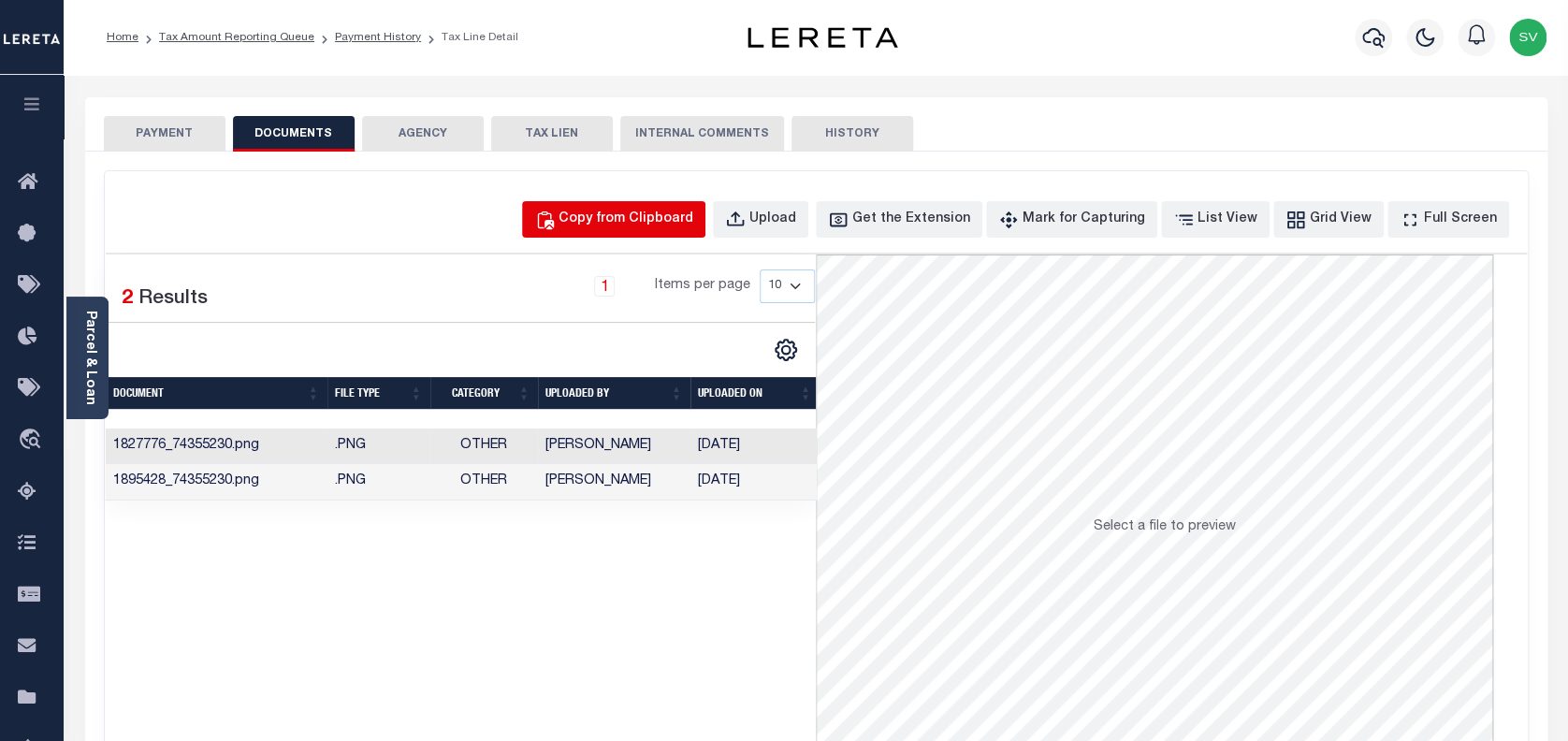
click at [651, 220] on div "Copy from Clipboard" at bounding box center [626, 220] width 135 height 21
select select "POP"
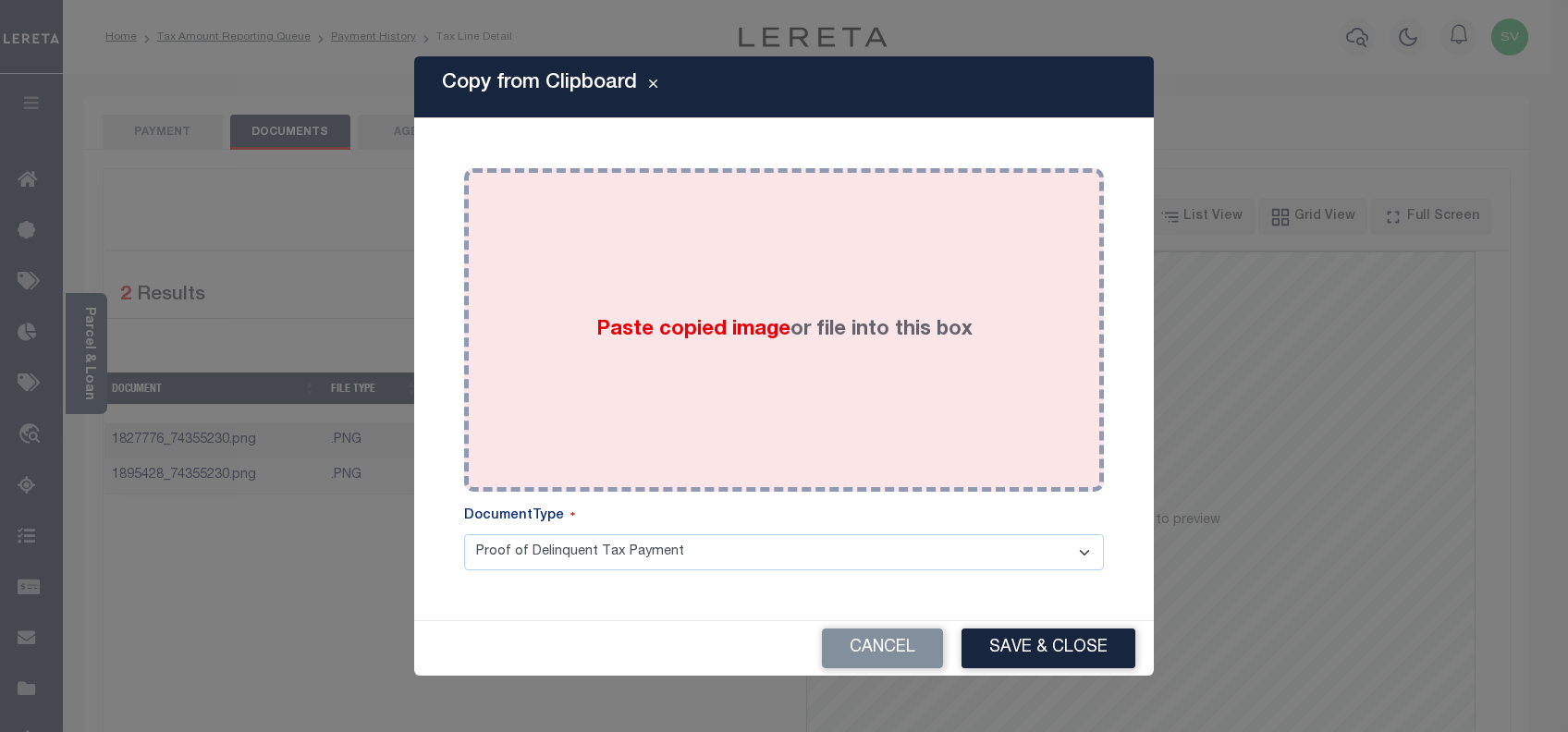
click at [816, 339] on label "Paste copied image or file into this box" at bounding box center [784, 330] width 376 height 31
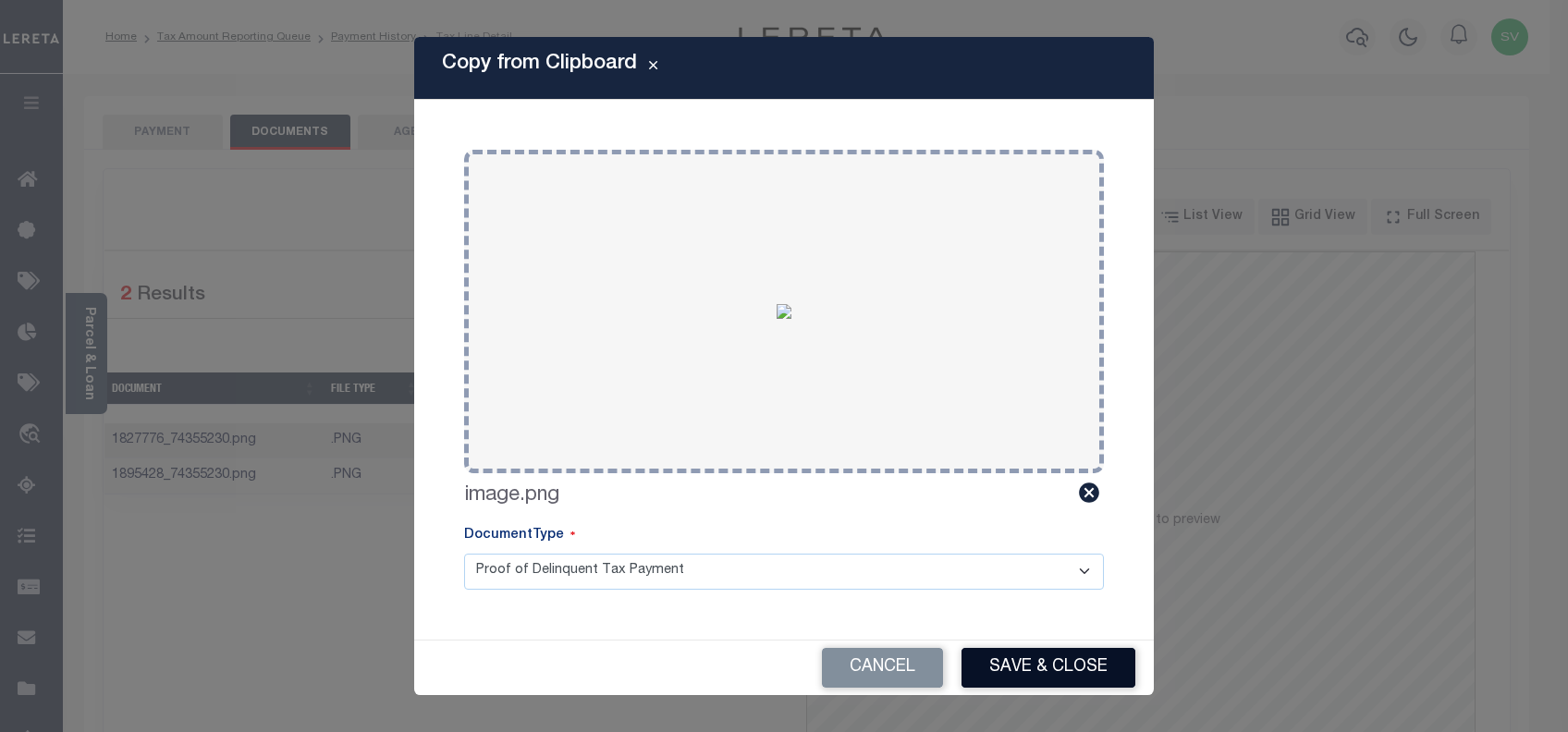
click at [1031, 651] on button "Save & Close" at bounding box center [1048, 667] width 174 height 40
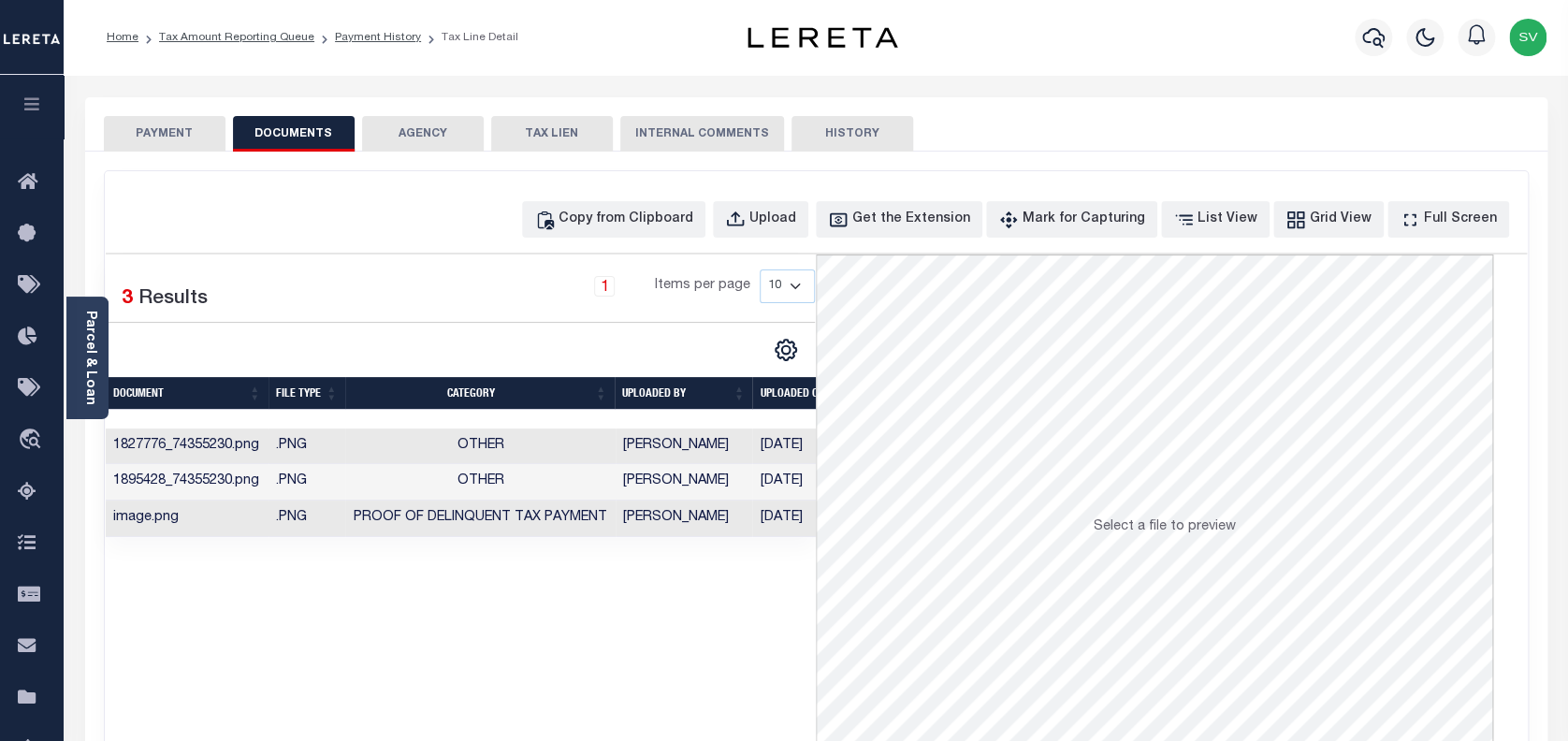
click at [150, 136] on button "PAYMENT" at bounding box center [164, 134] width 121 height 36
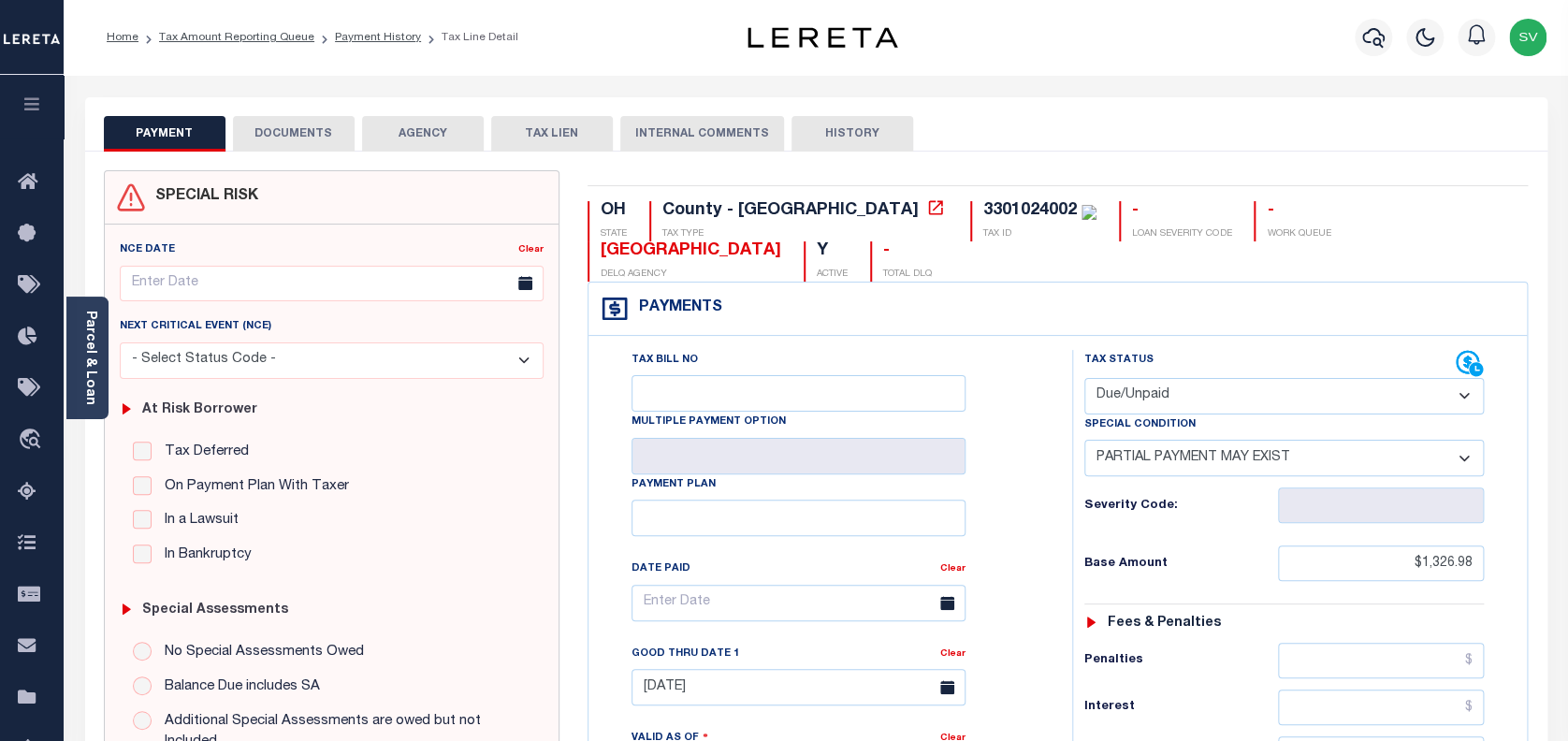
click at [1170, 378] on select "- Select Status Code - Open Due/Unpaid Paid Incomplete No Tax Due Internal Refu…" at bounding box center [1285, 396] width 401 height 37
select select "PYD"
click at [1085, 378] on select "- Select Status Code - Open Due/Unpaid Paid Incomplete No Tax Due Internal Refu…" at bounding box center [1285, 396] width 401 height 37
select select "0"
type input "[DATE]"
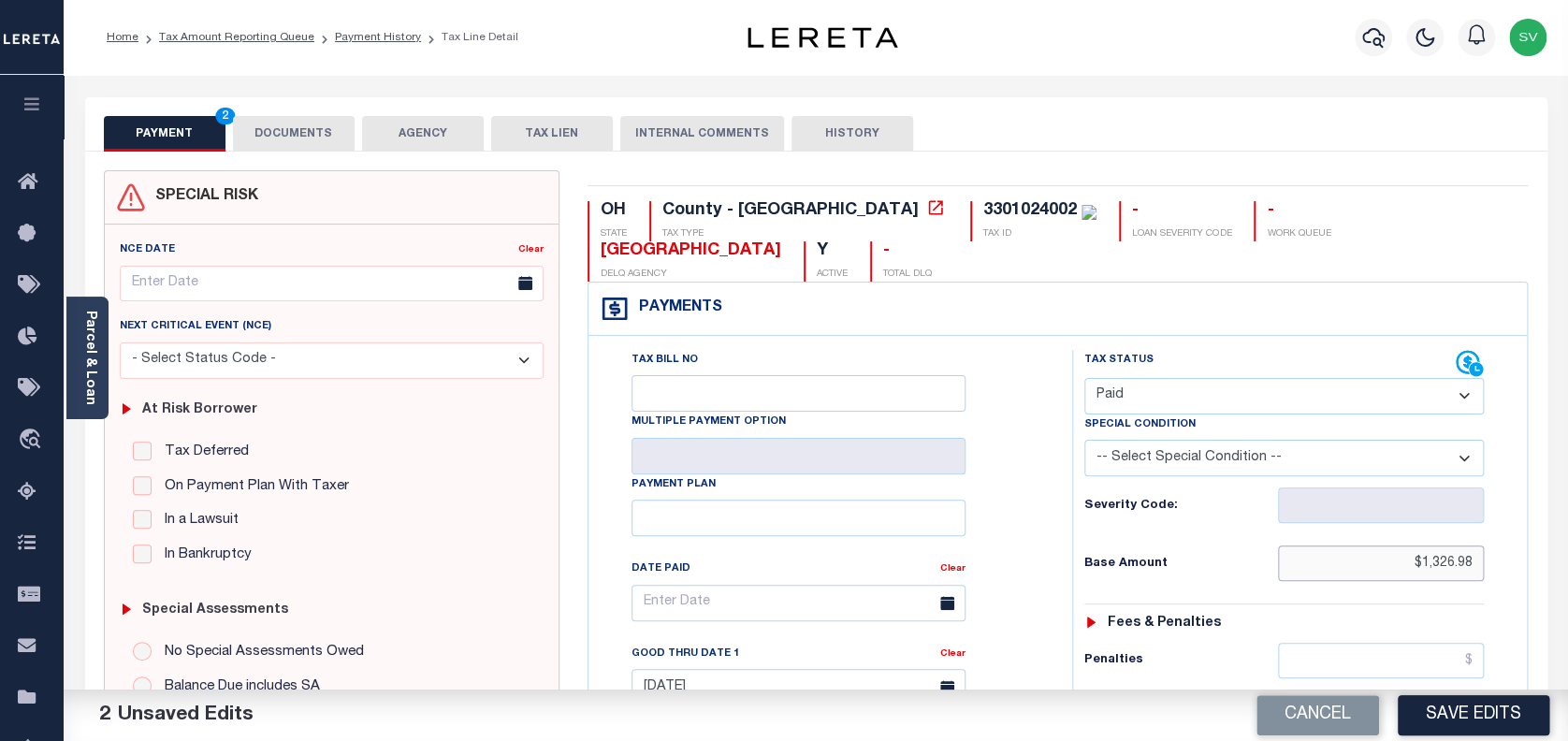
drag, startPoint x: 1415, startPoint y: 520, endPoint x: 1487, endPoint y: 520, distance: 72.0
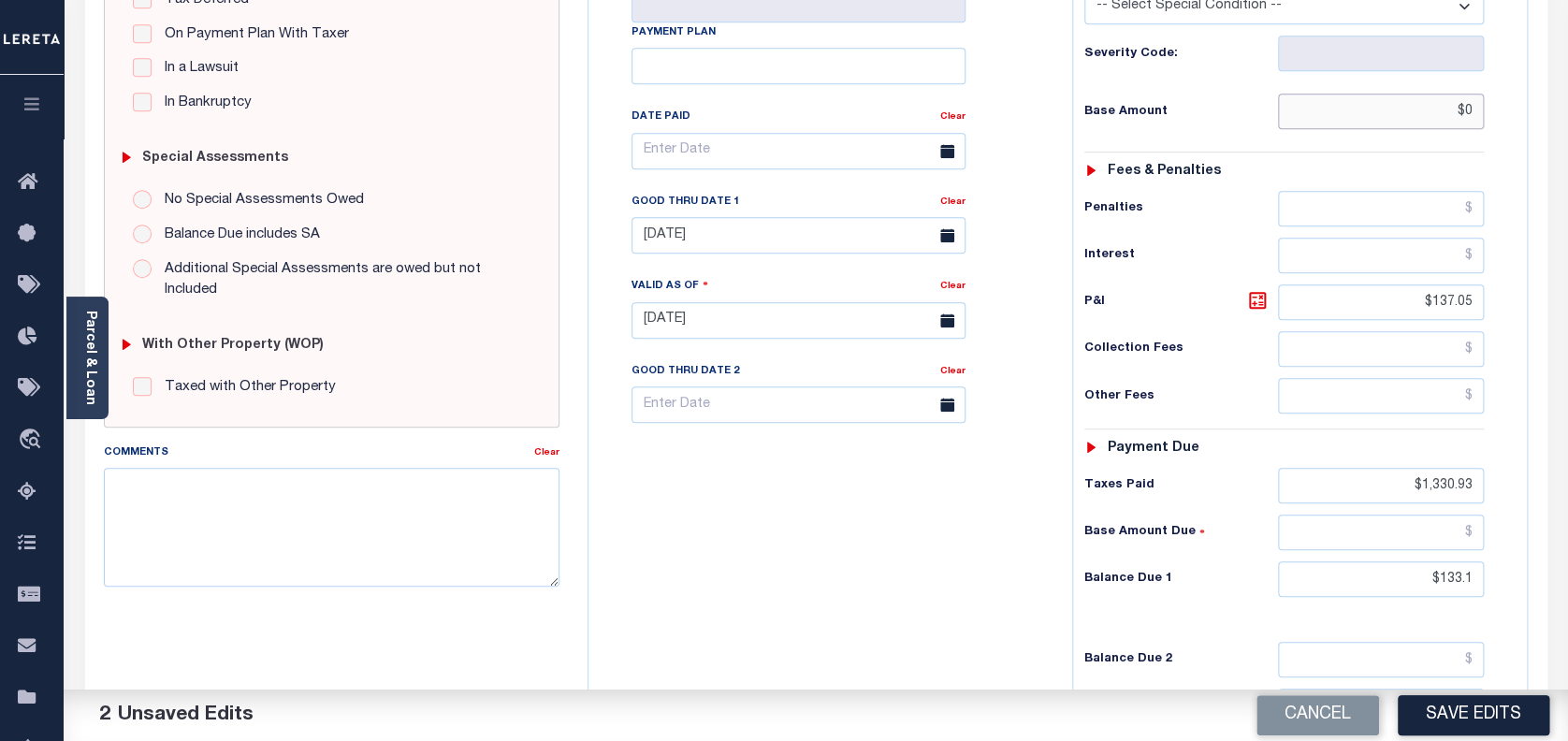
scroll to position [498, 0]
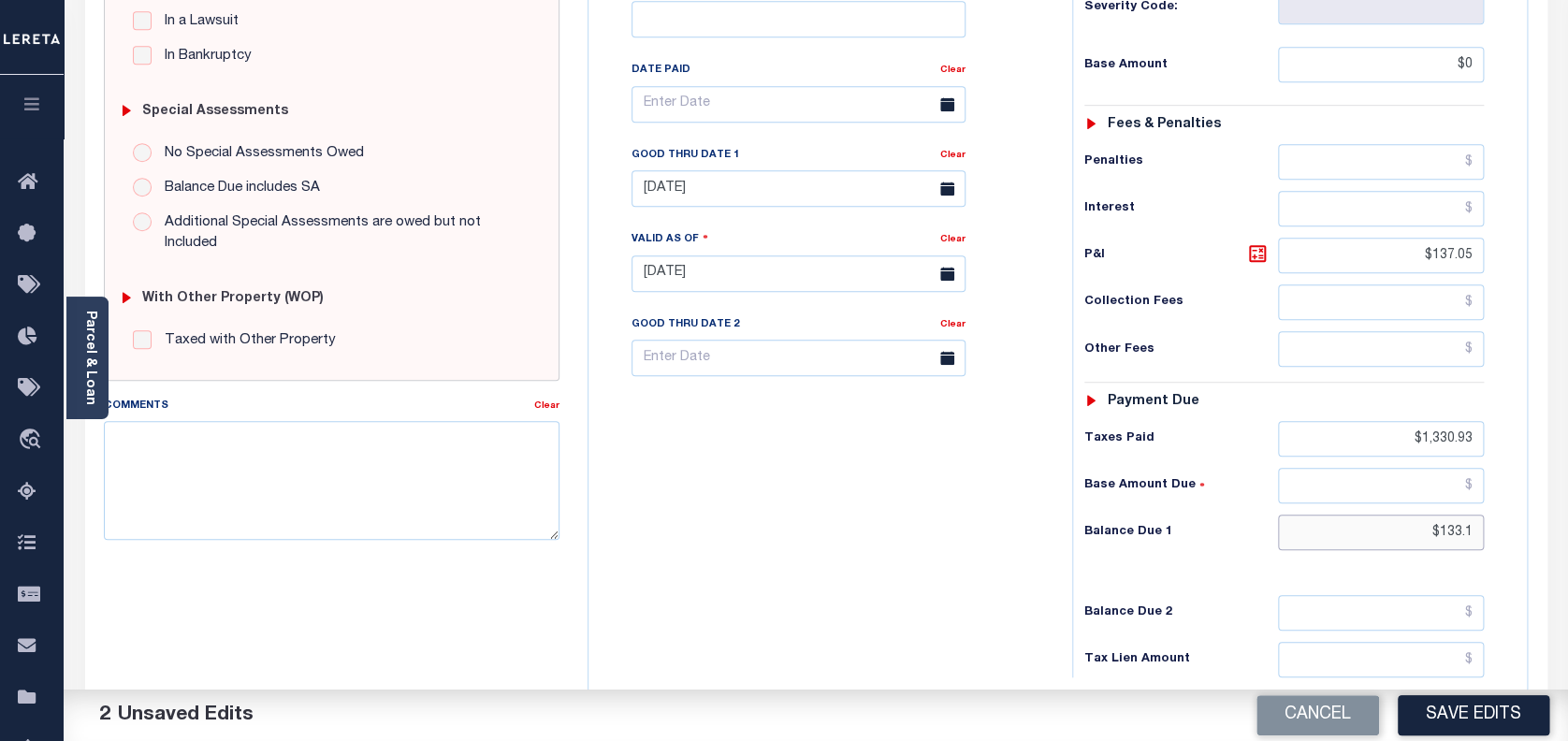
type input "$0.00"
drag, startPoint x: 1430, startPoint y: 492, endPoint x: 1488, endPoint y: 492, distance: 58.0
click at [1488, 492] on div "Tax Status Status - Select Status Code -" at bounding box center [1291, 264] width 437 height 826
click at [1475, 514] on input "text" at bounding box center [1382, 532] width 207 height 36
type input "$0.00"
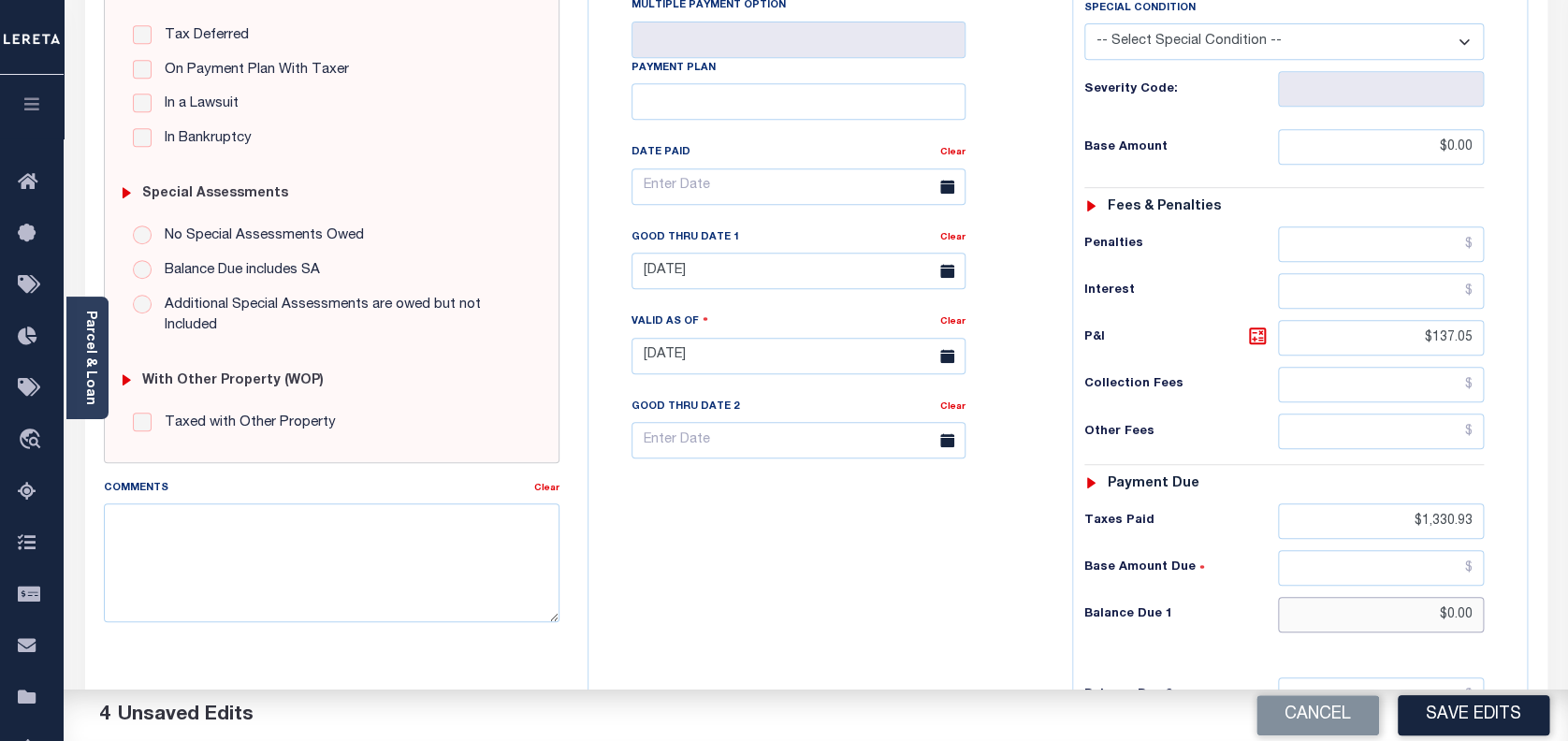
scroll to position [374, 0]
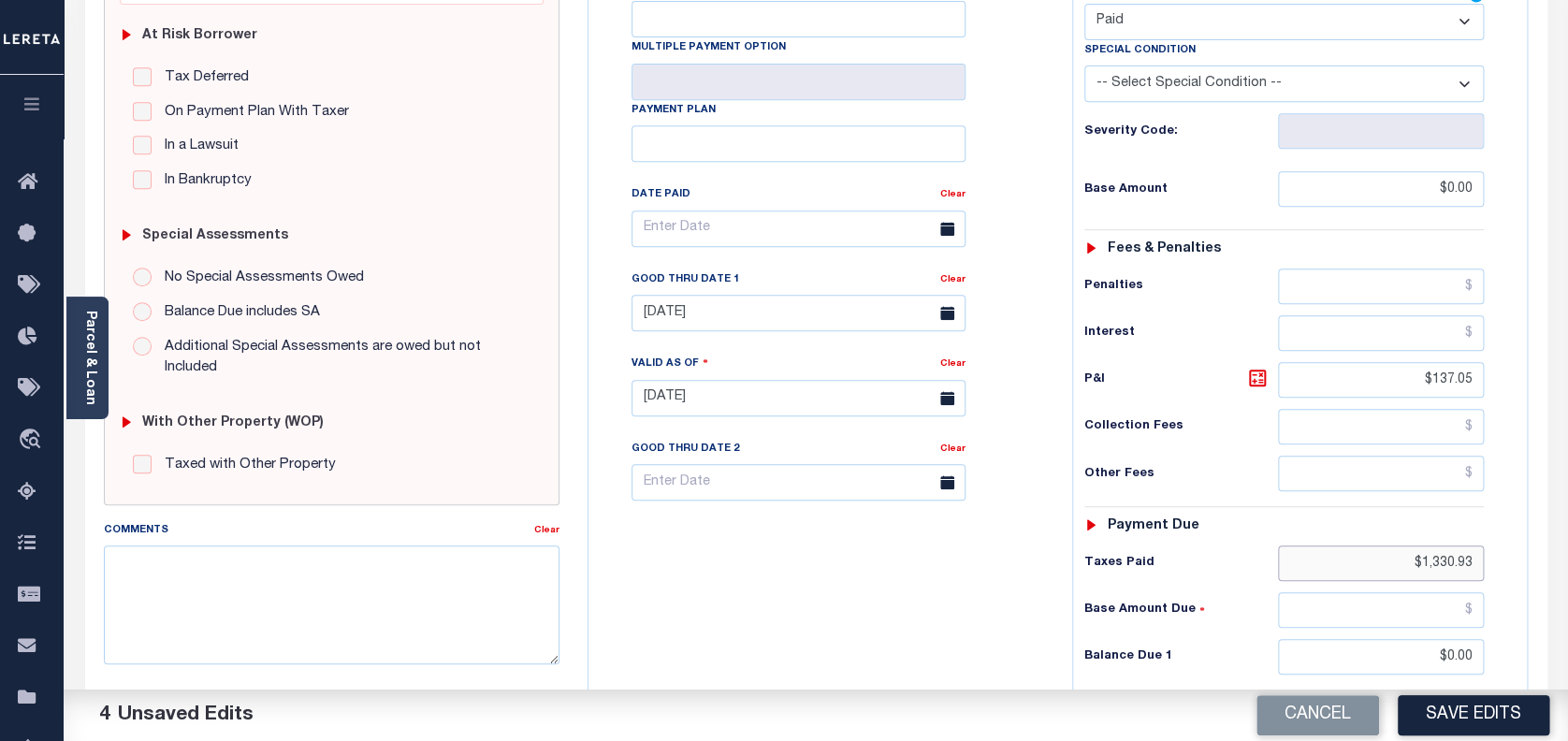
drag, startPoint x: 1437, startPoint y: 517, endPoint x: 1501, endPoint y: 517, distance: 64.0
click at [1501, 517] on div "Tax Status Status - Select Status Code -" at bounding box center [1291, 388] width 437 height 826
drag, startPoint x: 1475, startPoint y: 345, endPoint x: 1494, endPoint y: 345, distance: 19.0
click at [1494, 345] on div "Tax Status Status - Select Status Code -" at bounding box center [1291, 388] width 437 height 826
click at [1446, 728] on button "Save Edits" at bounding box center [1473, 715] width 151 height 40
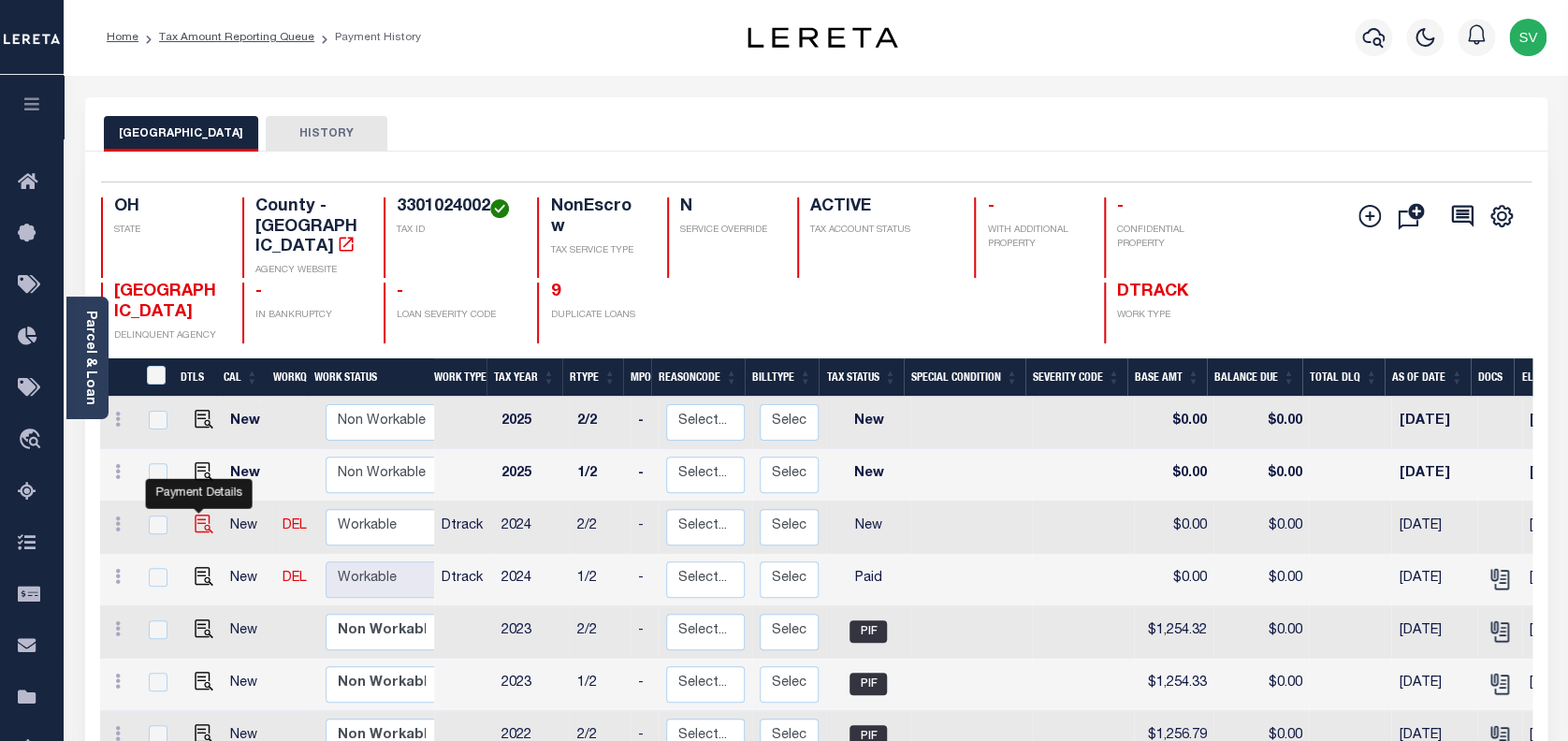
click at [198, 514] on img "" at bounding box center [204, 524] width 19 height 19
checkbox input "true"
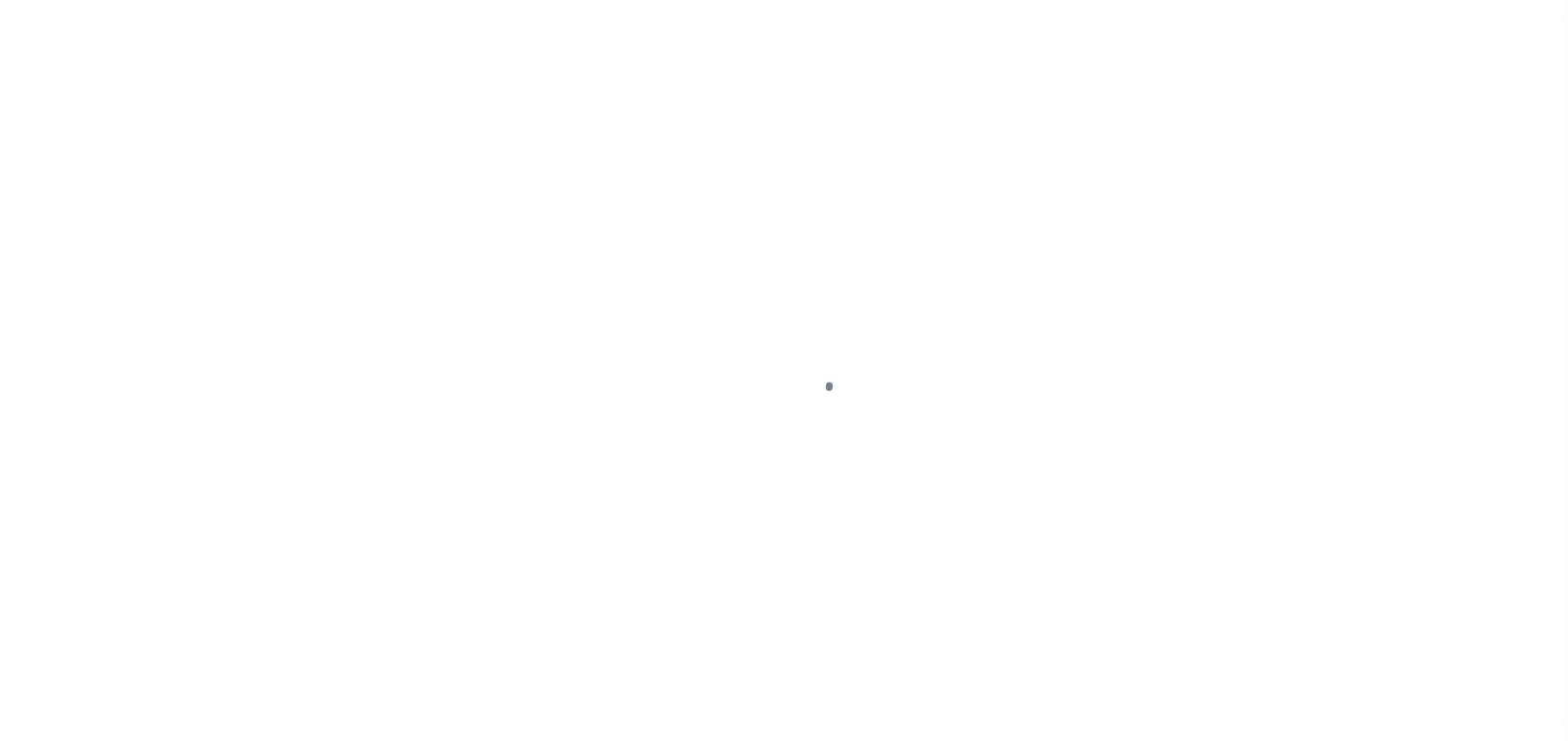
select select "NW2"
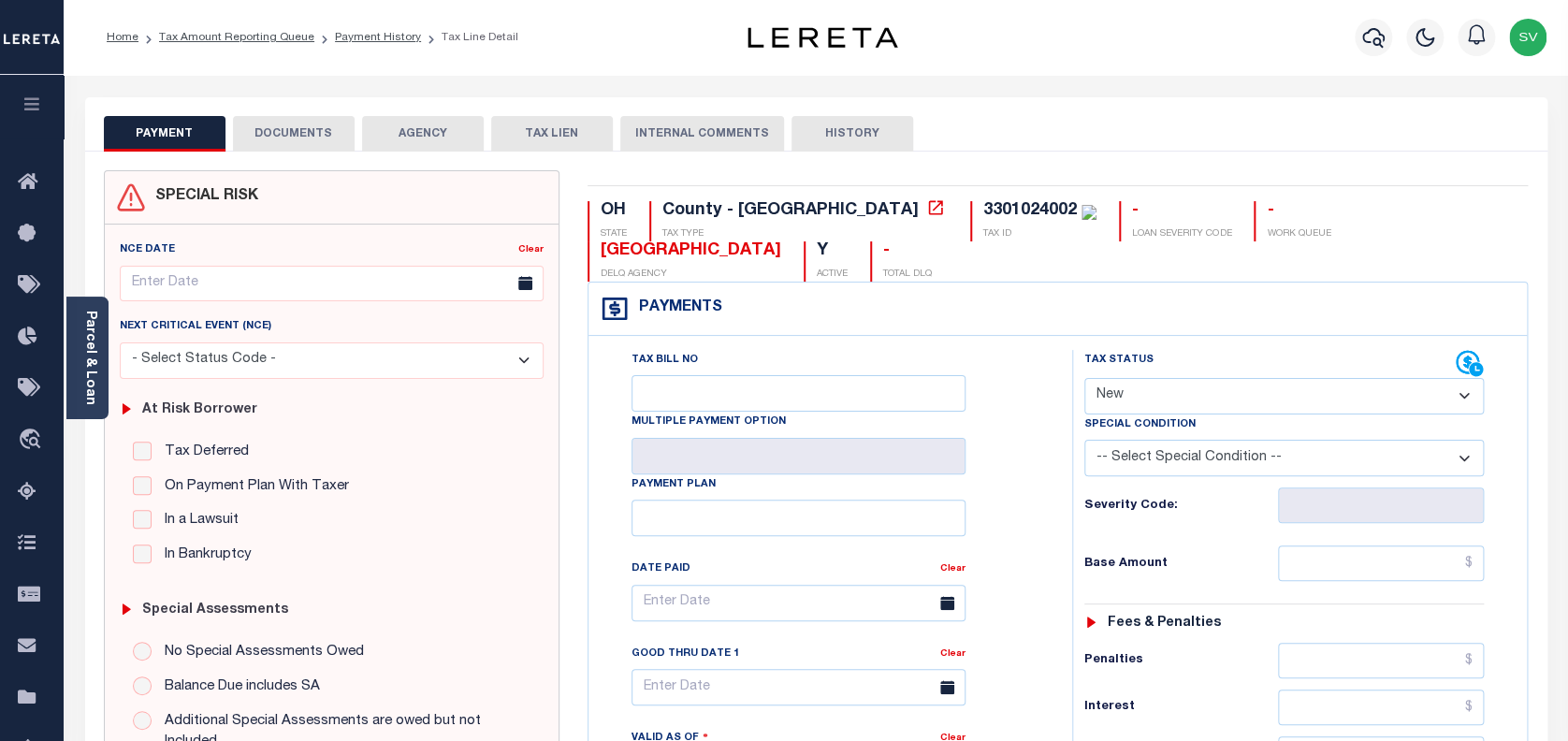
click at [292, 134] on button "DOCUMENTS" at bounding box center [293, 134] width 121 height 36
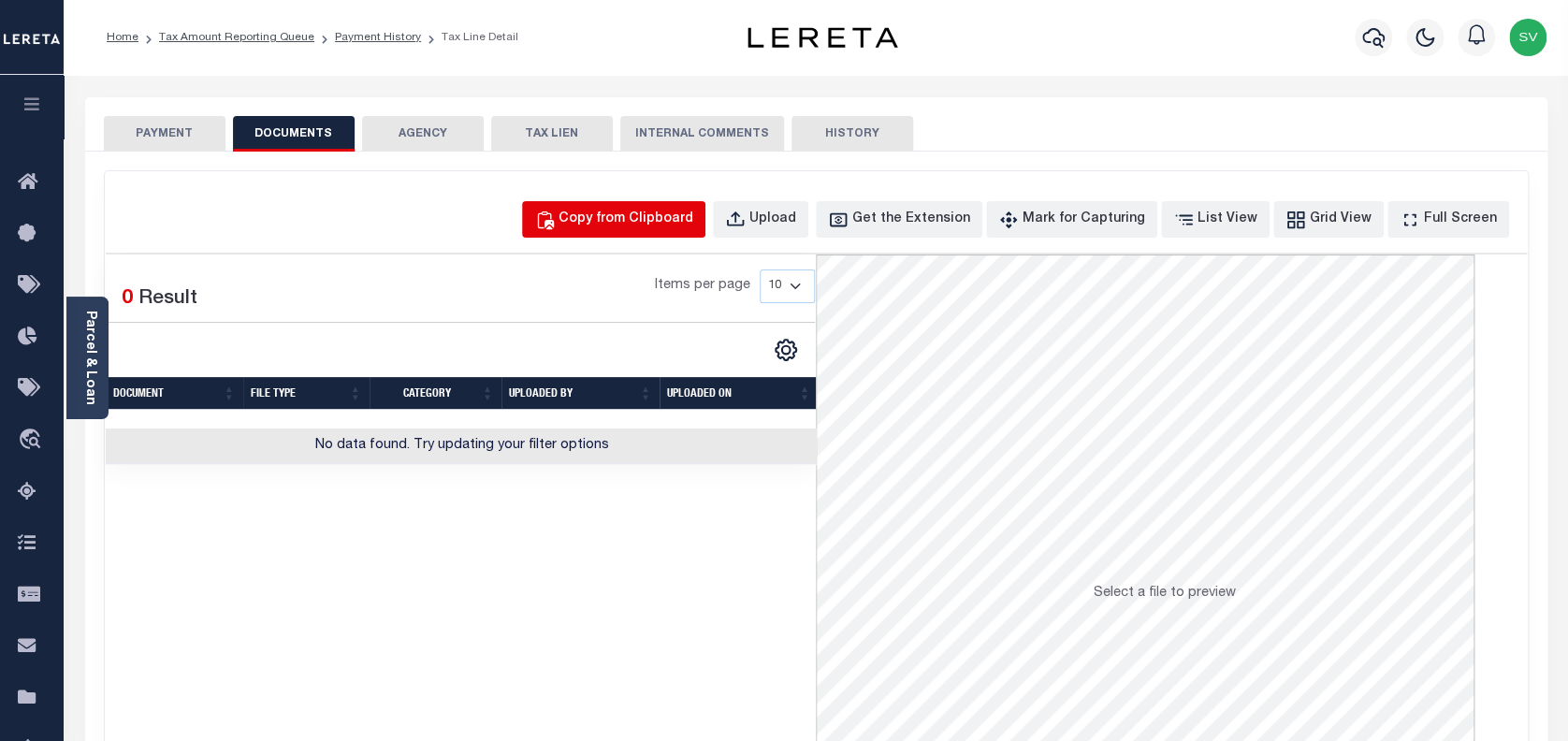
click at [674, 217] on div "Copy from Clipboard" at bounding box center [626, 220] width 135 height 21
select select "POP"
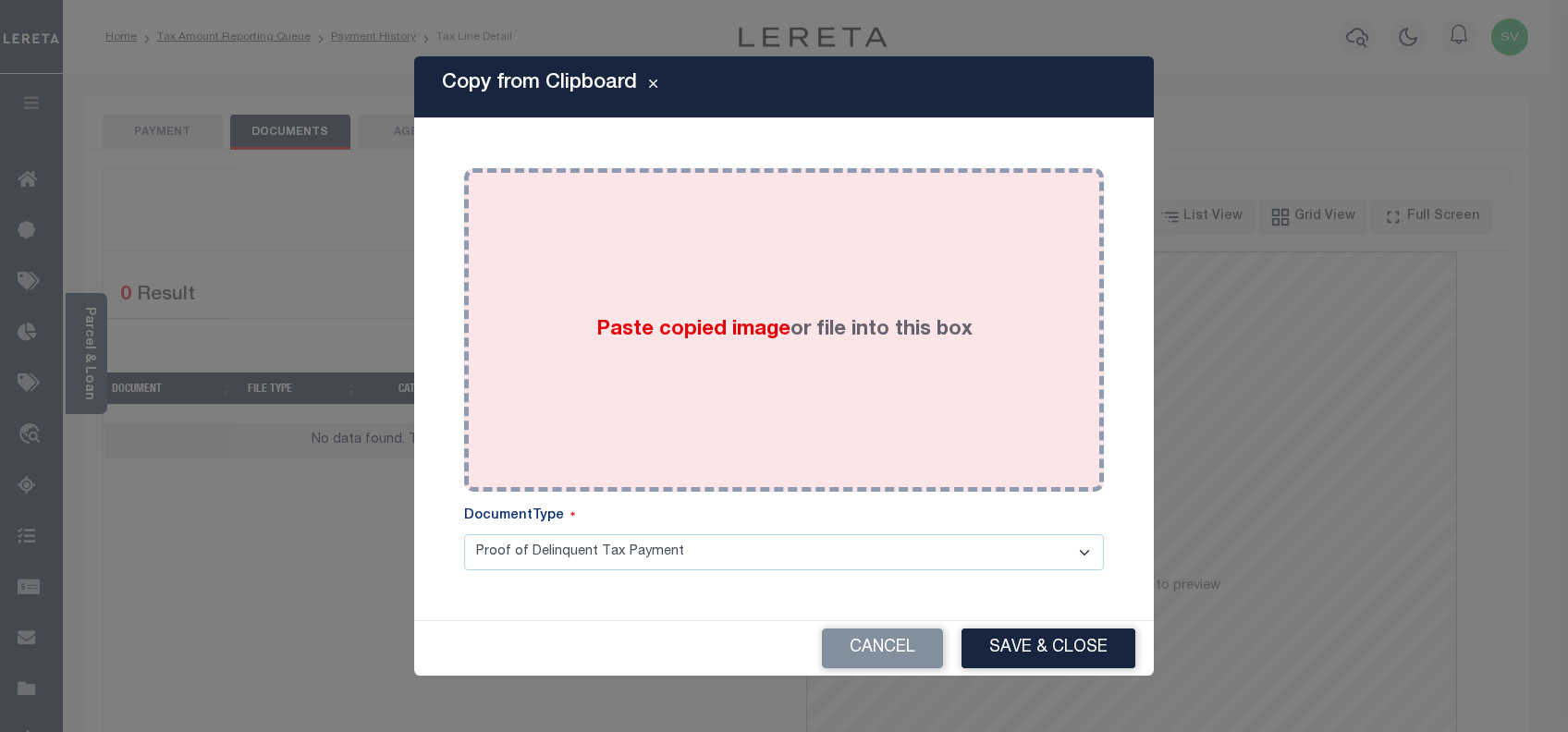
click at [756, 353] on div "Paste copied image or file into this box" at bounding box center [784, 330] width 613 height 295
click at [834, 451] on div "Paste copied image or file into this box" at bounding box center [784, 330] width 613 height 295
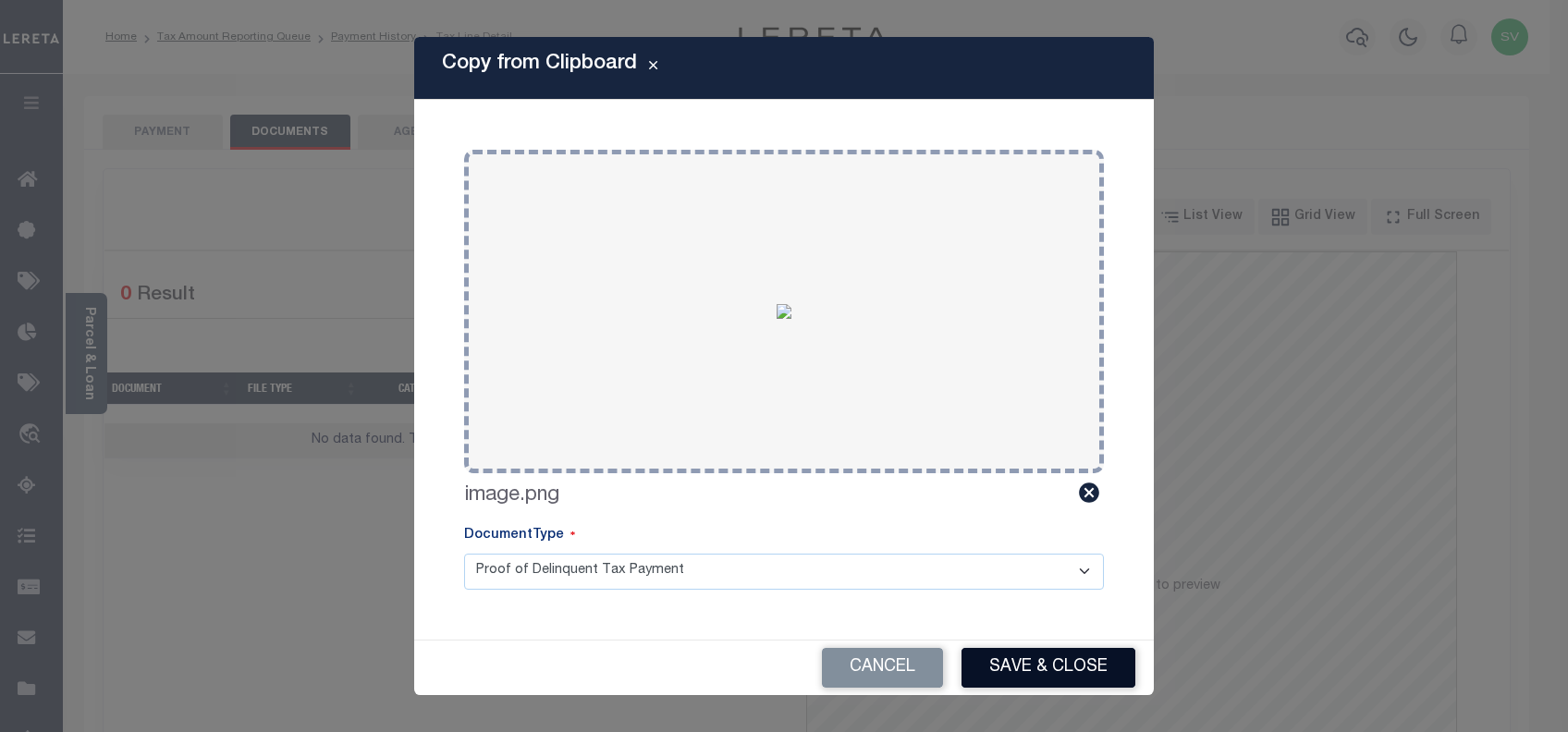
click at [1028, 665] on button "Save & Close" at bounding box center [1048, 667] width 174 height 40
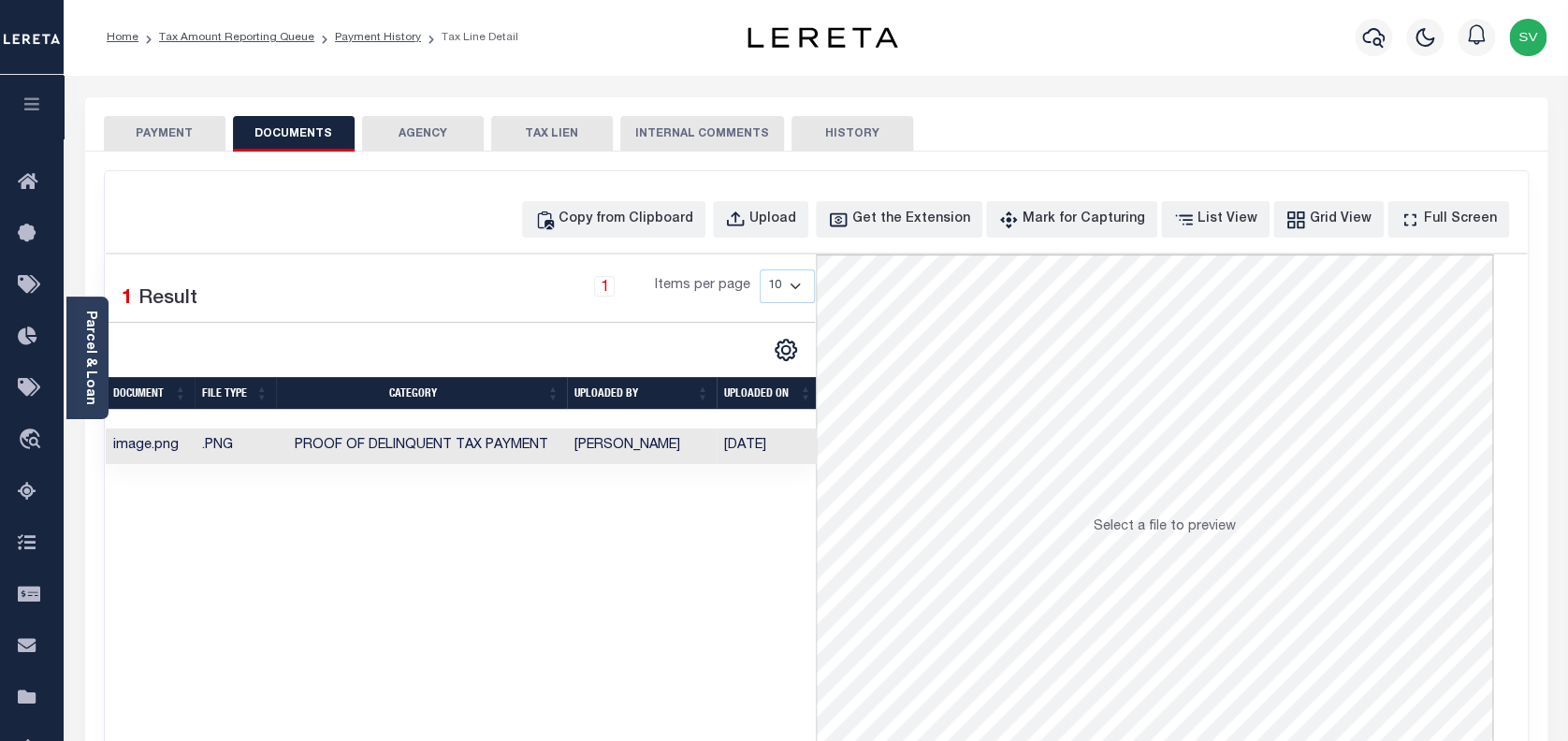
click at [169, 136] on button "PAYMENT" at bounding box center [164, 134] width 121 height 36
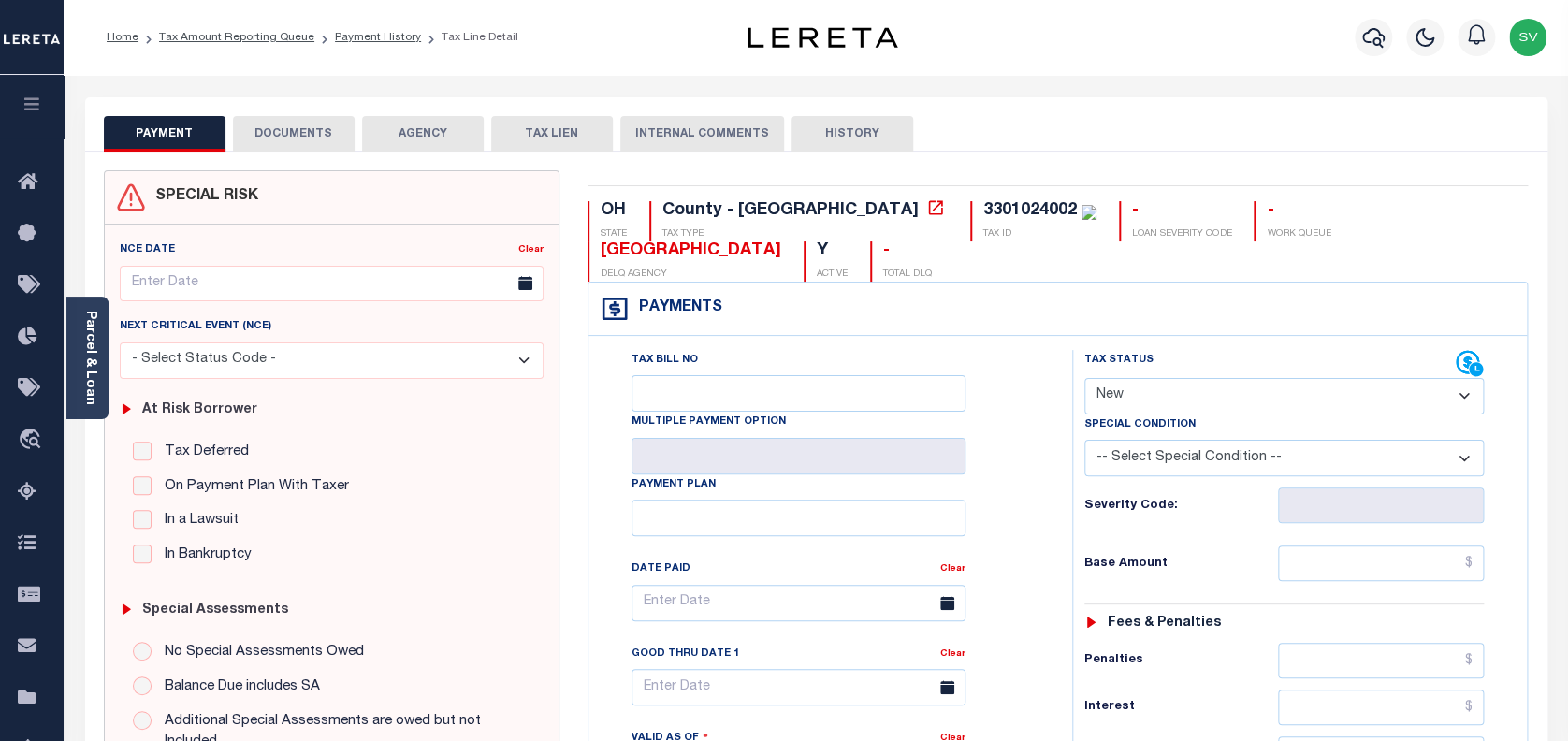
click at [1173, 378] on select "- Select Status Code - Open Due/Unpaid Paid Incomplete No Tax Due Internal Refu…" at bounding box center [1285, 396] width 401 height 37
select select "PYD"
click at [1085, 378] on select "- Select Status Code - Open Due/Unpaid Paid Incomplete No Tax Due Internal Refu…" at bounding box center [1285, 396] width 401 height 37
type input "[DATE]"
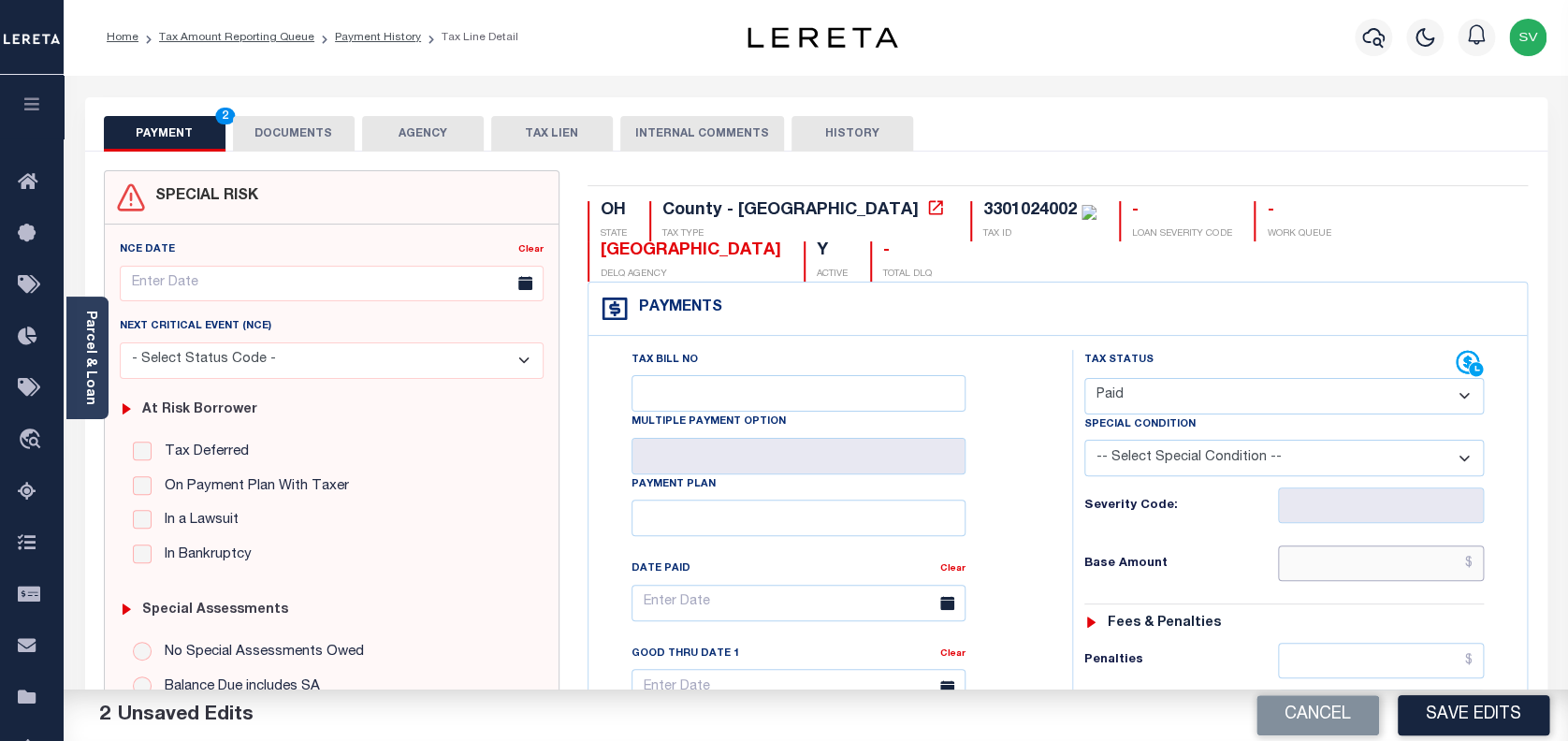
click at [1355, 545] on input "text" at bounding box center [1382, 563] width 207 height 36
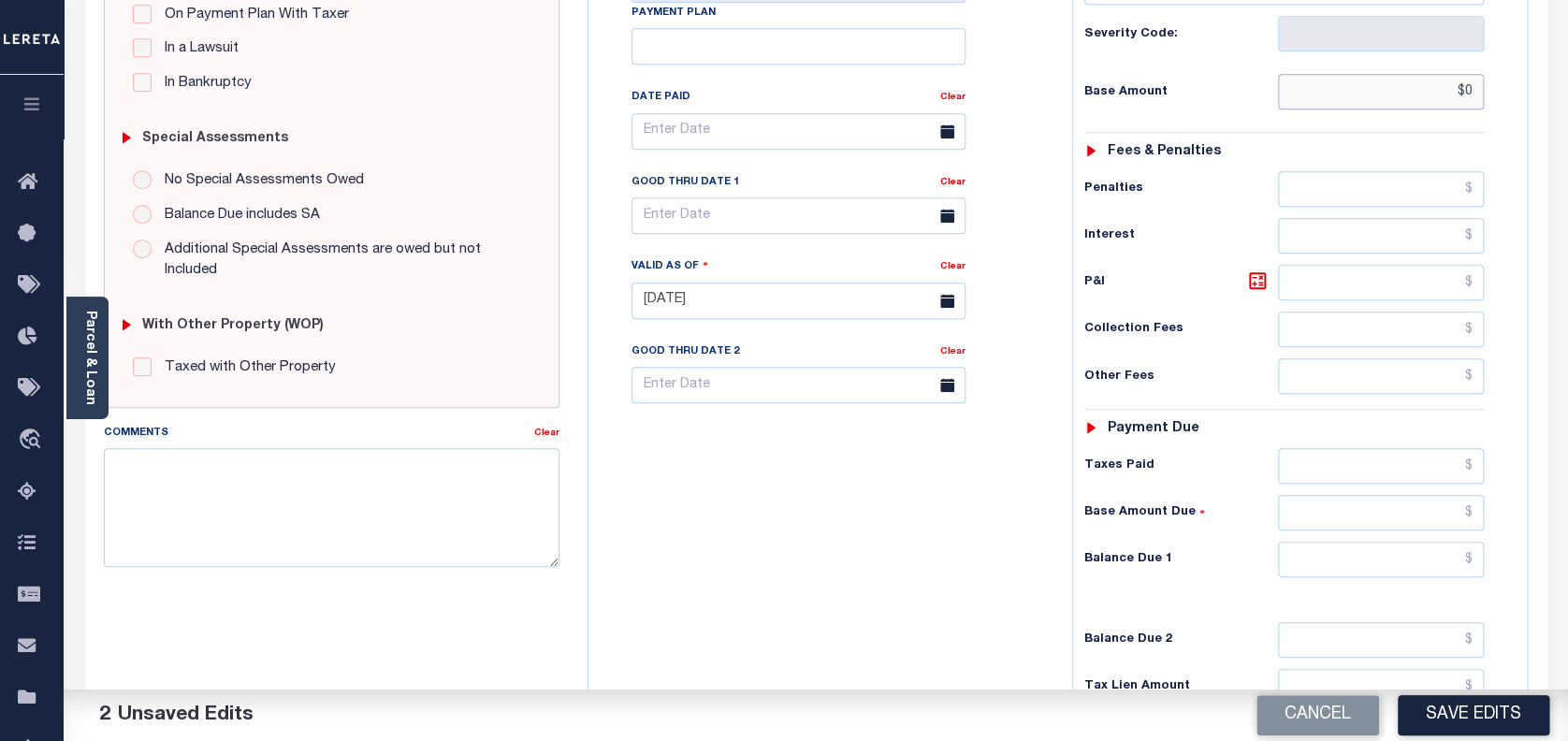
scroll to position [498, 0]
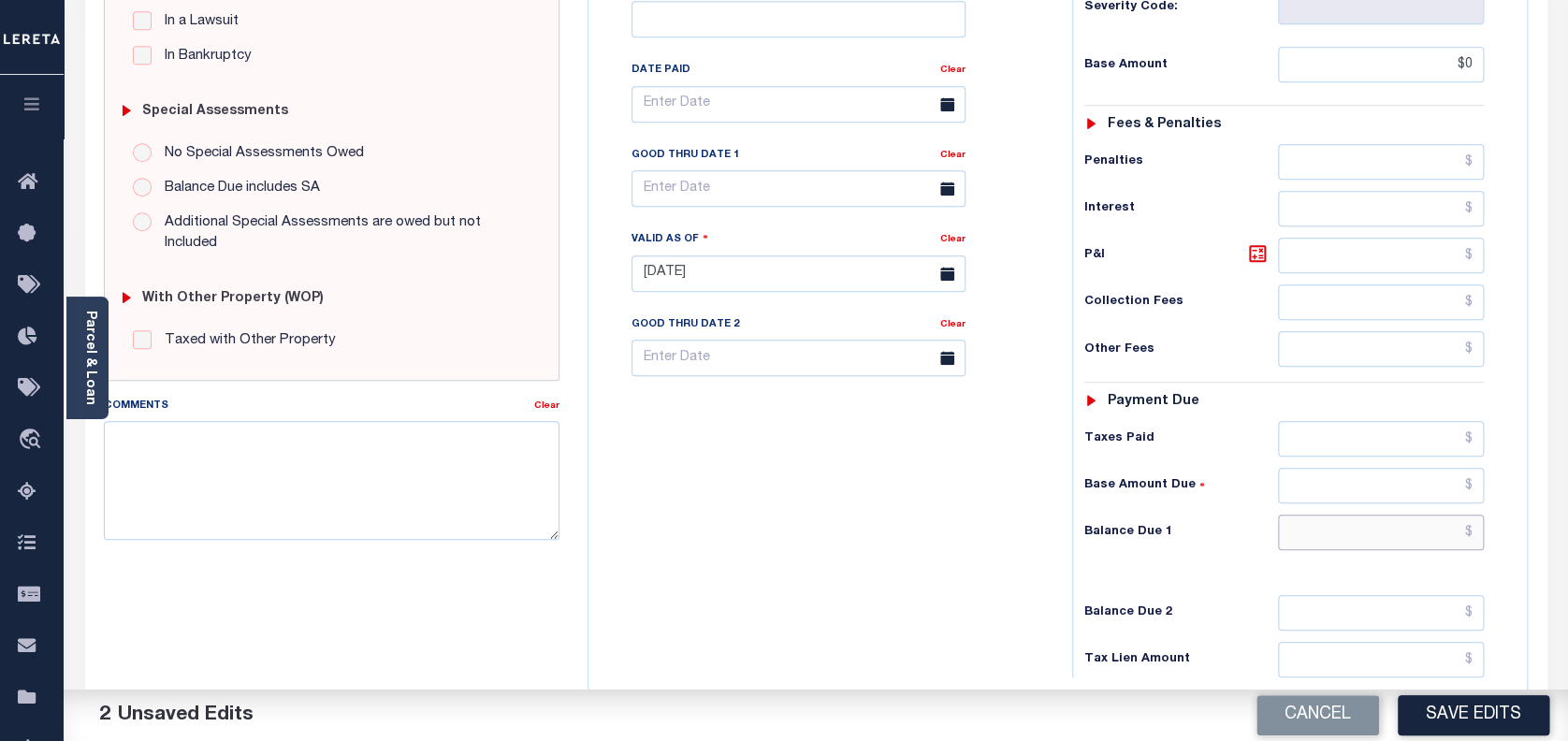
type input "$0.00"
click at [1367, 514] on input "text" at bounding box center [1382, 532] width 207 height 36
type input "$0.00"
click at [1456, 718] on button "Save Edits" at bounding box center [1473, 715] width 151 height 40
click at [1484, 721] on div "Cancel Saving..." at bounding box center [1193, 716] width 752 height 53
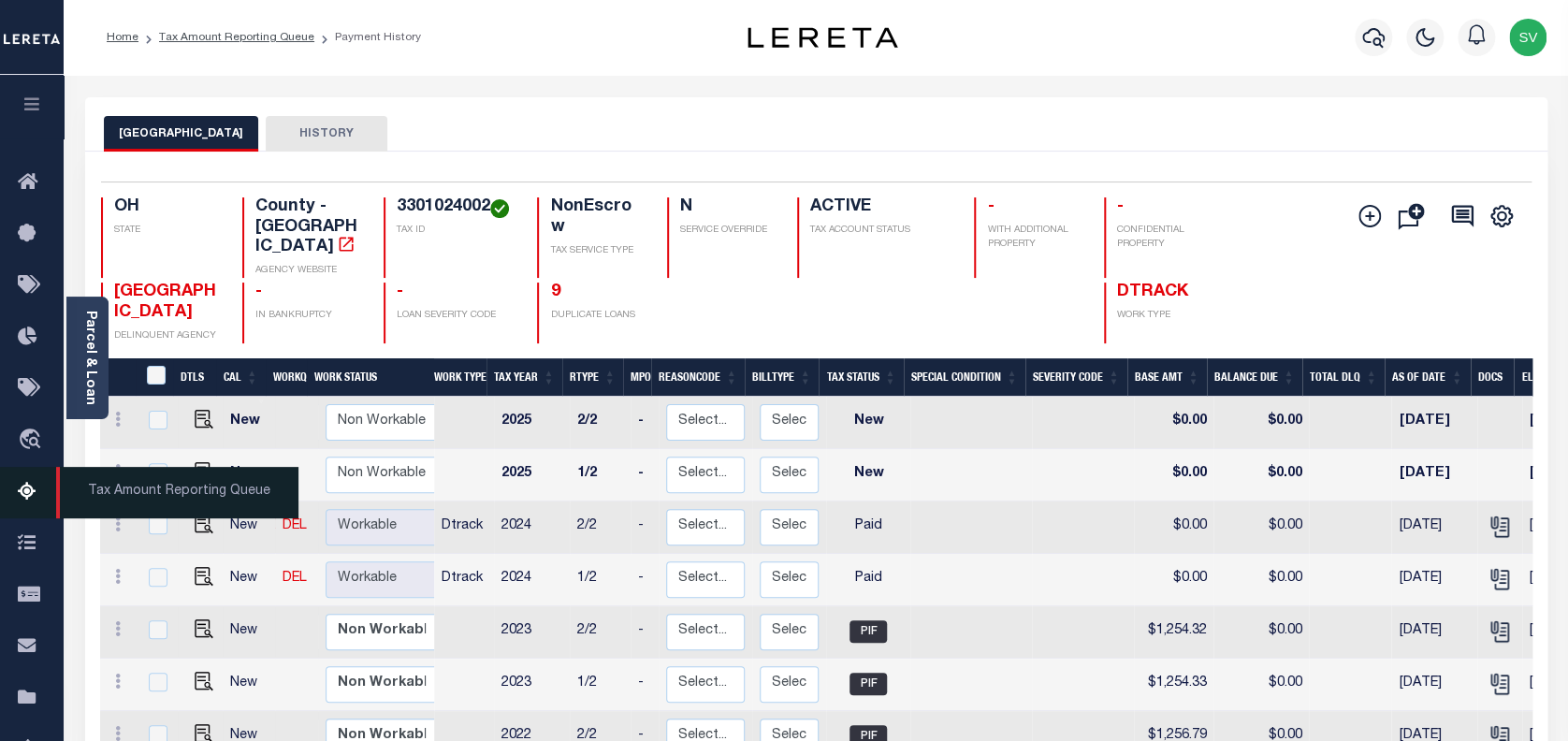
click at [26, 497] on icon at bounding box center [33, 492] width 30 height 24
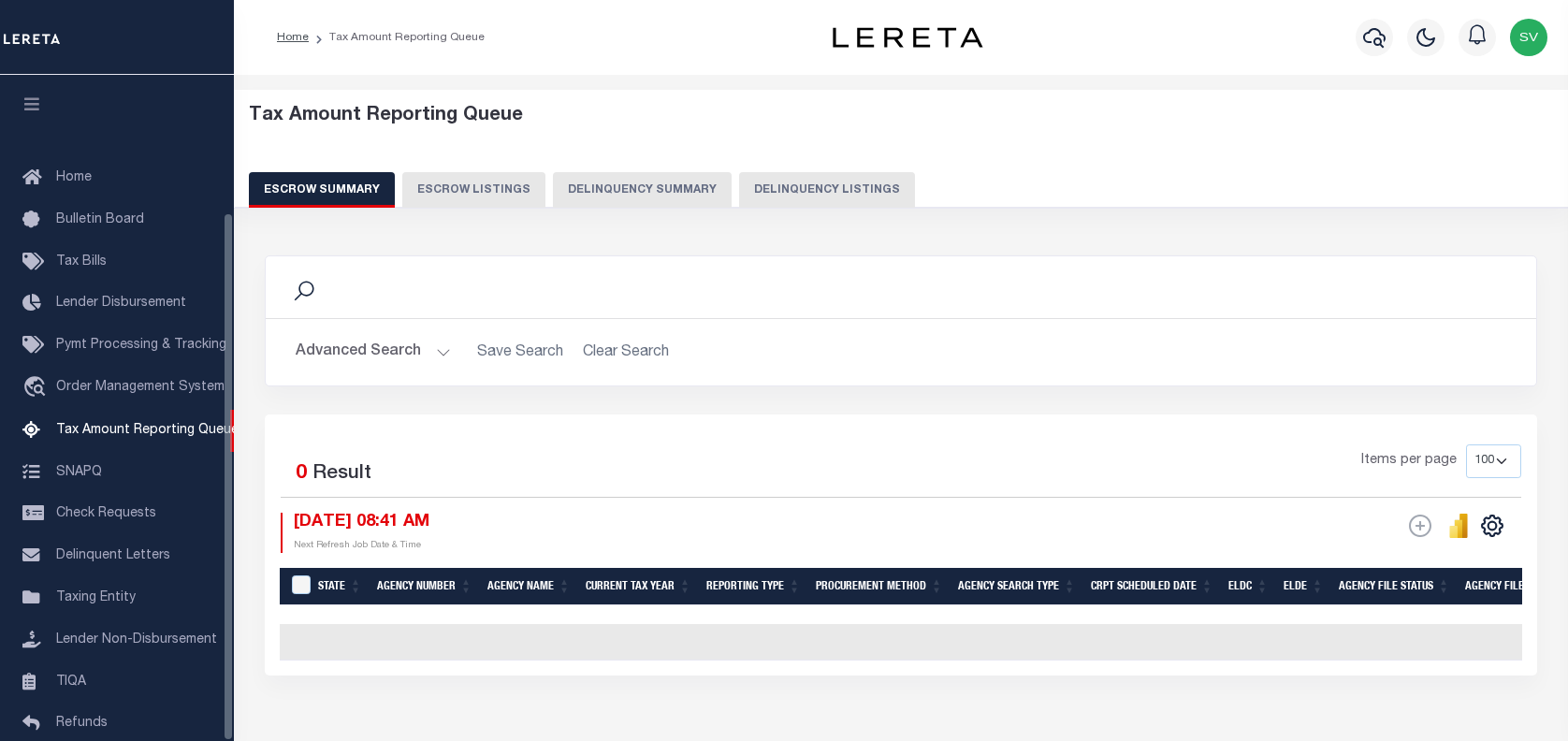
select select "100"
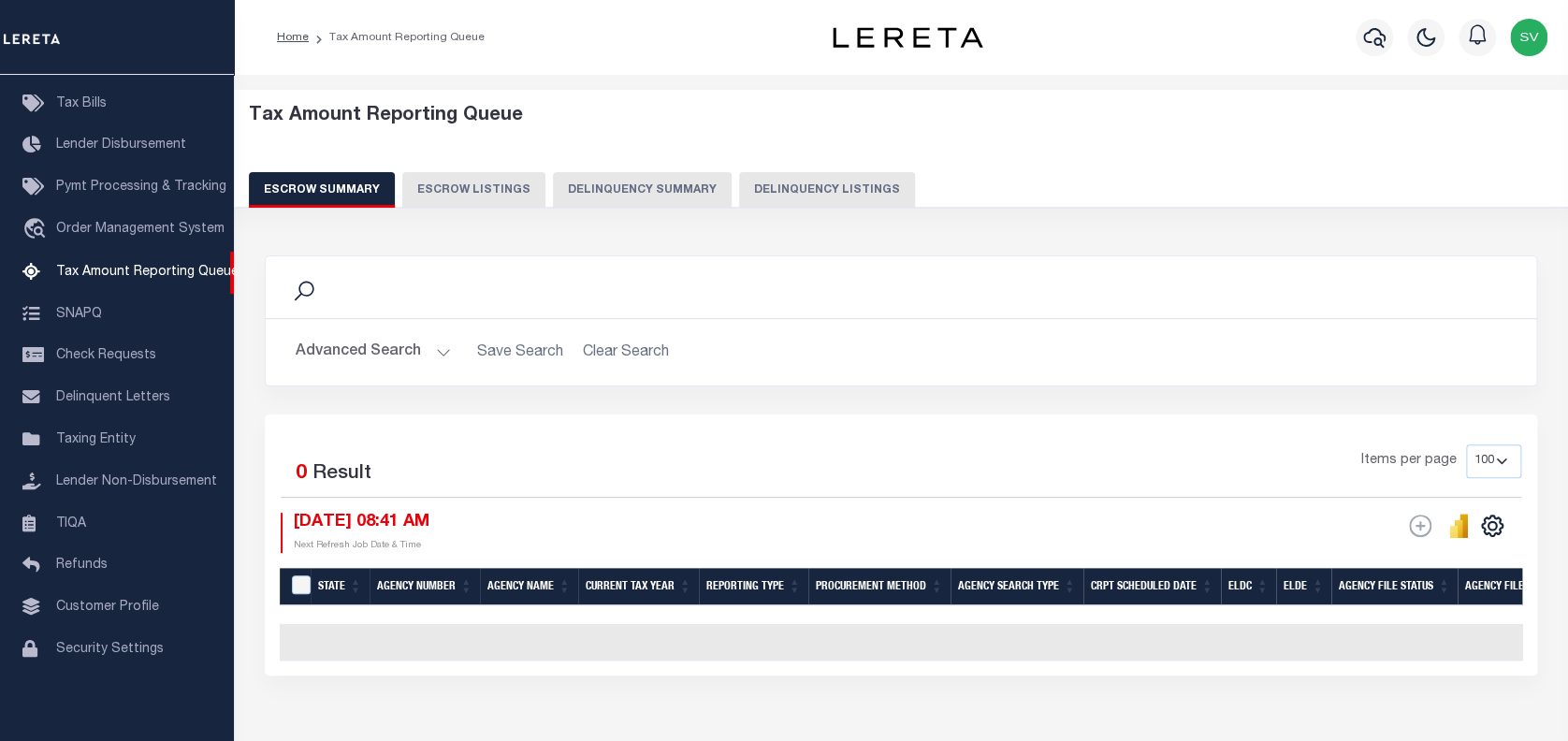
click at [839, 183] on button "Delinquency Listings" at bounding box center [827, 190] width 176 height 36
select select "100"
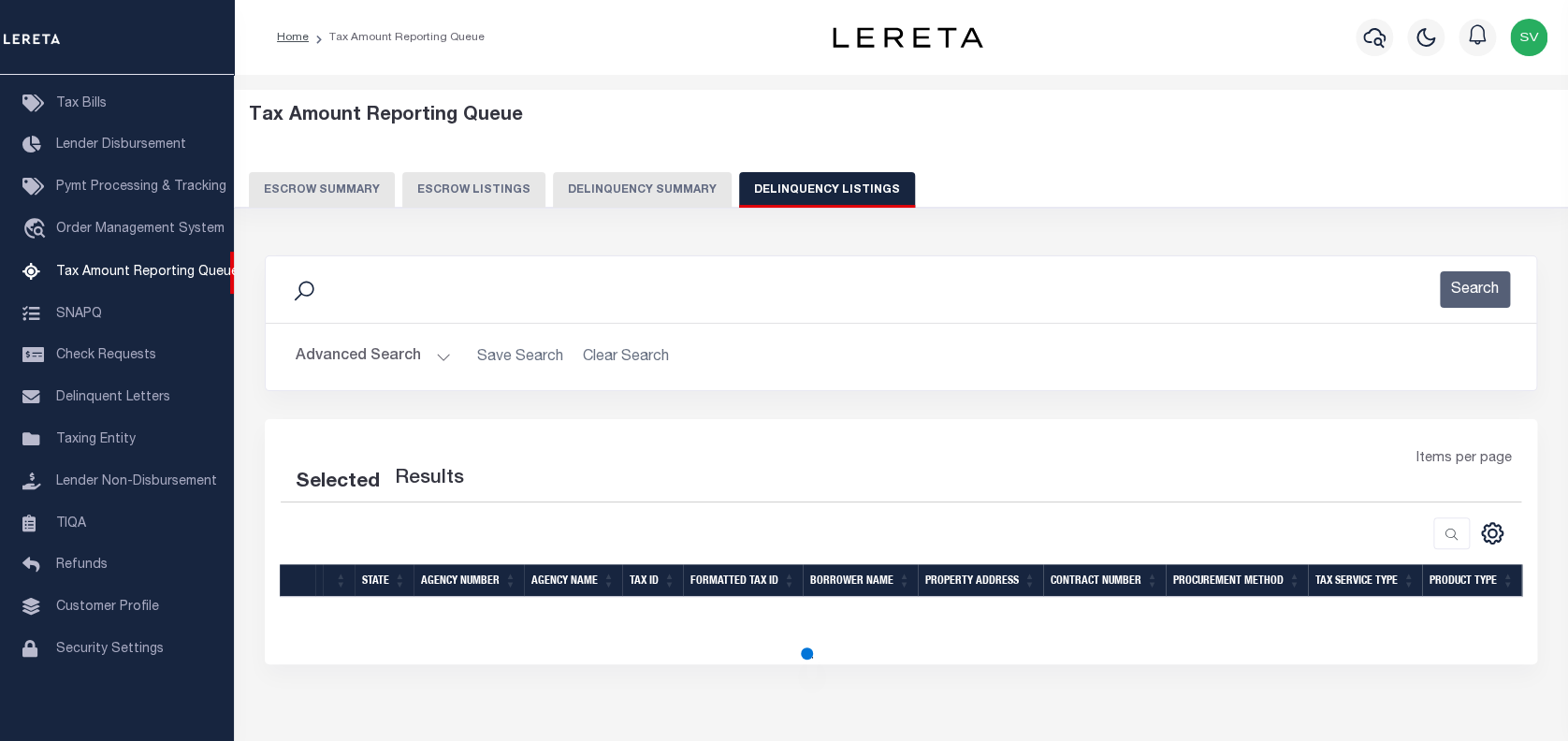
select select "100"
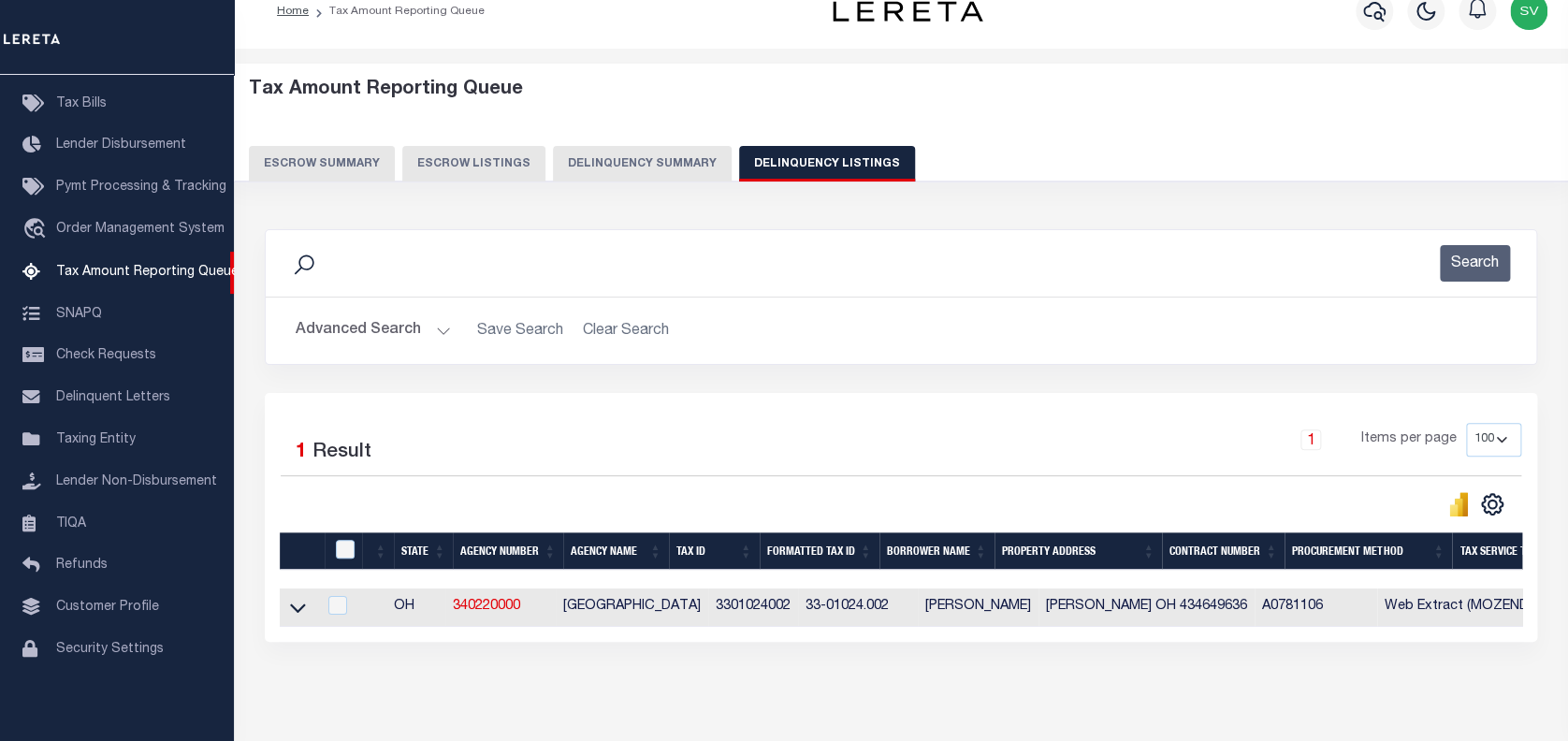
scroll to position [109, 0]
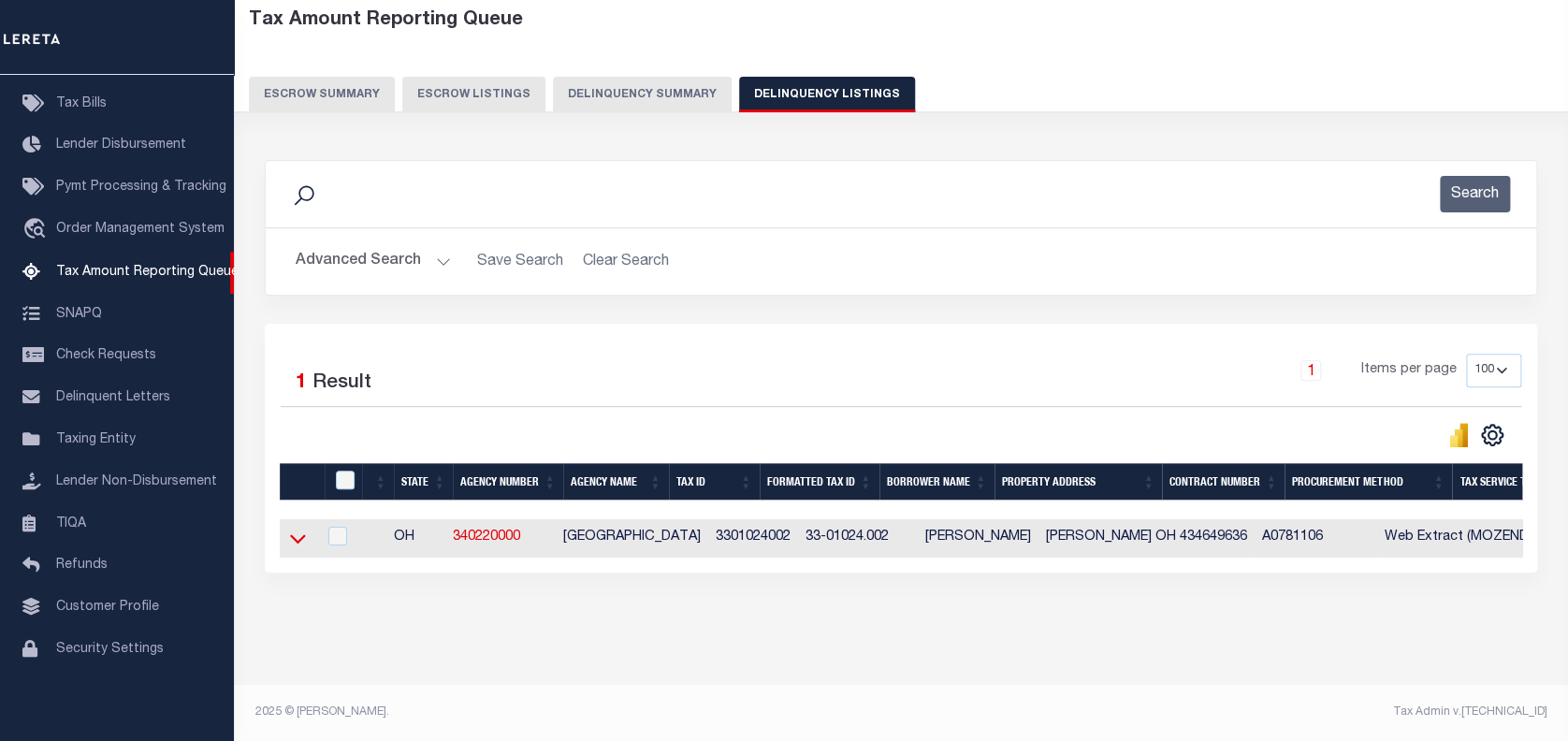
click at [297, 528] on icon at bounding box center [297, 538] width 16 height 20
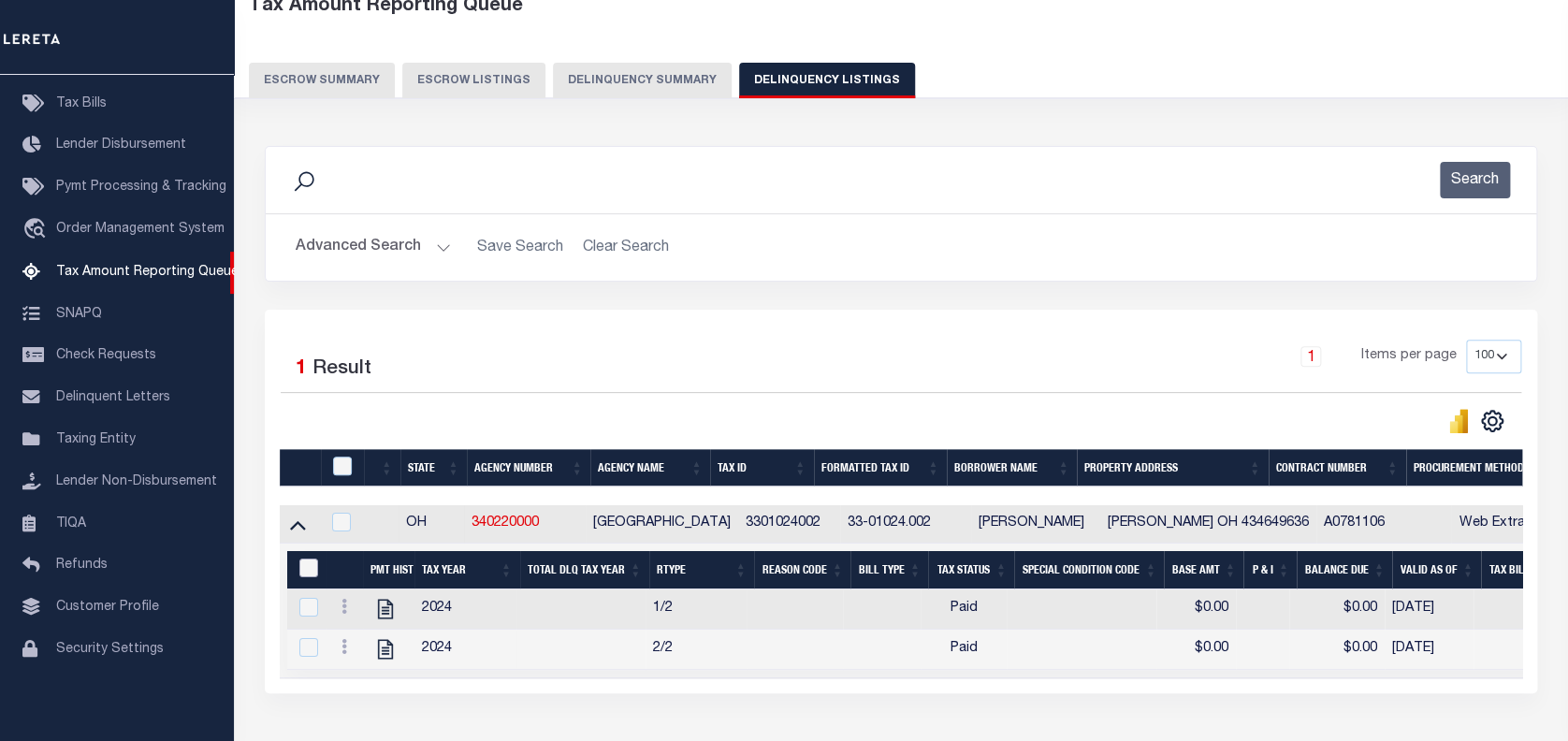
click at [302, 566] on input "&nbsp;" at bounding box center [309, 568] width 19 height 19
checkbox input "true"
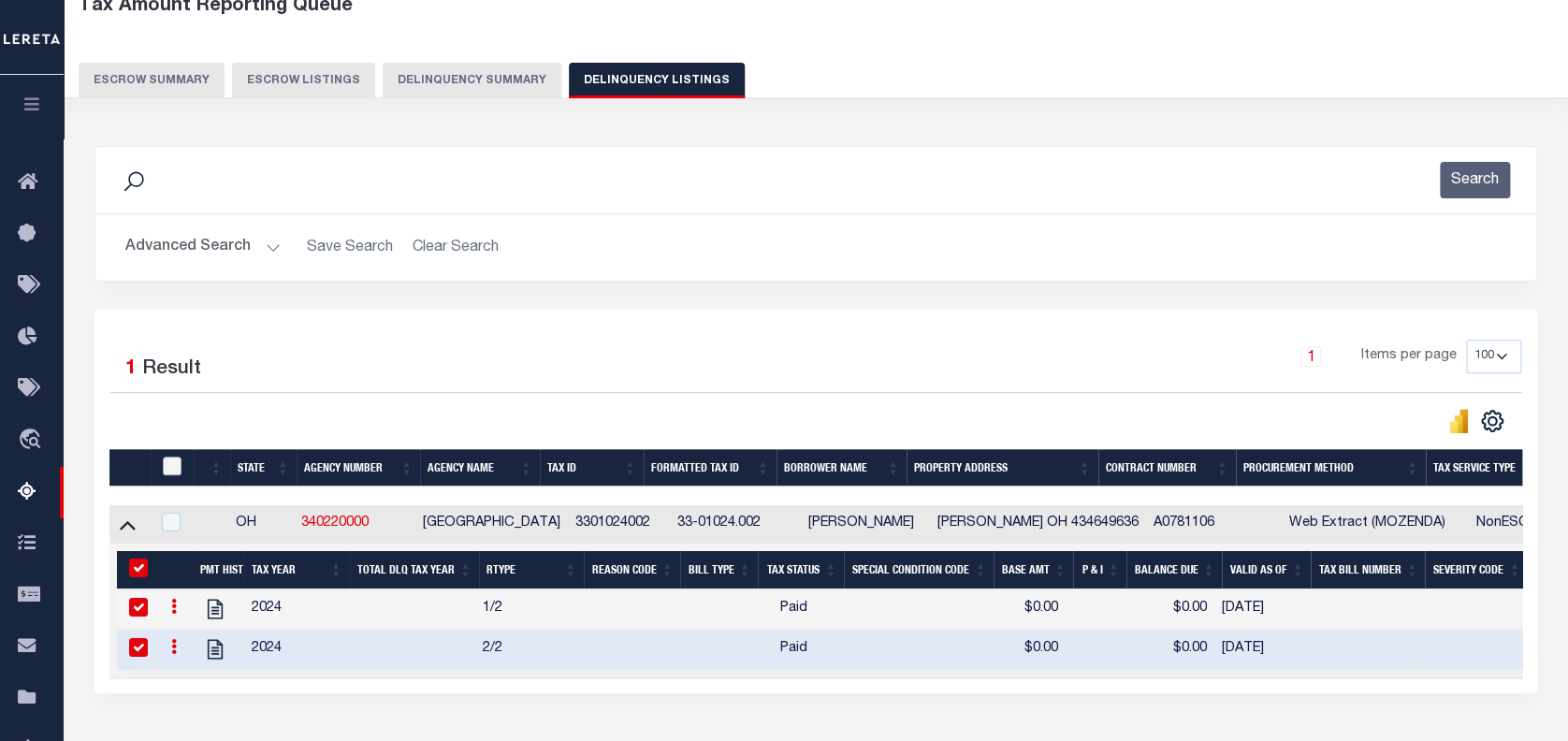
click at [169, 461] on input "checkbox" at bounding box center [172, 465] width 19 height 19
checkbox input "true"
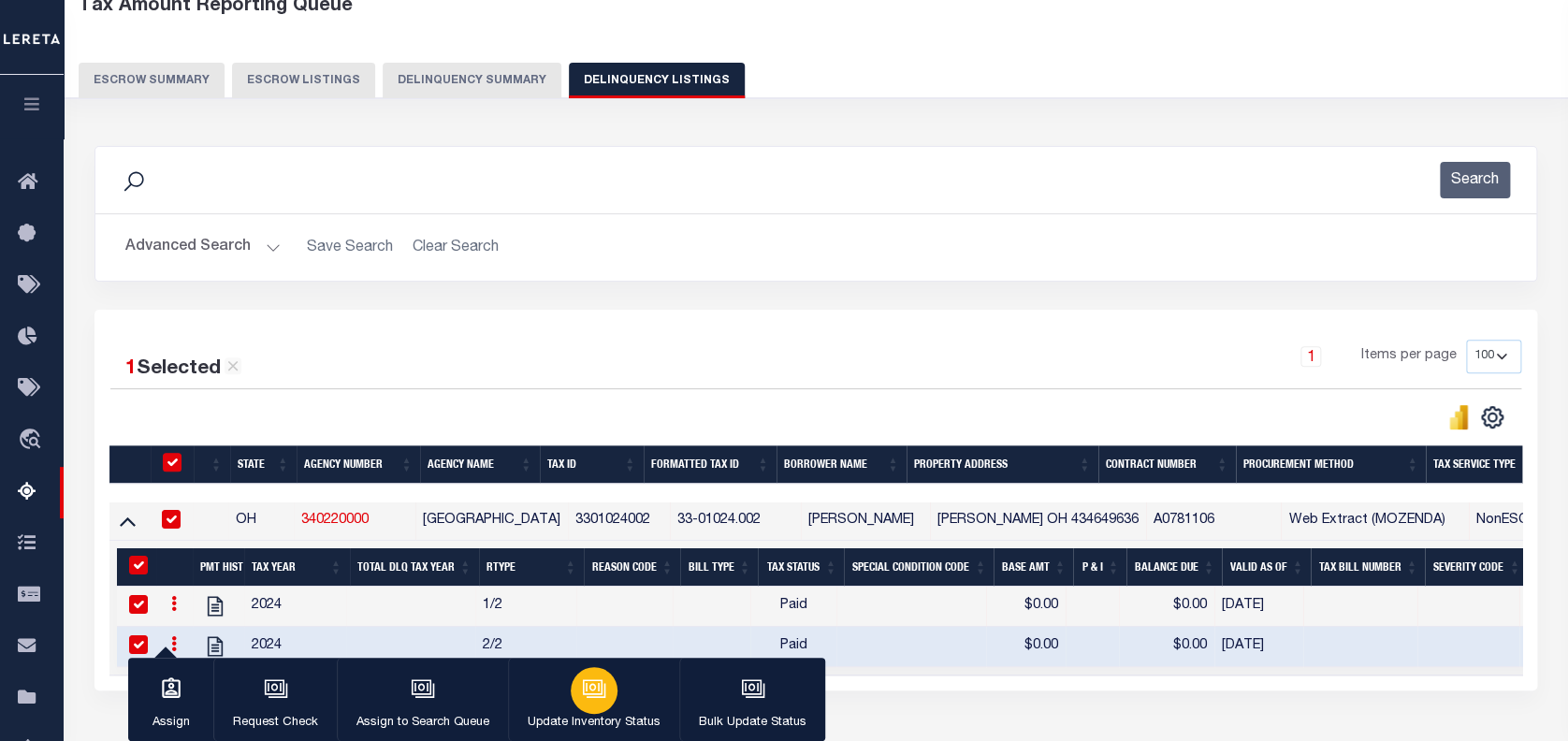
click at [588, 708] on div "button" at bounding box center [594, 690] width 47 height 47
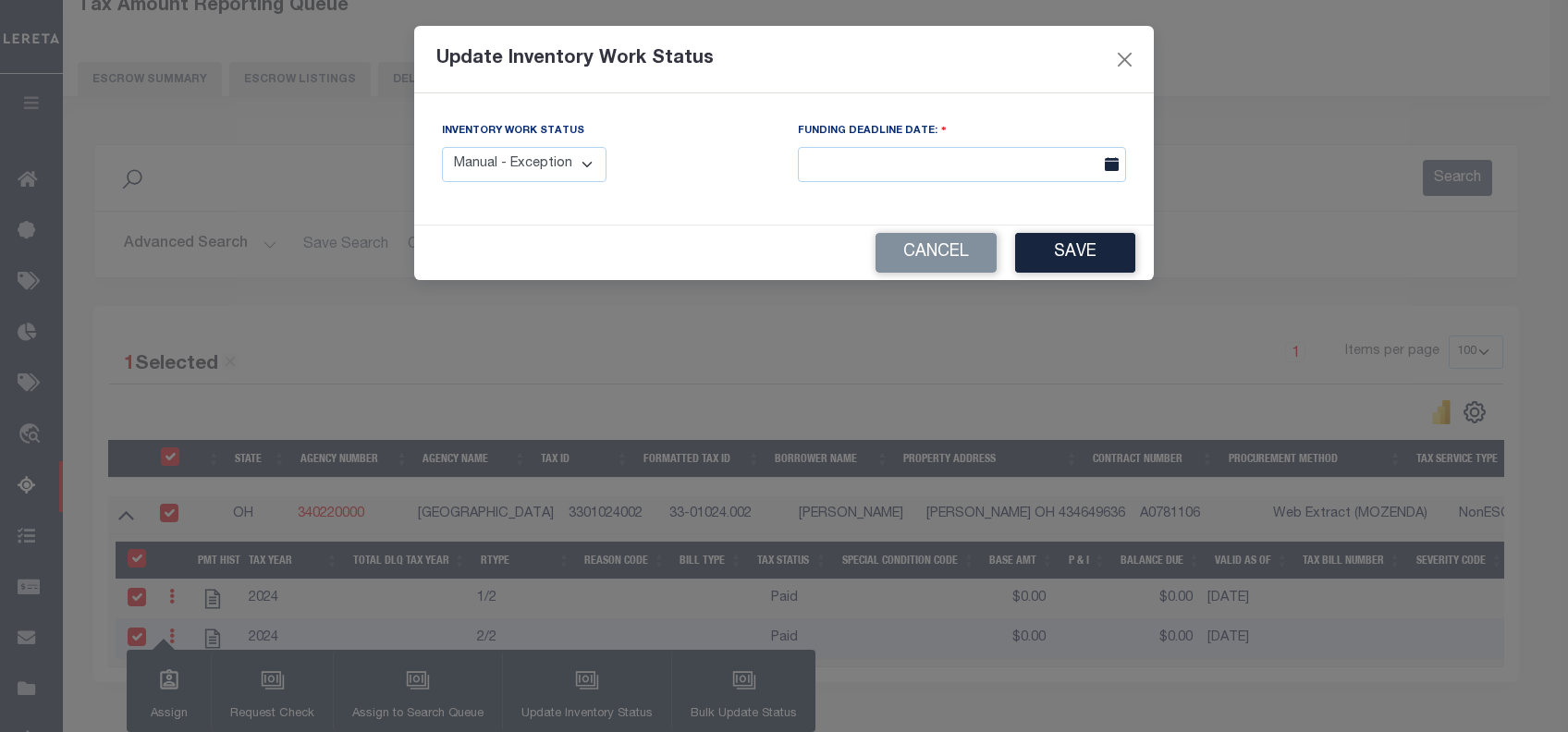
click at [531, 172] on select "Manual - Exception Pended - Awaiting Search Late Add Exception Completed" at bounding box center [524, 164] width 165 height 36
select select "4"
click at [442, 147] on select "Manual - Exception Pended - Awaiting Search Late Add Exception Completed" at bounding box center [524, 164] width 165 height 36
click at [1068, 257] on button "Save" at bounding box center [1074, 253] width 120 height 40
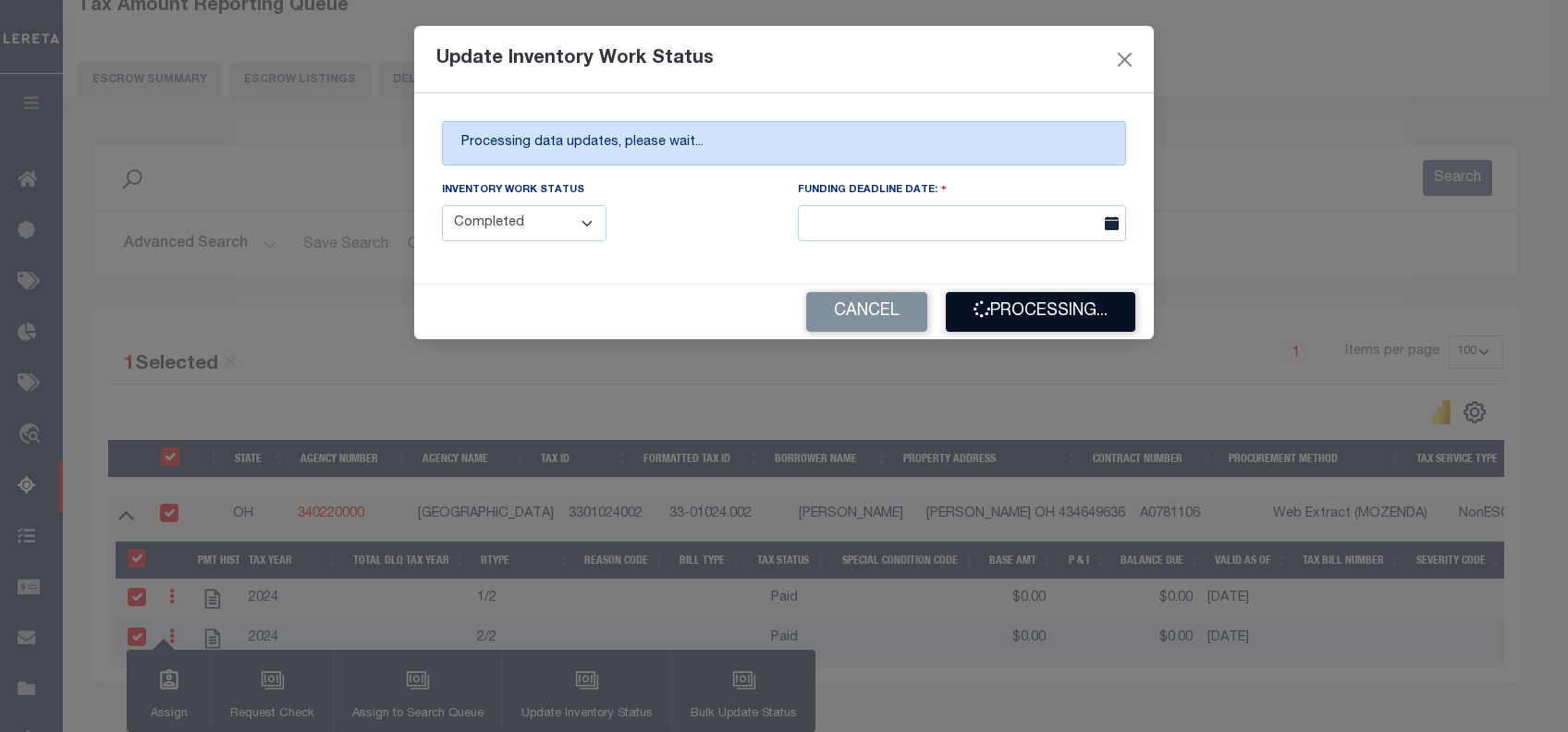
click at [1032, 324] on button "Processing..." at bounding box center [1041, 311] width 190 height 40
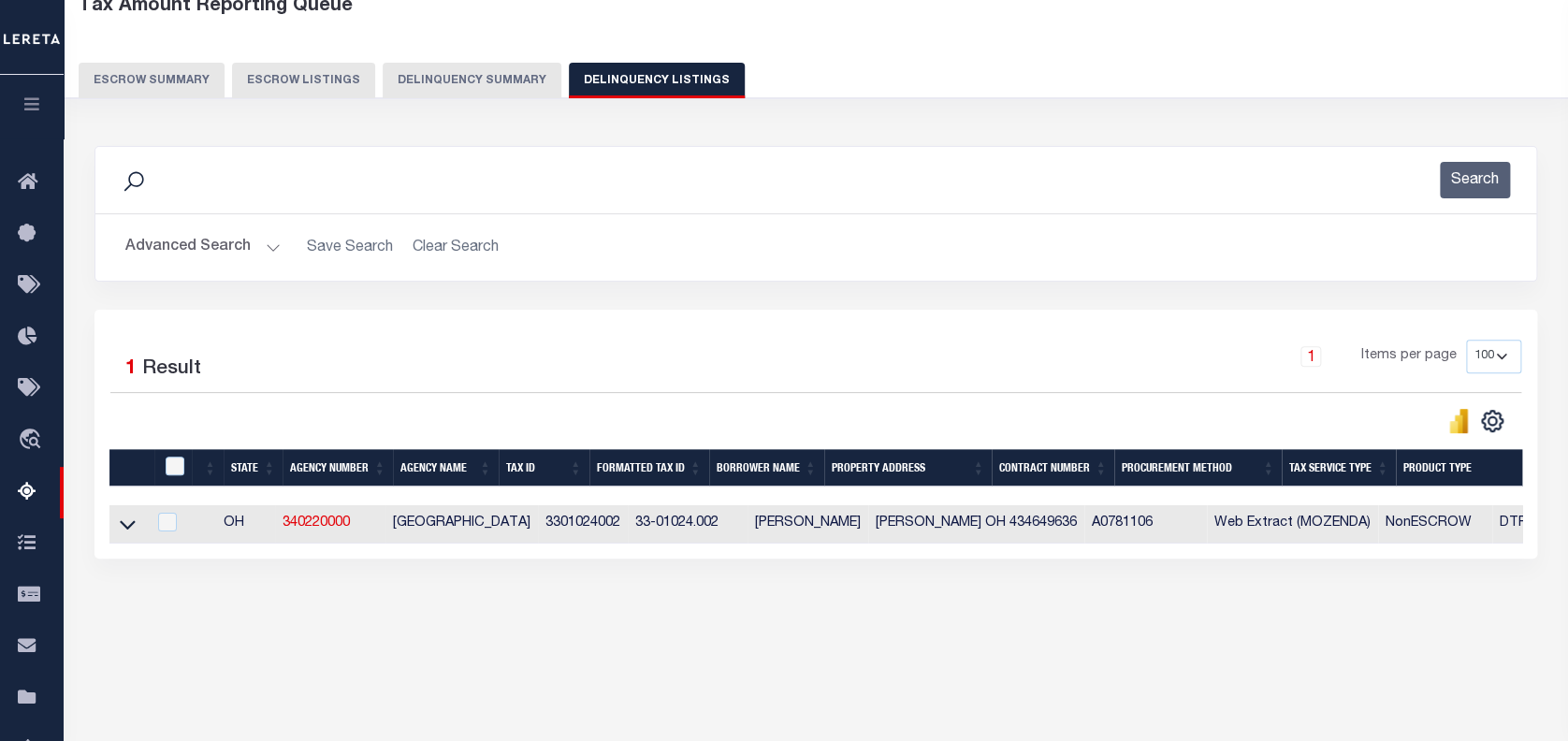
click at [170, 241] on button "Advanced Search" at bounding box center [202, 247] width 155 height 37
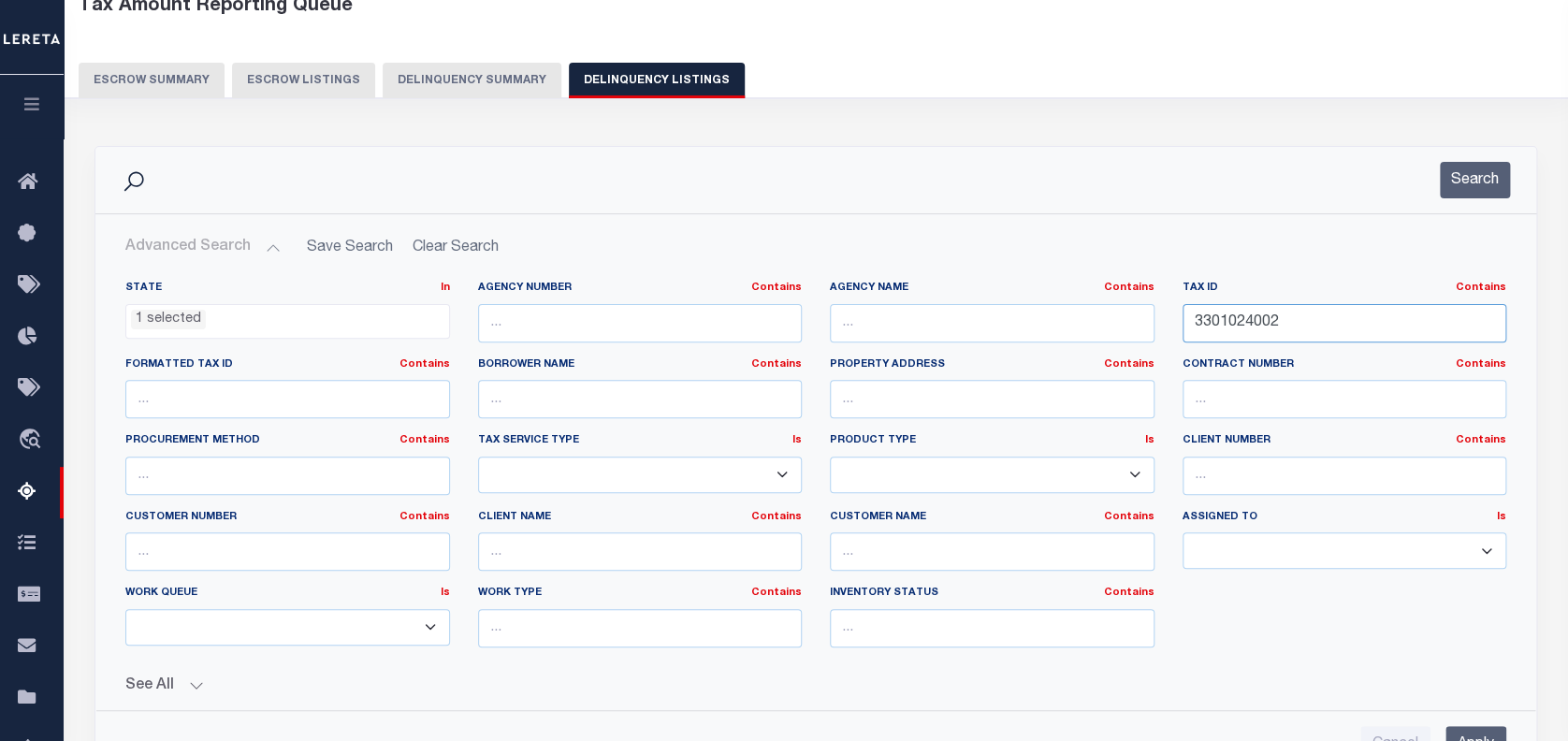
click at [1250, 322] on input "3301024002" at bounding box center [1344, 323] width 325 height 39
paste input "3"
type input "3301024003"
click at [1475, 727] on input "Apply" at bounding box center [1476, 745] width 61 height 39
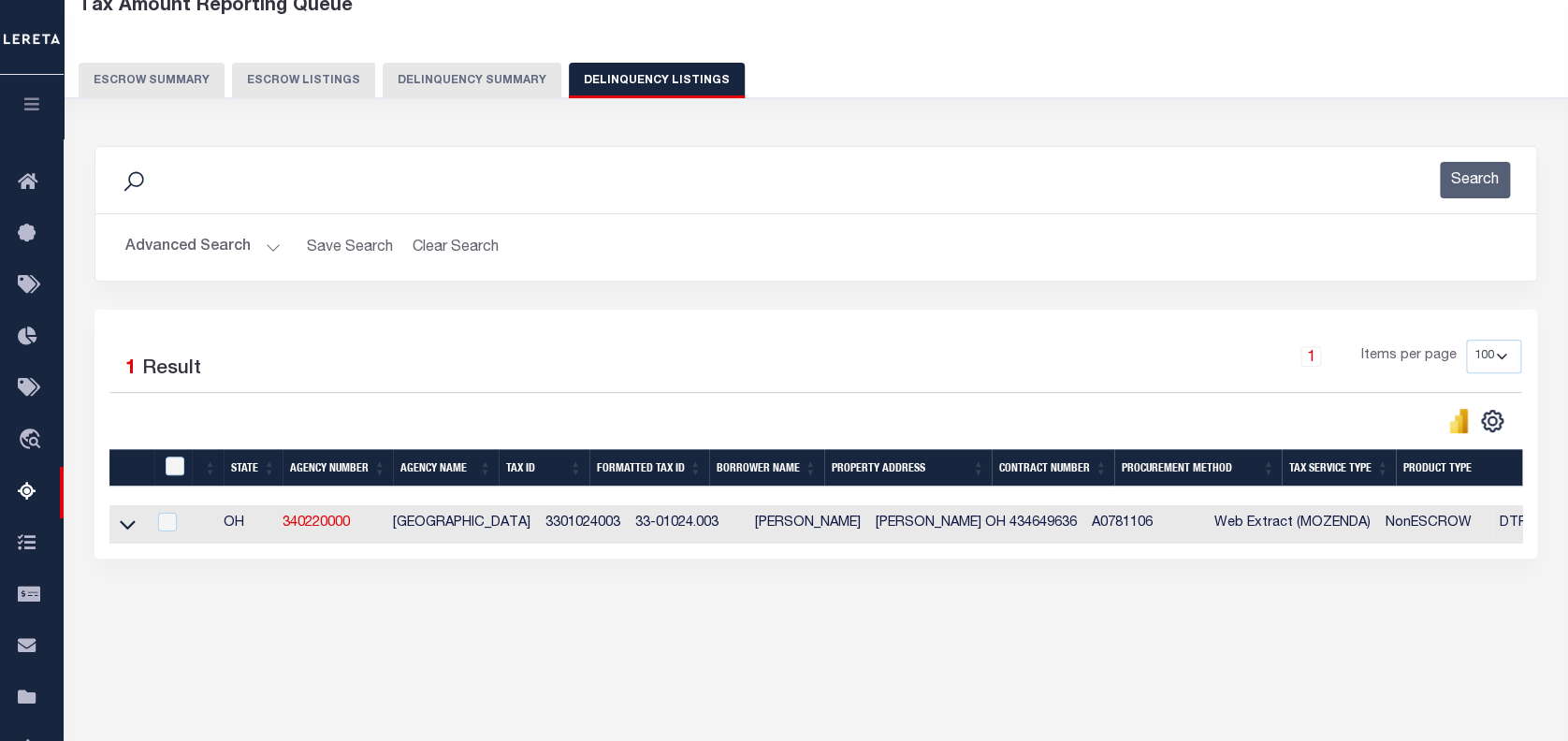
drag, startPoint x: 121, startPoint y: 529, endPoint x: 131, endPoint y: 543, distance: 17.2
click at [123, 528] on icon at bounding box center [127, 524] width 16 height 20
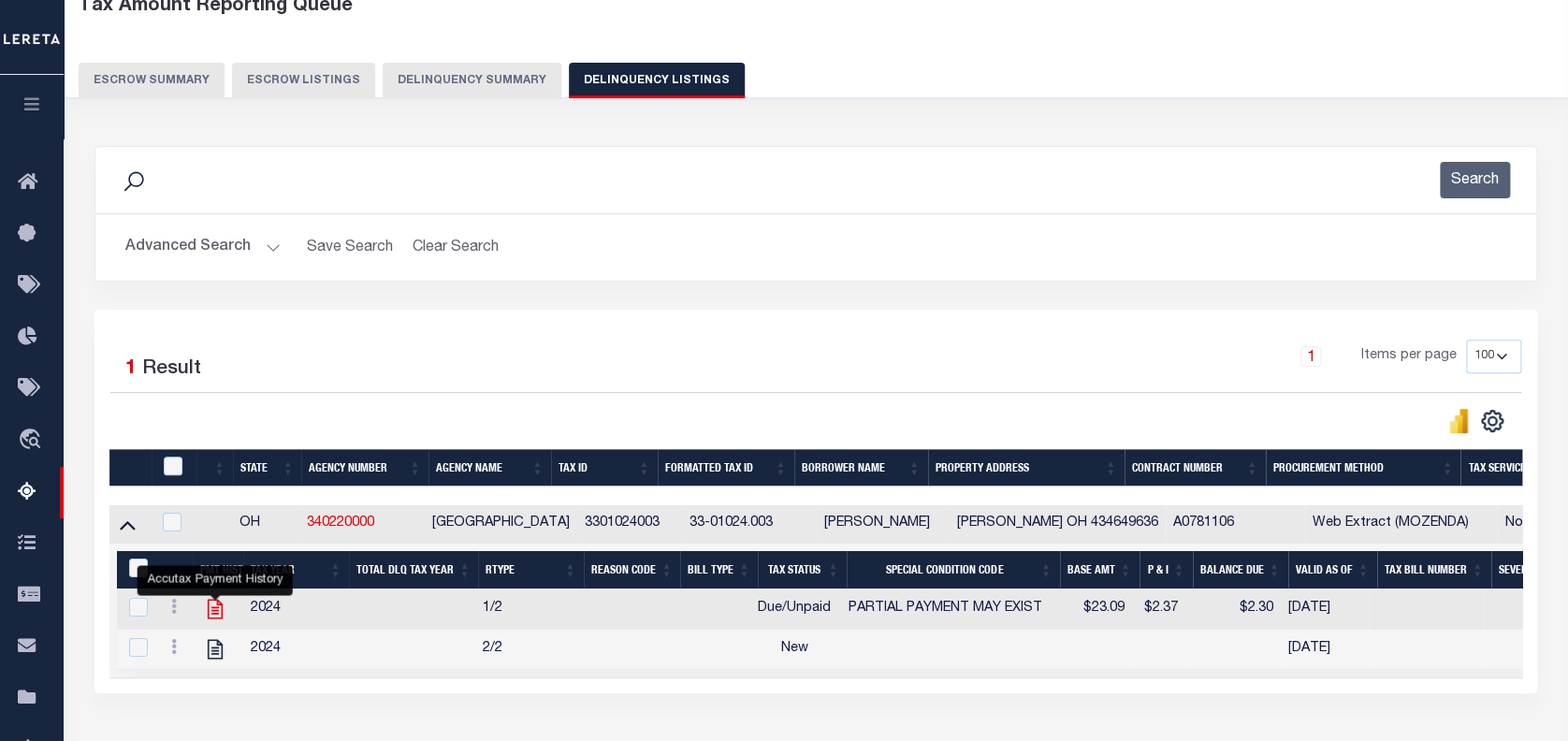
click at [215, 606] on icon "" at bounding box center [215, 609] width 24 height 24
checkbox input "false"
checkbox input "true"
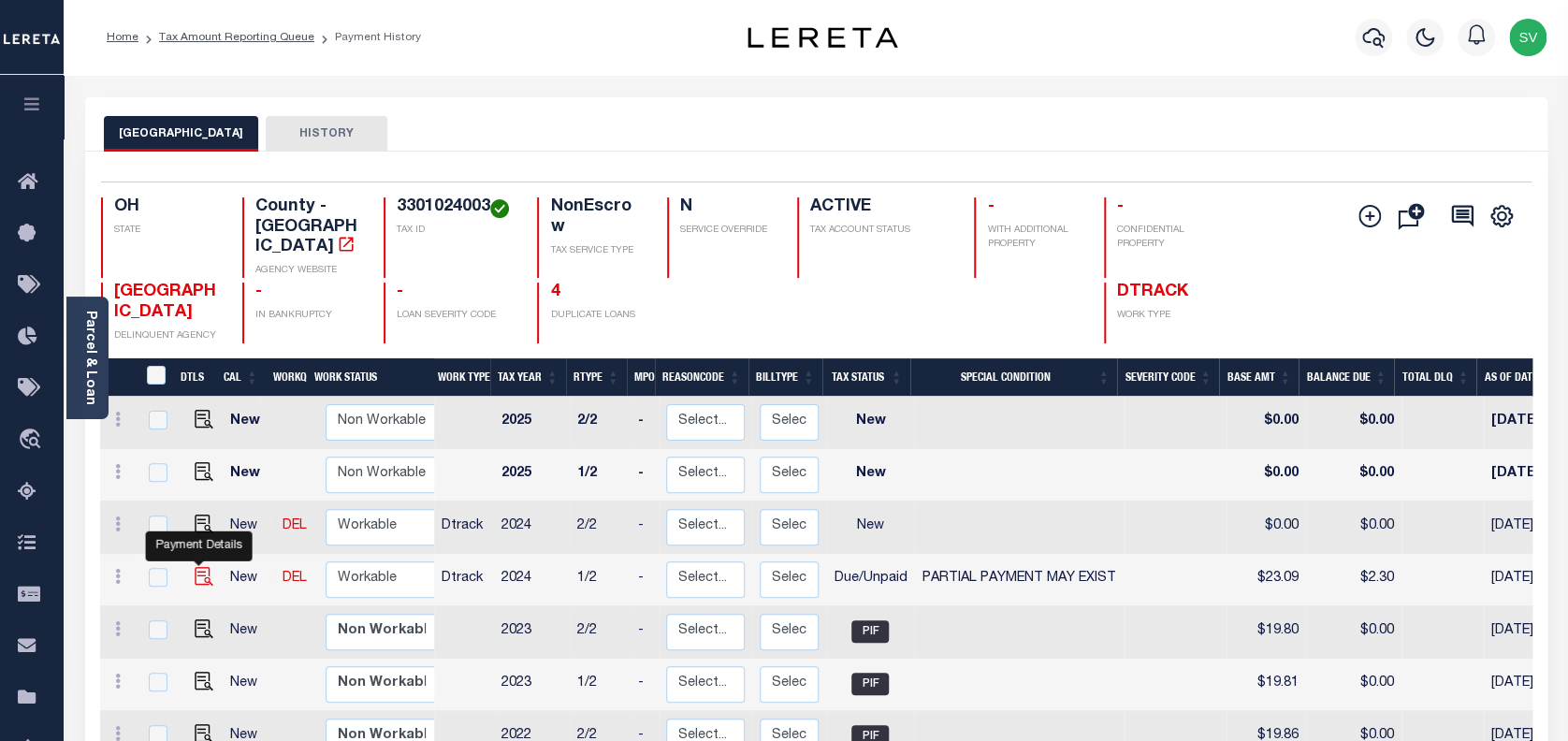
click at [196, 567] on img "" at bounding box center [204, 576] width 19 height 19
checkbox input "true"
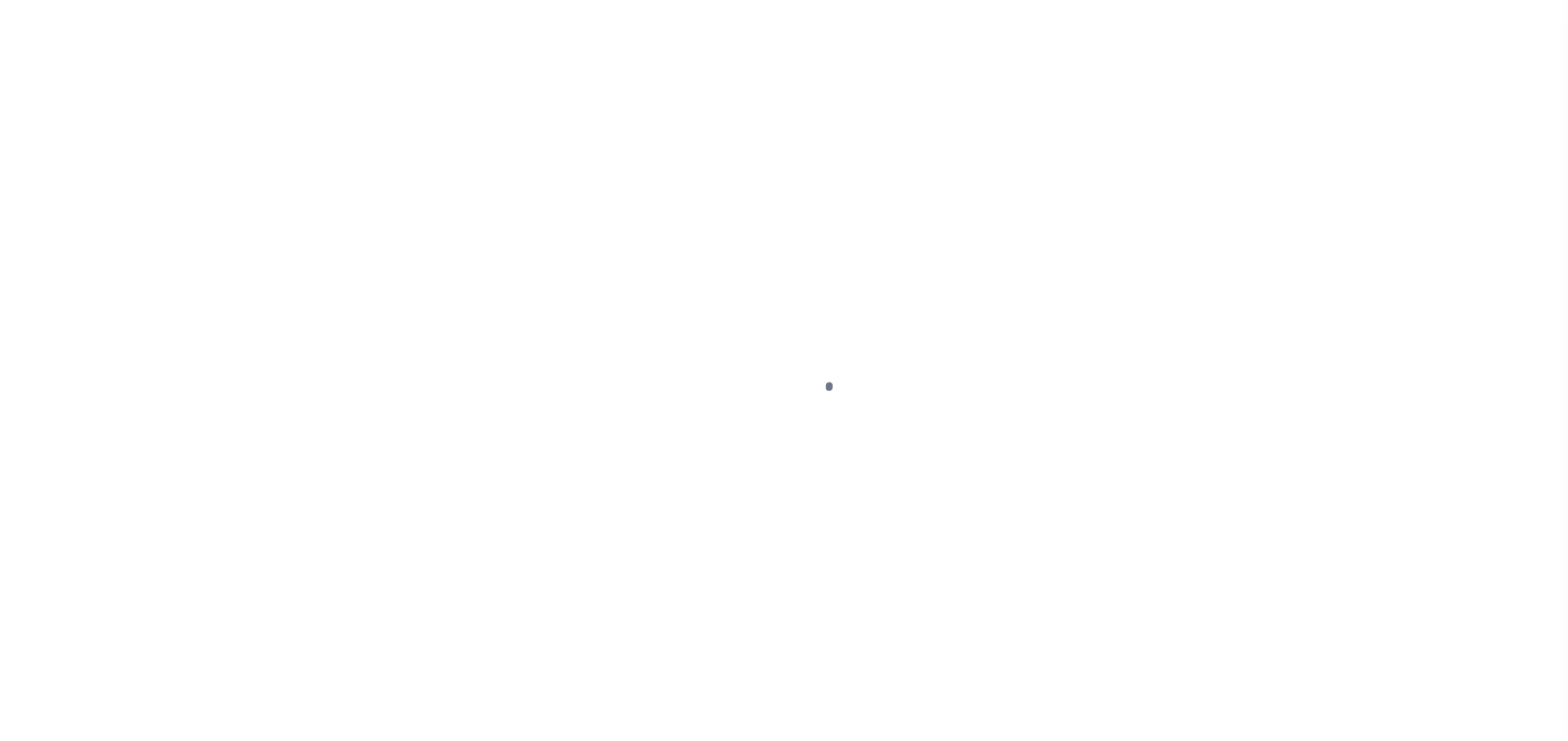
select select "DUE"
select select "15"
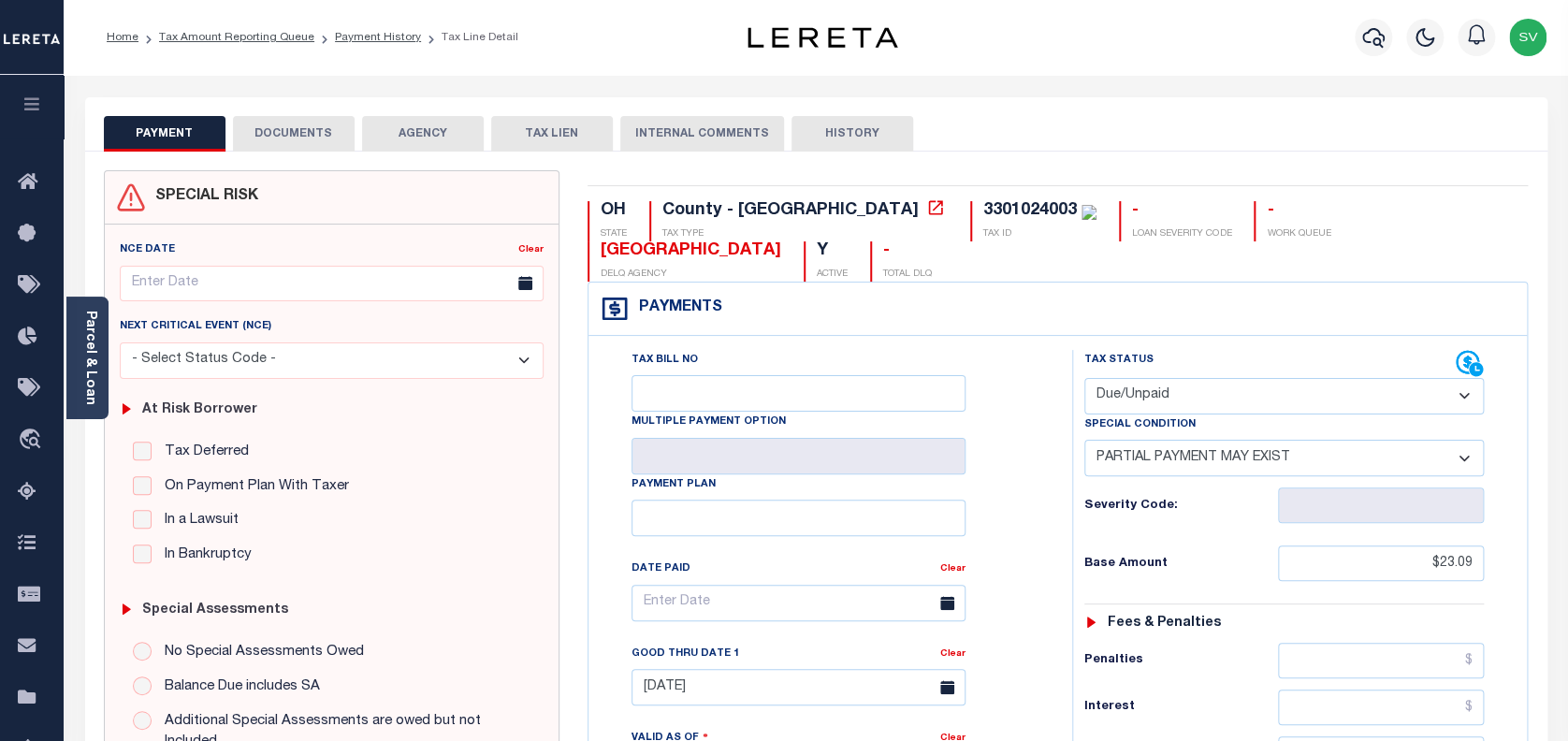
click at [1178, 378] on select "- Select Status Code - Open Due/Unpaid Paid Incomplete No Tax Due Internal Refu…" at bounding box center [1285, 396] width 401 height 37
select select "PYD"
click at [1085, 378] on select "- Select Status Code - Open Due/Unpaid Paid Incomplete No Tax Due Internal Refu…" at bounding box center [1285, 396] width 401 height 37
select select "0"
type input "[DATE]"
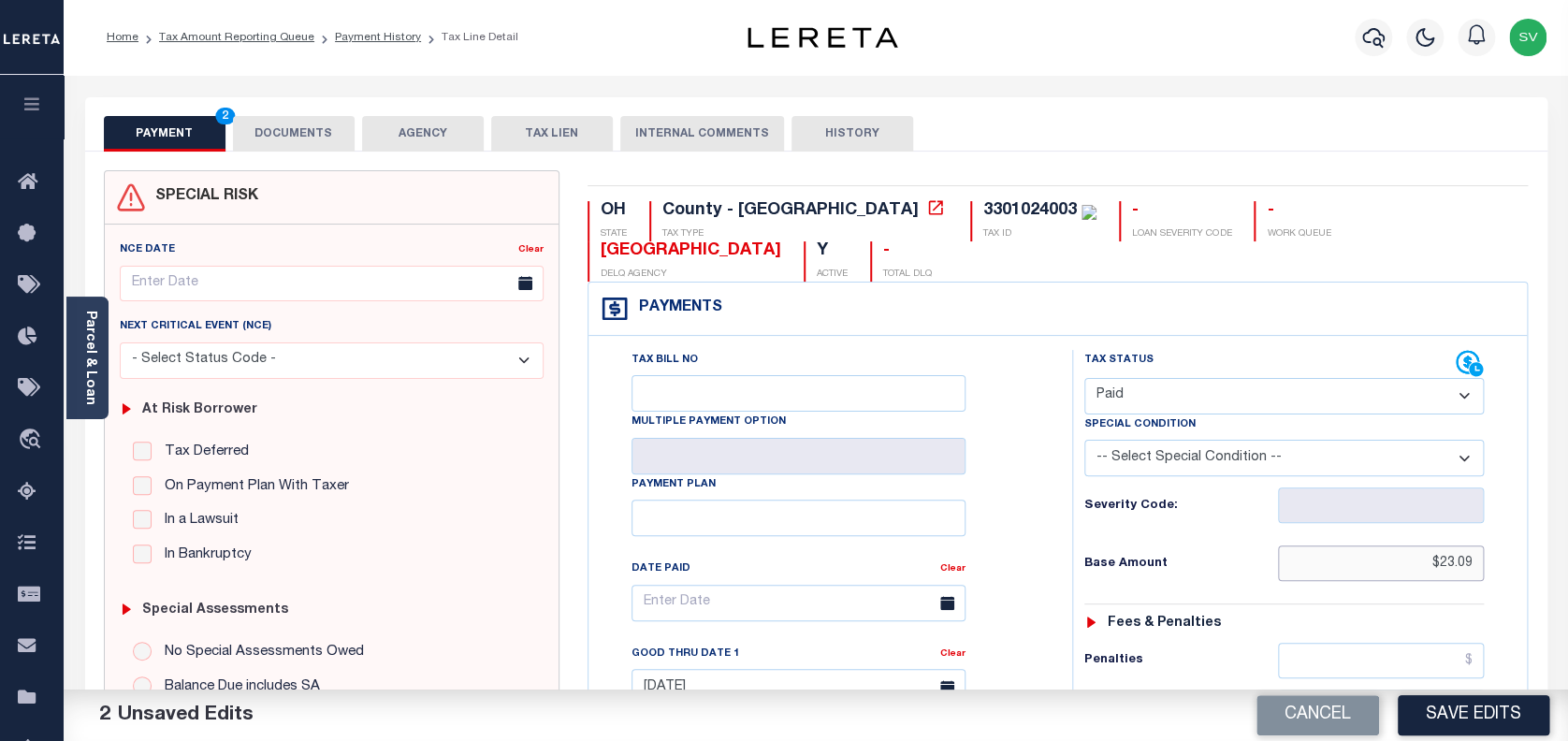
drag, startPoint x: 1475, startPoint y: 520, endPoint x: 1375, endPoint y: 514, distance: 100.2
click at [1375, 545] on input "$23.09" at bounding box center [1382, 563] width 207 height 36
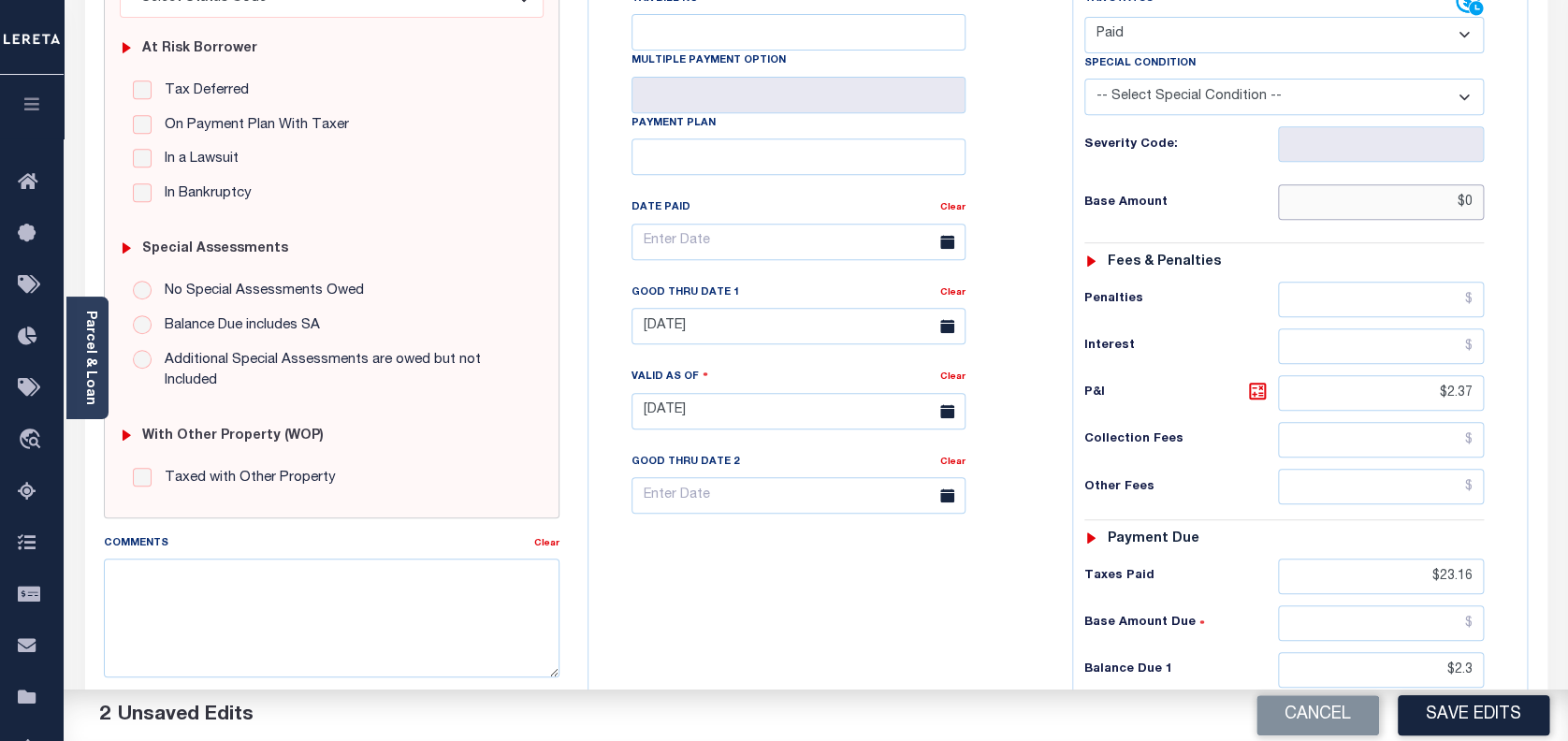
scroll to position [374, 0]
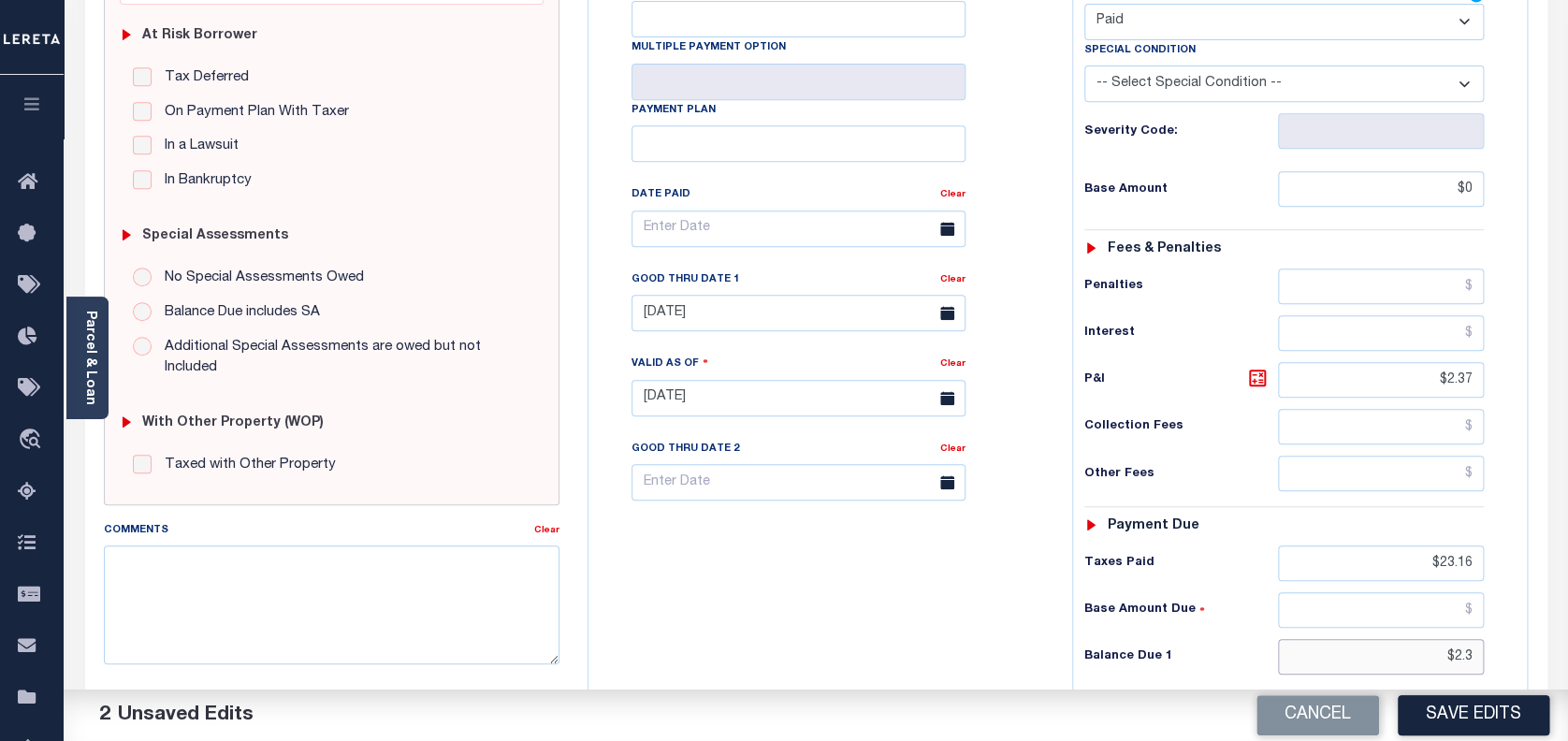
type input "$0.00"
drag, startPoint x: 1475, startPoint y: 608, endPoint x: 1403, endPoint y: 607, distance: 72.0
click at [1403, 639] on input "$2.3" at bounding box center [1382, 656] width 207 height 36
type input "$0.00"
drag, startPoint x: 1438, startPoint y: 528, endPoint x: 1481, endPoint y: 529, distance: 43.0
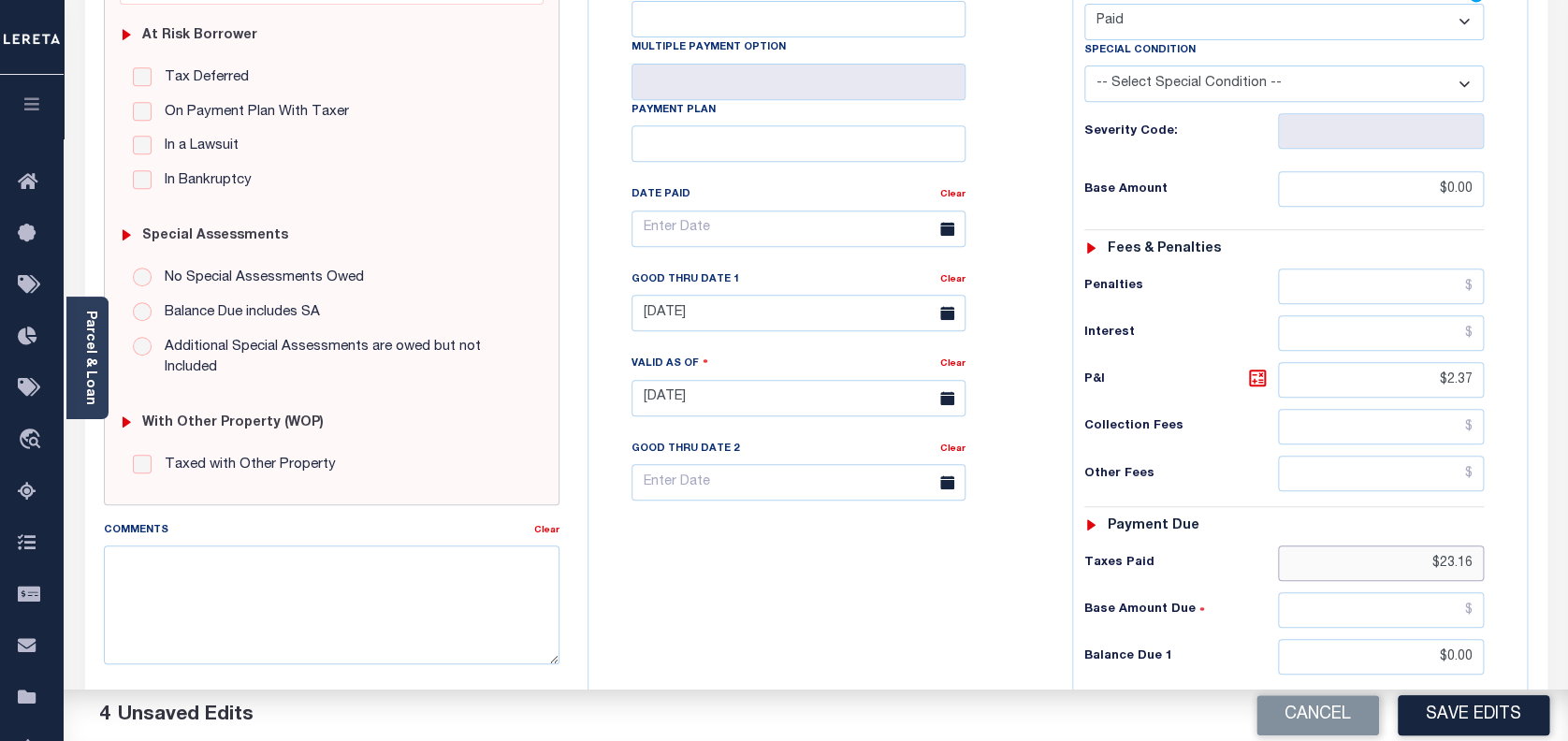
click at [1488, 531] on div "Tax Status Status - Select Status Code -" at bounding box center [1291, 388] width 437 height 826
click at [1410, 545] on input "$23.16" at bounding box center [1382, 563] width 207 height 36
click at [1443, 545] on input "$23.16" at bounding box center [1382, 563] width 207 height 36
drag, startPoint x: 1470, startPoint y: 524, endPoint x: 1400, endPoint y: 512, distance: 71.0
click at [1400, 545] on input "$23.16" at bounding box center [1382, 563] width 207 height 36
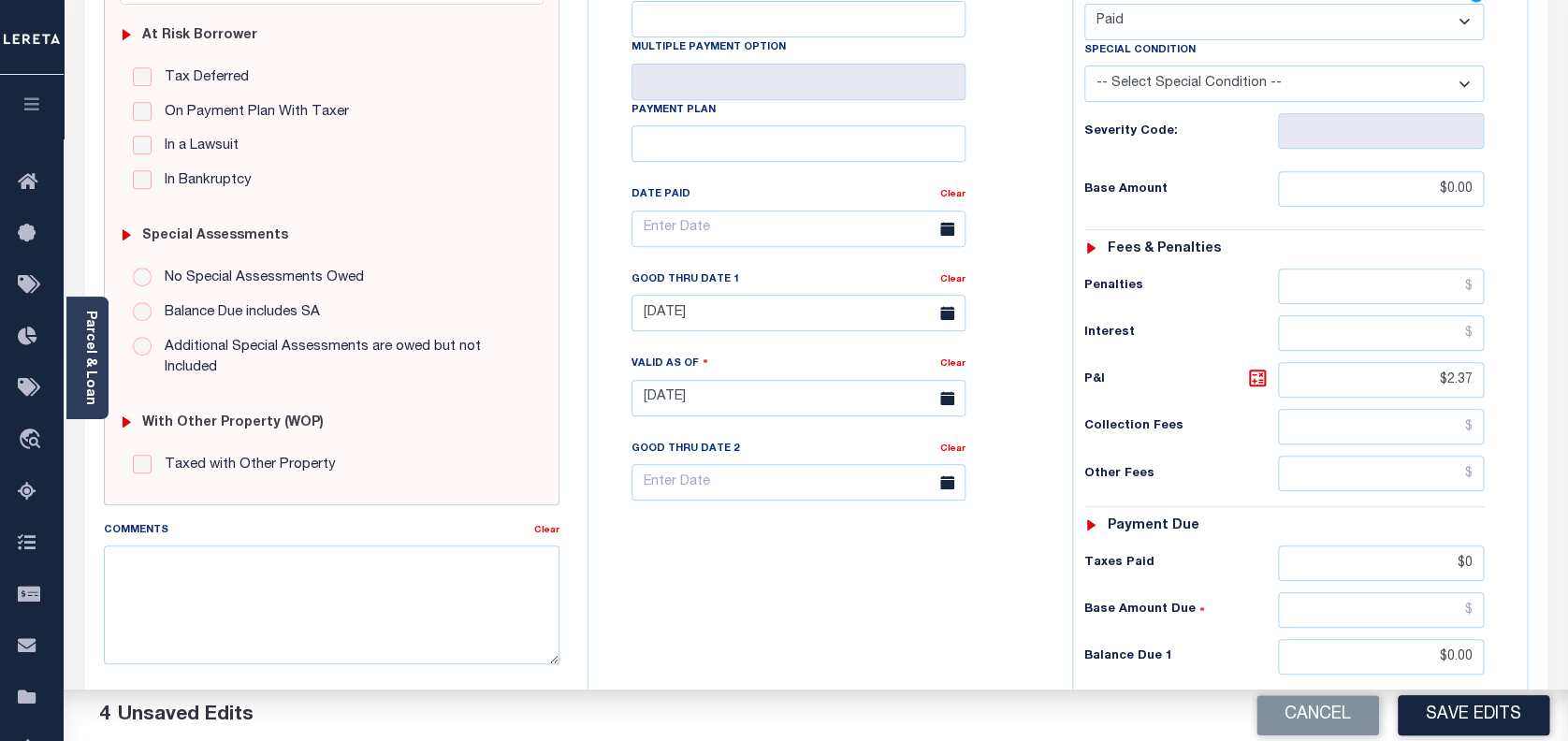
type input "$0.00"
click at [1520, 456] on div "Tax Status Status" at bounding box center [1291, 388] width 465 height 826
click at [1258, 367] on icon at bounding box center [1258, 378] width 23 height 23
type input "$0.00"
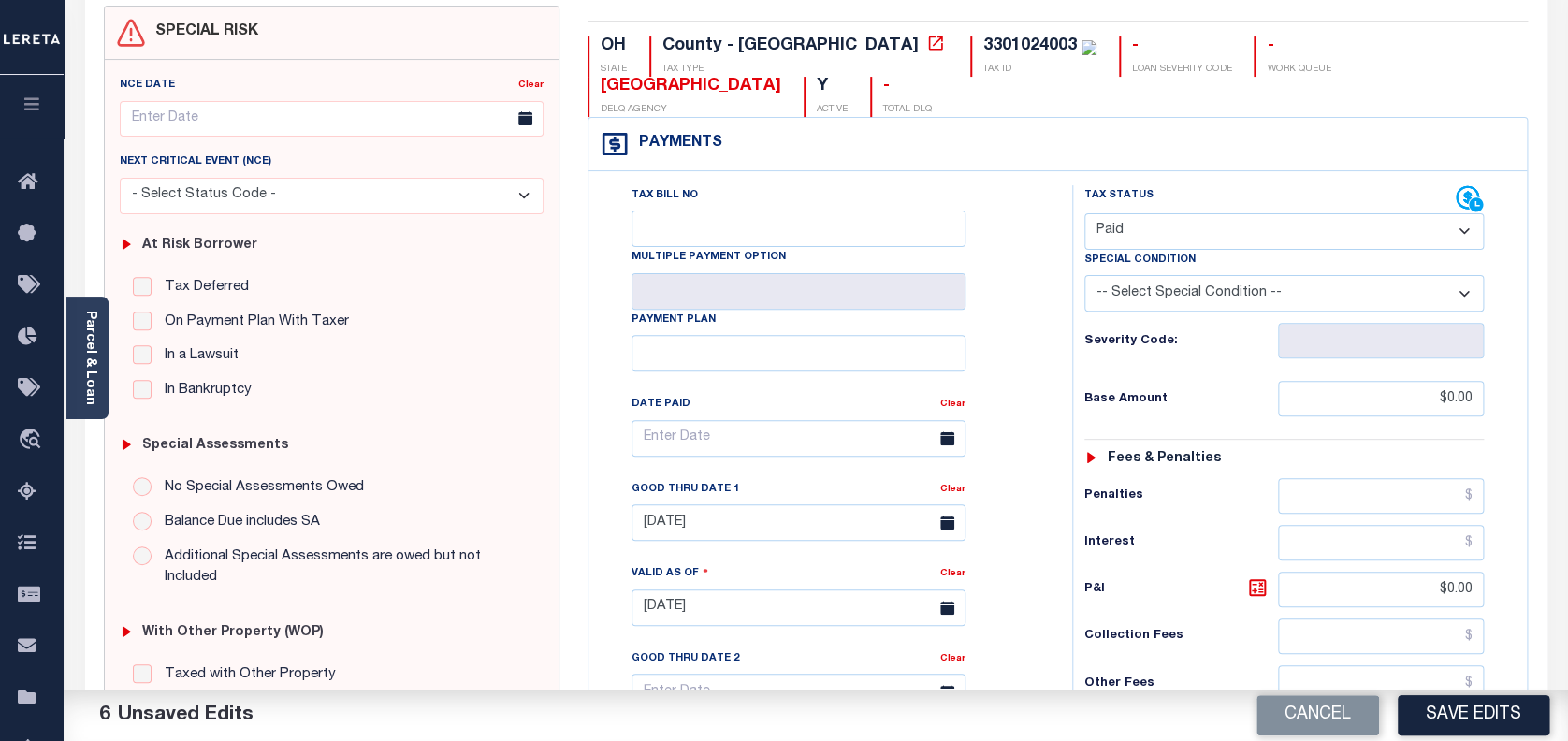
scroll to position [0, 0]
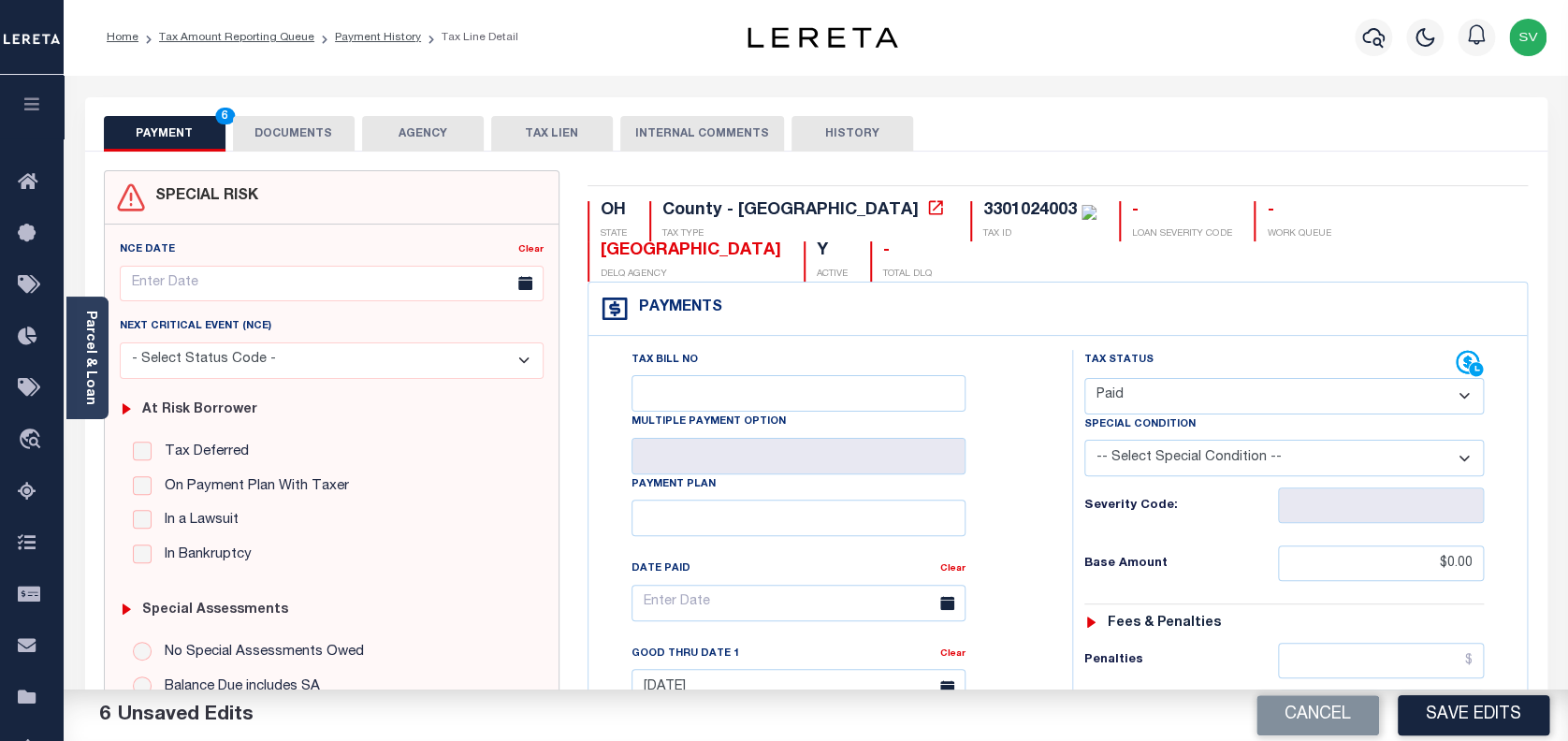
click at [296, 132] on button "DOCUMENTS" at bounding box center [293, 134] width 121 height 36
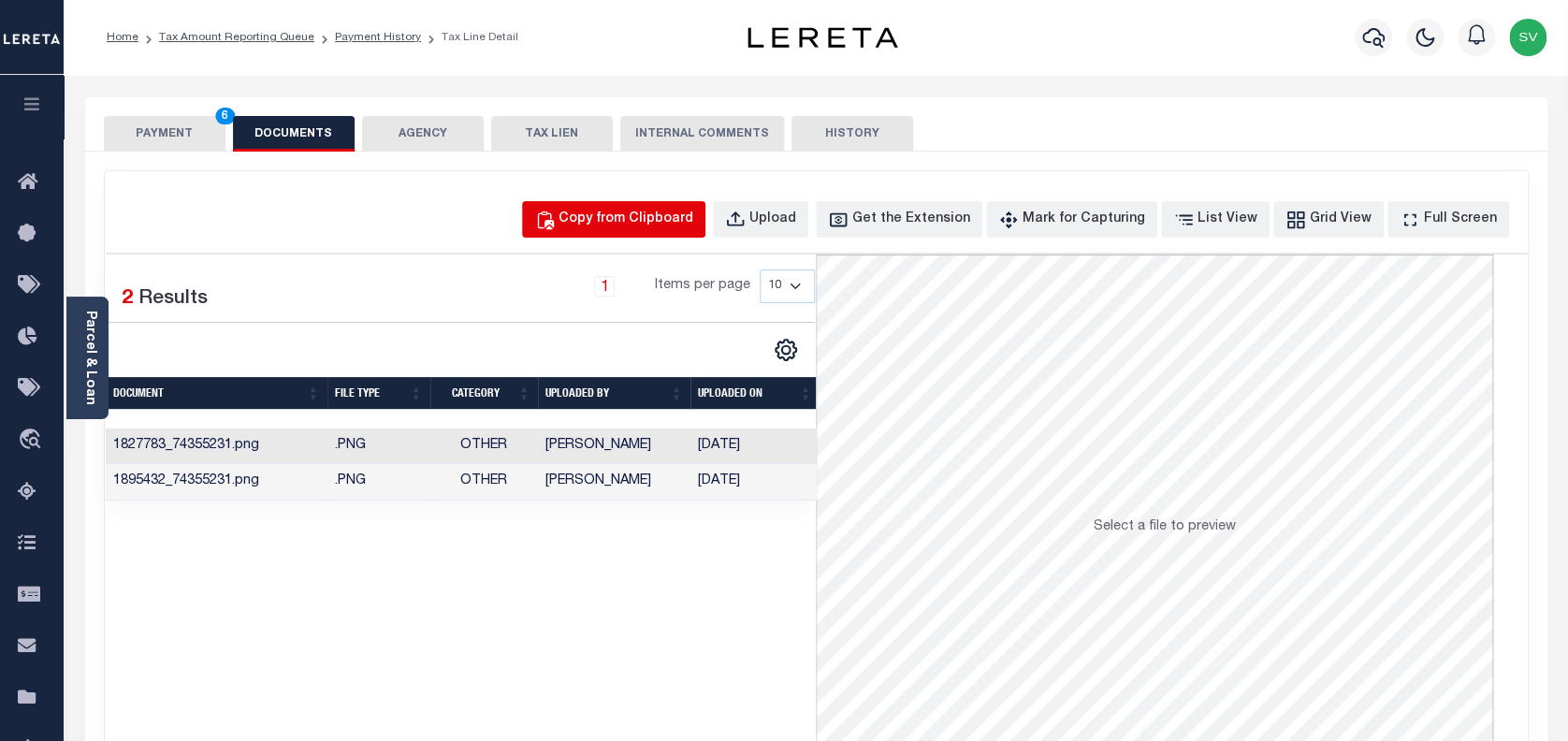
click at [645, 199] on div "Copy from Clipboard Upload Get the Extension Mark for Capturing Got it List Vie…" at bounding box center [816, 500] width 1423 height 659
click at [656, 210] on div "Copy from Clipboard" at bounding box center [626, 220] width 135 height 21
select select "POP"
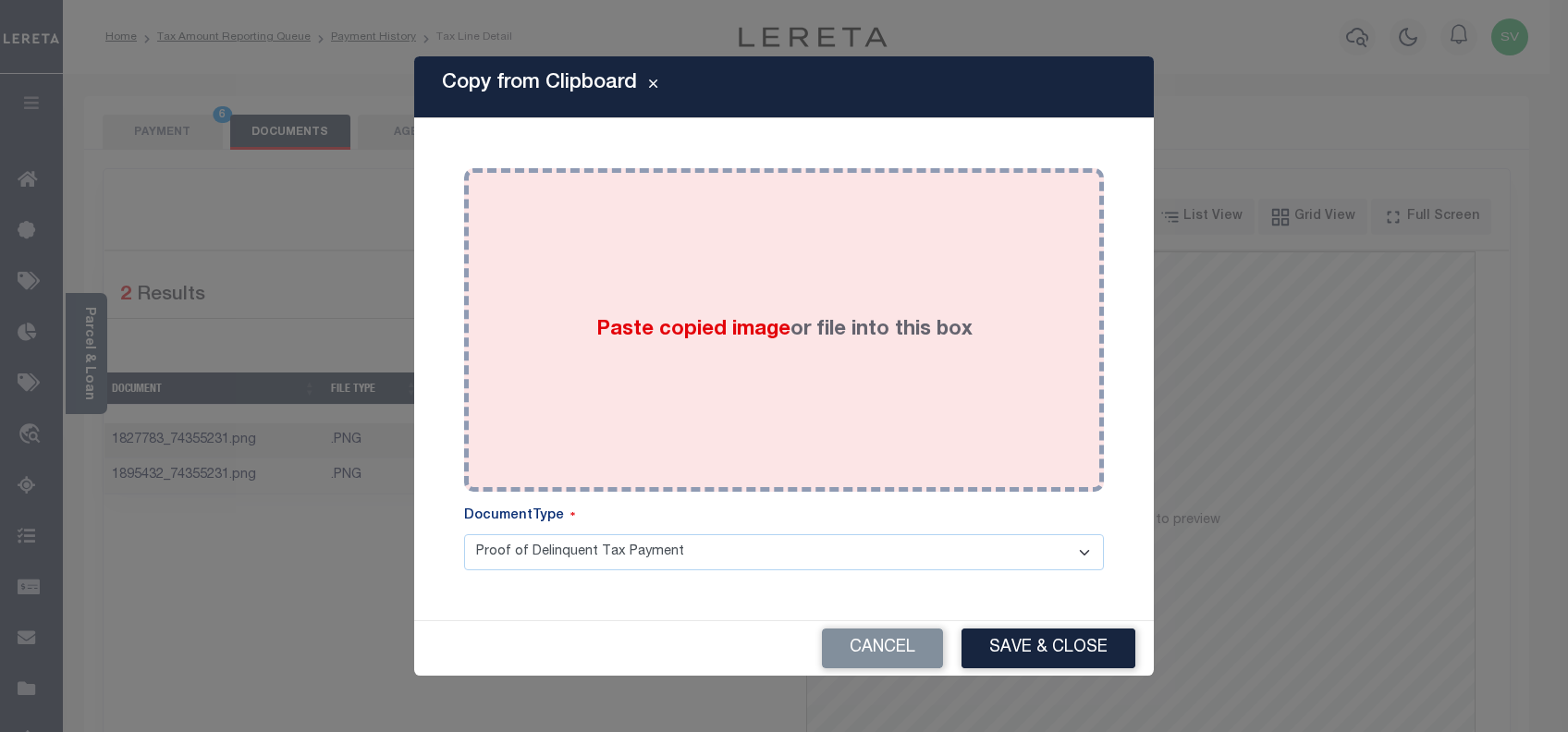
click at [766, 295] on div "Paste copied image or file into this box" at bounding box center [784, 330] width 613 height 295
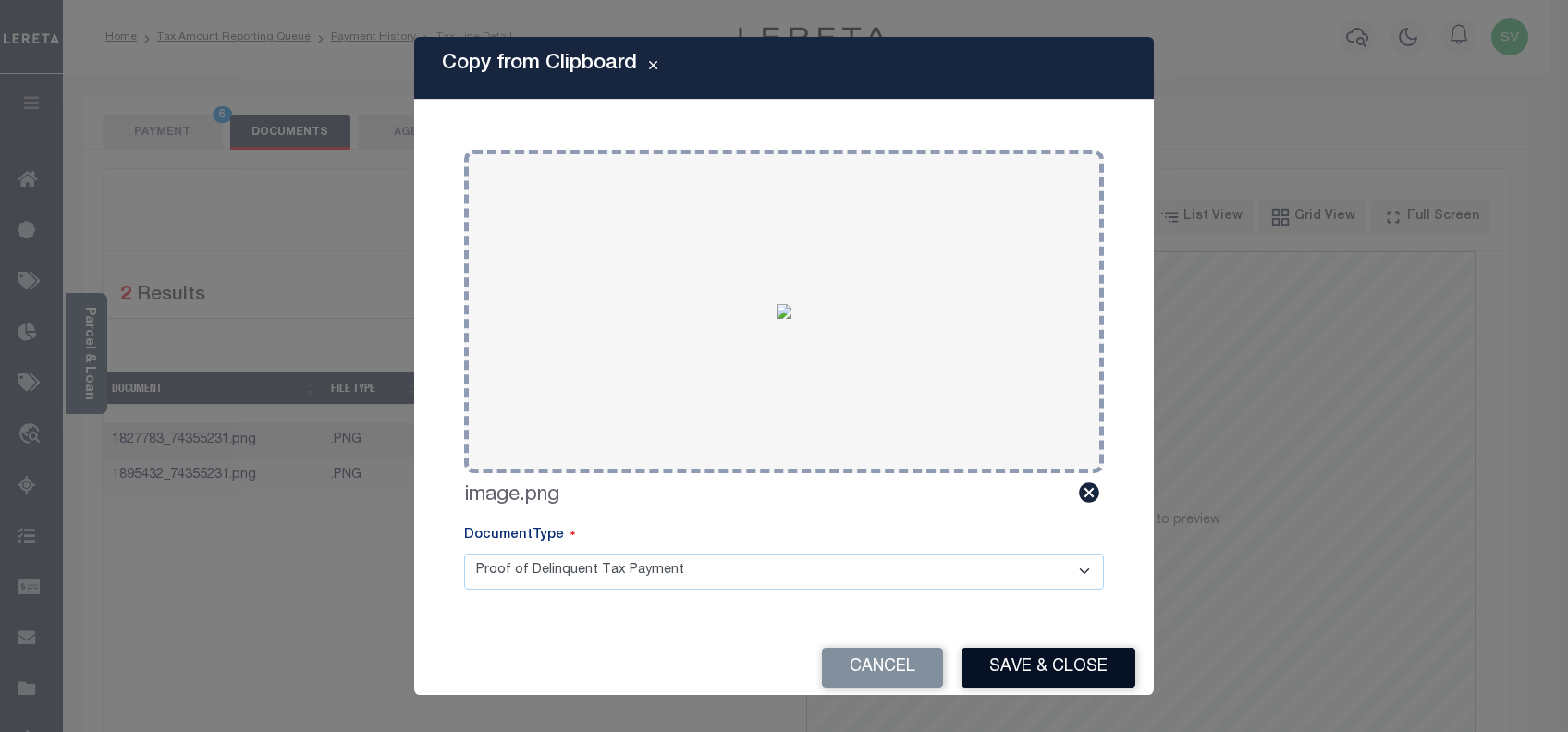
click at [1043, 661] on button "Save & Close" at bounding box center [1048, 667] width 174 height 40
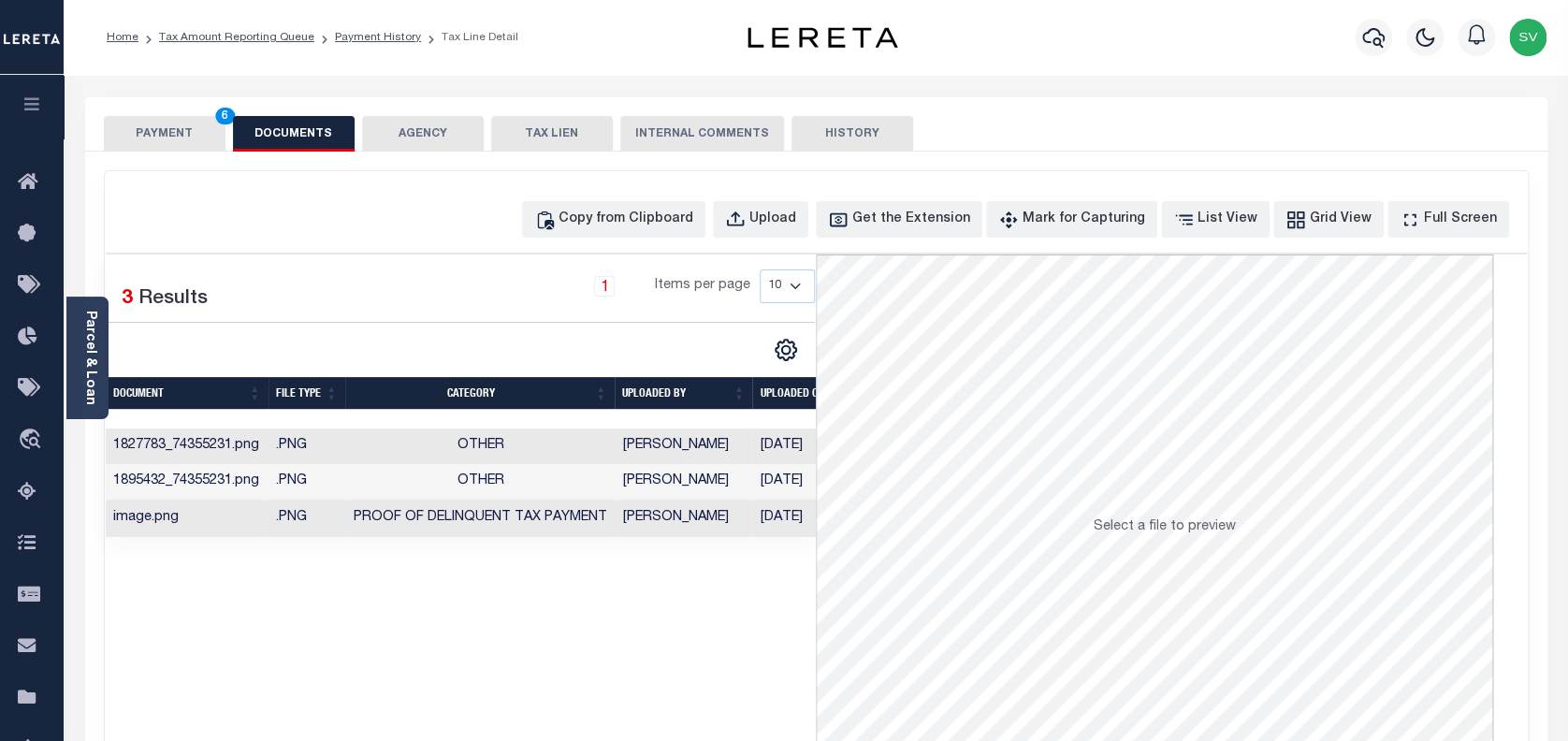
click at [155, 133] on button "PAYMENT 6" at bounding box center [164, 134] width 121 height 36
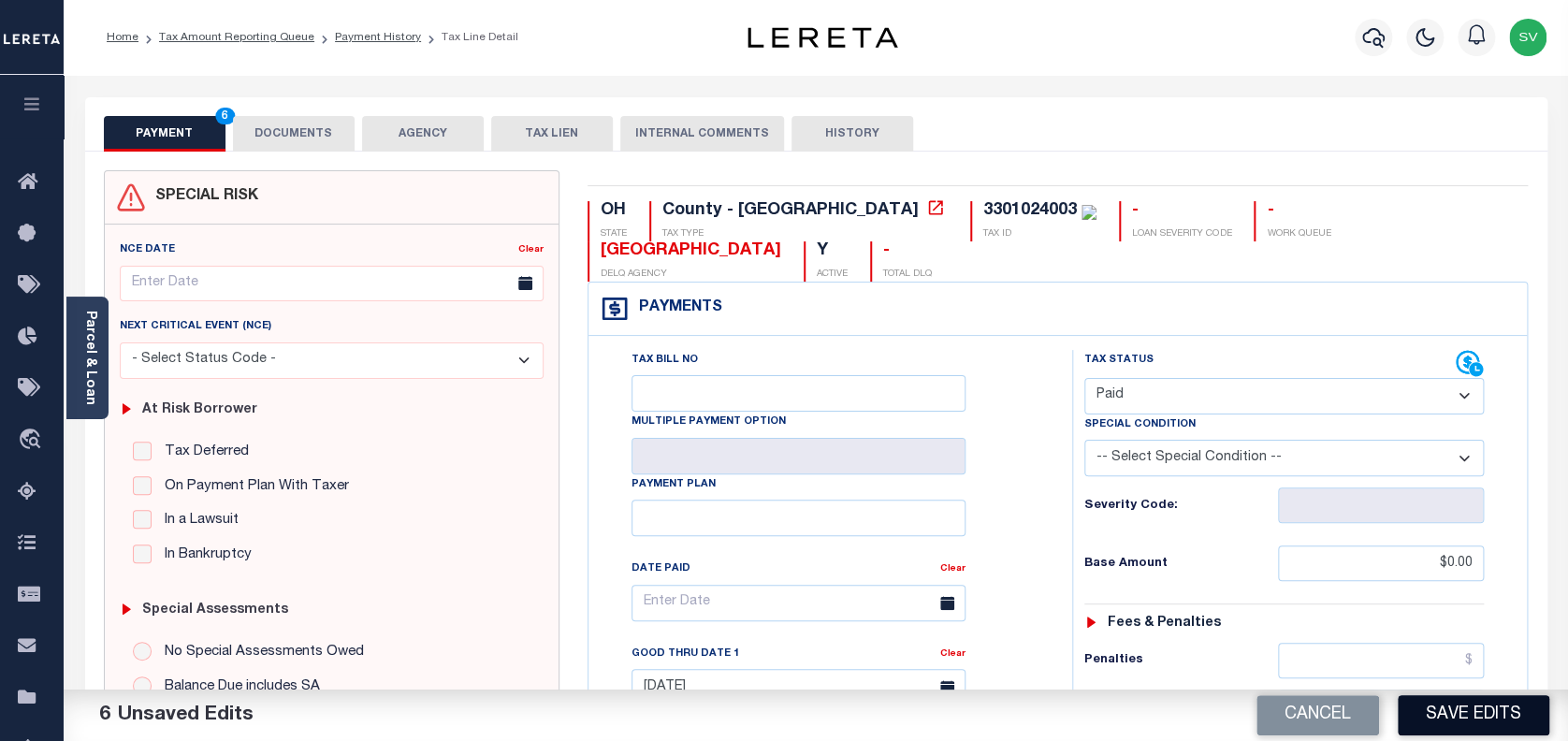
click at [1454, 714] on button "Save Edits" at bounding box center [1473, 715] width 151 height 40
click at [1454, 714] on div "Cancel Saving..." at bounding box center [1193, 716] width 752 height 53
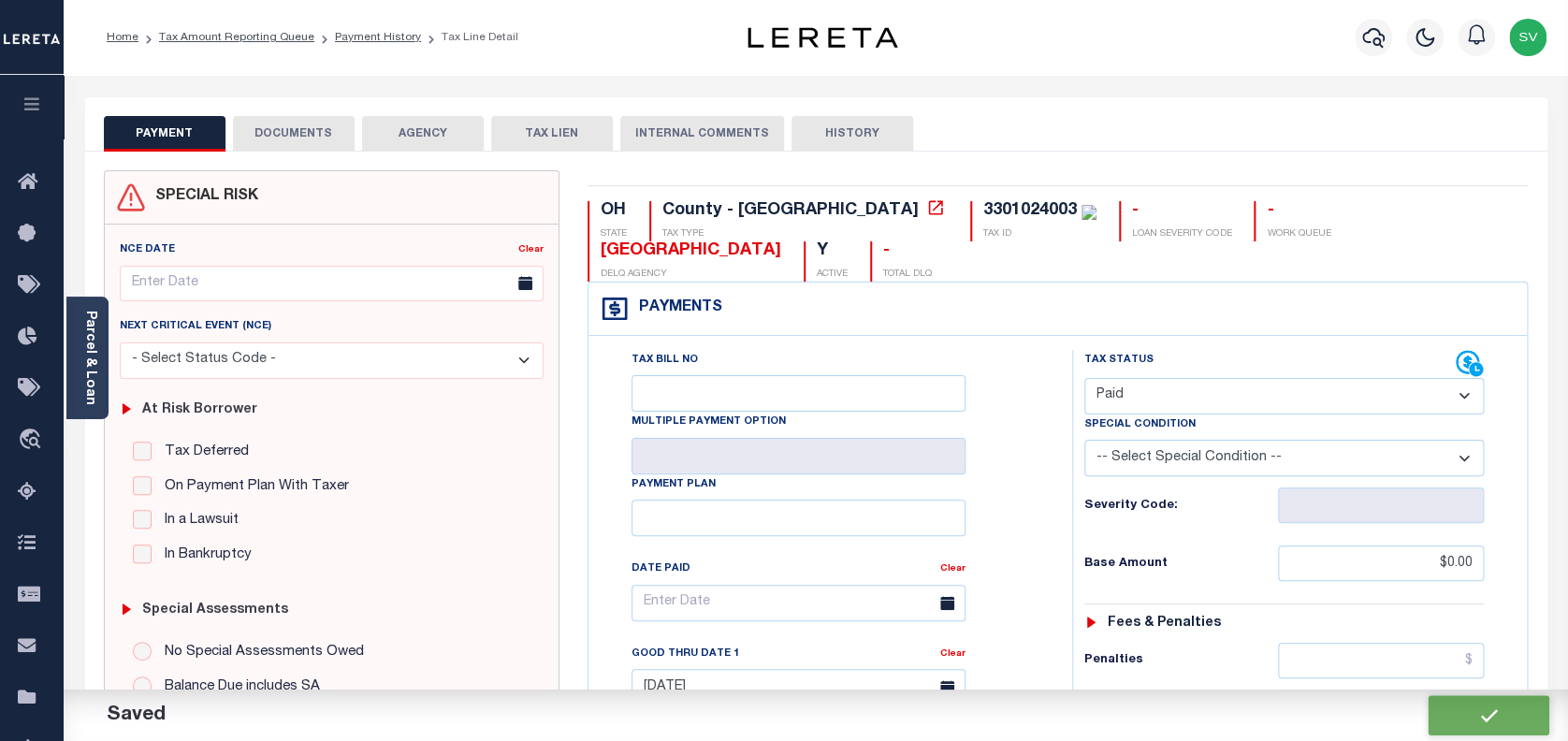
checkbox input "false"
type input "$0"
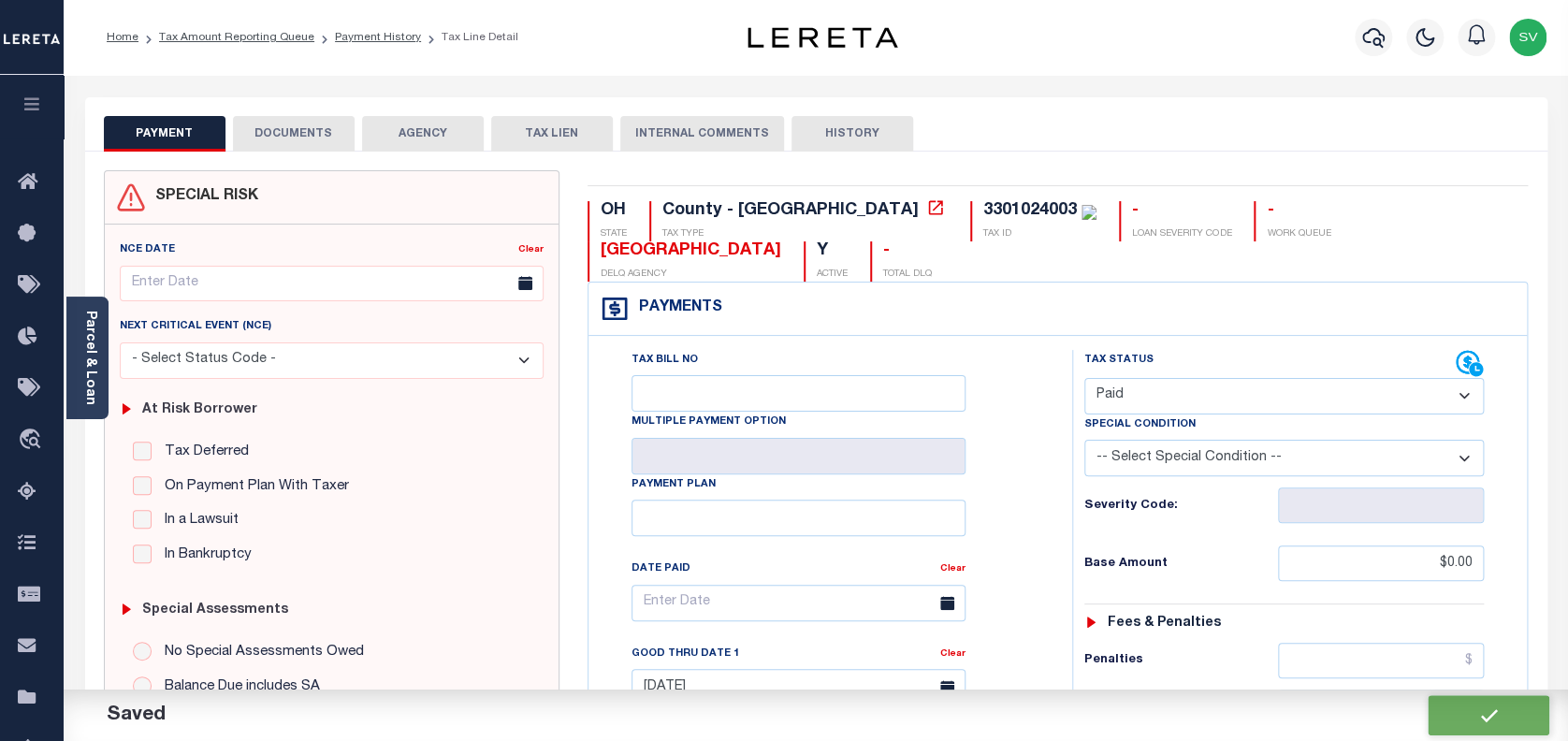
type input "$0"
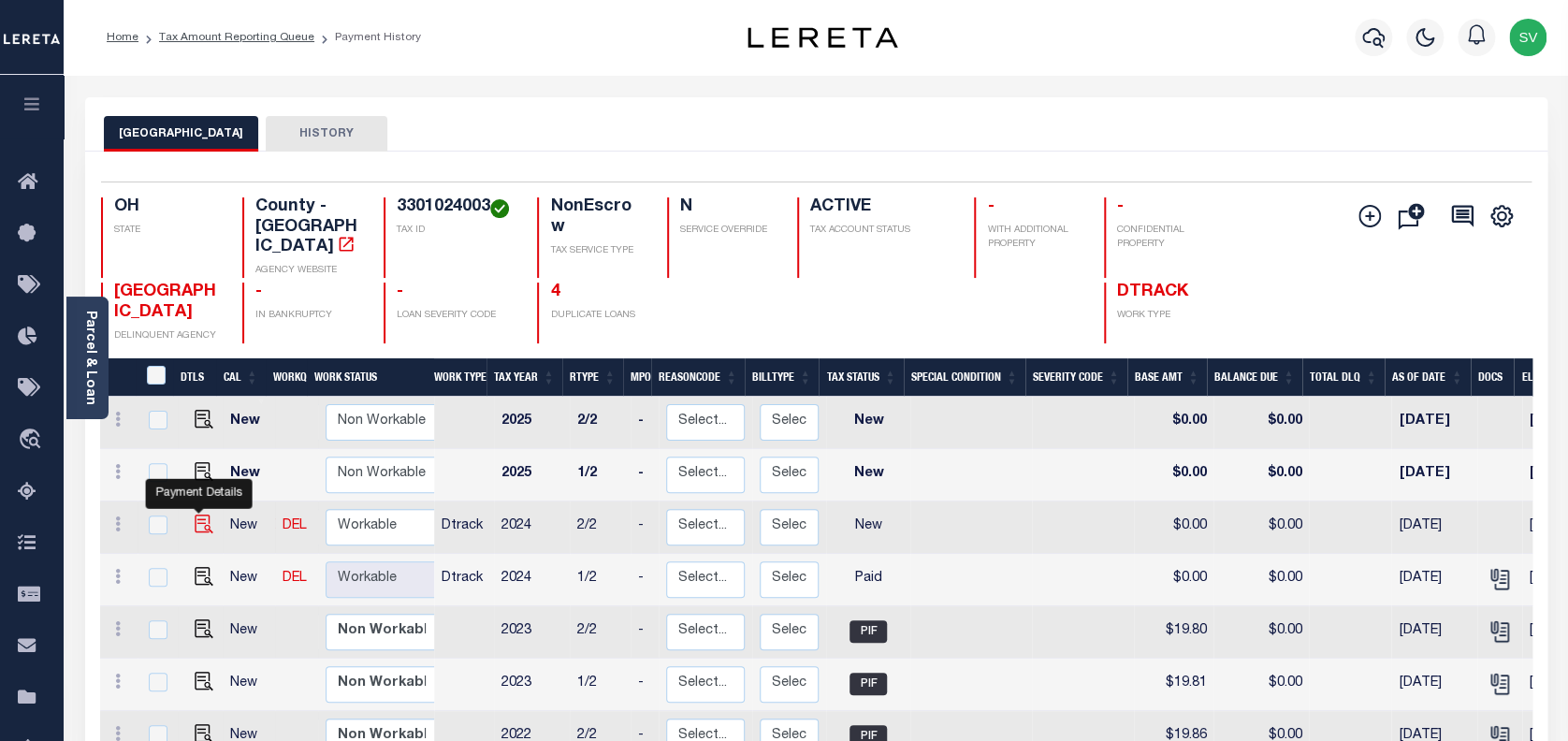
click at [195, 514] on img "" at bounding box center [204, 524] width 19 height 19
checkbox input "true"
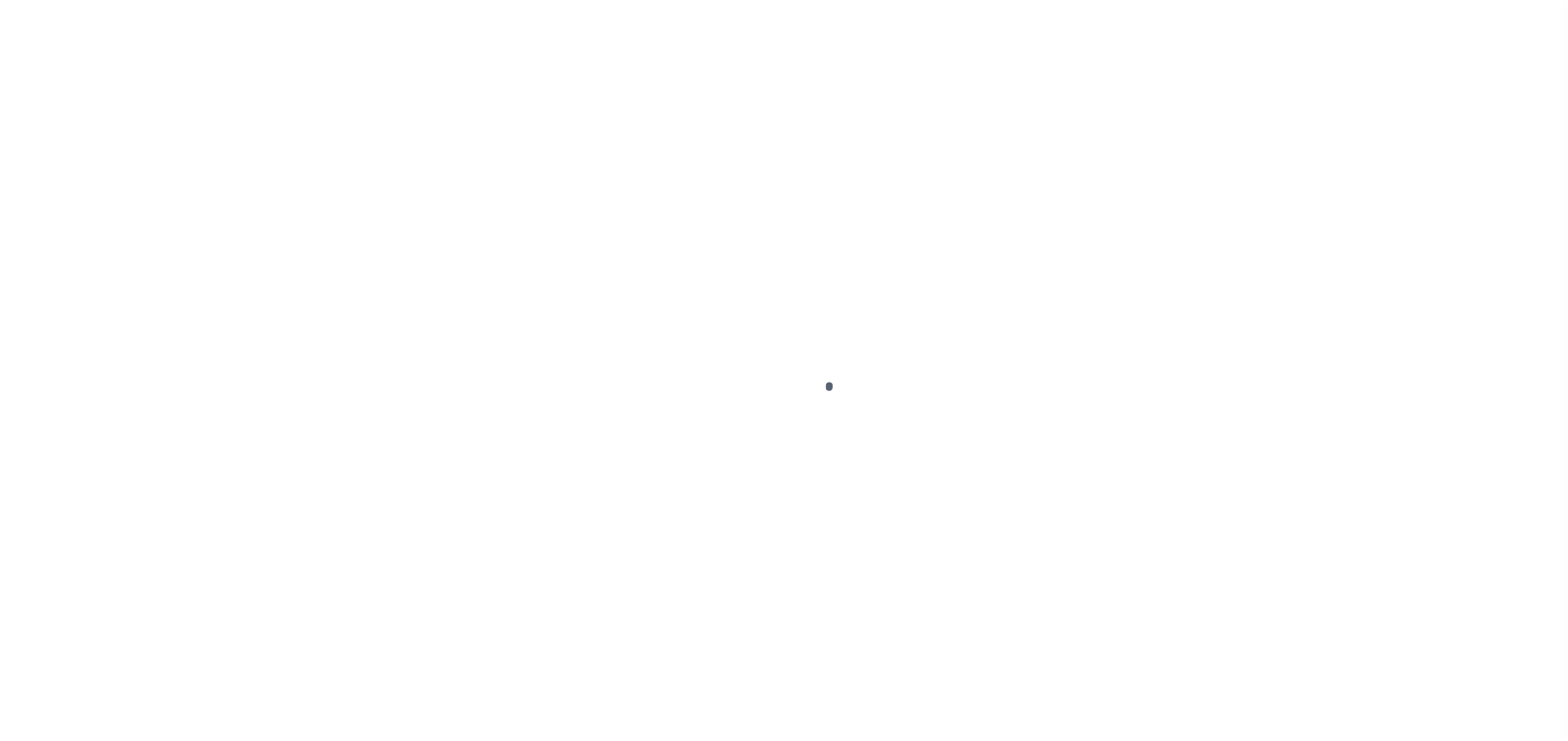
select select "NW2"
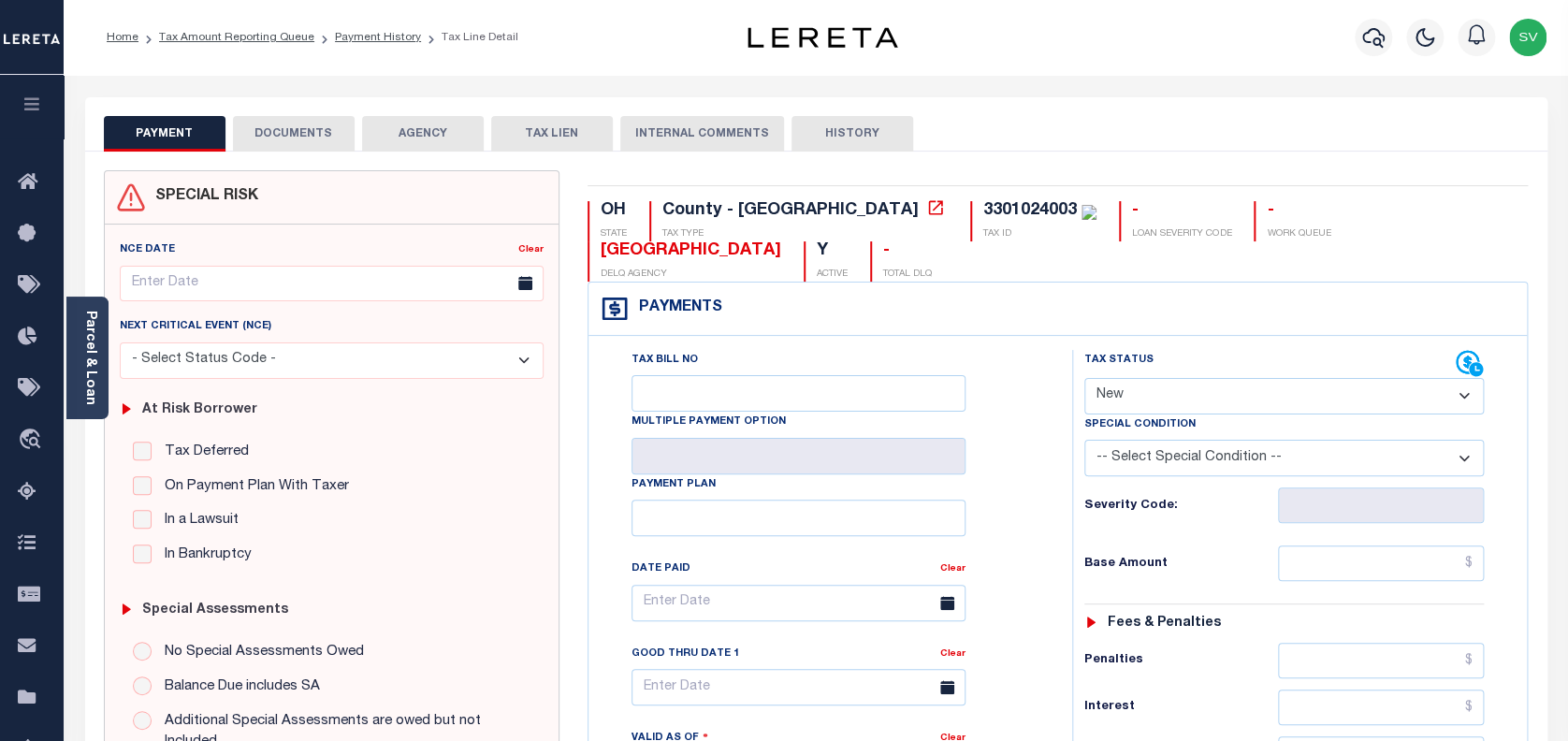
click at [294, 141] on button "DOCUMENTS" at bounding box center [293, 134] width 121 height 36
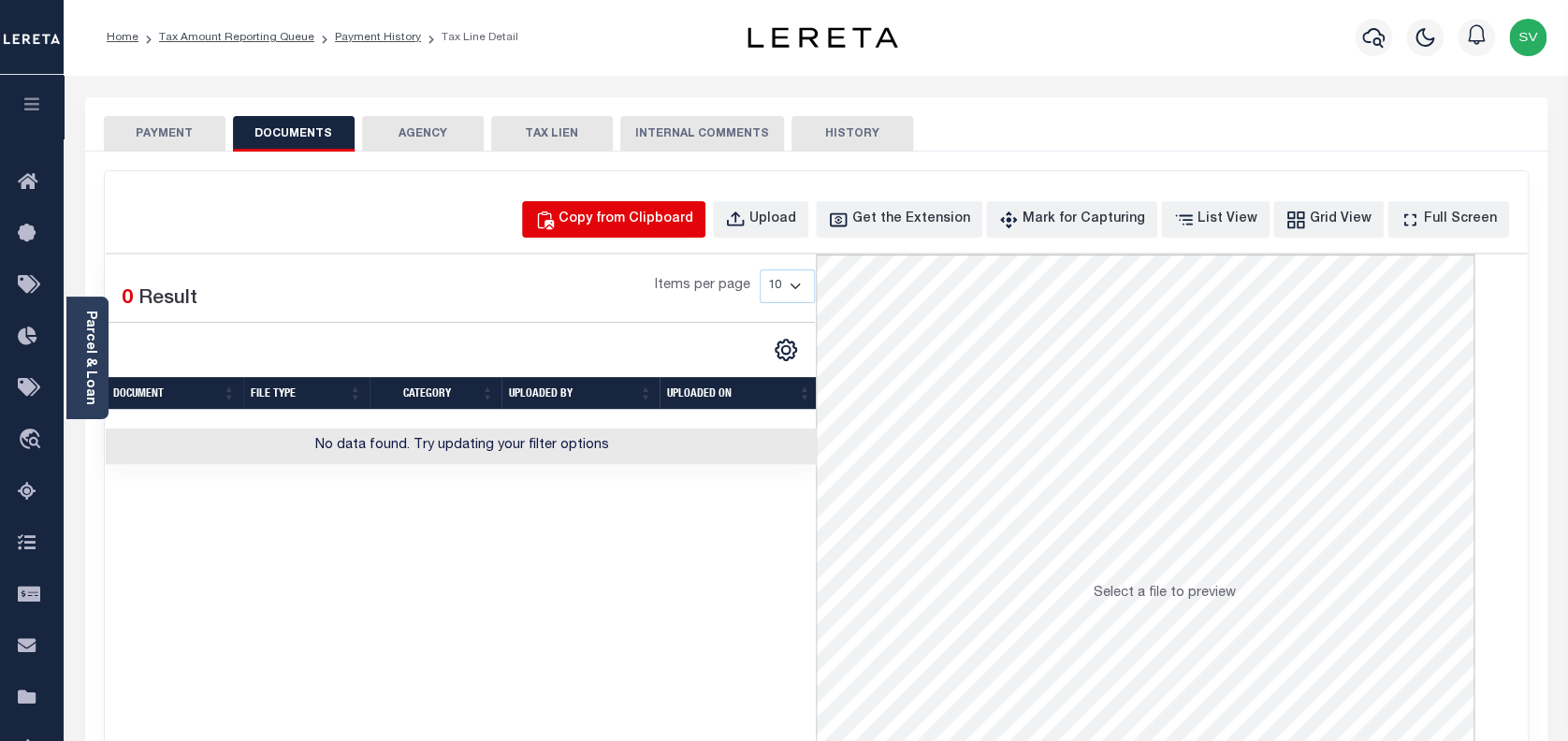
click at [653, 217] on div "Copy from Clipboard" at bounding box center [626, 220] width 135 height 21
select select "POP"
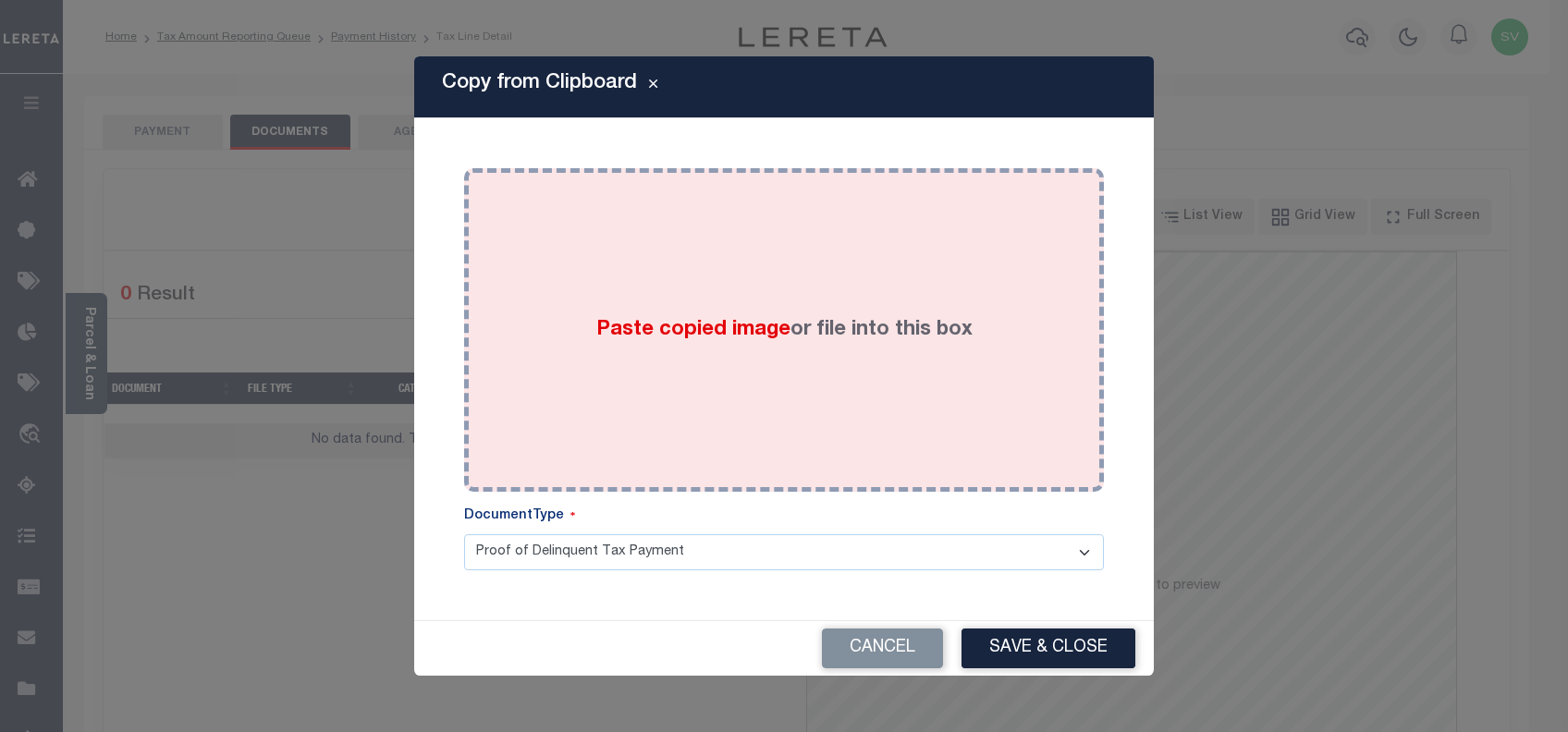
click at [739, 307] on div "Paste copied image or file into this box" at bounding box center [784, 330] width 613 height 295
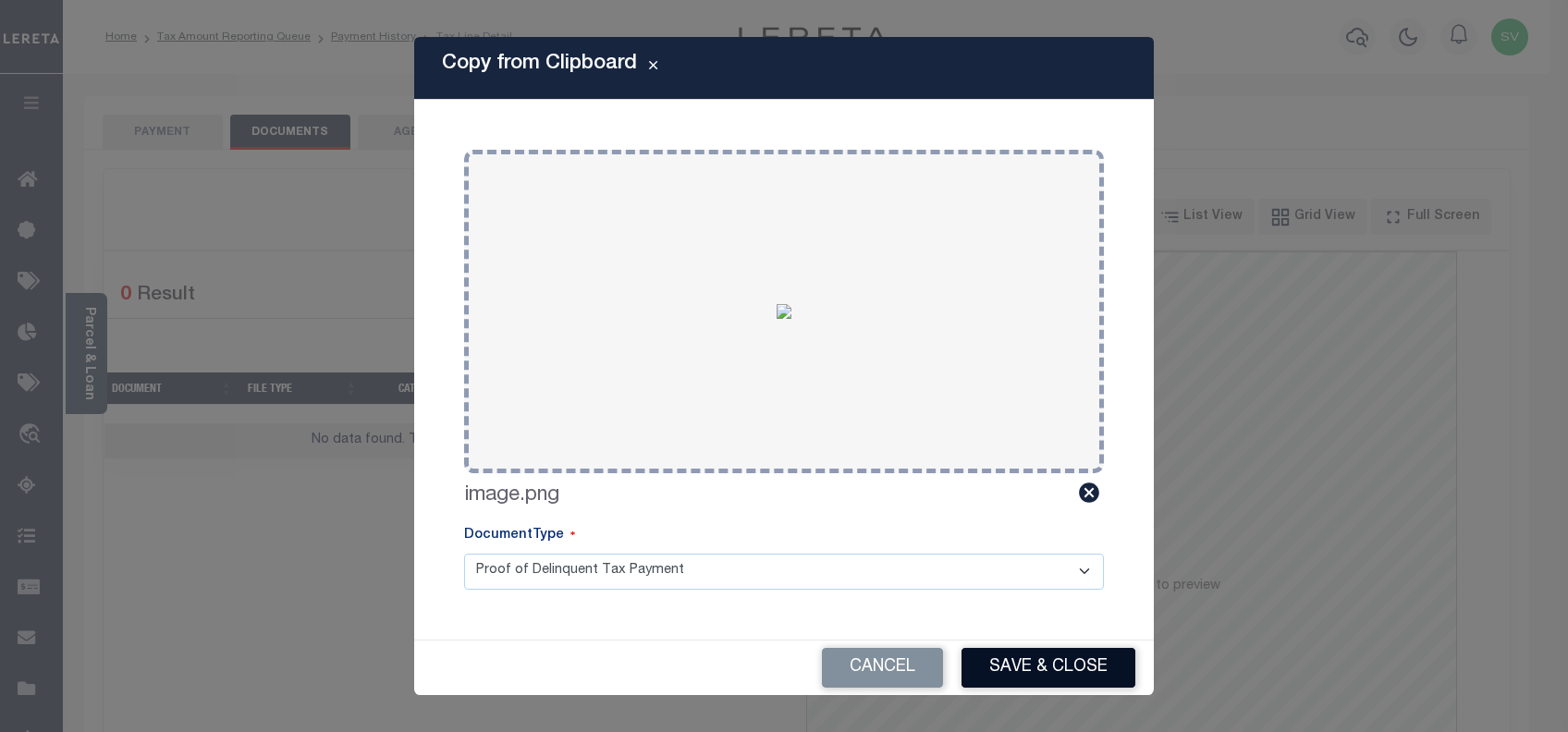
click at [1035, 654] on button "Save & Close" at bounding box center [1048, 667] width 174 height 40
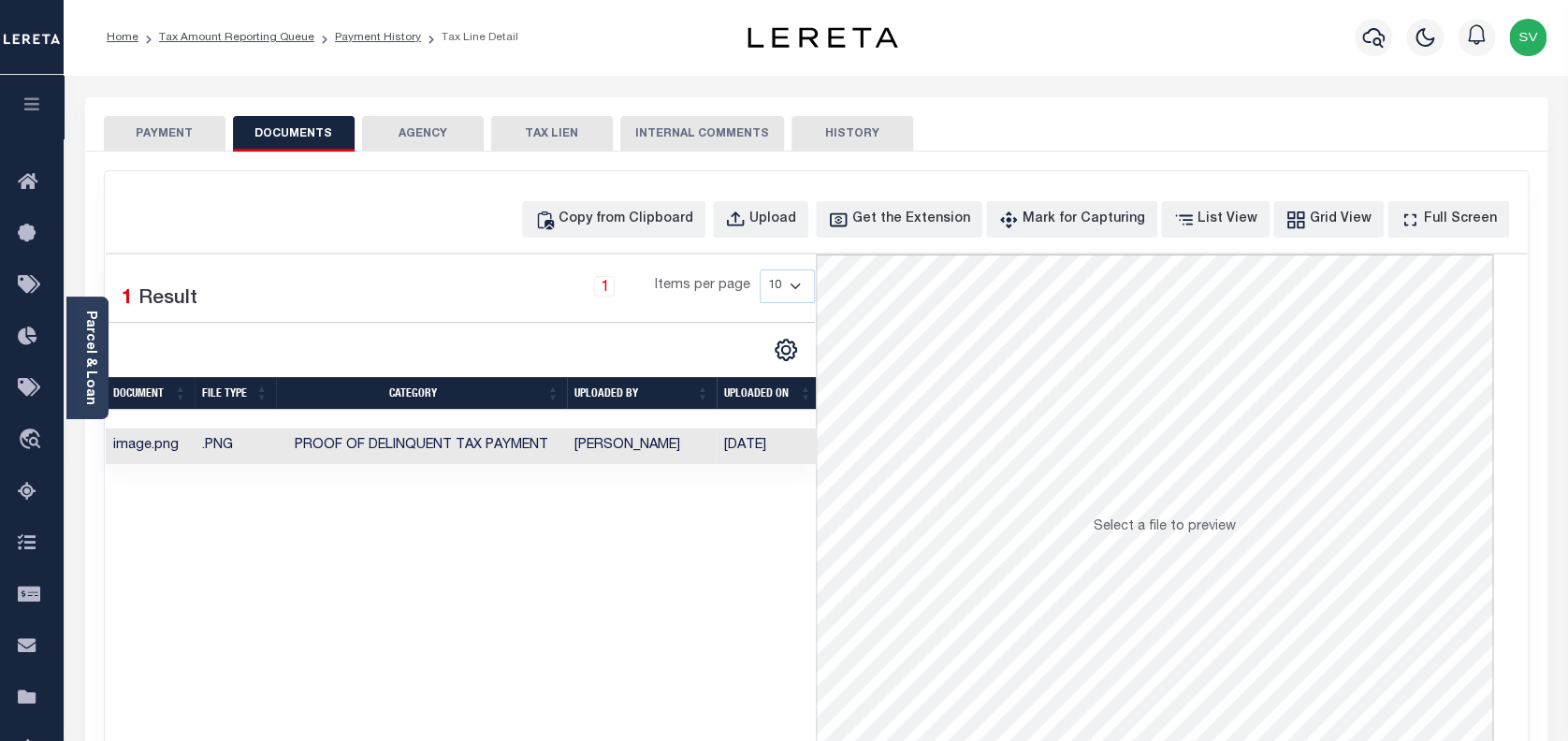
click at [153, 135] on button "PAYMENT" at bounding box center [164, 134] width 121 height 36
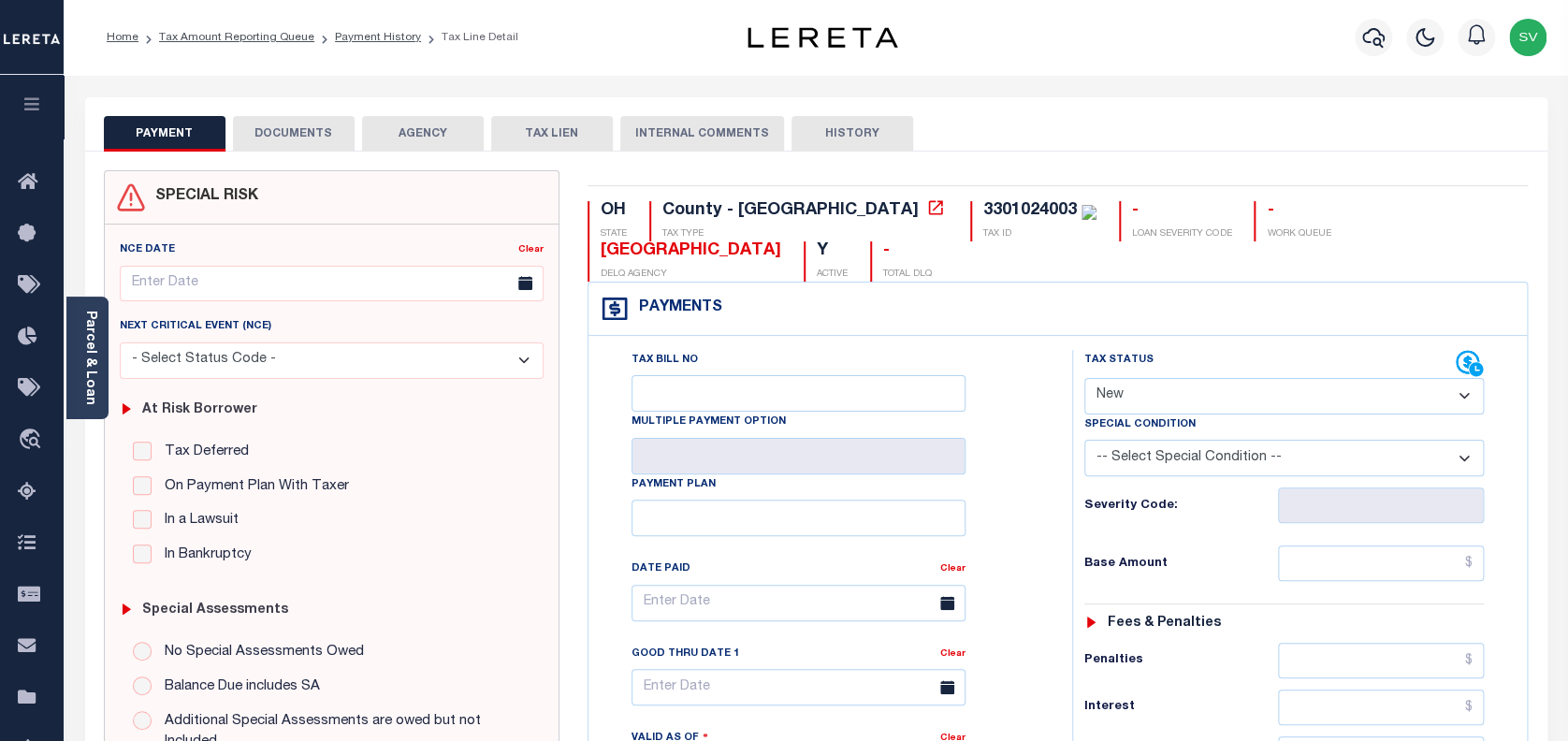
click at [1210, 378] on select "- Select Status Code - Open Due/Unpaid Paid Incomplete No Tax Due Internal Refu…" at bounding box center [1285, 396] width 401 height 37
select select "PYD"
click at [1085, 378] on select "- Select Status Code - Open Due/Unpaid Paid Incomplete No Tax Due Internal Refu…" at bounding box center [1285, 396] width 401 height 37
type input "[DATE]"
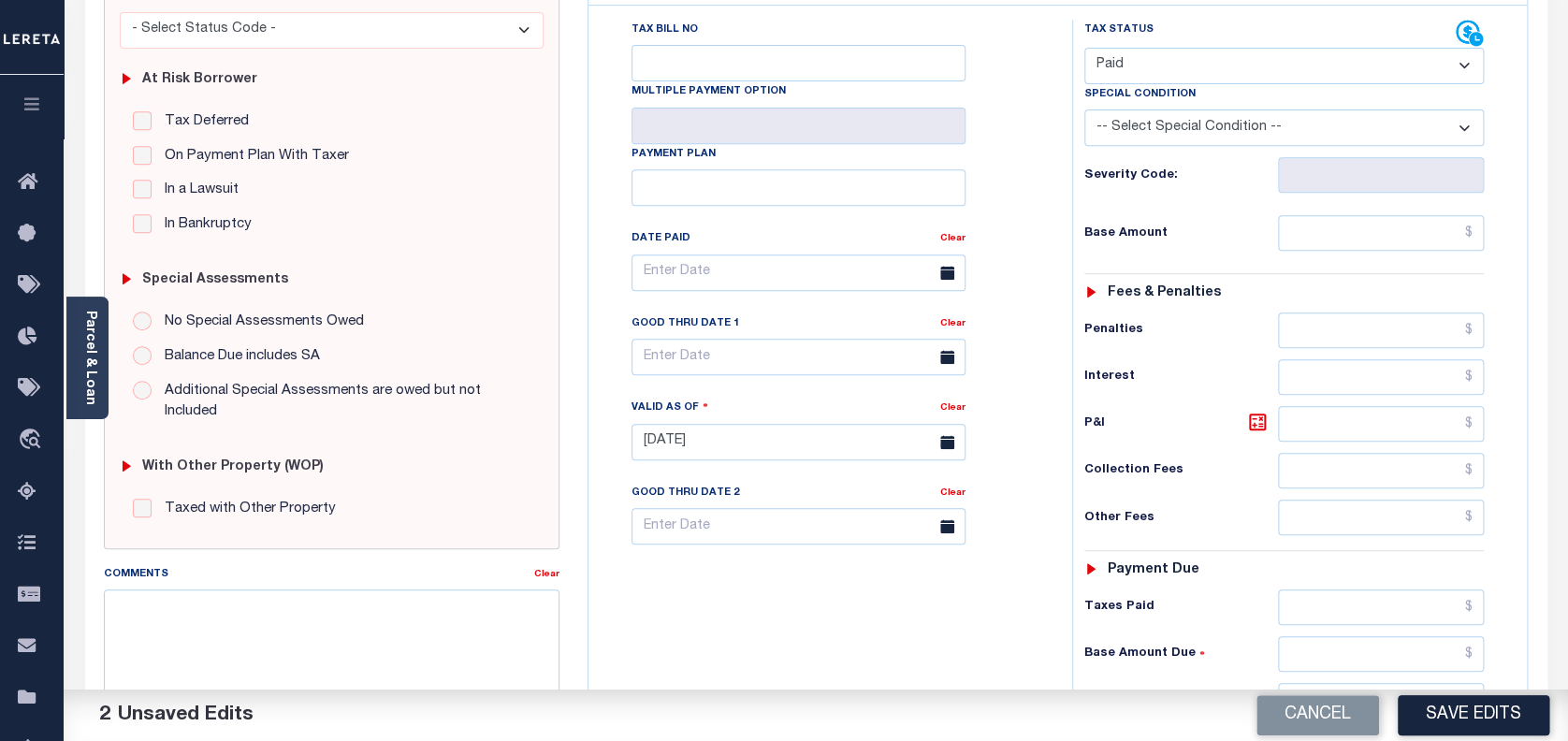
scroll to position [374, 0]
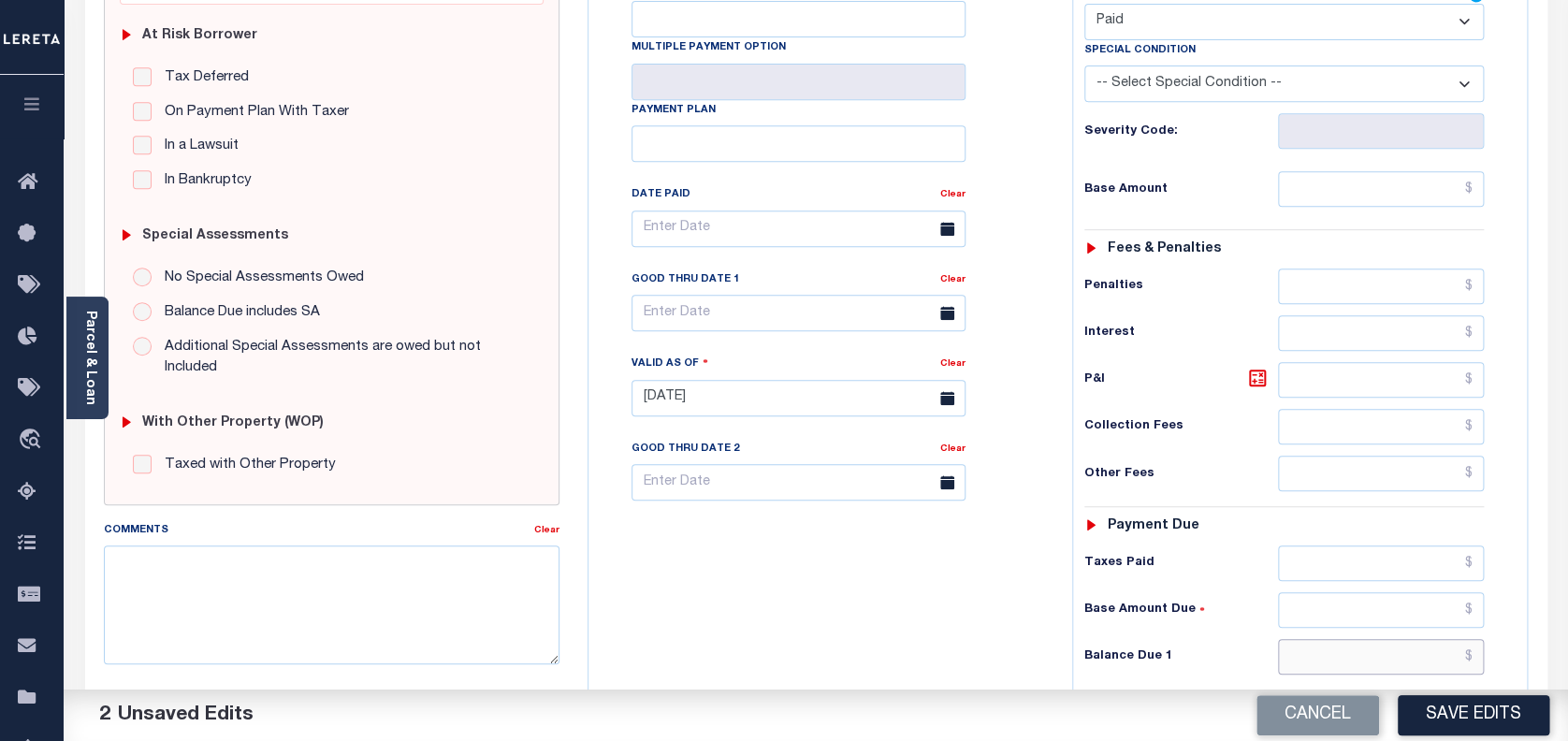
click at [1412, 639] on input "text" at bounding box center [1382, 656] width 207 height 36
type input "$0.00"
click at [1475, 720] on button "Save Edits" at bounding box center [1473, 715] width 151 height 40
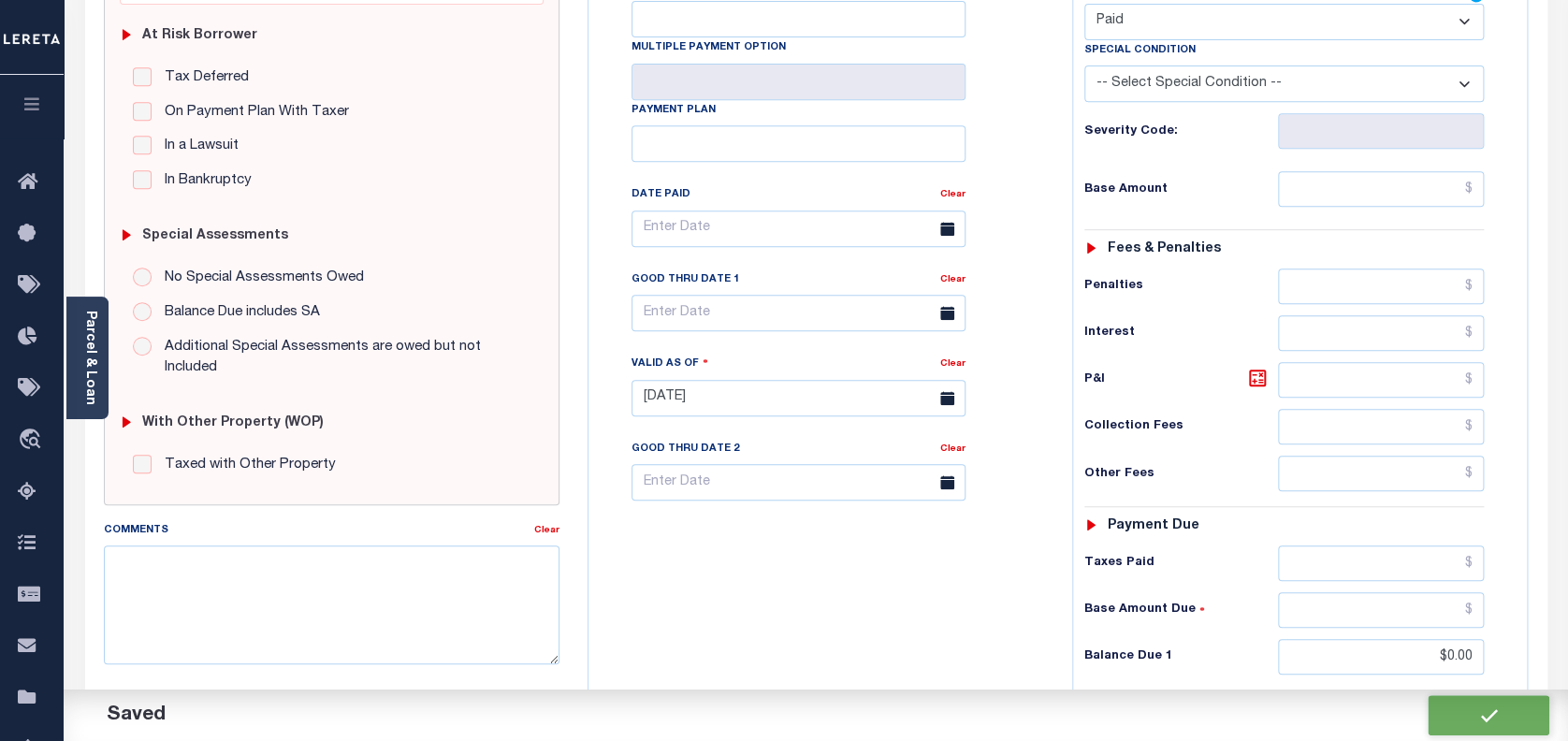
checkbox input "false"
type input "$0"
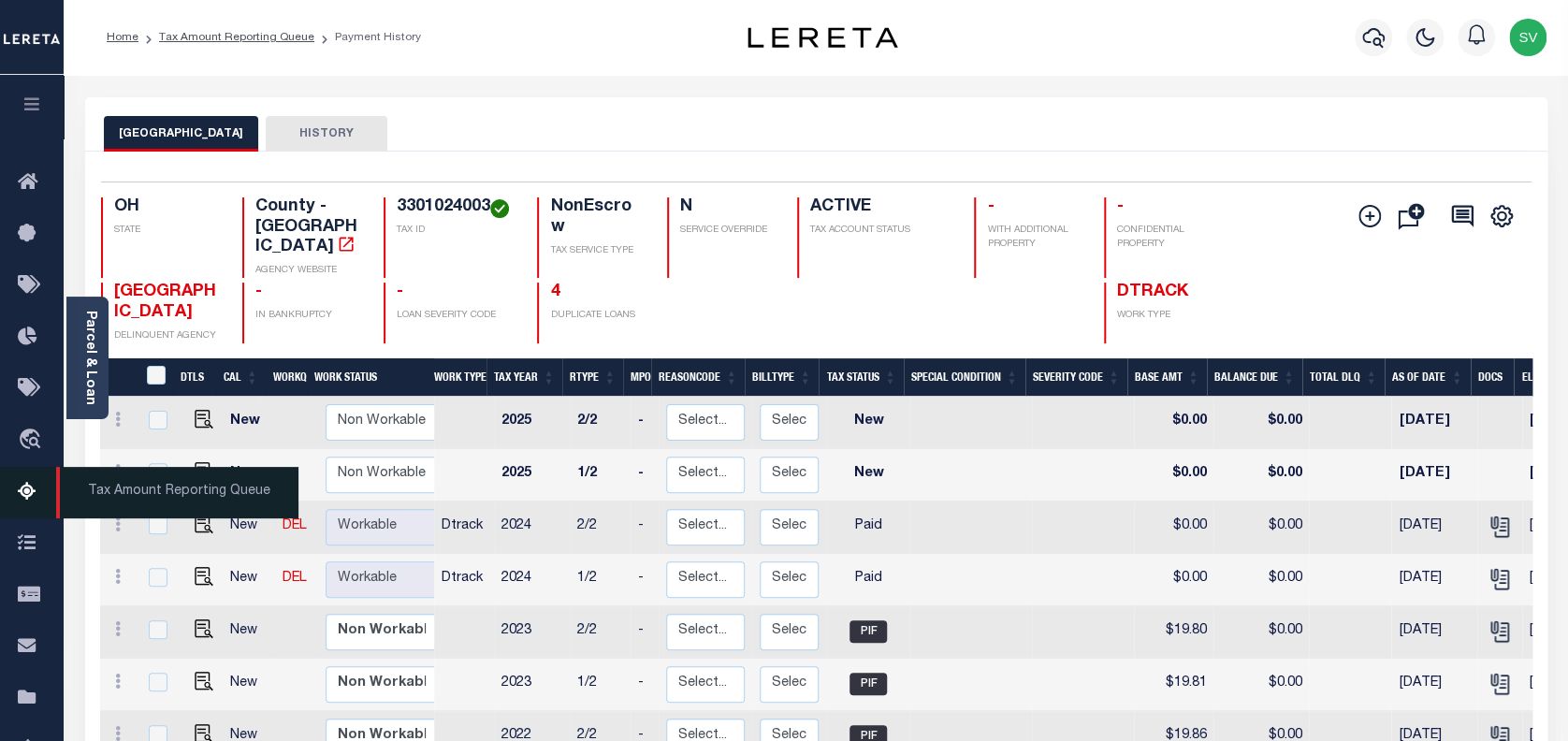
click at [23, 497] on icon at bounding box center [33, 492] width 30 height 24
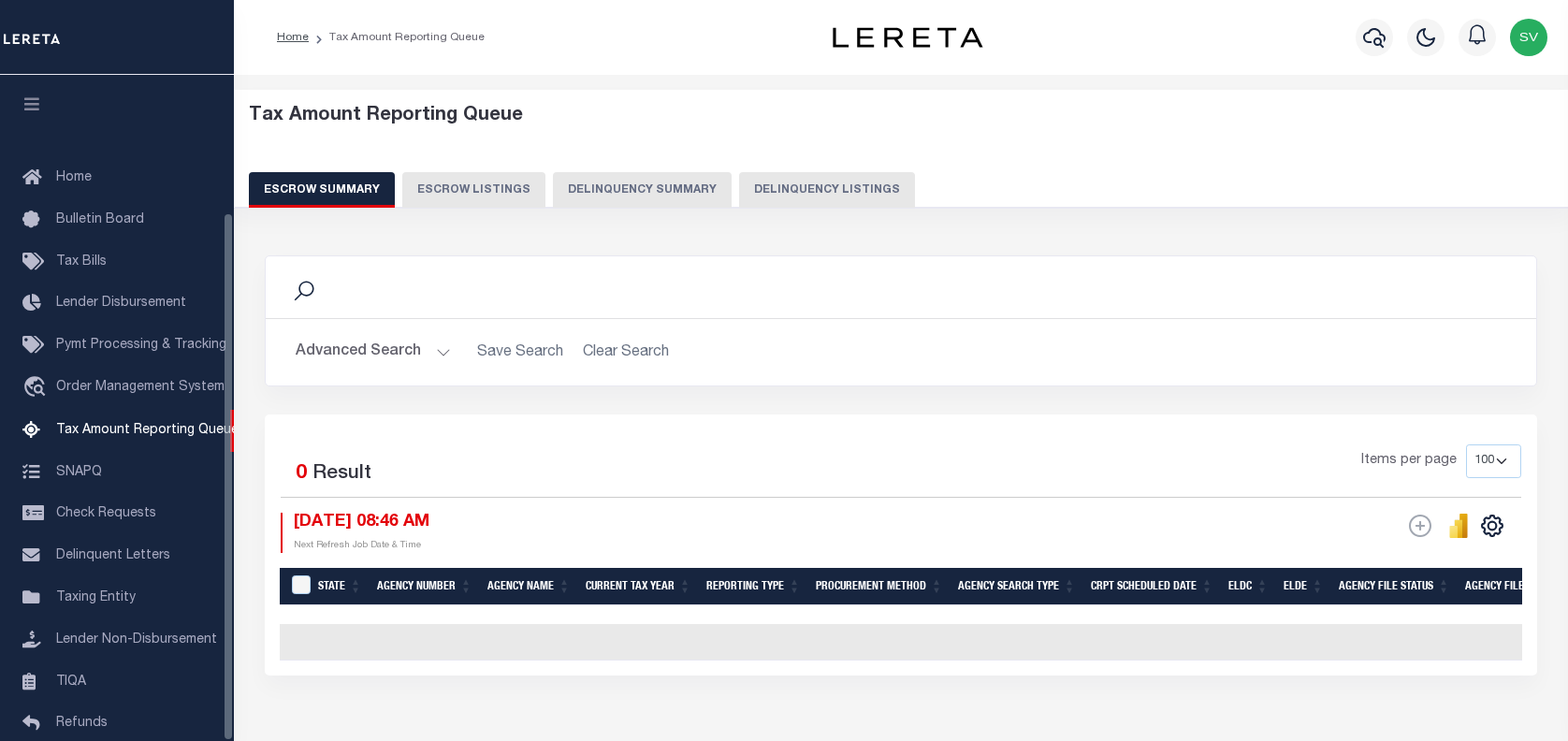
select select "100"
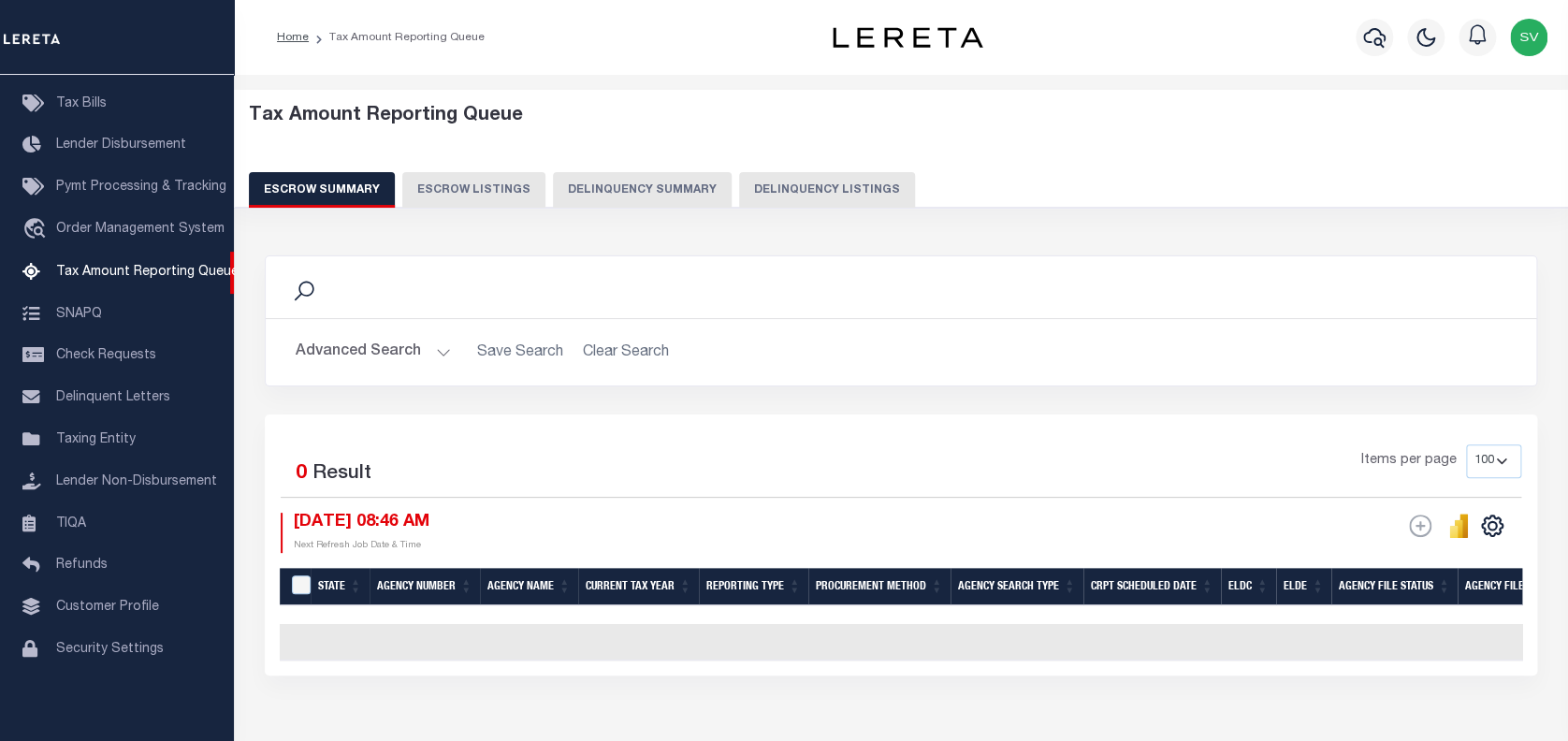
click at [774, 182] on button "Delinquency Listings" at bounding box center [827, 190] width 176 height 36
select select "100"
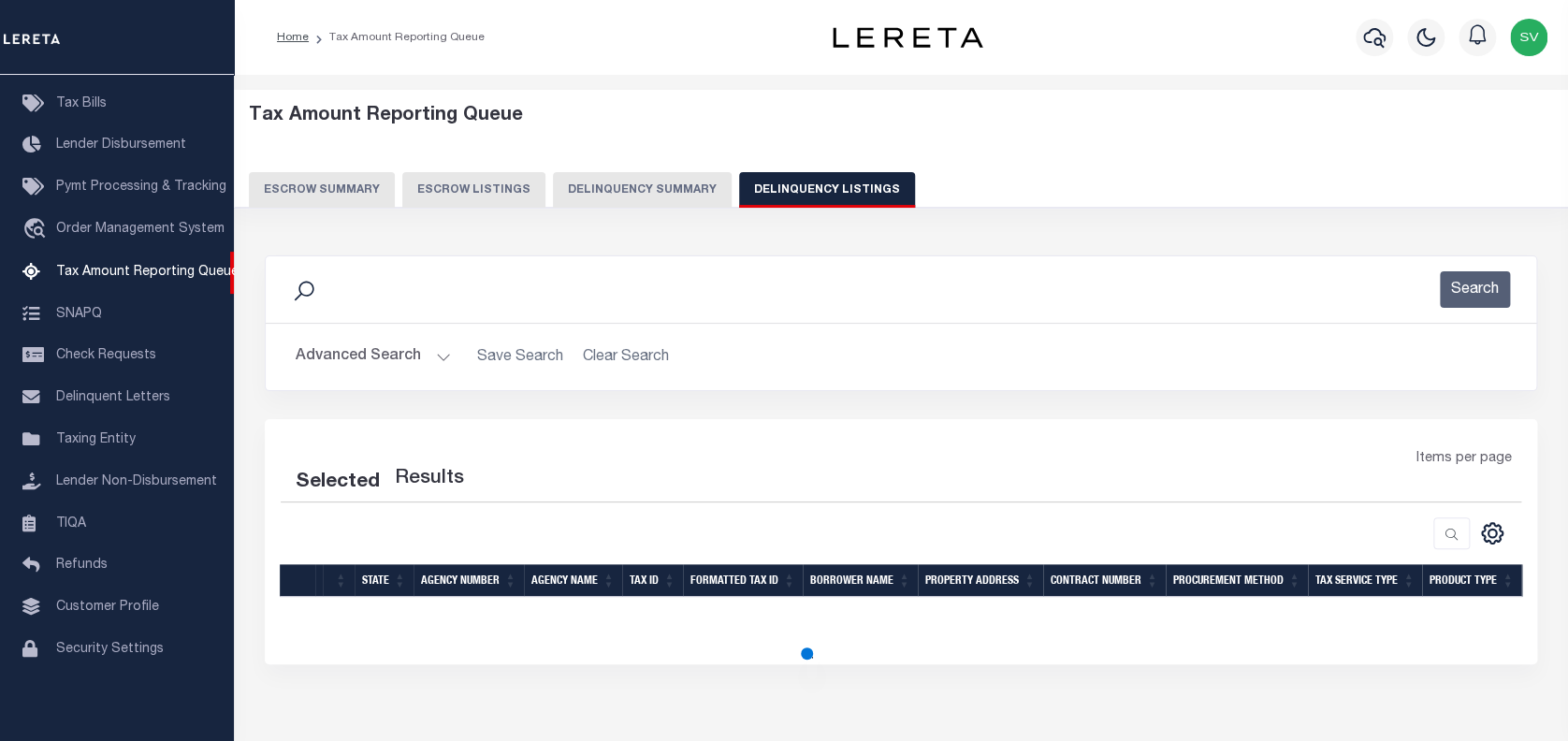
select select "100"
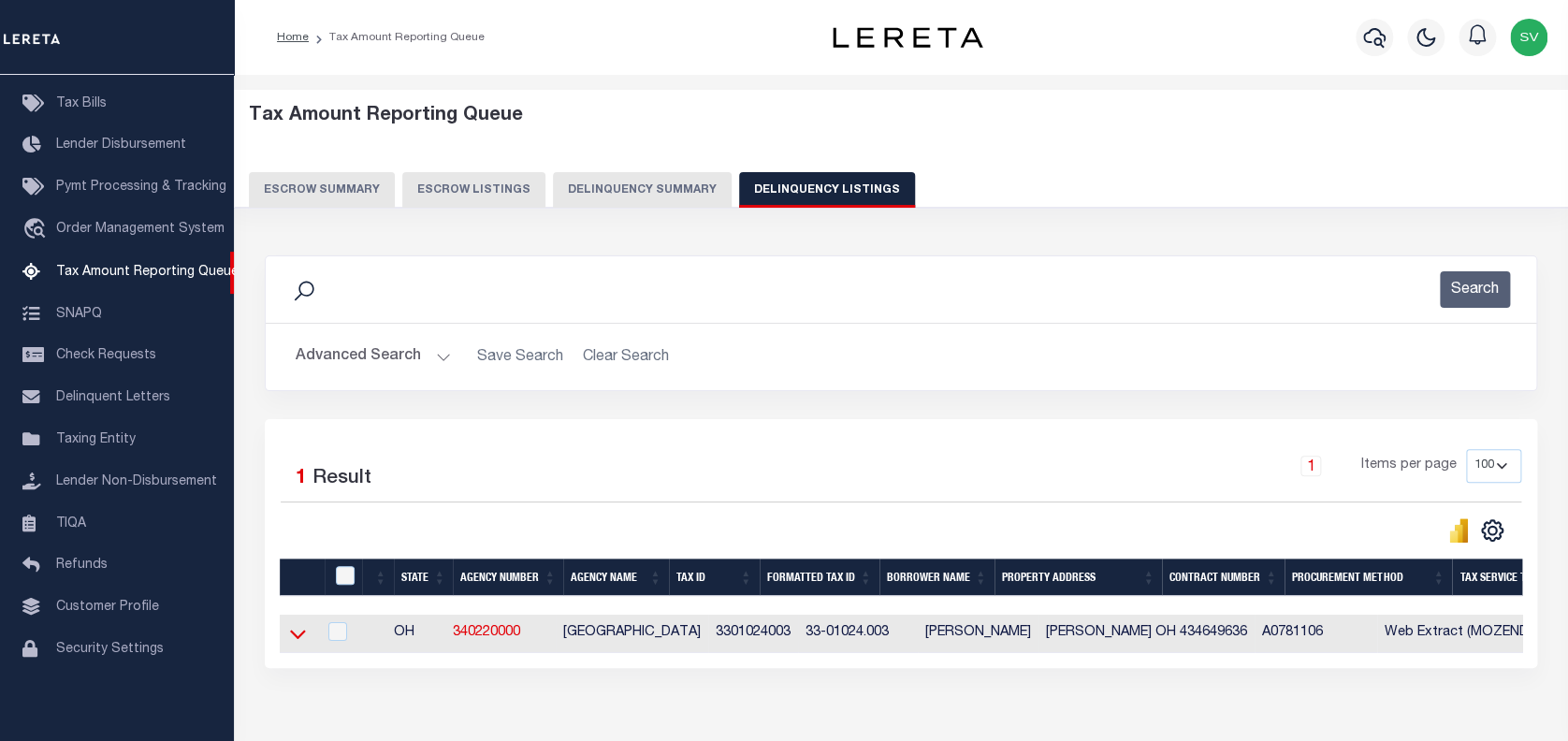
click at [293, 636] on icon at bounding box center [297, 634] width 16 height 20
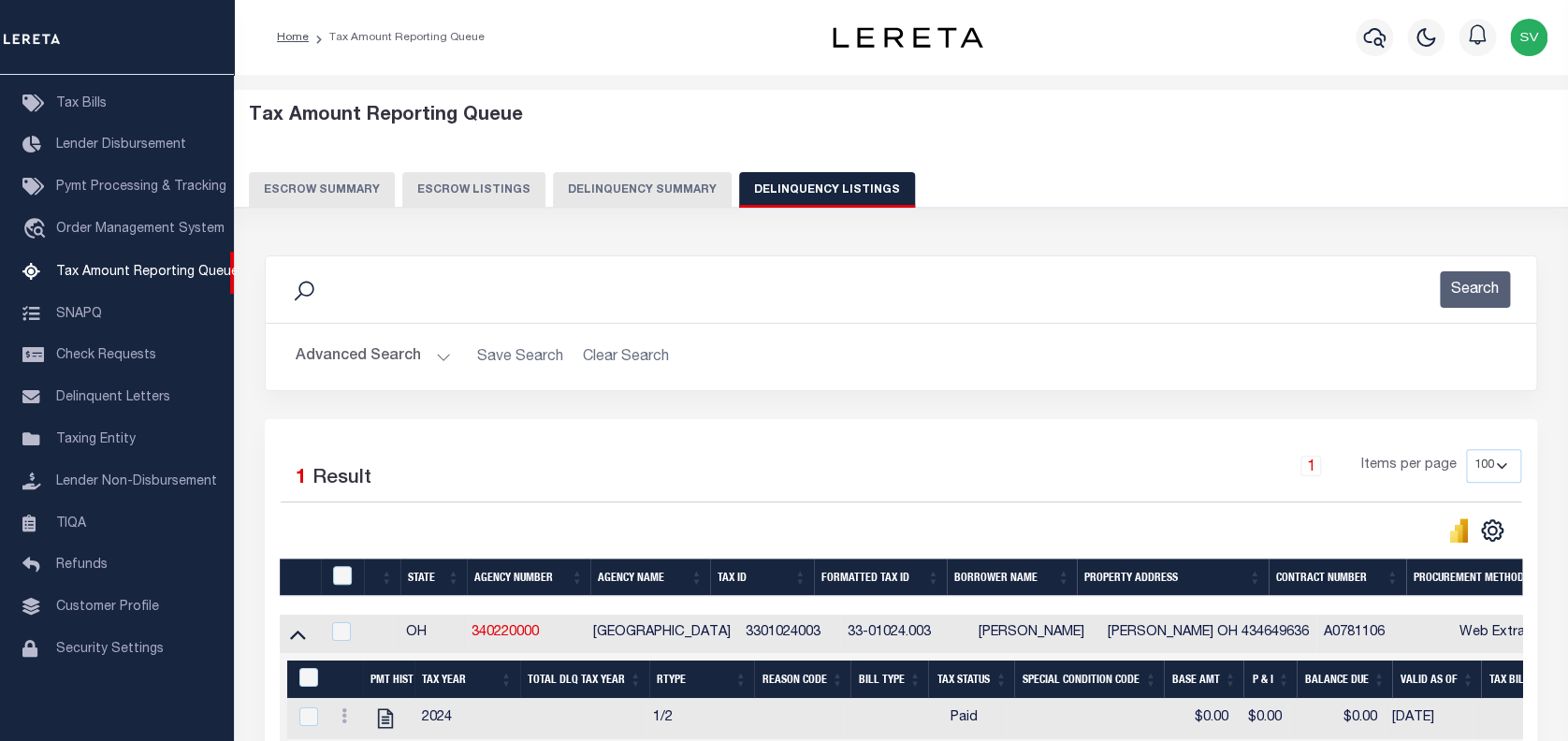
scroll to position [124, 0]
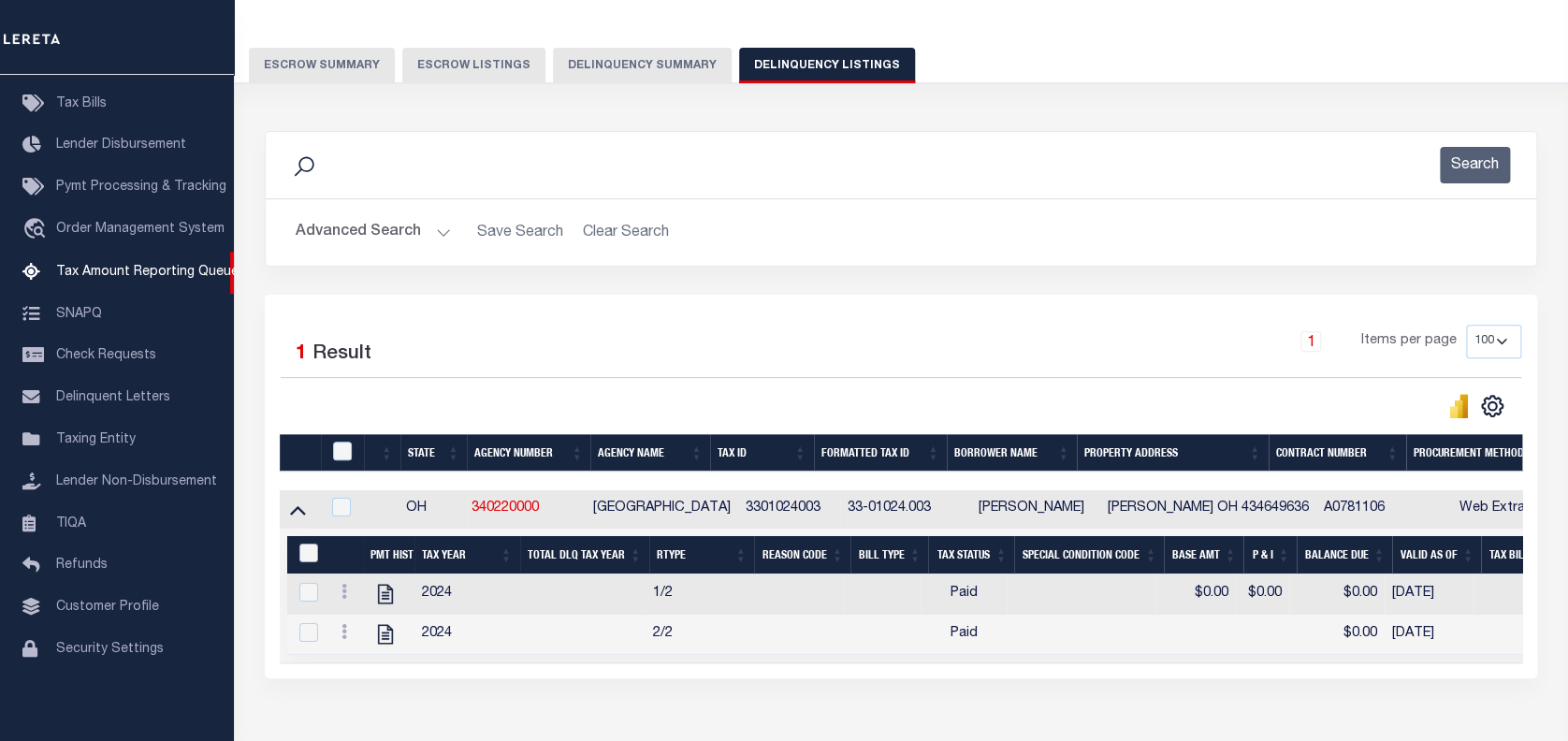
click at [303, 555] on input "&nbsp;" at bounding box center [309, 553] width 19 height 19
checkbox input "true"
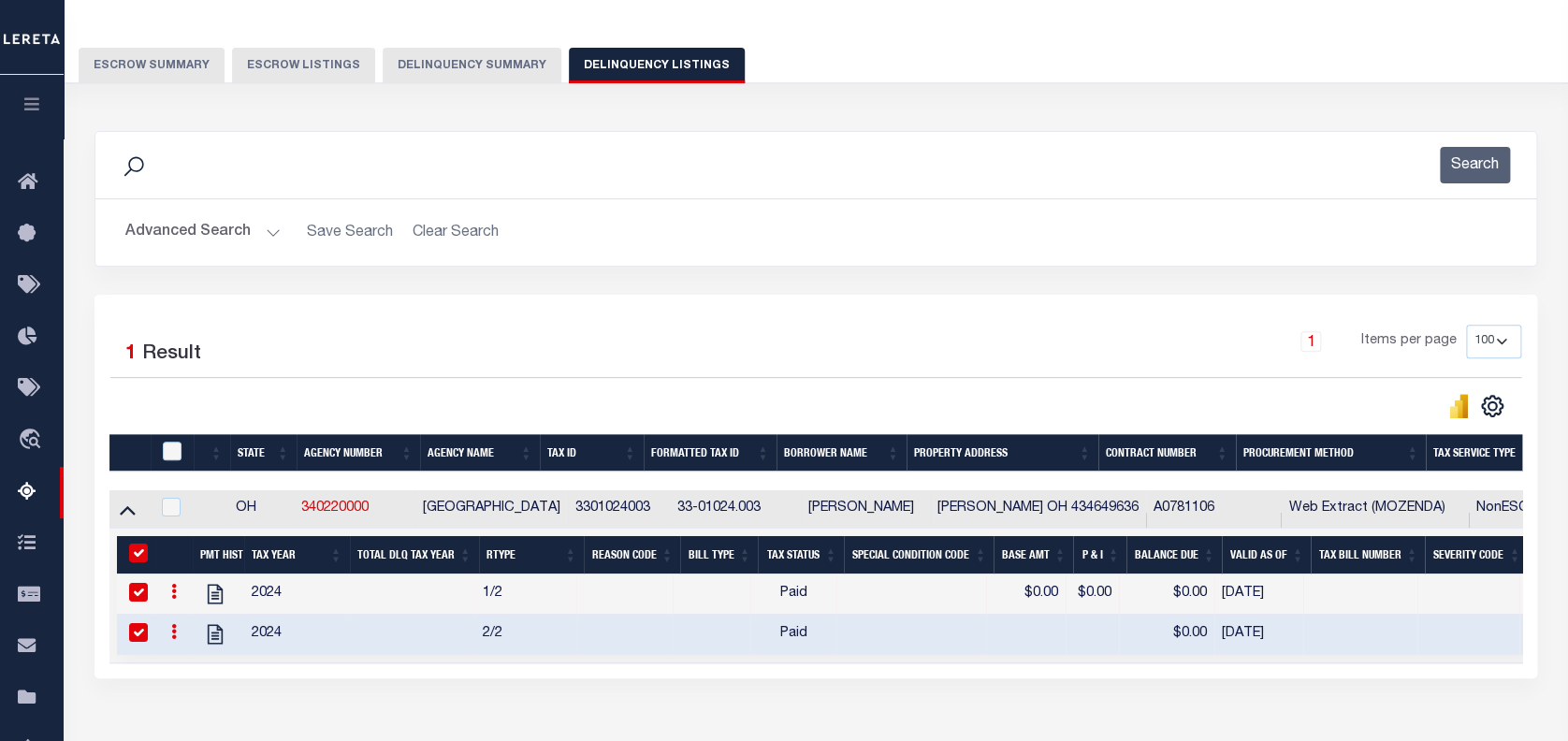
click at [168, 442] on th at bounding box center [172, 453] width 43 height 39
click at [172, 452] on input "checkbox" at bounding box center [172, 451] width 19 height 19
checkbox input "true"
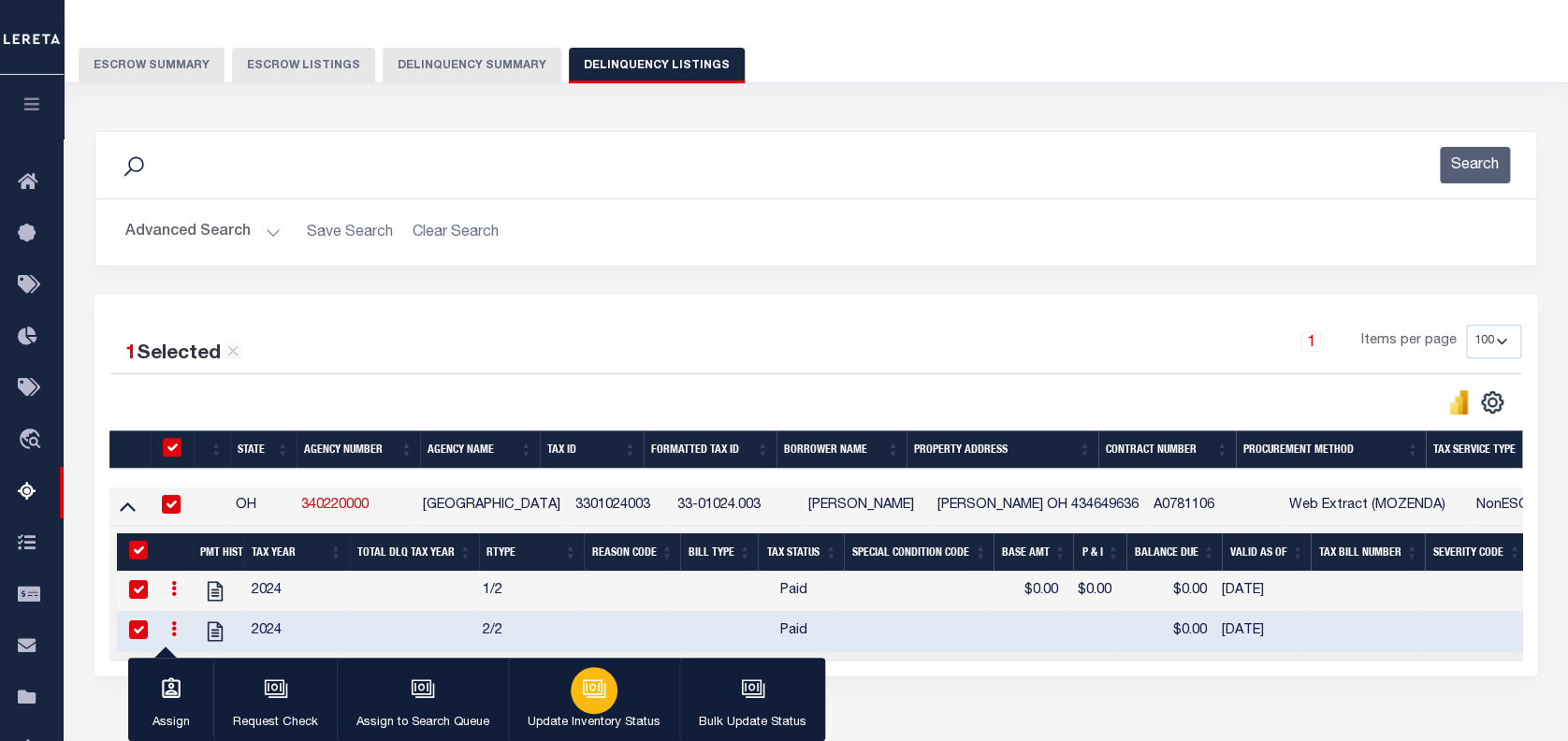
click at [588, 689] on icon "button" at bounding box center [594, 688] width 24 height 24
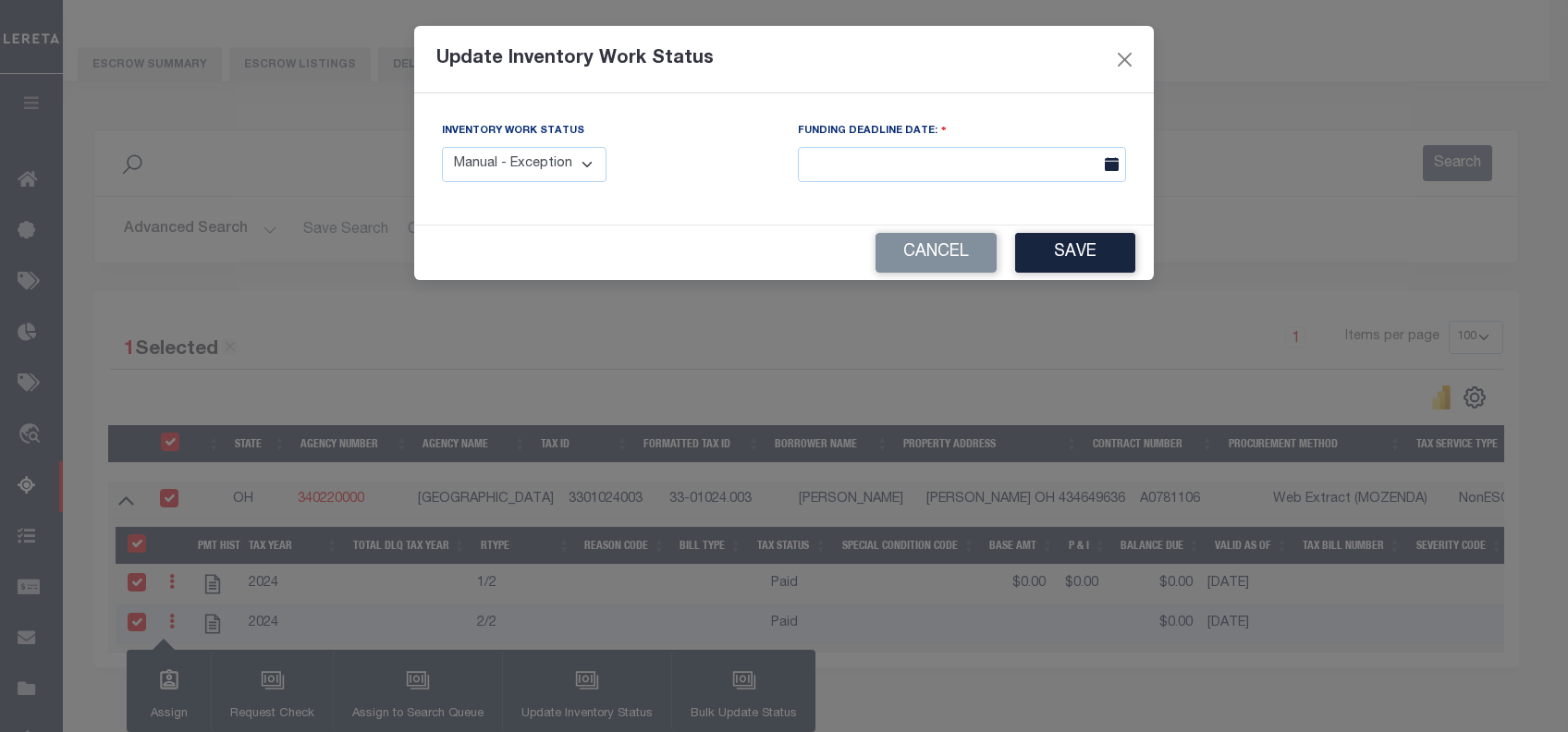
click at [555, 175] on select "Manual - Exception Pended - Awaiting Search Late Add Exception Completed" at bounding box center [524, 164] width 165 height 36
select select "4"
click at [442, 147] on select "Manual - Exception Pended - Awaiting Search Late Add Exception Completed" at bounding box center [524, 164] width 165 height 36
click at [1082, 255] on button "Save" at bounding box center [1074, 253] width 120 height 40
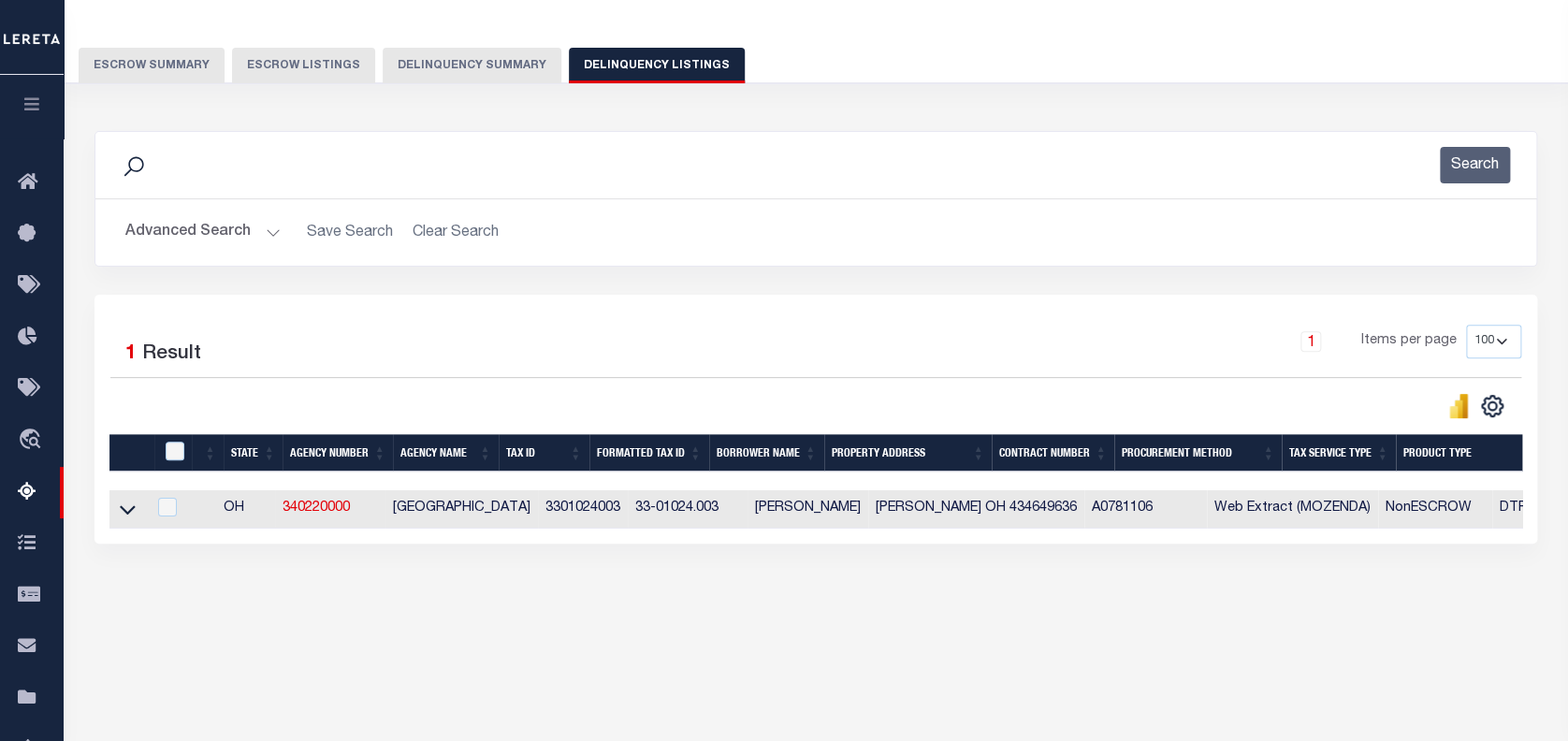
click at [166, 227] on button "Advanced Search" at bounding box center [202, 232] width 155 height 37
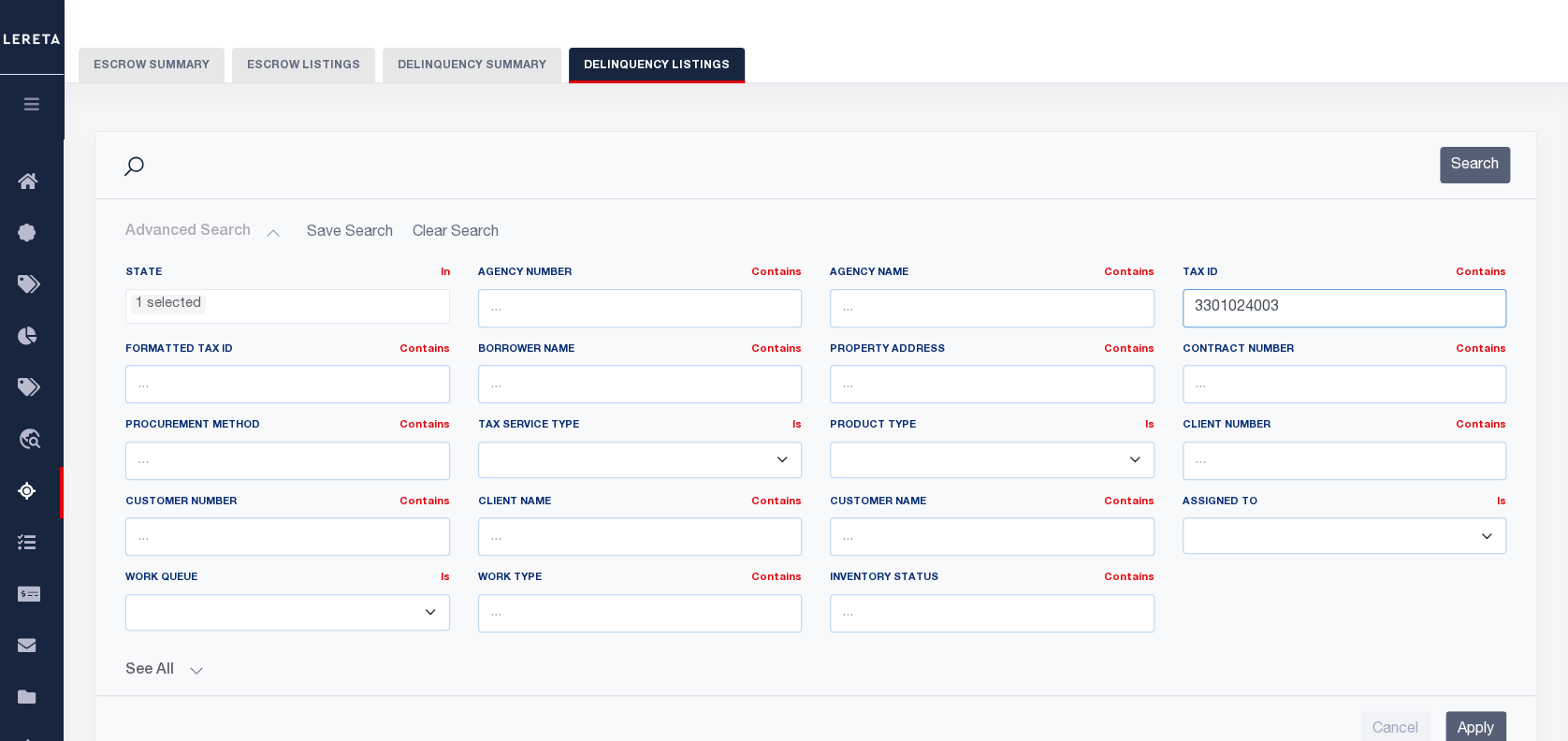
click at [1243, 305] on input "3301024003" at bounding box center [1344, 307] width 325 height 39
paste input "3301038000"
click at [1243, 305] on input "33010233010380004003" at bounding box center [1344, 307] width 325 height 39
click at [1256, 307] on input "33010233010380004003" at bounding box center [1344, 307] width 325 height 39
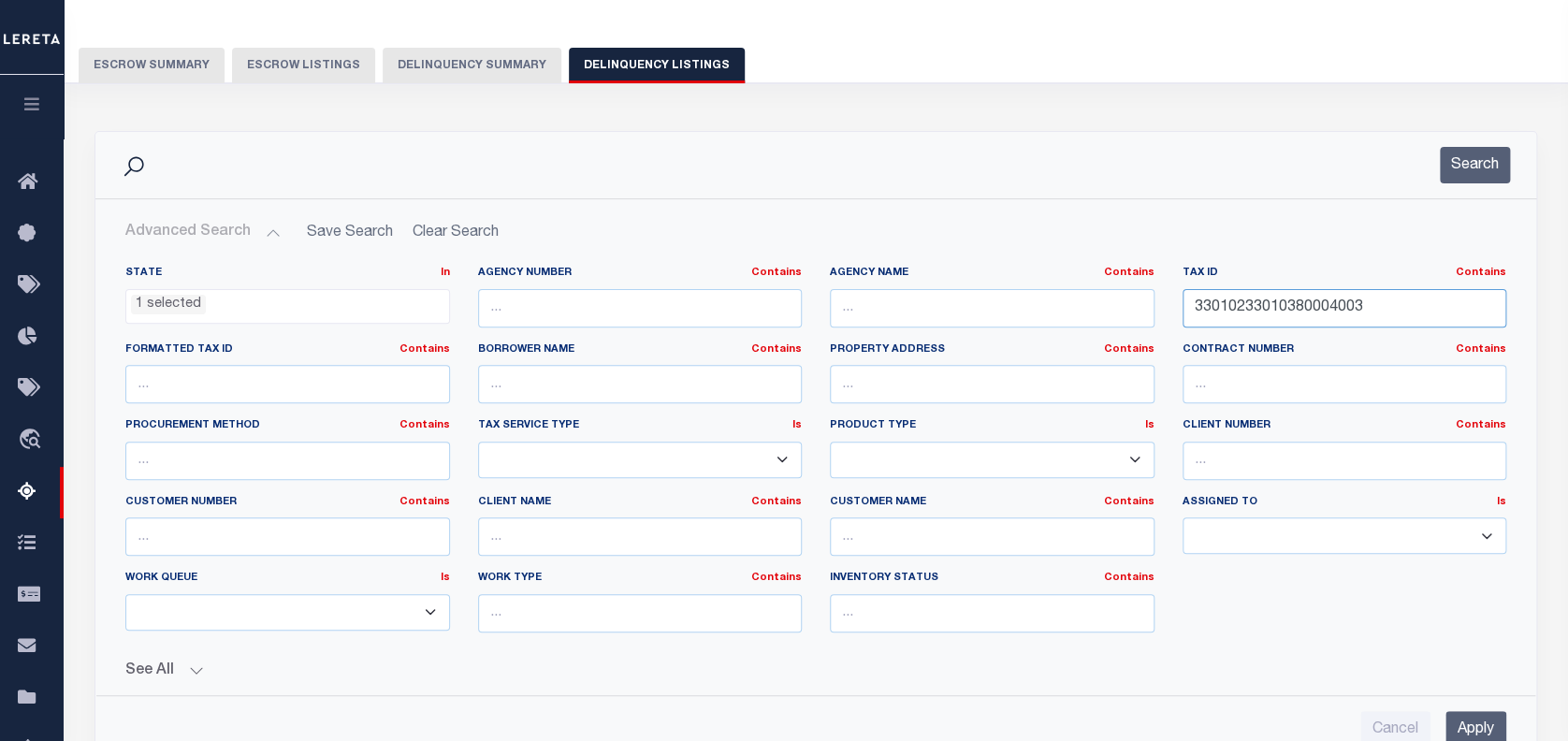
paste input "38000"
type input "3301038000"
click at [1464, 724] on input "Apply" at bounding box center [1476, 730] width 61 height 39
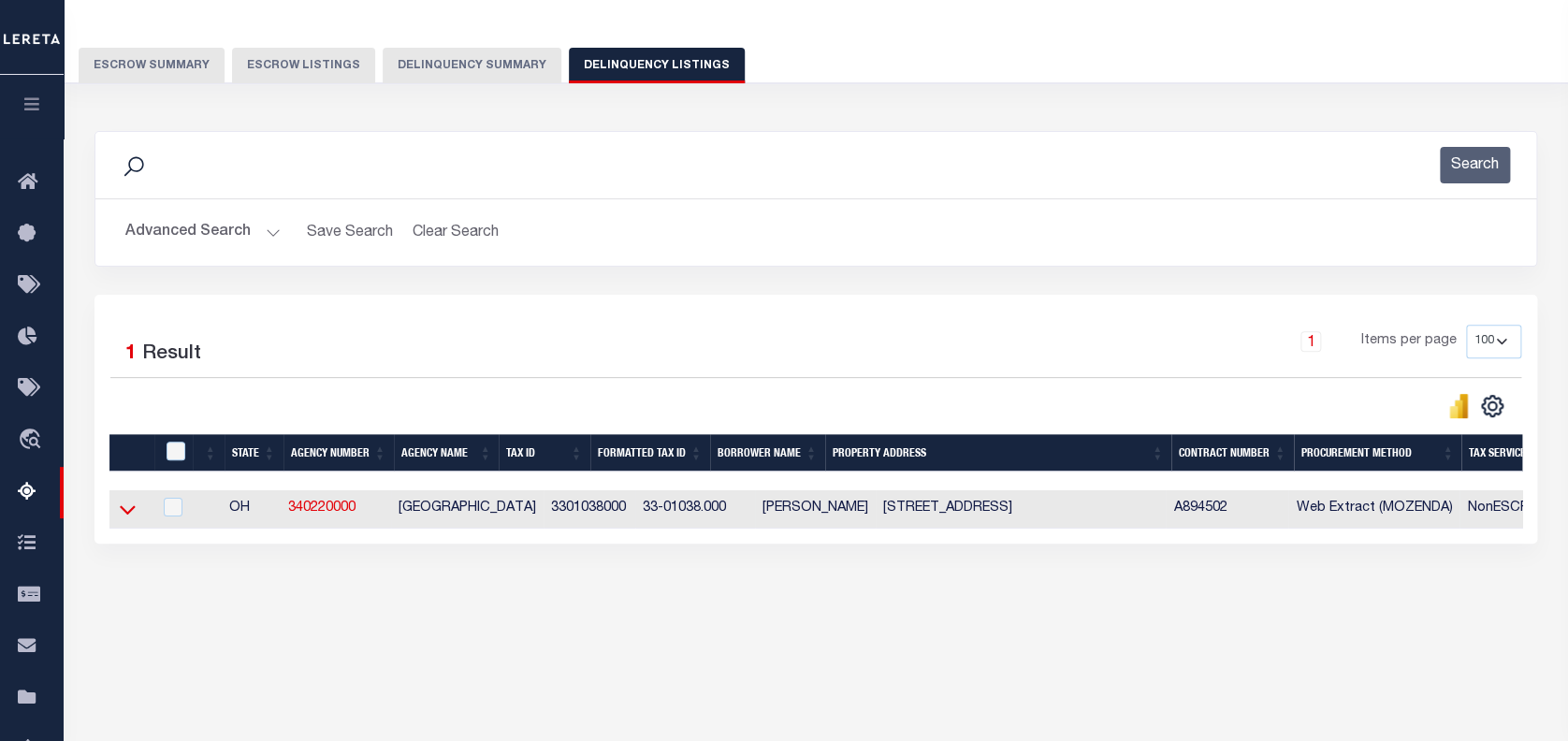
click at [126, 511] on icon at bounding box center [127, 509] width 16 height 20
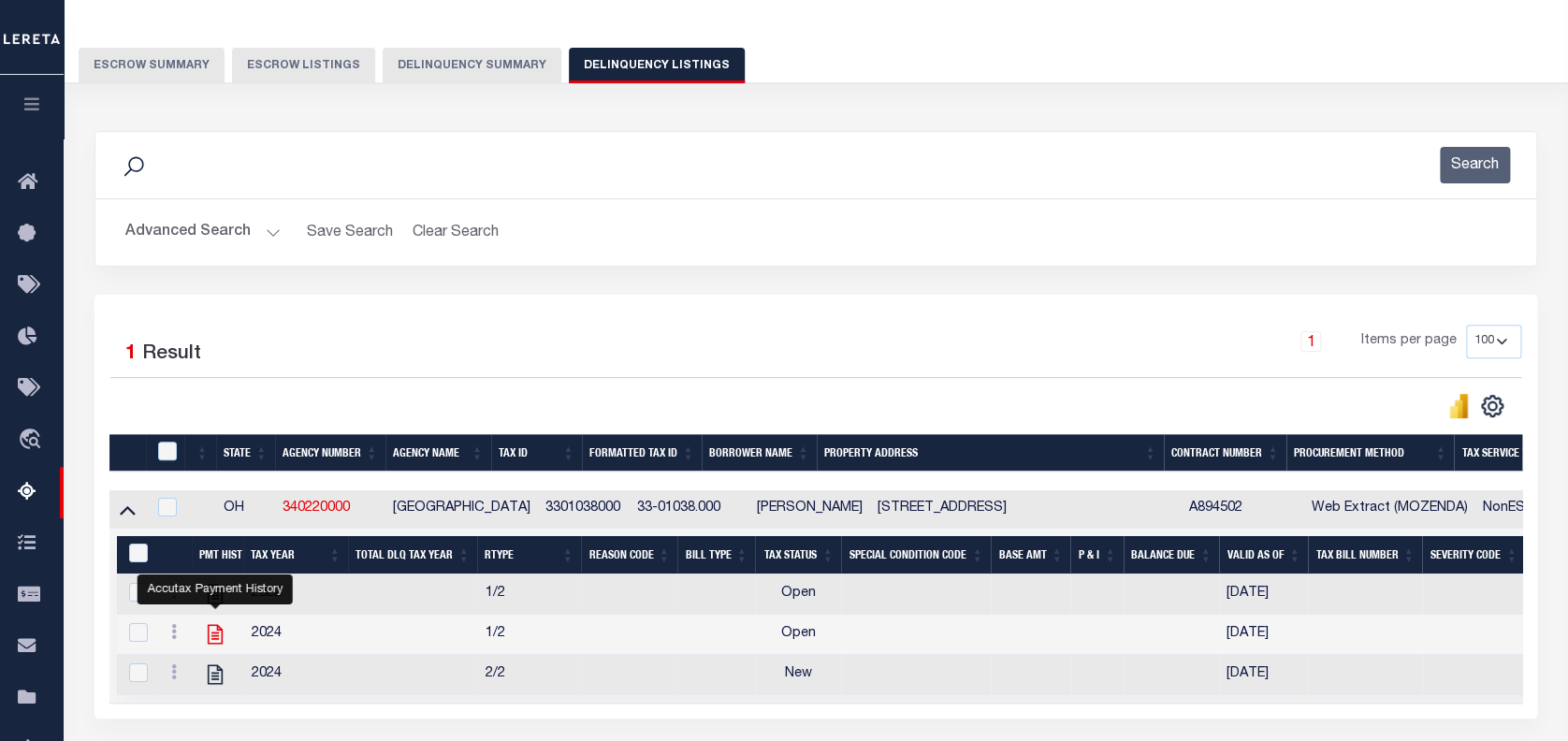
click at [221, 629] on icon "" at bounding box center [215, 635] width 24 height 24
checkbox input "false"
checkbox input "true"
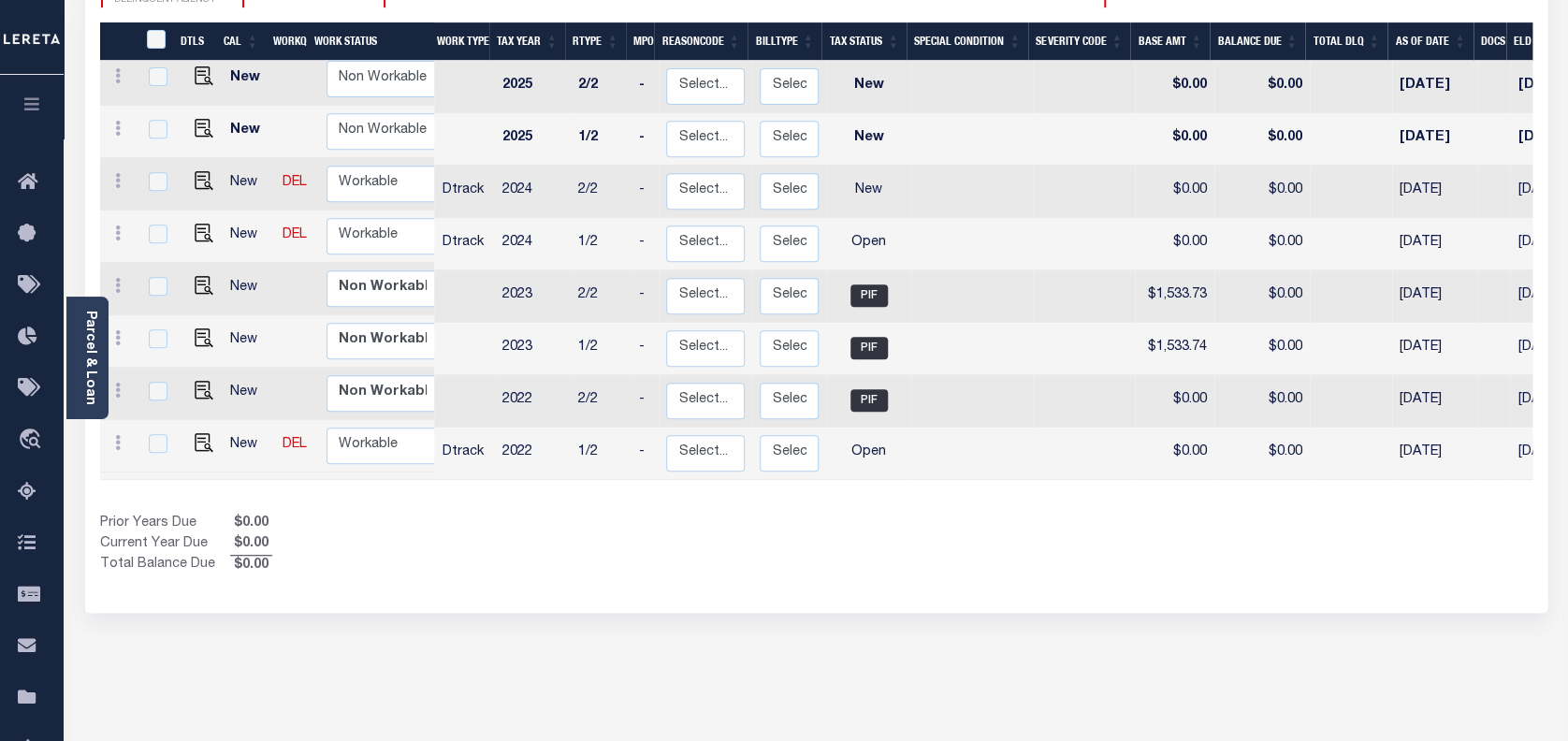
scroll to position [288, 0]
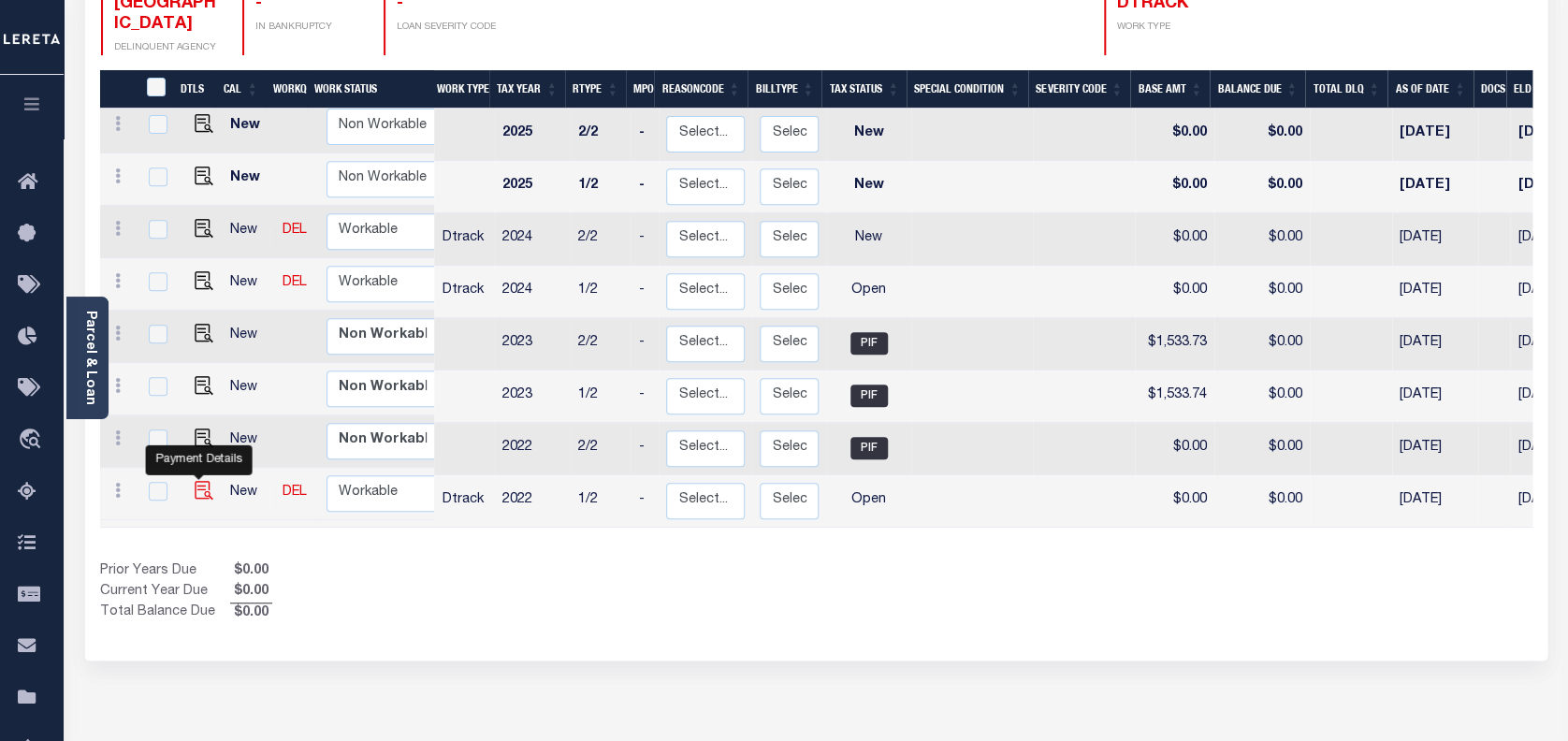
click at [202, 481] on img "" at bounding box center [204, 490] width 19 height 19
checkbox input "true"
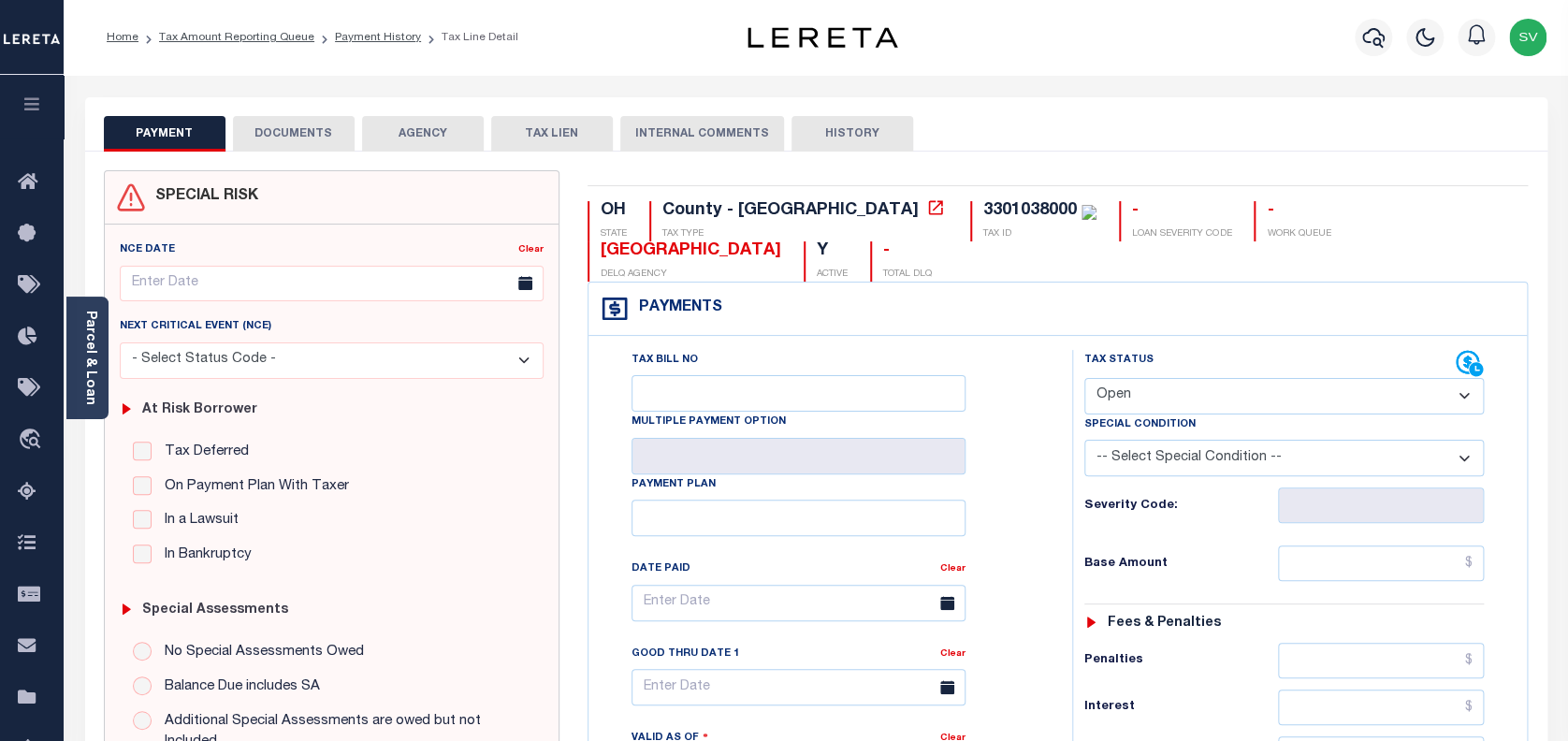
click at [300, 129] on button "DOCUMENTS" at bounding box center [293, 134] width 121 height 36
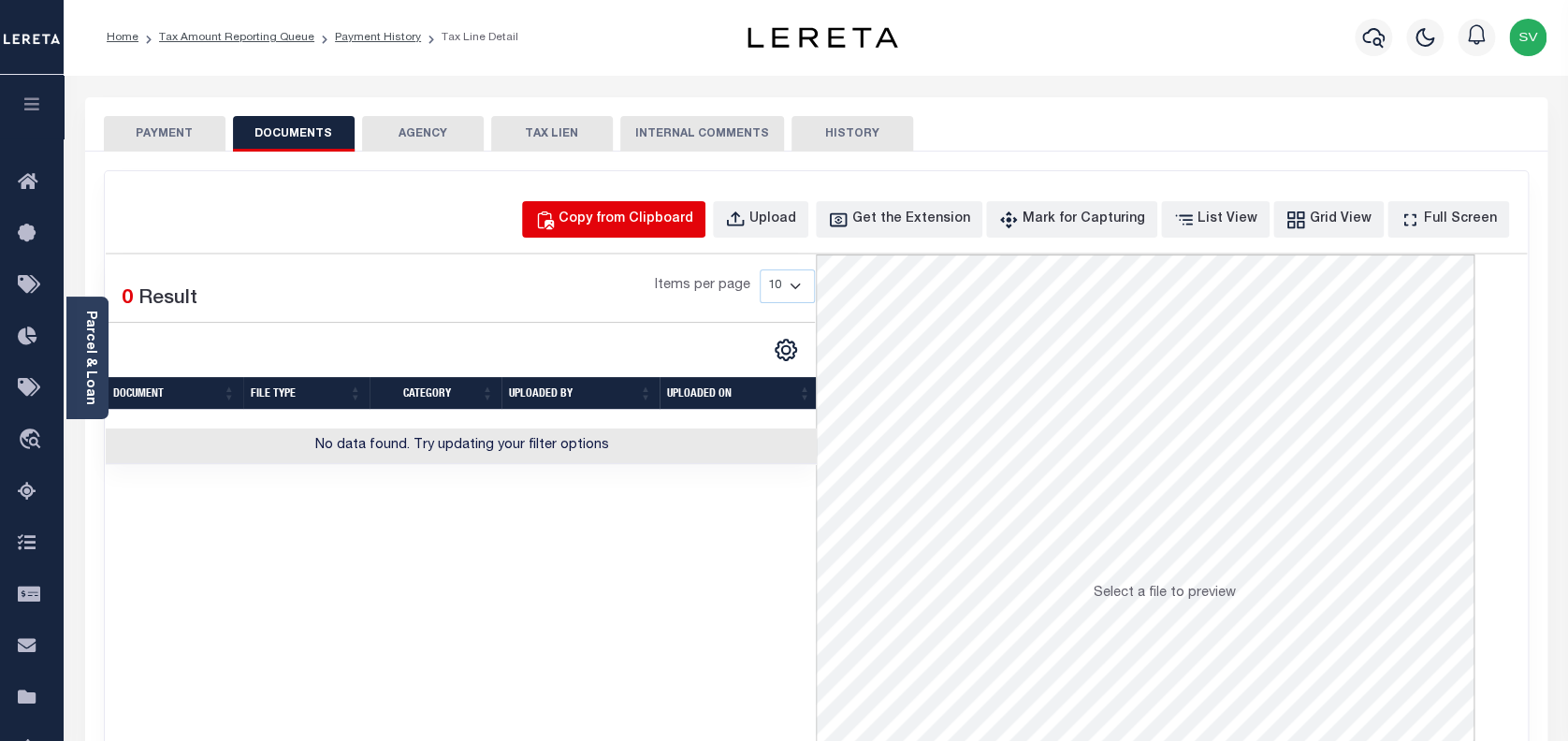
click at [648, 217] on div "Copy from Clipboard" at bounding box center [626, 220] width 135 height 21
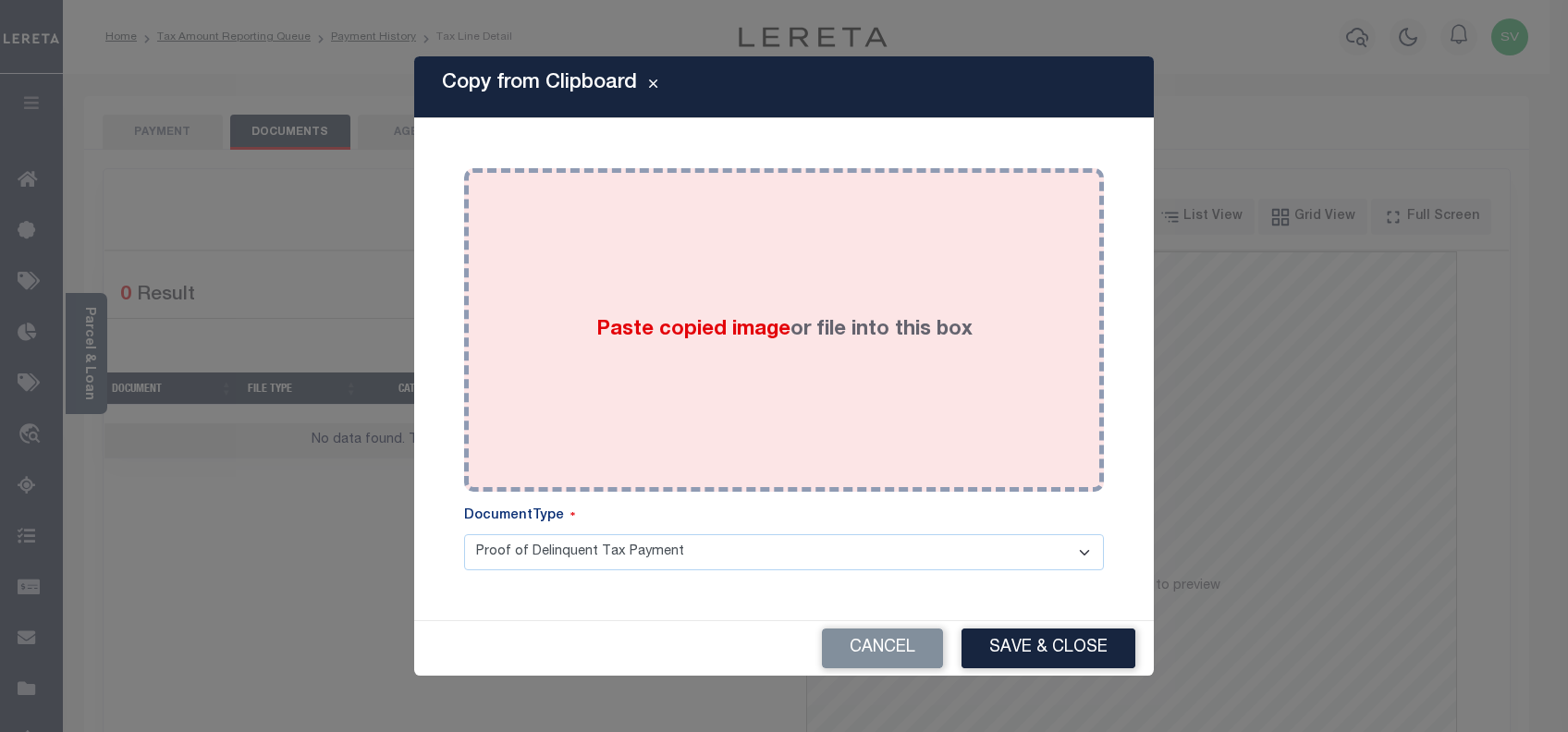
click at [750, 293] on div "Paste copied image or file into this box" at bounding box center [784, 330] width 613 height 295
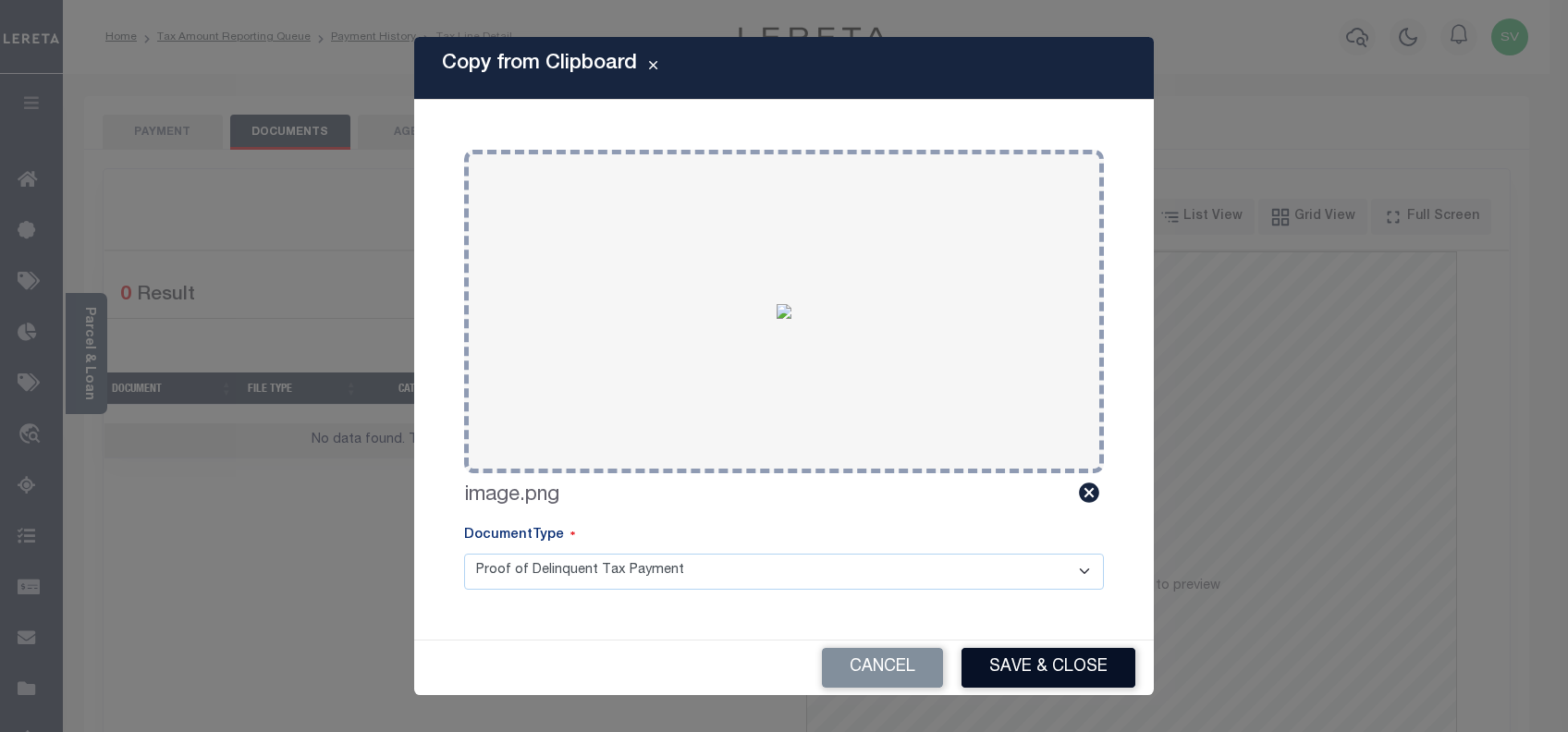
click at [1034, 665] on button "Save & Close" at bounding box center [1048, 667] width 174 height 40
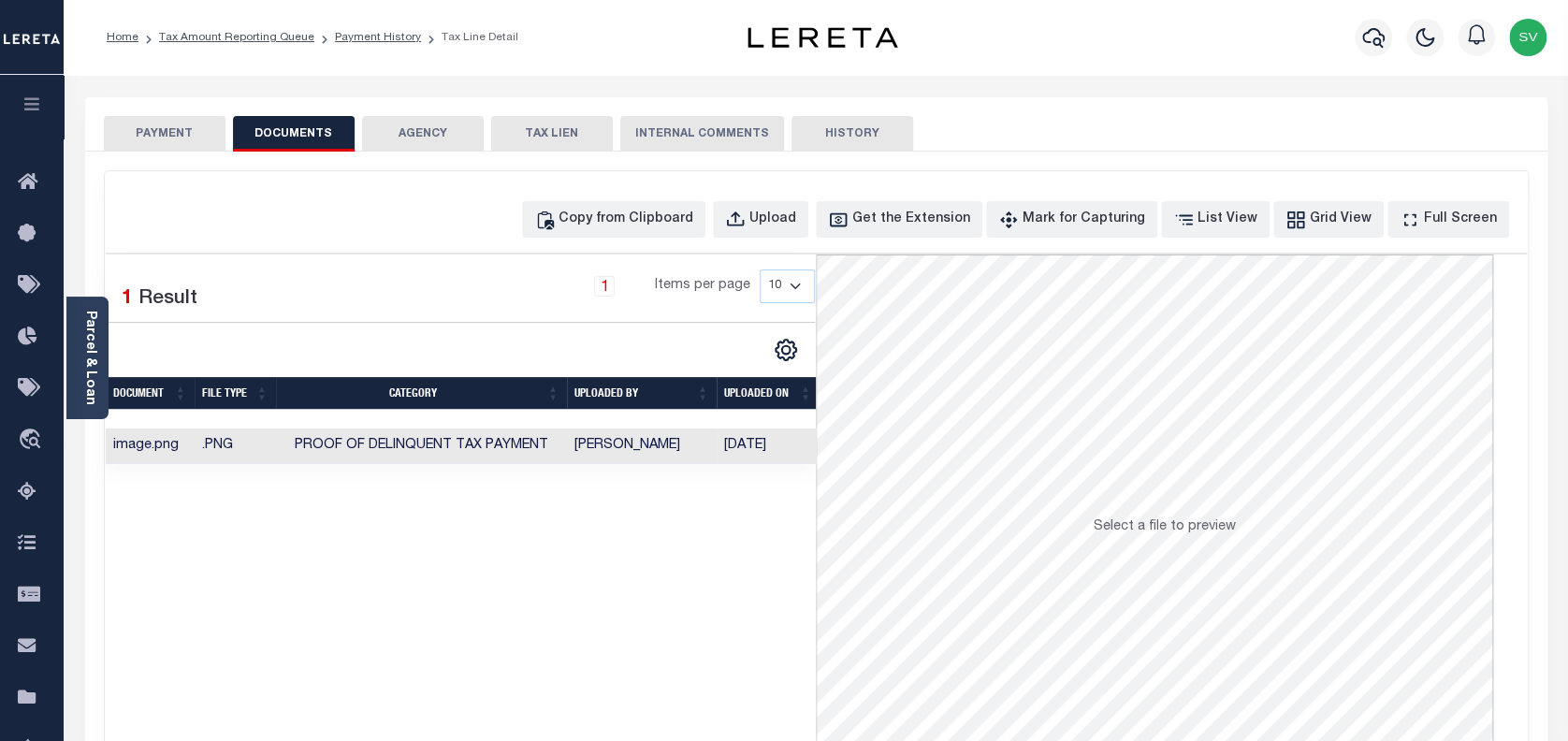
click at [163, 130] on button "PAYMENT" at bounding box center [164, 134] width 121 height 36
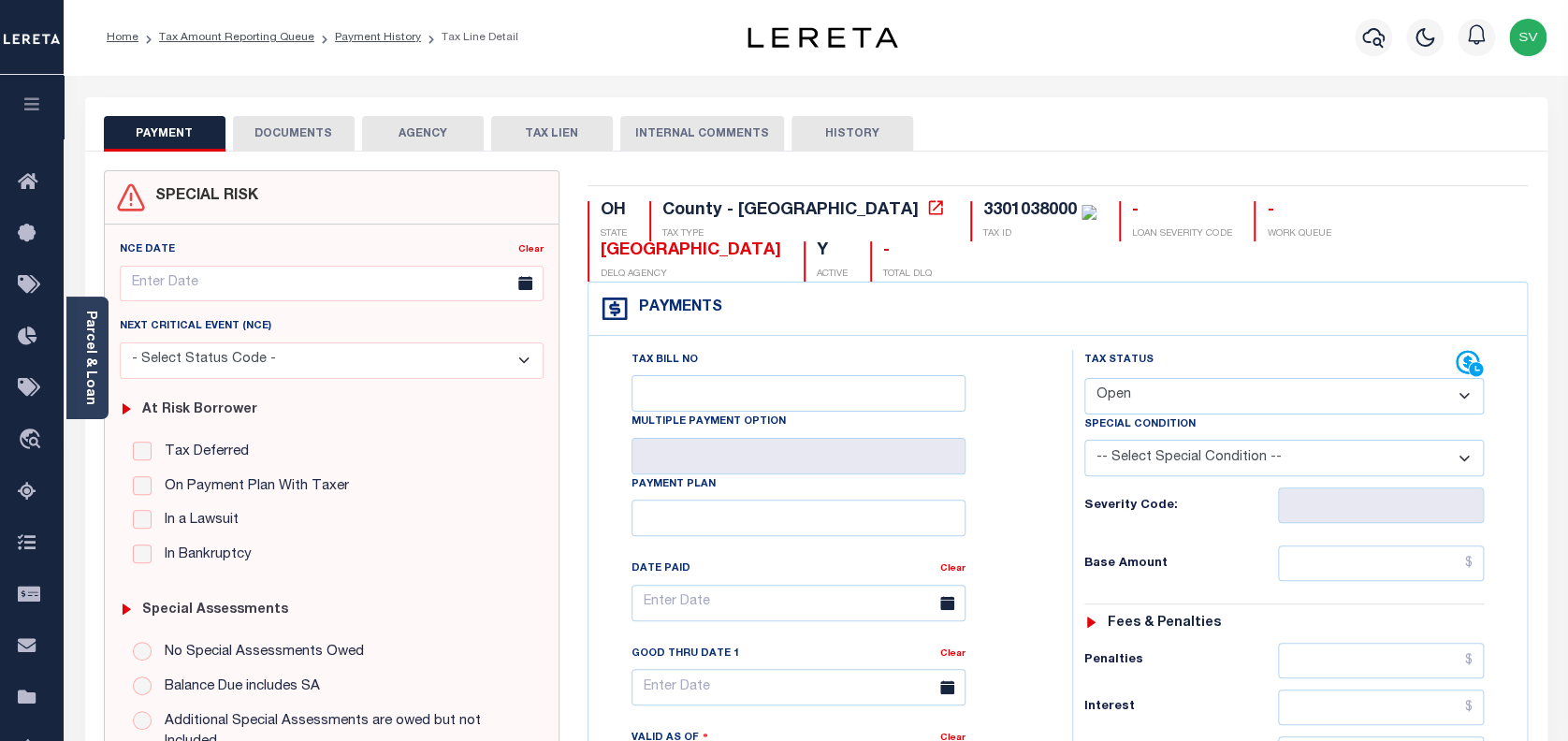
click at [1188, 378] on select "- Select Status Code - Open Due/Unpaid Paid Incomplete No Tax Due Internal Refu…" at bounding box center [1285, 396] width 401 height 37
select select "PYD"
click at [1085, 378] on select "- Select Status Code - Open Due/Unpaid Paid Incomplete No Tax Due Internal Refu…" at bounding box center [1285, 396] width 401 height 37
type input "[DATE]"
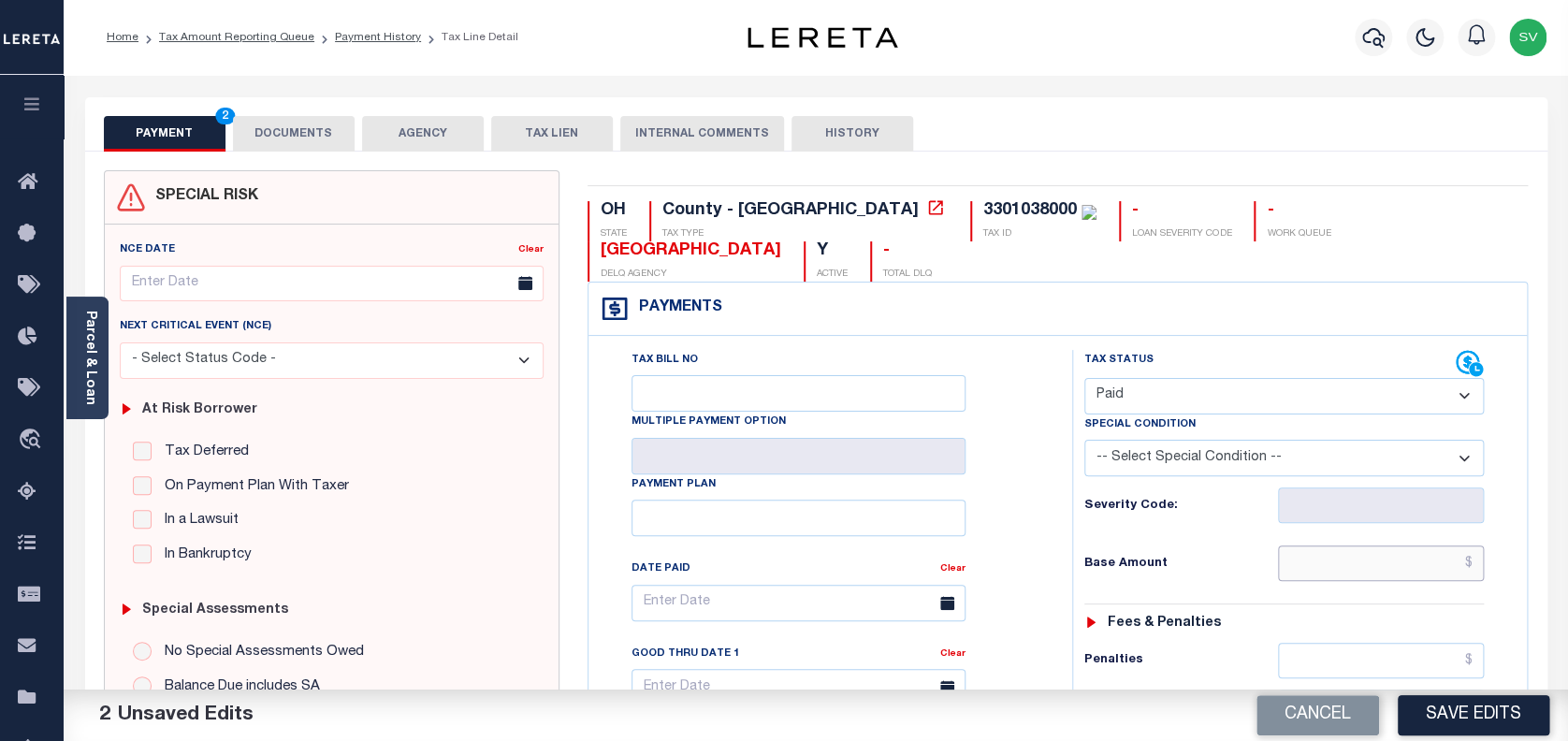
click at [1370, 545] on input "text" at bounding box center [1382, 563] width 207 height 36
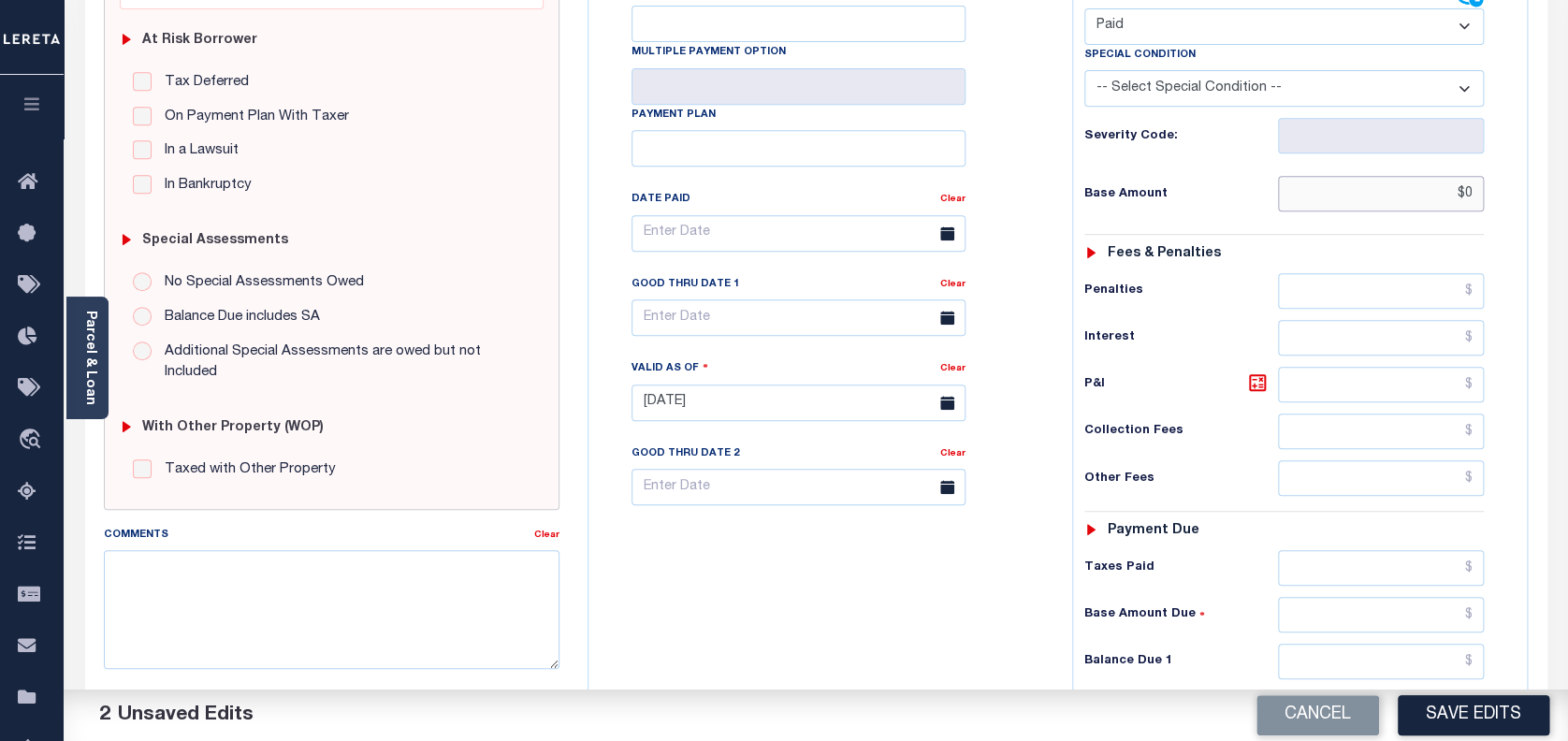
scroll to position [374, 0]
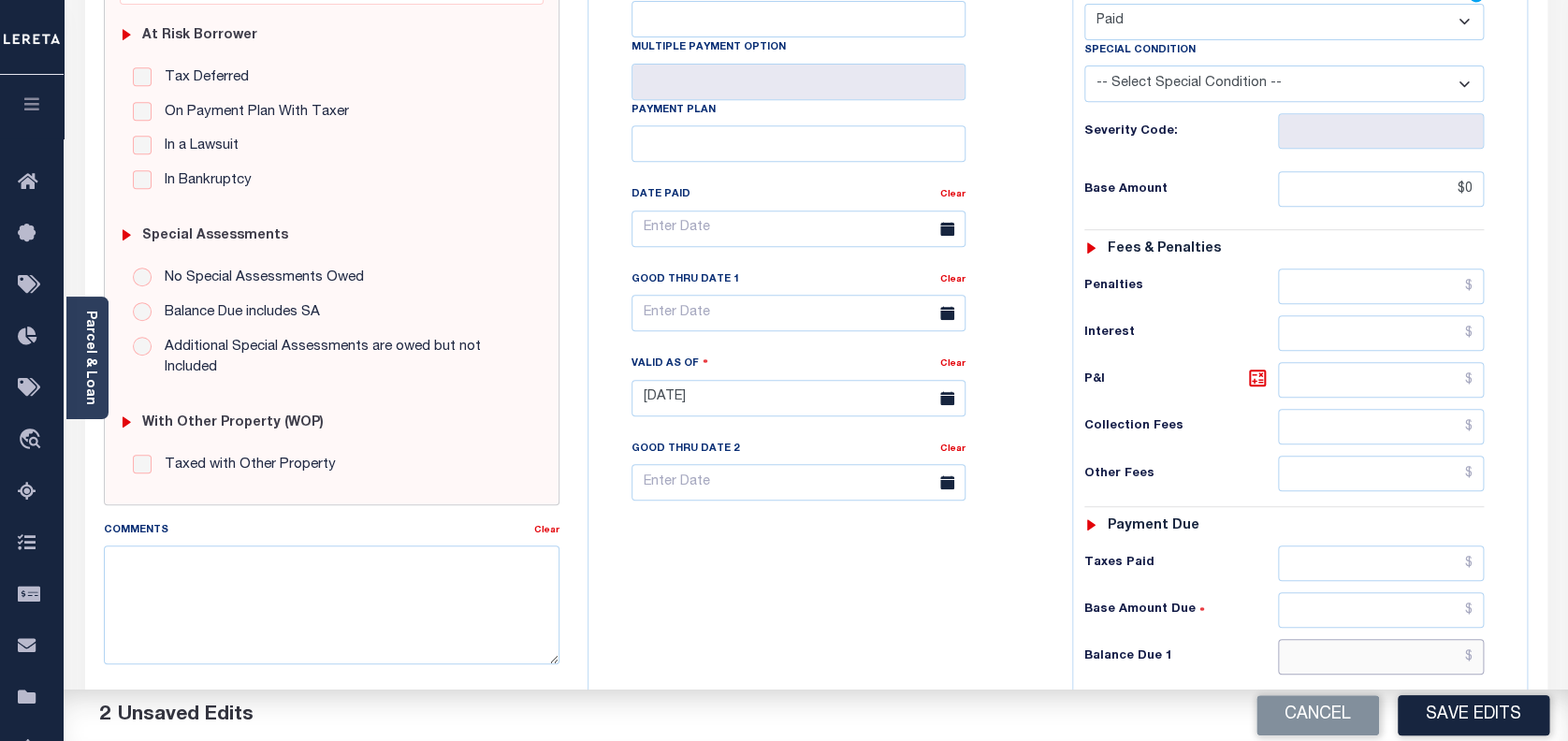
type input "$0.00"
click at [1392, 639] on input "text" at bounding box center [1382, 656] width 207 height 36
type input "$0.00"
click at [1485, 713] on button "Save Edits" at bounding box center [1473, 715] width 151 height 40
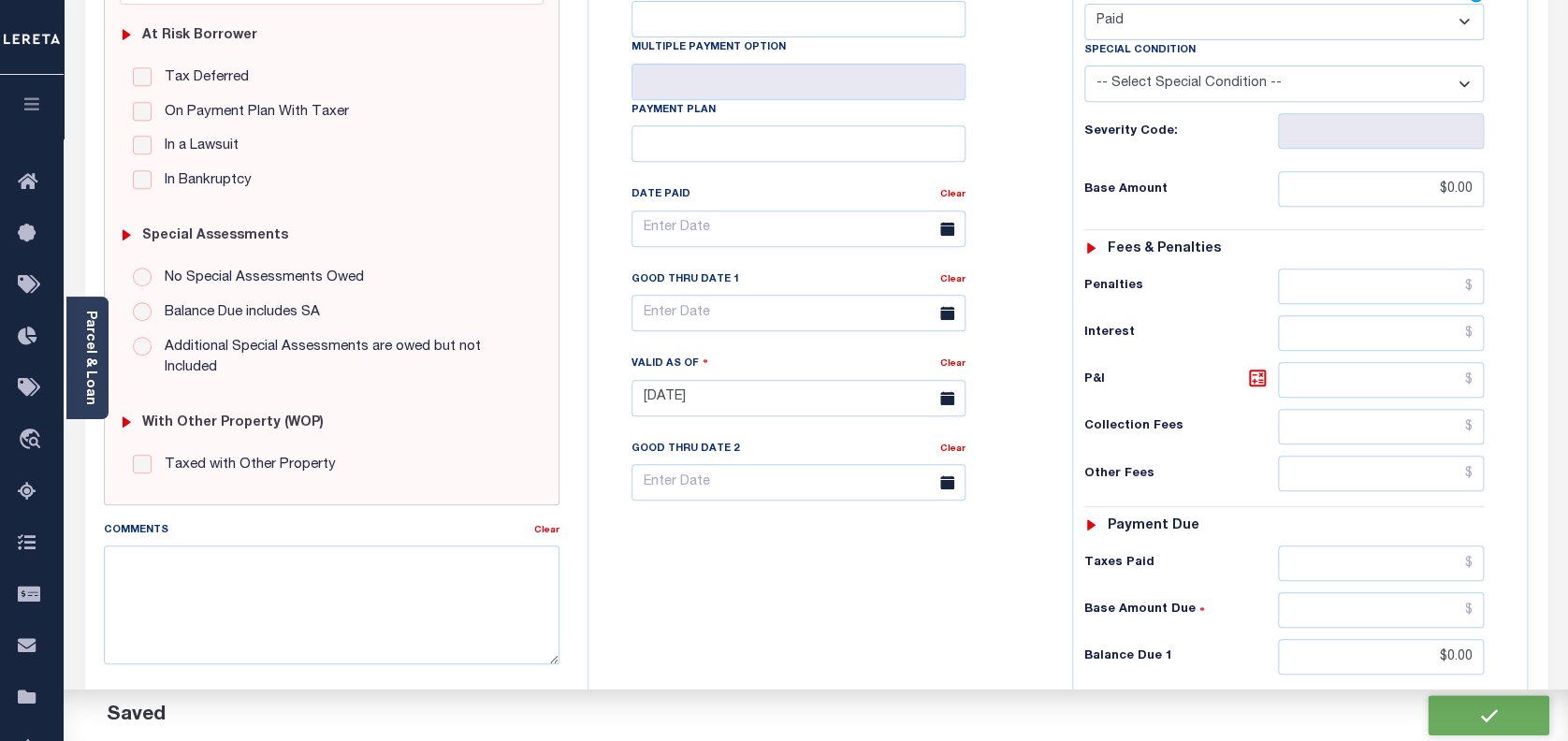
checkbox input "false"
type input "$0"
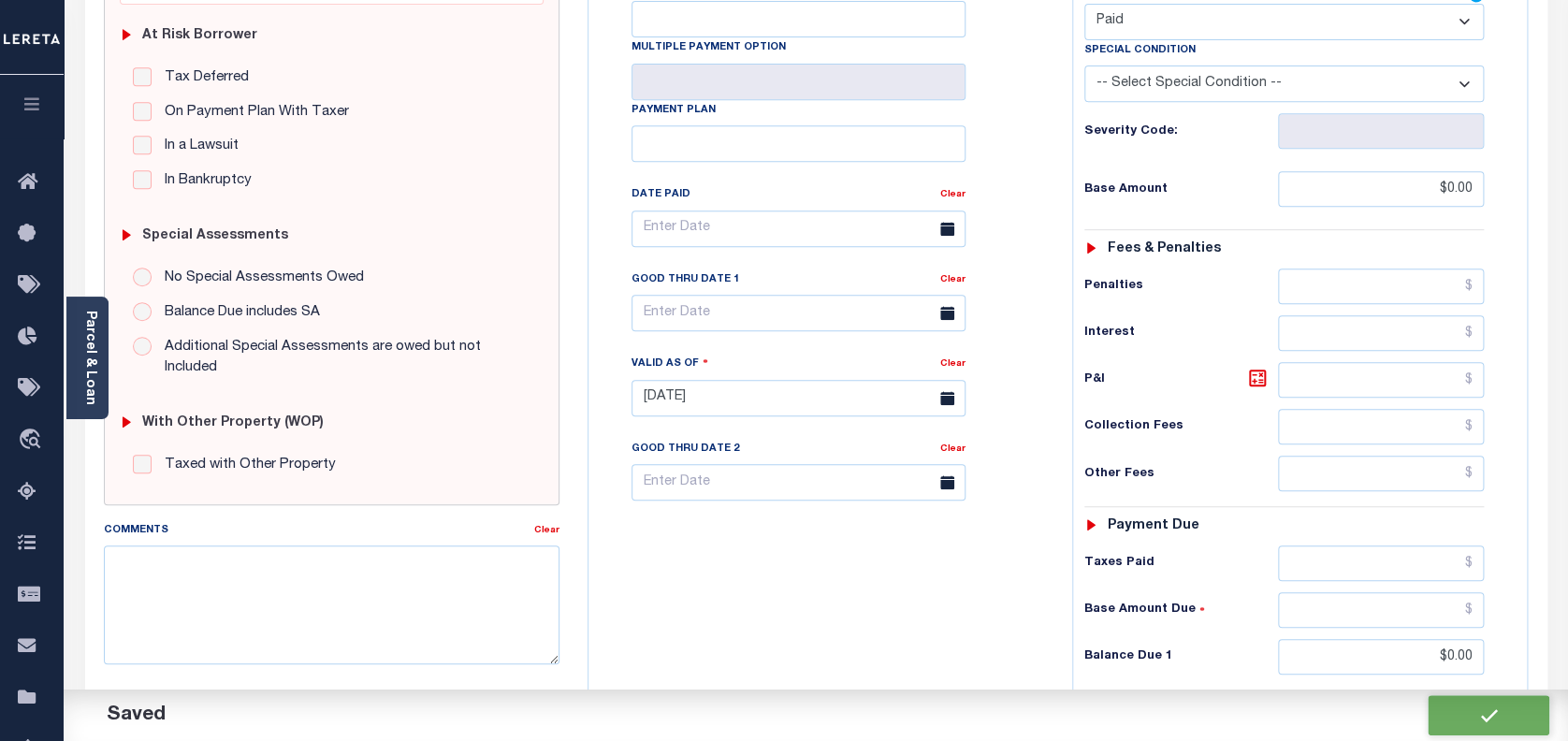
type input "$0"
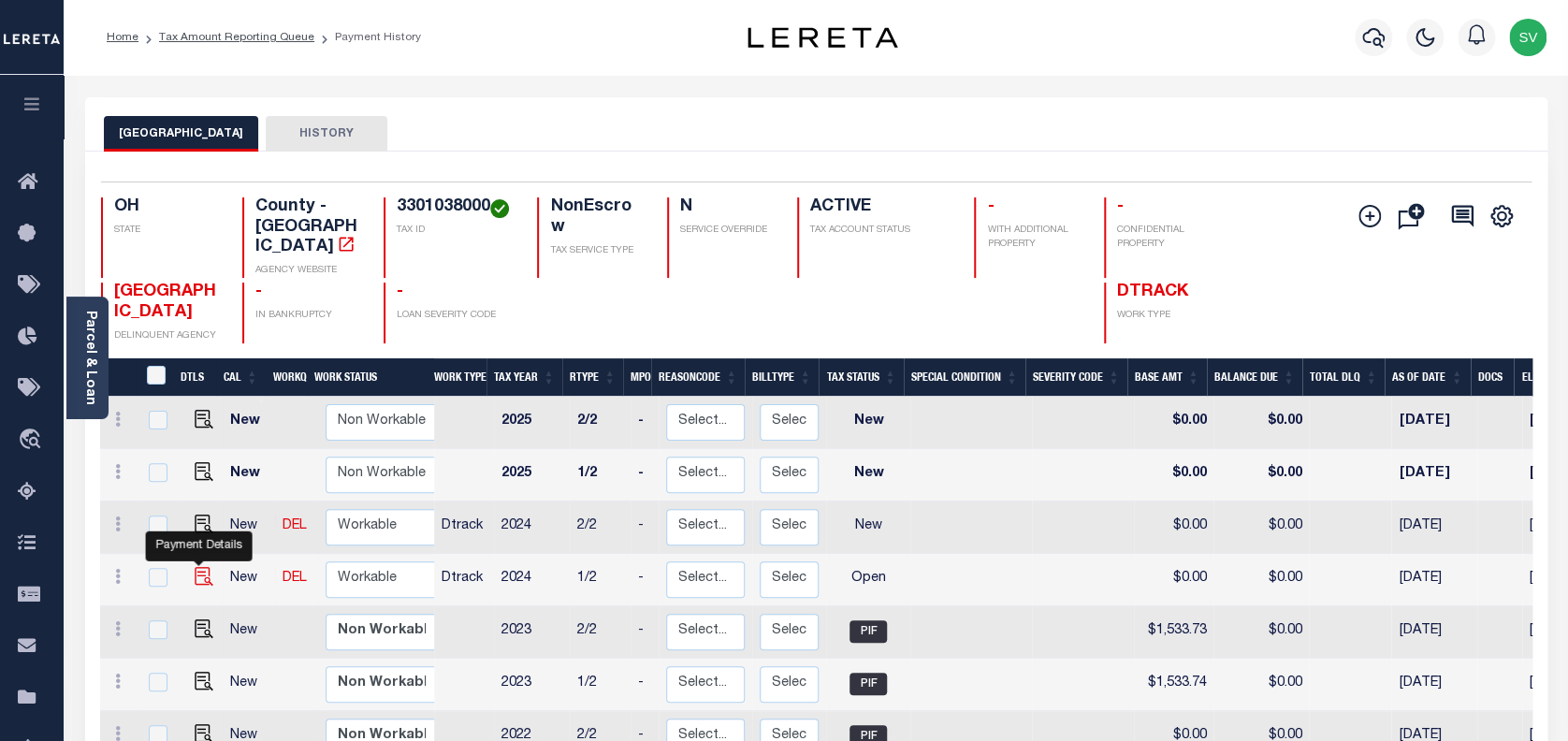
click at [198, 567] on img "" at bounding box center [204, 576] width 19 height 19
checkbox input "true"
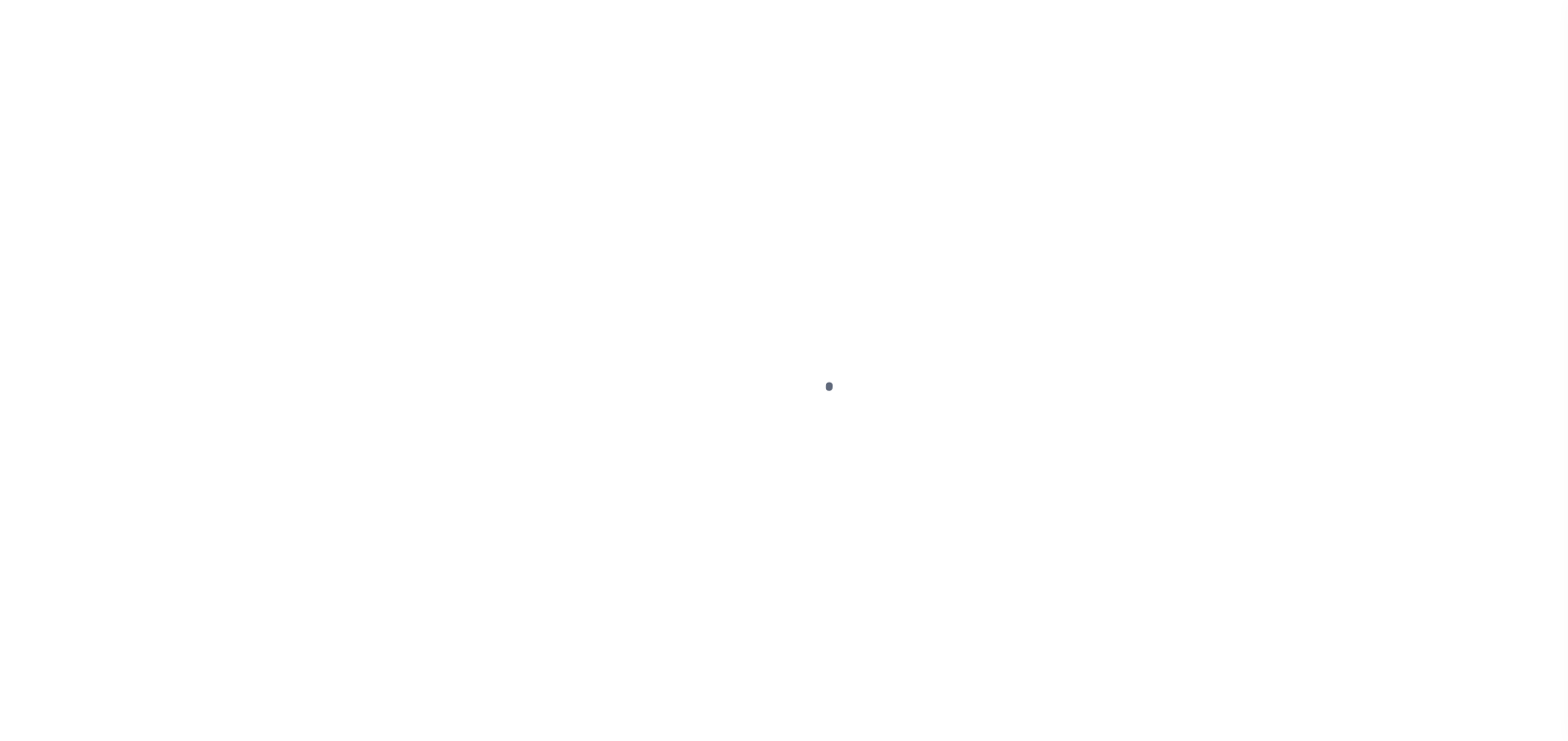
select select "OP2"
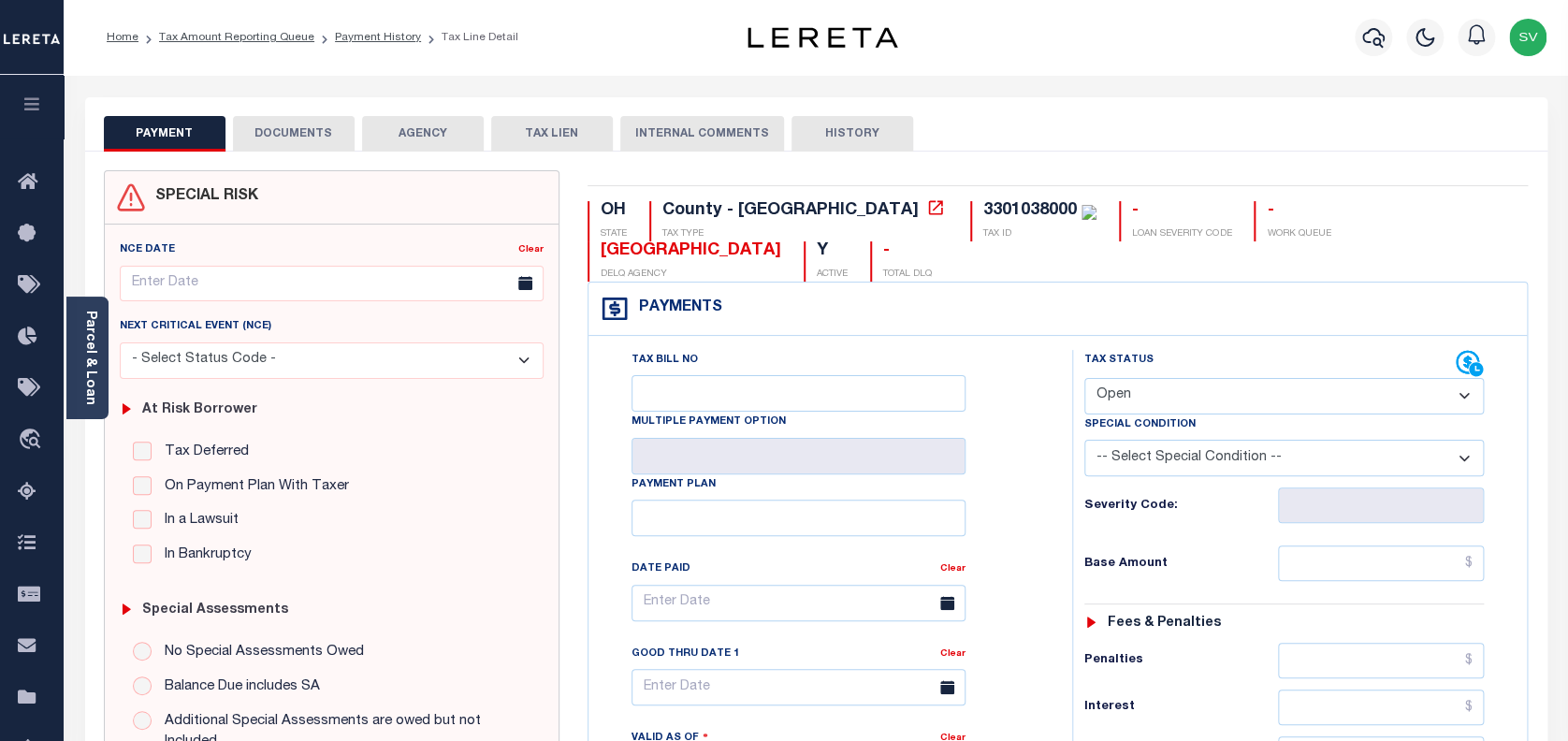
click at [299, 142] on button "DOCUMENTS" at bounding box center [293, 134] width 121 height 36
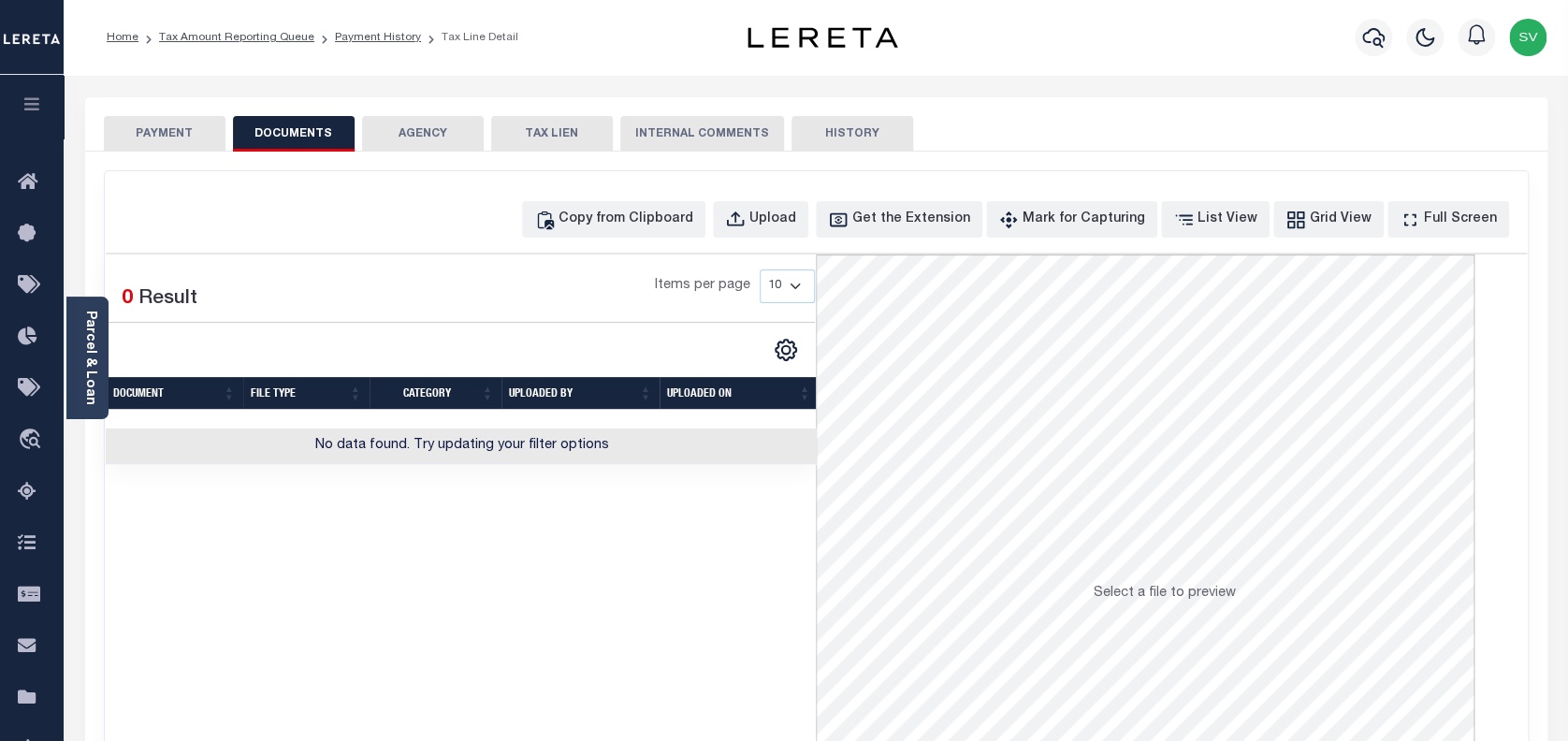
click at [309, 134] on button "DOCUMENTS" at bounding box center [293, 134] width 121 height 36
click at [631, 218] on div "Copy from Clipboard" at bounding box center [626, 220] width 135 height 21
select select "POP"
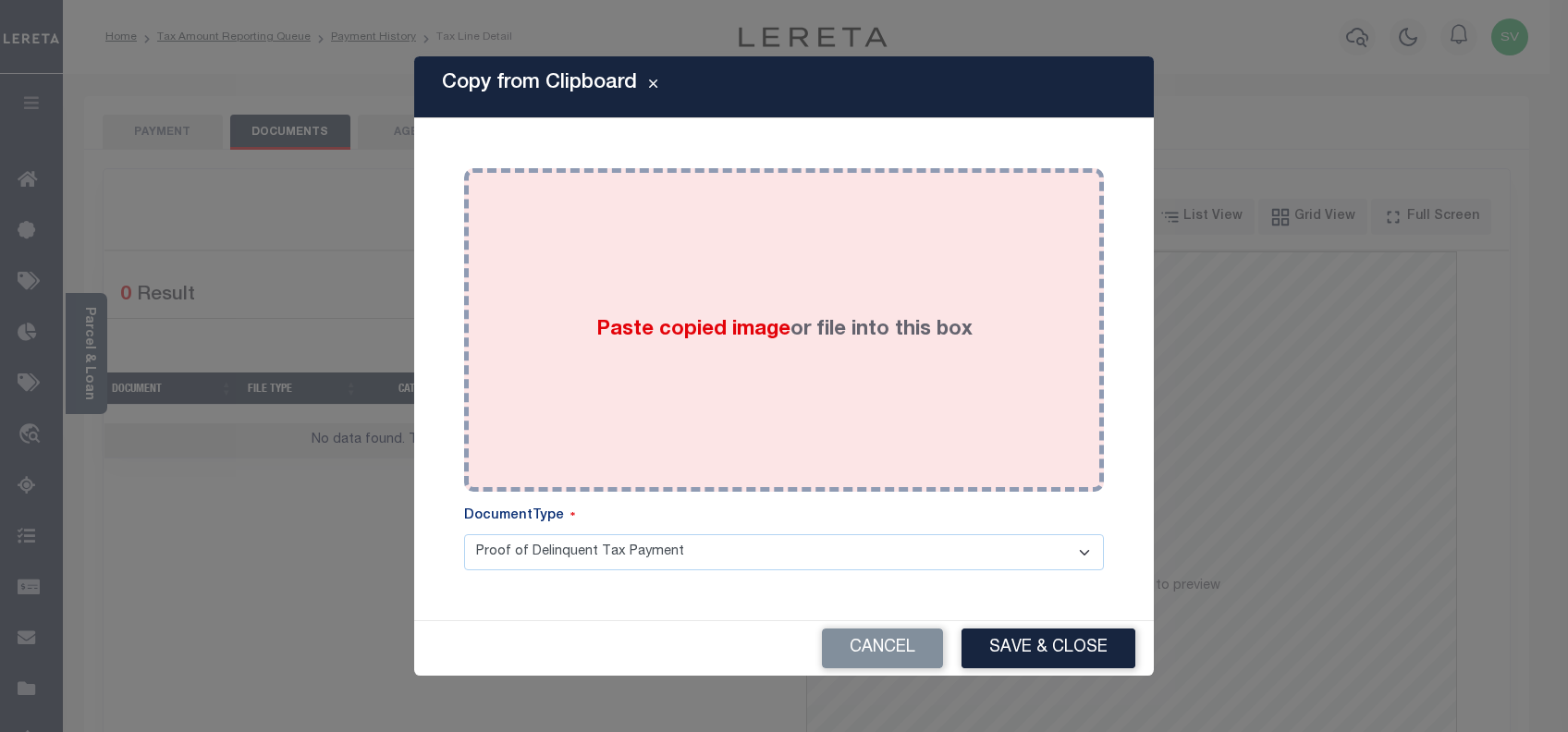
click at [794, 333] on label "Paste copied image or file into this box" at bounding box center [784, 330] width 376 height 31
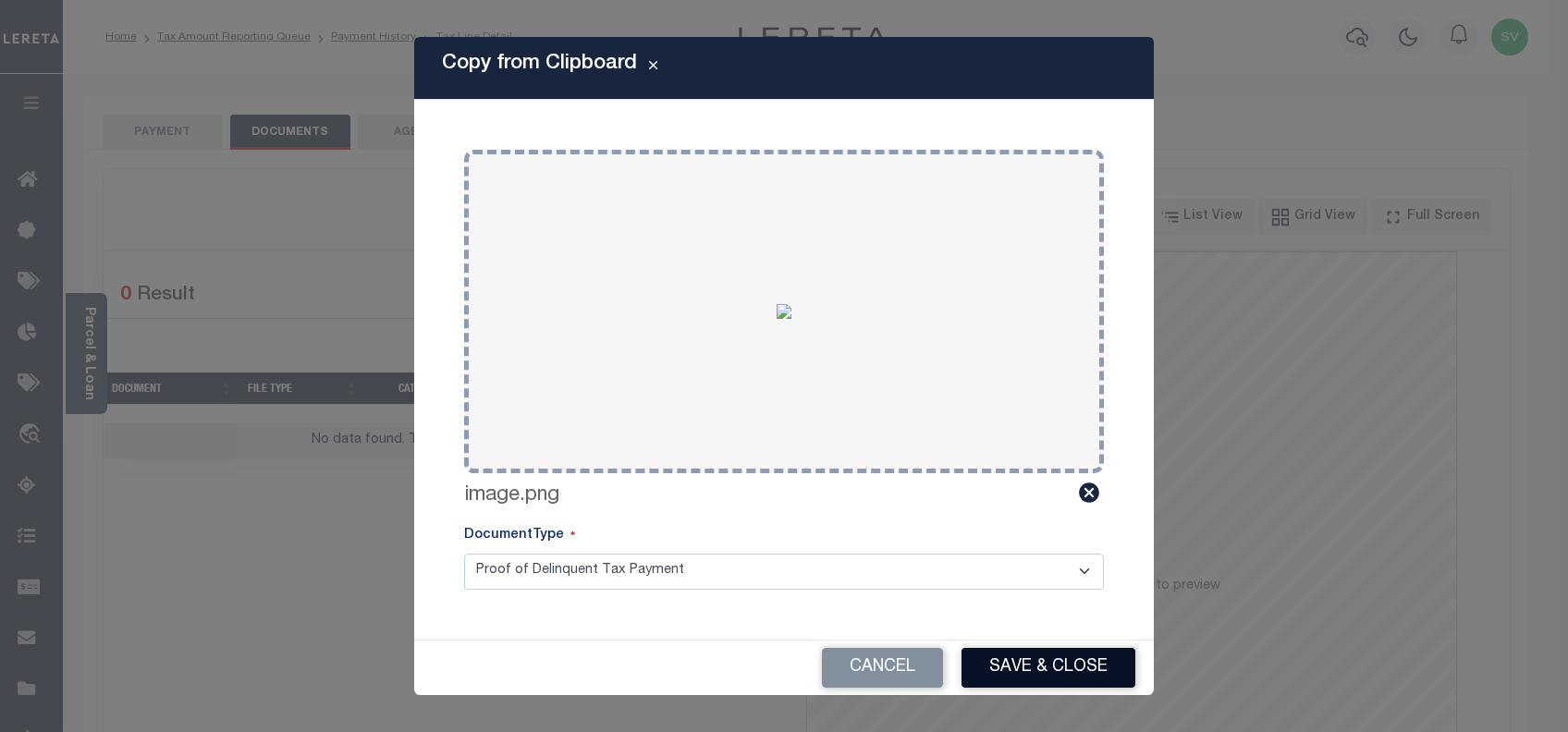
click at [1020, 662] on button "Save & Close" at bounding box center [1048, 667] width 174 height 40
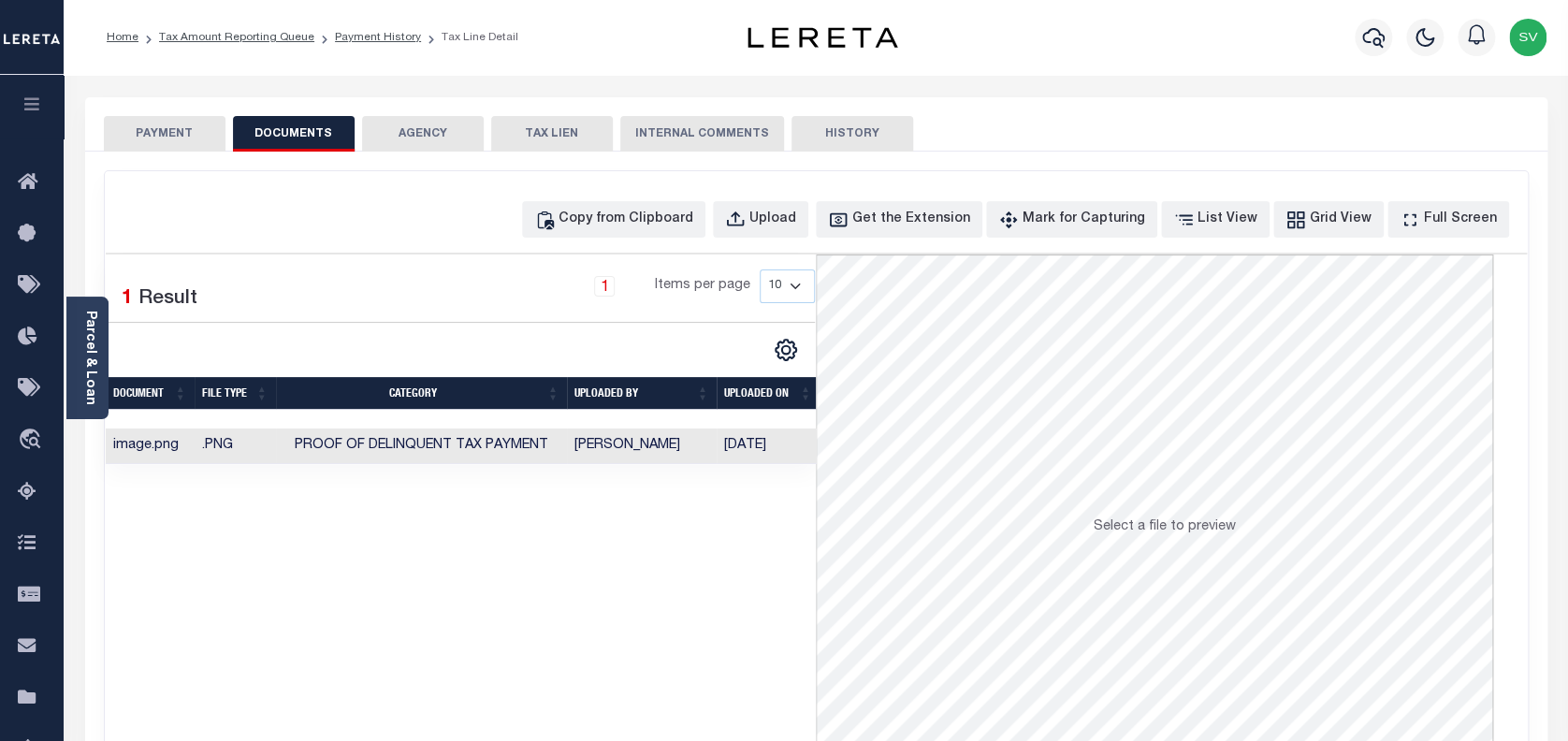
click at [168, 127] on button "PAYMENT" at bounding box center [164, 134] width 121 height 36
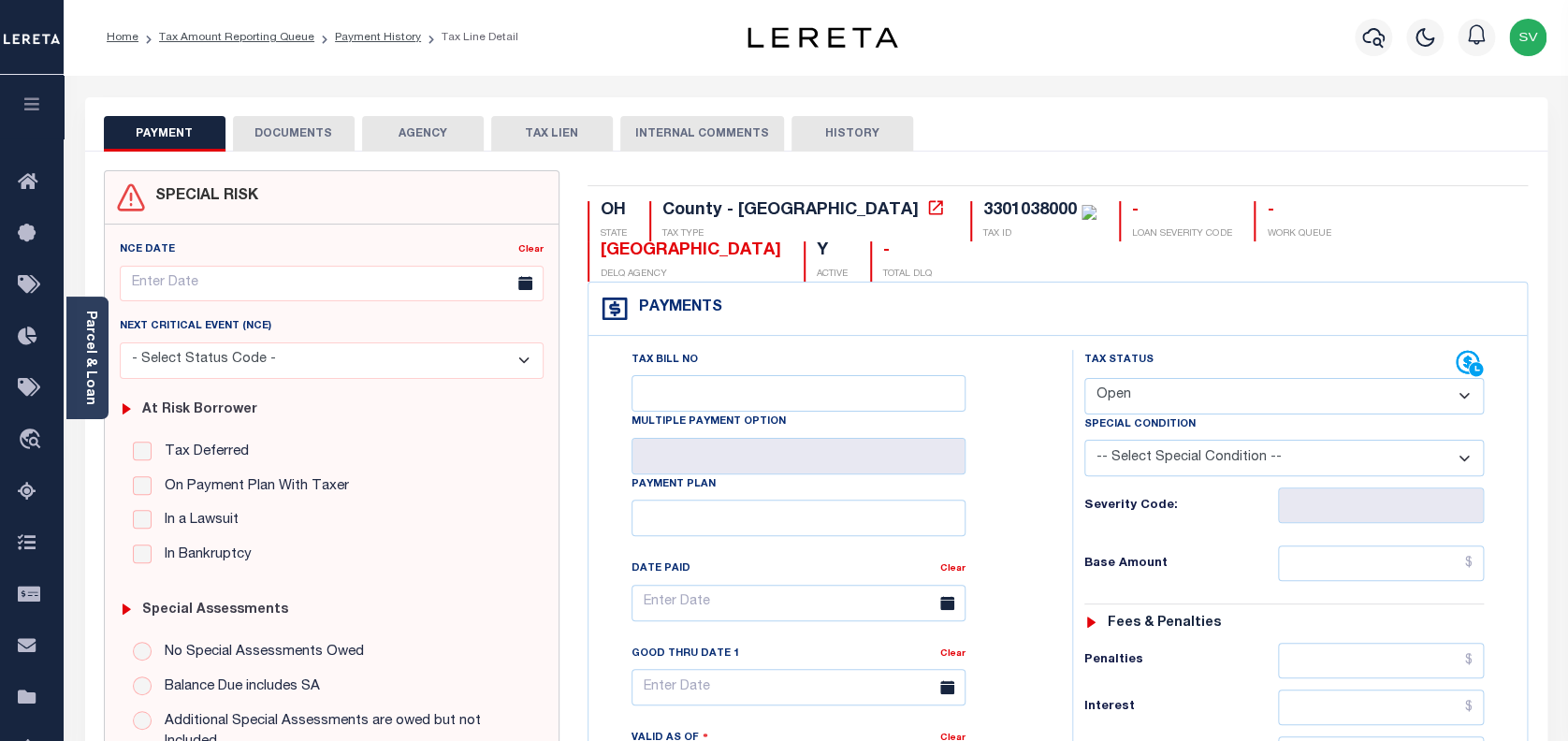
click at [1197, 378] on select "- Select Status Code - Open Due/Unpaid Paid Incomplete No Tax Due Internal Refu…" at bounding box center [1285, 396] width 401 height 37
select select "PYD"
click at [1085, 378] on select "- Select Status Code - Open Due/Unpaid Paid Incomplete No Tax Due Internal Refu…" at bounding box center [1285, 396] width 401 height 37
type input "[DATE]"
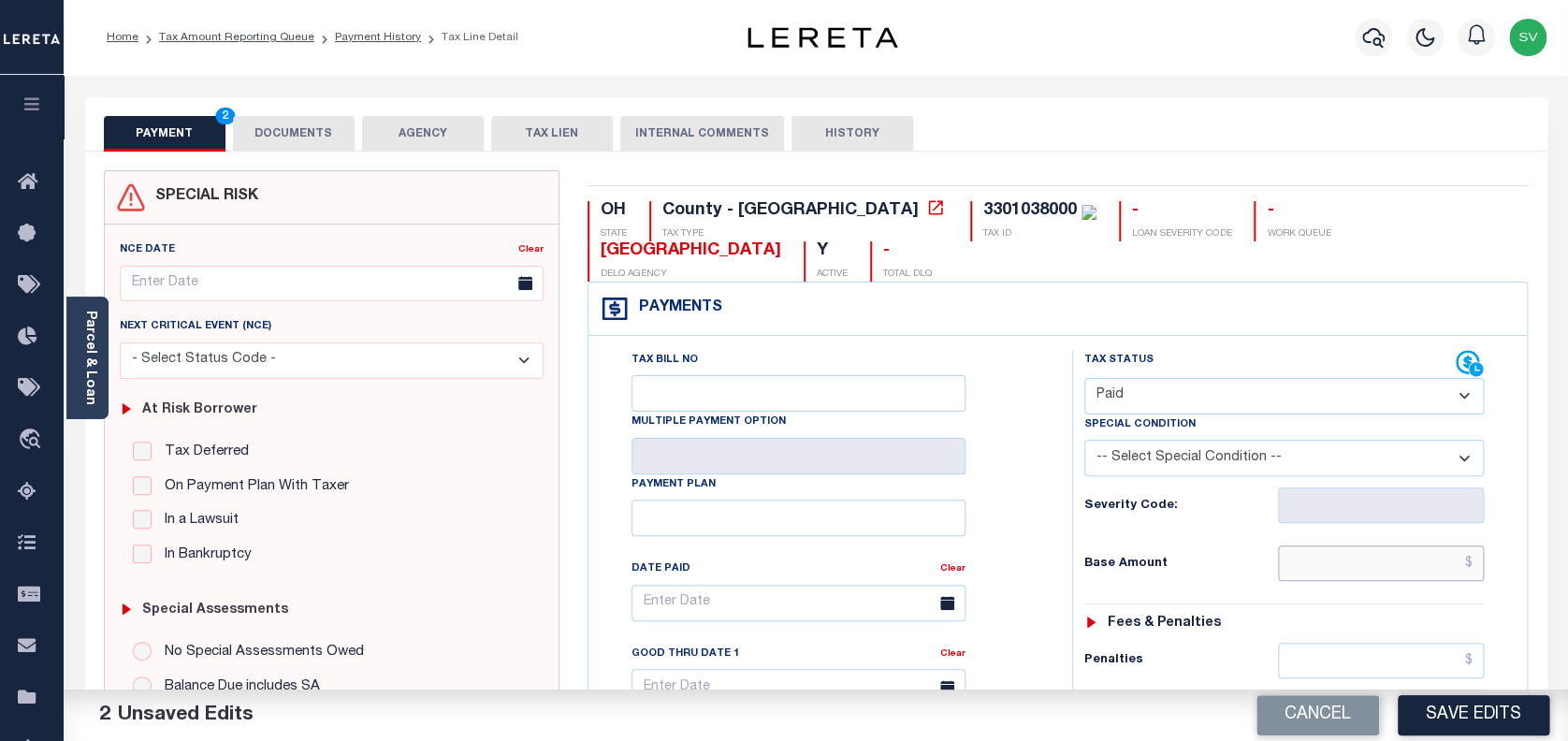
click at [1437, 545] on input "text" at bounding box center [1382, 563] width 207 height 36
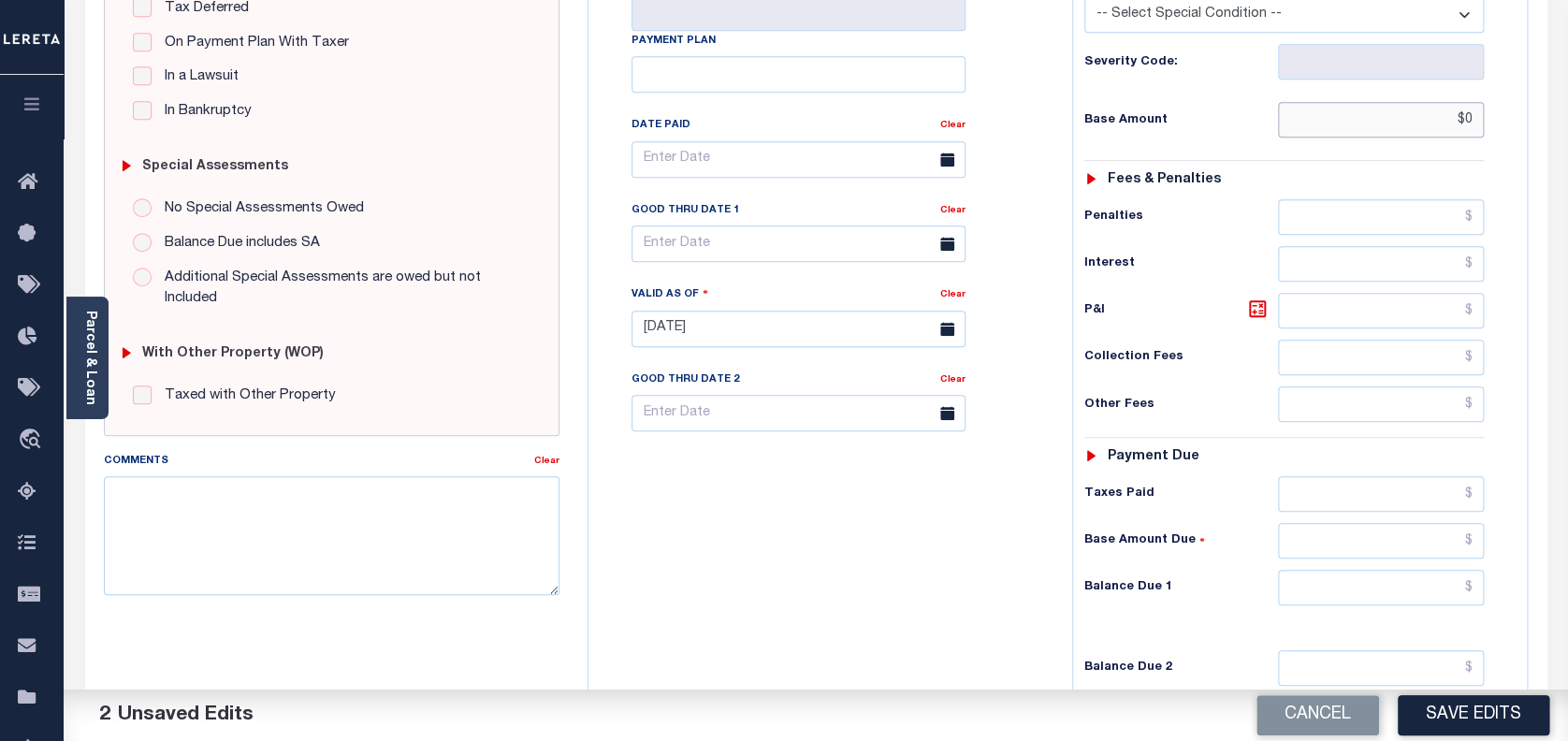
scroll to position [498, 0]
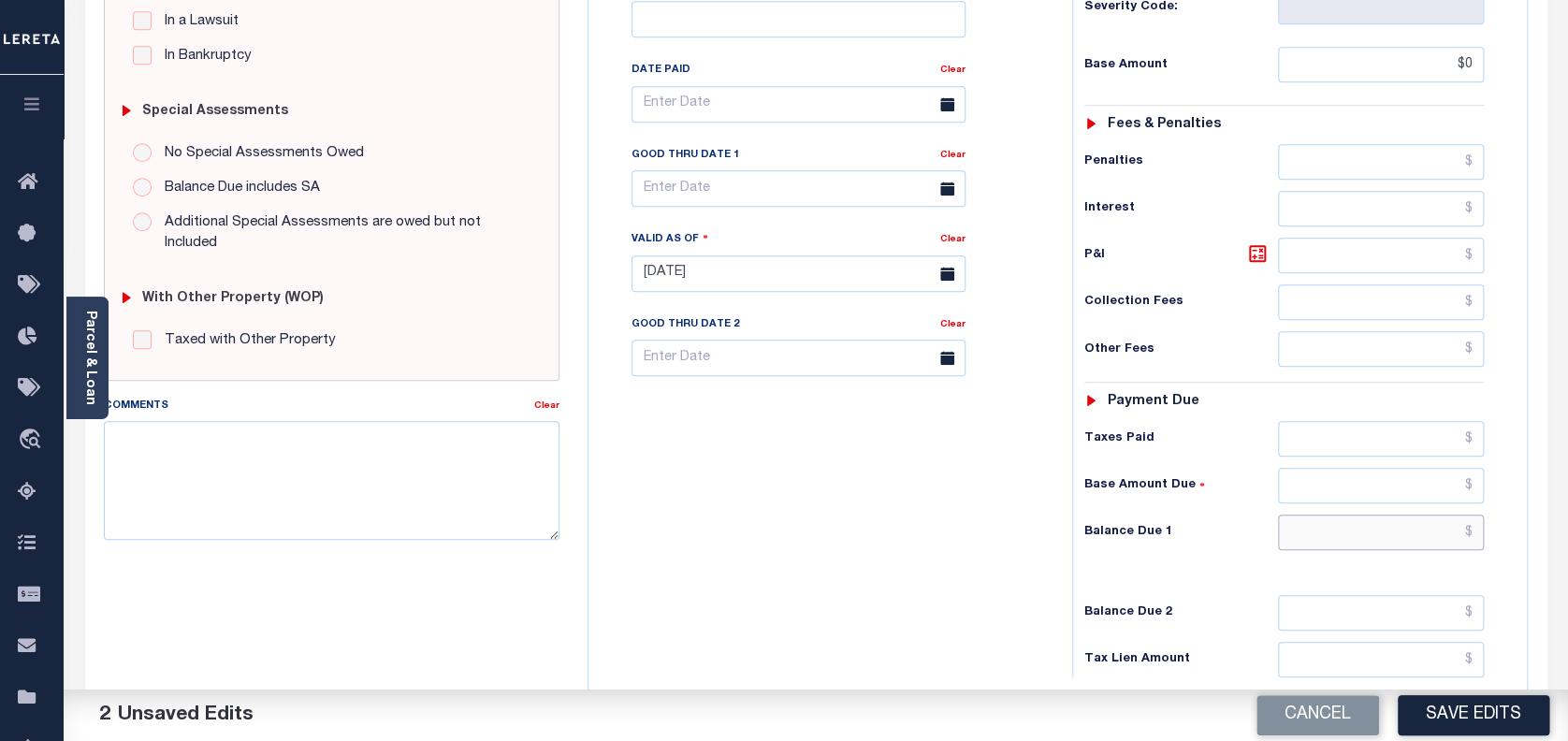
type input "$0.00"
click at [1398, 514] on input "text" at bounding box center [1382, 532] width 207 height 36
type input "$0.00"
click at [1486, 723] on button "Save Edits" at bounding box center [1473, 715] width 151 height 40
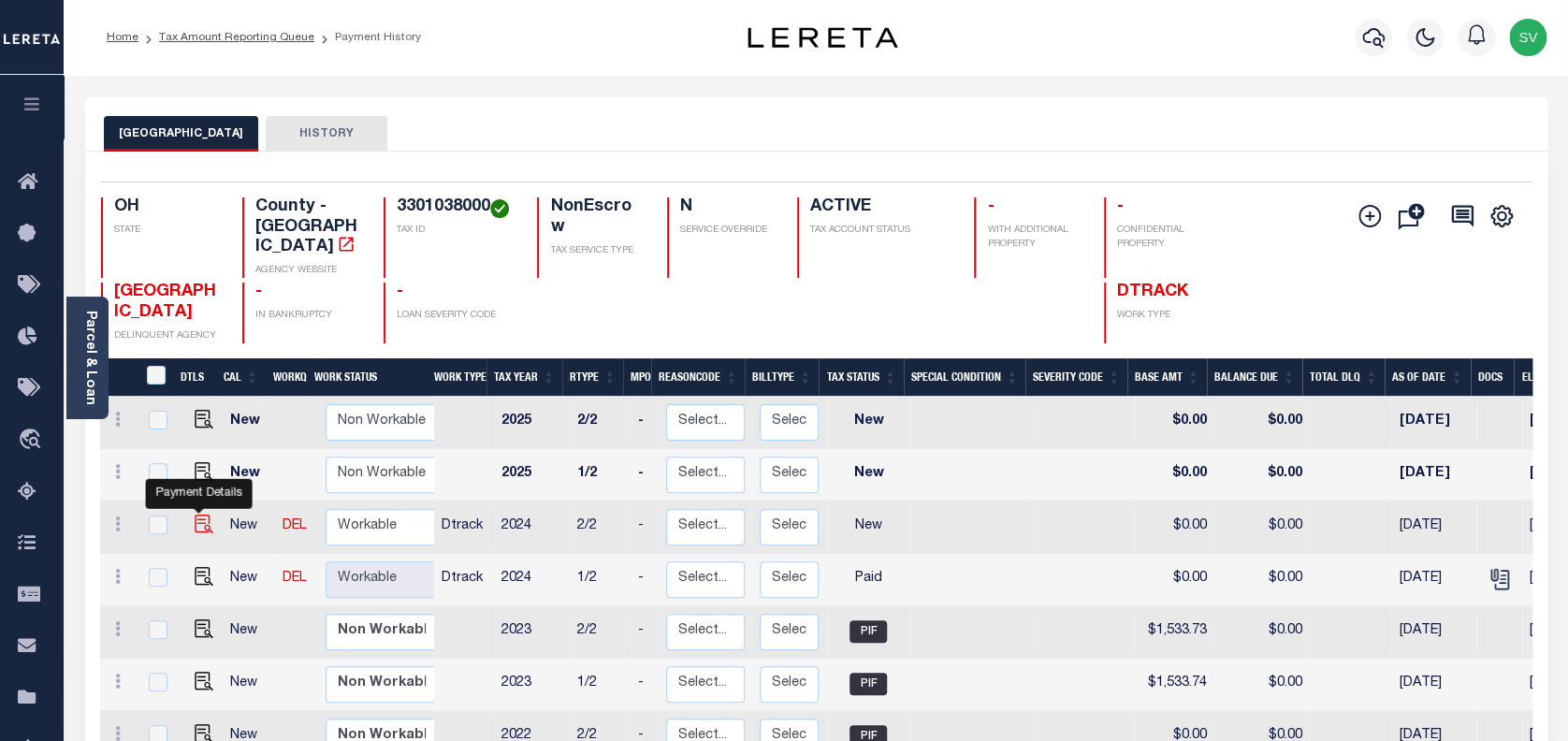
click at [199, 514] on img "" at bounding box center [204, 524] width 19 height 19
checkbox input "true"
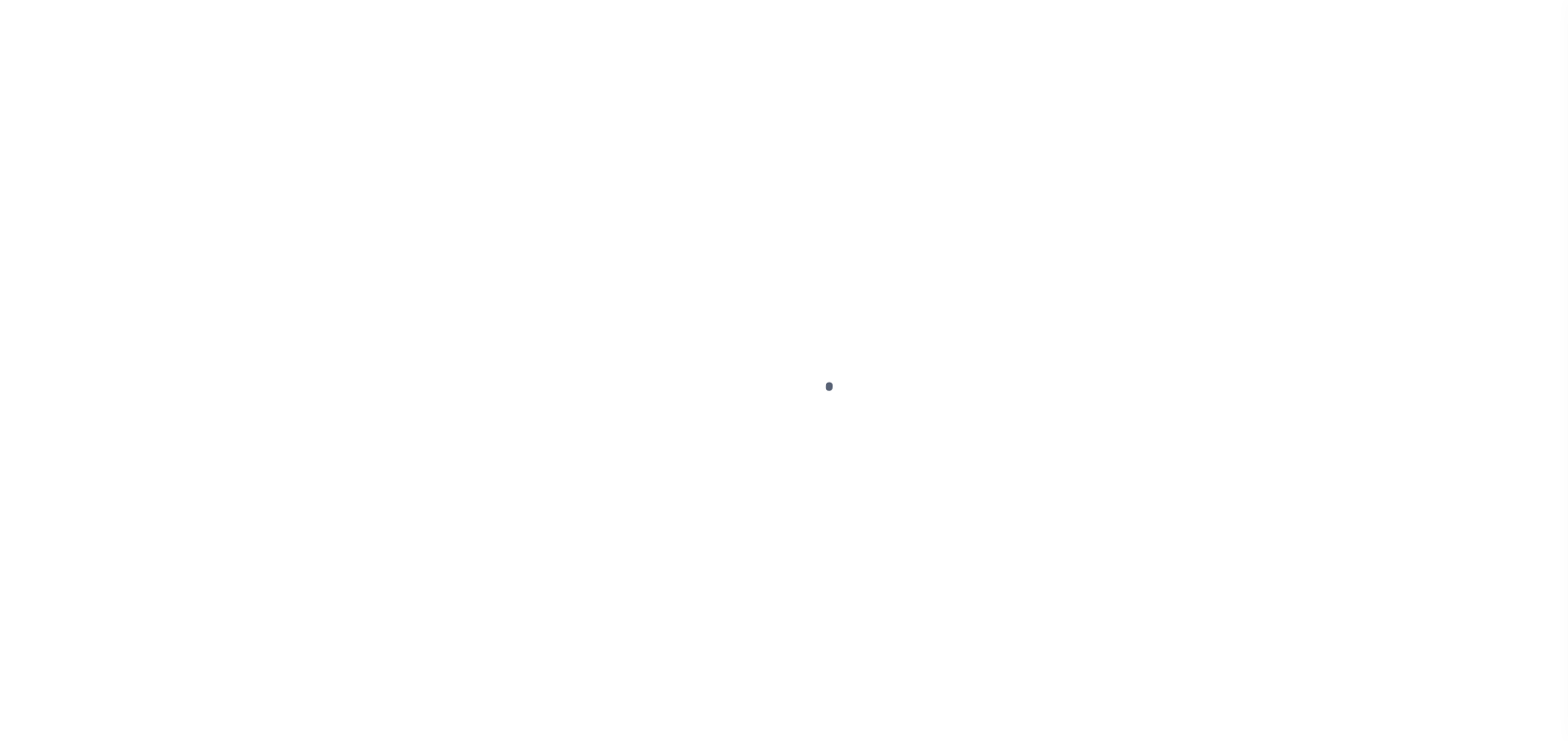
select select "NW2"
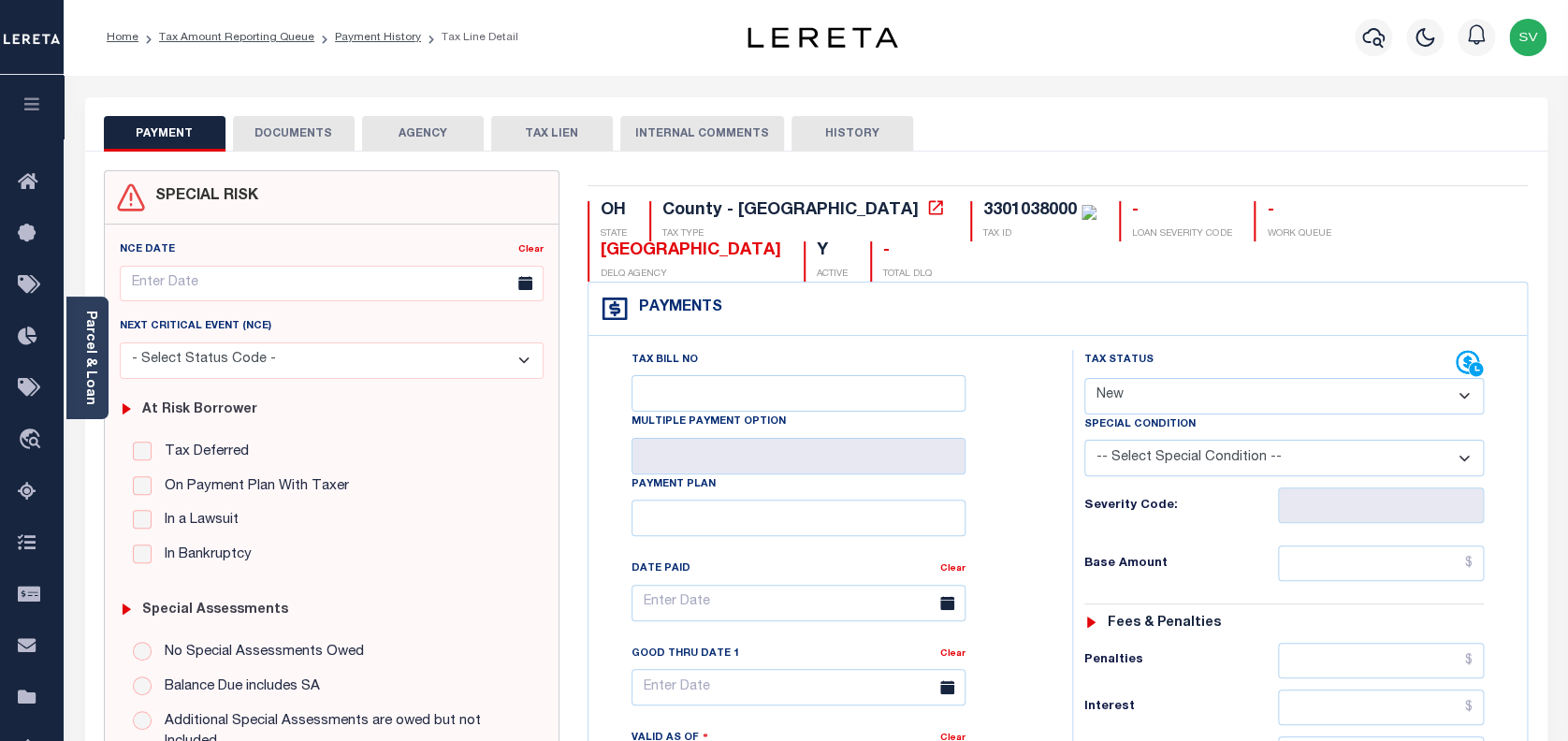
click at [307, 142] on button "DOCUMENTS" at bounding box center [293, 134] width 121 height 36
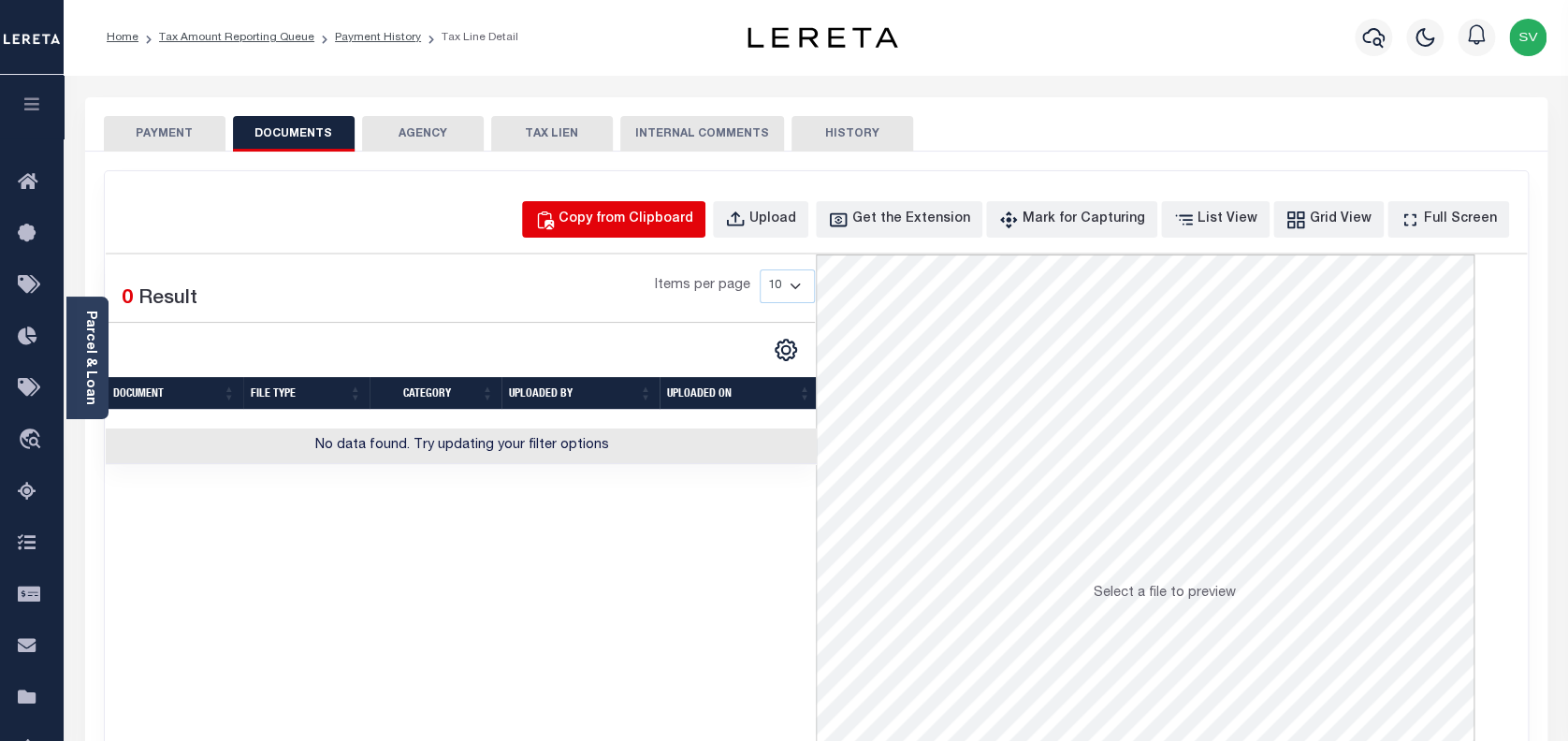
click at [649, 213] on div "Copy from Clipboard" at bounding box center [626, 220] width 135 height 21
select select "POP"
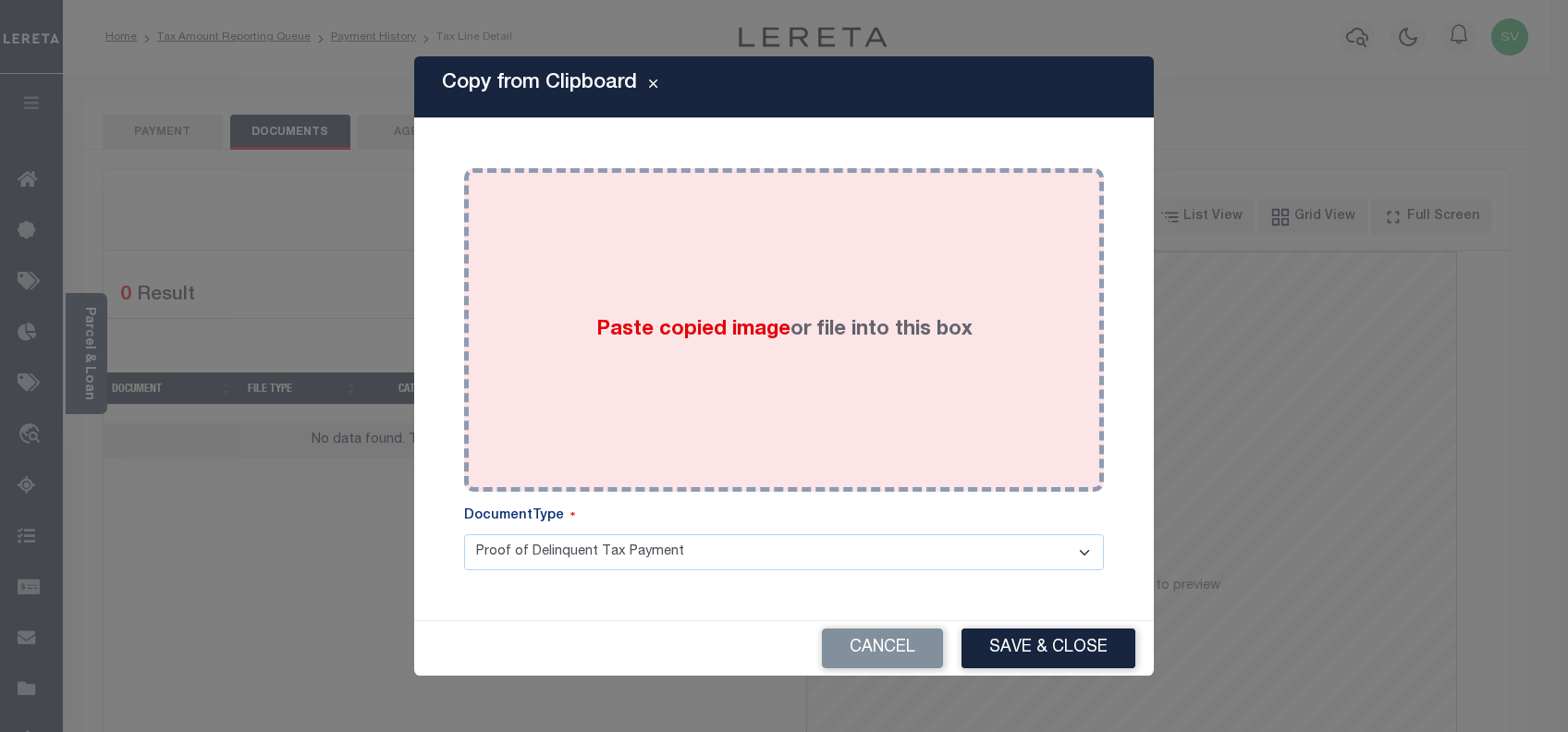
click at [726, 308] on div "Paste copied image or file into this box" at bounding box center [784, 330] width 613 height 295
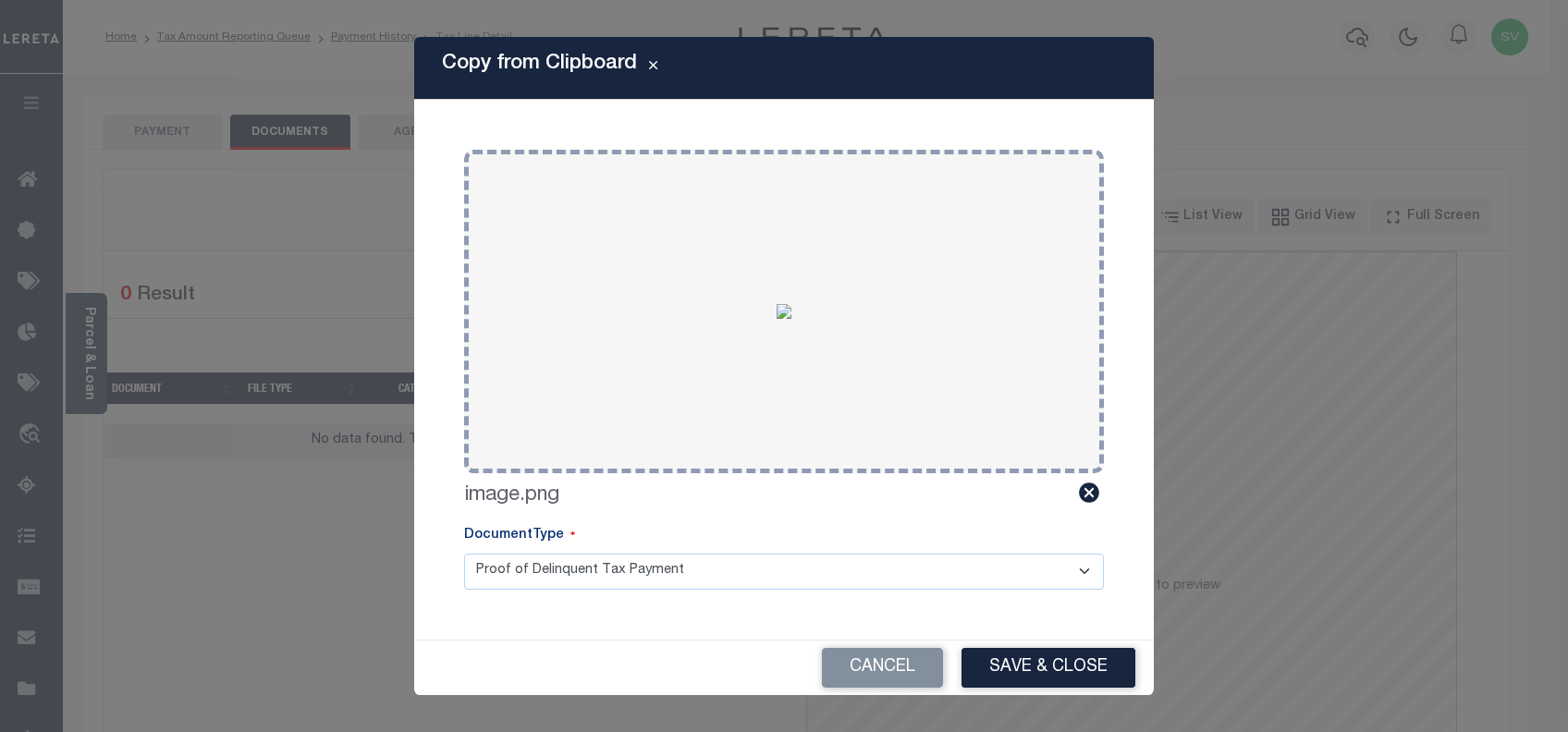
click at [1042, 660] on button "Save & Close" at bounding box center [1048, 667] width 174 height 40
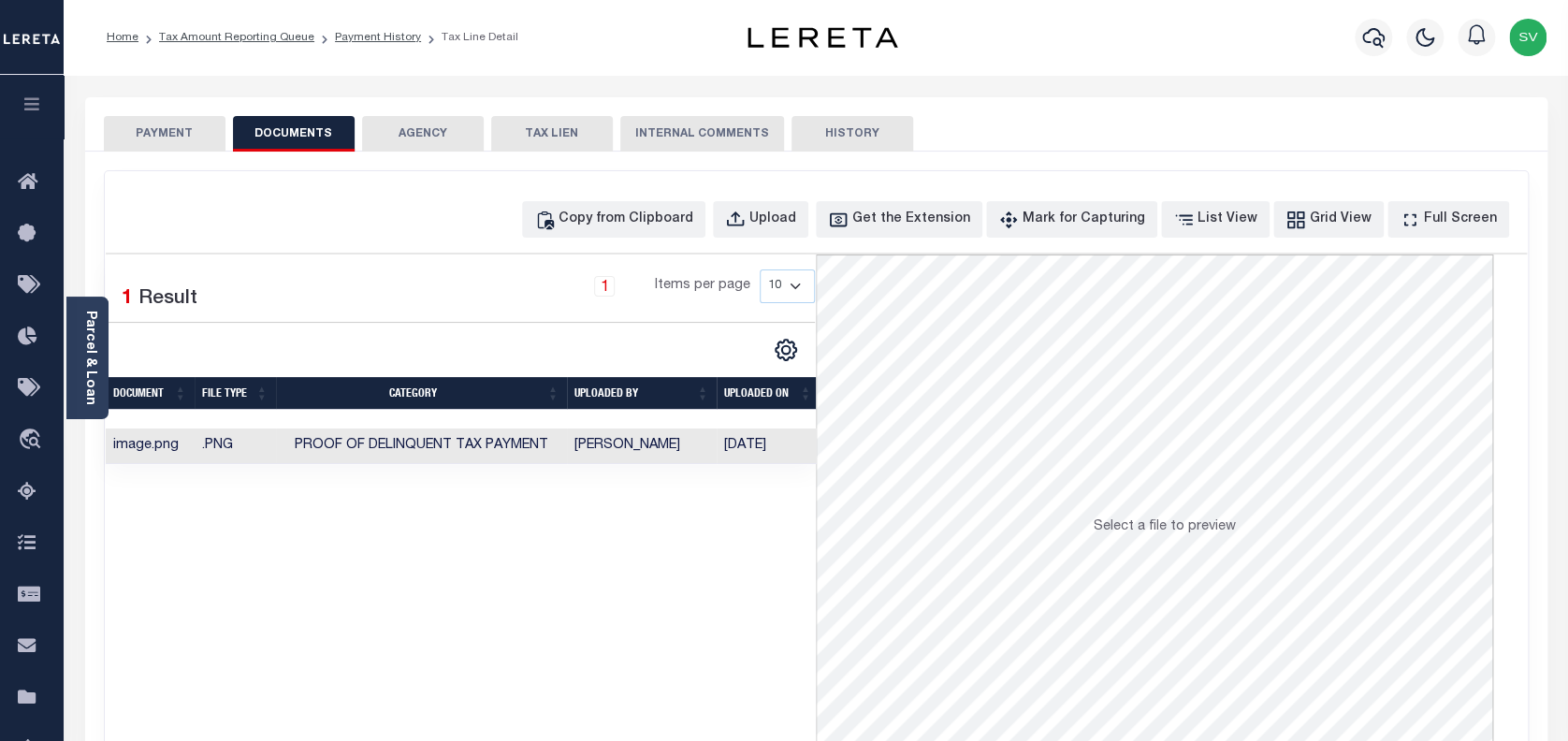
click at [152, 134] on button "PAYMENT" at bounding box center [164, 134] width 121 height 36
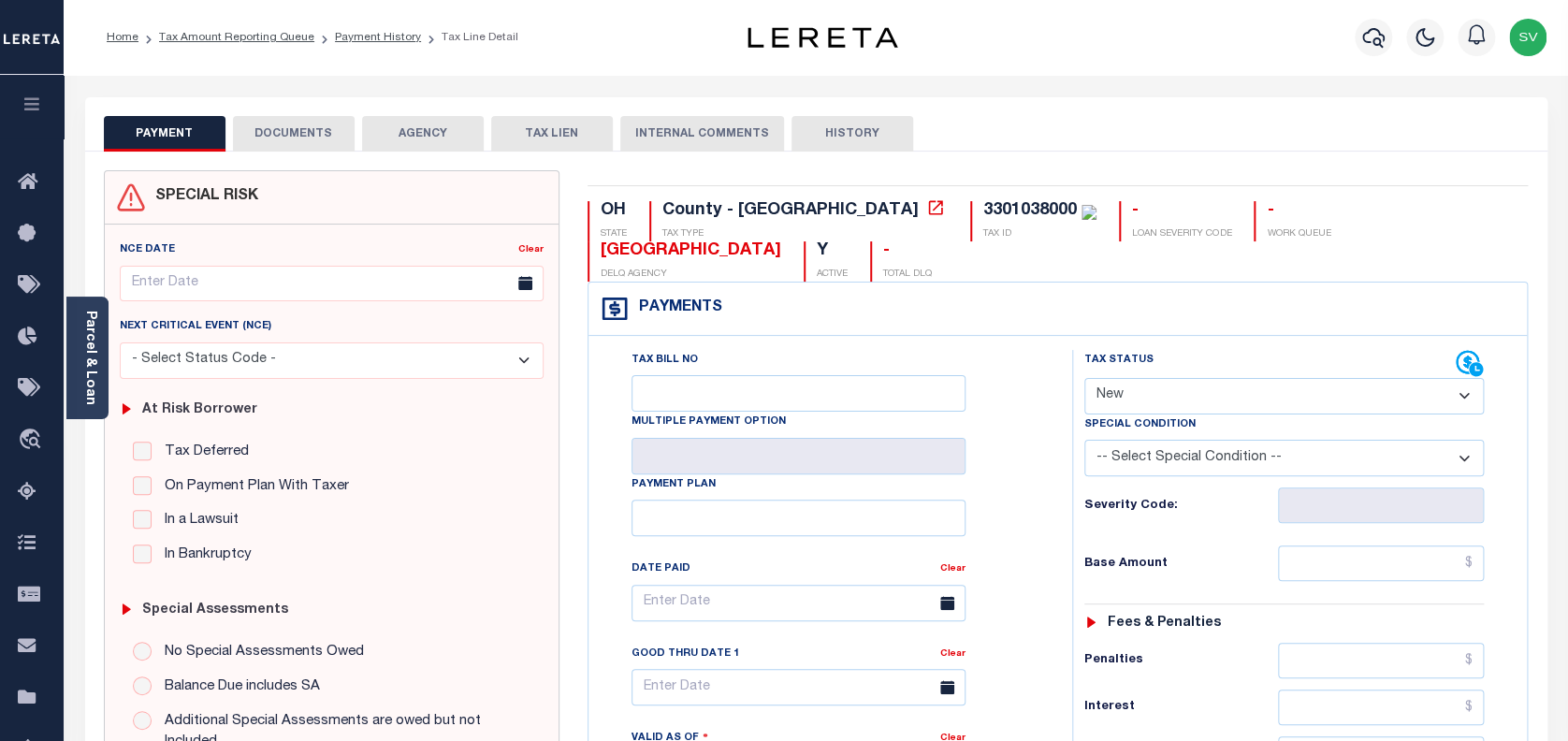
click at [1181, 378] on select "- Select Status Code - Open Due/Unpaid Paid Incomplete No Tax Due Internal Refu…" at bounding box center [1285, 396] width 401 height 37
select select "PYD"
click at [1085, 378] on select "- Select Status Code - Open Due/Unpaid Paid Incomplete No Tax Due Internal Refu…" at bounding box center [1285, 396] width 401 height 37
type input "[DATE]"
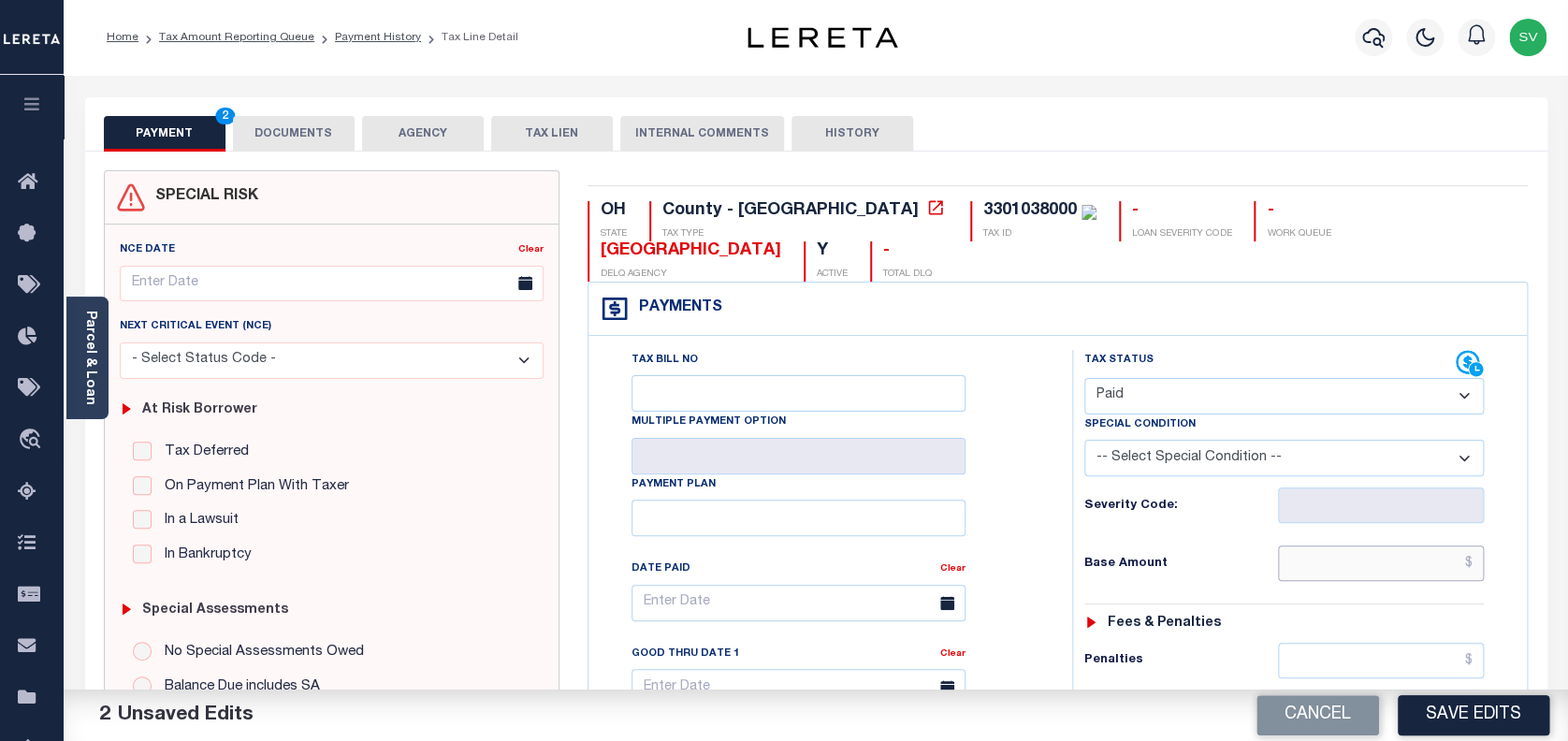
click at [1371, 545] on input "text" at bounding box center [1382, 563] width 207 height 36
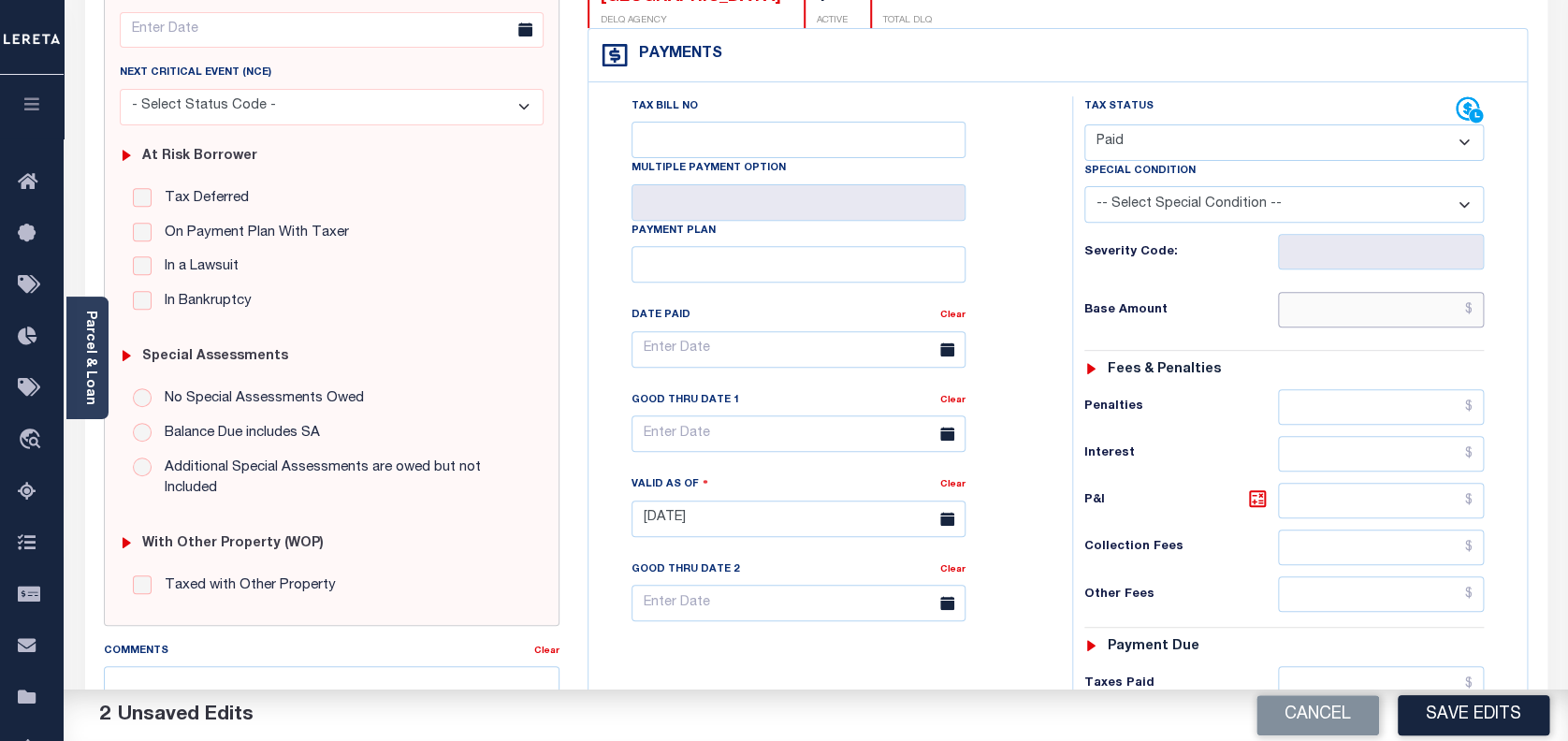
scroll to position [374, 0]
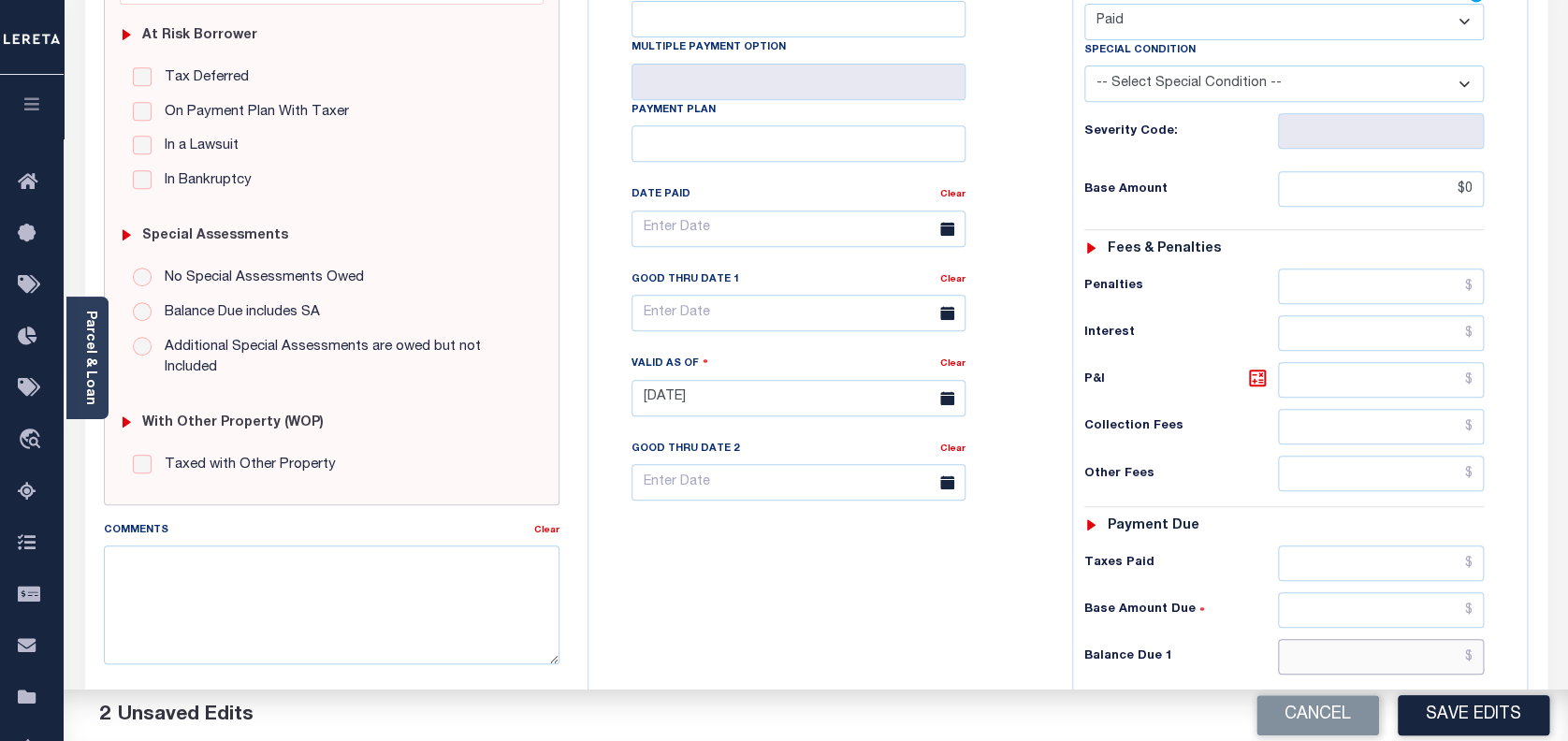
type input "$0.00"
click at [1352, 639] on input "text" at bounding box center [1382, 656] width 207 height 36
type input "$0.00"
click at [1498, 718] on button "Save Edits" at bounding box center [1473, 715] width 151 height 40
click at [1495, 713] on div "Cancel Saving..." at bounding box center [1193, 716] width 752 height 53
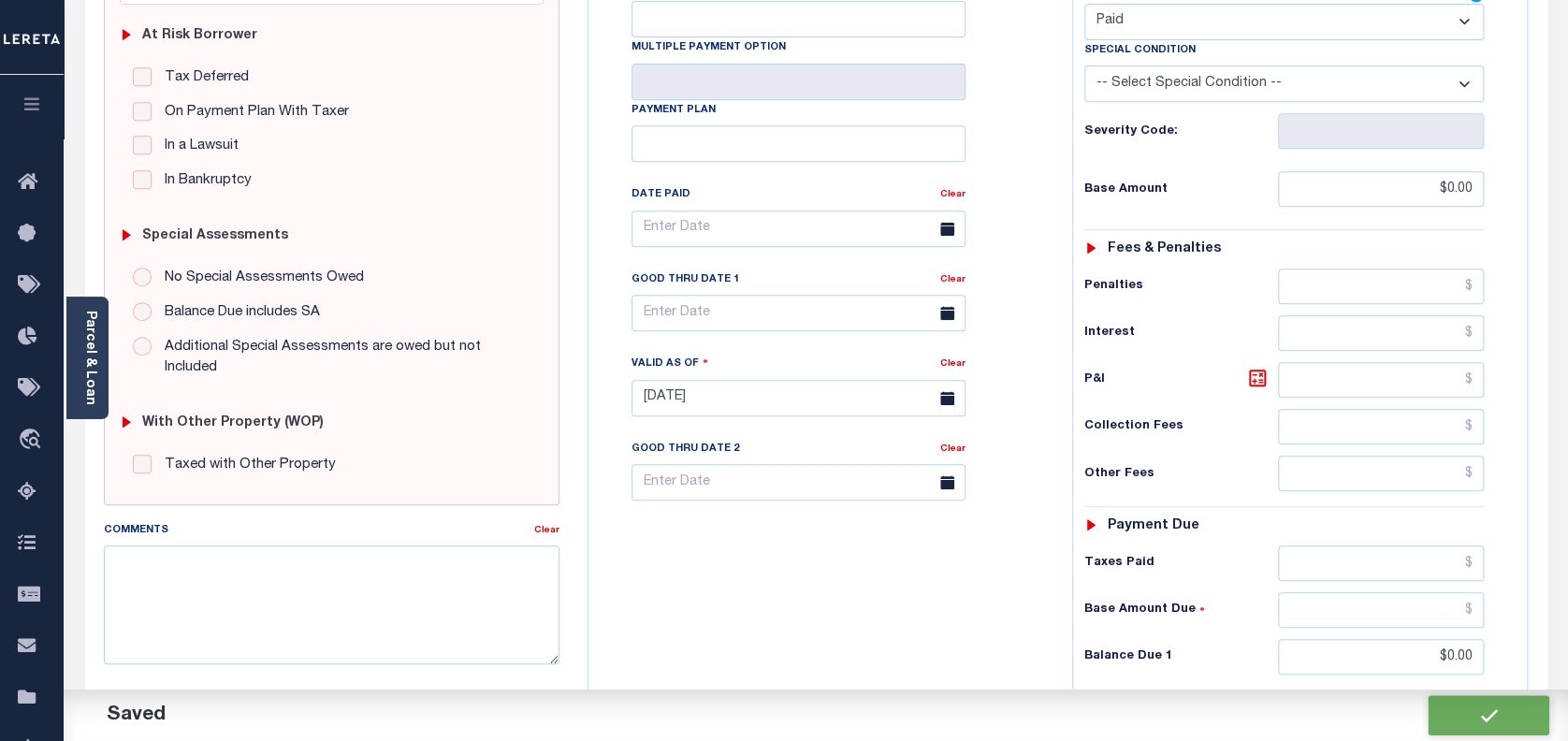
checkbox input "false"
type input "$0"
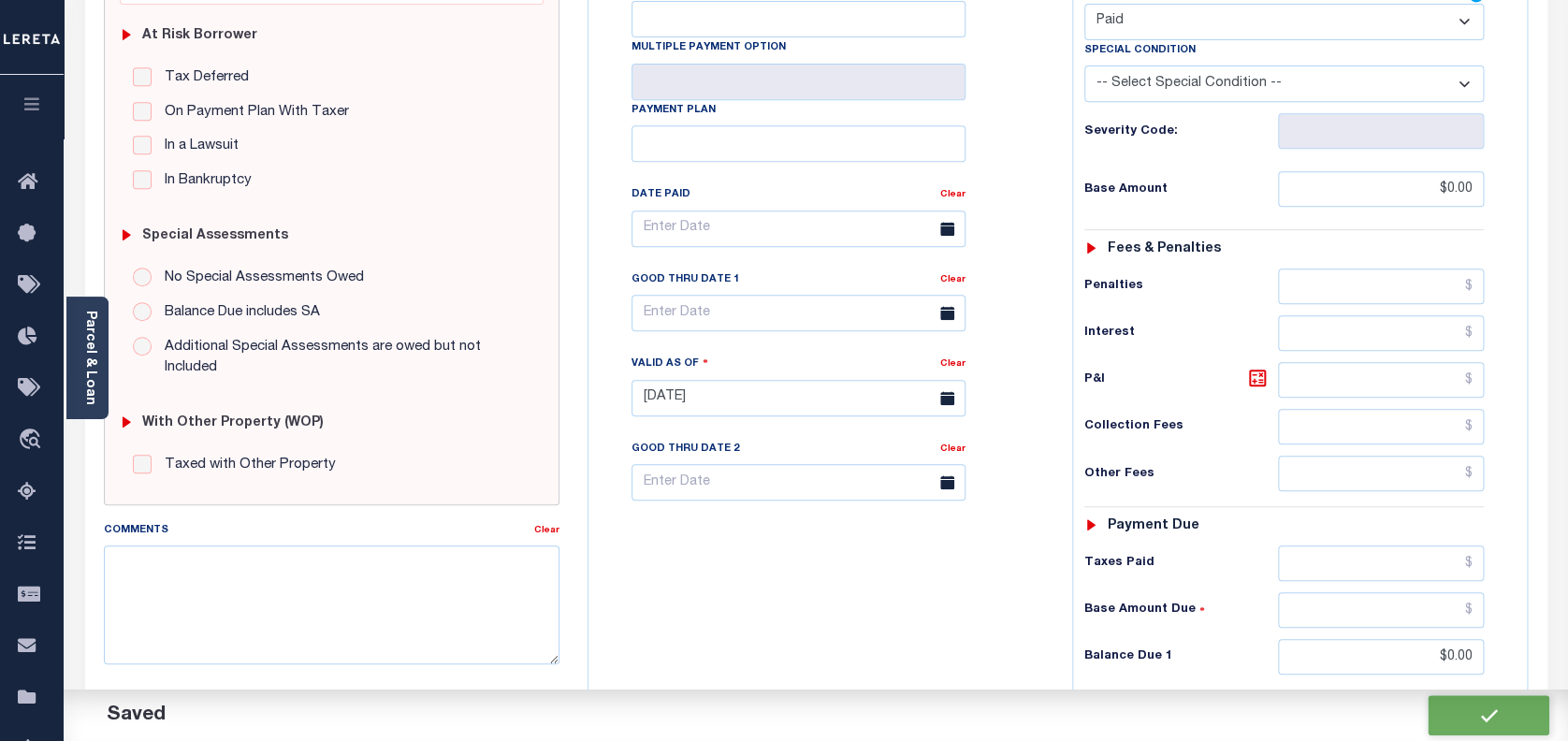
type input "$0"
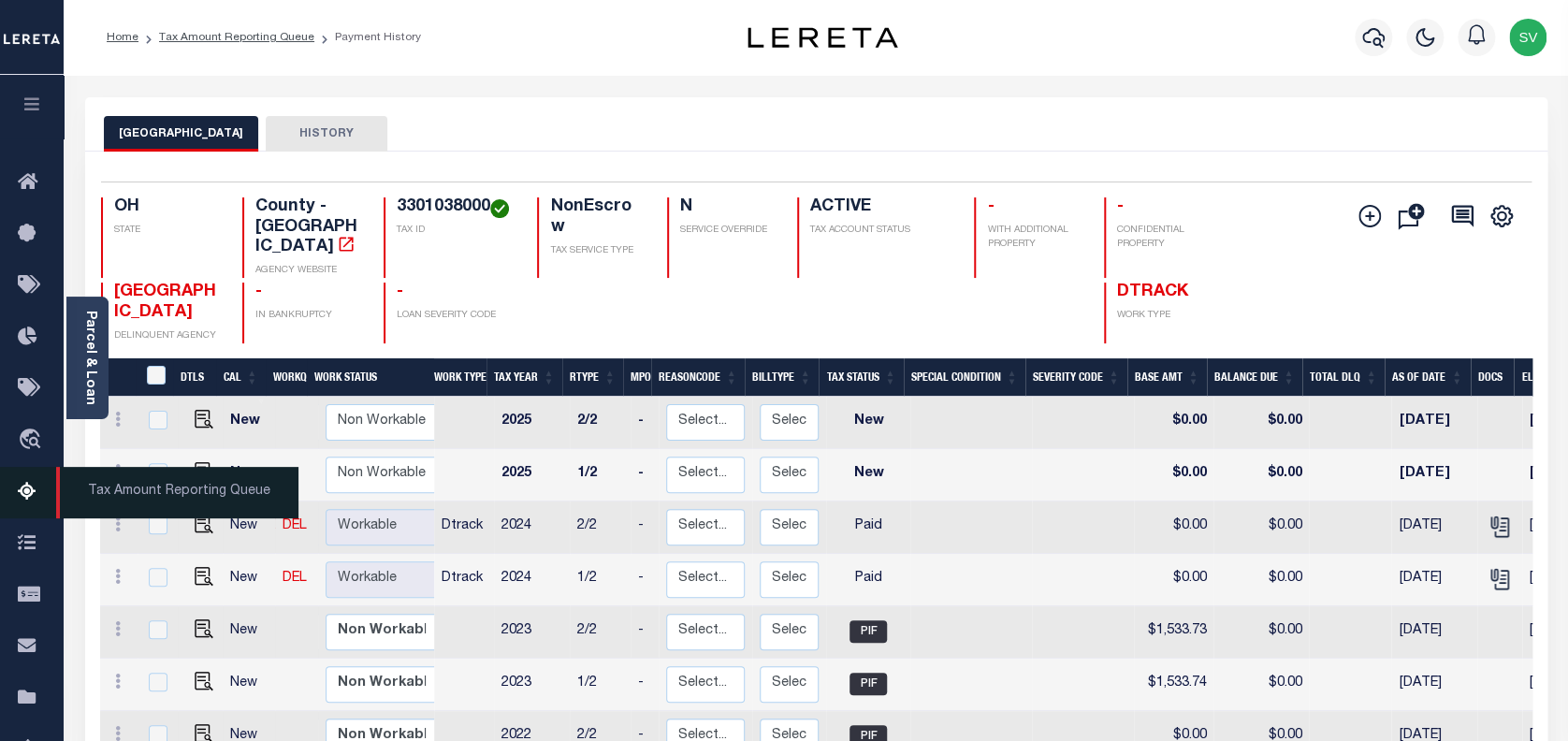
click at [25, 501] on icon at bounding box center [33, 492] width 30 height 24
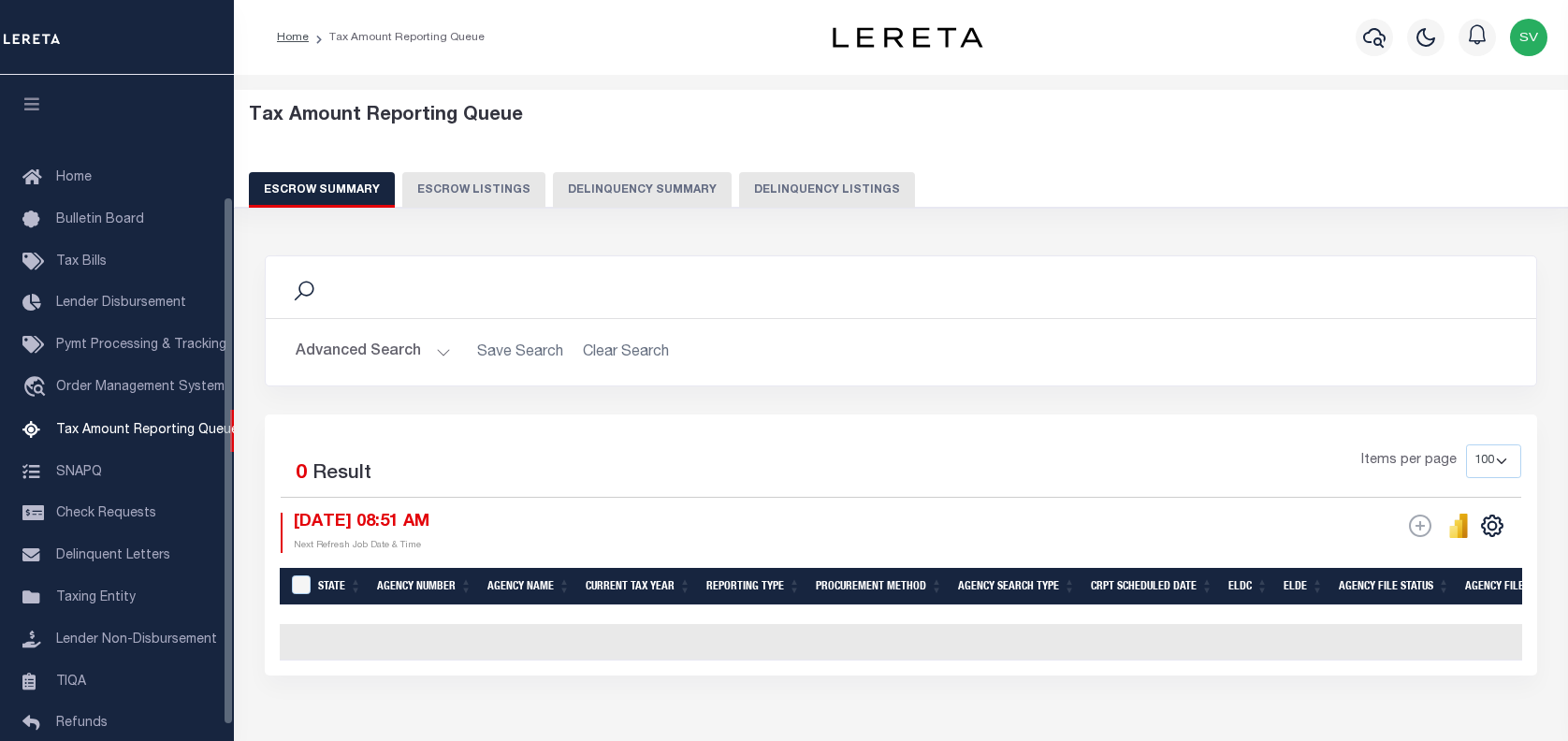
select select "100"
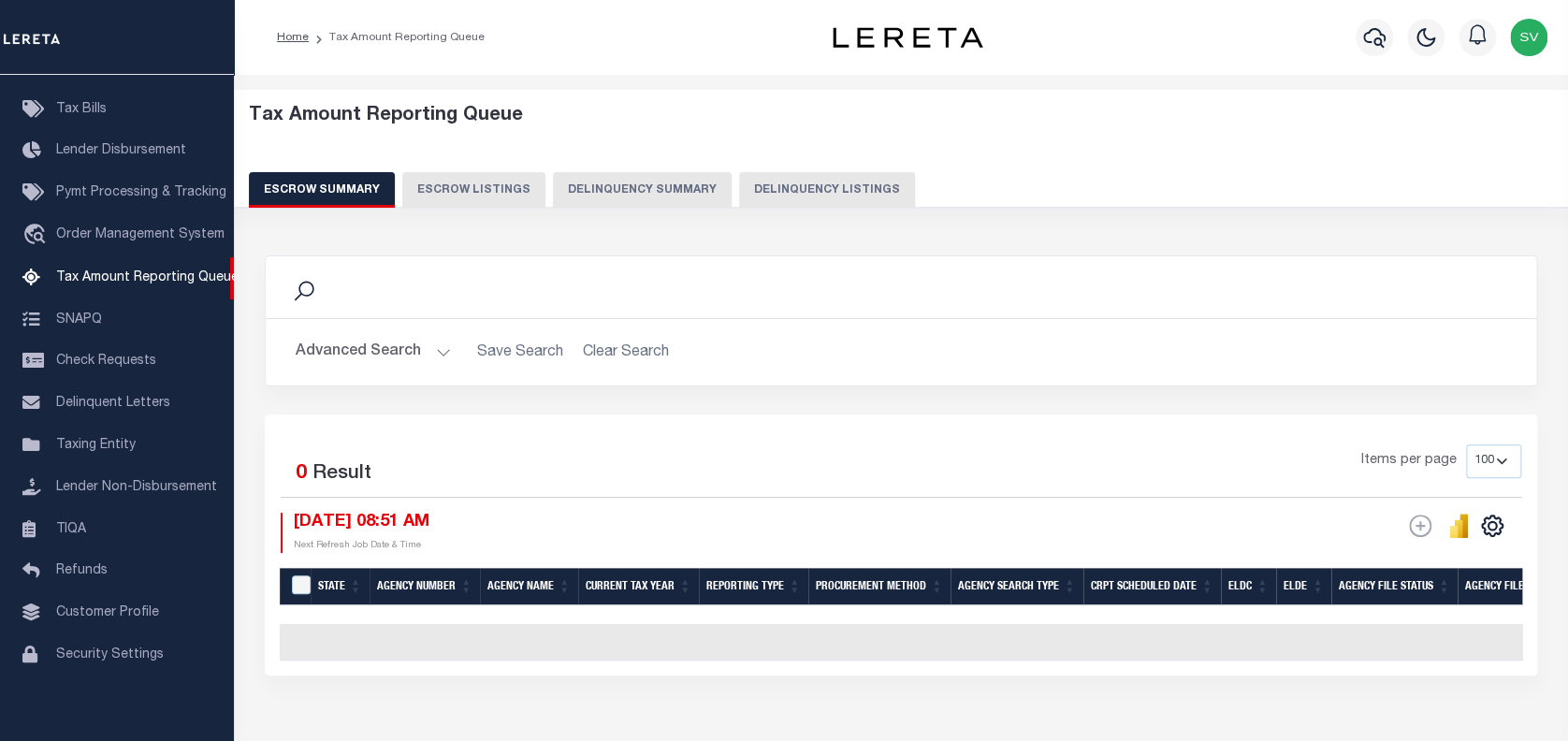
click at [809, 189] on button "Delinquency Listings" at bounding box center [827, 190] width 176 height 36
select select "100"
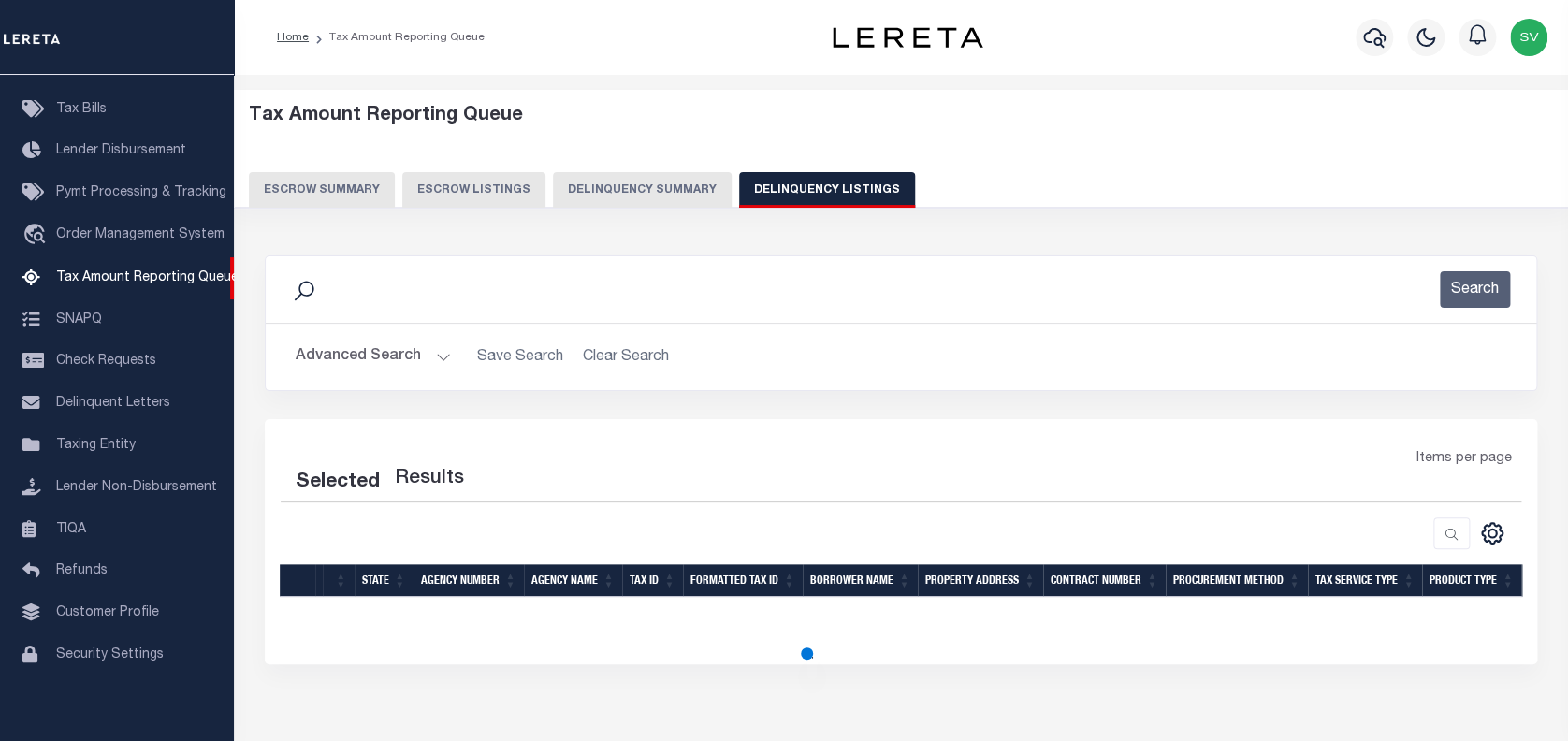
select select "100"
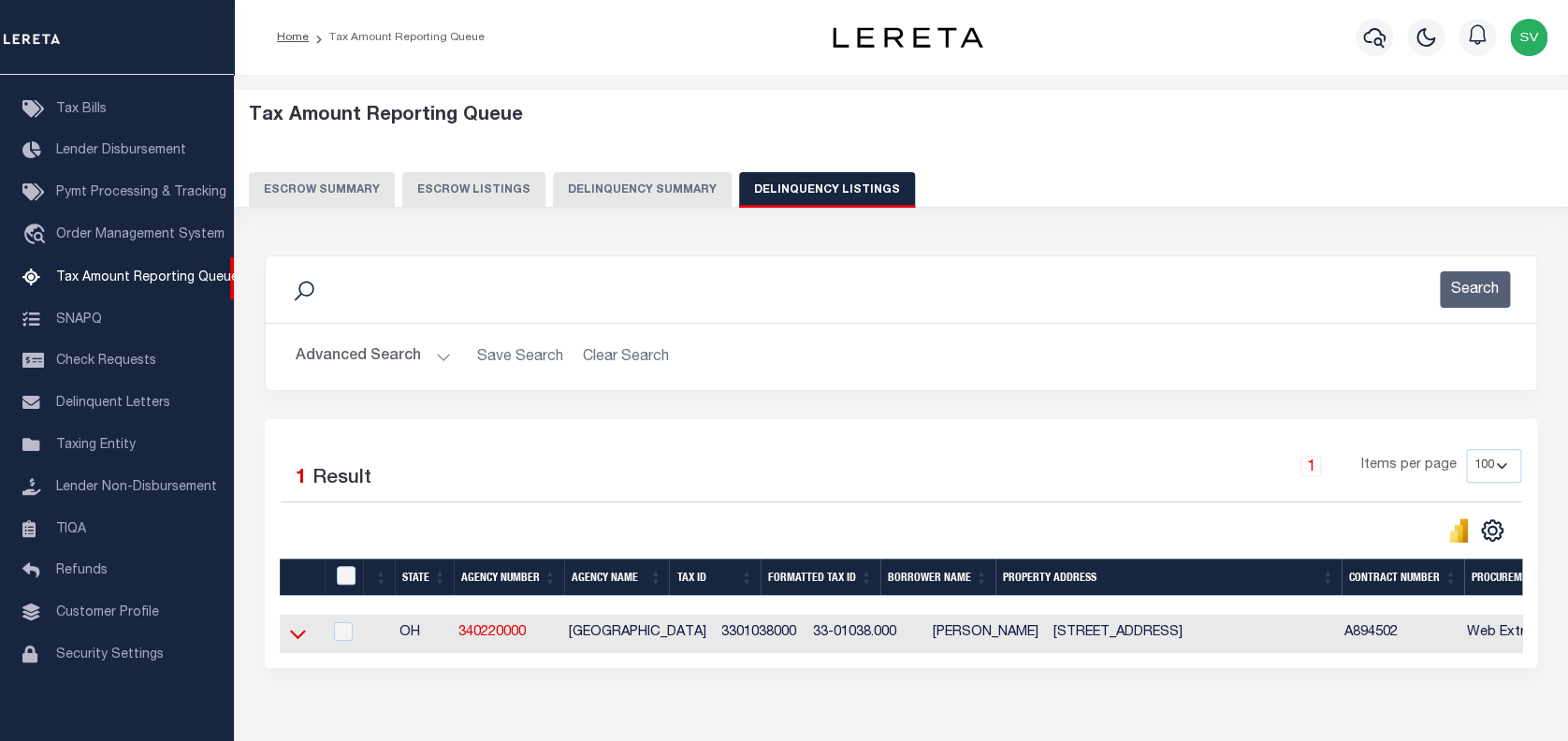
click at [297, 636] on icon at bounding box center [297, 634] width 16 height 20
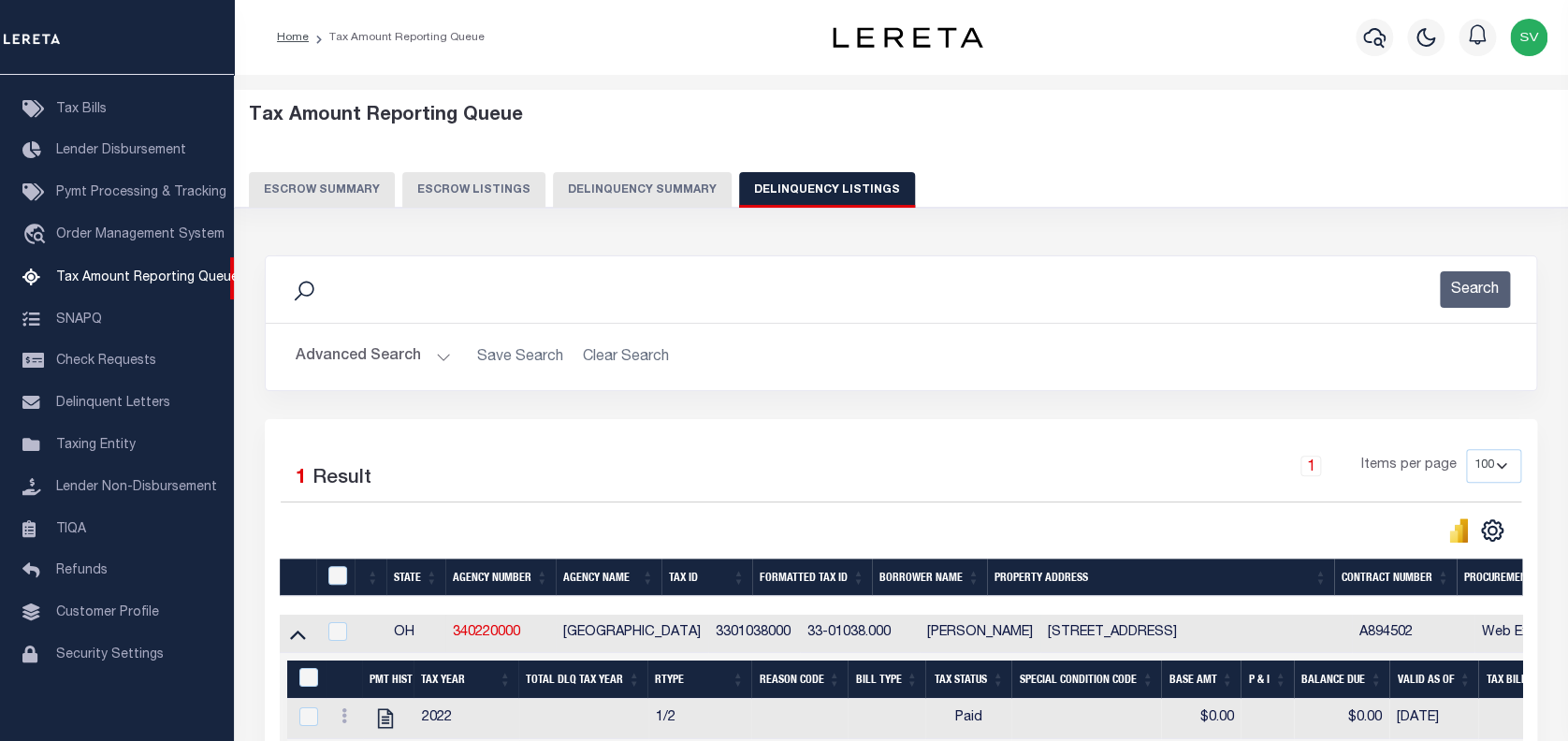
scroll to position [109, 0]
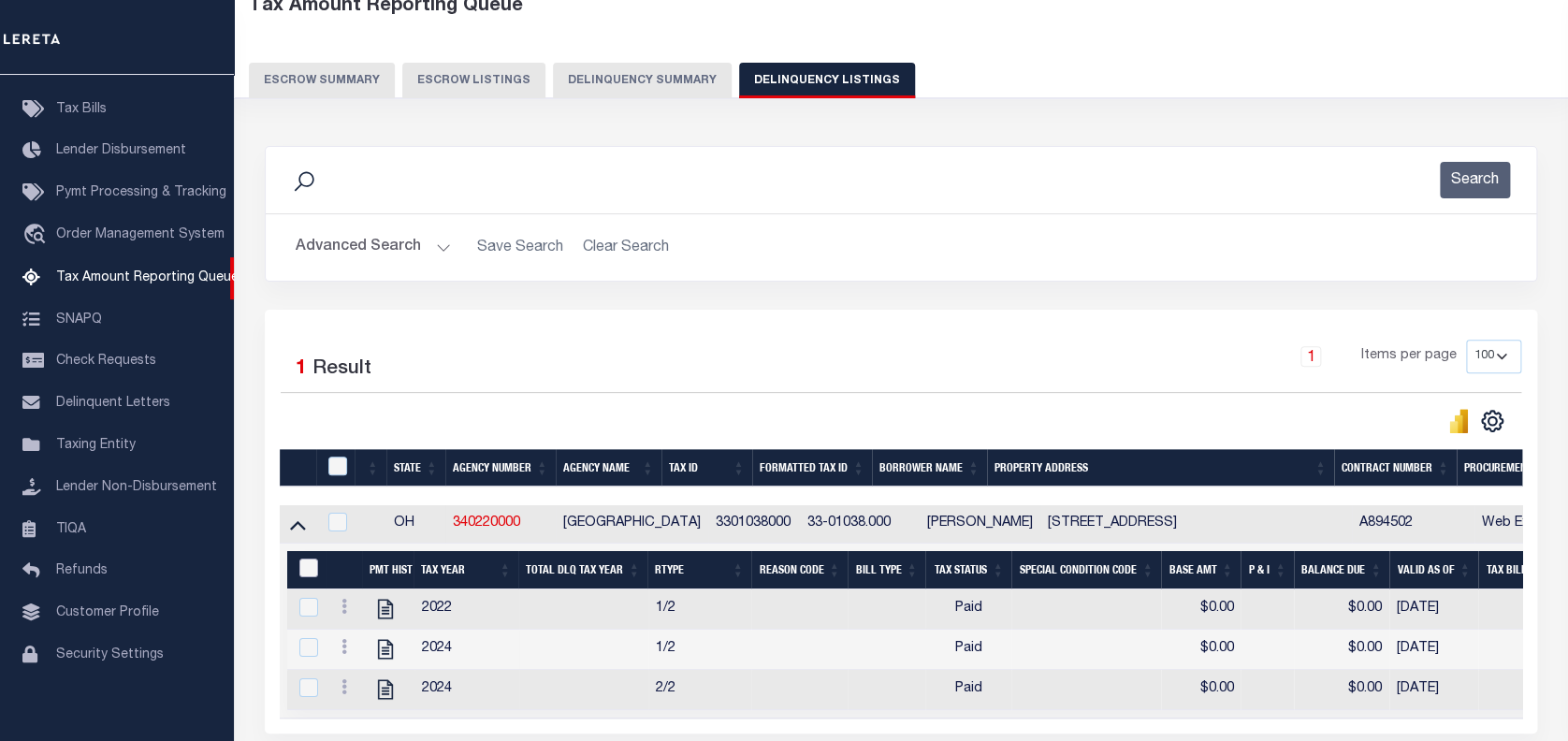
click at [308, 575] on input "&nbsp;" at bounding box center [309, 568] width 19 height 19
checkbox input "true"
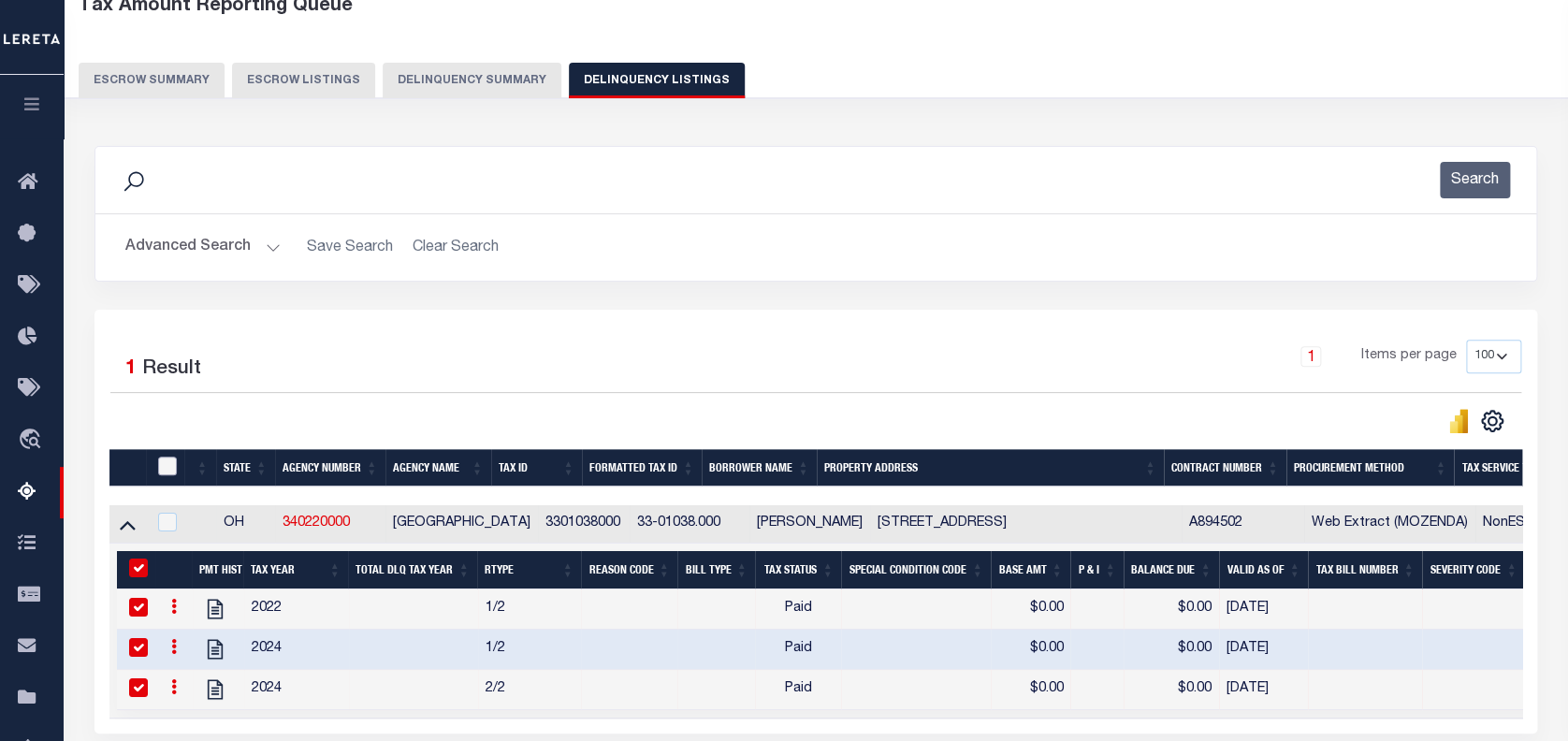
click at [166, 465] on input "checkbox" at bounding box center [167, 465] width 19 height 19
checkbox input "true"
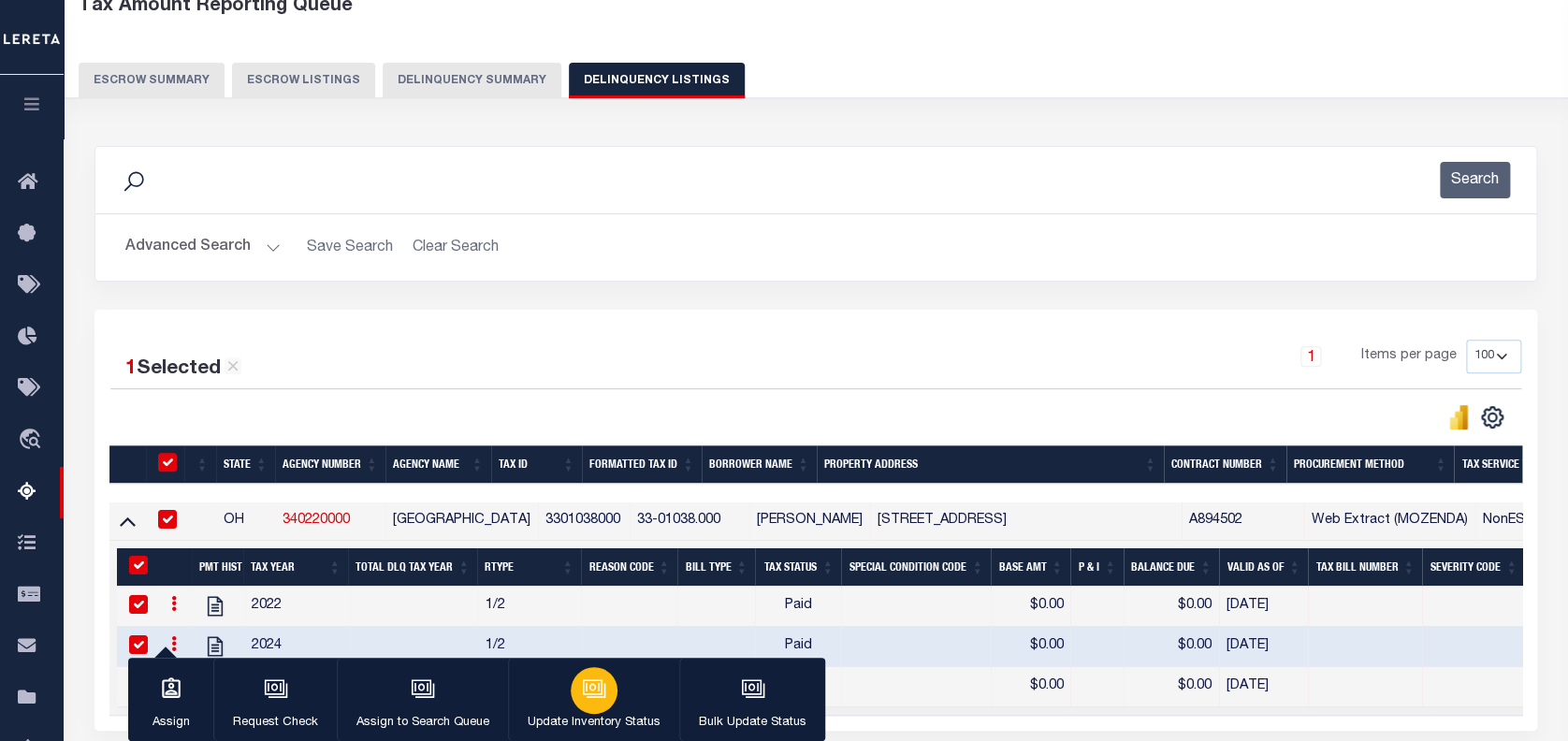
click at [587, 697] on icon "button" at bounding box center [596, 689] width 19 height 14
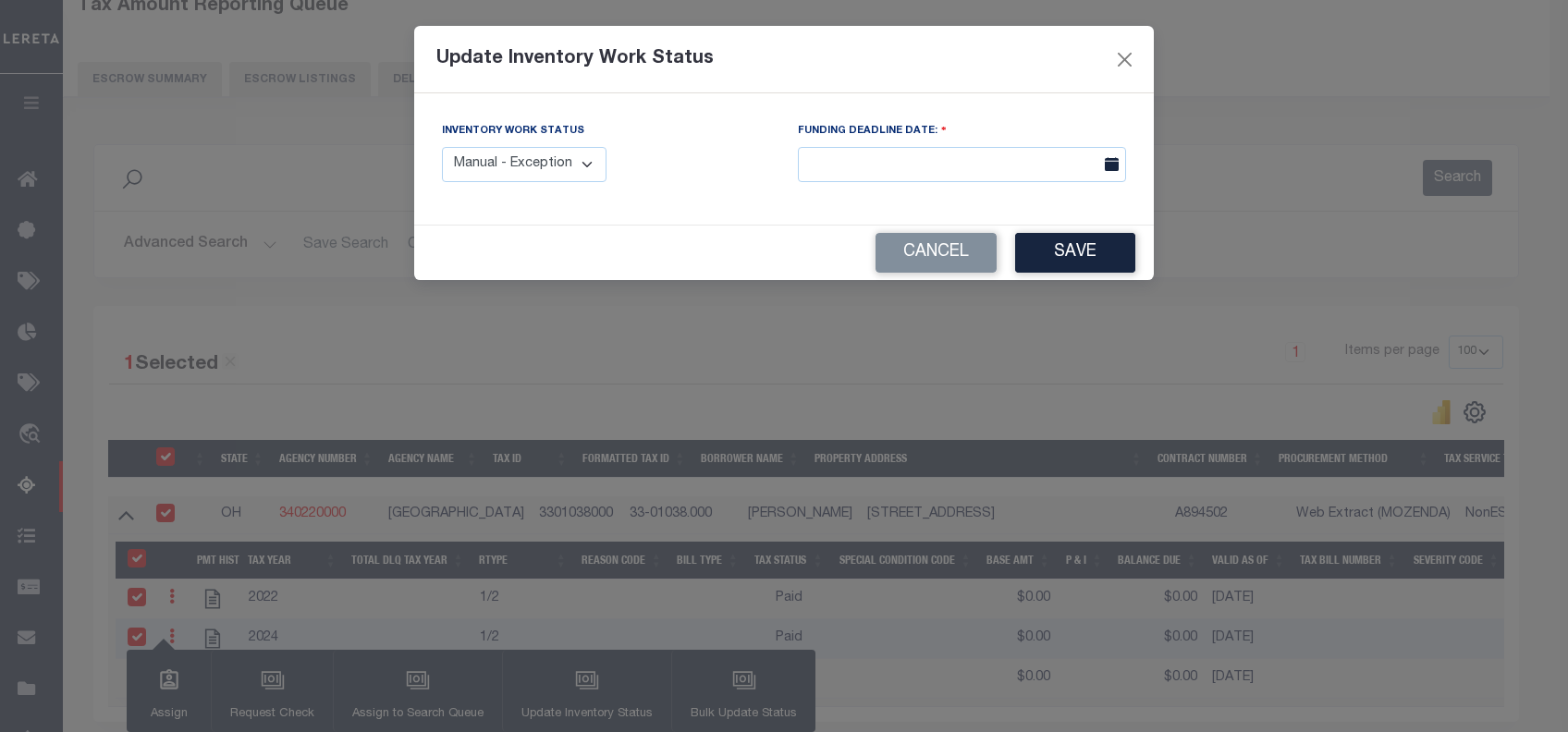
click at [538, 170] on select "Manual - Exception Pended - Awaiting Search Late Add Exception Completed" at bounding box center [524, 164] width 165 height 36
select select "4"
click at [442, 147] on select "Manual - Exception Pended - Awaiting Search Late Add Exception Completed" at bounding box center [524, 164] width 165 height 36
click at [1056, 252] on button "Save" at bounding box center [1074, 253] width 120 height 40
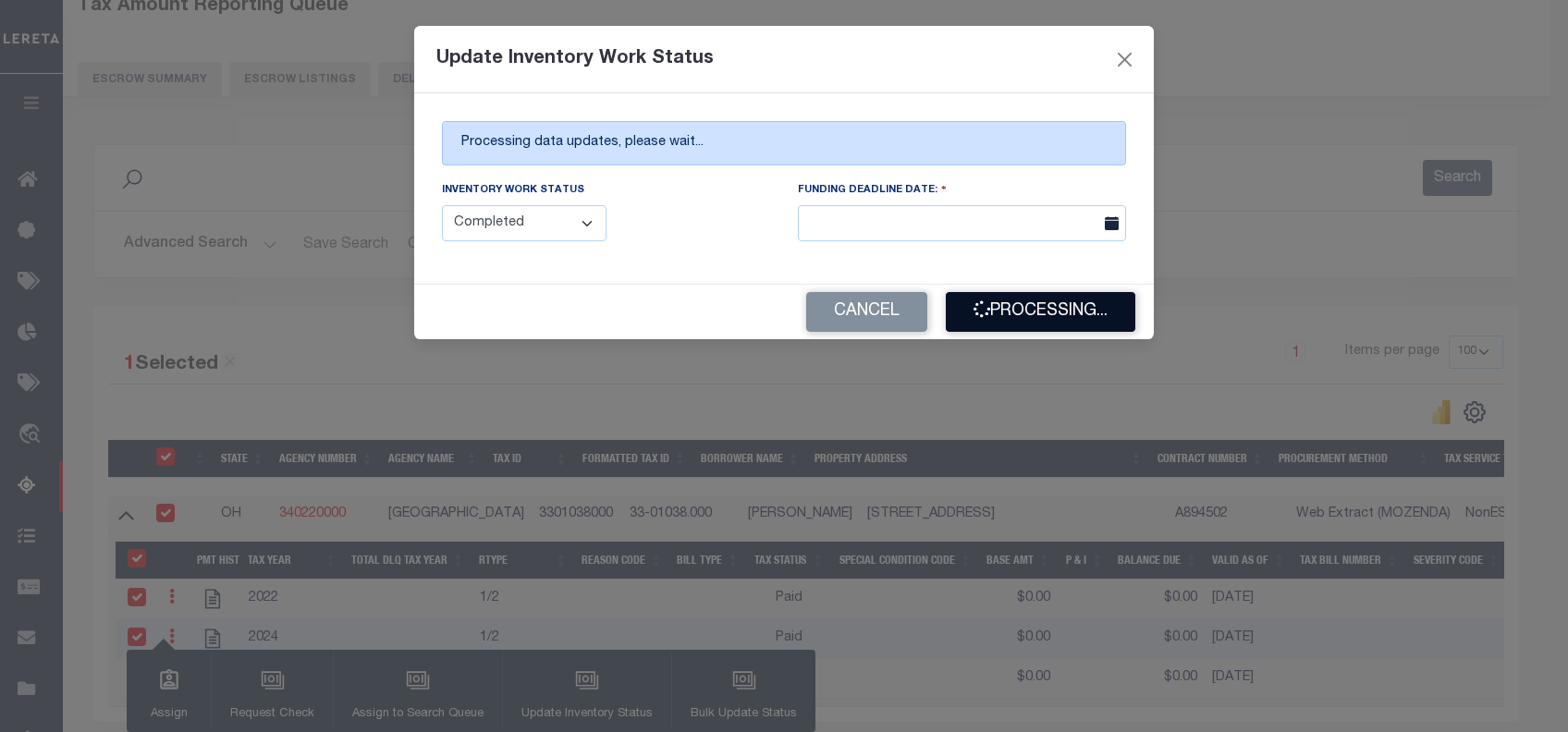
click at [1046, 325] on button "Processing..." at bounding box center [1041, 311] width 190 height 40
click at [1031, 319] on button "Processing..." at bounding box center [1041, 311] width 190 height 40
click at [1021, 322] on button "Processing..." at bounding box center [1041, 311] width 190 height 40
